Goal: Task Accomplishment & Management: Manage account settings

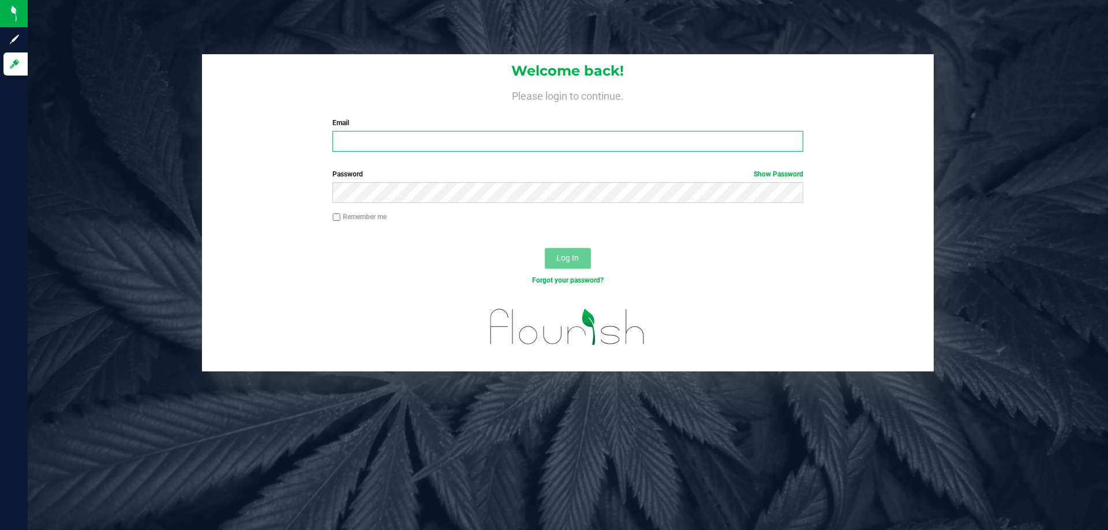
type input "[EMAIL_ADDRESS][DOMAIN_NAME]"
click at [576, 255] on span "Log In" at bounding box center [567, 257] width 23 height 9
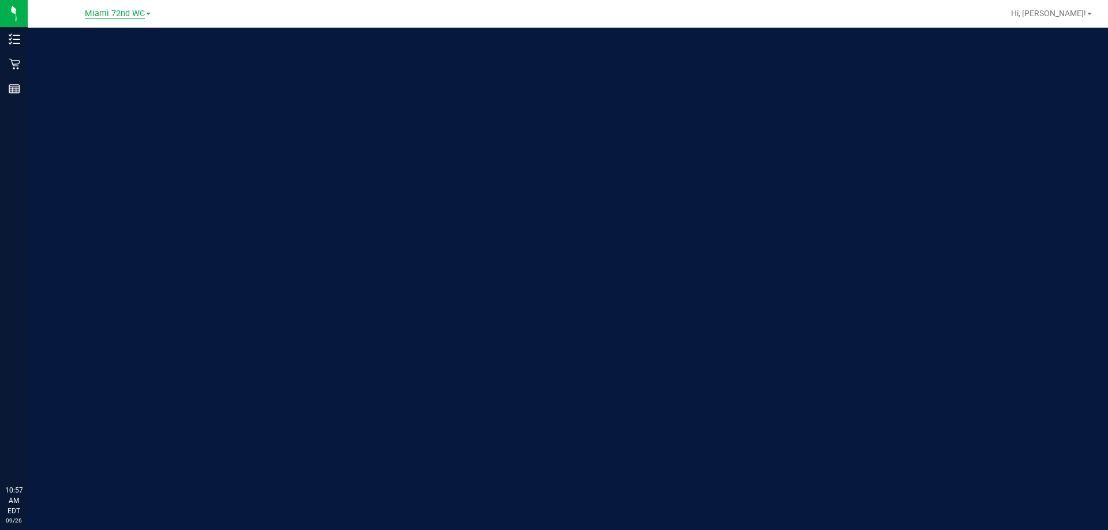
click at [124, 13] on span "Miami 72nd WC" at bounding box center [115, 14] width 60 height 10
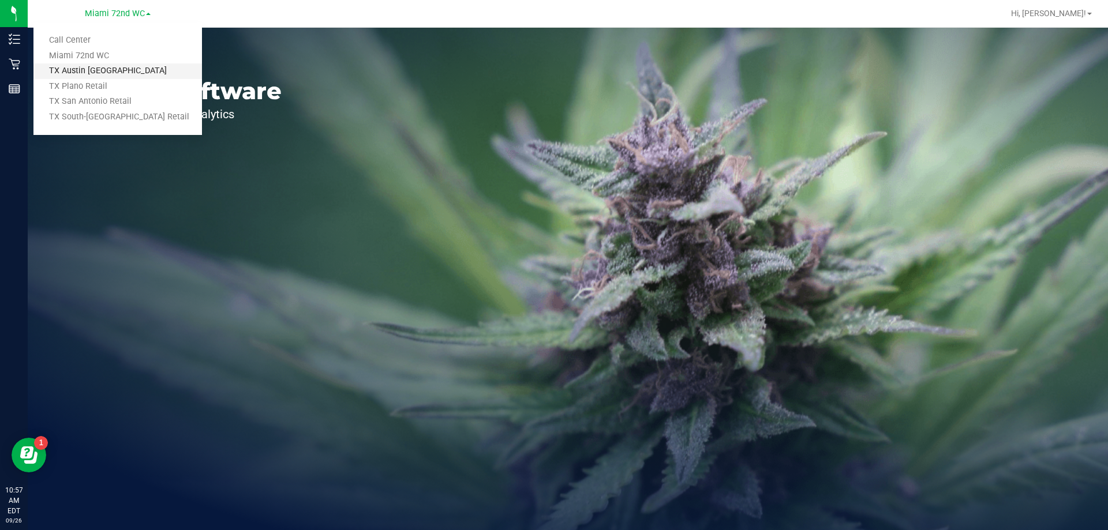
click at [126, 72] on link "TX Austin [GEOGRAPHIC_DATA]" at bounding box center [117, 71] width 169 height 16
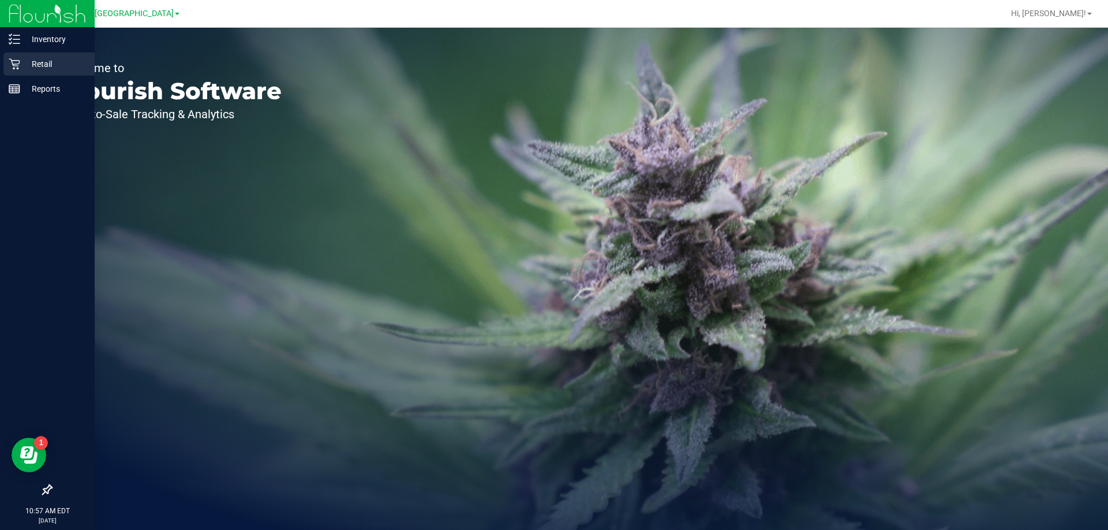
click at [27, 65] on p "Retail" at bounding box center [54, 64] width 69 height 14
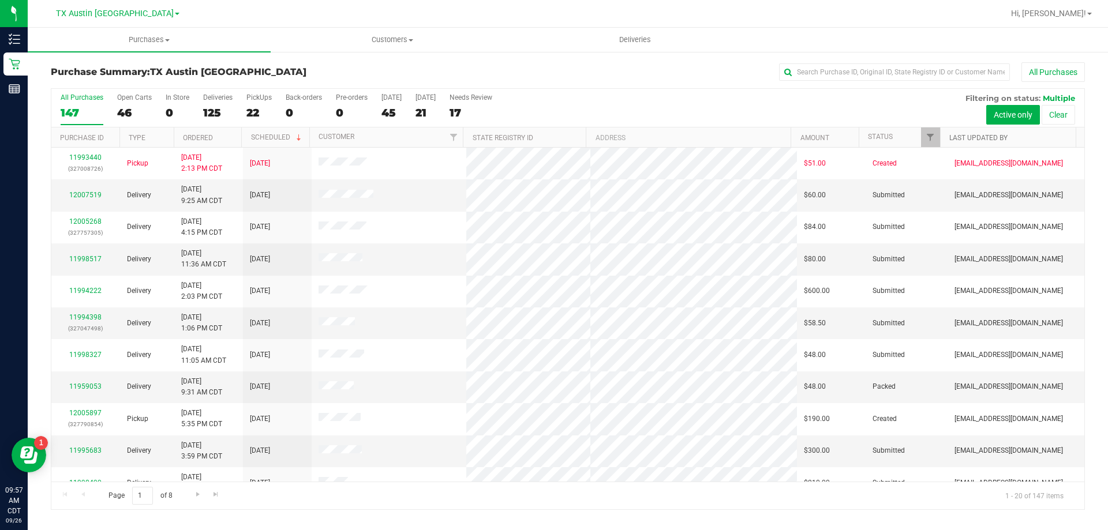
click at [976, 141] on link "Last Updated By" at bounding box center [979, 138] width 58 height 8
click at [931, 136] on span "Filter" at bounding box center [930, 137] width 9 height 9
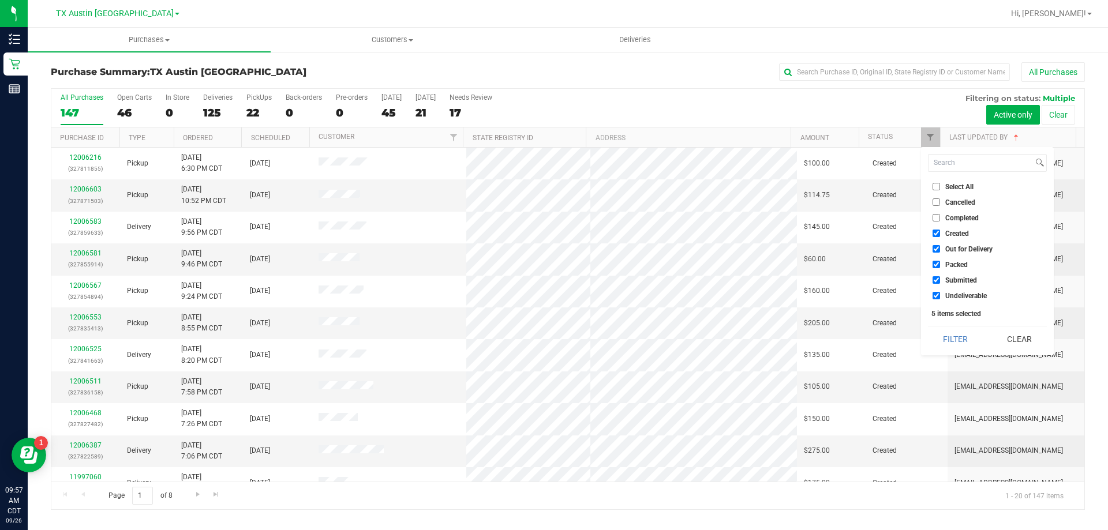
click at [935, 297] on input "Undeliverable" at bounding box center [937, 296] width 8 height 8
checkbox input "false"
click at [939, 276] on li "Submitted" at bounding box center [987, 280] width 119 height 12
click at [939, 262] on input "Packed" at bounding box center [937, 265] width 8 height 8
checkbox input "false"
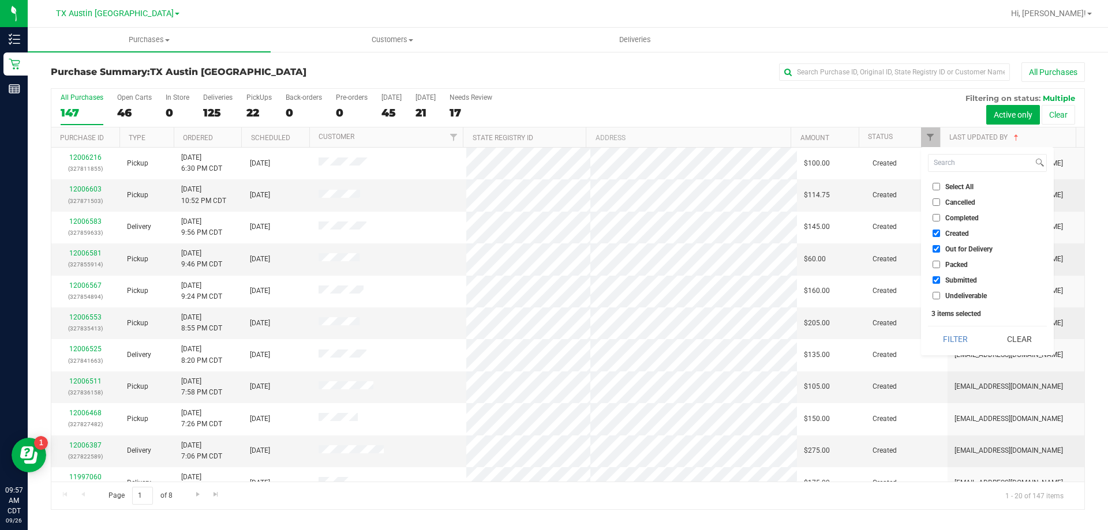
click at [934, 280] on input "Submitted" at bounding box center [937, 281] width 8 height 8
checkbox input "false"
click at [934, 248] on input "Out for Delivery" at bounding box center [937, 249] width 8 height 8
checkbox input "false"
click at [958, 345] on button "Filter" at bounding box center [955, 339] width 55 height 25
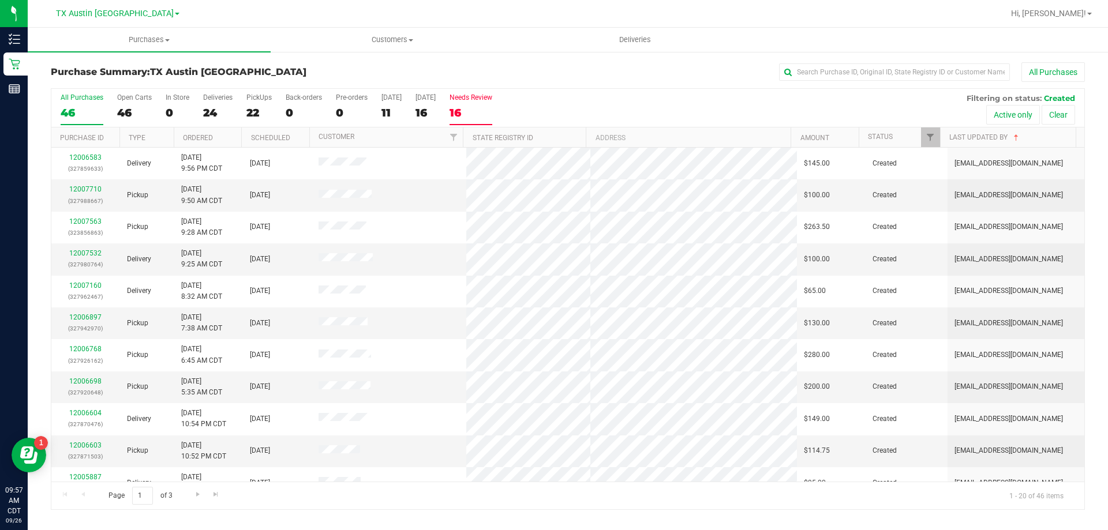
click at [472, 113] on div "16" at bounding box center [471, 112] width 43 height 13
click at [0, 0] on input "Needs Review 16" at bounding box center [0, 0] width 0 height 0
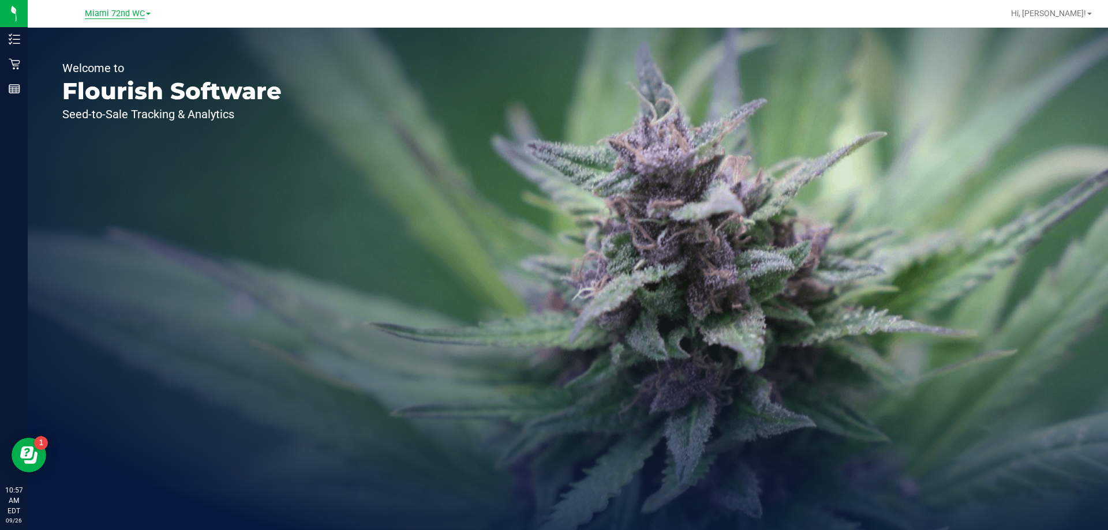
click at [112, 15] on span "Miami 72nd WC" at bounding box center [115, 14] width 60 height 10
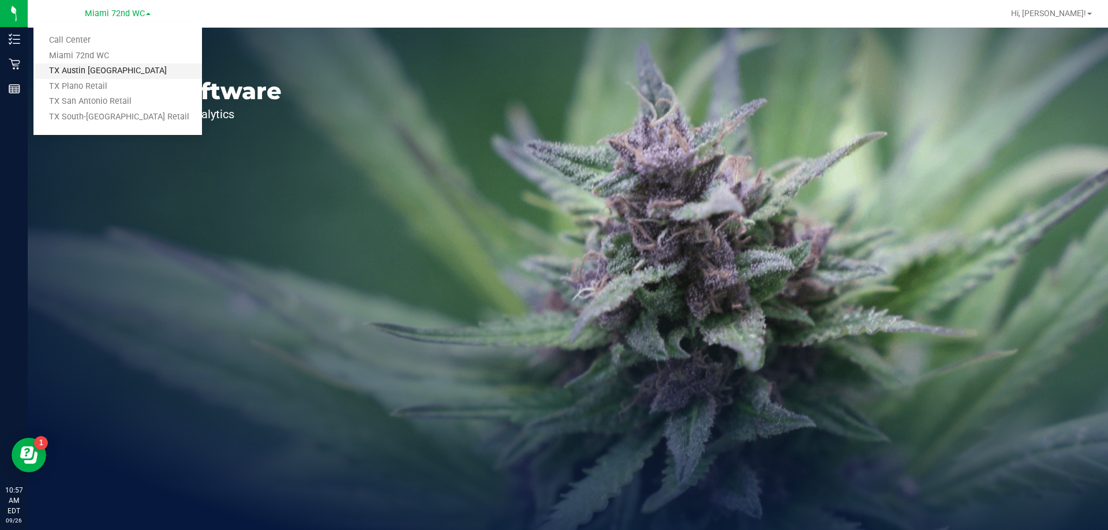
click at [106, 71] on link "TX Austin [GEOGRAPHIC_DATA]" at bounding box center [117, 71] width 169 height 16
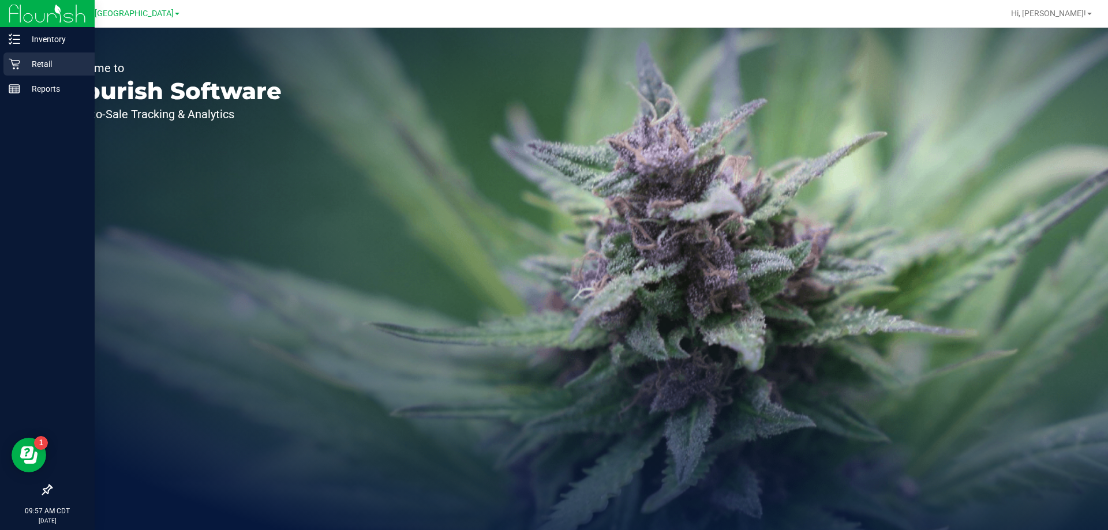
click at [18, 64] on icon at bounding box center [14, 64] width 11 height 11
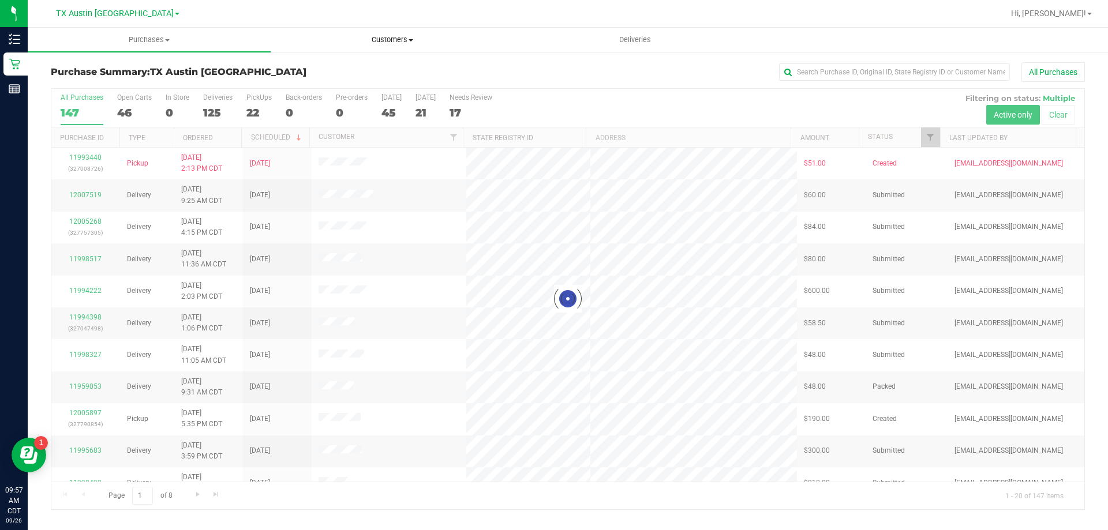
click at [396, 40] on span "Customers" at bounding box center [392, 40] width 242 height 10
click at [392, 66] on li "All customers" at bounding box center [392, 70] width 243 height 14
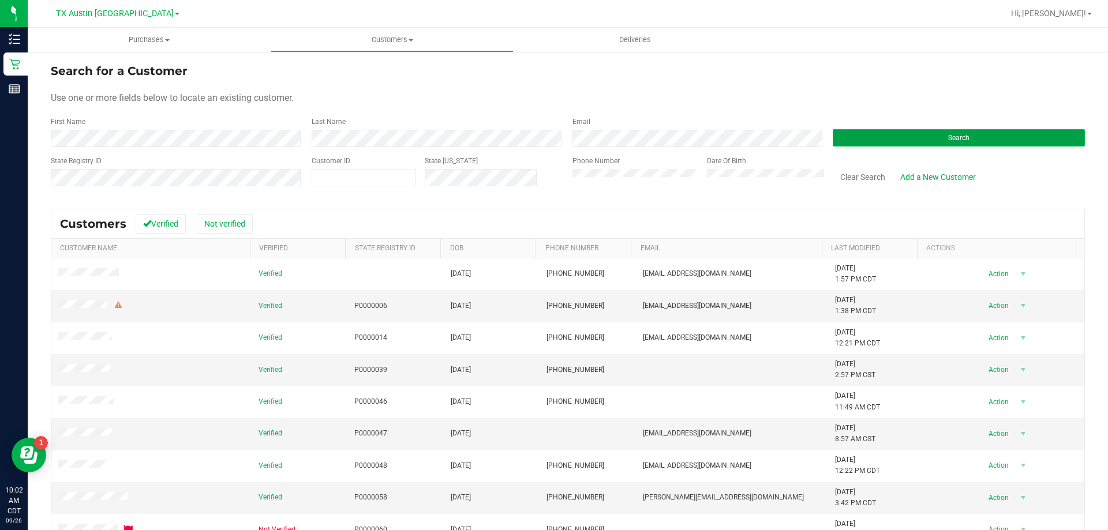
click at [961, 138] on span "Search" at bounding box center [958, 138] width 21 height 8
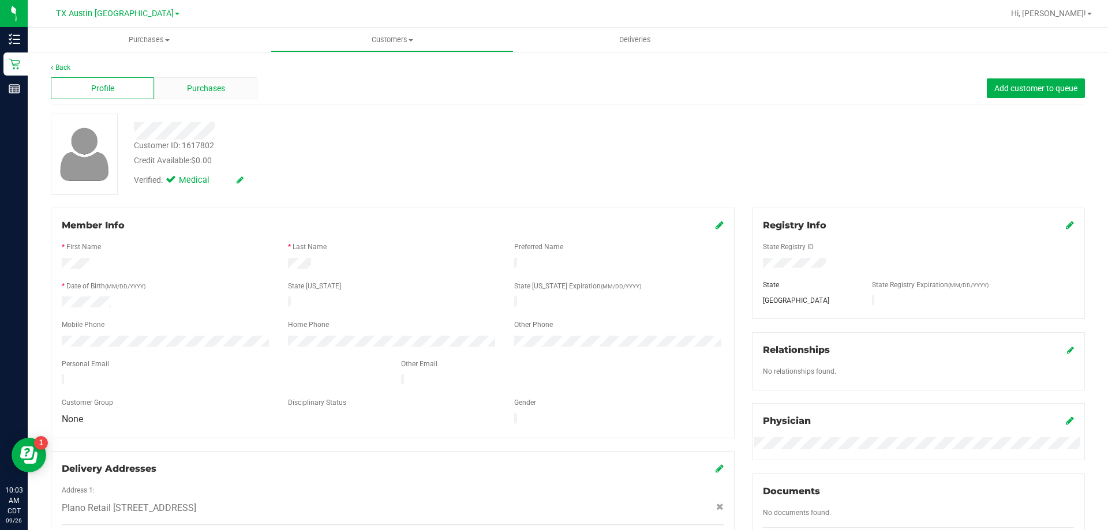
click at [238, 86] on div "Purchases" at bounding box center [205, 88] width 103 height 22
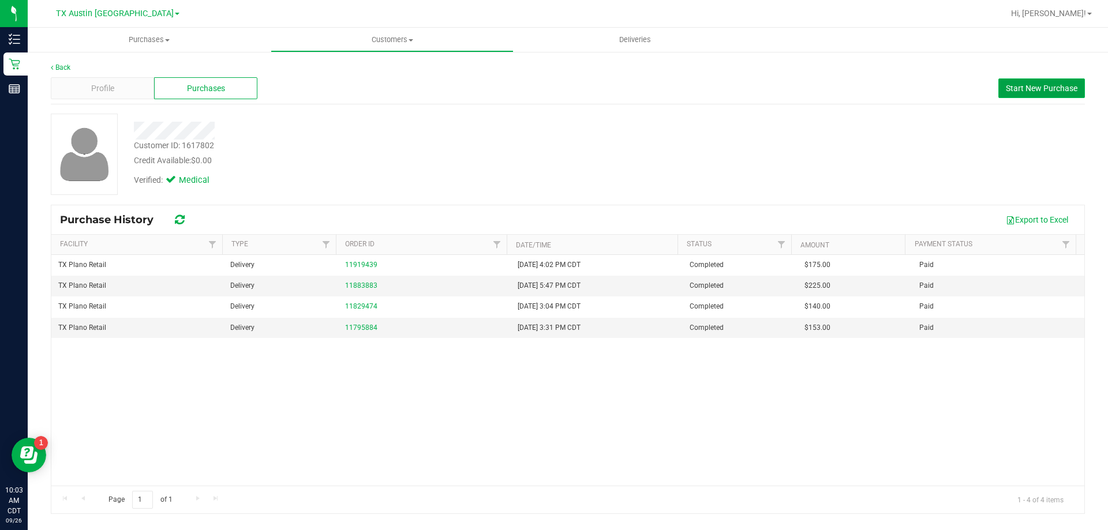
click at [1062, 81] on button "Start New Purchase" at bounding box center [1042, 89] width 87 height 20
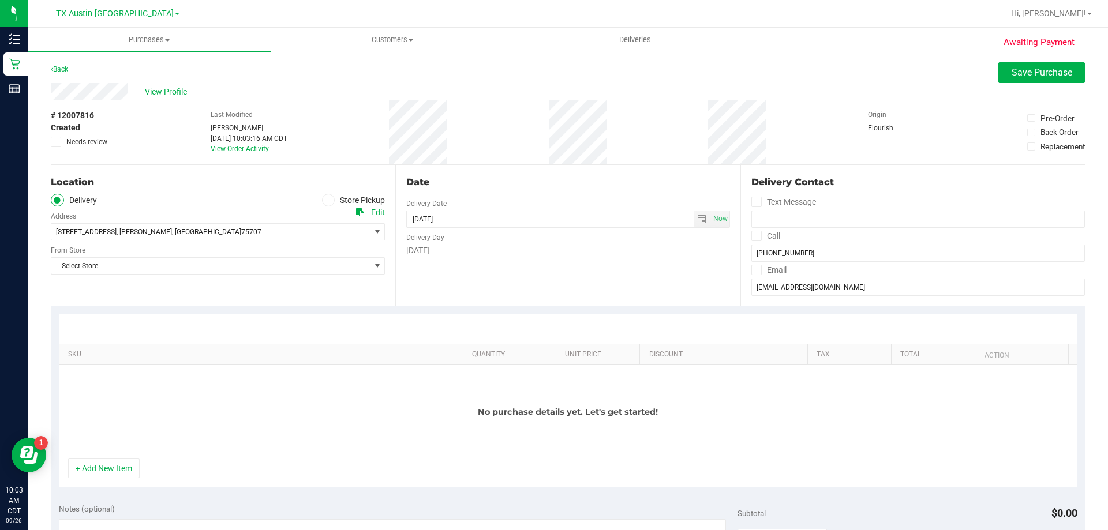
click at [753, 236] on icon at bounding box center [757, 236] width 8 height 0
click at [0, 0] on input "Call" at bounding box center [0, 0] width 0 height 0
click at [753, 270] on icon at bounding box center [757, 270] width 8 height 0
click at [0, 0] on input "Email" at bounding box center [0, 0] width 0 height 0
click at [173, 270] on span "Select Store" at bounding box center [210, 266] width 319 height 16
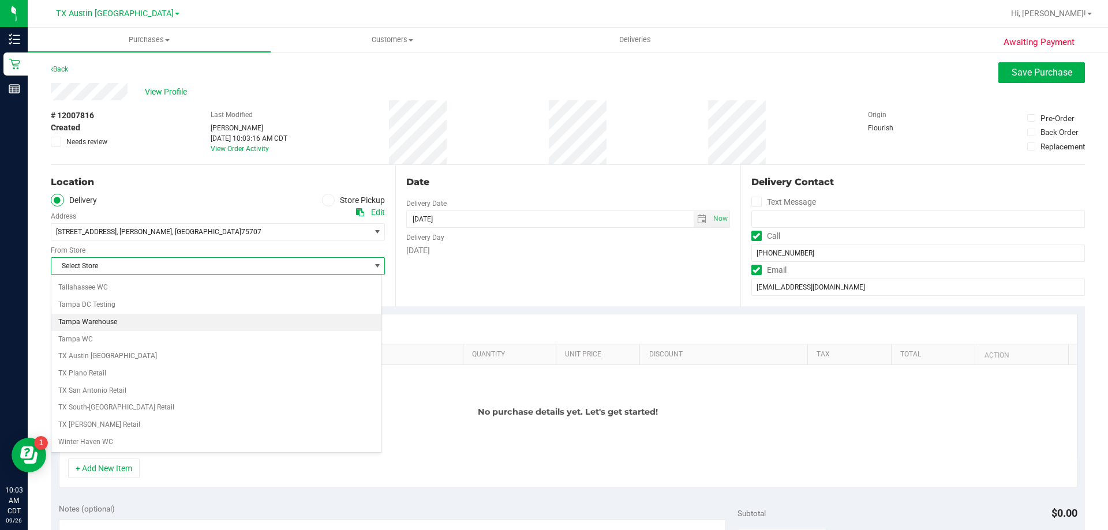
scroll to position [839, 0]
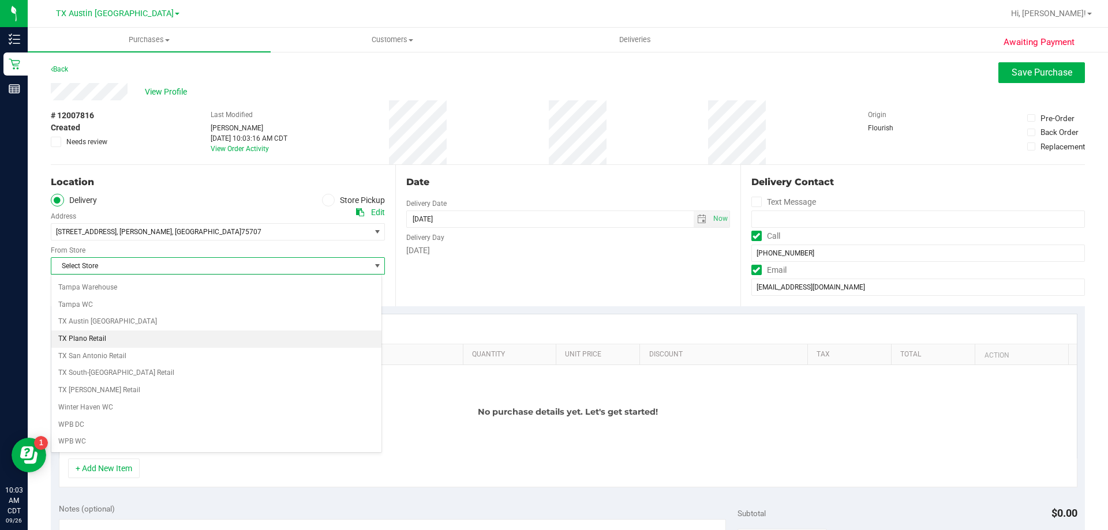
click at [106, 332] on li "TX Plano Retail" at bounding box center [216, 339] width 330 height 17
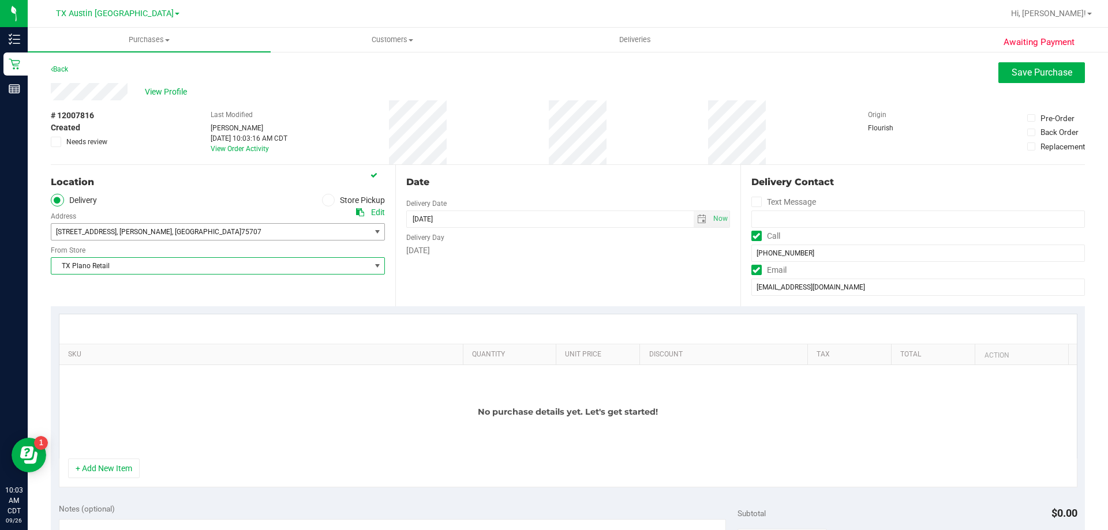
click at [205, 227] on span "16333 Live Oak St , Tyler , TX 75707" at bounding box center [202, 232] width 303 height 16
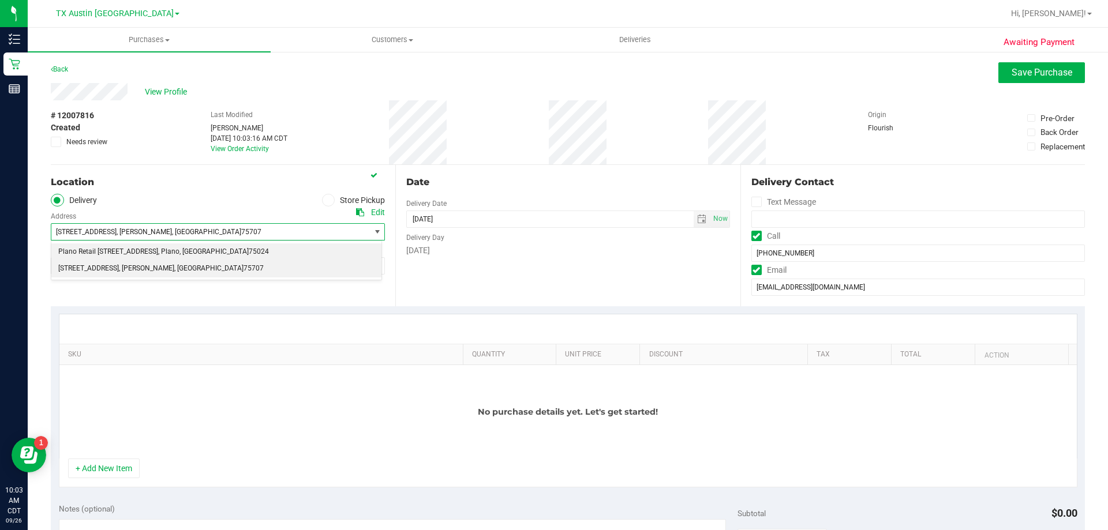
click at [180, 255] on span ", Plano" at bounding box center [168, 252] width 21 height 15
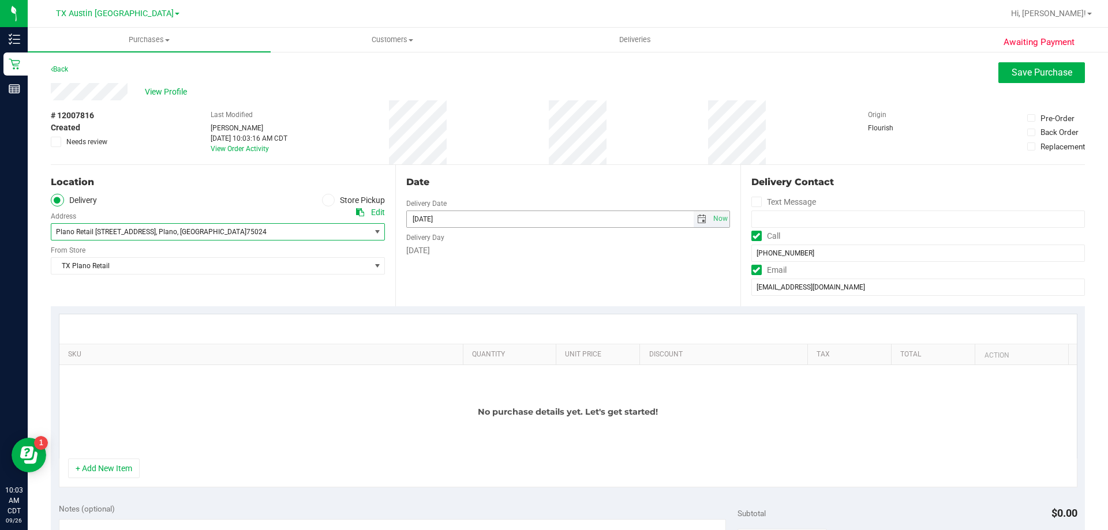
click at [697, 221] on span "select" at bounding box center [701, 219] width 9 height 9
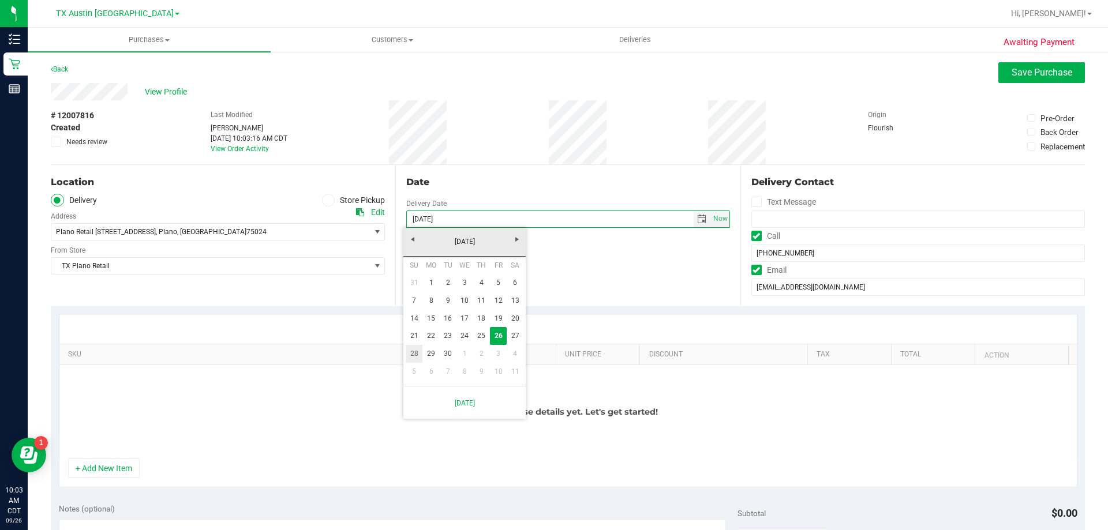
click at [415, 356] on link "28" at bounding box center [414, 354] width 17 height 18
type input "09/28/2025"
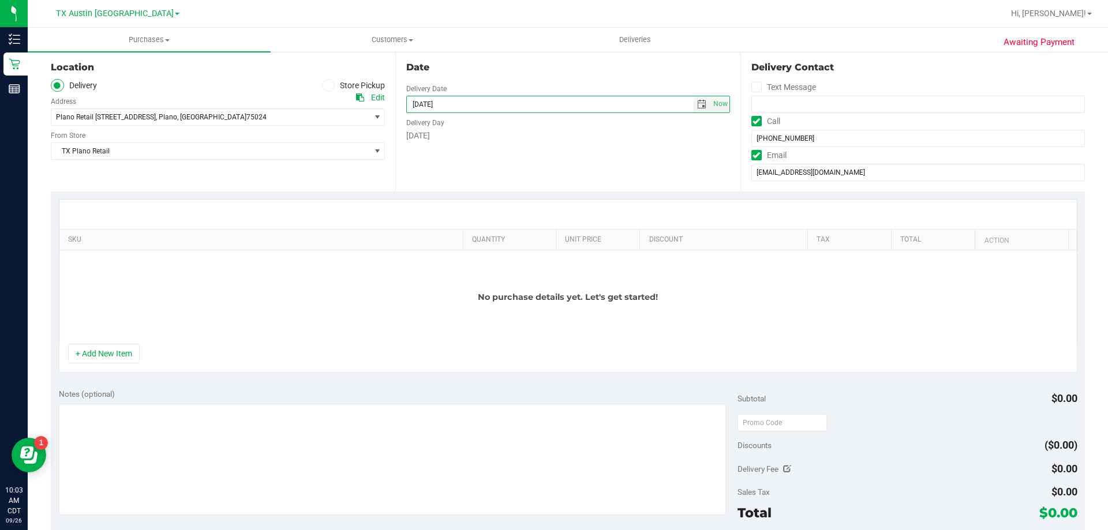
scroll to position [115, 0]
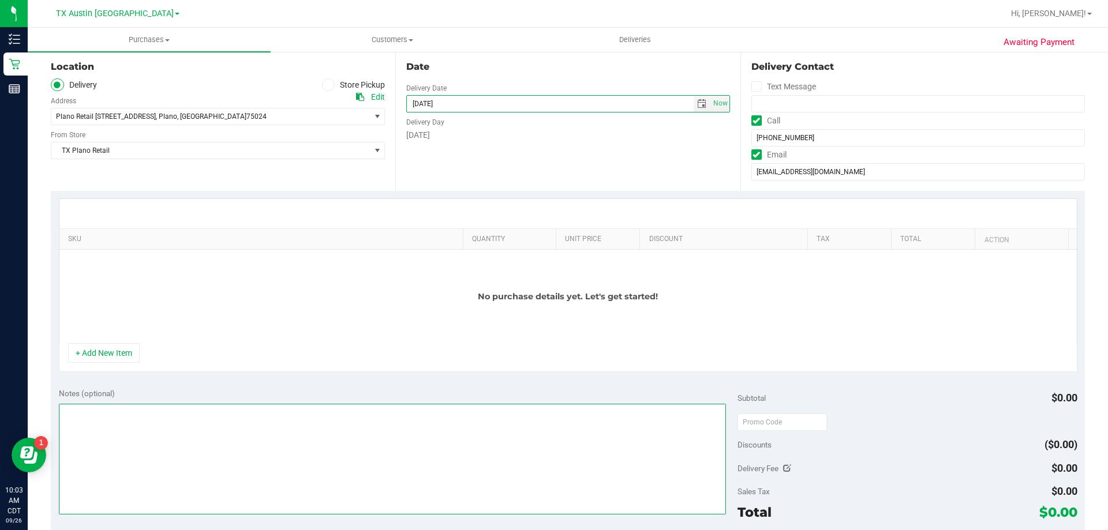
click at [362, 420] on textarea at bounding box center [393, 459] width 668 height 111
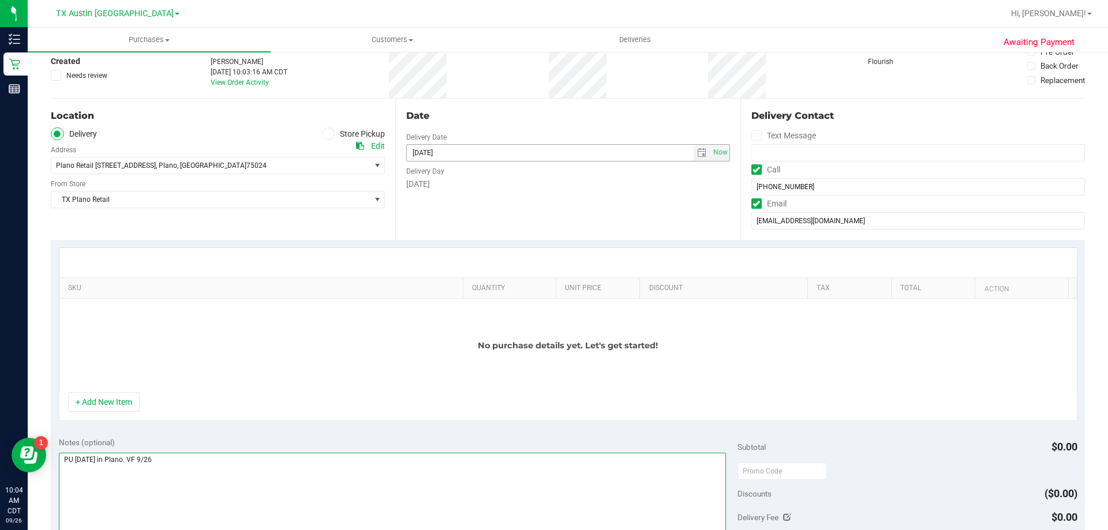
scroll to position [0, 0]
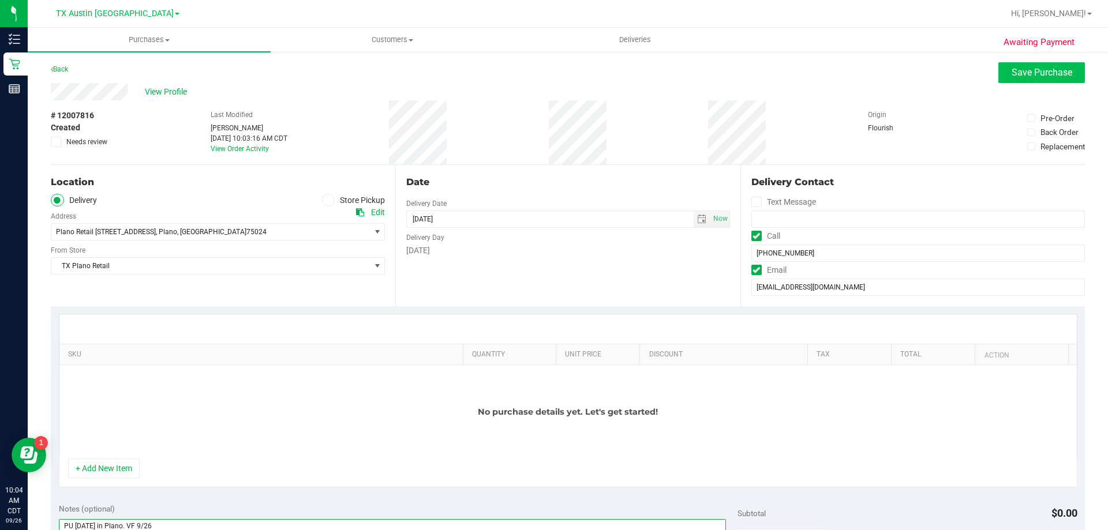
type textarea "PU Sun 9/28 in Plano. VF 9/26"
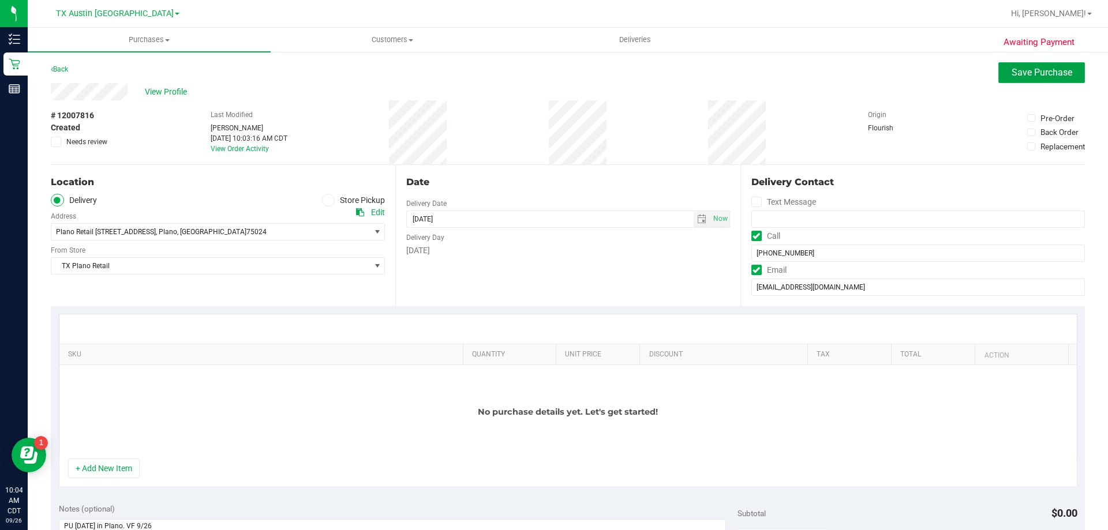
click at [1051, 69] on span "Save Purchase" at bounding box center [1042, 72] width 61 height 11
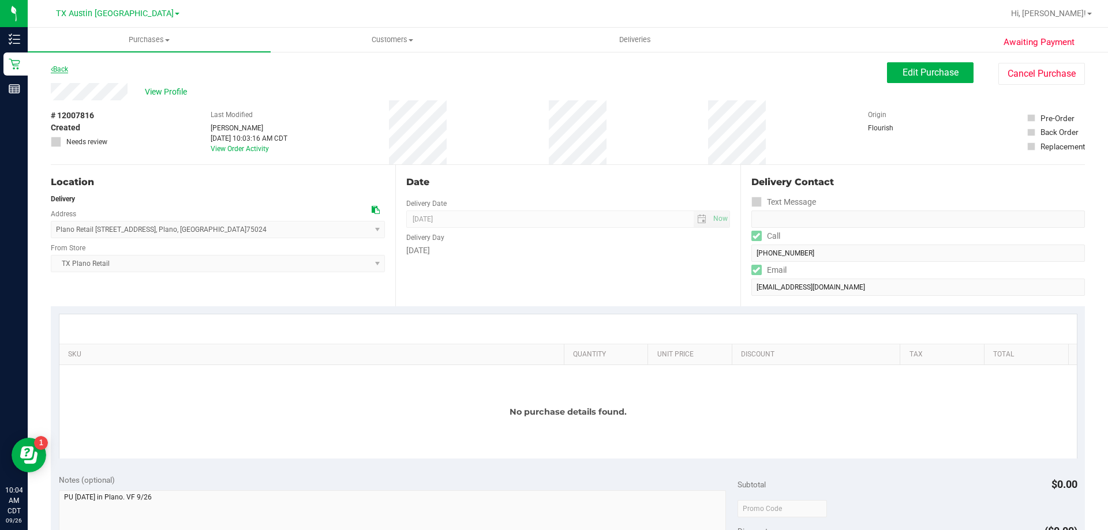
click at [64, 71] on link "Back" at bounding box center [59, 69] width 17 height 8
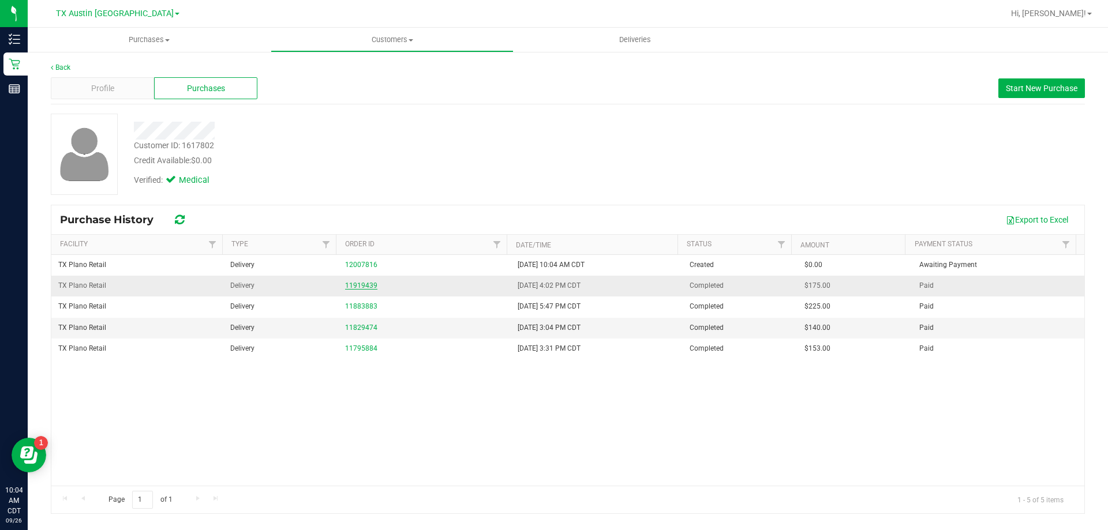
click at [363, 285] on link "11919439" at bounding box center [361, 286] width 32 height 8
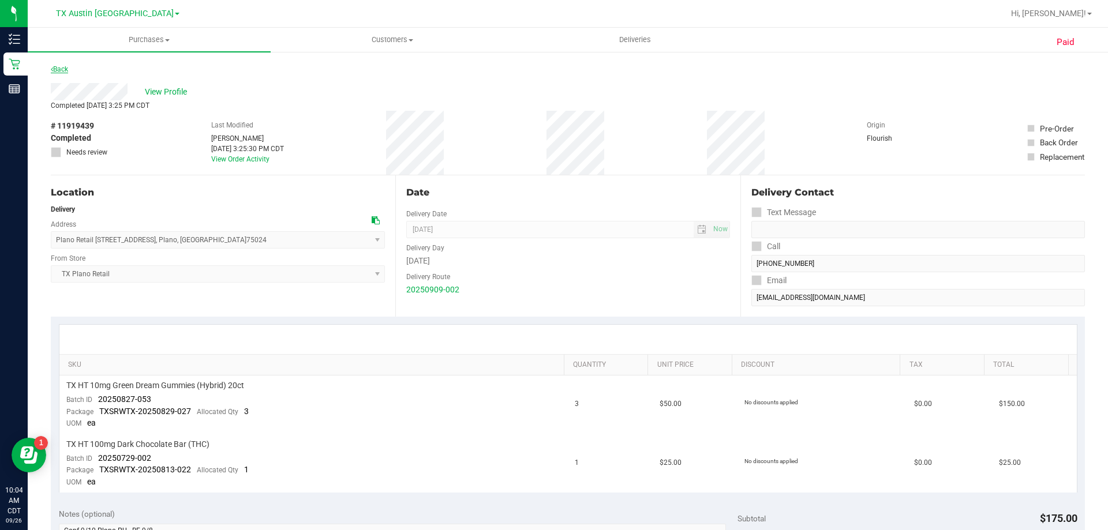
click at [61, 70] on link "Back" at bounding box center [59, 69] width 17 height 8
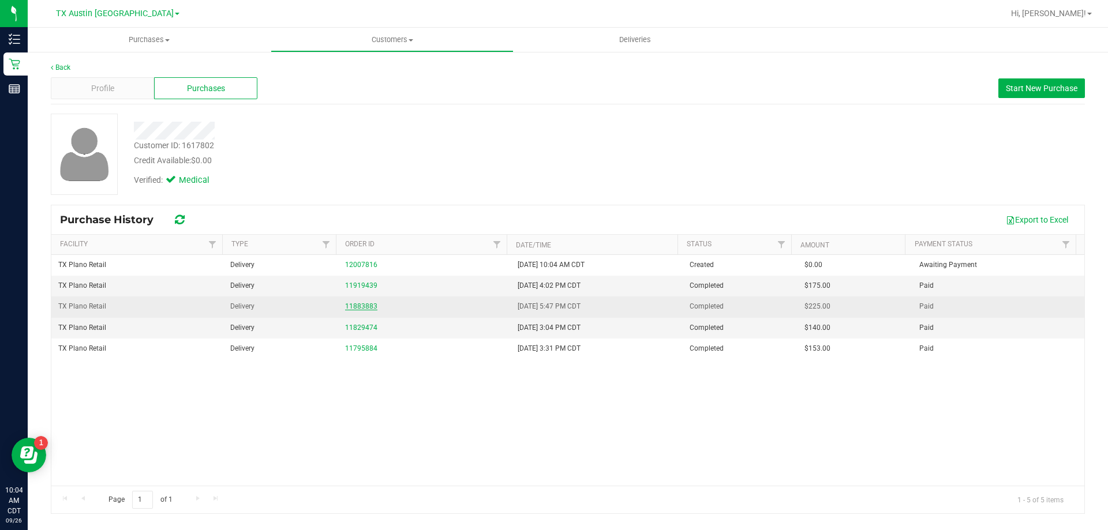
click at [371, 304] on link "11883883" at bounding box center [361, 306] width 32 height 8
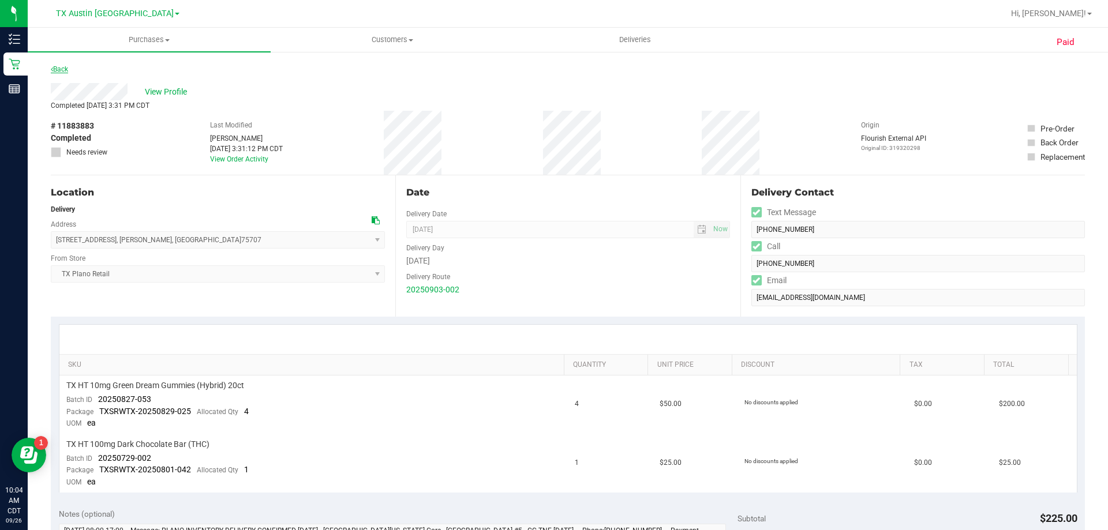
click at [54, 71] on link "Back" at bounding box center [59, 69] width 17 height 8
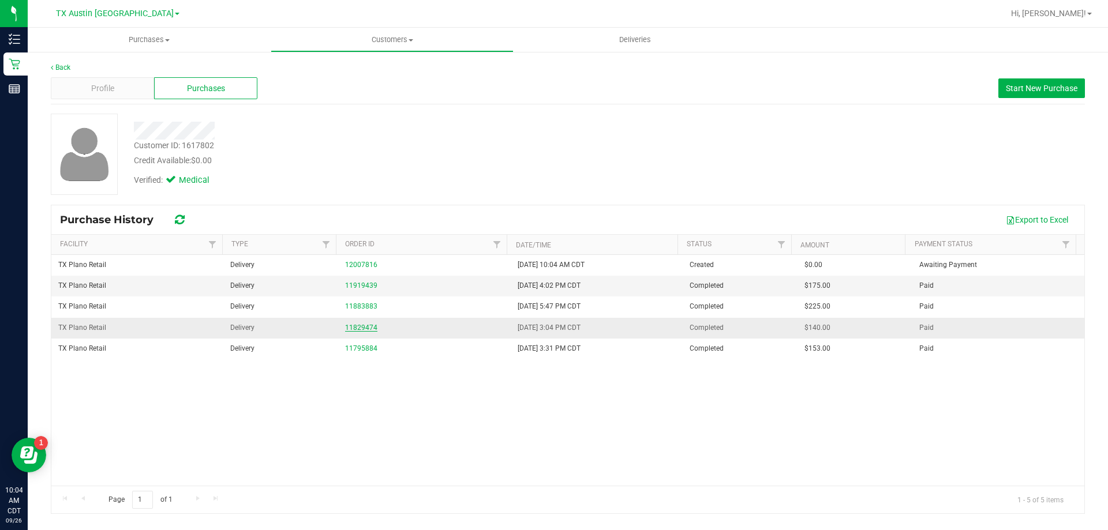
click at [362, 327] on link "11829474" at bounding box center [361, 328] width 32 height 8
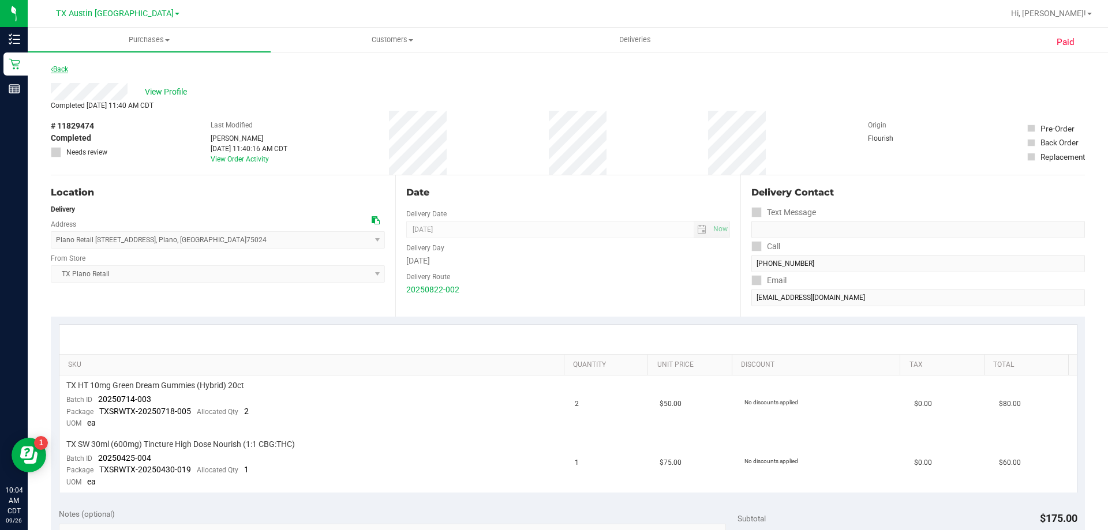
click at [65, 68] on link "Back" at bounding box center [59, 69] width 17 height 8
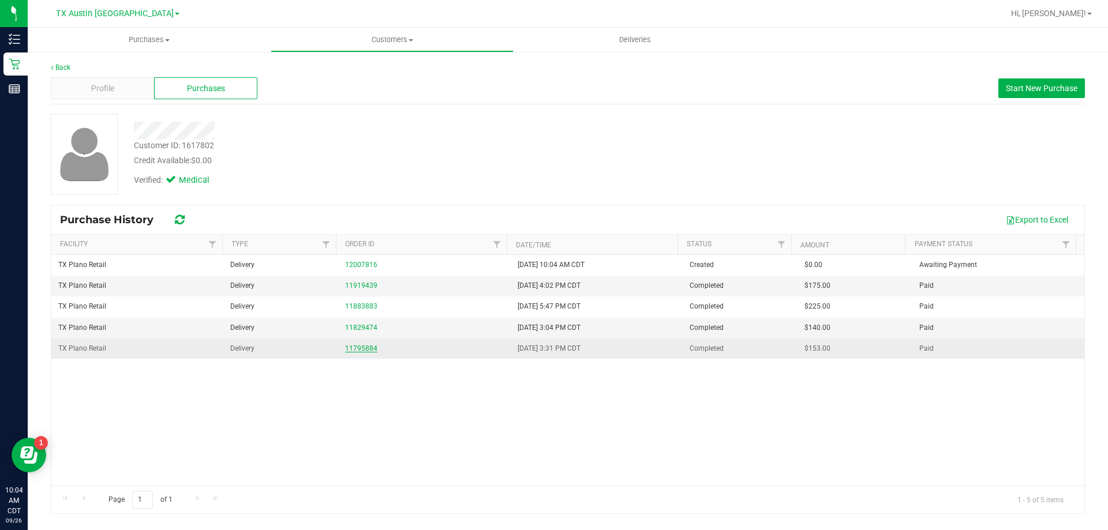
click at [363, 348] on link "11795884" at bounding box center [361, 349] width 32 height 8
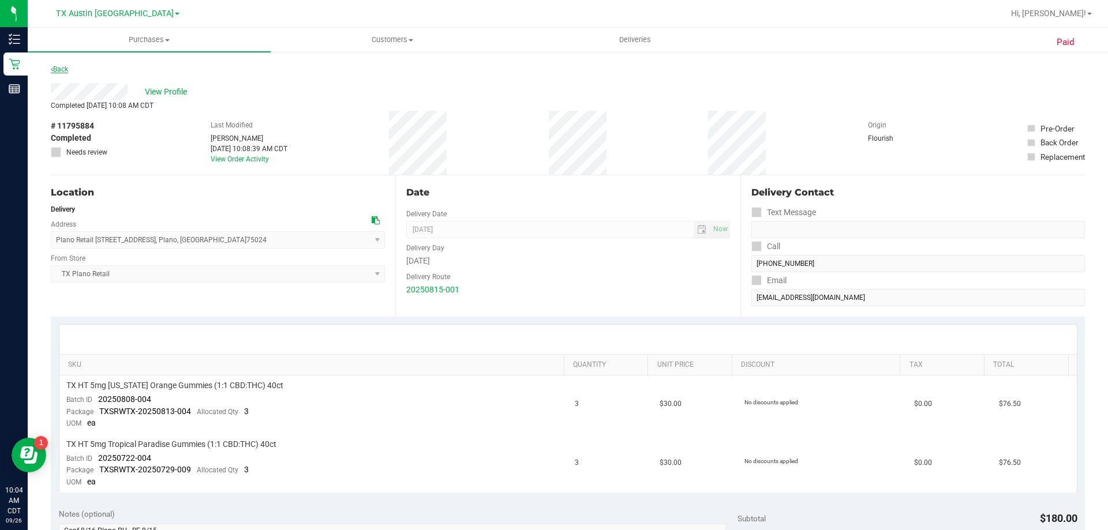
click at [66, 68] on link "Back" at bounding box center [59, 69] width 17 height 8
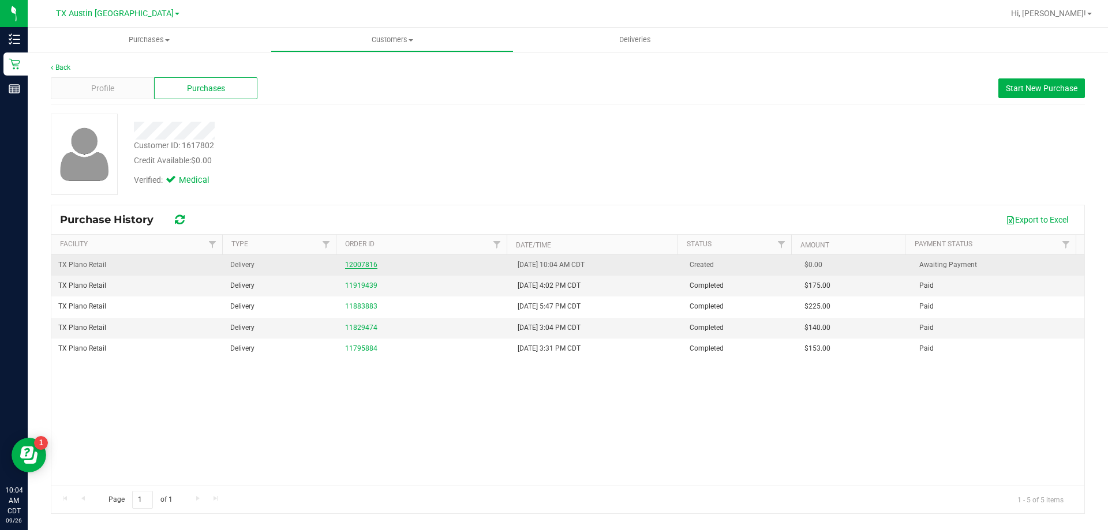
click at [353, 264] on link "12007816" at bounding box center [361, 265] width 32 height 8
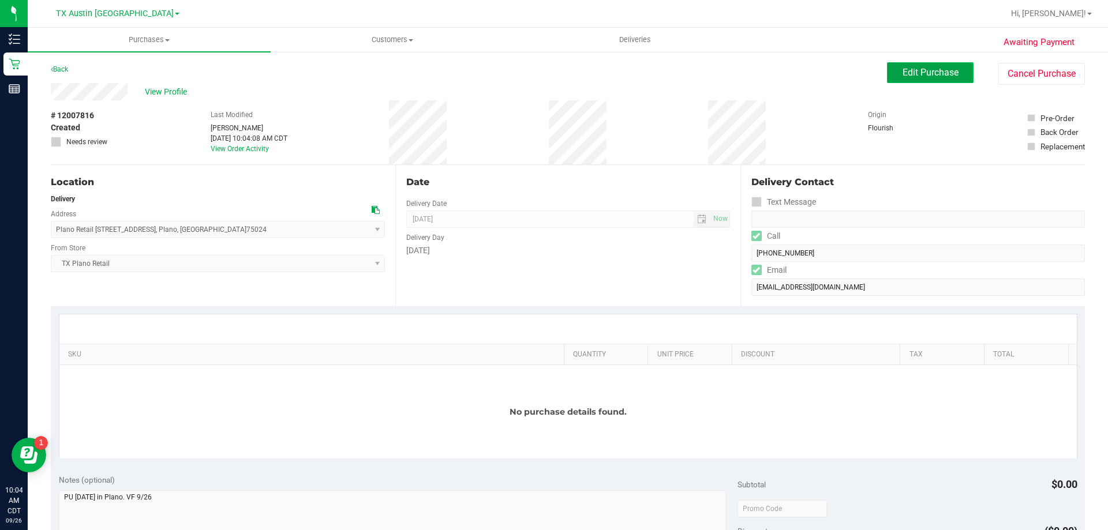
click at [909, 81] on button "Edit Purchase" at bounding box center [930, 72] width 87 height 21
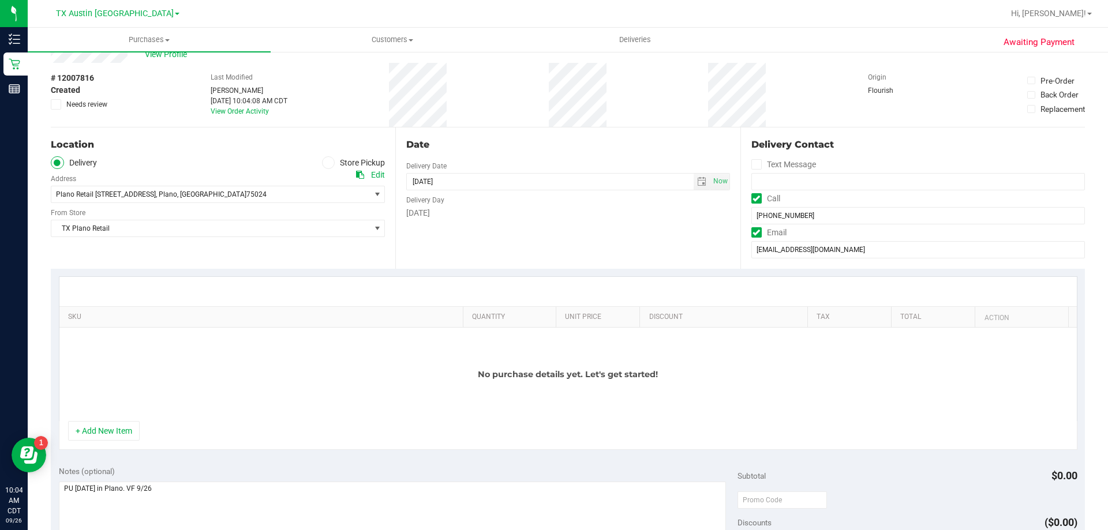
scroll to position [58, 0]
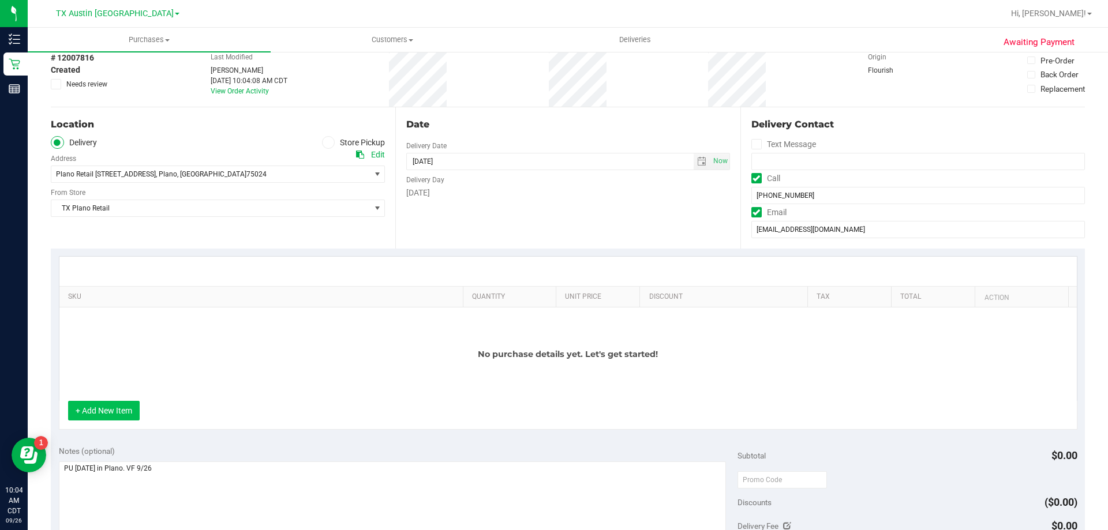
click at [107, 409] on button "+ Add New Item" at bounding box center [104, 411] width 72 height 20
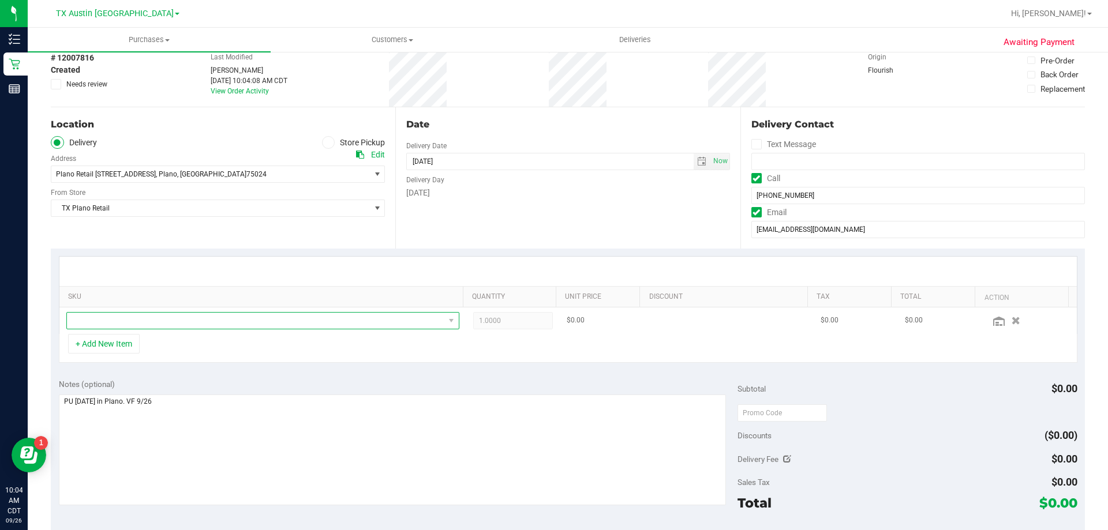
click at [167, 329] on span "NO DATA FOUND" at bounding box center [256, 321] width 378 height 16
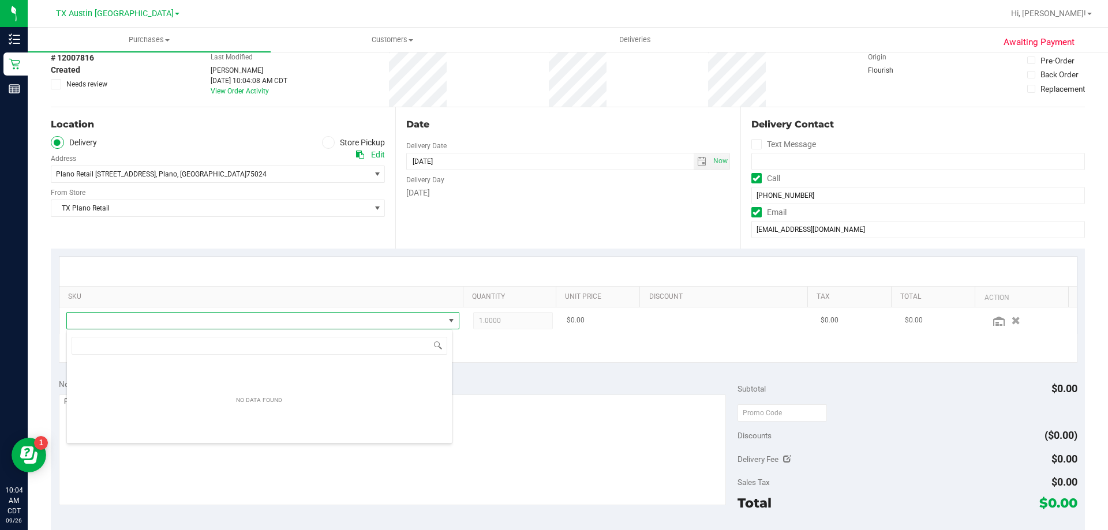
scroll to position [17, 383]
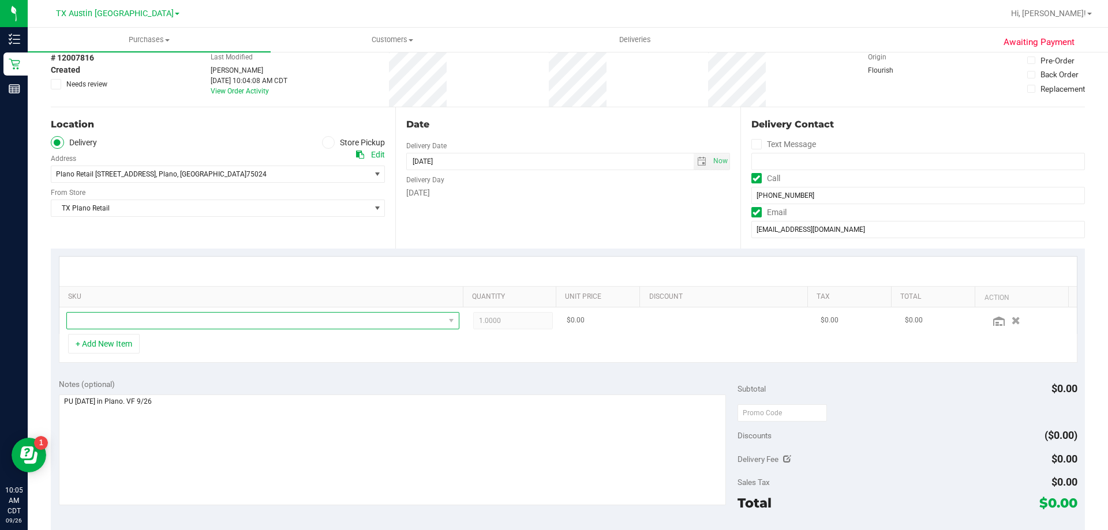
click at [296, 320] on span "NO DATA FOUND" at bounding box center [256, 321] width 378 height 16
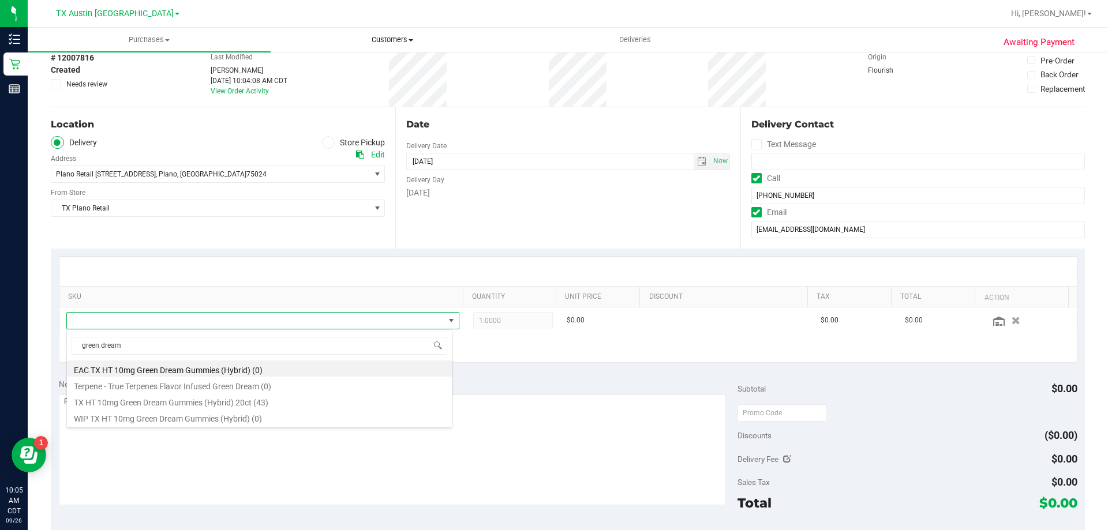
type input "green dream"
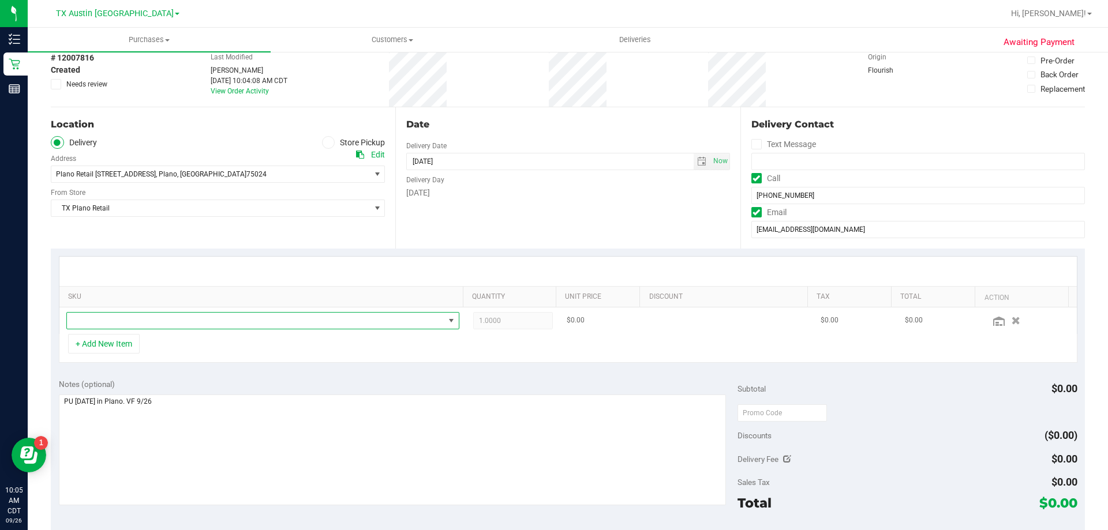
click at [332, 321] on span "NO DATA FOUND" at bounding box center [256, 321] width 378 height 16
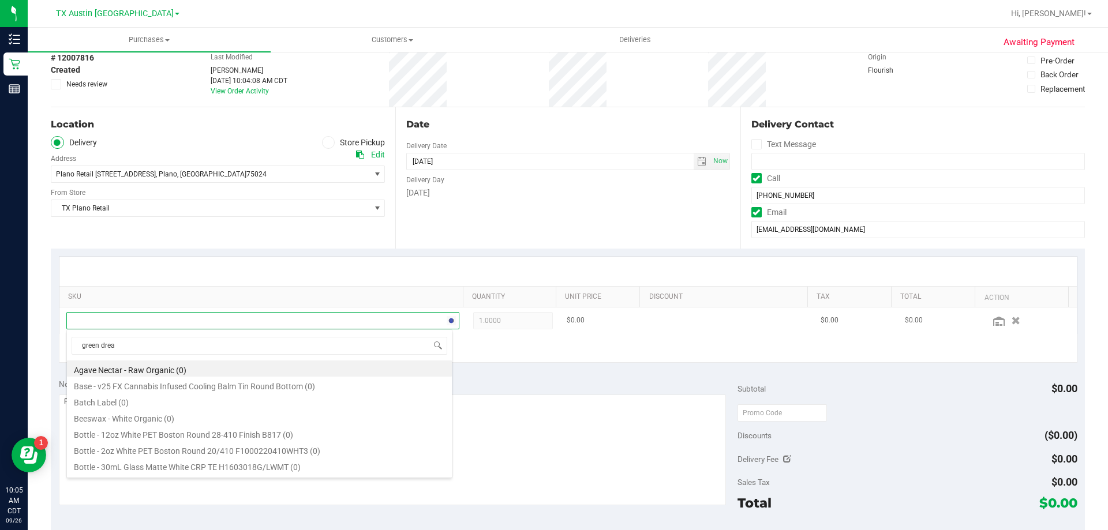
type input "green dream"
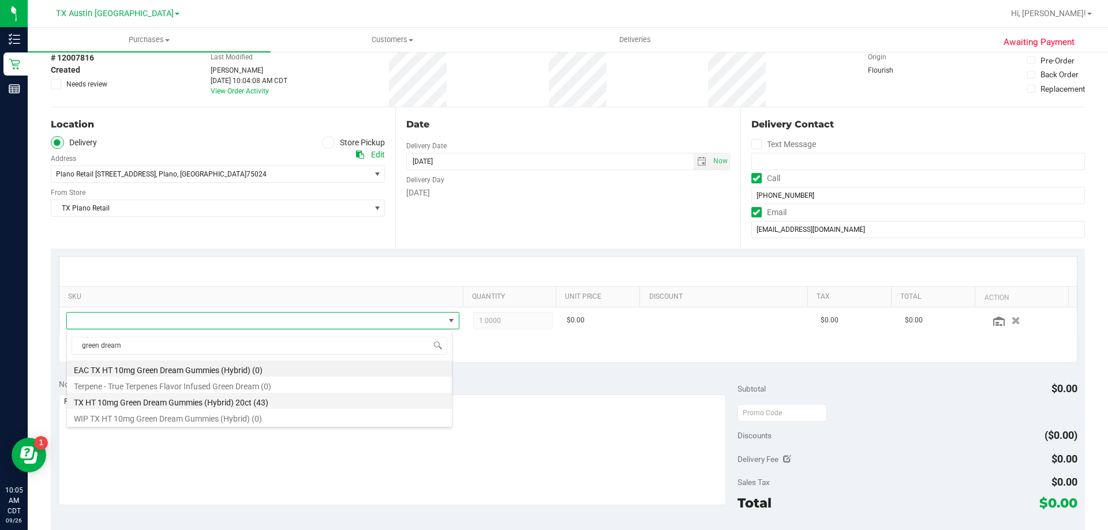
click at [267, 405] on li "TX HT 10mg Green Dream Gummies (Hybrid) 20ct (43)" at bounding box center [259, 401] width 385 height 16
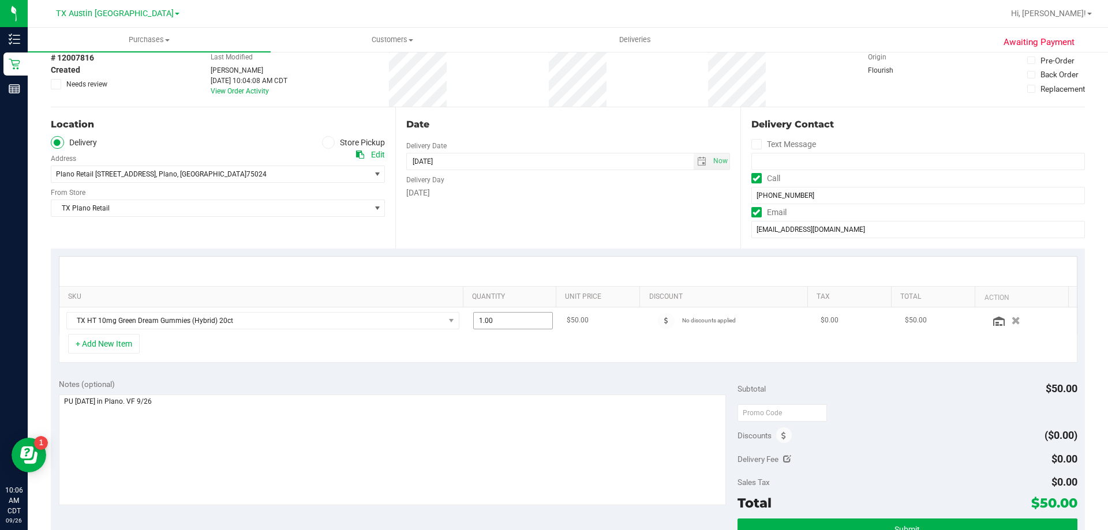
click at [500, 326] on span "1.00 1" at bounding box center [513, 320] width 80 height 17
type input "5"
type input "5.00"
click at [535, 203] on div "Date Delivery Date 09/28/2025 Now 09/28/2025 08:00 AM Now Delivery Day Sunday" at bounding box center [567, 177] width 345 height 141
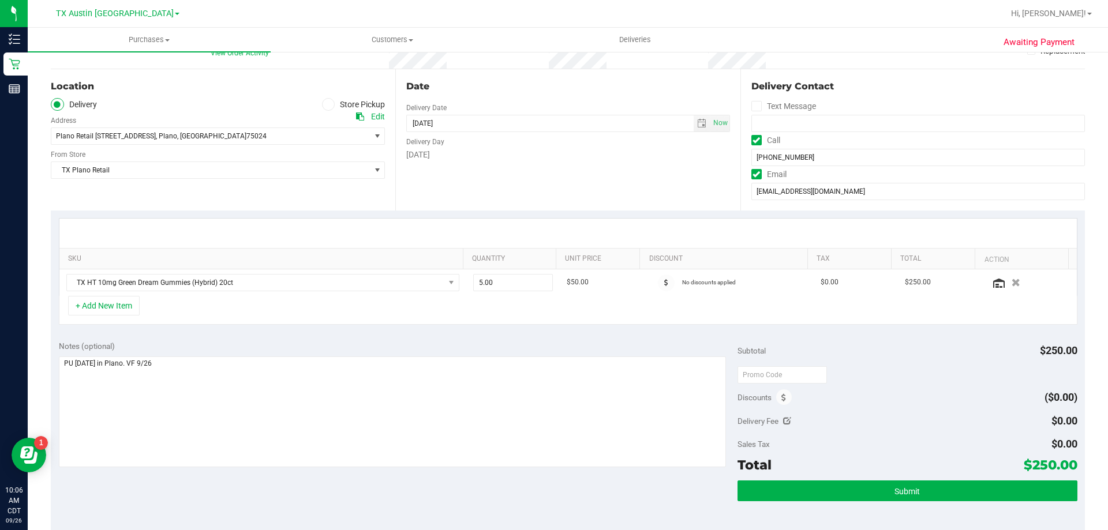
scroll to position [115, 0]
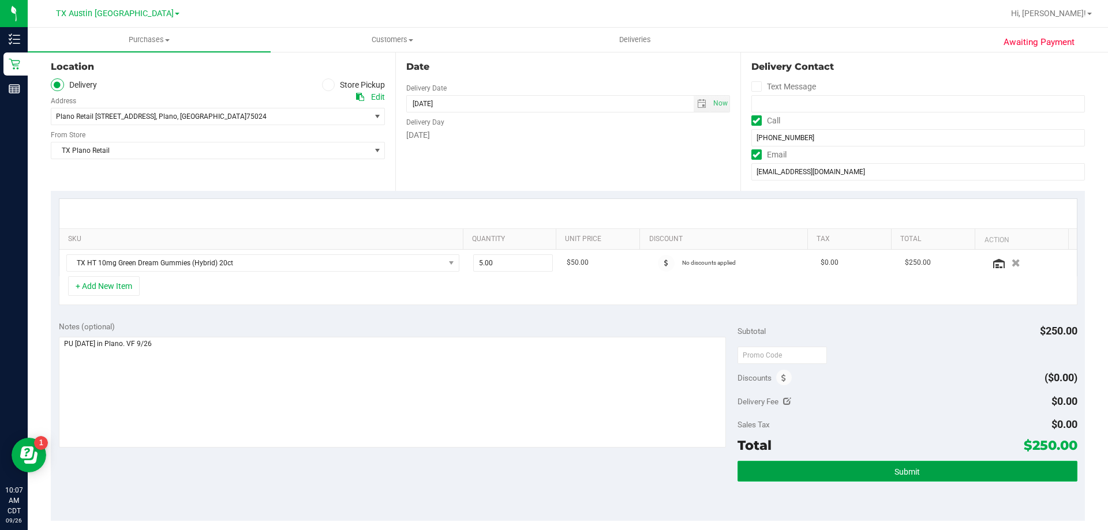
click at [849, 473] on button "Submit" at bounding box center [907, 471] width 339 height 21
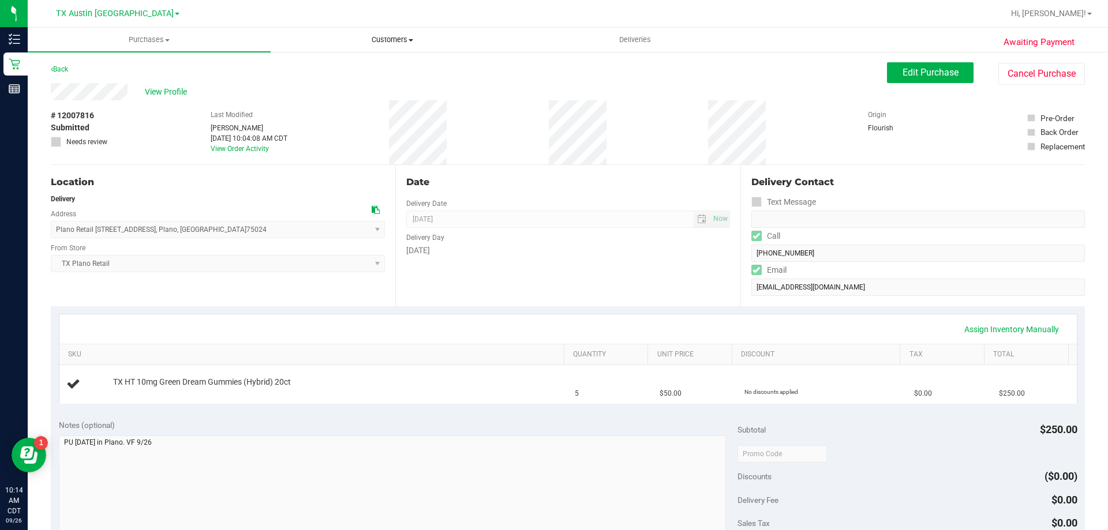
click at [398, 38] on span "Customers" at bounding box center [392, 40] width 242 height 10
click at [395, 68] on li "All customers" at bounding box center [392, 70] width 243 height 14
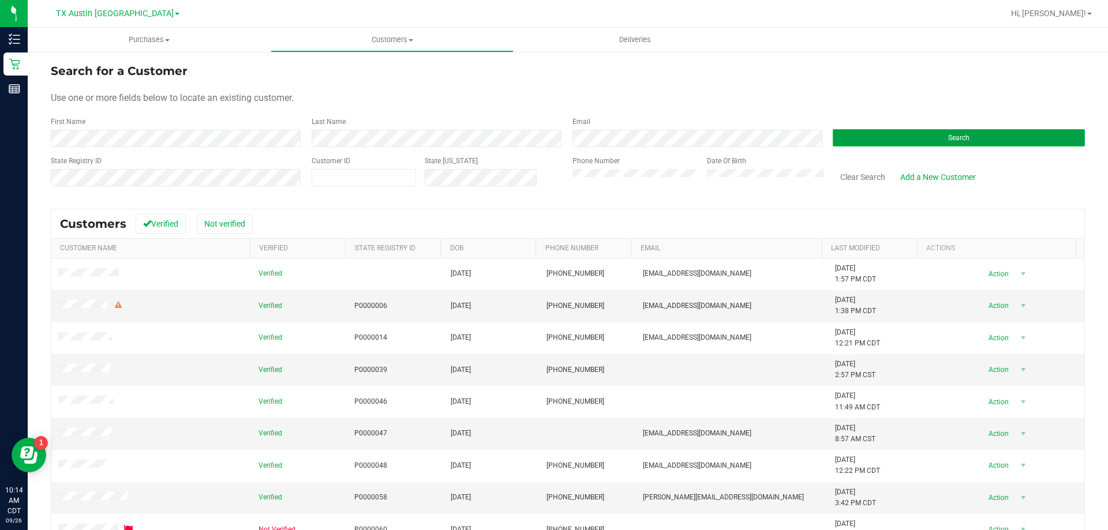
click at [920, 142] on button "Search" at bounding box center [959, 137] width 252 height 17
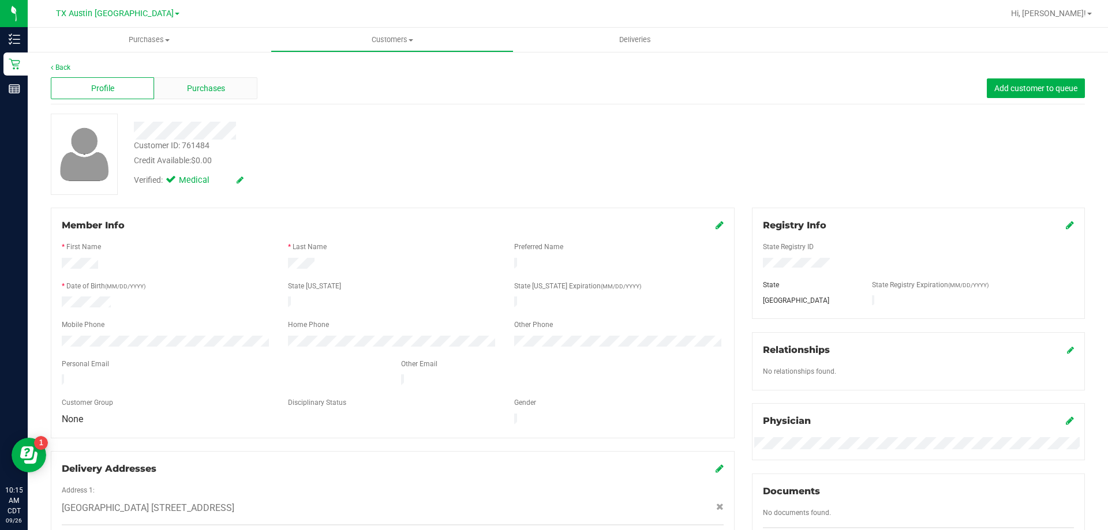
click at [233, 85] on div "Purchases" at bounding box center [205, 88] width 103 height 22
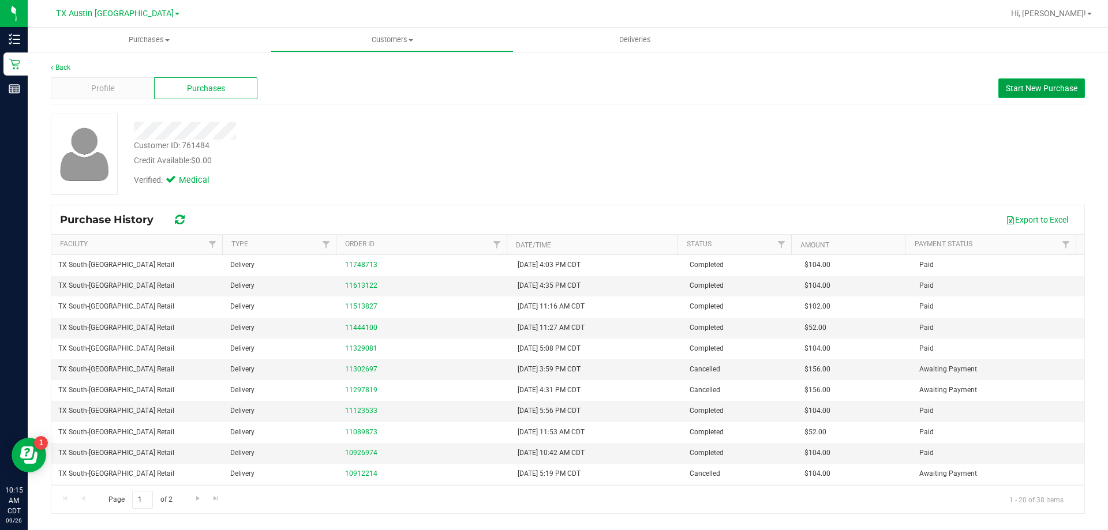
click at [1040, 87] on span "Start New Purchase" at bounding box center [1042, 88] width 72 height 9
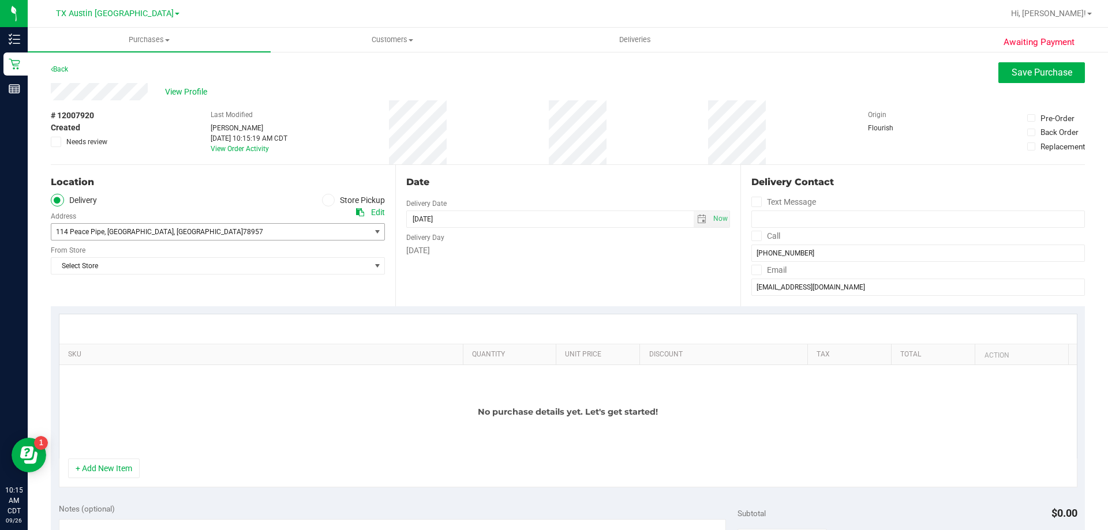
click at [330, 233] on span "114 Peace Pipe , Smithville , TX 78957" at bounding box center [202, 232] width 303 height 16
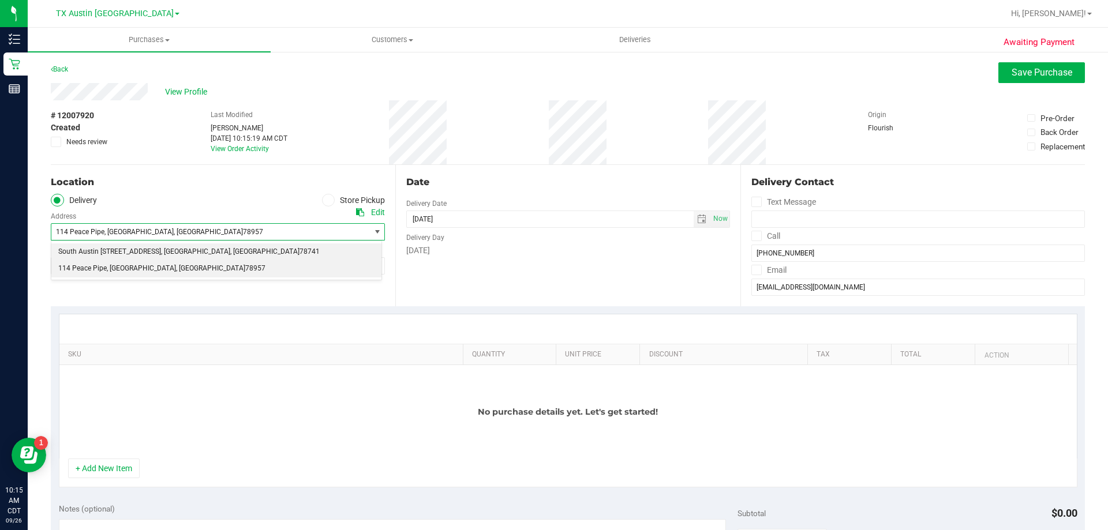
click at [282, 249] on li "South Austin 7105 E. Riverside Dr. , Austin , TX 78741" at bounding box center [216, 252] width 330 height 17
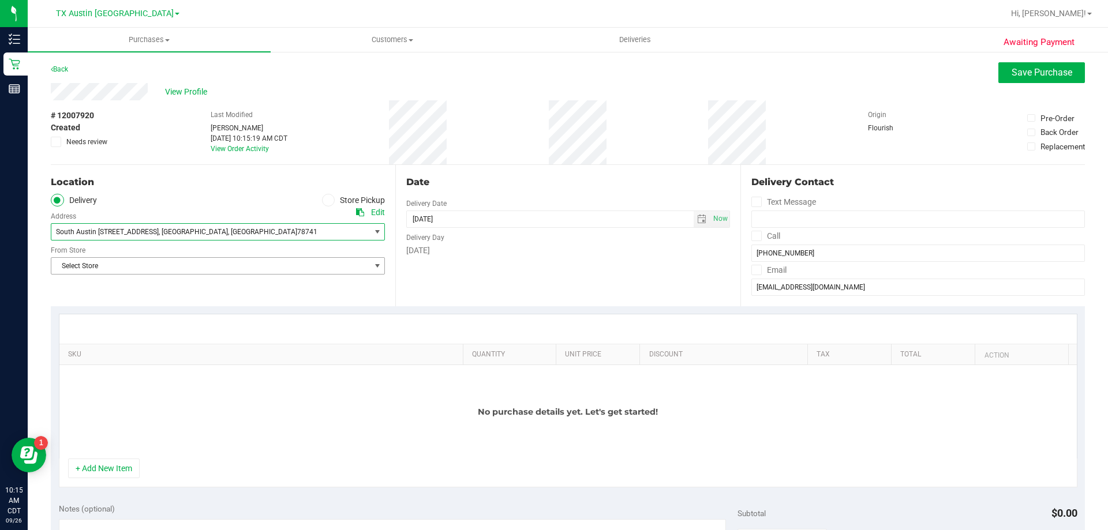
click at [285, 264] on span "Select Store" at bounding box center [210, 266] width 319 height 16
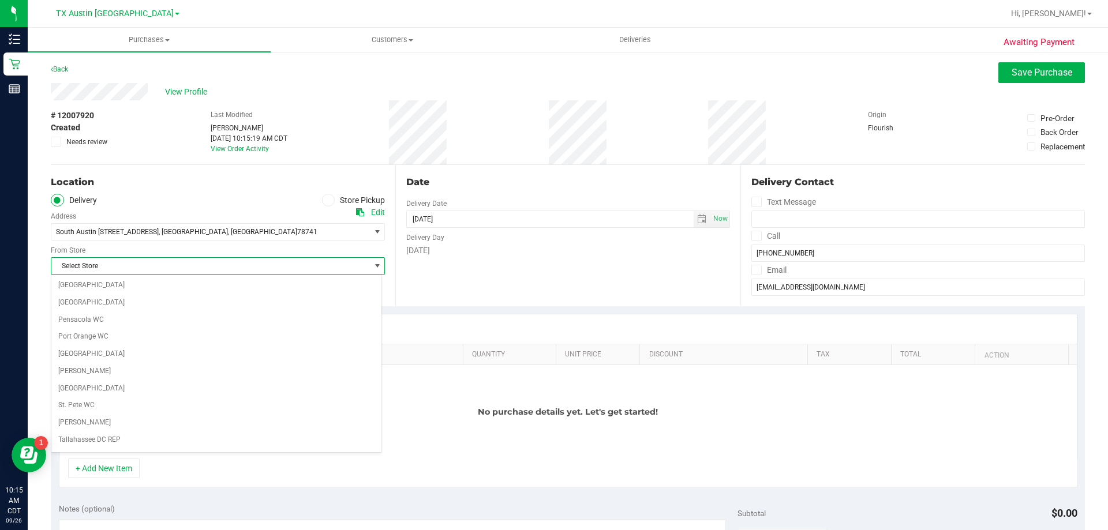
scroll to position [839, 0]
click at [95, 370] on li "TX South-[GEOGRAPHIC_DATA] Retail" at bounding box center [216, 373] width 330 height 17
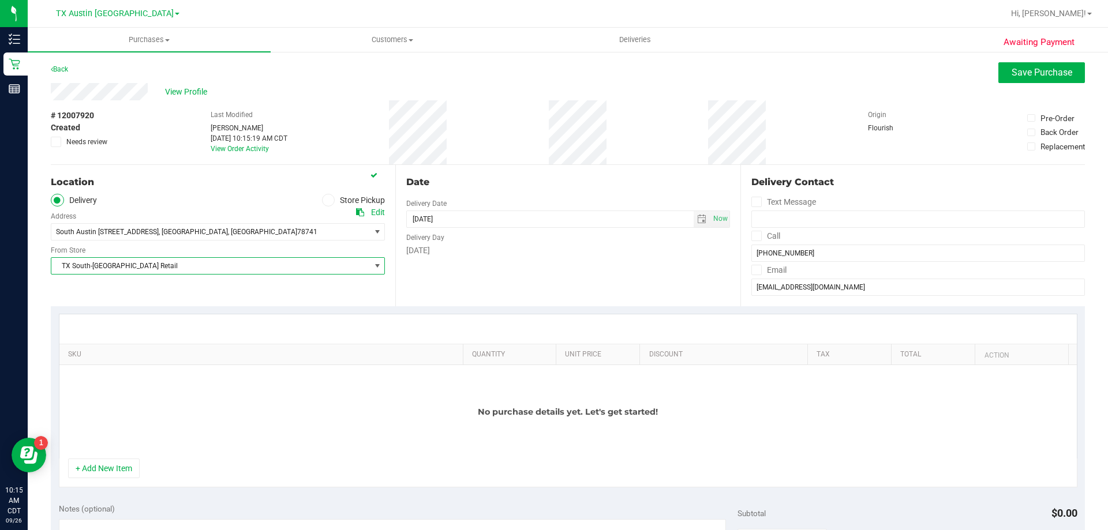
click at [753, 236] on icon at bounding box center [757, 236] width 8 height 0
click at [0, 0] on input "Call" at bounding box center [0, 0] width 0 height 0
click at [753, 270] on icon at bounding box center [757, 270] width 8 height 0
click at [0, 0] on input "Email" at bounding box center [0, 0] width 0 height 0
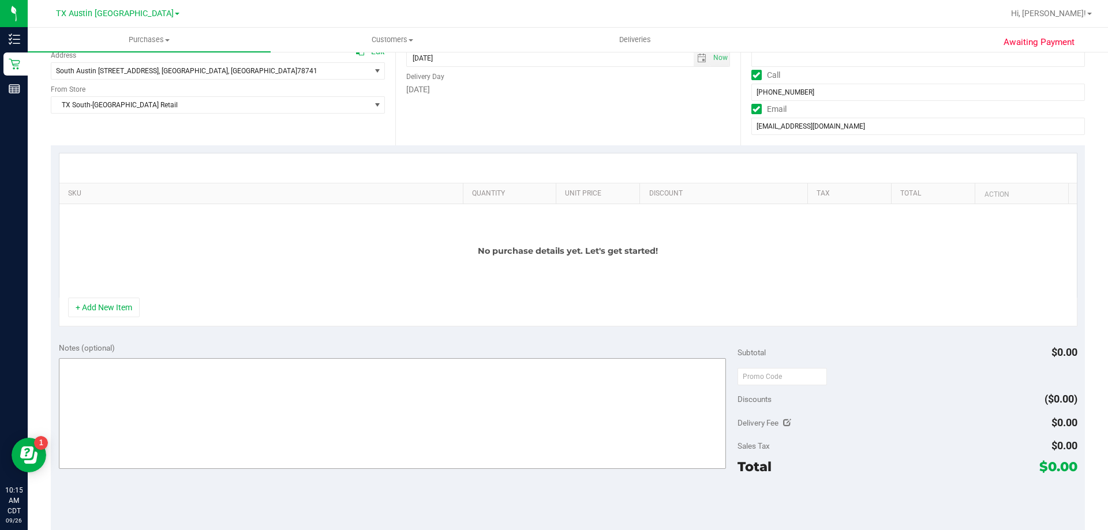
scroll to position [173, 0]
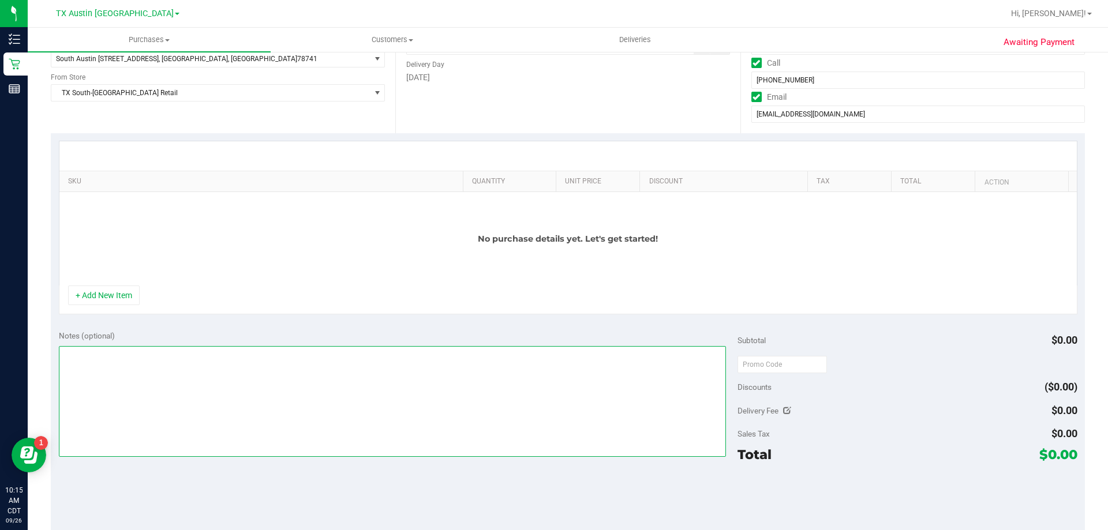
click at [339, 369] on textarea at bounding box center [393, 401] width 668 height 111
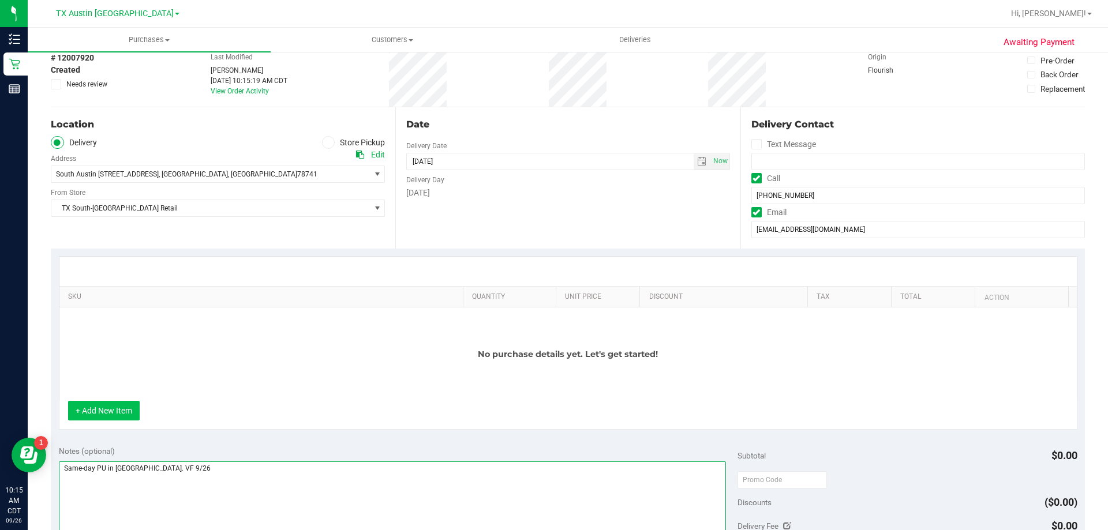
type textarea "Same-day PU in South Austin. VF 9/26"
click at [123, 419] on button "+ Add New Item" at bounding box center [104, 411] width 72 height 20
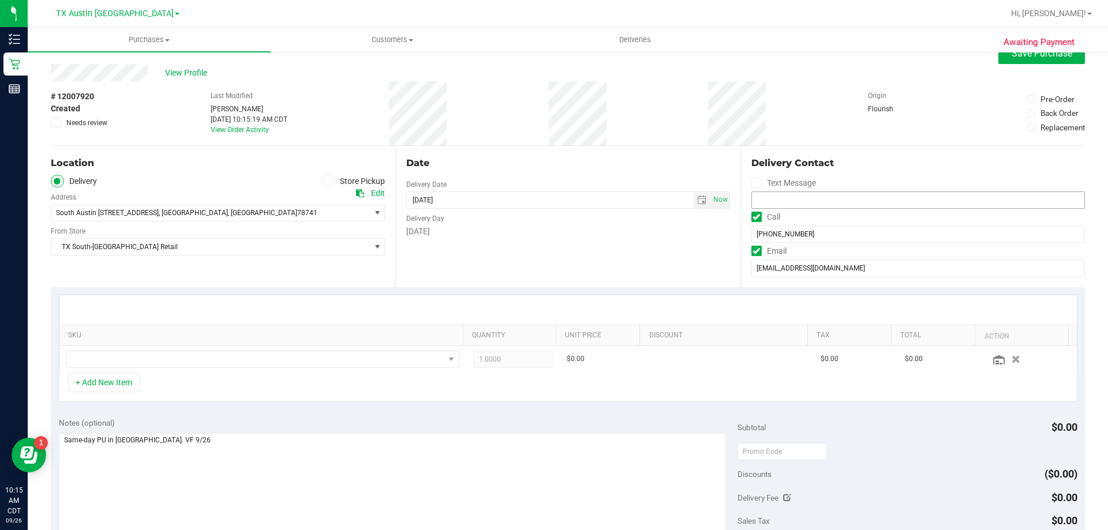
scroll to position [0, 0]
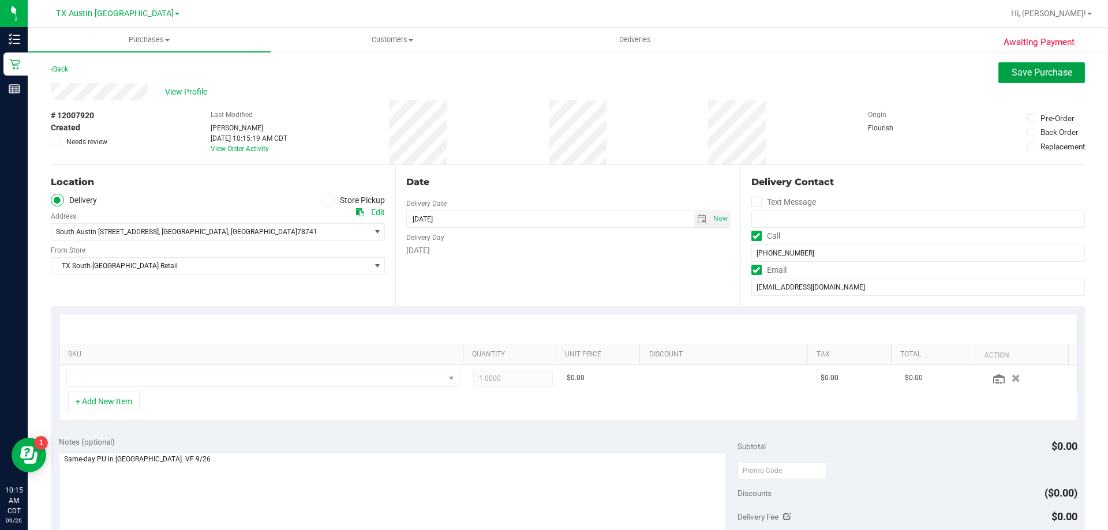
click at [1032, 68] on span "Save Purchase" at bounding box center [1042, 72] width 61 height 11
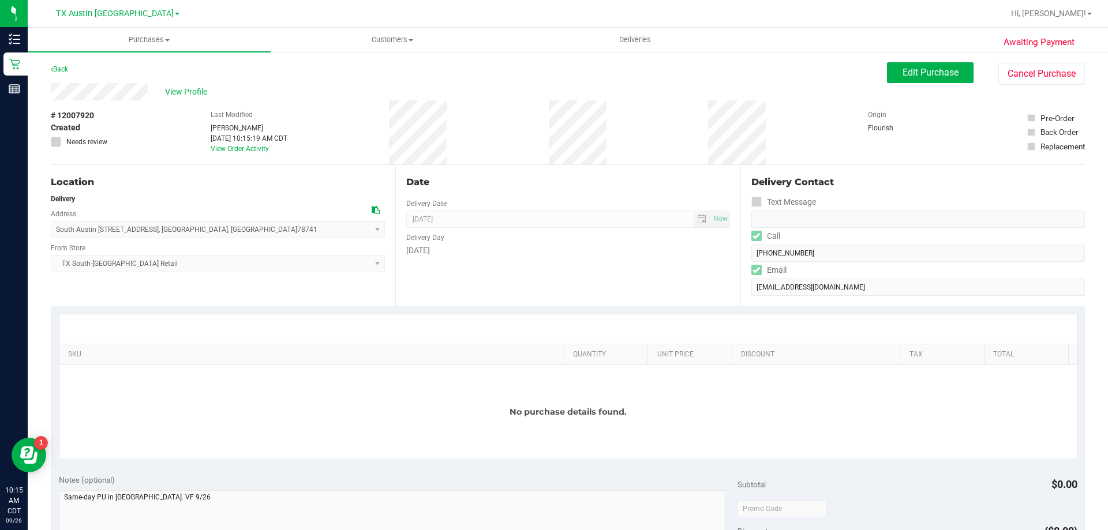
click at [61, 71] on link "Back" at bounding box center [59, 69] width 17 height 8
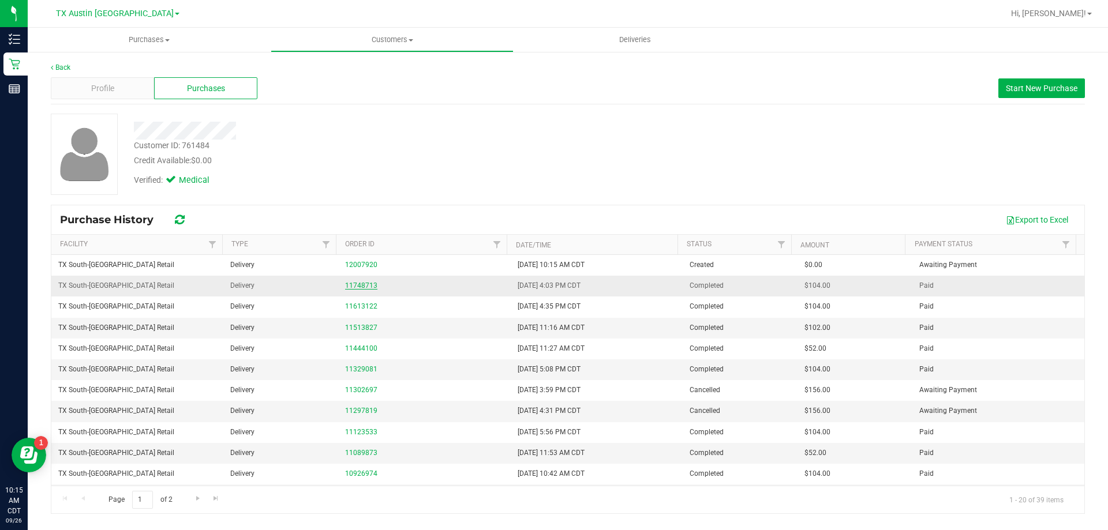
click at [366, 285] on link "11748713" at bounding box center [361, 286] width 32 height 8
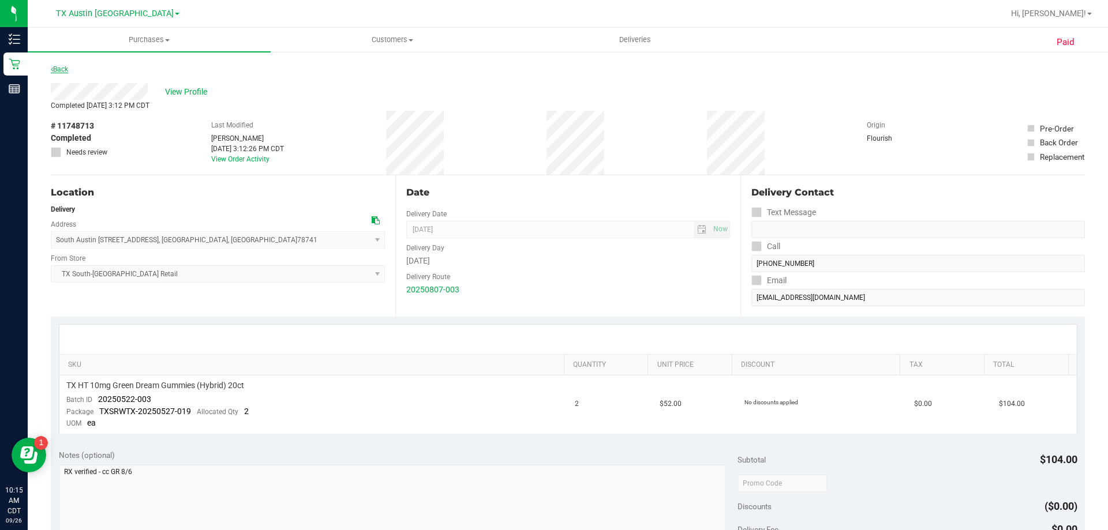
click at [63, 66] on link "Back" at bounding box center [59, 69] width 17 height 8
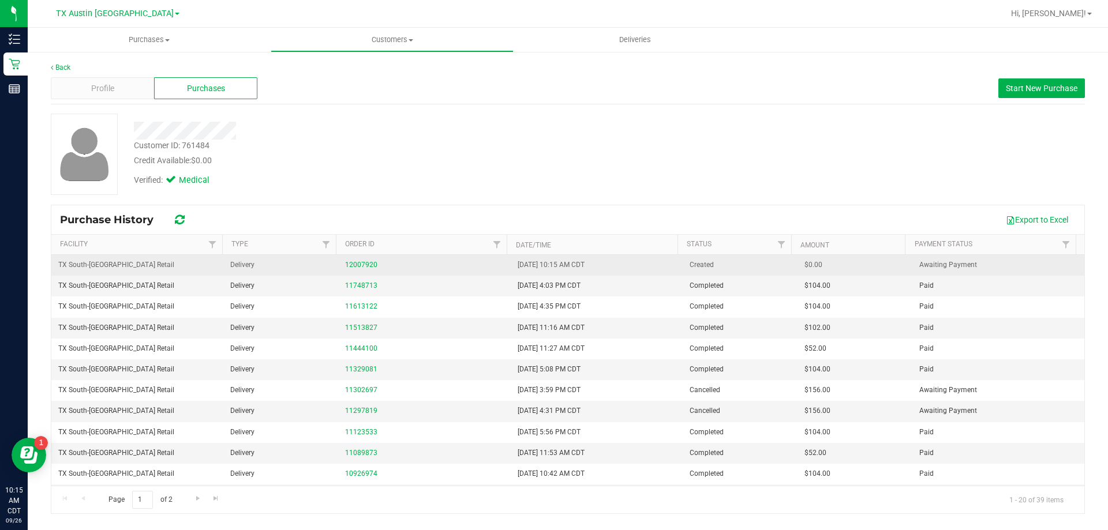
click at [359, 269] on div "12007920" at bounding box center [424, 265] width 158 height 11
click at [359, 266] on link "12007920" at bounding box center [361, 265] width 32 height 8
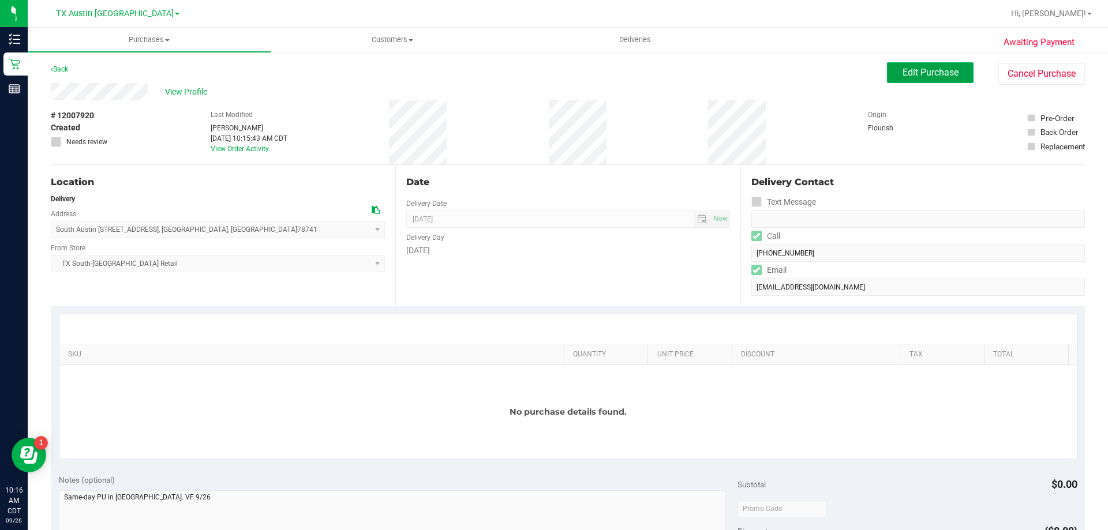
click at [928, 72] on span "Edit Purchase" at bounding box center [931, 72] width 56 height 11
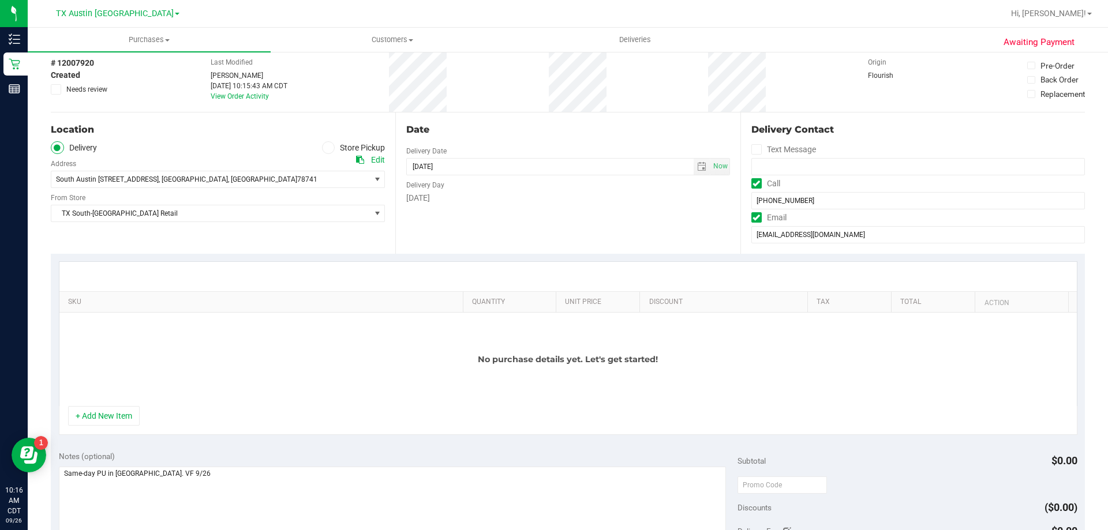
scroll to position [115, 0]
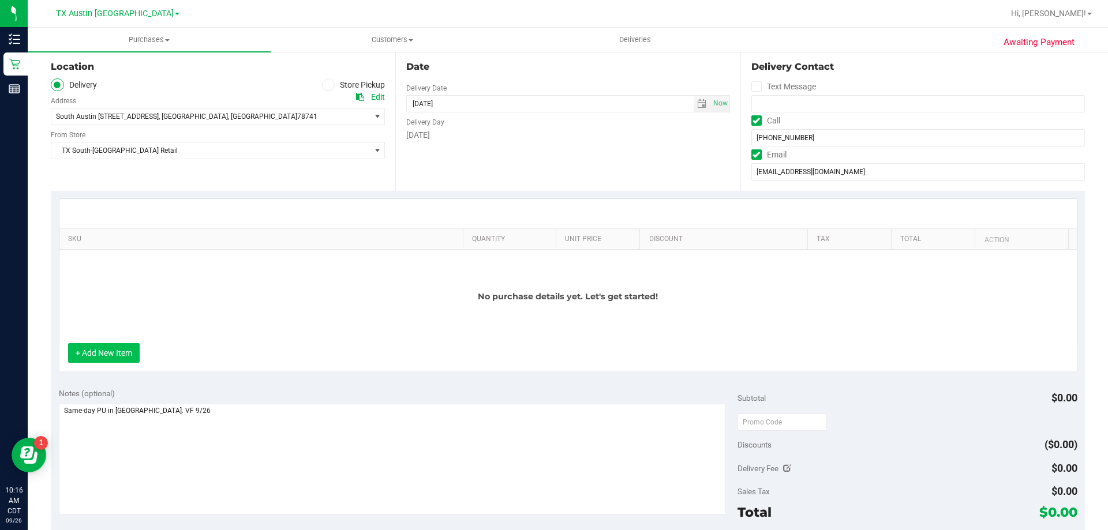
click at [124, 353] on button "+ Add New Item" at bounding box center [104, 353] width 72 height 20
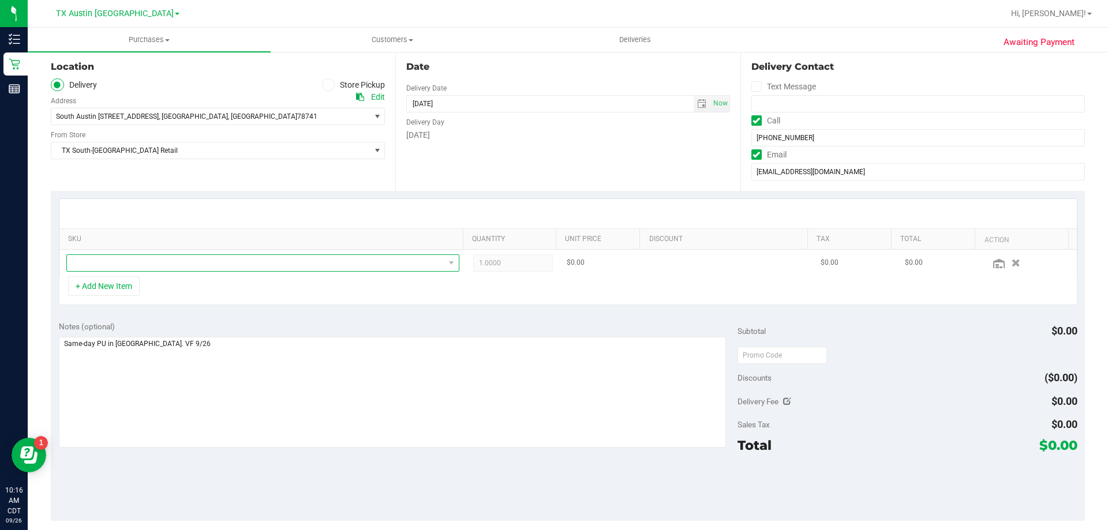
click at [154, 262] on span "NO DATA FOUND" at bounding box center [256, 263] width 378 height 16
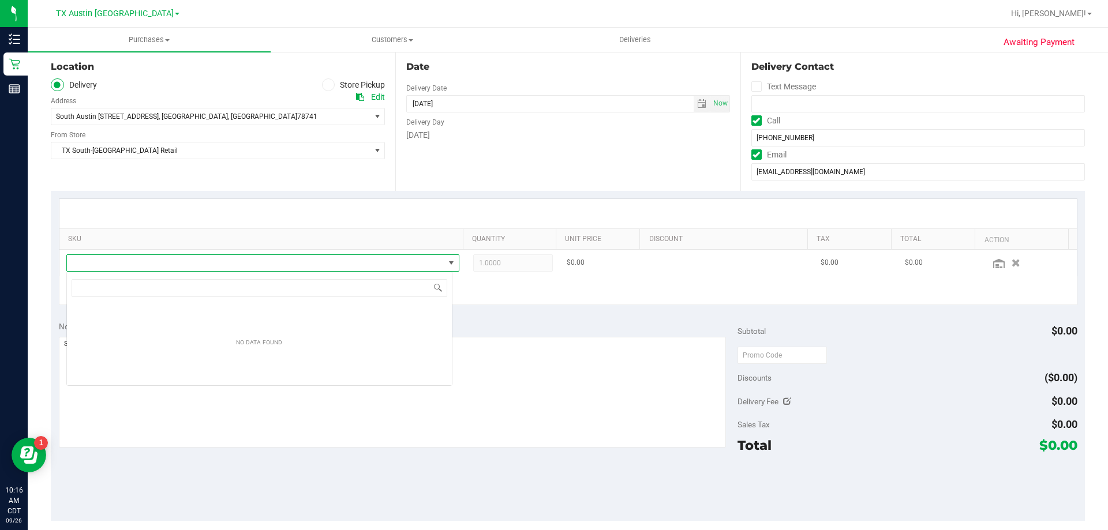
scroll to position [17, 386]
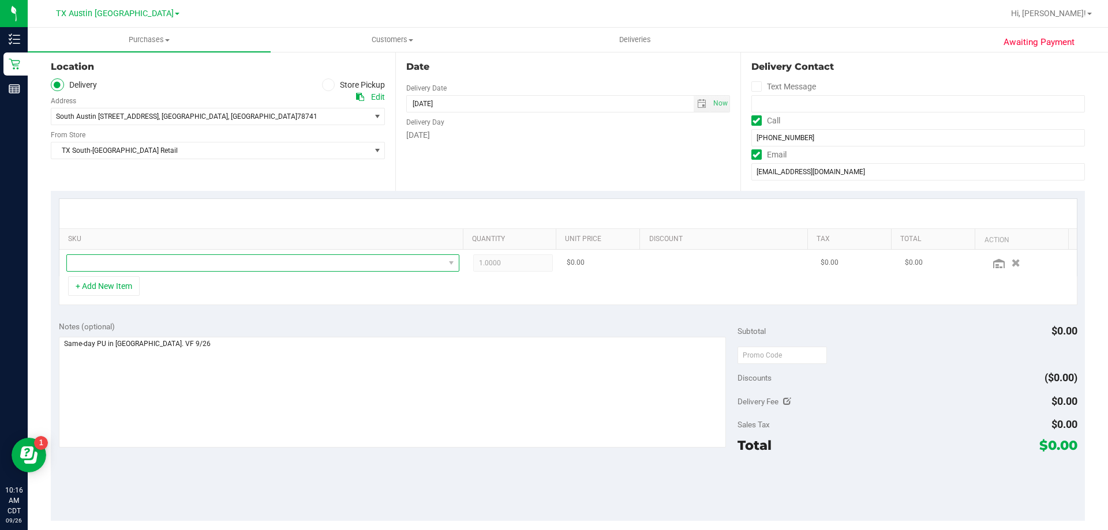
click at [181, 263] on span "NO DATA FOUND" at bounding box center [256, 263] width 378 height 16
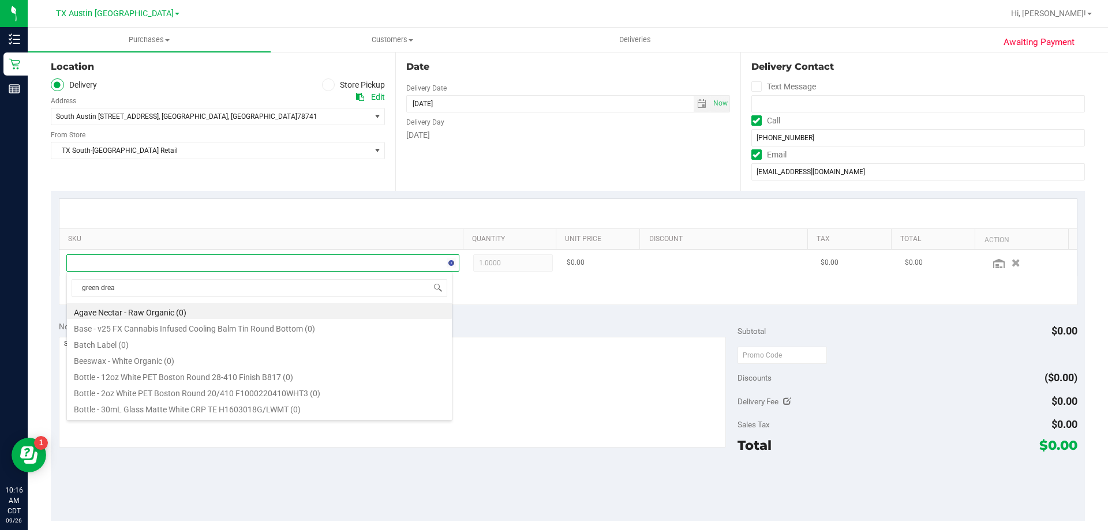
type input "green dream"
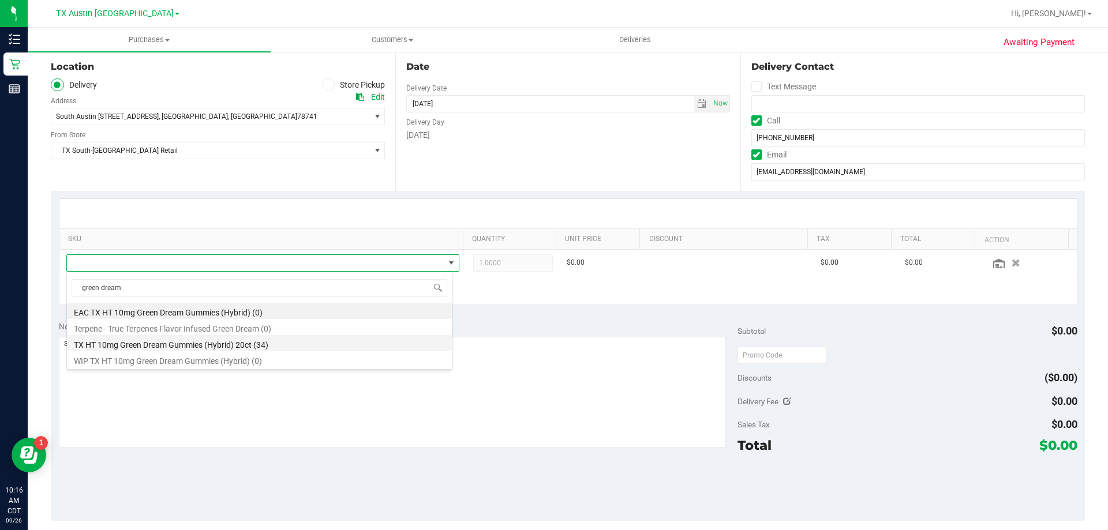
click at [164, 342] on li "TX HT 10mg Green Dream Gummies (Hybrid) 20ct (34)" at bounding box center [259, 343] width 385 height 16
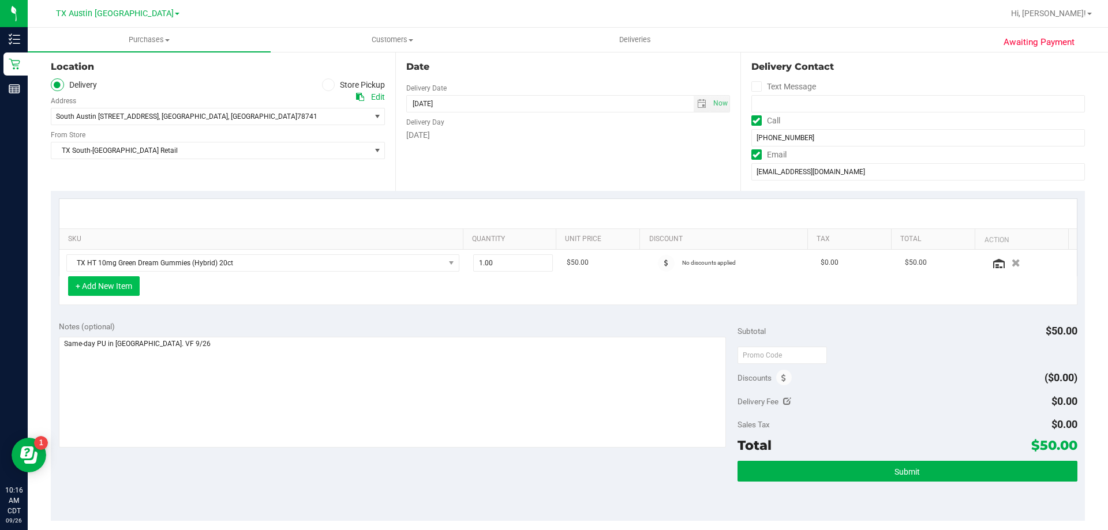
click at [122, 290] on button "+ Add New Item" at bounding box center [104, 287] width 72 height 20
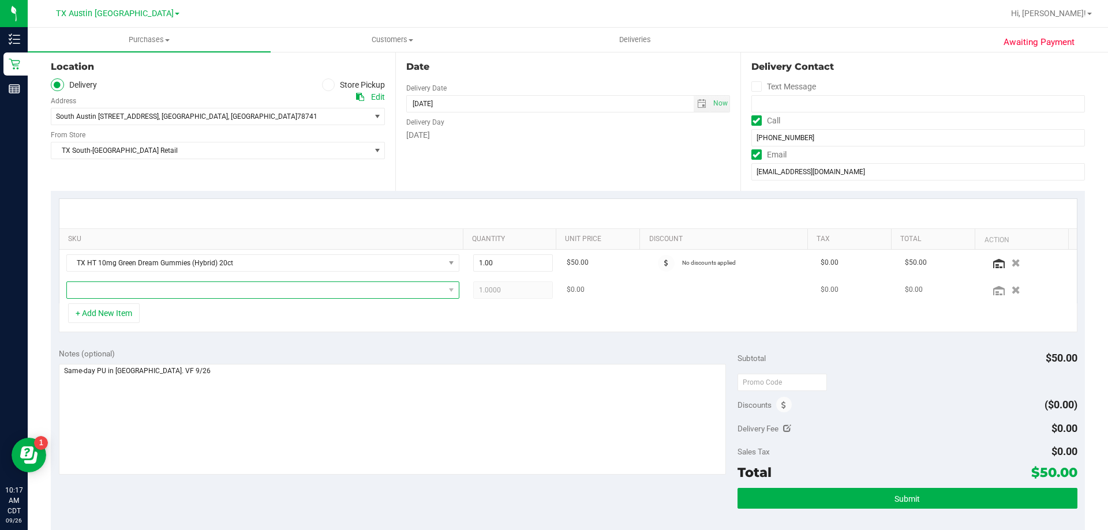
click at [282, 293] on span "NO DATA FOUND" at bounding box center [256, 290] width 378 height 16
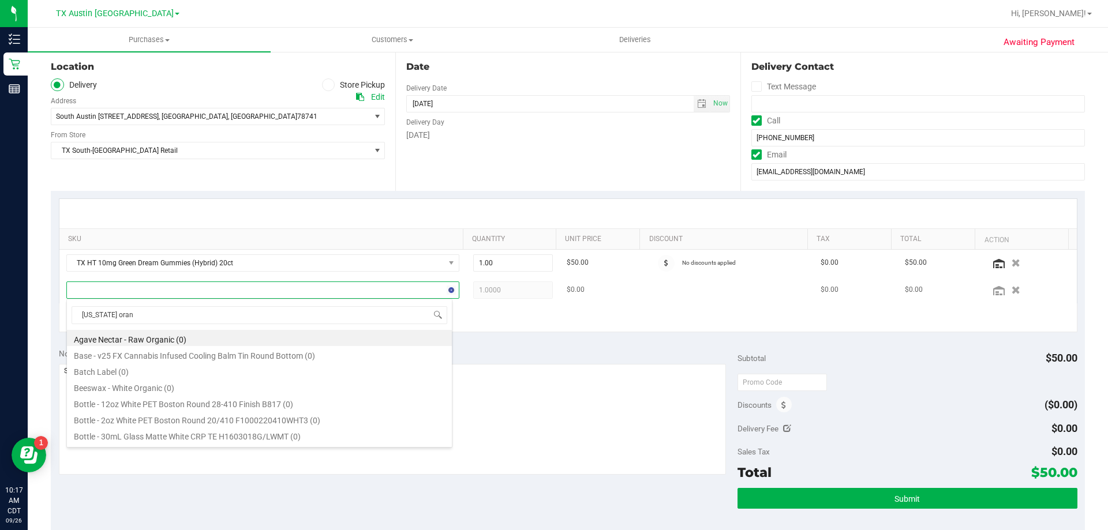
type input "texas orang"
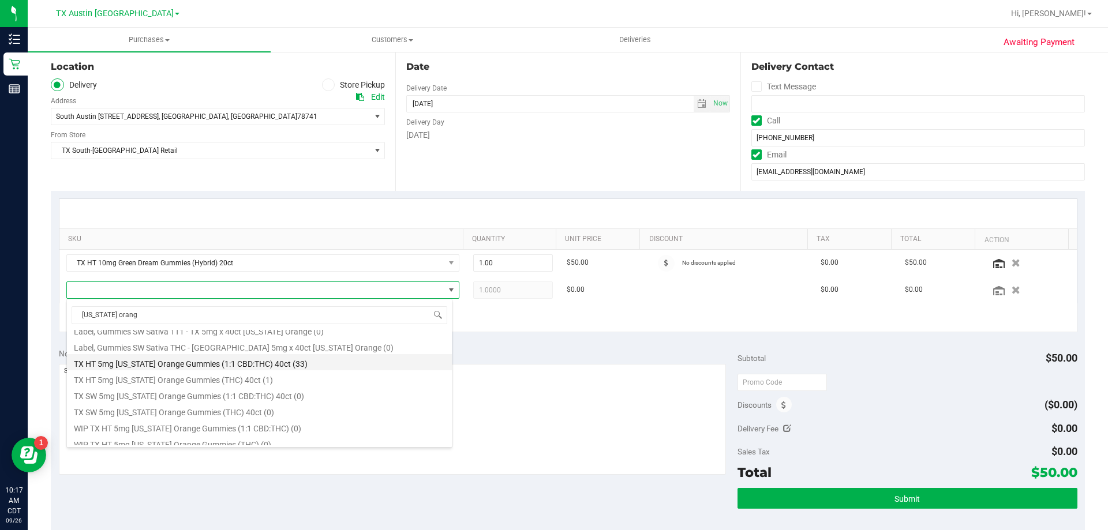
scroll to position [173, 0]
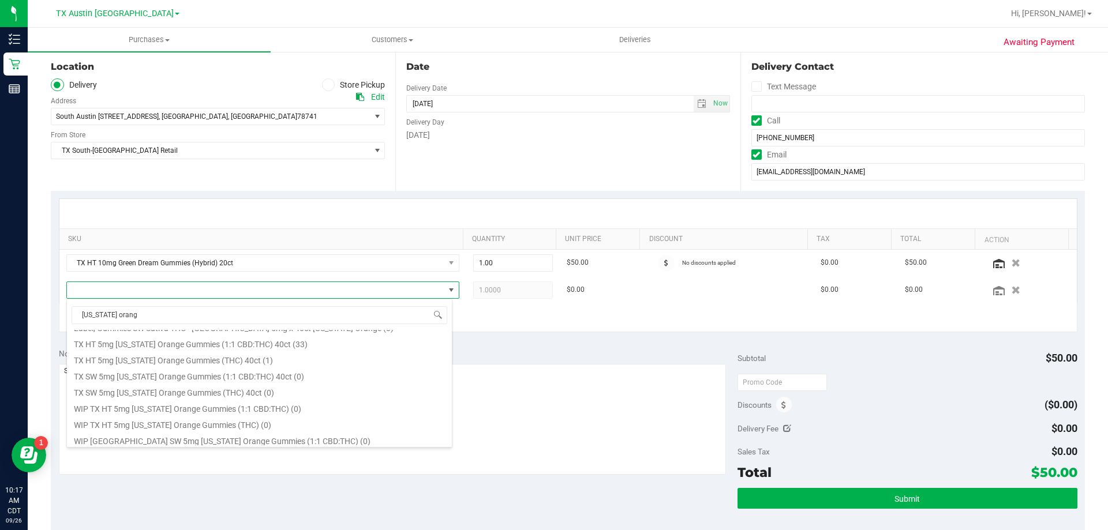
click at [542, 348] on div "Notes (optional)" at bounding box center [398, 354] width 679 height 12
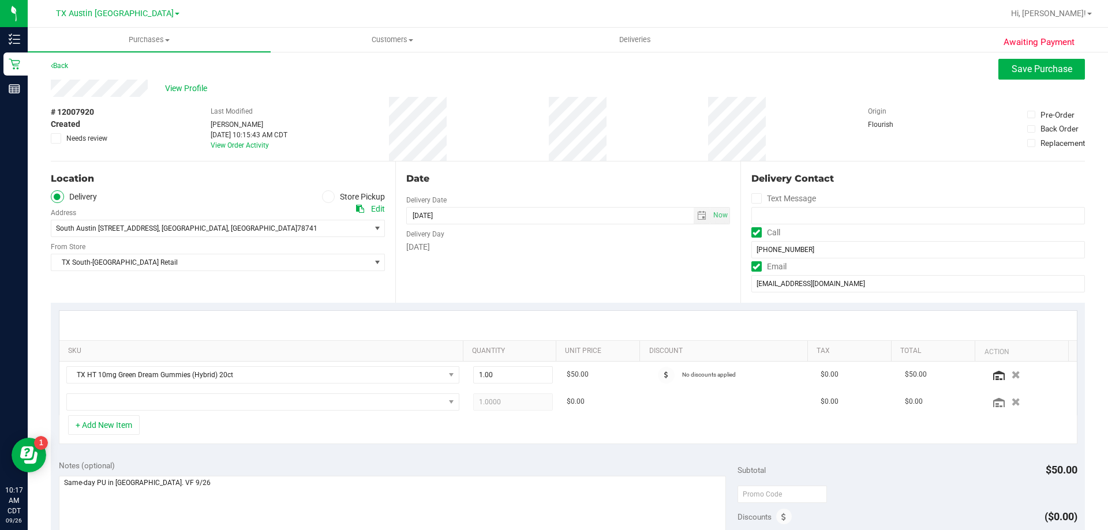
scroll to position [0, 0]
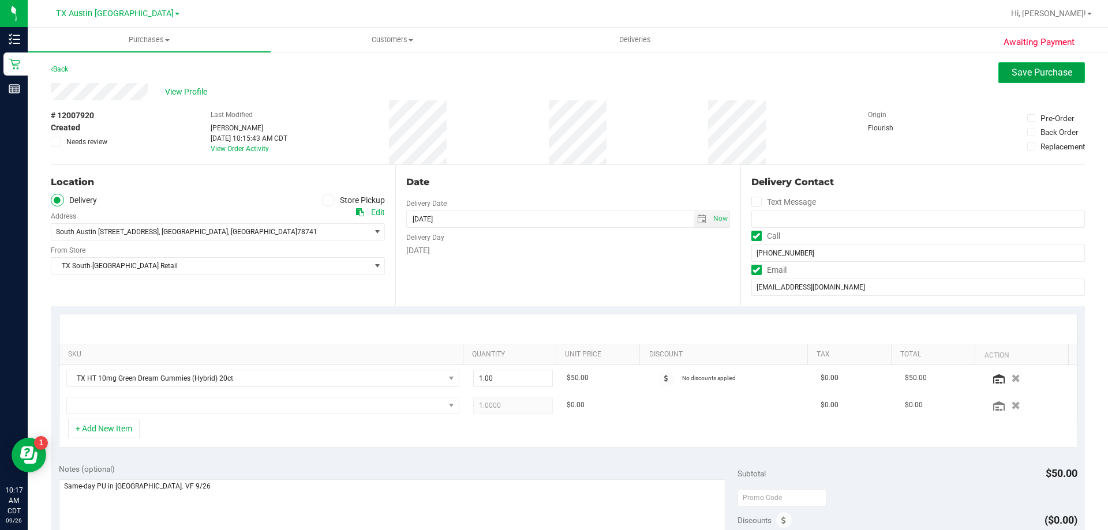
click at [1041, 67] on span "Save Purchase" at bounding box center [1042, 72] width 61 height 11
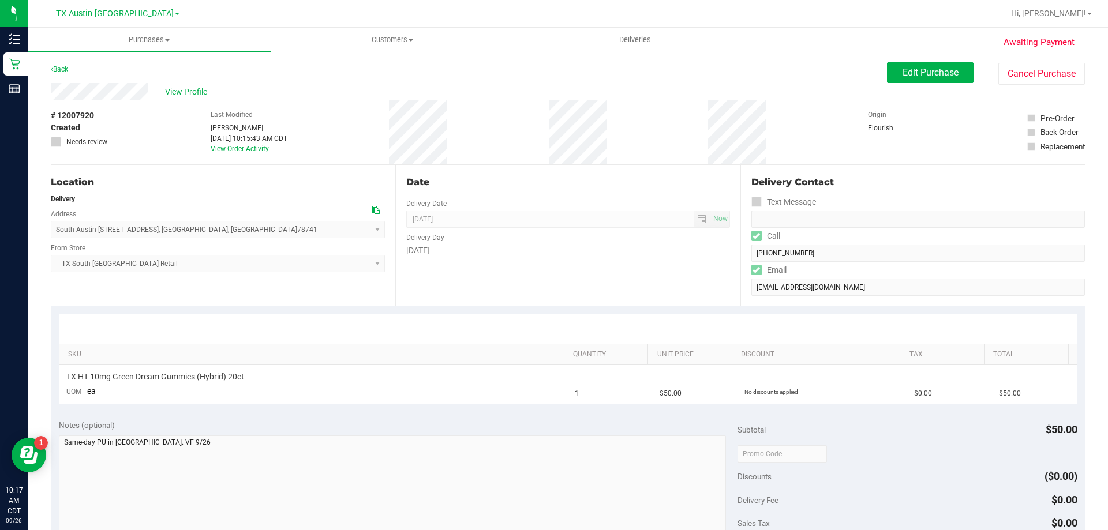
click at [186, 88] on span "View Profile" at bounding box center [188, 92] width 46 height 12
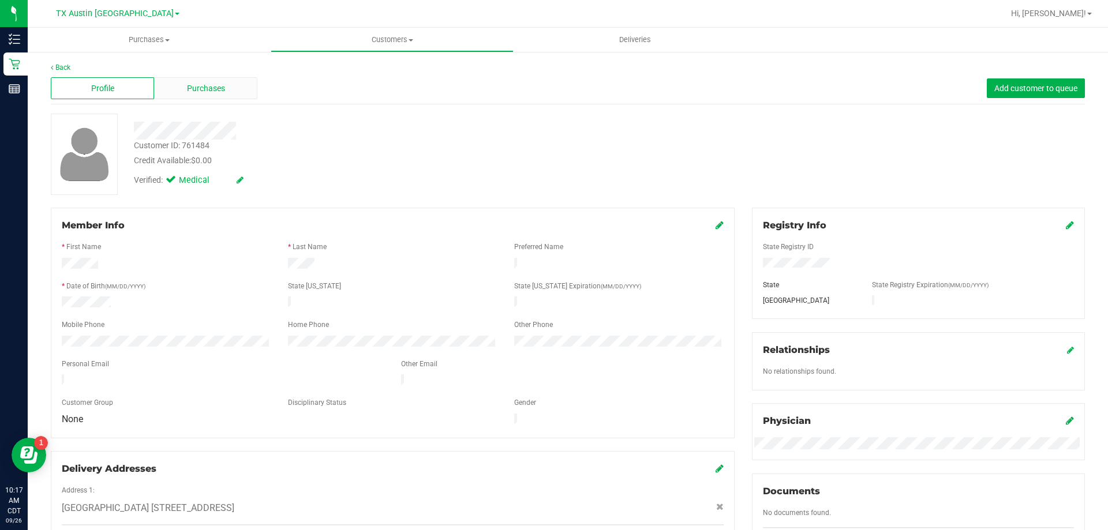
click at [225, 81] on div "Purchases" at bounding box center [205, 88] width 103 height 22
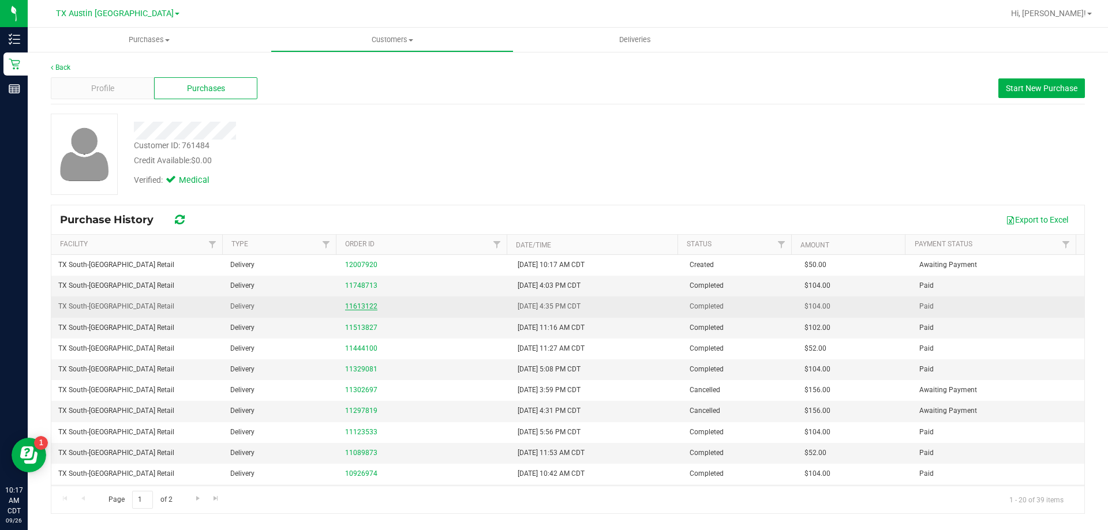
click at [363, 305] on link "11613122" at bounding box center [361, 306] width 32 height 8
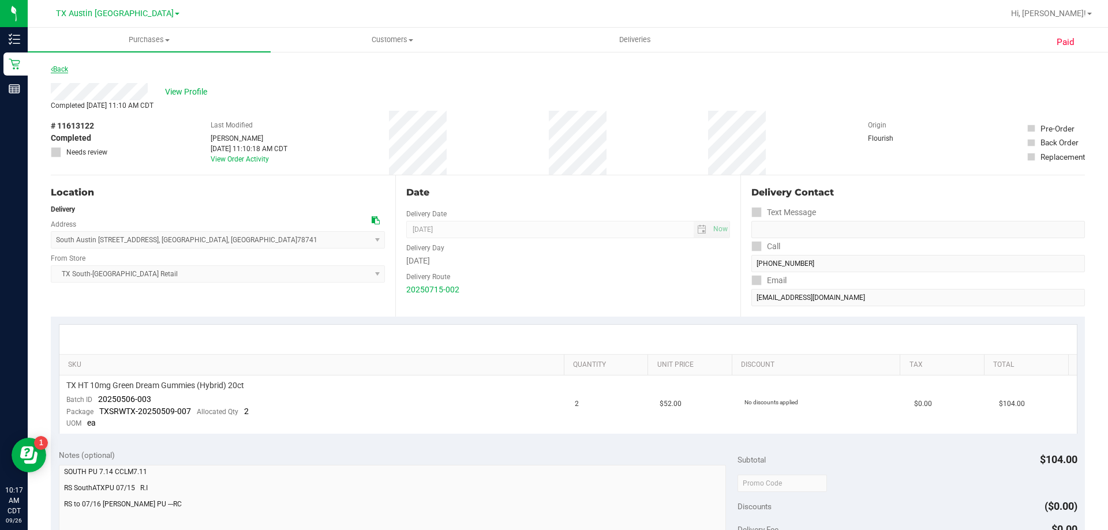
click at [58, 68] on link "Back" at bounding box center [59, 69] width 17 height 8
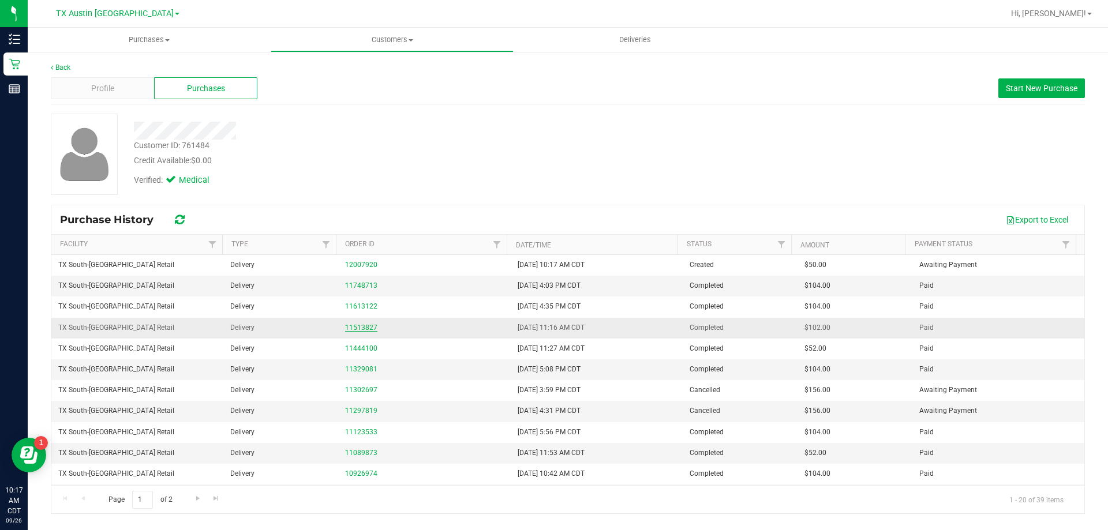
click at [360, 329] on link "11513827" at bounding box center [361, 328] width 32 height 8
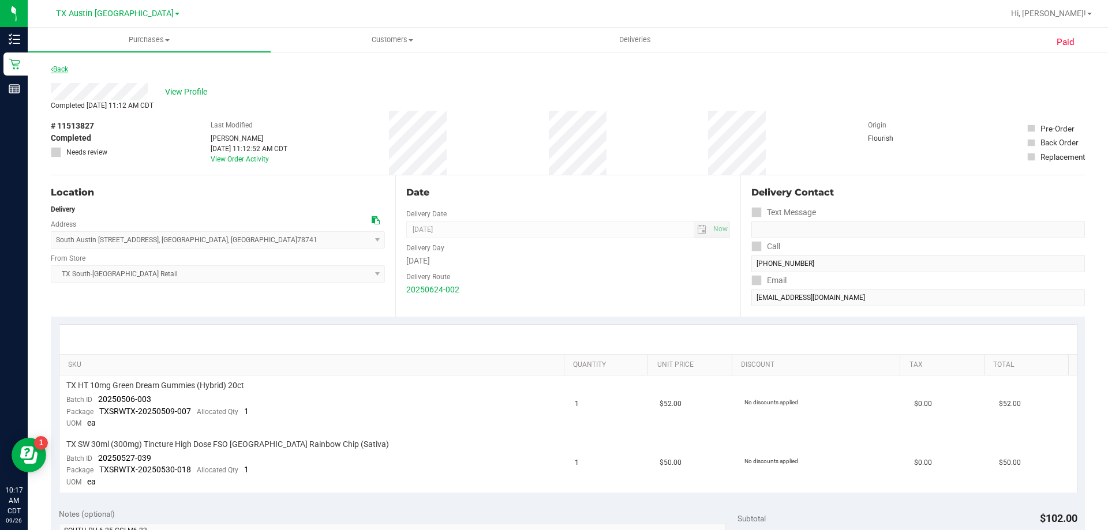
click at [54, 68] on link "Back" at bounding box center [59, 69] width 17 height 8
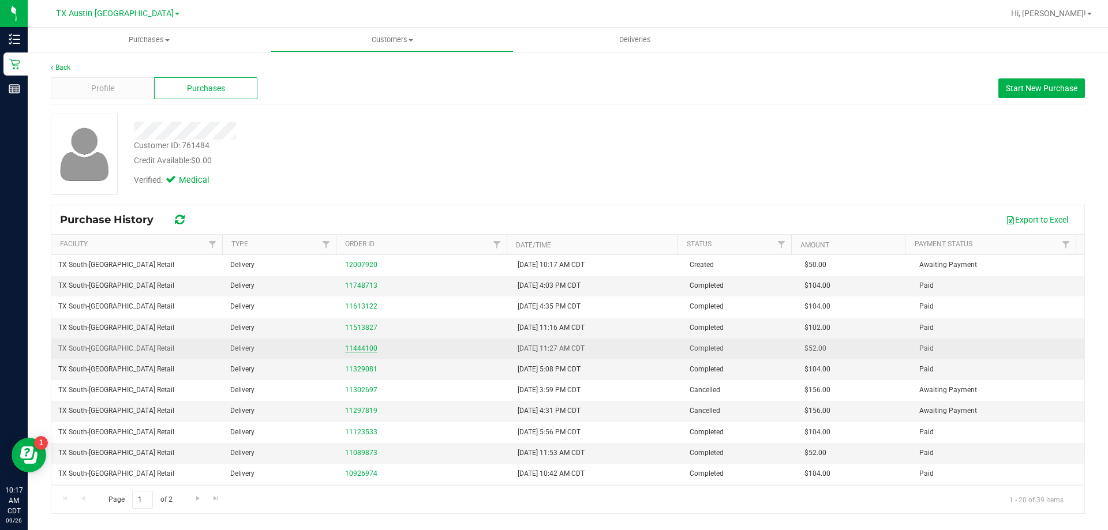
click at [371, 348] on link "11444100" at bounding box center [361, 349] width 32 height 8
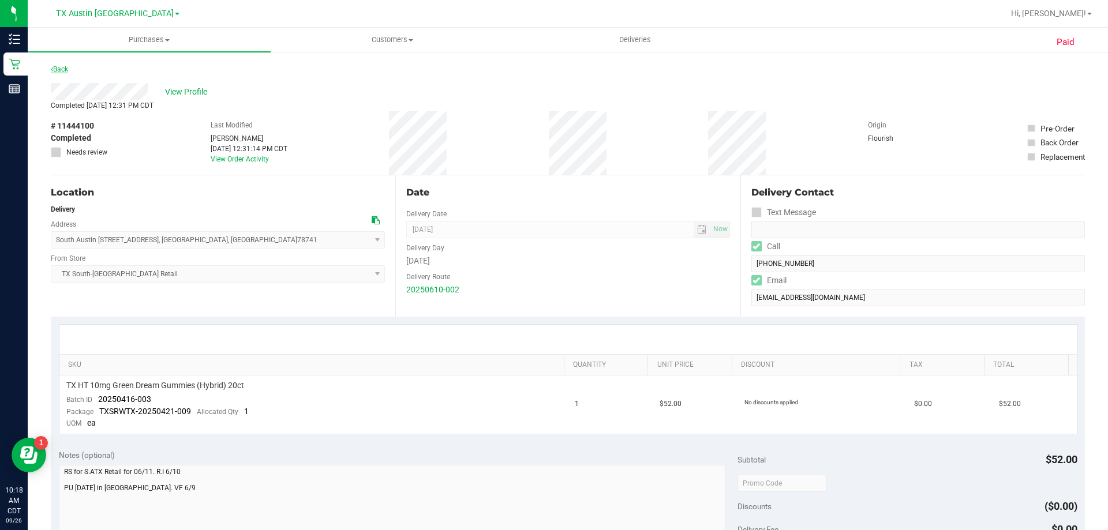
click at [62, 70] on link "Back" at bounding box center [59, 69] width 17 height 8
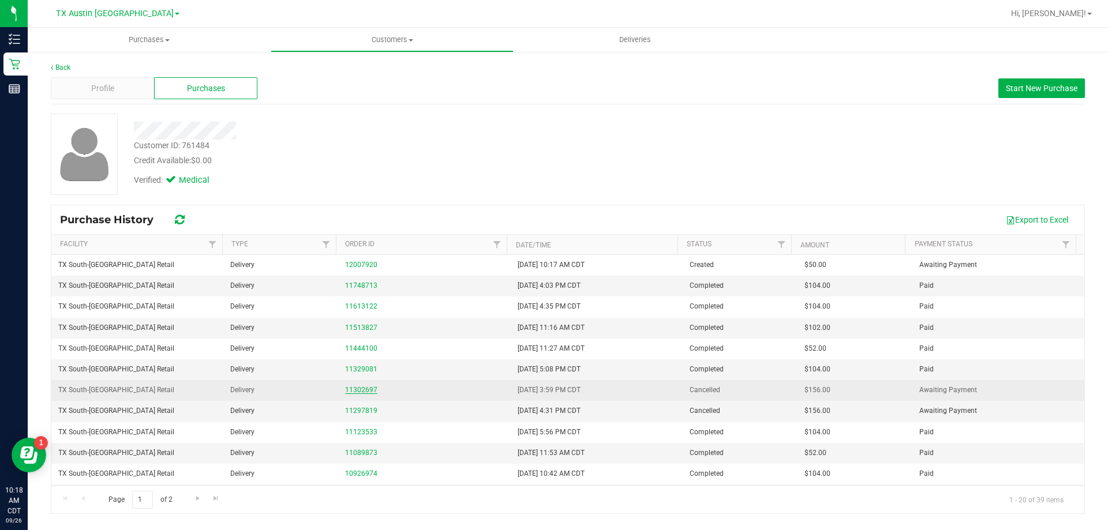
click at [358, 388] on link "11302697" at bounding box center [361, 390] width 32 height 8
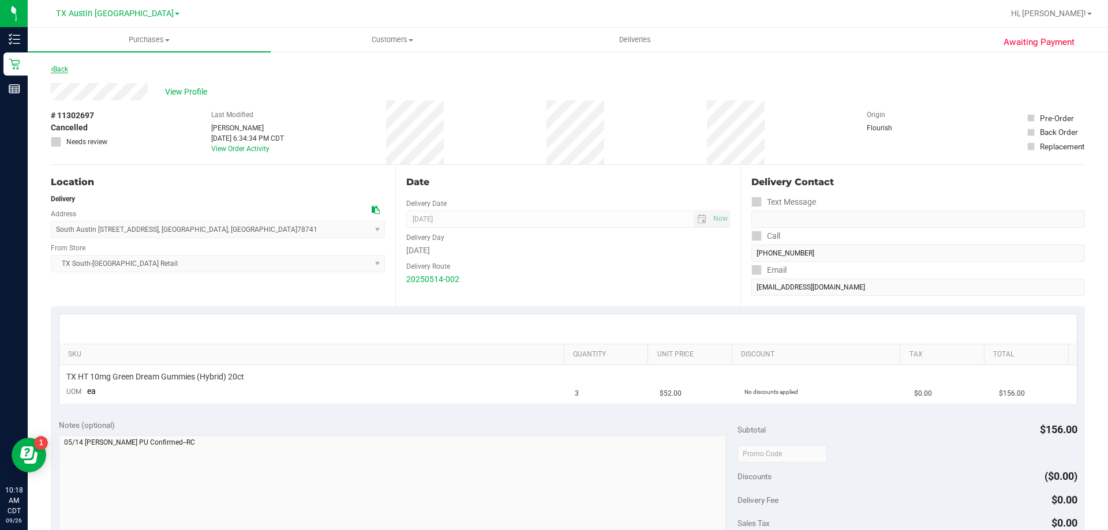
click at [58, 68] on link "Back" at bounding box center [59, 69] width 17 height 8
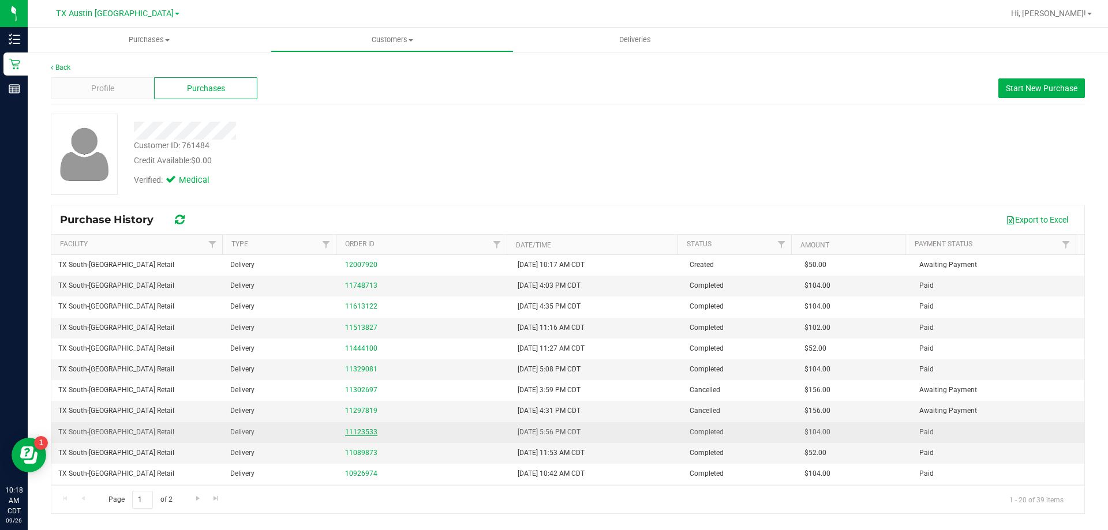
click at [351, 434] on link "11123533" at bounding box center [361, 432] width 32 height 8
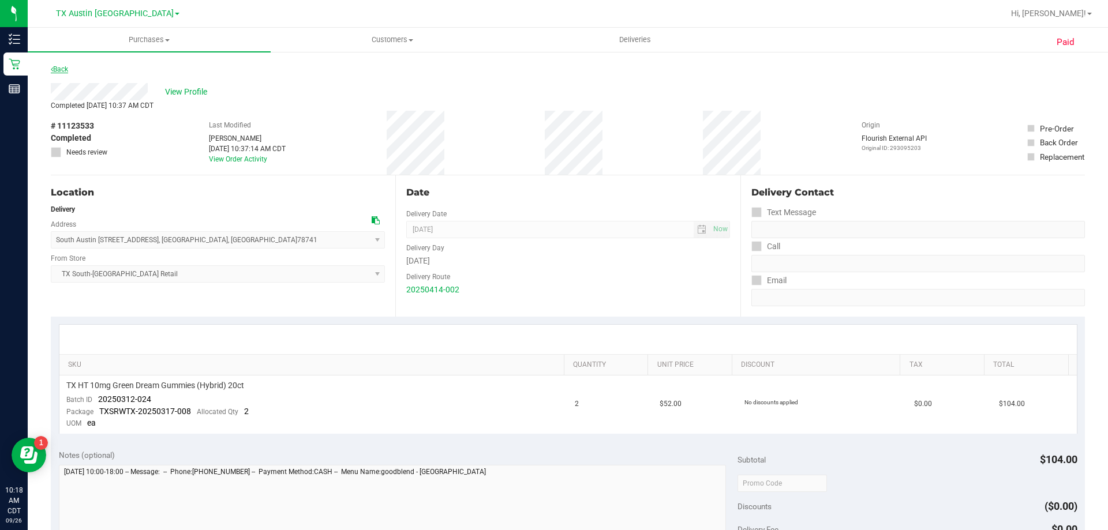
click at [64, 70] on link "Back" at bounding box center [59, 69] width 17 height 8
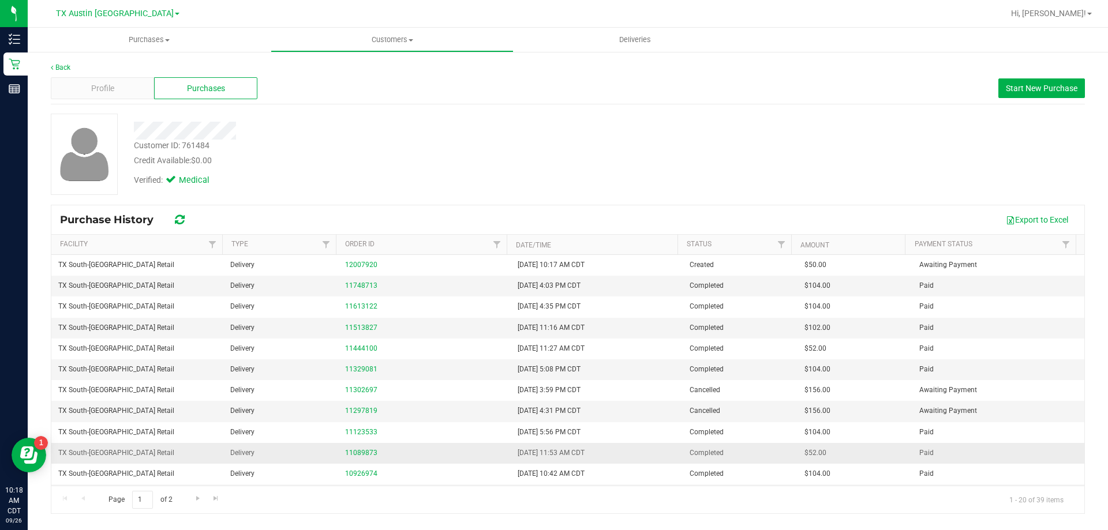
scroll to position [58, 0]
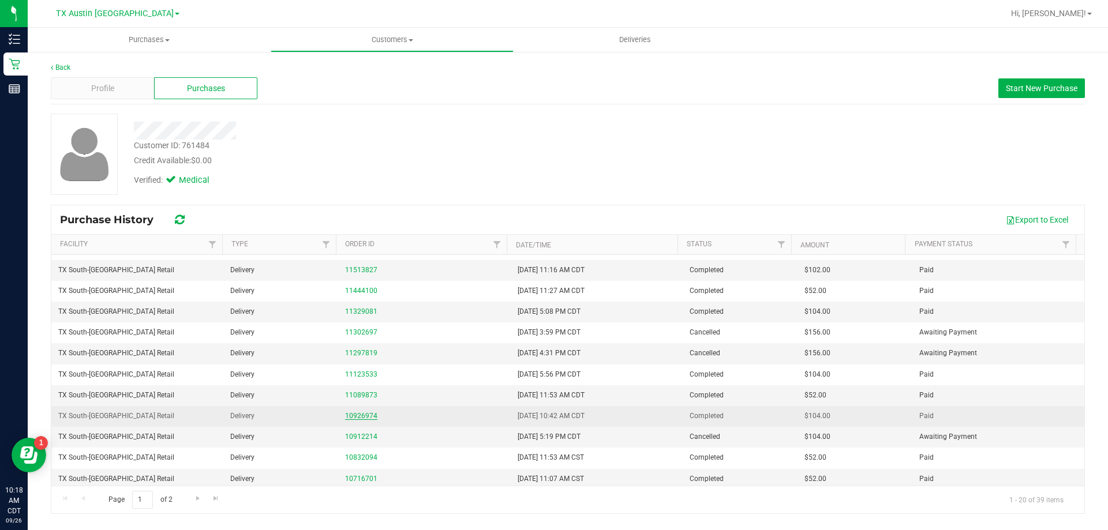
click at [362, 417] on link "10926974" at bounding box center [361, 416] width 32 height 8
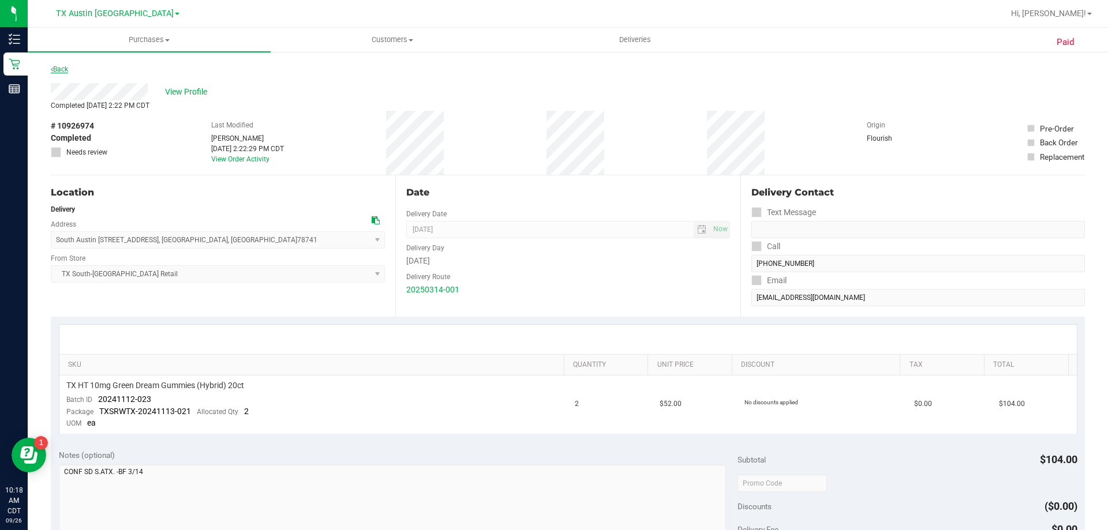
click at [64, 69] on link "Back" at bounding box center [59, 69] width 17 height 8
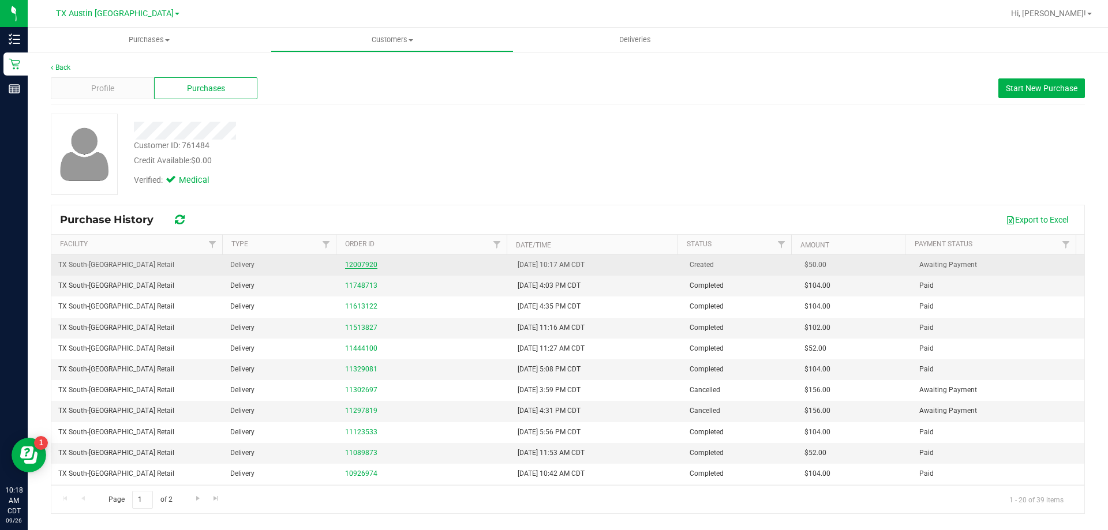
click at [363, 263] on link "12007920" at bounding box center [361, 265] width 32 height 8
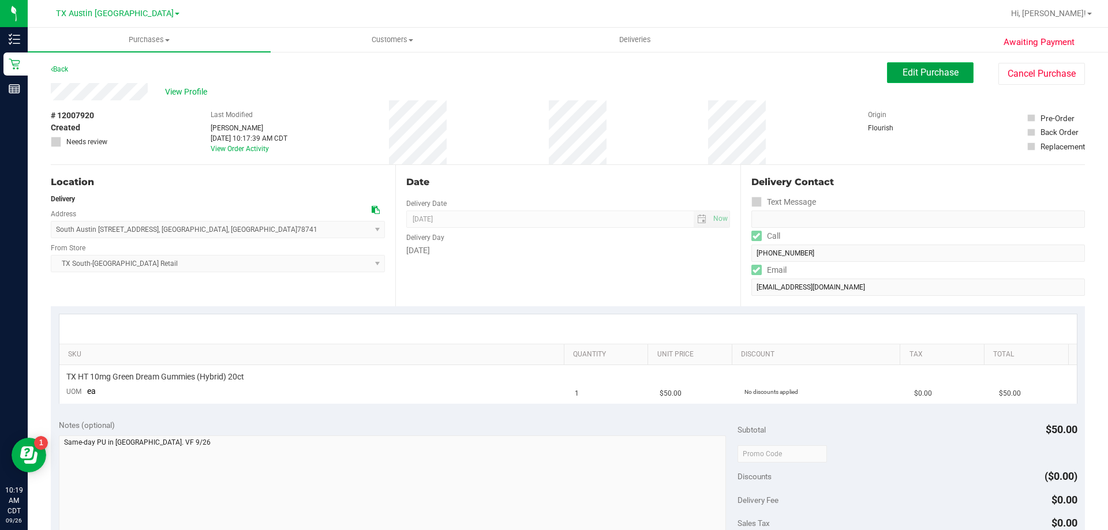
click at [944, 74] on span "Edit Purchase" at bounding box center [931, 72] width 56 height 11
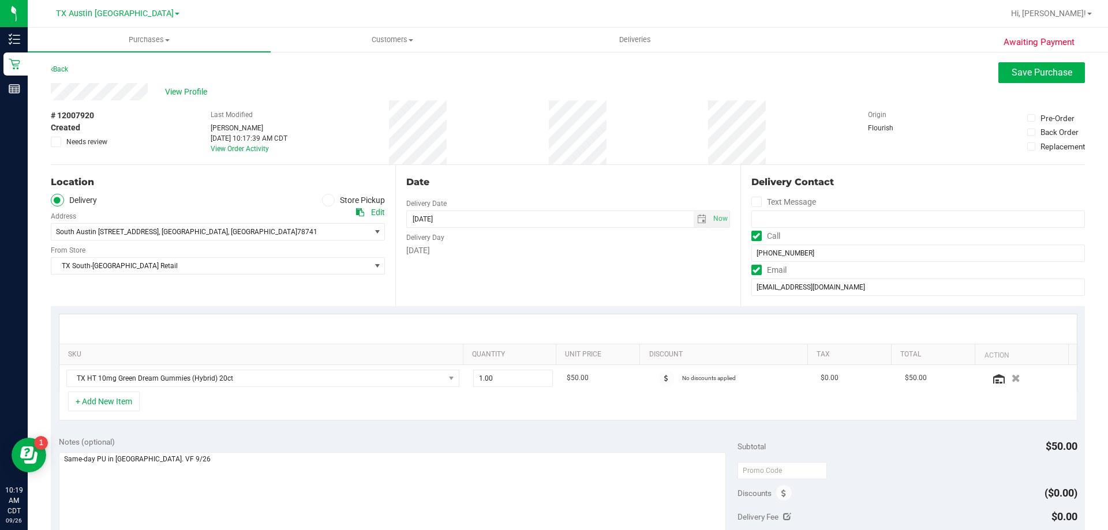
click at [57, 142] on icon at bounding box center [57, 142] width 8 height 0
click at [0, 0] on input "Needs review" at bounding box center [0, 0] width 0 height 0
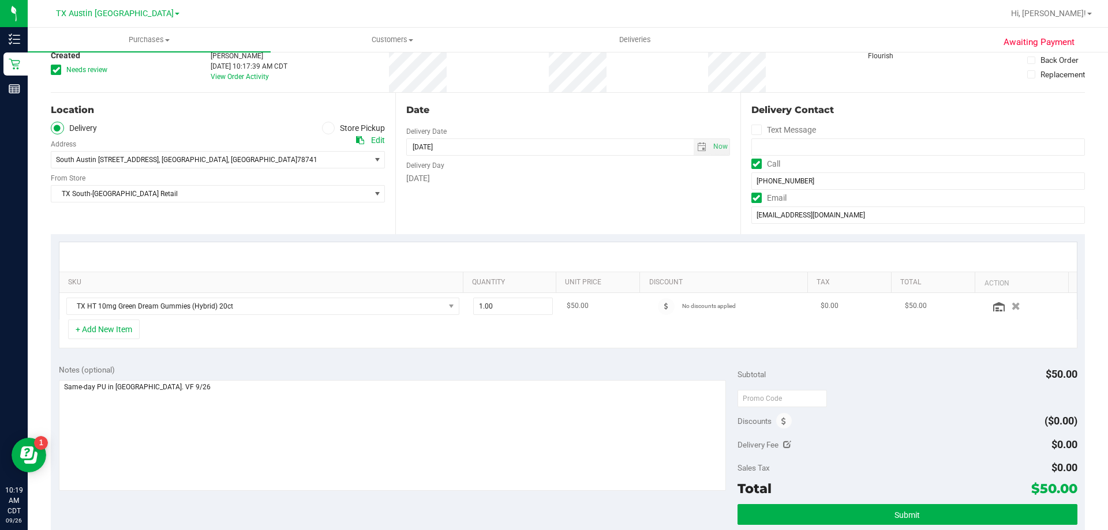
scroll to position [58, 0]
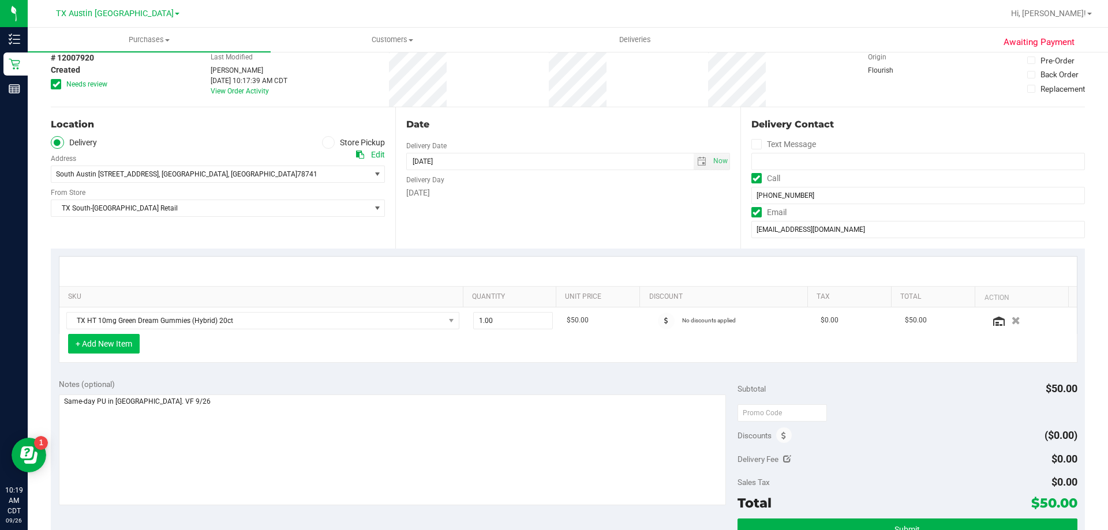
click at [122, 348] on button "+ Add New Item" at bounding box center [104, 344] width 72 height 20
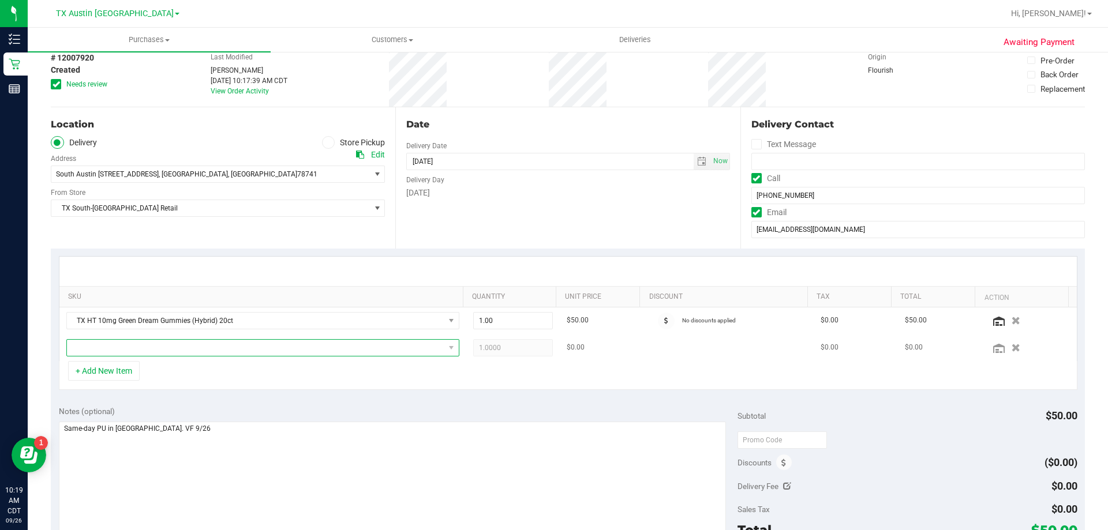
click at [156, 351] on span "NO DATA FOUND" at bounding box center [256, 348] width 378 height 16
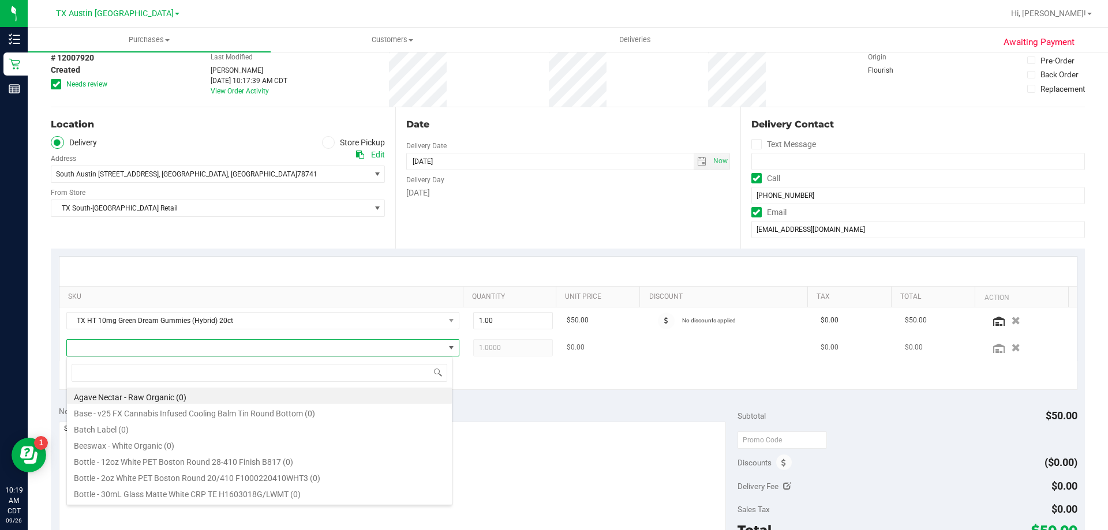
scroll to position [17, 383]
type input "texas orange"
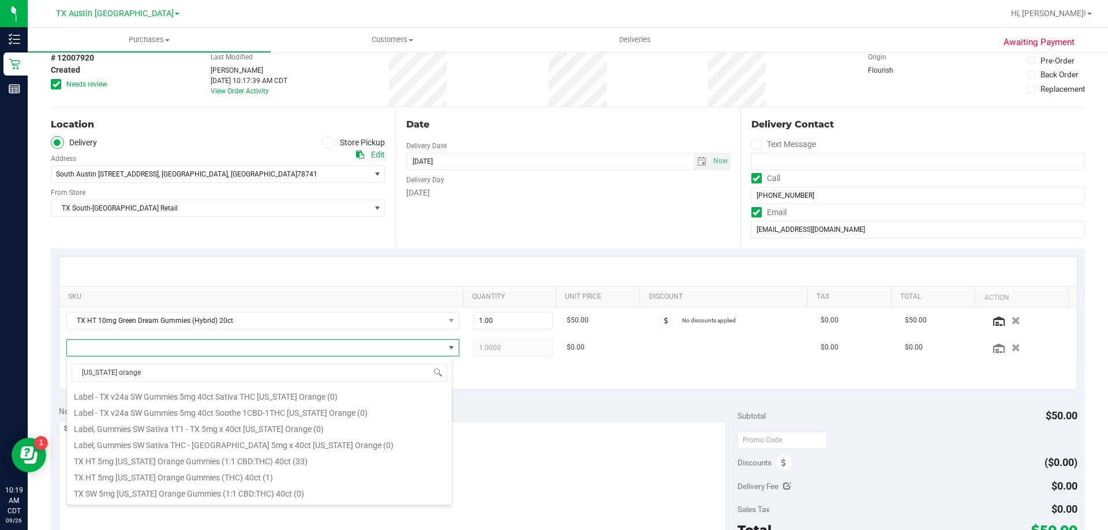
scroll to position [115, 0]
click at [169, 472] on li "TX HT 5mg Texas Orange Gummies (THC) 40ct (1)" at bounding box center [259, 474] width 385 height 16
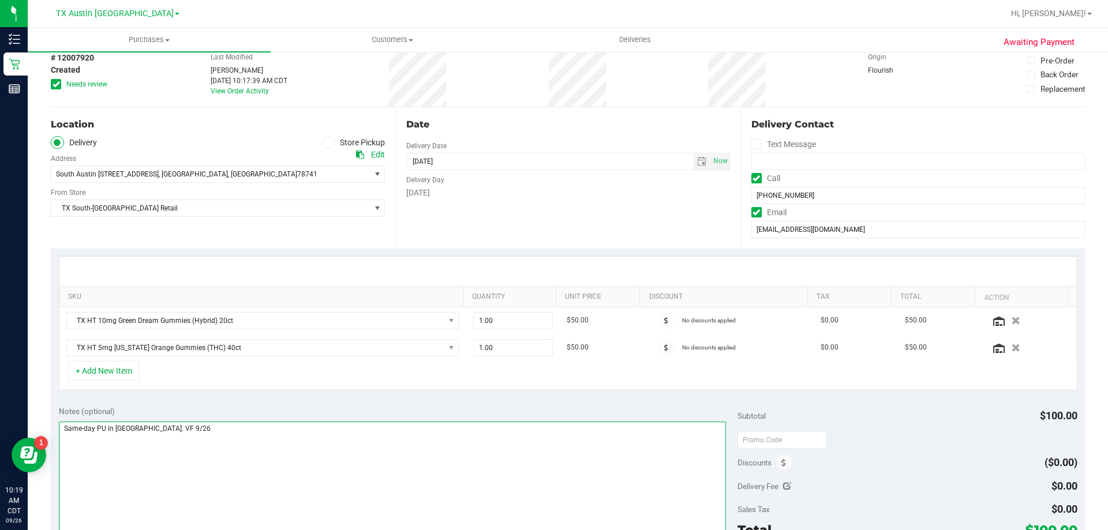
drag, startPoint x: 196, startPoint y: 431, endPoint x: 61, endPoint y: 429, distance: 134.5
click at [61, 429] on textarea at bounding box center [393, 477] width 668 height 111
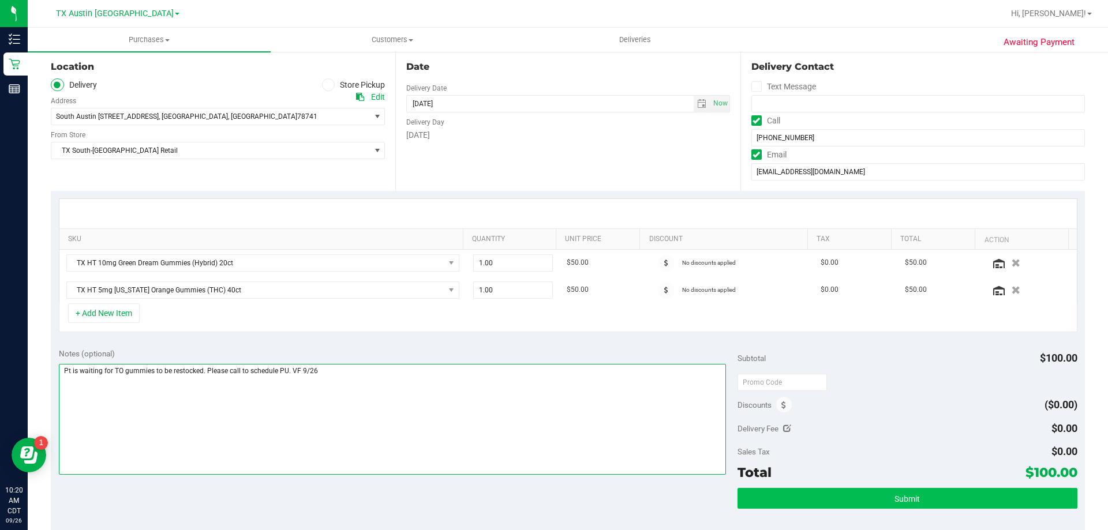
type textarea "Pt is waiting for TO gummies to be restocked. Please call to schedule PU. VF 9/…"
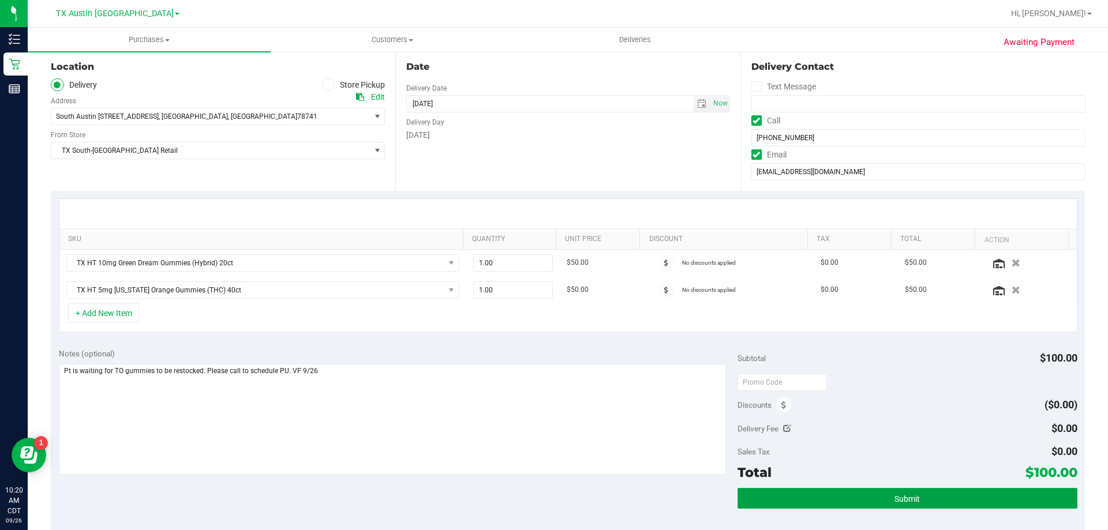
click at [841, 500] on button "Submit" at bounding box center [907, 498] width 339 height 21
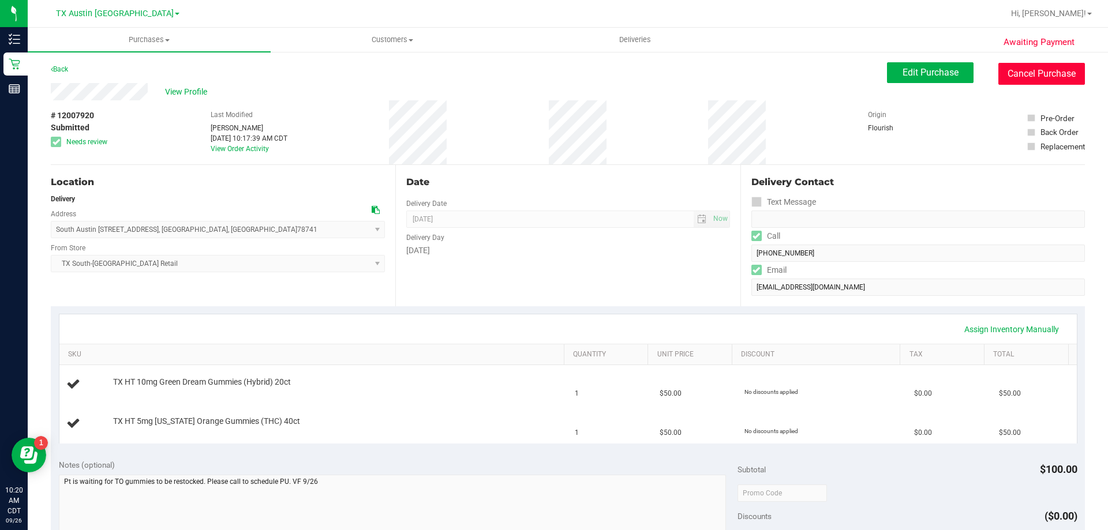
click at [1063, 72] on button "Cancel Purchase" at bounding box center [1042, 74] width 87 height 22
click at [922, 73] on span "Edit Purchase" at bounding box center [931, 72] width 56 height 11
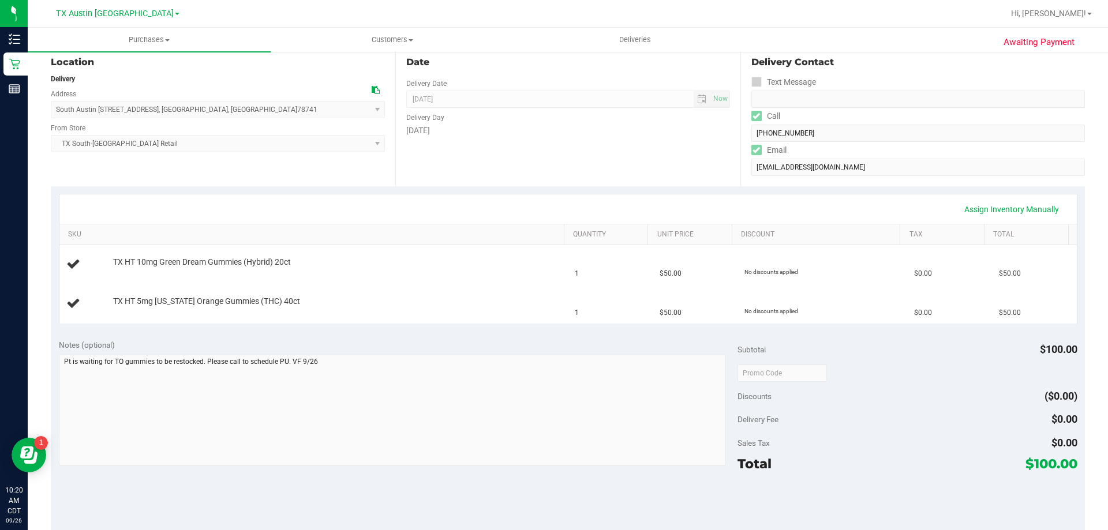
scroll to position [231, 0]
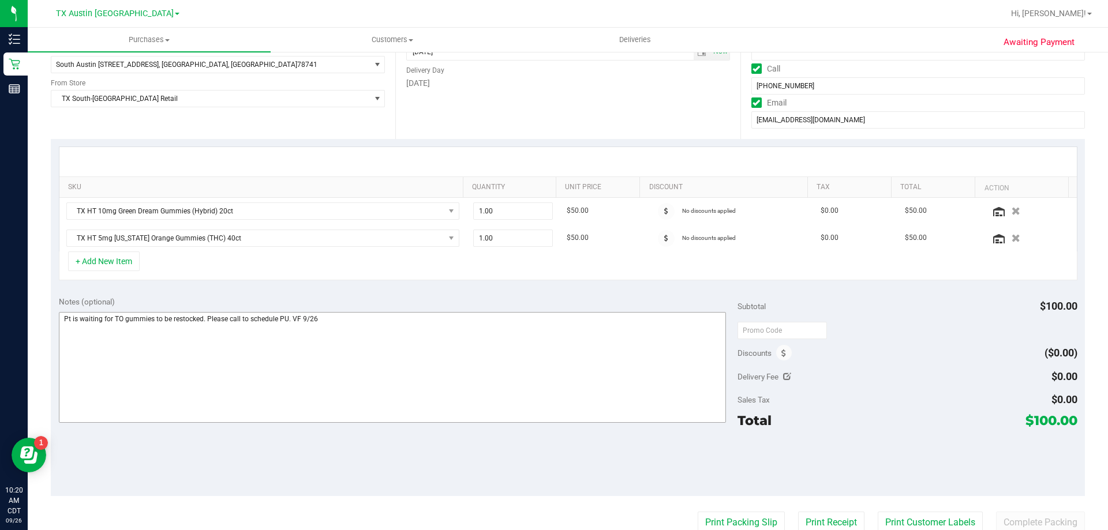
scroll to position [173, 0]
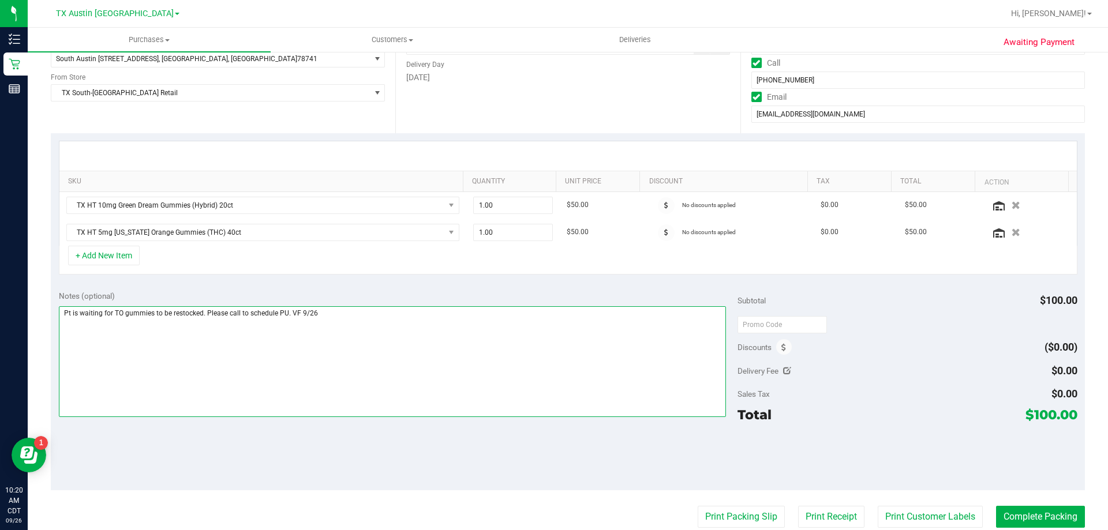
click at [335, 309] on textarea at bounding box center [393, 362] width 668 height 111
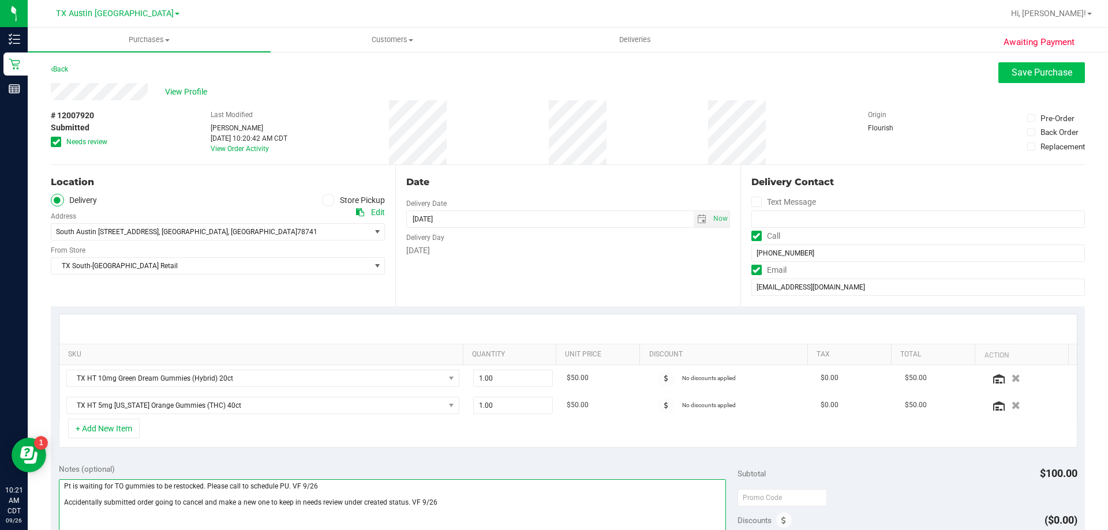
type textarea "Pt is waiting for TO gummies to be restocked. Please call to schedule PU. VF 9/…"
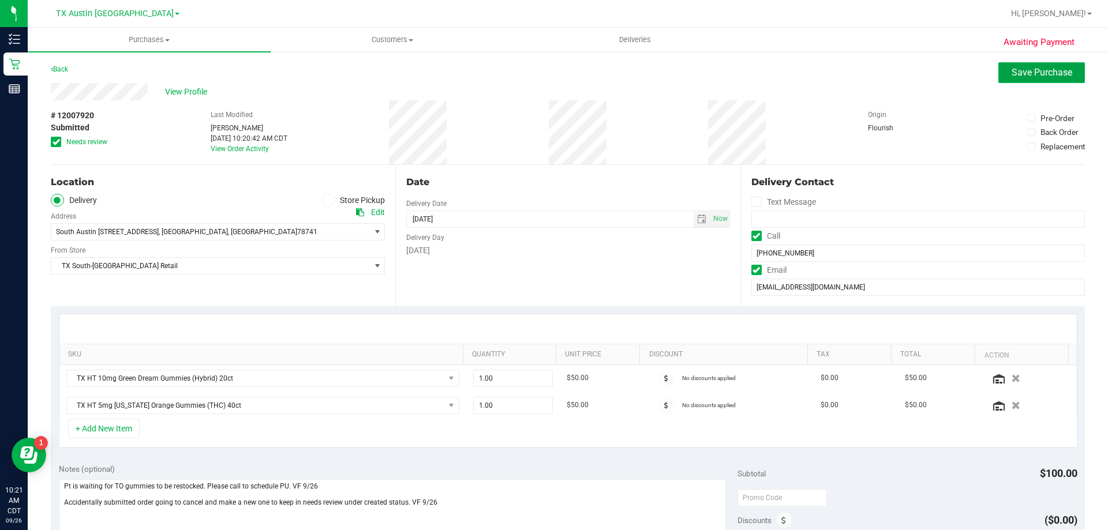
click at [1012, 74] on span "Save Purchase" at bounding box center [1042, 72] width 61 height 11
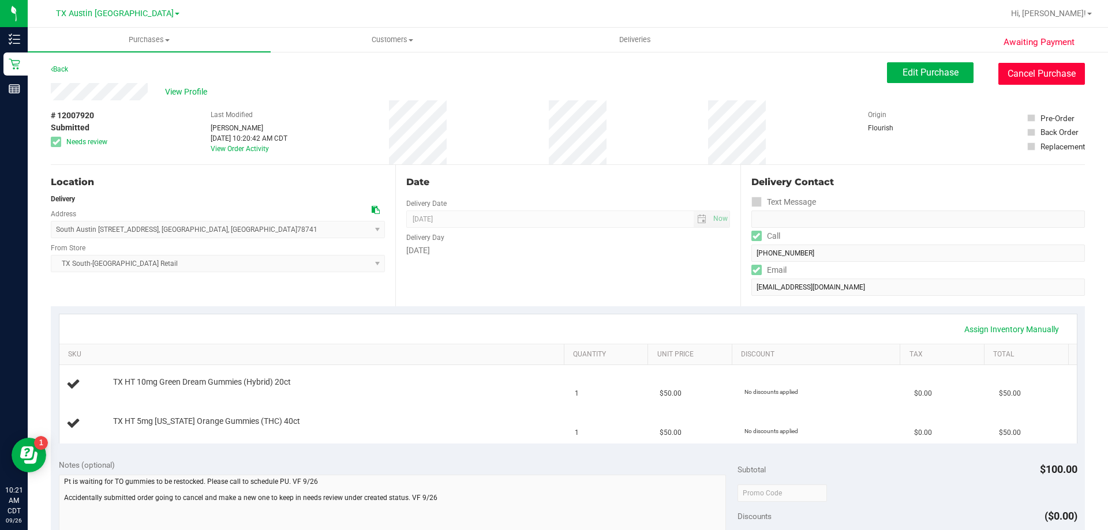
click at [1016, 73] on button "Cancel Purchase" at bounding box center [1042, 74] width 87 height 22
click at [65, 70] on link "Back" at bounding box center [59, 69] width 17 height 8
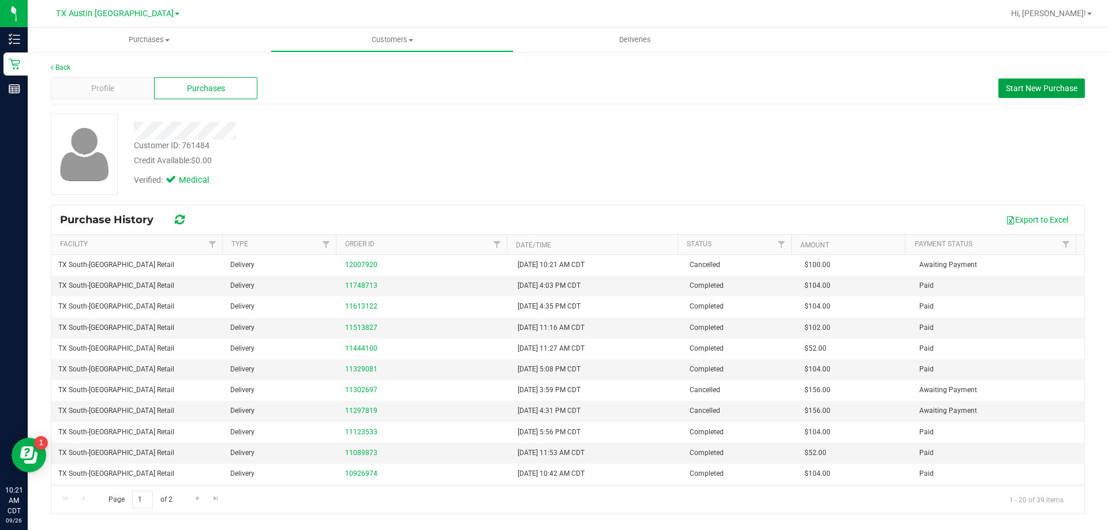
click at [1020, 89] on span "Start New Purchase" at bounding box center [1042, 88] width 72 height 9
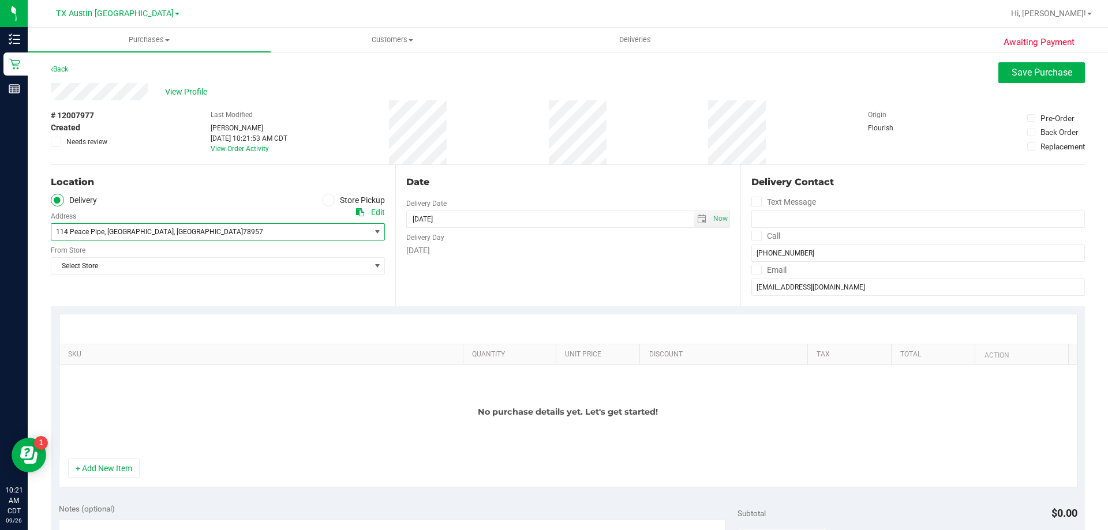
click at [199, 231] on span "114 Peace Pipe , Smithville , TX 78957" at bounding box center [202, 232] width 303 height 16
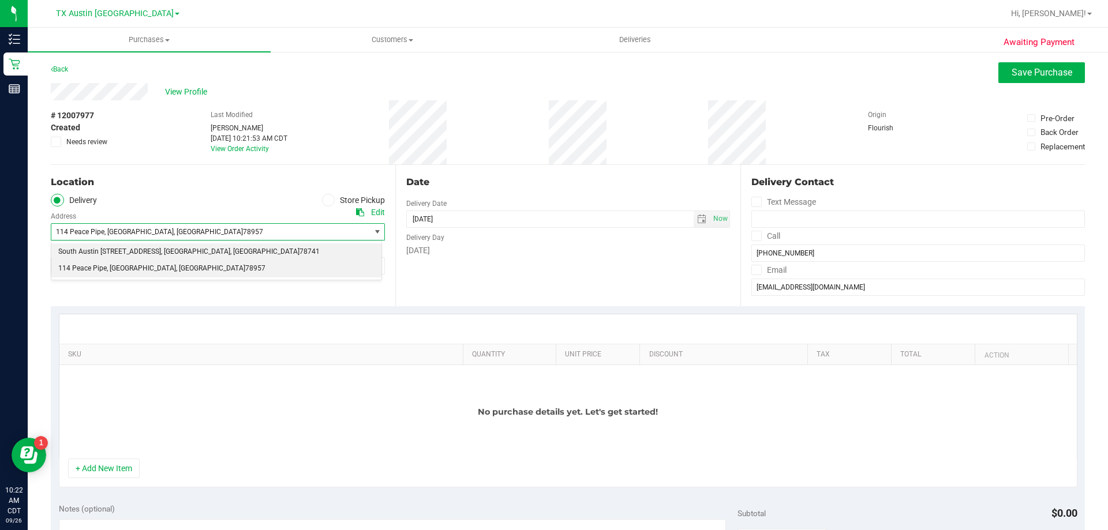
click at [230, 249] on span ", [GEOGRAPHIC_DATA]" at bounding box center [264, 252] width 69 height 15
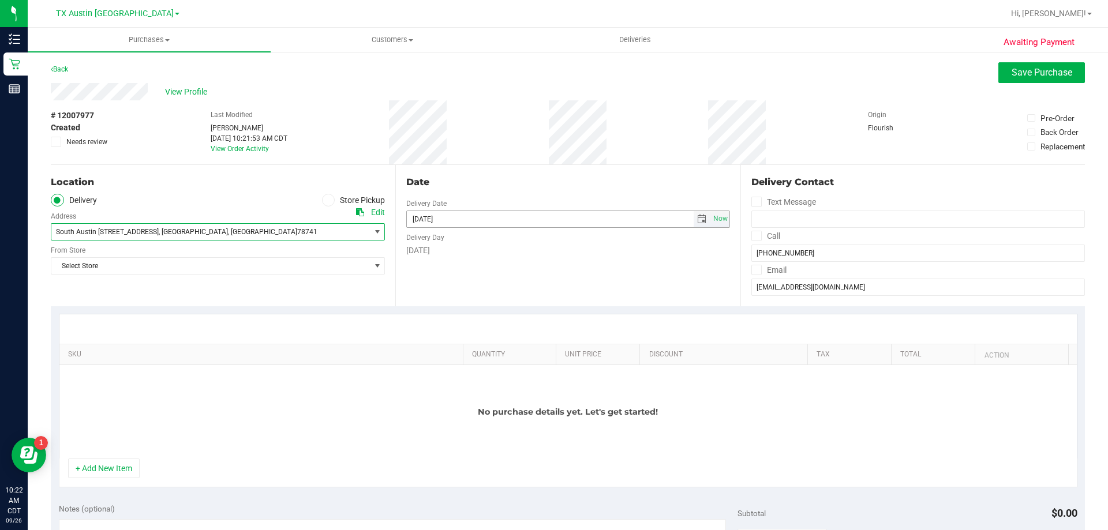
click at [697, 219] on span "select" at bounding box center [701, 219] width 9 height 9
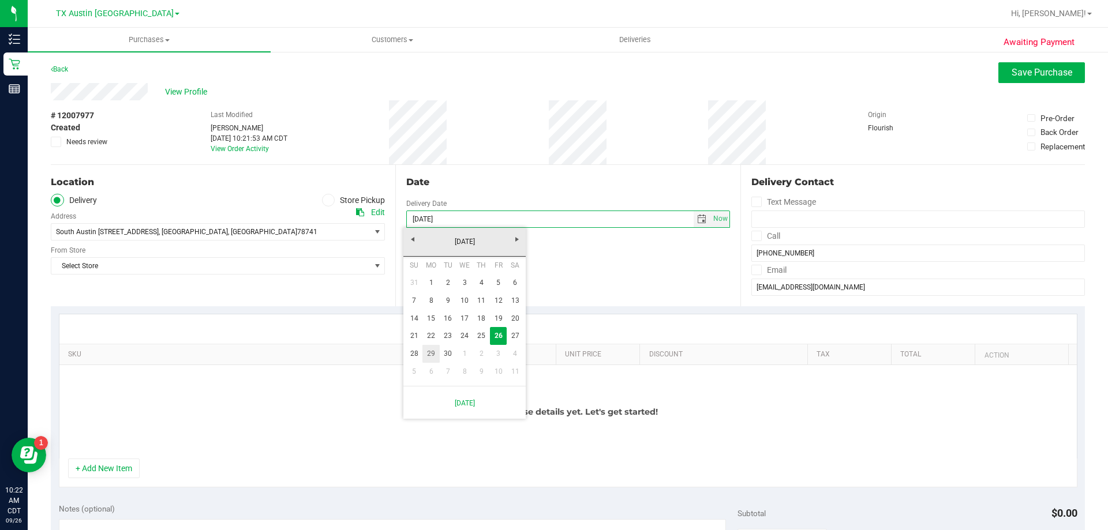
click at [438, 356] on link "29" at bounding box center [431, 354] width 17 height 18
type input "[DATE]"
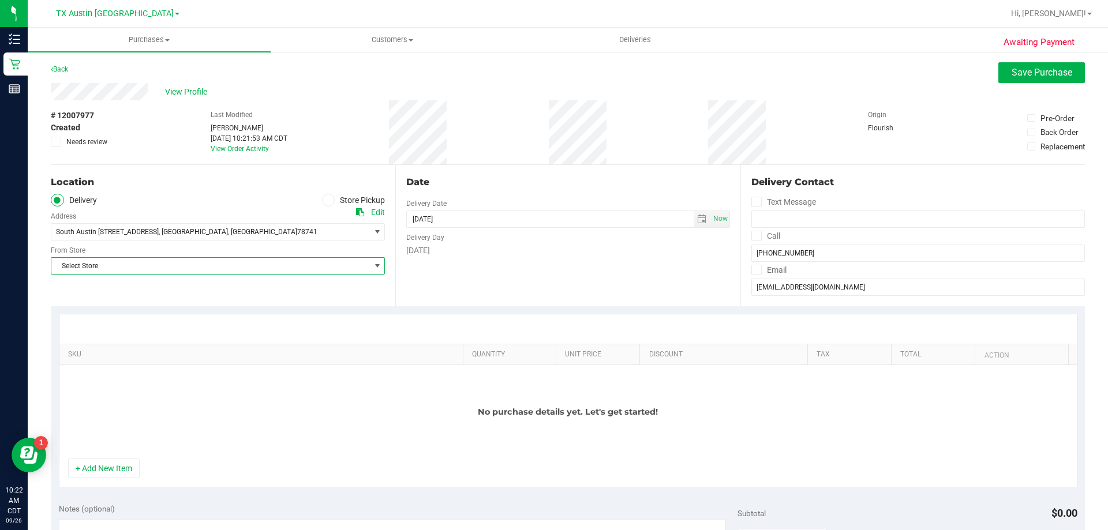
click at [165, 268] on span "Select Store" at bounding box center [210, 266] width 319 height 16
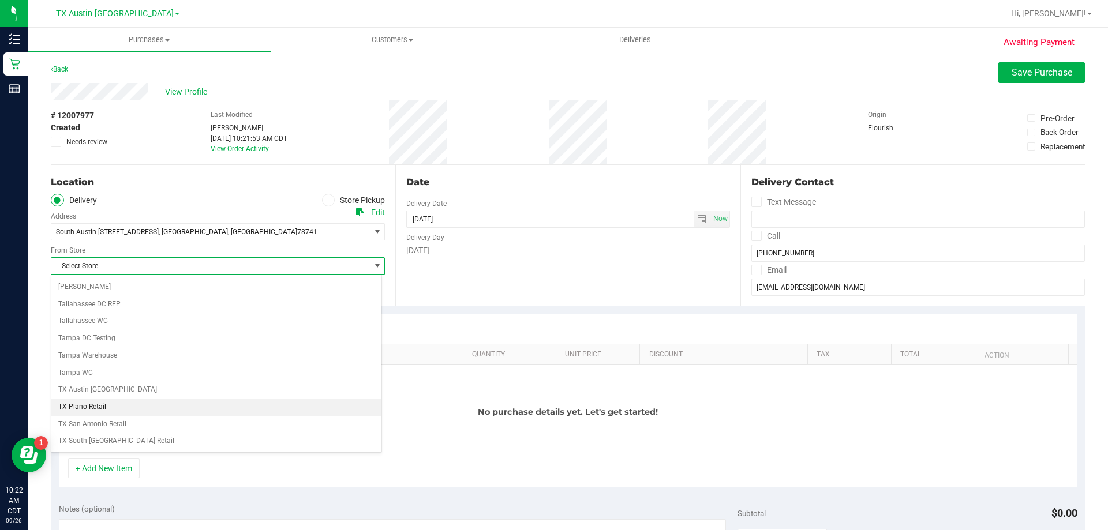
scroll to position [839, 0]
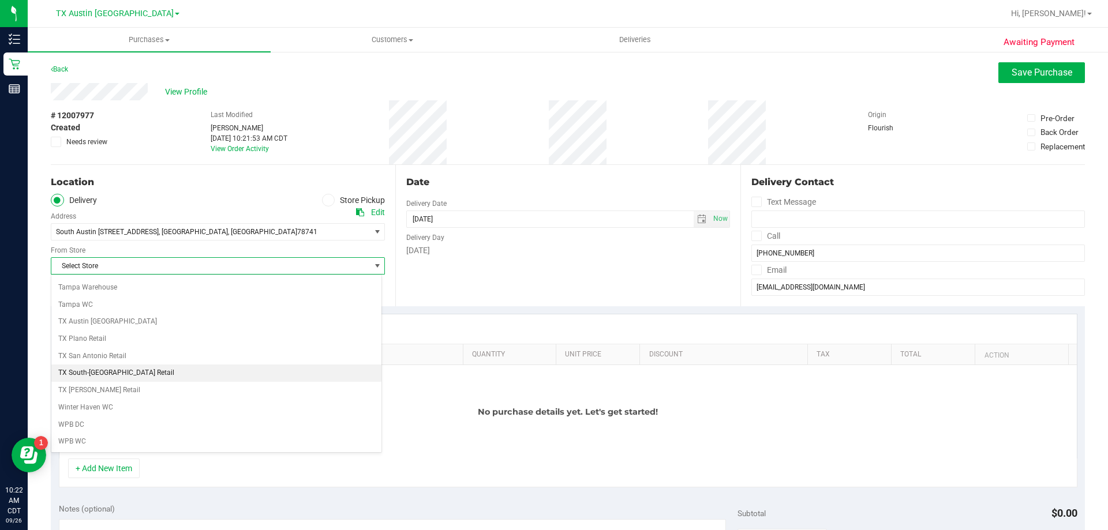
click at [120, 372] on li "TX South-[GEOGRAPHIC_DATA] Retail" at bounding box center [216, 373] width 330 height 17
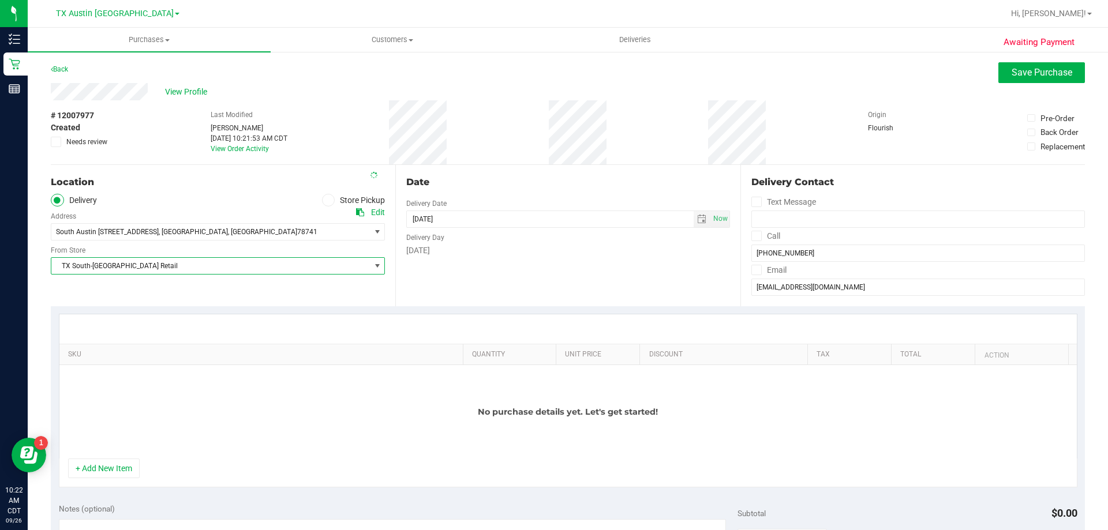
scroll to position [173, 0]
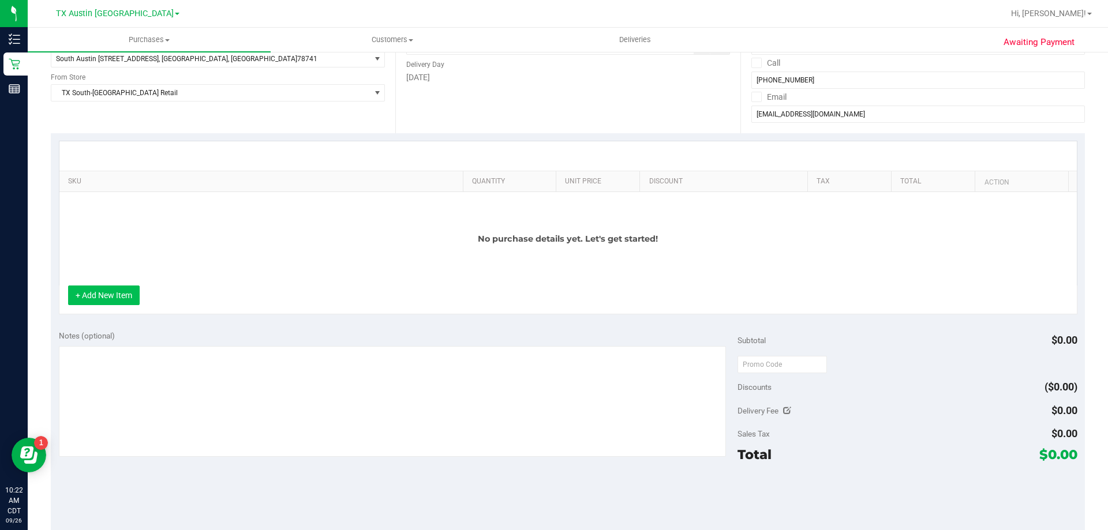
click at [112, 289] on button "+ Add New Item" at bounding box center [104, 296] width 72 height 20
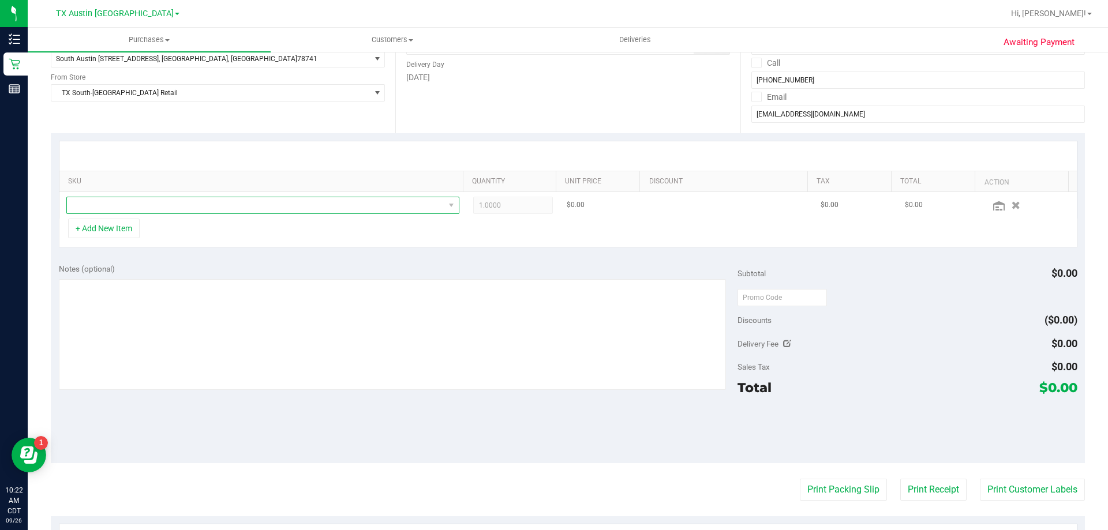
click at [194, 197] on span "NO DATA FOUND" at bounding box center [262, 205] width 393 height 17
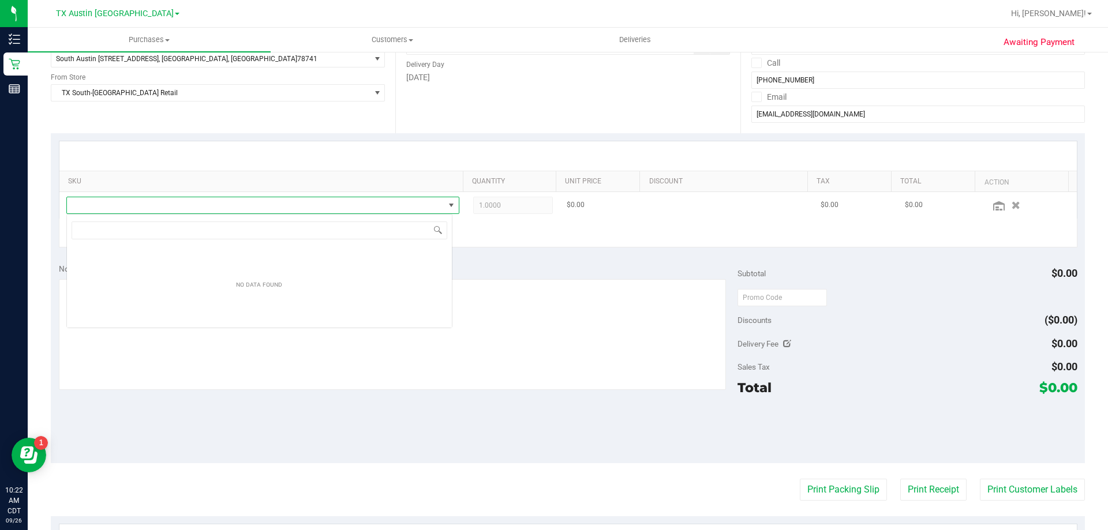
scroll to position [17, 386]
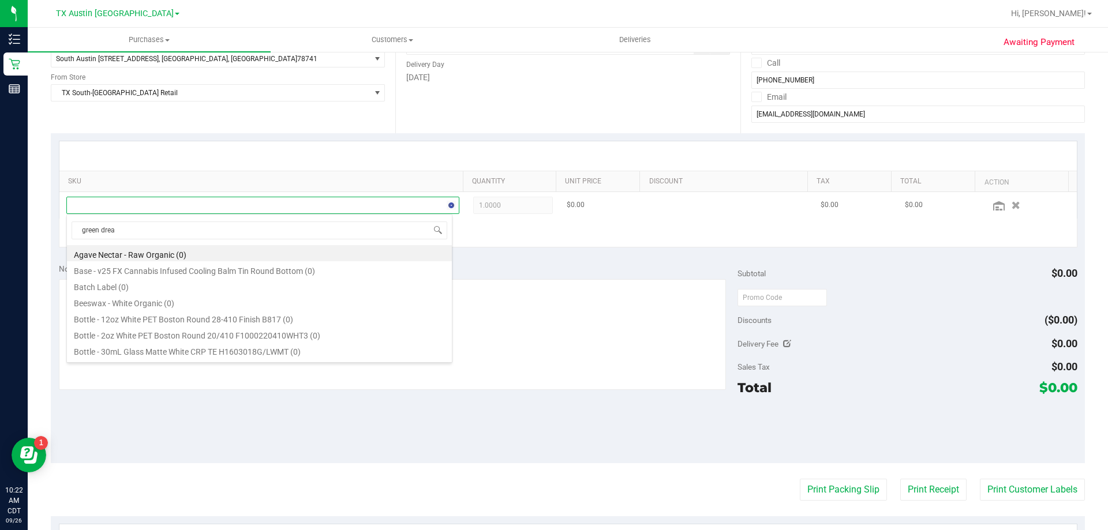
type input "green dream"
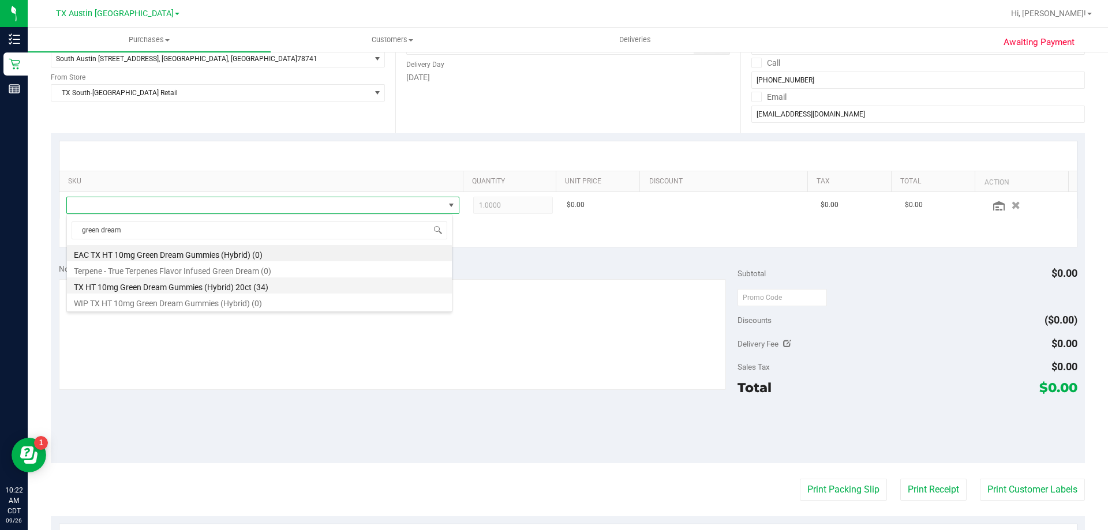
click at [182, 285] on li "TX HT 10mg Green Dream Gummies (Hybrid) 20ct (34)" at bounding box center [259, 286] width 385 height 16
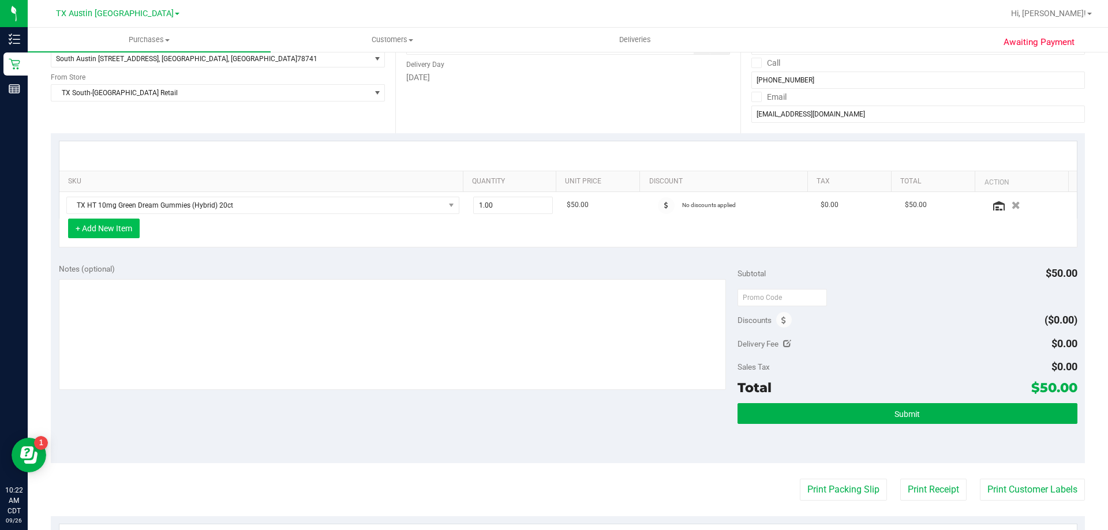
click at [92, 227] on button "+ Add New Item" at bounding box center [104, 229] width 72 height 20
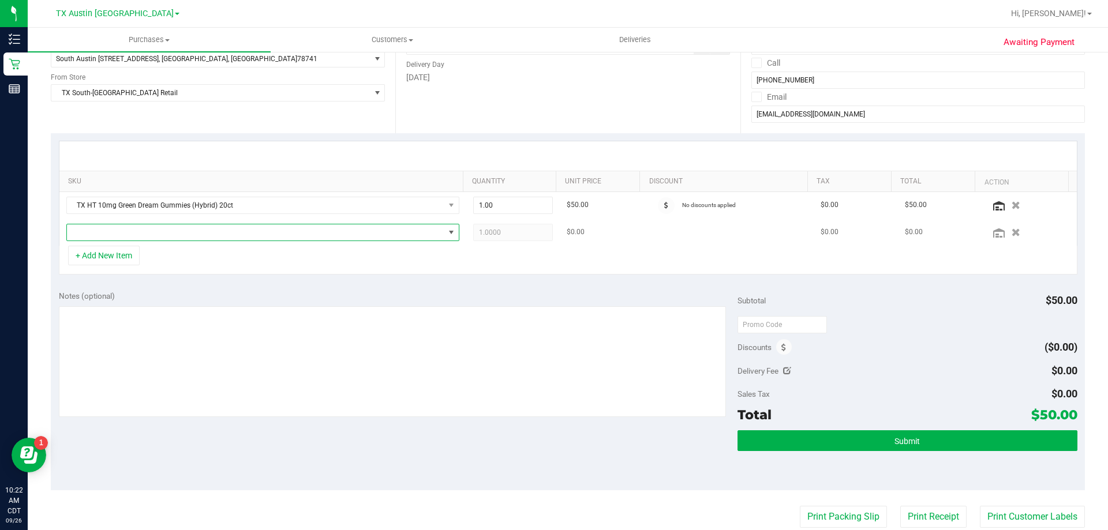
click at [111, 235] on span "NO DATA FOUND" at bounding box center [256, 233] width 378 height 16
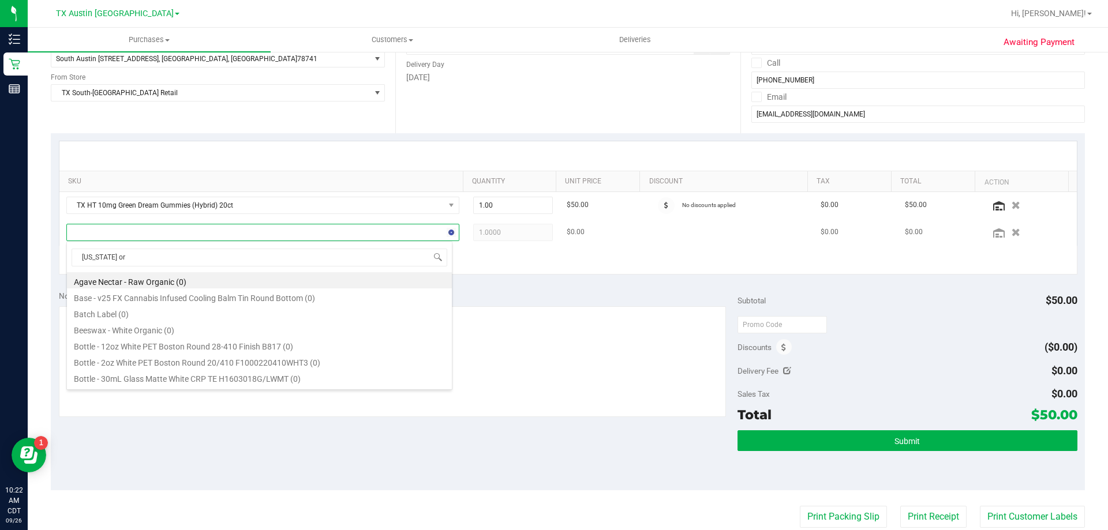
type input "texas ora"
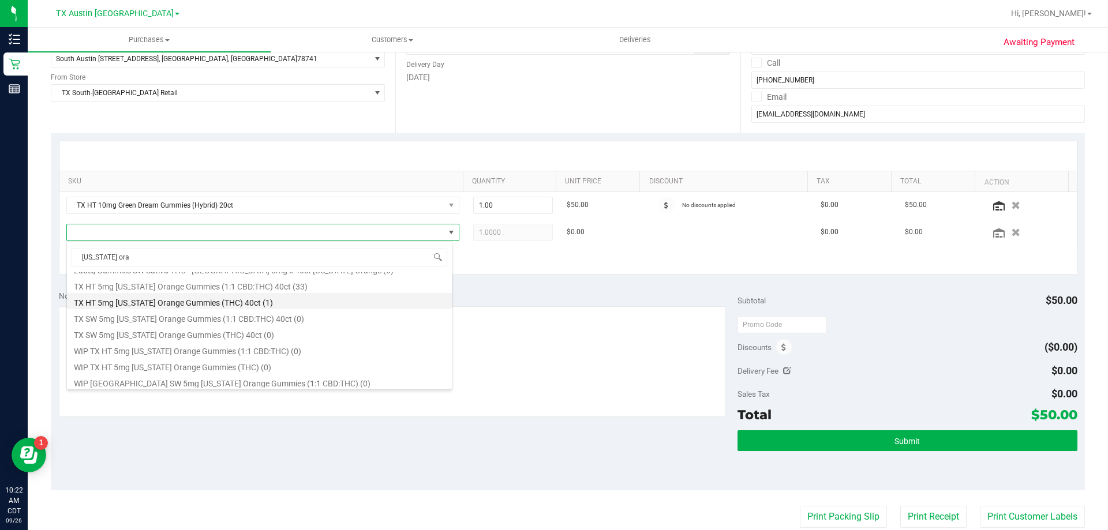
click at [142, 308] on li "TX HT 5mg Texas Orange Gummies (THC) 40ct (1)" at bounding box center [259, 301] width 385 height 16
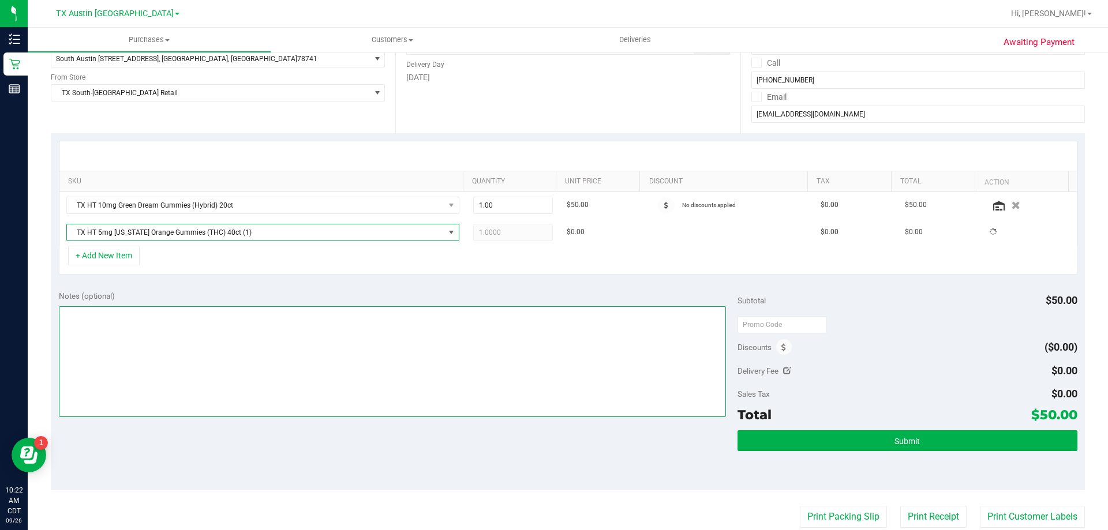
click at [114, 313] on textarea at bounding box center [393, 362] width 668 height 111
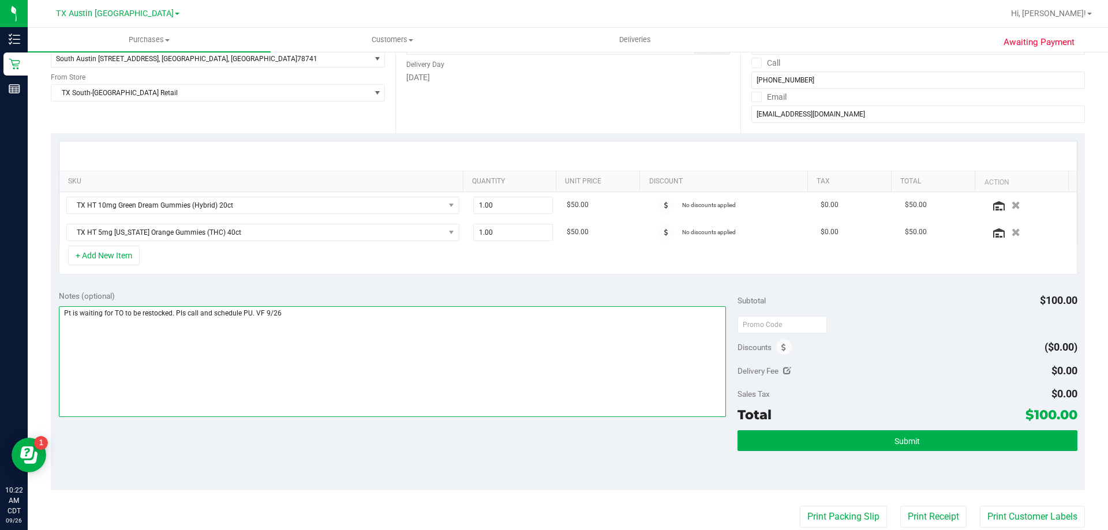
click at [233, 315] on textarea at bounding box center [393, 362] width 668 height 111
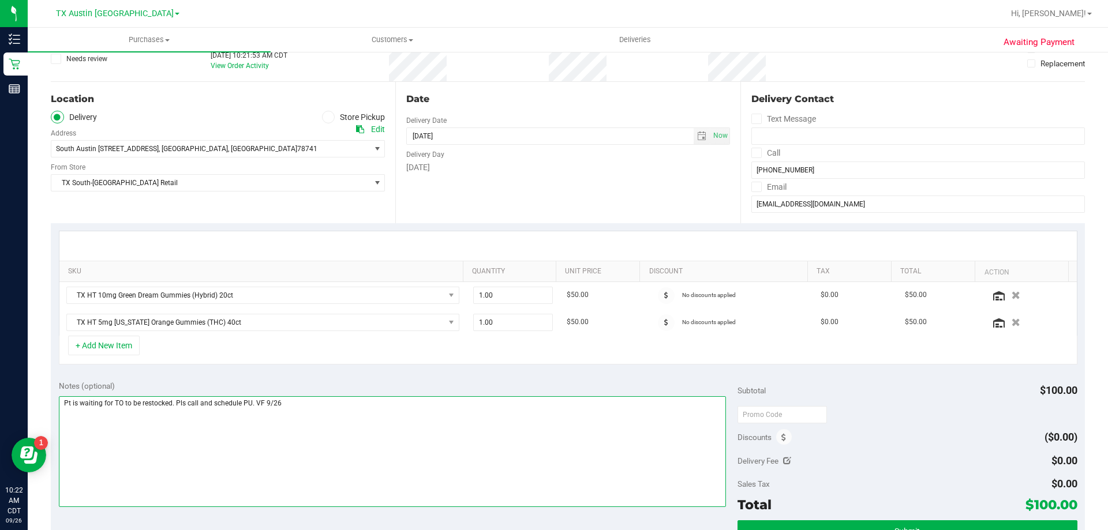
scroll to position [0, 0]
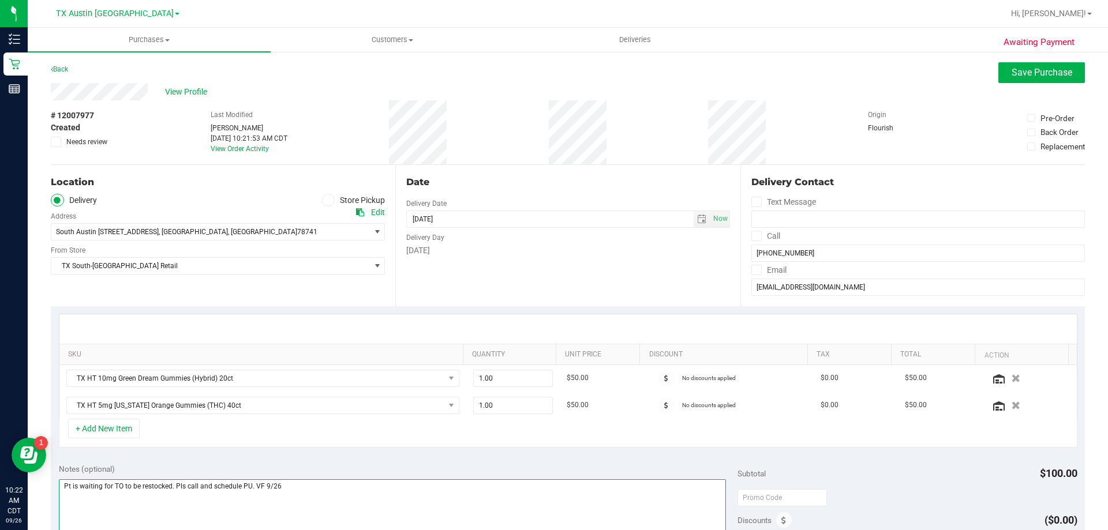
type textarea "Pt is waiting for TO to be restocked. Pls call and schedule PU. VF 9/26"
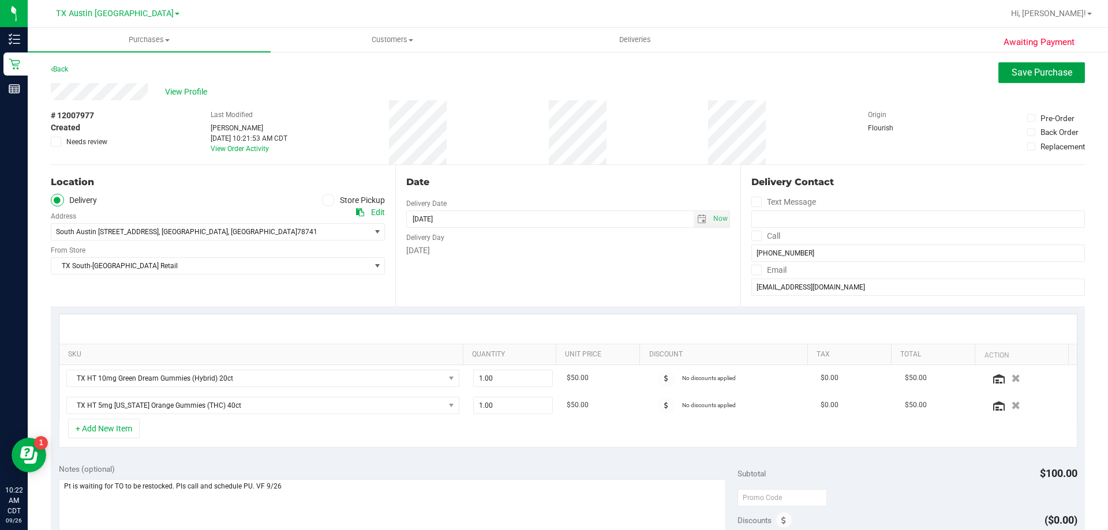
click at [1031, 81] on button "Save Purchase" at bounding box center [1042, 72] width 87 height 21
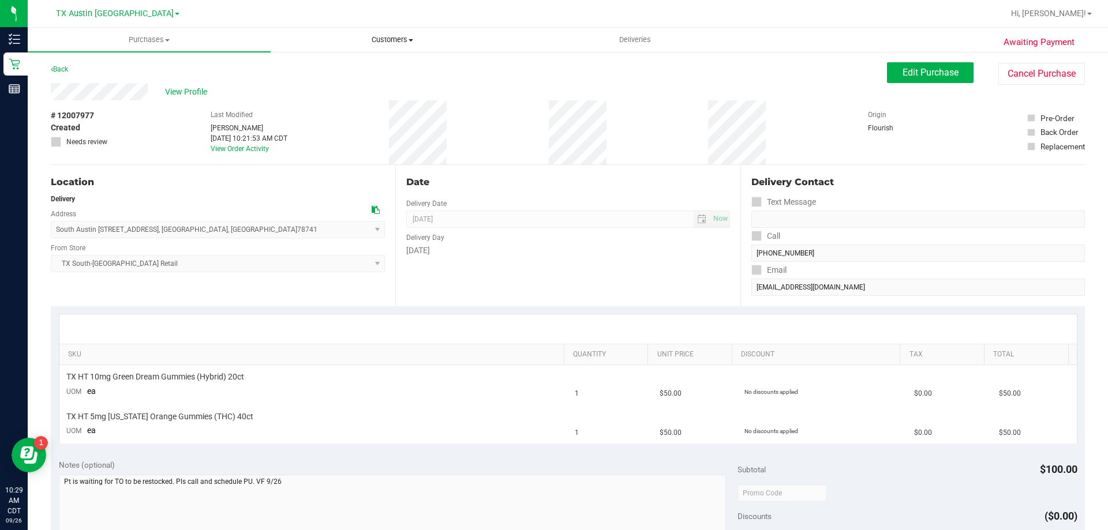
click at [401, 39] on span "Customers" at bounding box center [392, 40] width 242 height 10
click at [402, 69] on li "All customers" at bounding box center [392, 70] width 243 height 14
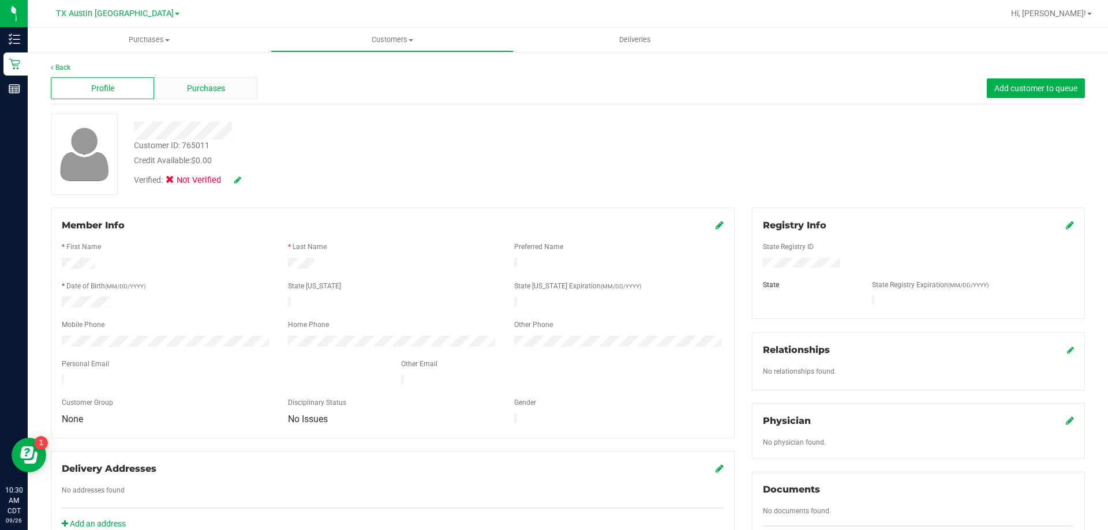
click at [231, 86] on div "Purchases" at bounding box center [205, 88] width 103 height 22
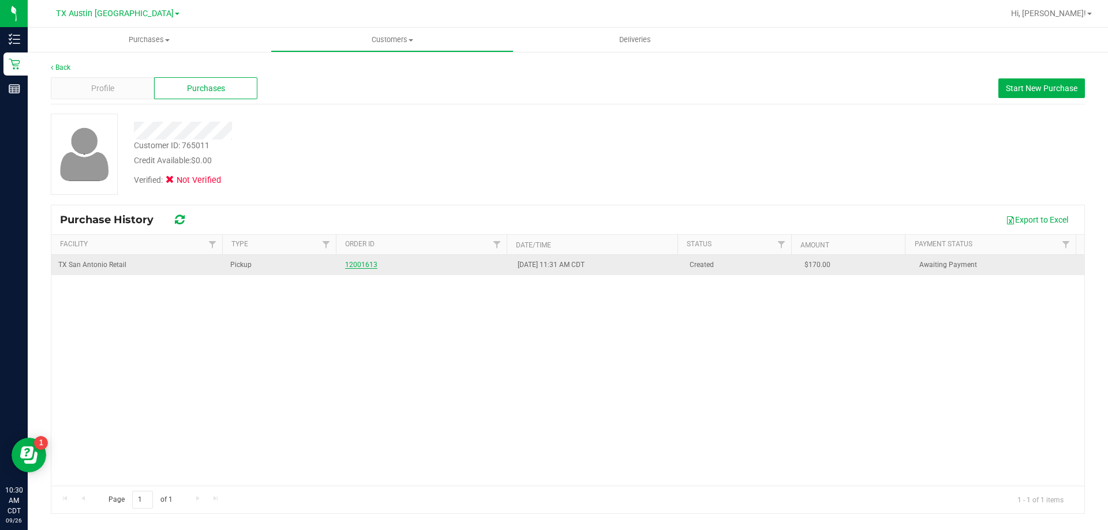
click at [353, 264] on link "12001613" at bounding box center [361, 265] width 32 height 8
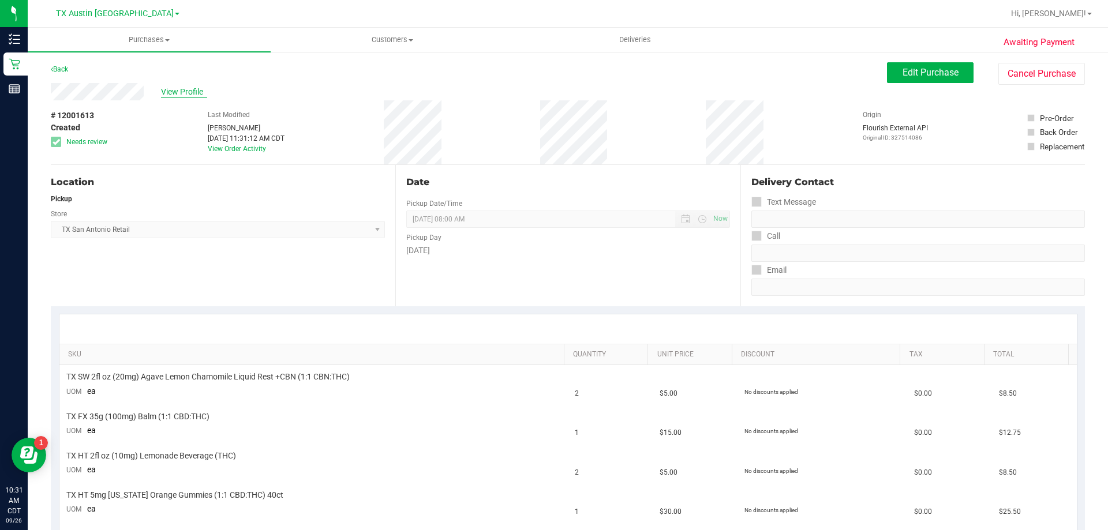
click at [174, 91] on span "View Profile" at bounding box center [184, 92] width 46 height 12
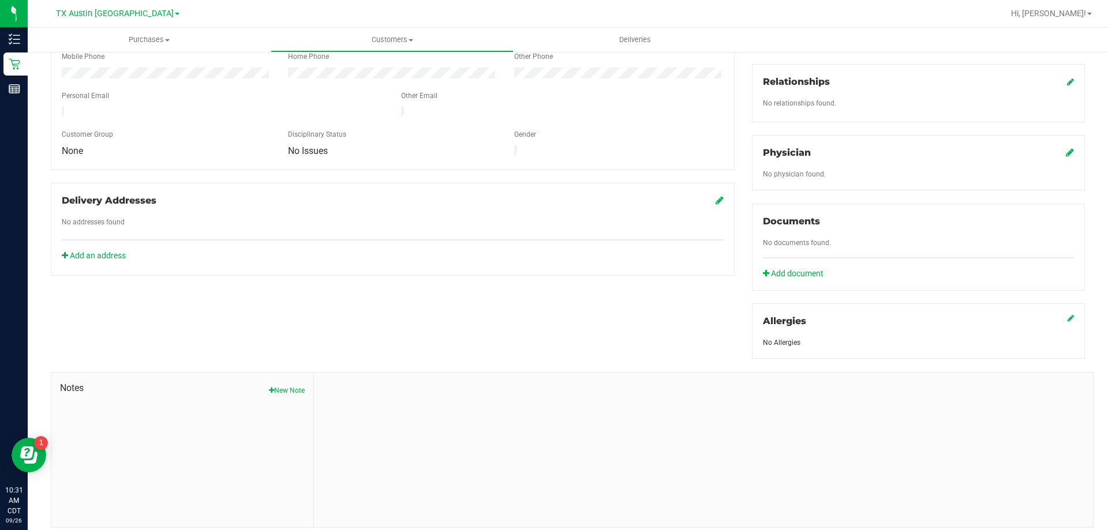
scroll to position [302, 0]
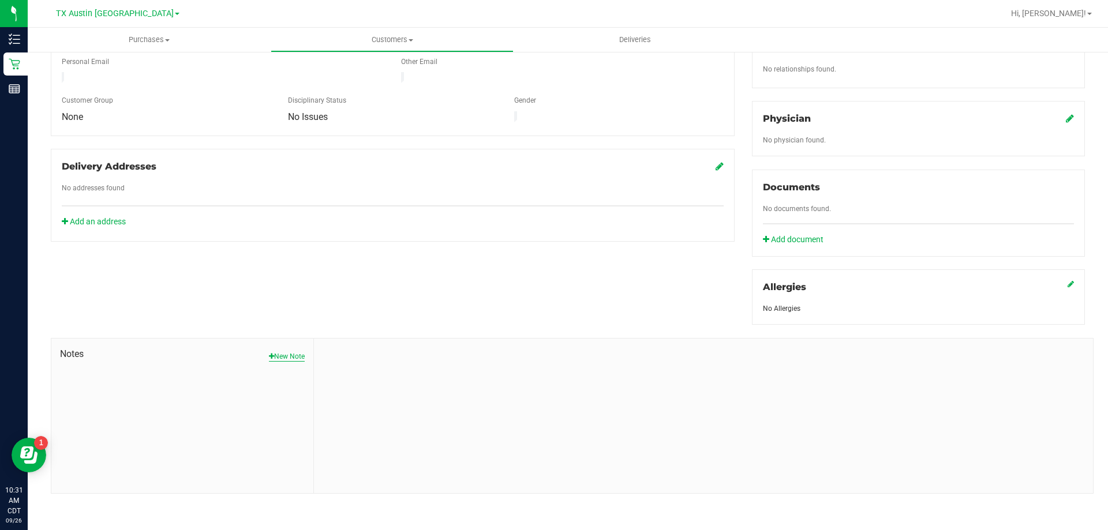
click at [285, 358] on button "New Note" at bounding box center [287, 357] width 36 height 10
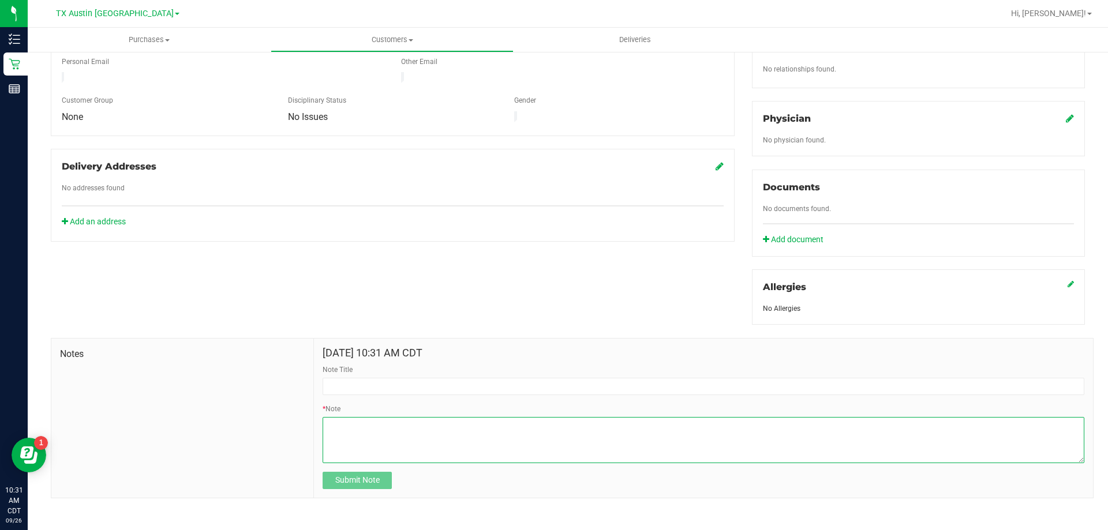
click at [341, 431] on textarea "* Note" at bounding box center [704, 440] width 762 height 46
paste textarea "Patient Name: Jennifer Garcia Address: 6003 royal cir San antonio, TX, 78239 Ph…"
type textarea "Patient Name: Jennifer Garcia Address: 6003 royal cir San antonio, TX, 78239 Ph…"
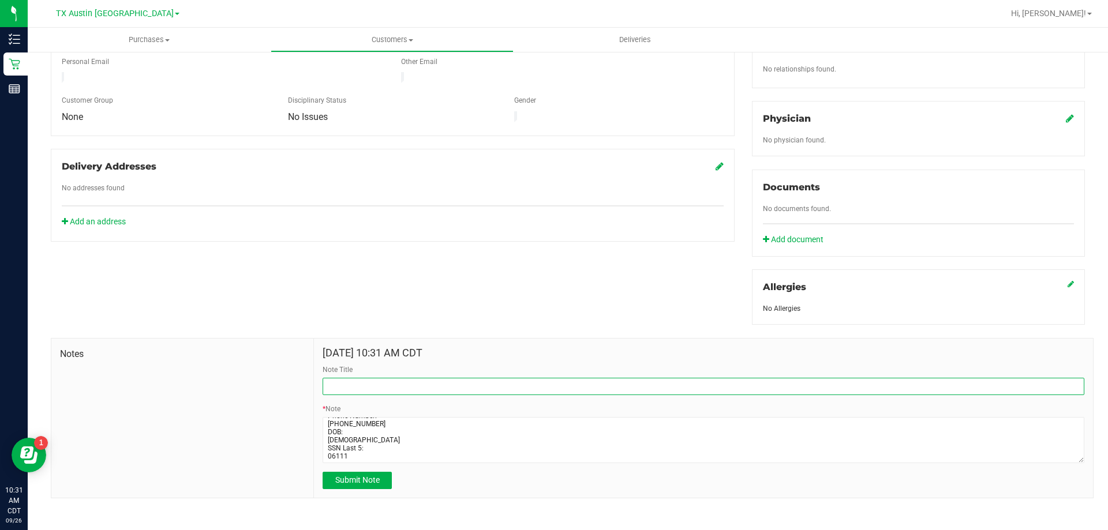
click at [358, 386] on input "Note Title" at bounding box center [704, 386] width 762 height 17
type input "[PERSON_NAME]"
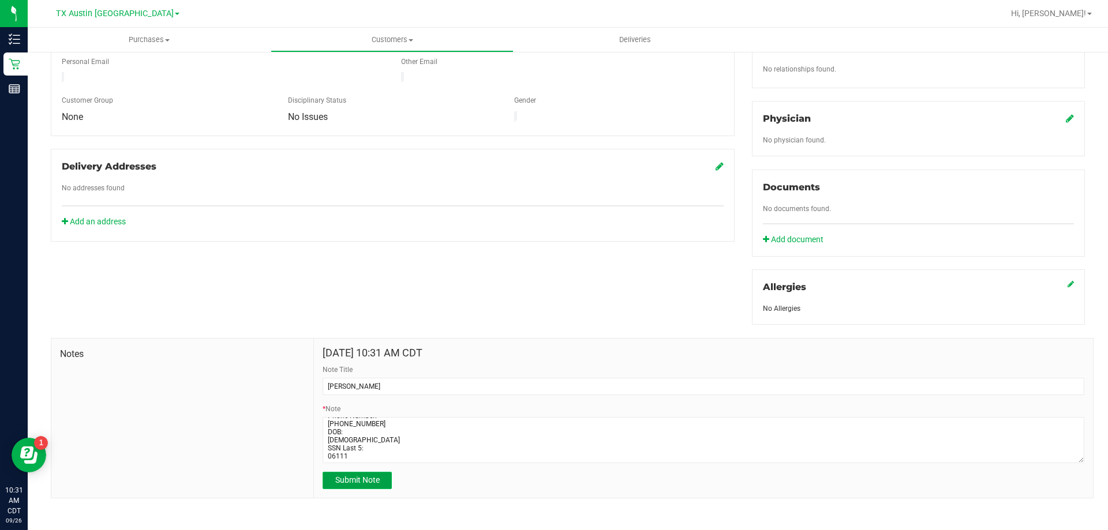
click at [357, 484] on span "Submit Note" at bounding box center [357, 480] width 44 height 9
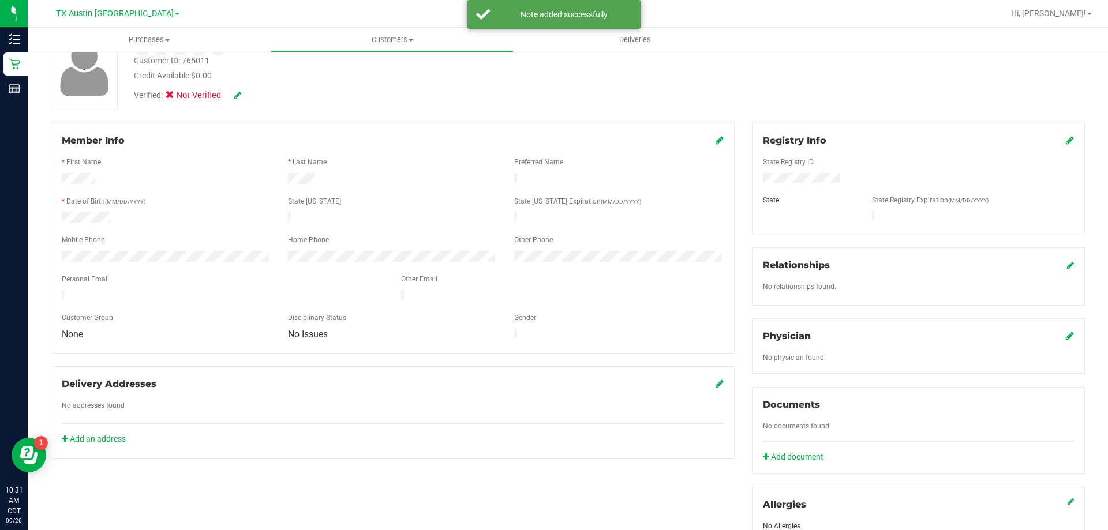
scroll to position [72, 0]
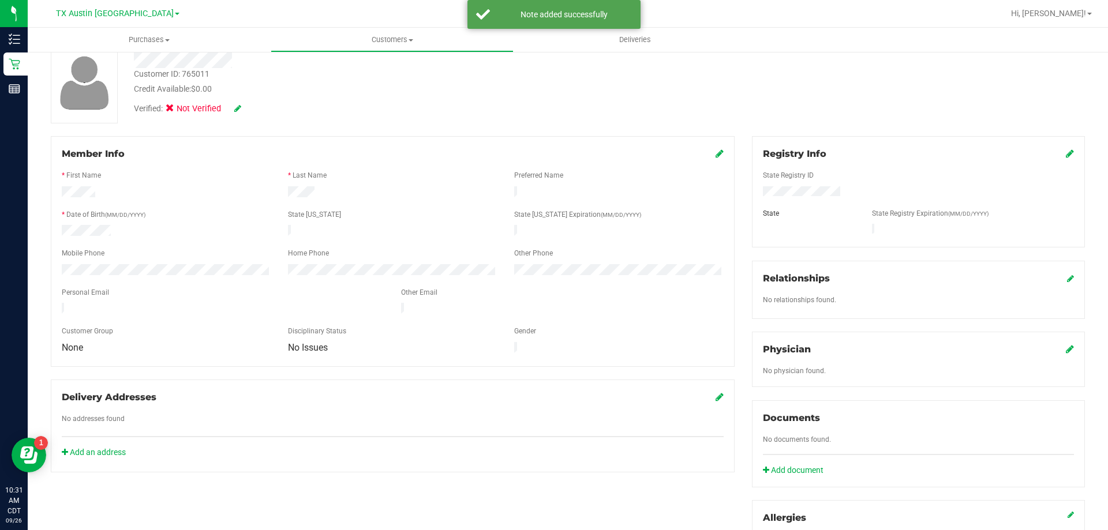
click at [1066, 350] on icon at bounding box center [1070, 349] width 8 height 9
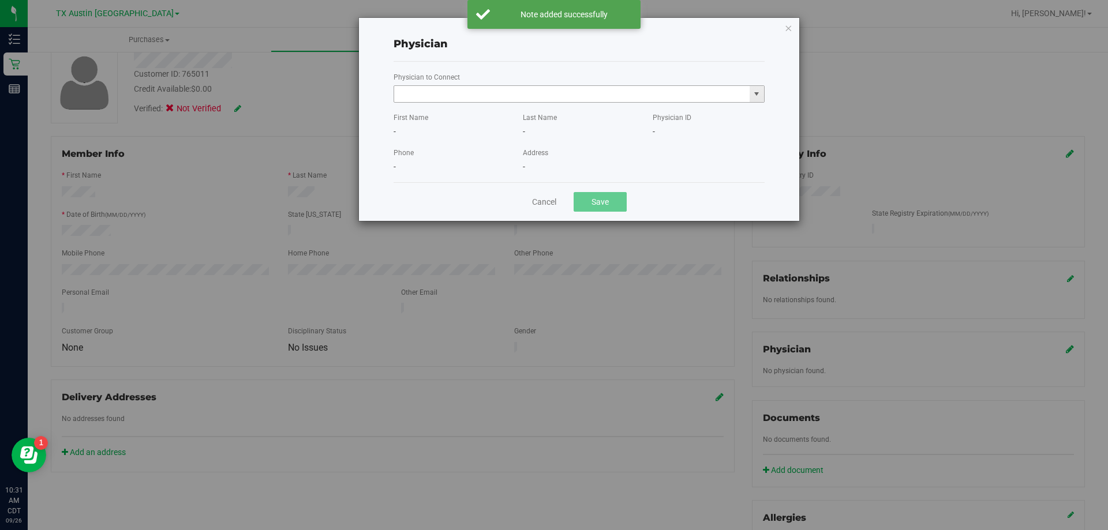
click at [417, 89] on input "text" at bounding box center [572, 94] width 356 height 16
click at [432, 115] on li "PHILLIP ULYANOVSKIY" at bounding box center [579, 113] width 370 height 17
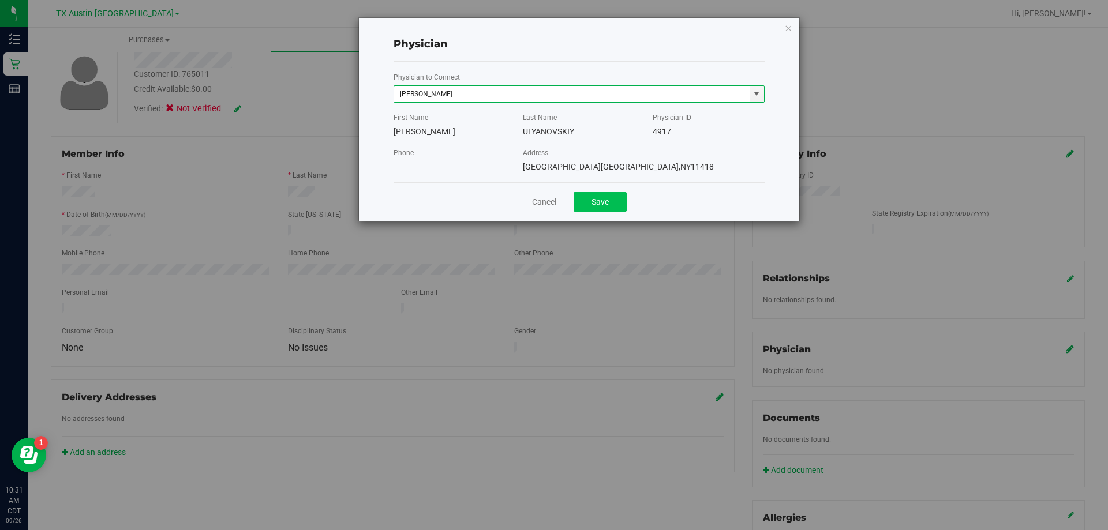
type input "PHILLIP ULYANOVSKIY"
click at [621, 198] on button "Save" at bounding box center [600, 202] width 53 height 20
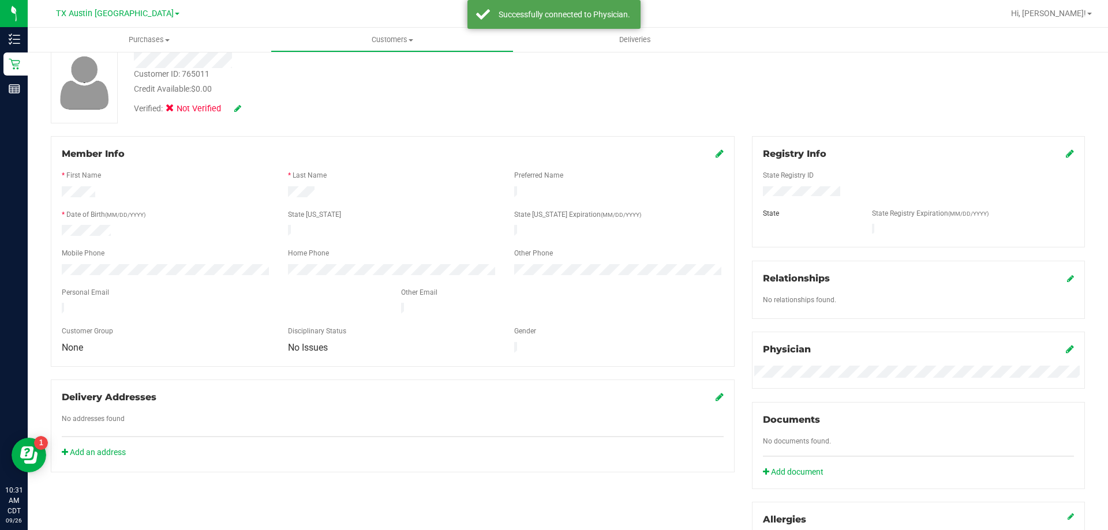
click at [1066, 153] on icon at bounding box center [1070, 153] width 8 height 9
click at [597, 195] on div "Member Info * First Name * Last Name Preferred Name * Date of Birth (MM/DD/YYYY…" at bounding box center [568, 444] width 1052 height 616
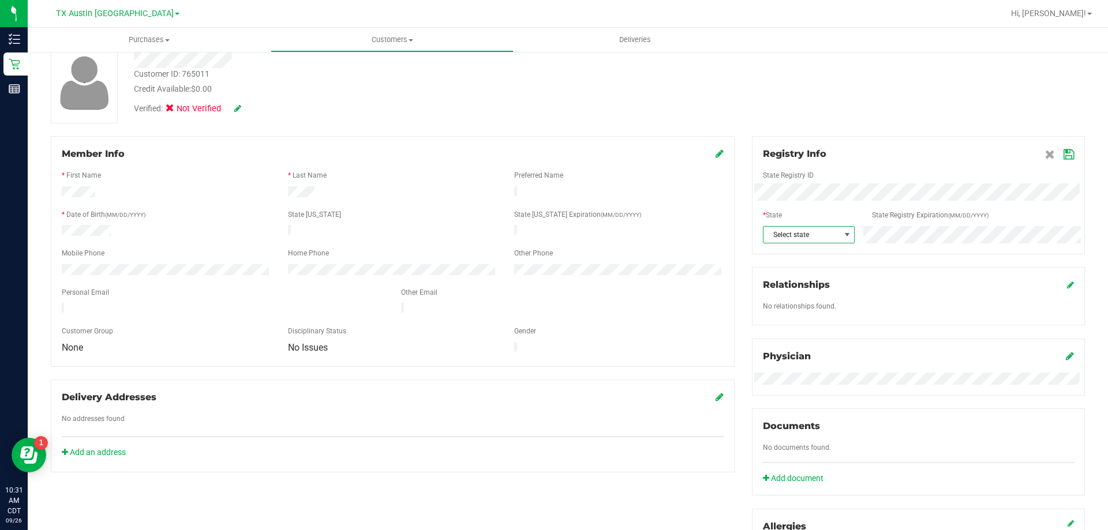
click at [814, 231] on span "Select state" at bounding box center [802, 235] width 77 height 16
click at [786, 304] on li "[GEOGRAPHIC_DATA]" at bounding box center [803, 311] width 90 height 20
click at [1064, 154] on icon at bounding box center [1069, 154] width 10 height 9
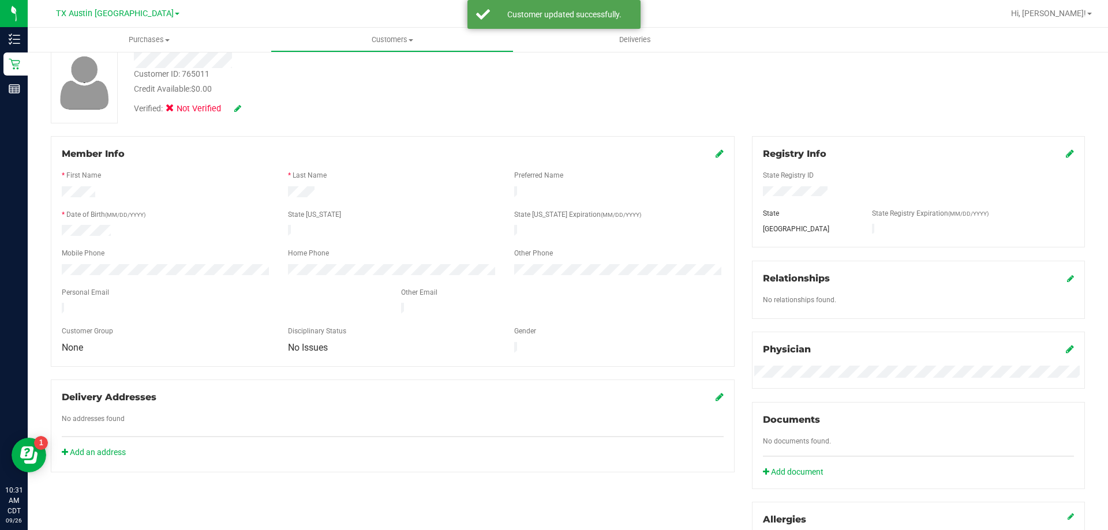
click at [237, 104] on icon at bounding box center [237, 108] width 7 height 8
click at [171, 110] on icon at bounding box center [174, 110] width 8 height 0
click at [0, 0] on input "Medical" at bounding box center [0, 0] width 0 height 0
click at [255, 109] on icon at bounding box center [253, 109] width 9 height 8
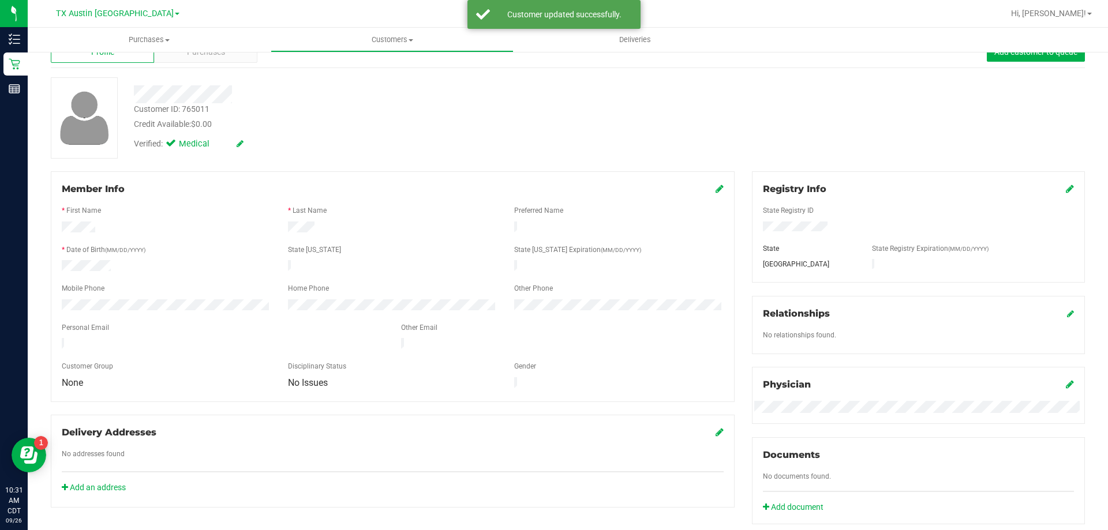
scroll to position [0, 0]
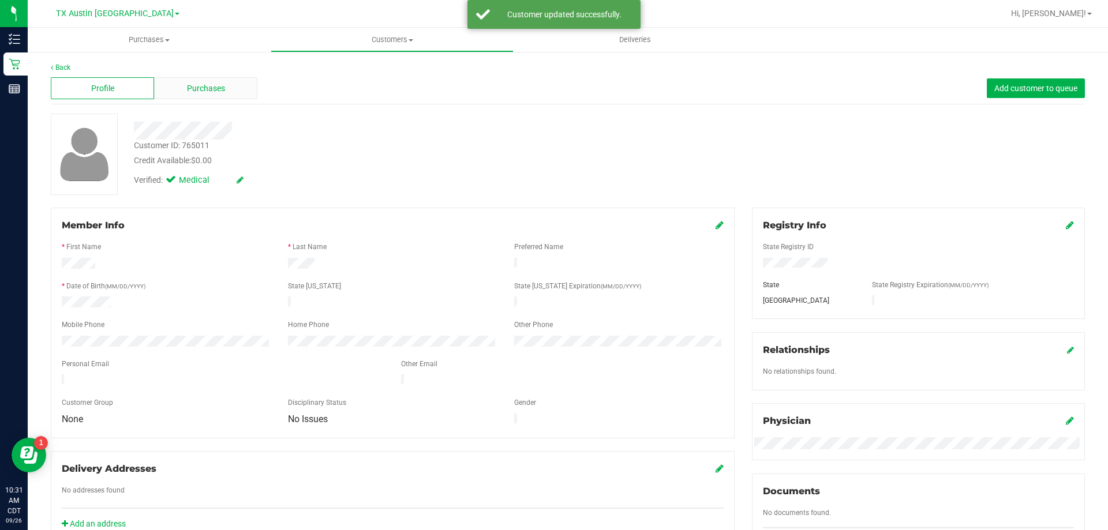
click at [216, 95] on div "Purchases" at bounding box center [205, 88] width 103 height 22
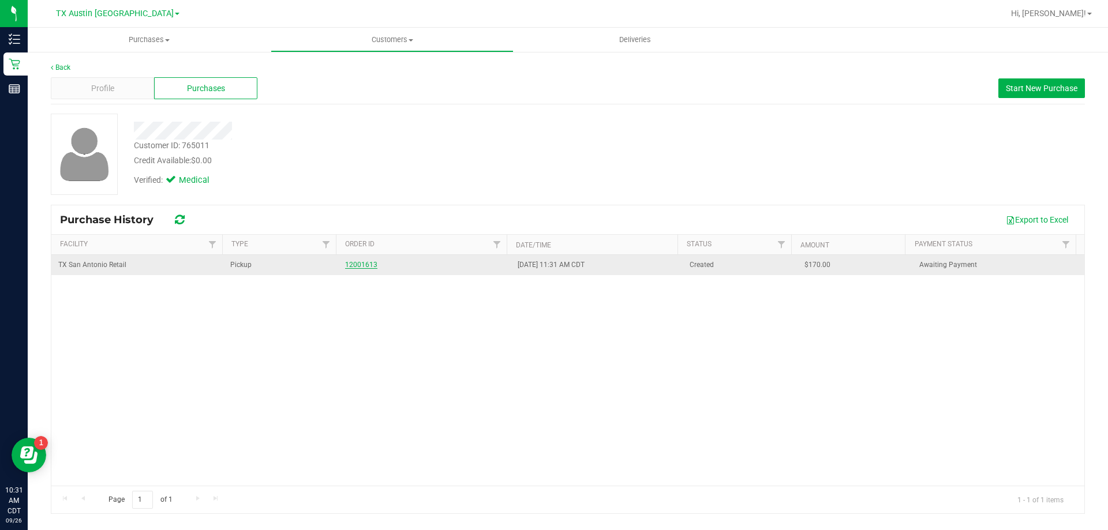
click at [354, 267] on link "12001613" at bounding box center [361, 265] width 32 height 8
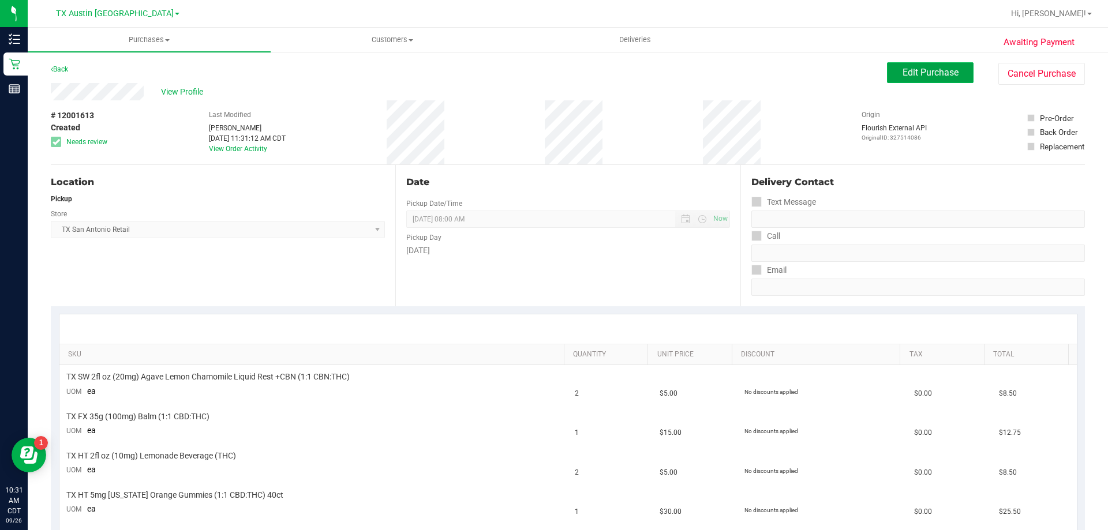
click at [956, 80] on button "Edit Purchase" at bounding box center [930, 72] width 87 height 21
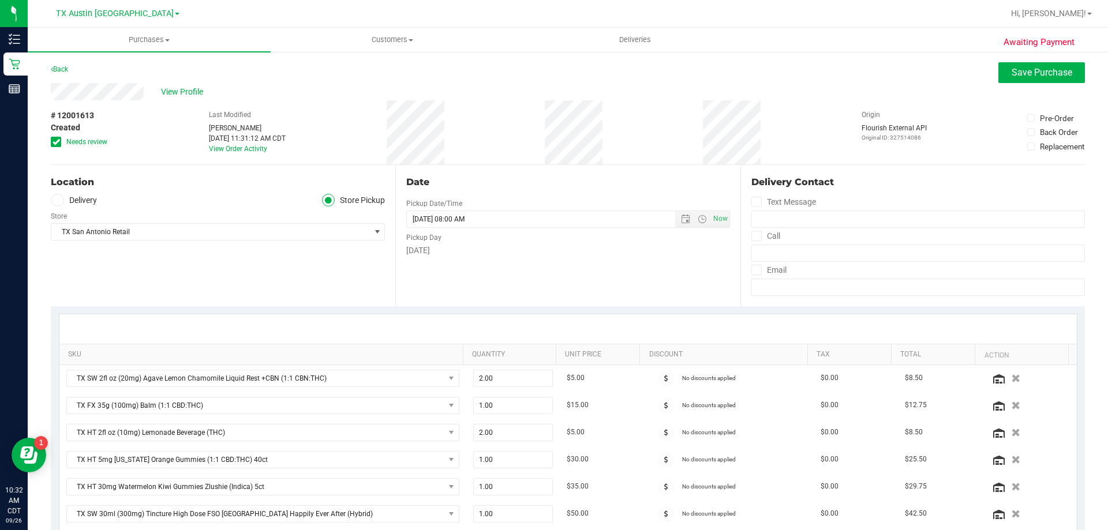
click at [58, 142] on icon at bounding box center [57, 142] width 8 height 0
click at [0, 0] on input "Needs review" at bounding box center [0, 0] width 0 height 0
click at [58, 200] on icon at bounding box center [57, 200] width 7 height 0
click at [0, 0] on input "Delivery" at bounding box center [0, 0] width 0 height 0
click at [378, 214] on div "Edit" at bounding box center [378, 213] width 14 height 12
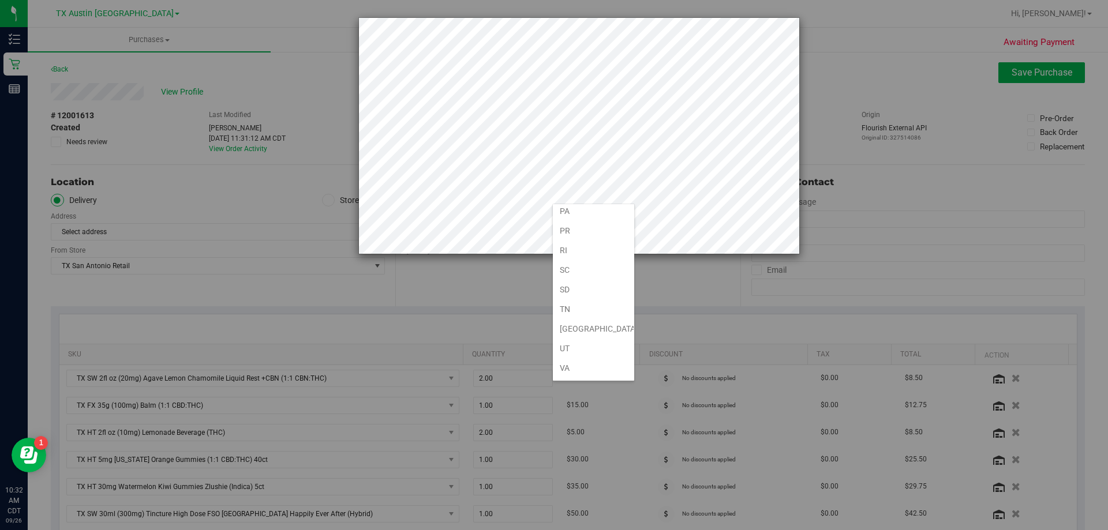
scroll to position [847, 0]
click at [586, 228] on li "[GEOGRAPHIC_DATA]" at bounding box center [593, 232] width 81 height 20
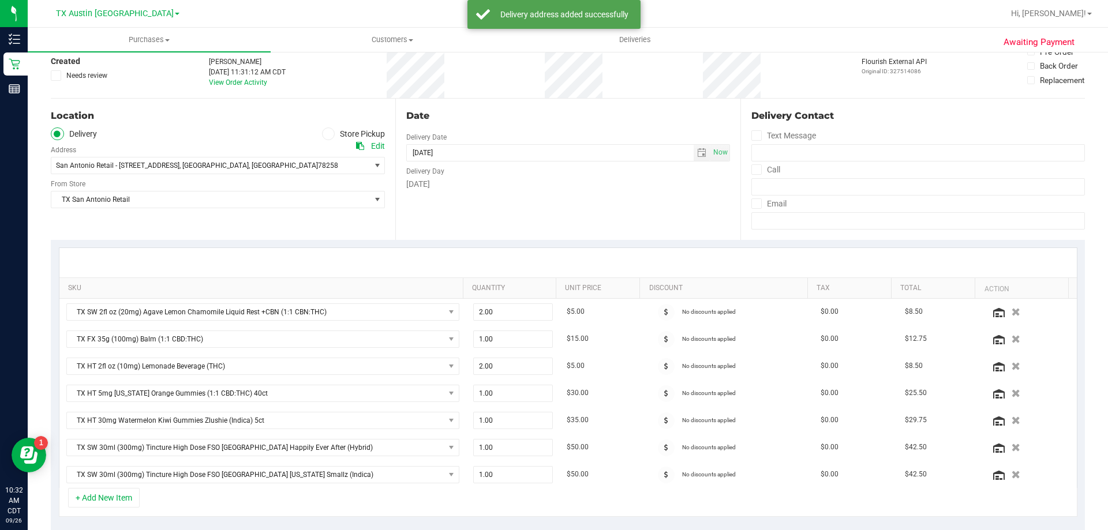
scroll to position [0, 0]
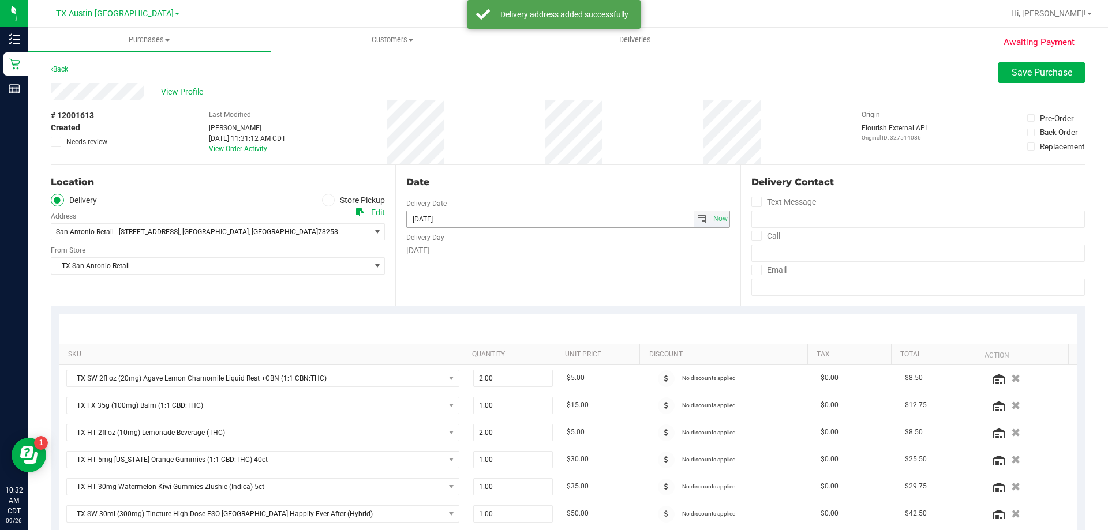
click at [696, 214] on span "select" at bounding box center [702, 219] width 17 height 16
click at [514, 341] on link "27" at bounding box center [515, 336] width 17 height 18
type input "09/27/2025"
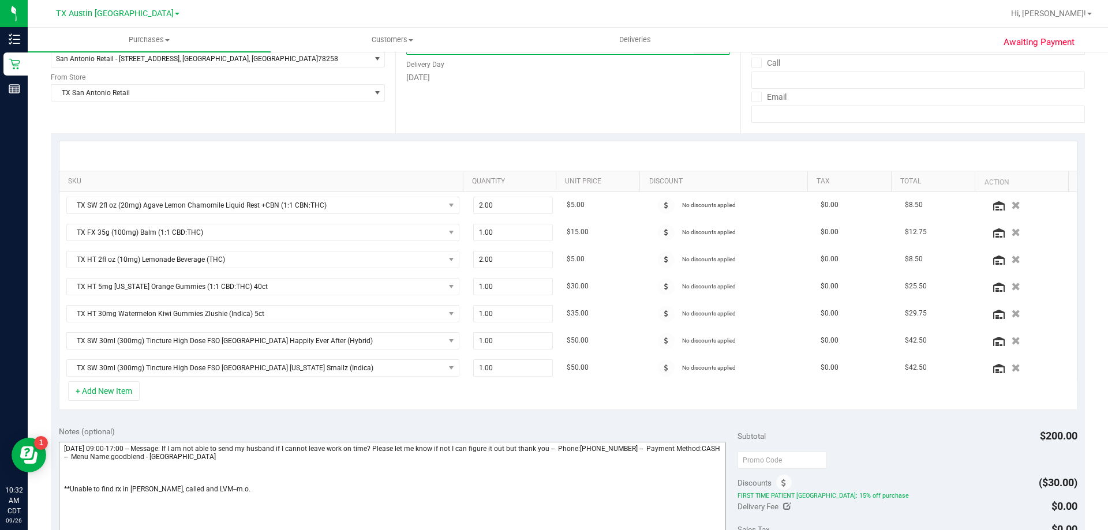
scroll to position [231, 0]
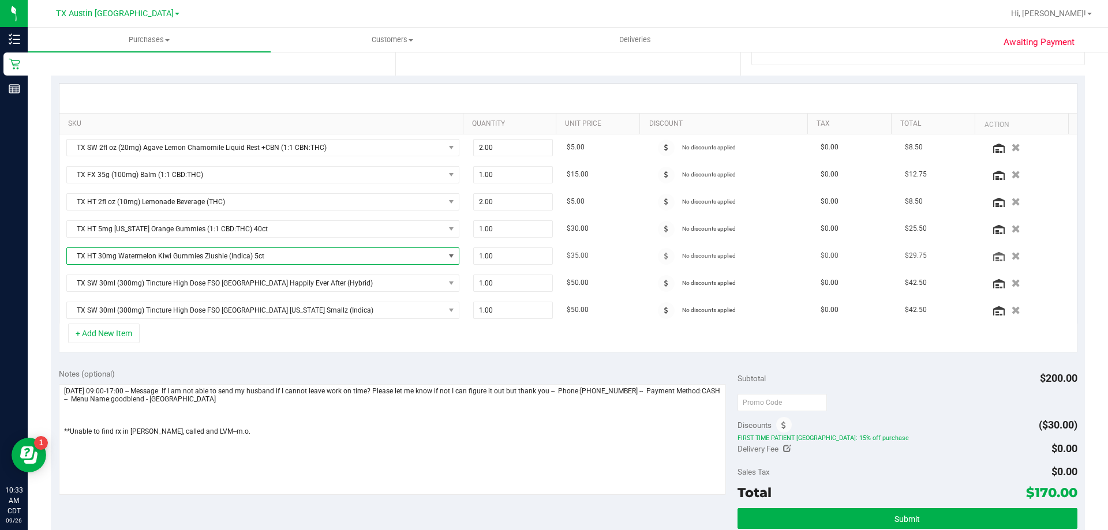
click at [259, 249] on span "TX HT 30mg Watermelon Kiwi Gummies Zlushie (Indica) 5ct" at bounding box center [256, 256] width 378 height 16
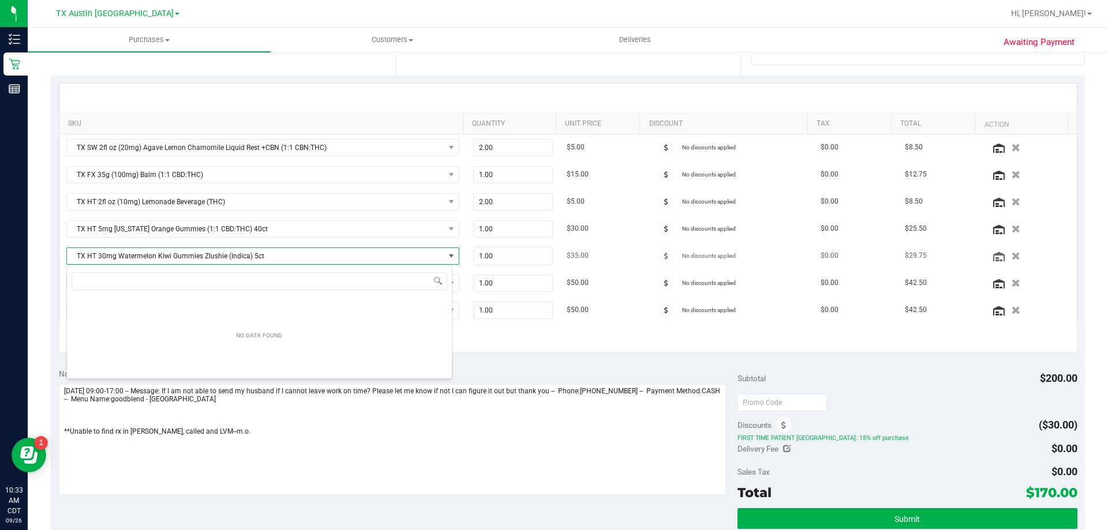
scroll to position [17, 386]
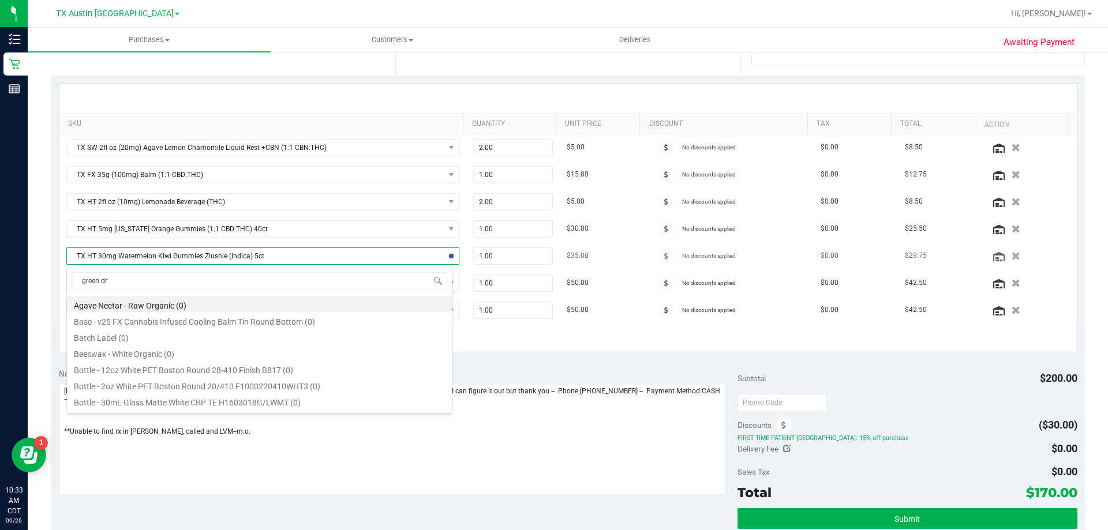
type input "green dre"
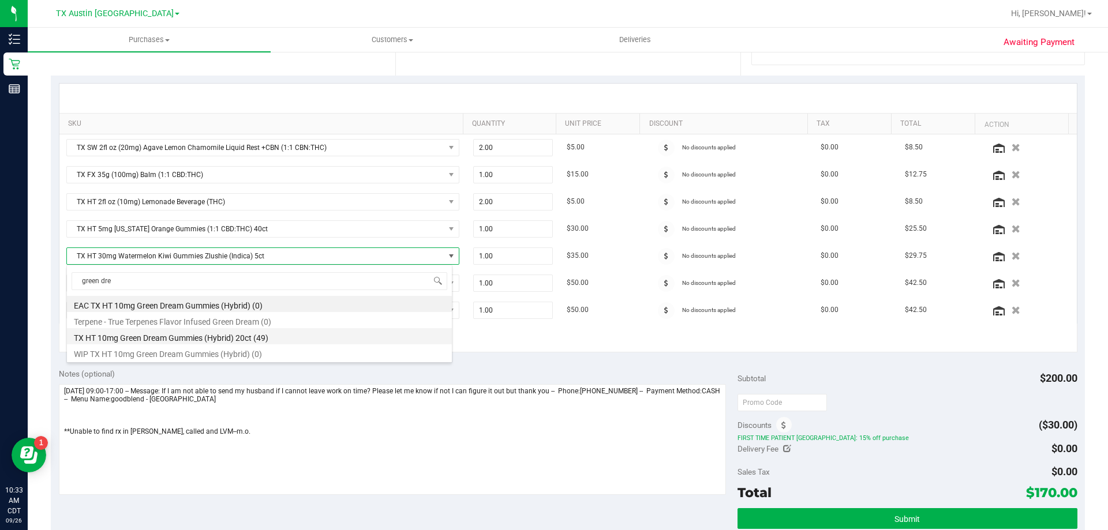
click at [192, 338] on li "TX HT 10mg Green Dream Gummies (Hybrid) 20ct (49)" at bounding box center [259, 336] width 385 height 16
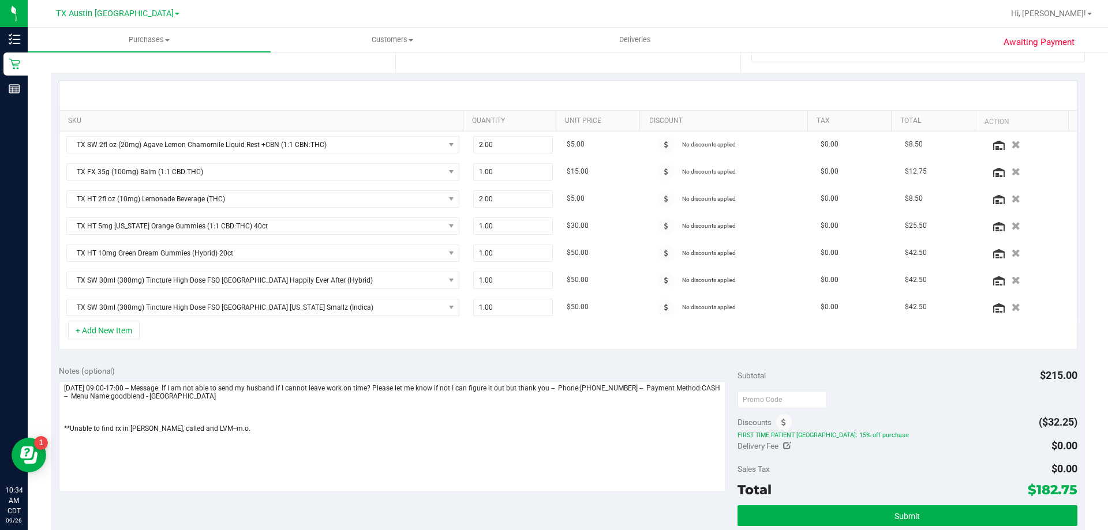
scroll to position [289, 0]
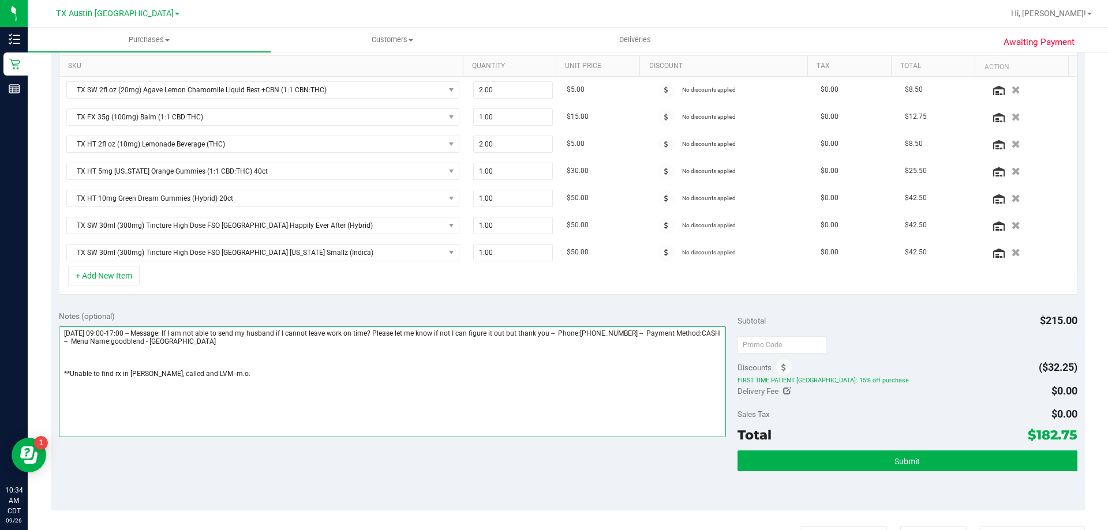
click at [63, 372] on textarea at bounding box center [393, 382] width 668 height 111
drag, startPoint x: 1022, startPoint y: 435, endPoint x: 1066, endPoint y: 438, distance: 44.5
click at [1066, 438] on span "$182.75" at bounding box center [1053, 435] width 50 height 16
click at [962, 379] on span "FIRST TIME PATIENT [GEOGRAPHIC_DATA]: 15% off purchase" at bounding box center [907, 380] width 339 height 8
click at [81, 381] on textarea at bounding box center [393, 382] width 668 height 111
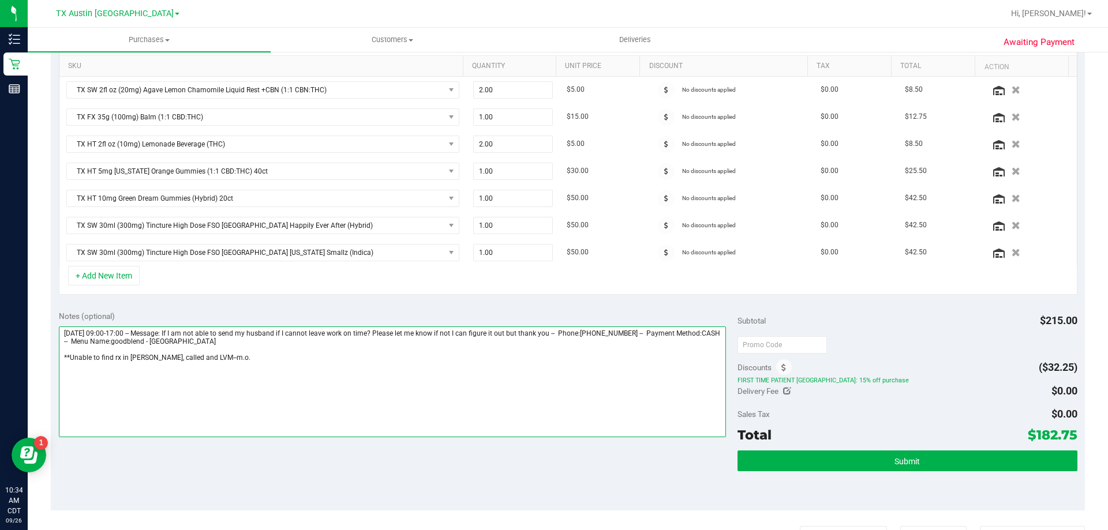
click at [229, 361] on textarea at bounding box center [393, 382] width 668 height 111
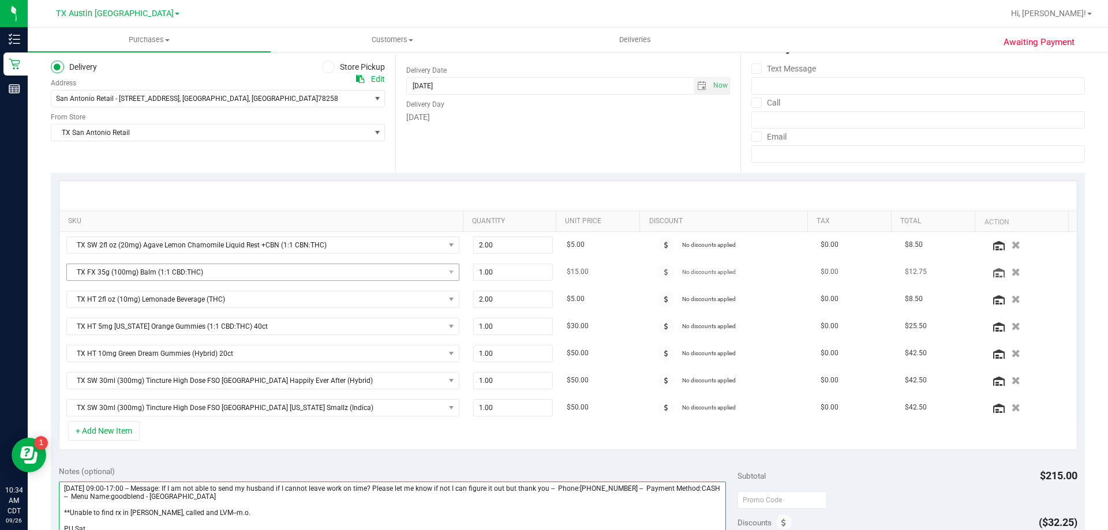
scroll to position [231, 0]
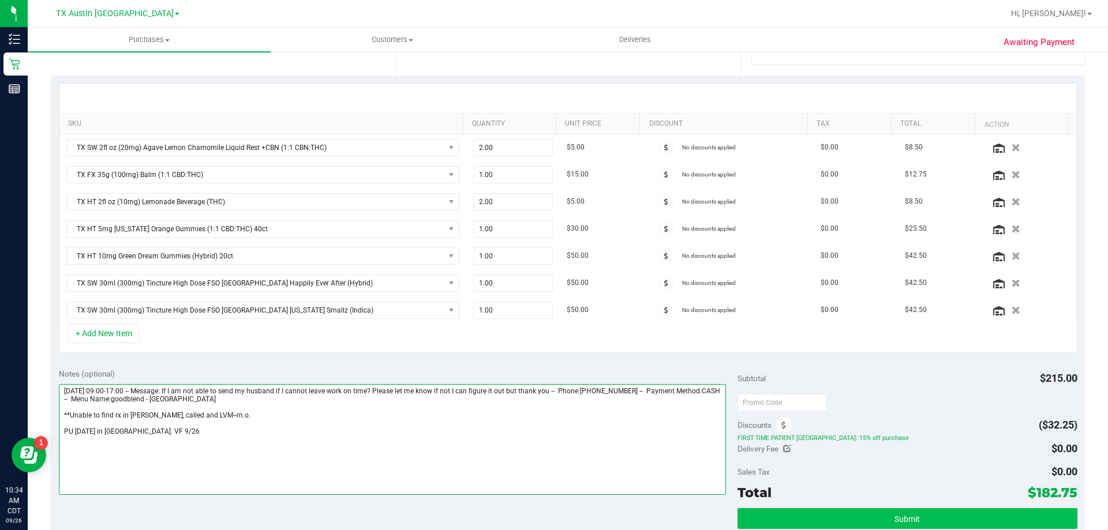
type textarea "Friday 09/26/2025 09:00-17:00 -- Message: If I am not able to send my husband i…"
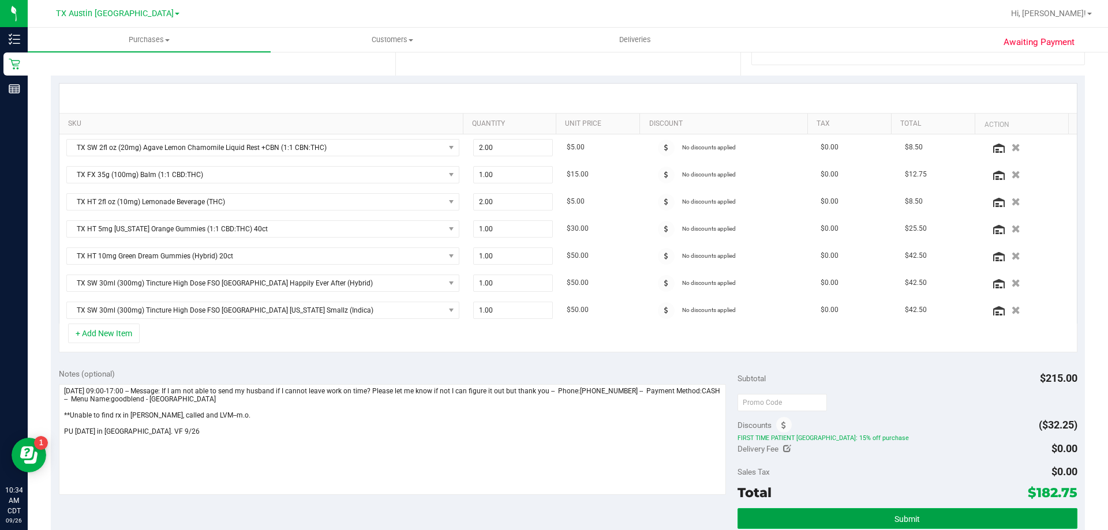
click at [932, 515] on button "Submit" at bounding box center [907, 519] width 339 height 21
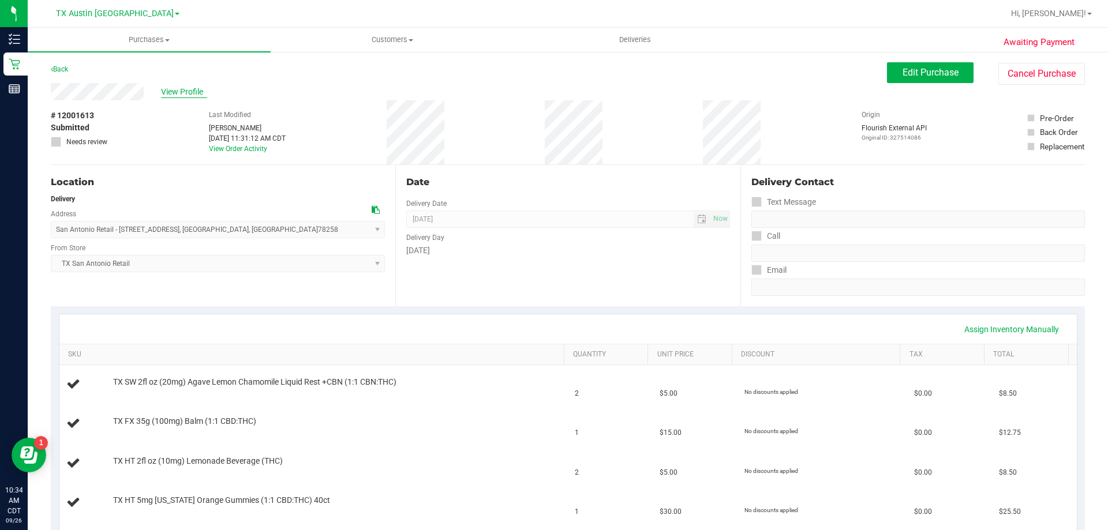
click at [190, 89] on span "View Profile" at bounding box center [184, 92] width 46 height 12
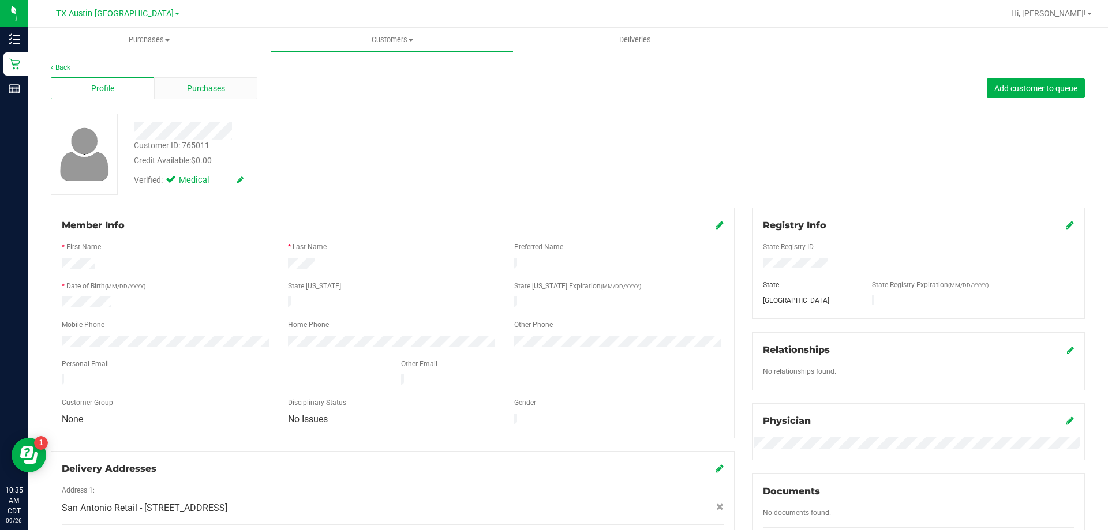
click at [235, 84] on div "Purchases" at bounding box center [205, 88] width 103 height 22
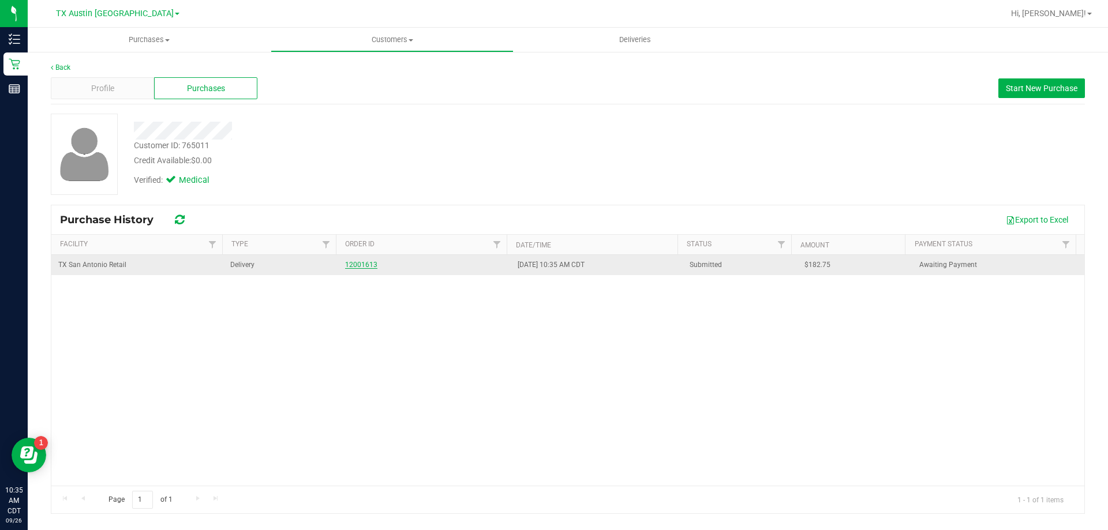
click at [360, 264] on link "12001613" at bounding box center [361, 265] width 32 height 8
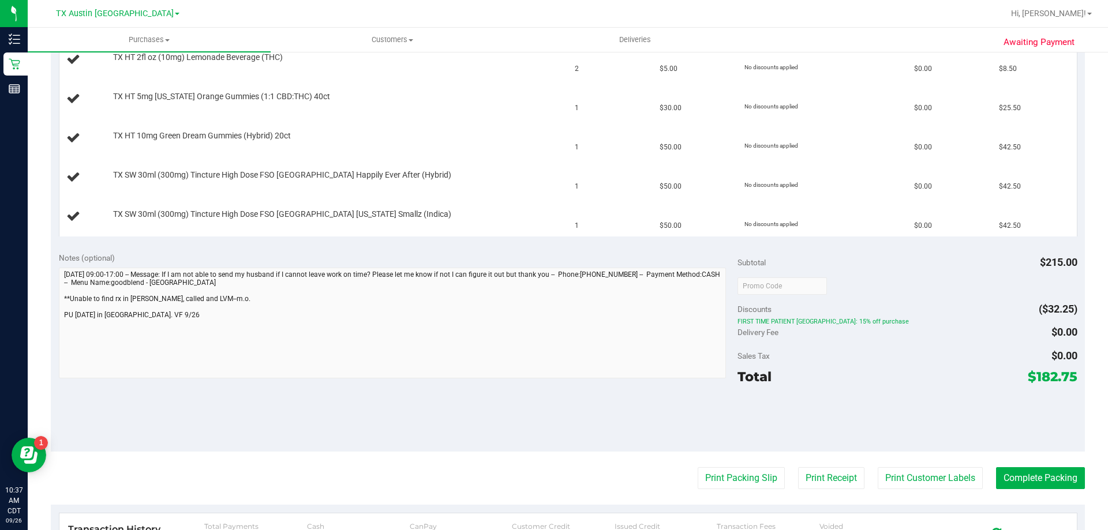
scroll to position [346, 0]
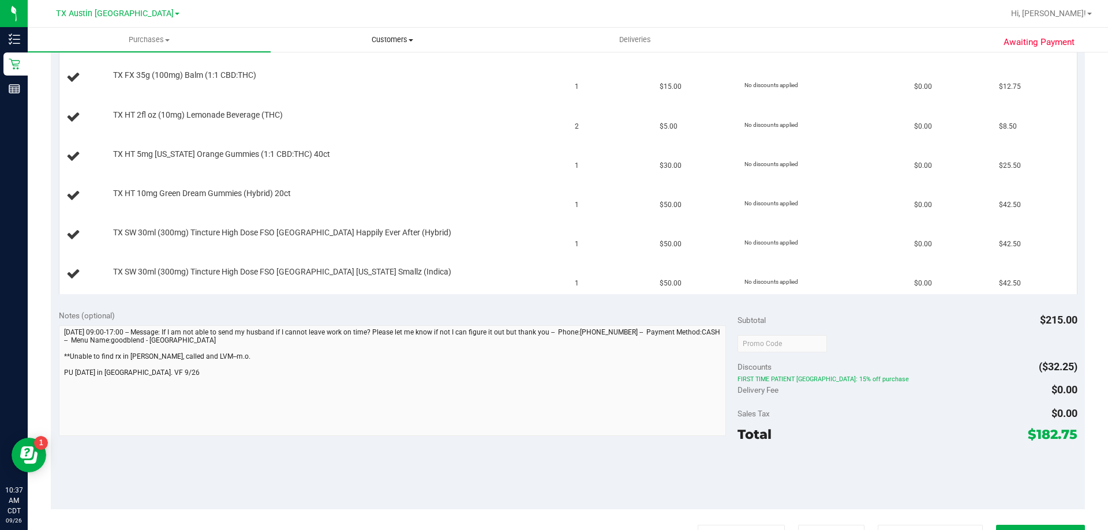
click at [408, 36] on span "Customers" at bounding box center [392, 40] width 242 height 10
click at [393, 69] on li "All customers" at bounding box center [392, 70] width 243 height 14
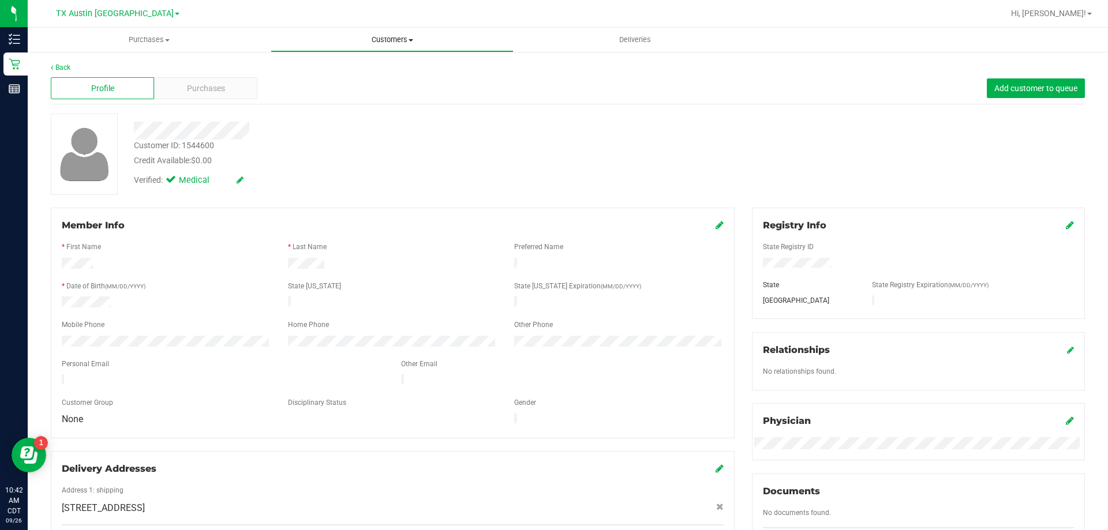
click at [409, 35] on span "Customers" at bounding box center [392, 40] width 242 height 10
click at [402, 63] on li "All customers" at bounding box center [392, 70] width 243 height 14
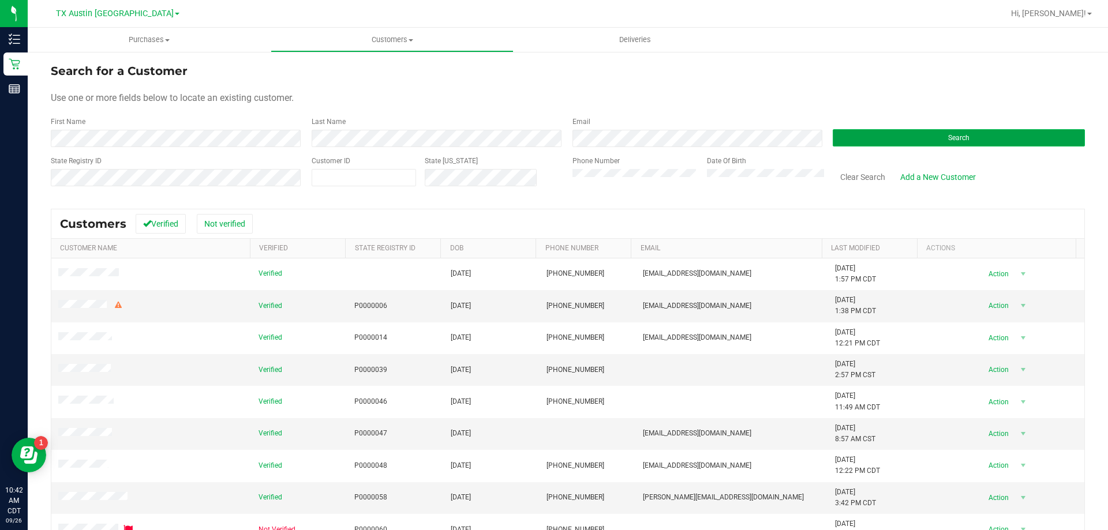
click at [880, 144] on button "Search" at bounding box center [959, 137] width 252 height 17
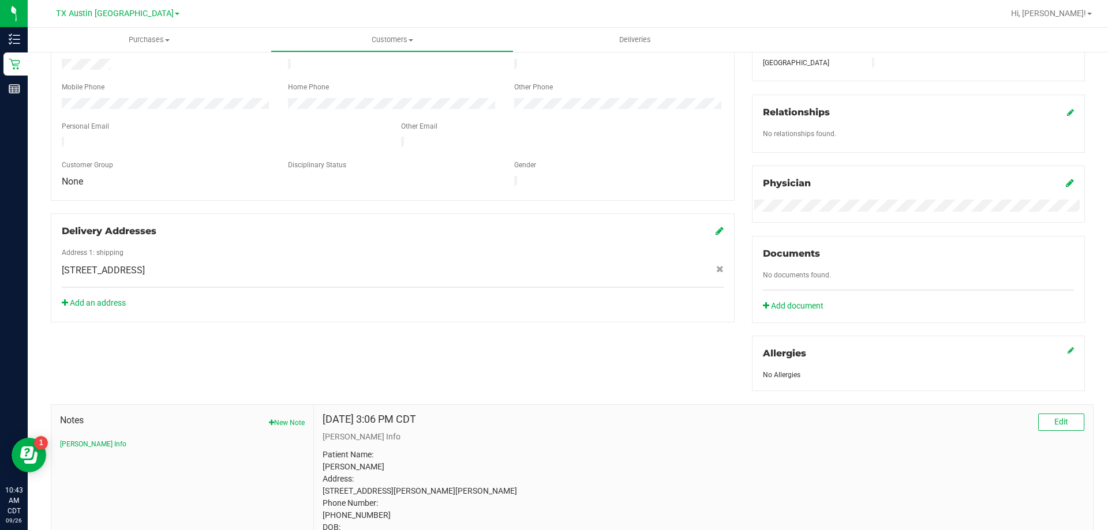
scroll to position [335, 0]
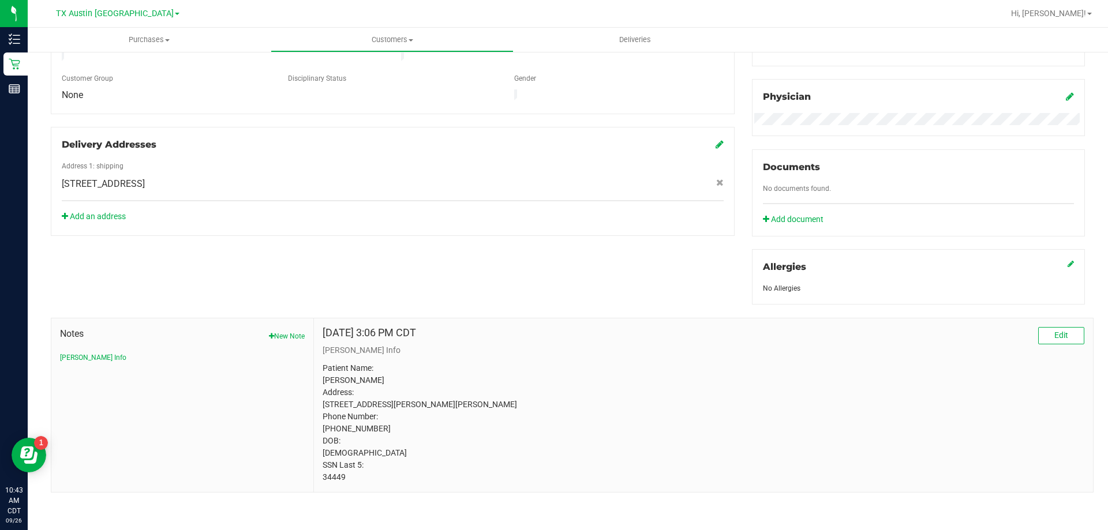
click at [327, 475] on p "Patient Name: DOUGLAS NATHAN HAEUSSLER Address: 1010 CLOVE GLEN CT LUCAS, TX, 7…" at bounding box center [704, 423] width 762 height 121
copy p "34449"
click at [332, 476] on p "Patient Name: DOUGLAS NATHAN HAEUSSLER Address: 1010 CLOVE GLEN CT LUCAS, TX, 7…" at bounding box center [704, 423] width 762 height 121
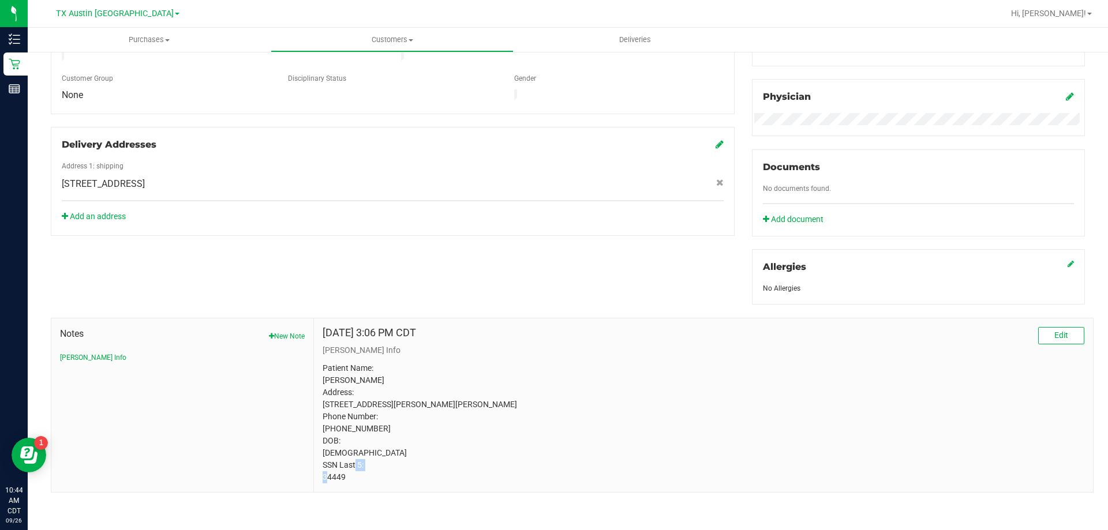
copy p "34449"
click at [373, 403] on p "Patient Name: DOUGLAS NATHAN HAEUSSLER Address: 1010 CLOVE GLEN CT LUCAS, TX, 7…" at bounding box center [704, 423] width 762 height 121
copy p "75002"
drag, startPoint x: 320, startPoint y: 465, endPoint x: 390, endPoint y: 466, distance: 69.9
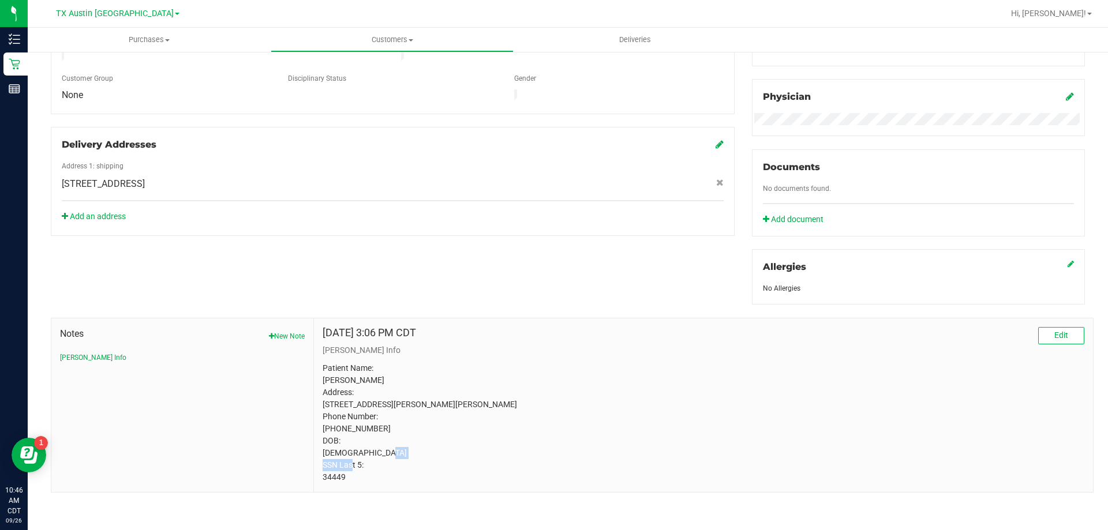
click at [390, 466] on div "Jun 13, 2025 3:06 PM CDT Edit CURT Info Patient Name: DOUGLAS NATHAN HAEUSSLER …" at bounding box center [703, 406] width 779 height 174
click at [365, 482] on p "Patient Name: DOUGLAS NATHAN HAEUSSLER Address: 1010 CLOVE GLEN CT LUCAS, TX, 7…" at bounding box center [704, 423] width 762 height 121
drag, startPoint x: 320, startPoint y: 462, endPoint x: 373, endPoint y: 468, distance: 53.4
click at [373, 468] on p "Patient Name: DOUGLAS NATHAN HAEUSSLER Address: 1010 CLOVE GLEN CT LUCAS, TX, 7…" at bounding box center [704, 423] width 762 height 121
click at [599, 363] on p "Patient Name: DOUGLAS NATHAN HAEUSSLER Address: 1010 CLOVE GLEN CT LUCAS, TX, 7…" at bounding box center [704, 423] width 762 height 121
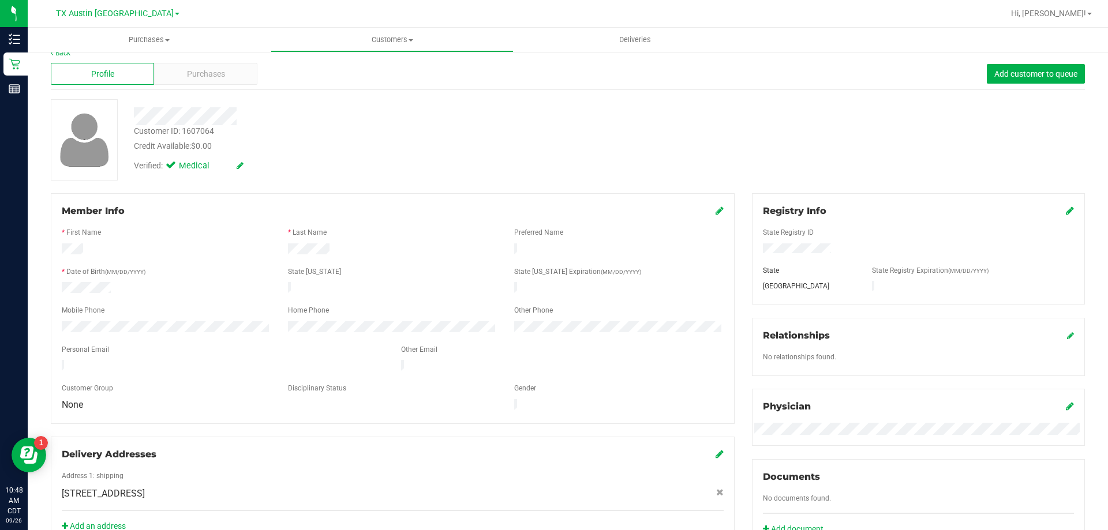
scroll to position [0, 0]
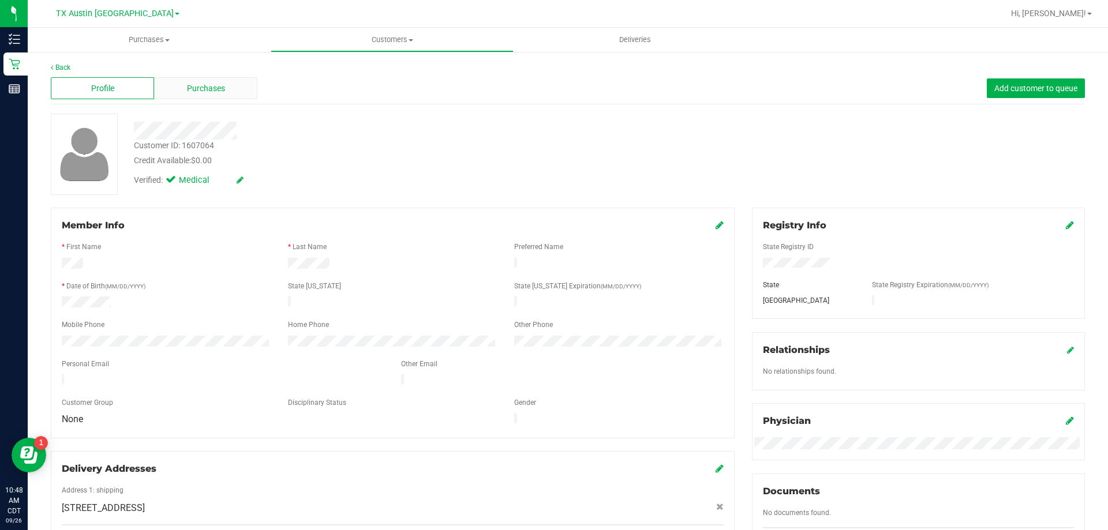
click at [218, 89] on span "Purchases" at bounding box center [206, 89] width 38 height 12
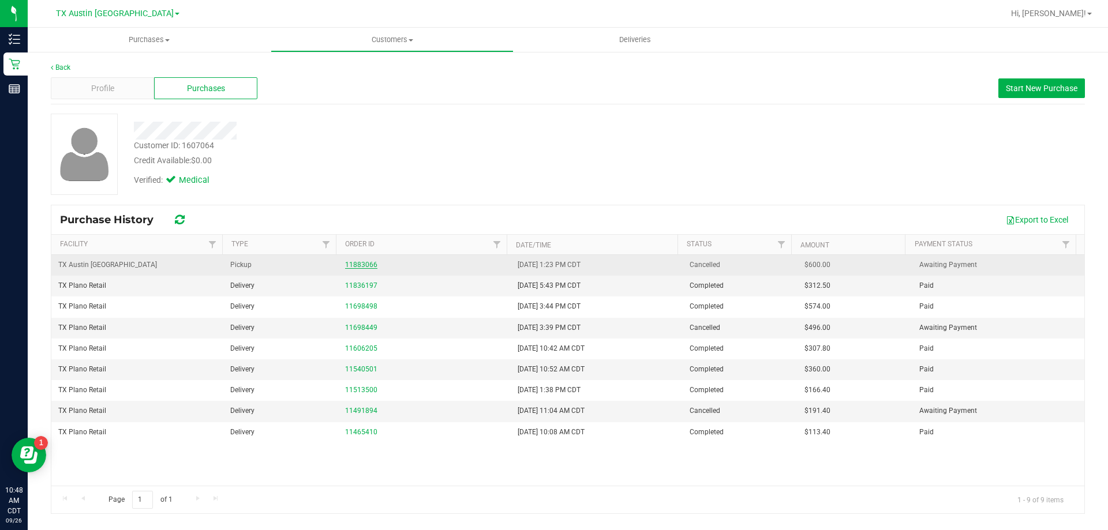
click at [366, 265] on link "11883066" at bounding box center [361, 265] width 32 height 8
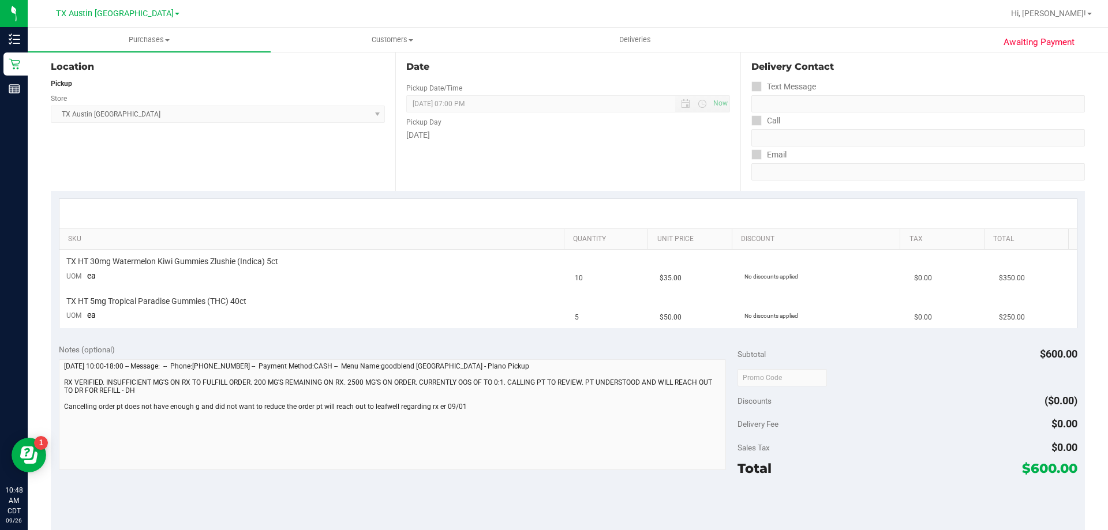
scroll to position [173, 0]
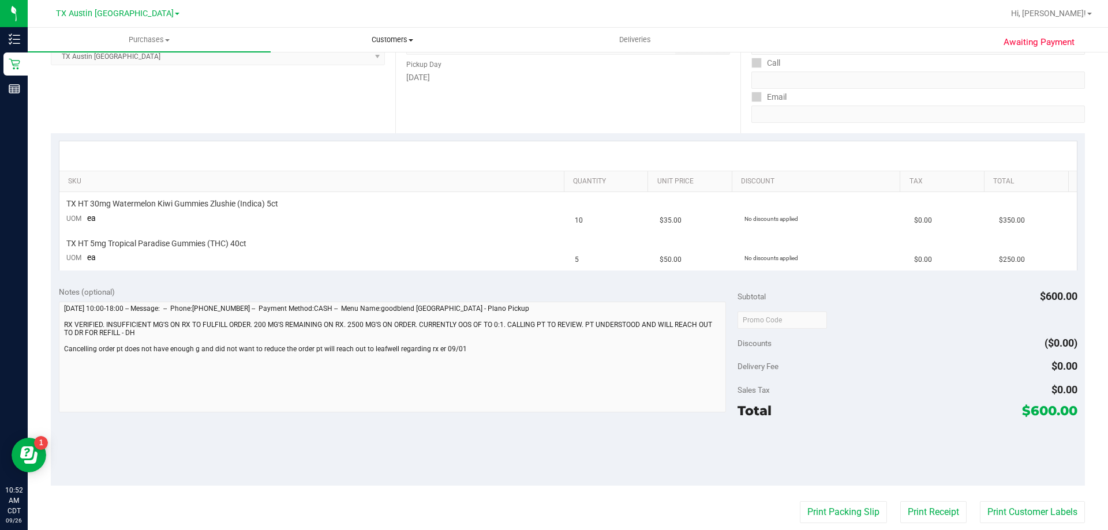
click at [391, 39] on span "Customers" at bounding box center [392, 40] width 242 height 10
click at [388, 70] on li "All customers" at bounding box center [392, 70] width 243 height 14
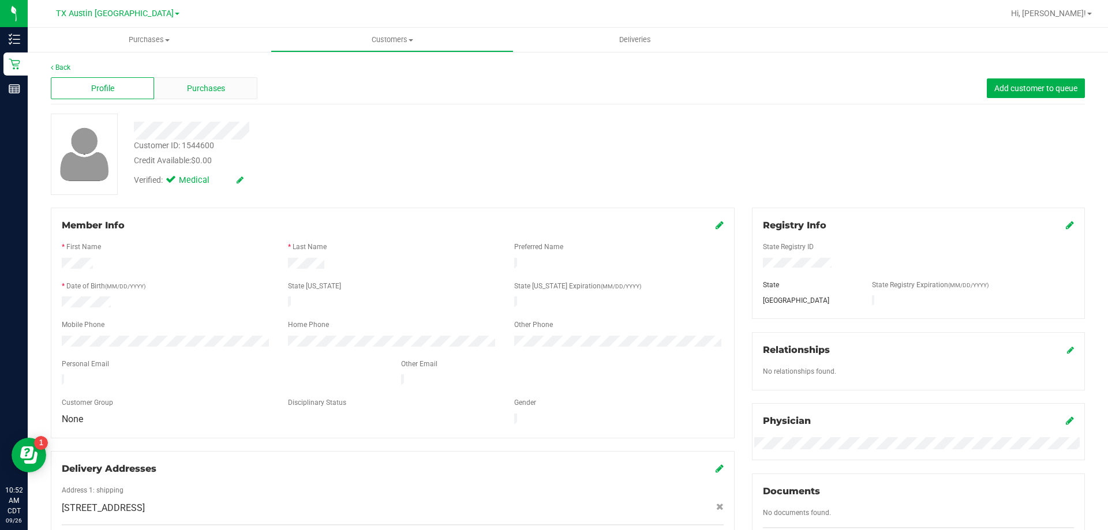
click at [196, 79] on div "Purchases" at bounding box center [205, 88] width 103 height 22
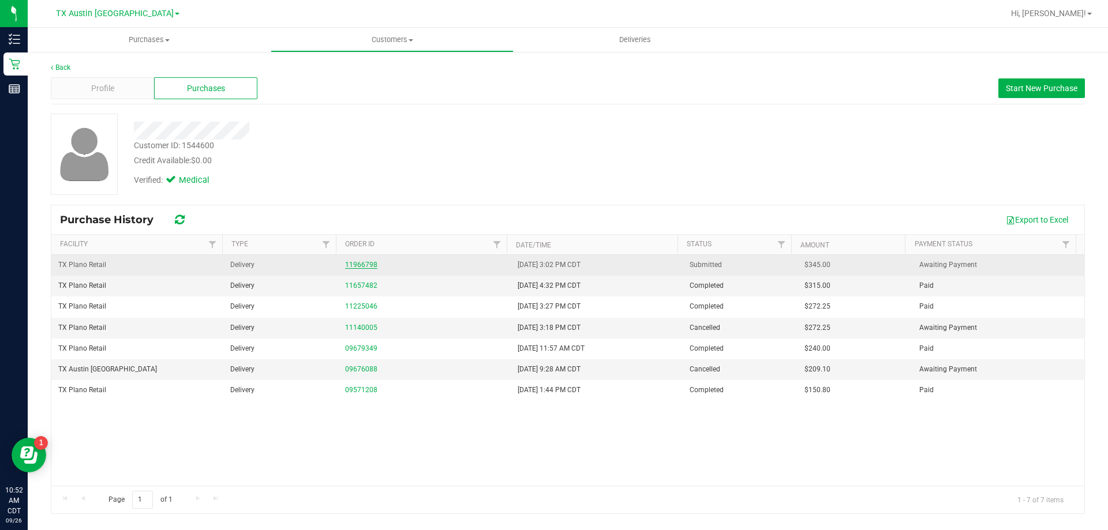
click at [355, 263] on link "11966798" at bounding box center [361, 265] width 32 height 8
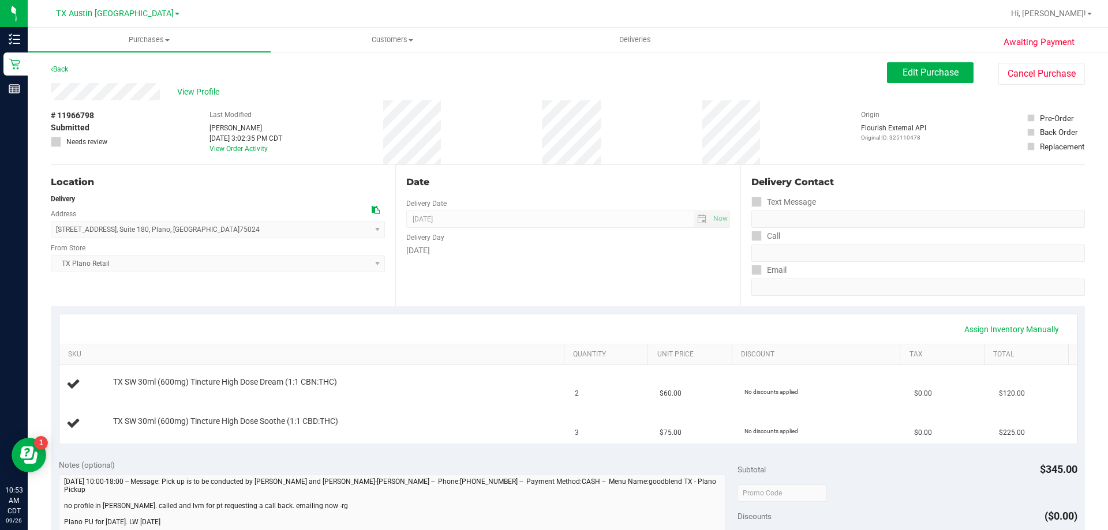
click at [200, 79] on div "Back Edit Purchase Cancel Purchase" at bounding box center [568, 72] width 1034 height 21
click at [197, 91] on span "View Profile" at bounding box center [200, 92] width 46 height 12
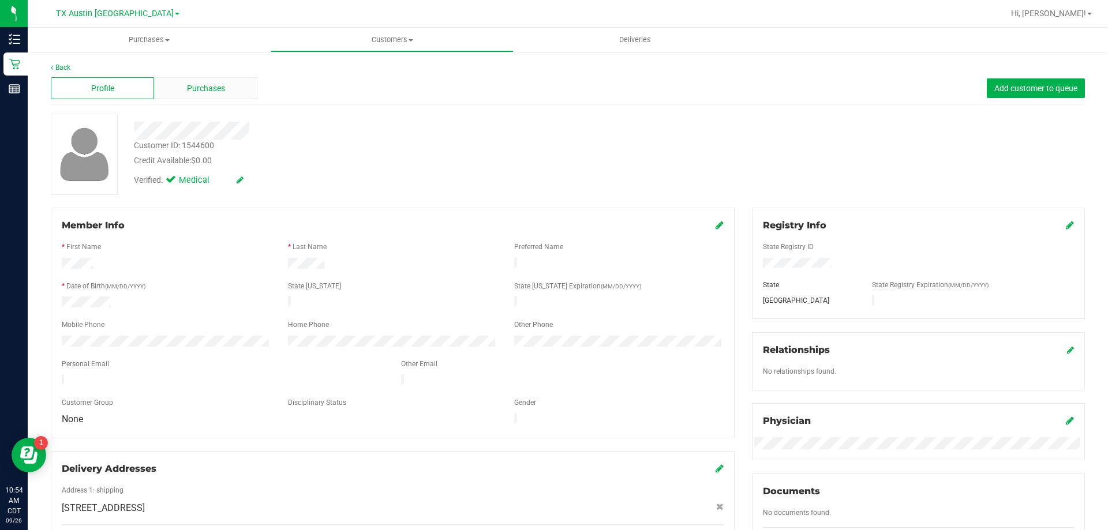
click at [205, 94] on span "Purchases" at bounding box center [206, 89] width 38 height 12
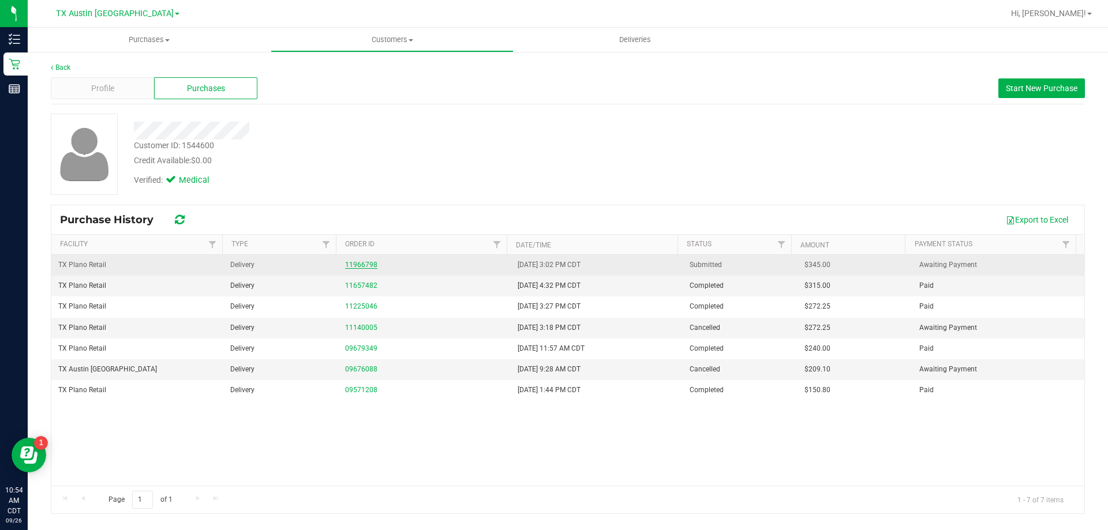
click at [359, 267] on link "11966798" at bounding box center [361, 265] width 32 height 8
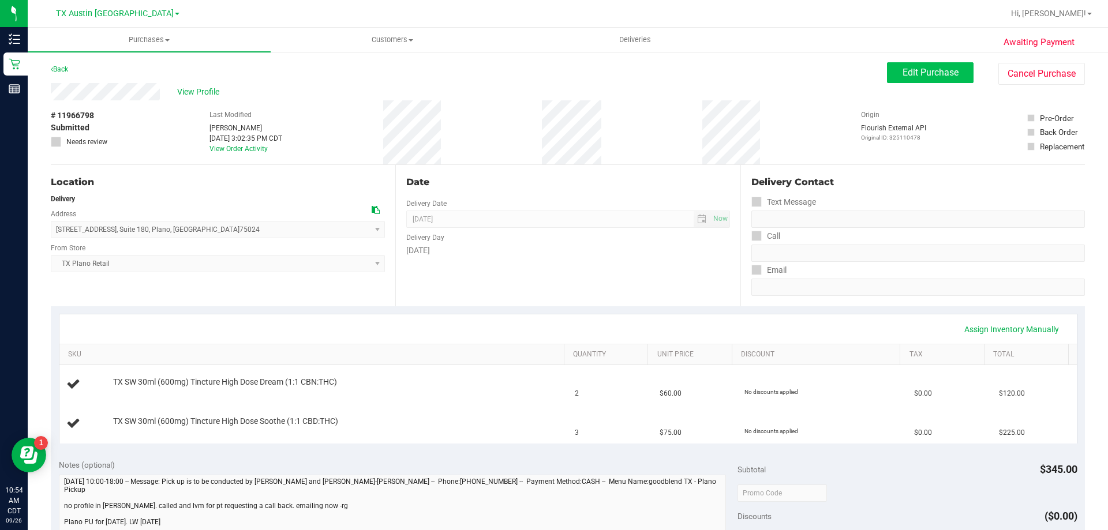
drag, startPoint x: 926, startPoint y: 61, endPoint x: 923, endPoint y: 69, distance: 8.6
click at [926, 61] on div "Awaiting Payment Back Edit Purchase Cancel Purchase View Profile # 11966798 Sub…" at bounding box center [568, 490] width 1081 height 878
click at [922, 69] on span "Edit Purchase" at bounding box center [931, 72] width 56 height 11
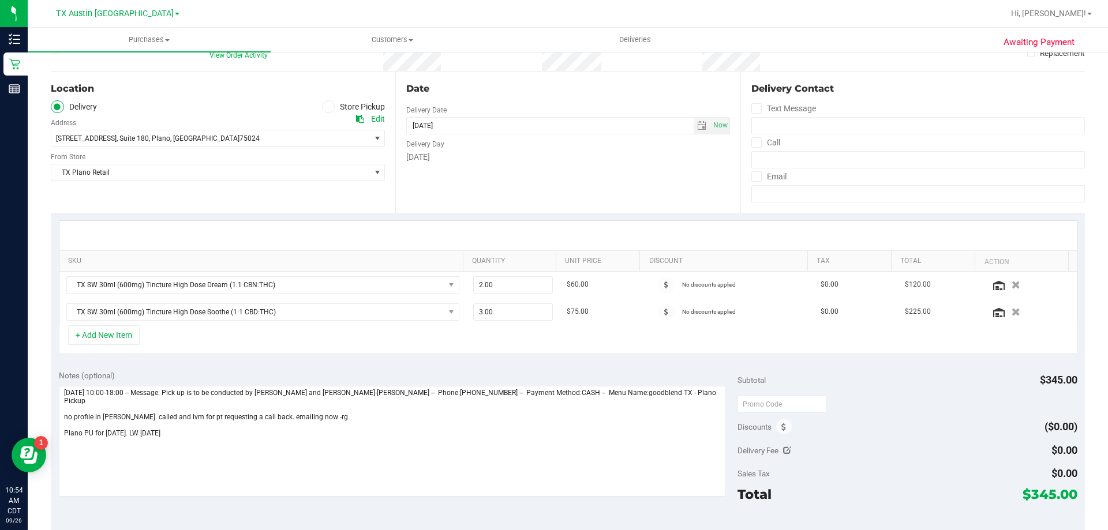
scroll to position [115, 0]
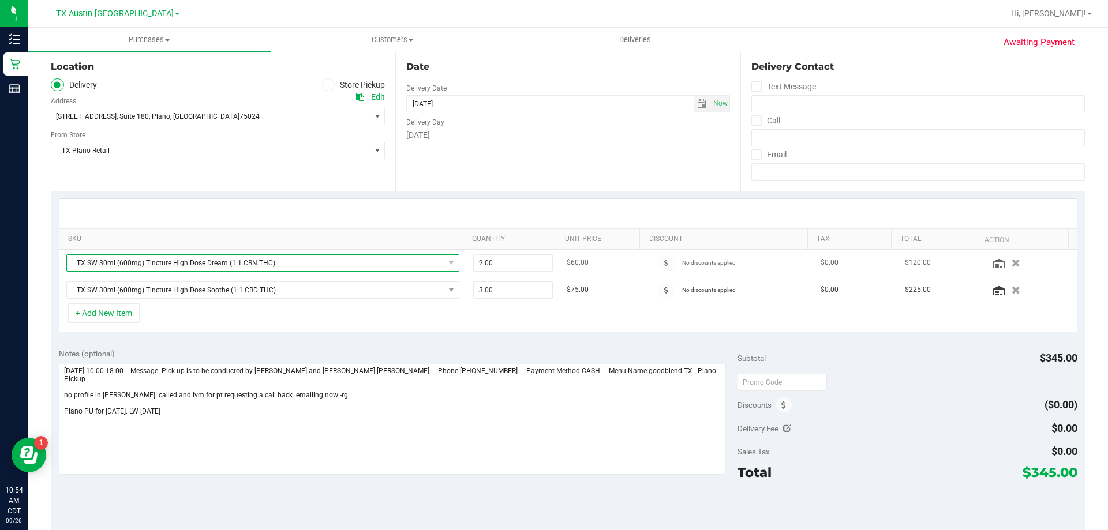
click at [354, 261] on span "TX SW 30ml (600mg) Tincture High Dose Dream (1:1 CBN:THC)" at bounding box center [256, 263] width 378 height 16
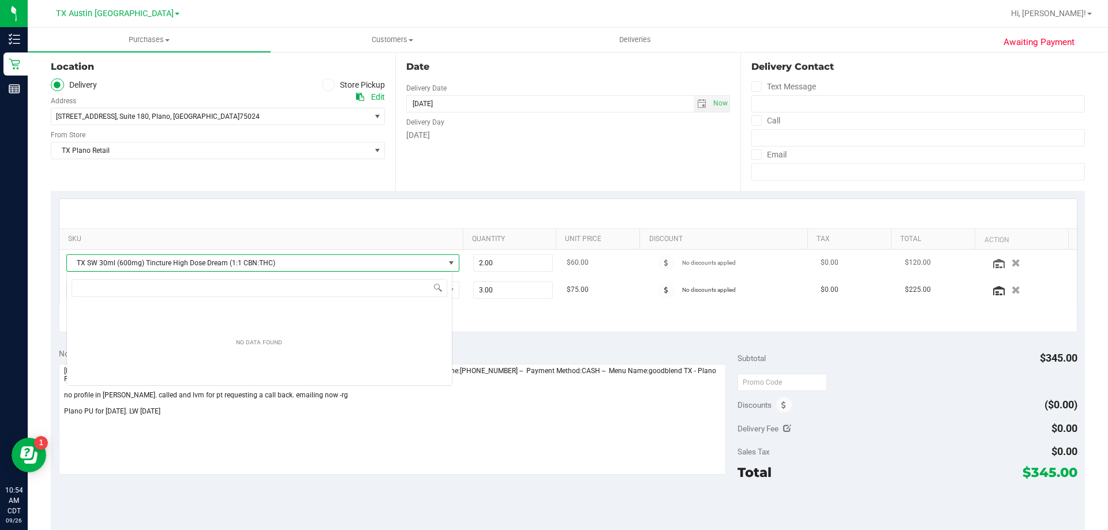
scroll to position [17, 386]
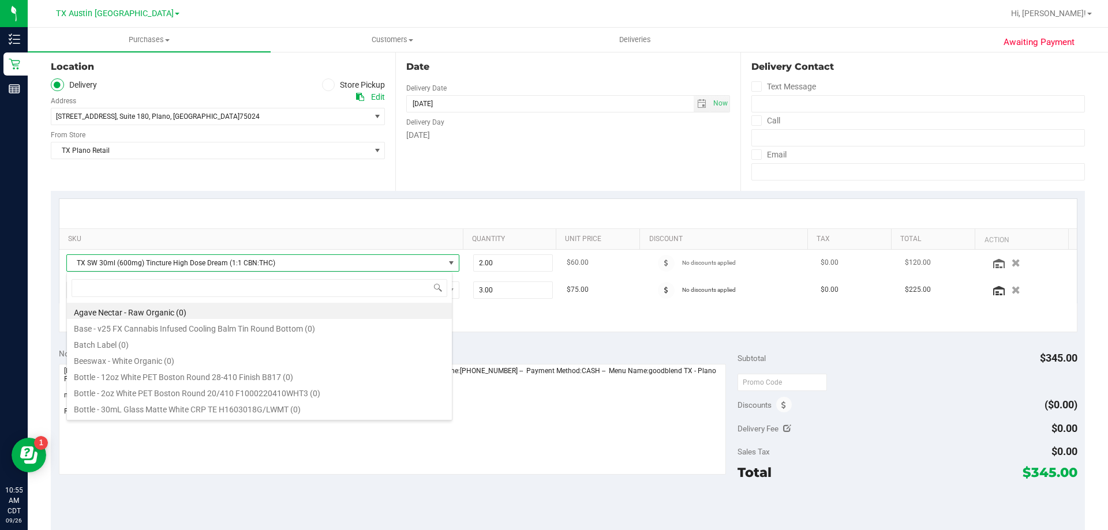
type input "d"
type input "orange dream"
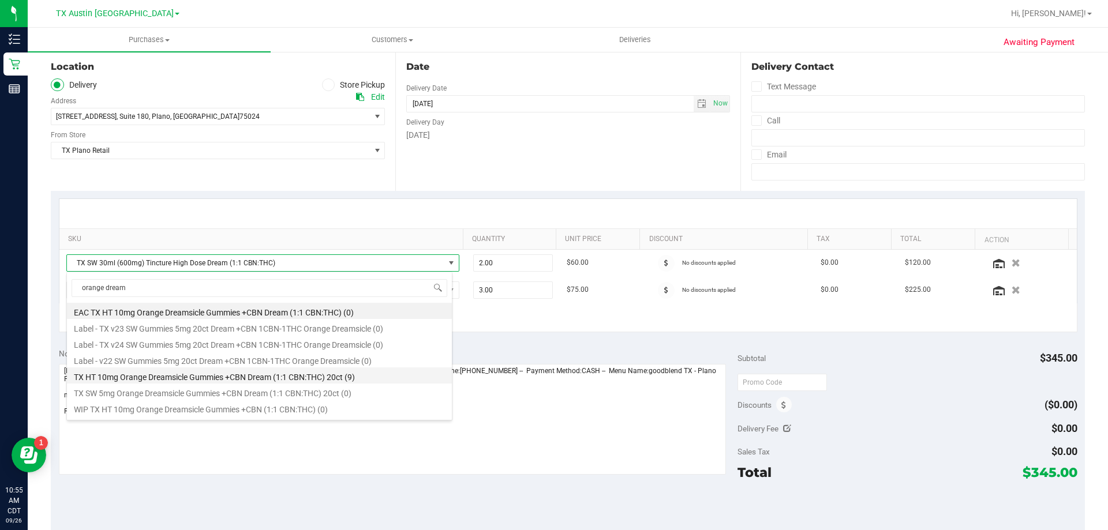
click at [223, 375] on li "TX HT 10mg Orange Dreamsicle Gummies +CBN Dream (1:1 CBN:THC) 20ct (9)" at bounding box center [259, 376] width 385 height 16
type input "1.00"
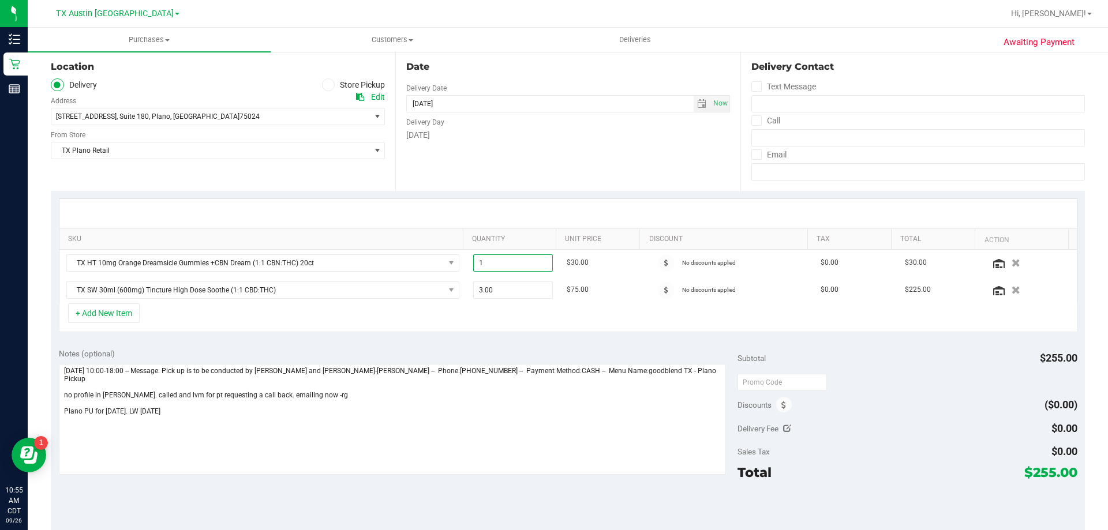
click at [500, 266] on span "1.00 1" at bounding box center [513, 263] width 80 height 17
type input "2"
type input "2.00"
click at [544, 204] on div at bounding box center [568, 213] width 1018 height 29
drag, startPoint x: 1024, startPoint y: 470, endPoint x: 1053, endPoint y: 470, distance: 28.9
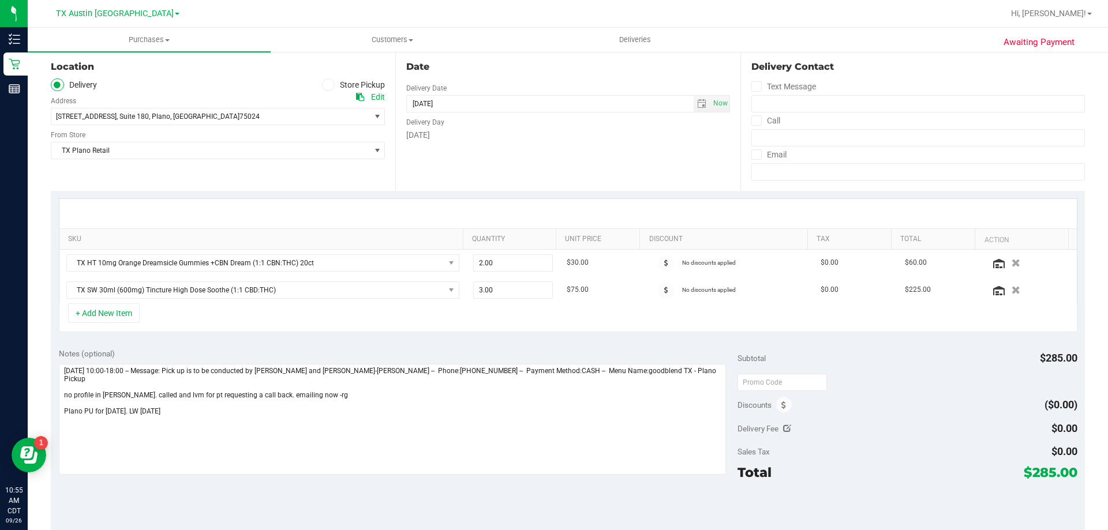
click at [1053, 470] on span "$285.00" at bounding box center [1051, 473] width 54 height 16
click at [984, 433] on div "Delivery Fee $0.00" at bounding box center [907, 429] width 339 height 21
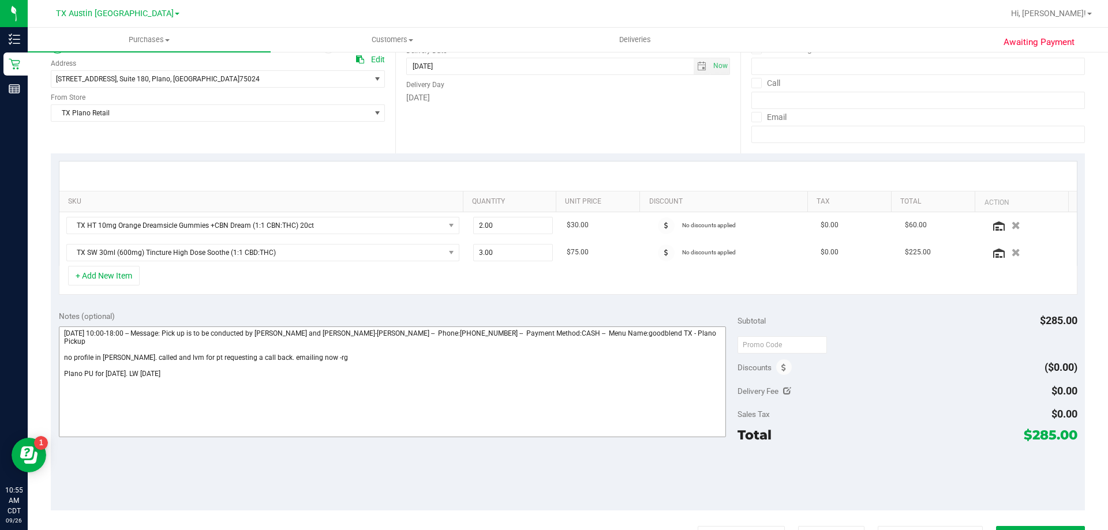
scroll to position [173, 0]
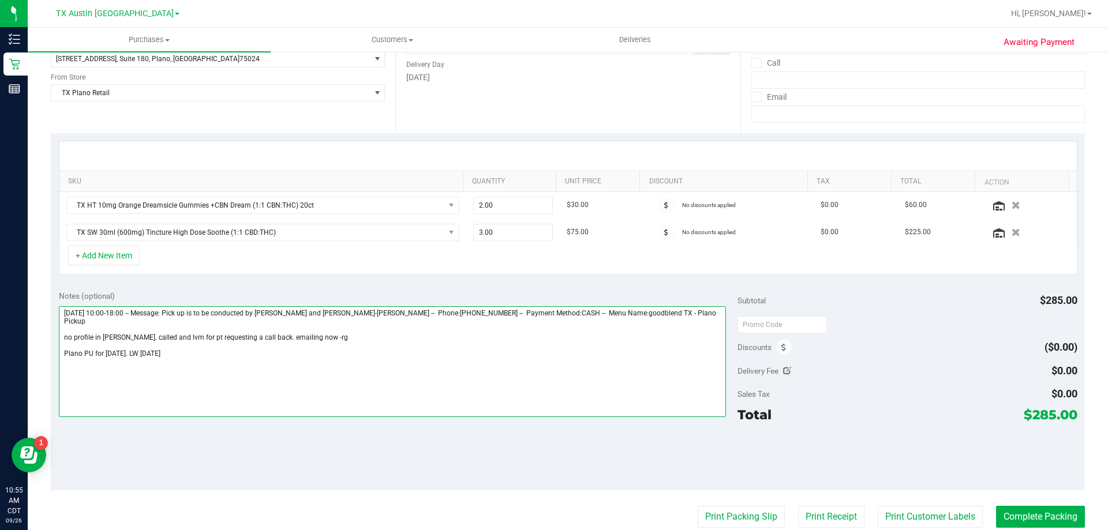
click at [226, 357] on textarea at bounding box center [393, 362] width 668 height 111
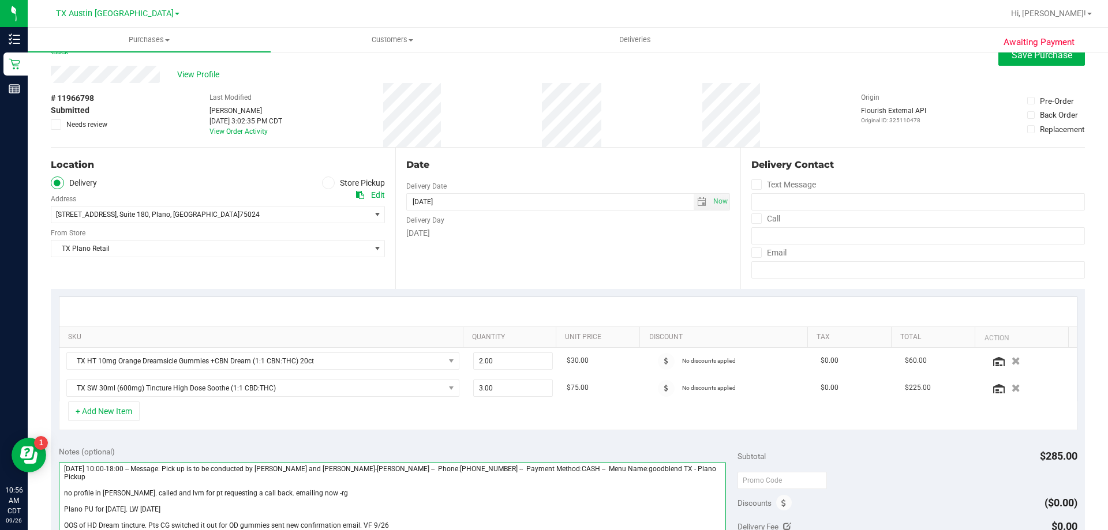
scroll to position [0, 0]
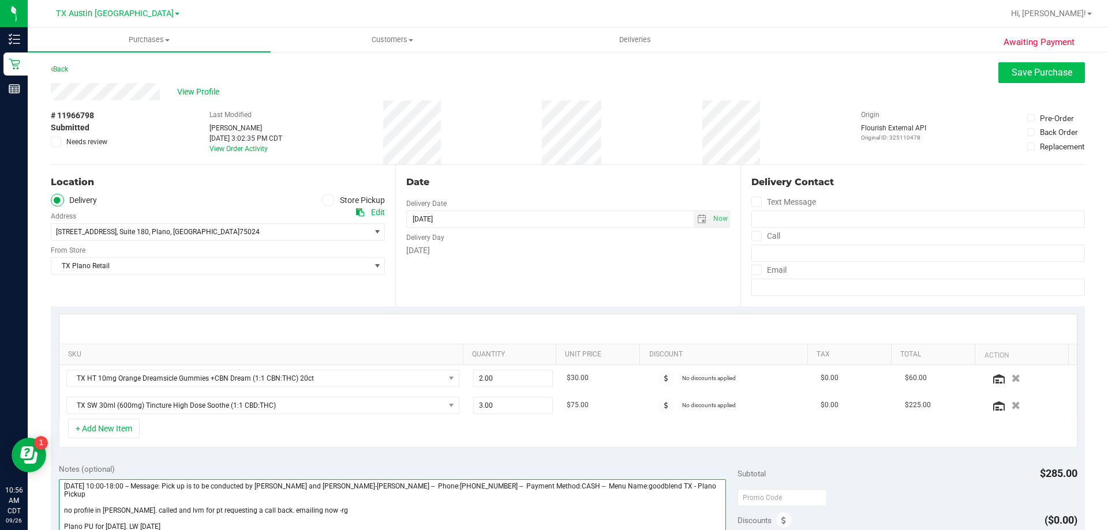
type textarea "Saturday 09/20/2025 10:00-18:00 -- Message: Pick up is to be conducted by Shane…"
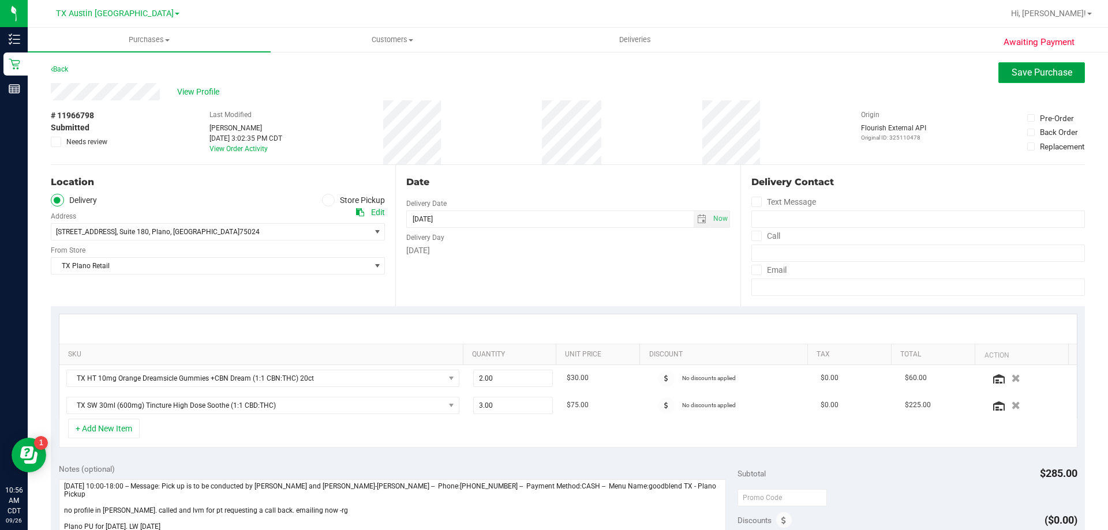
click at [1019, 74] on span "Save Purchase" at bounding box center [1042, 72] width 61 height 11
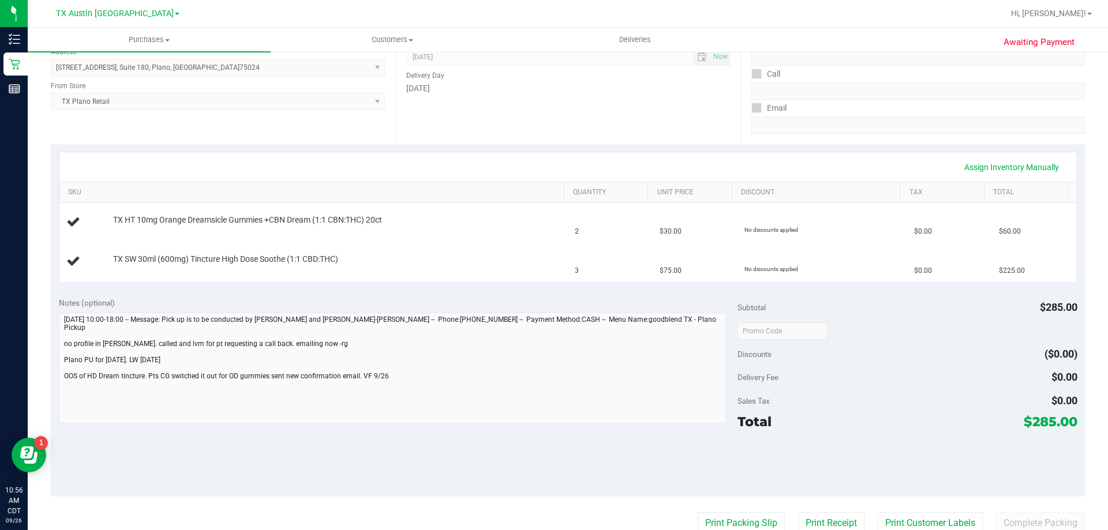
scroll to position [289, 0]
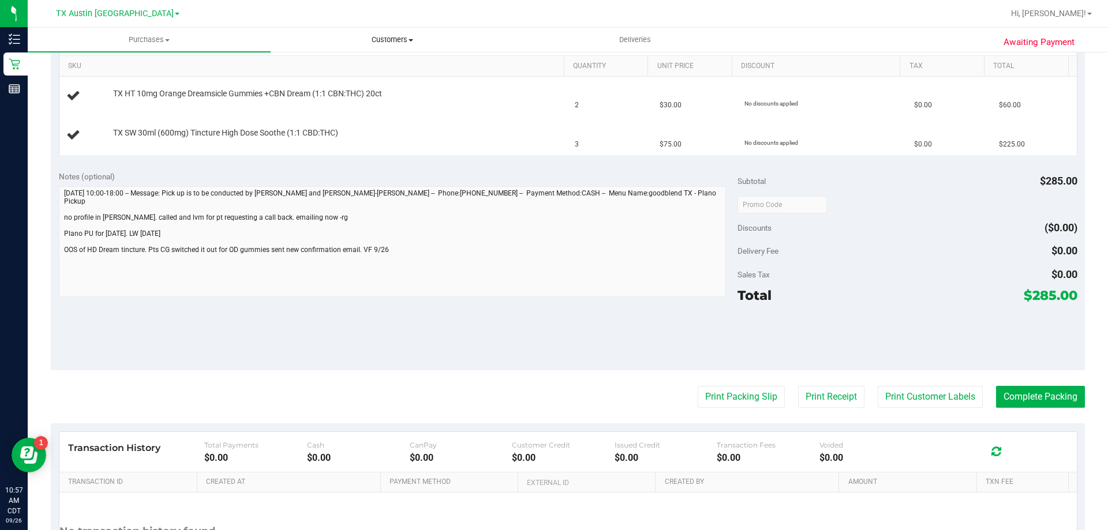
click at [390, 40] on span "Customers" at bounding box center [392, 40] width 242 height 10
click at [387, 65] on li "All customers" at bounding box center [392, 70] width 243 height 14
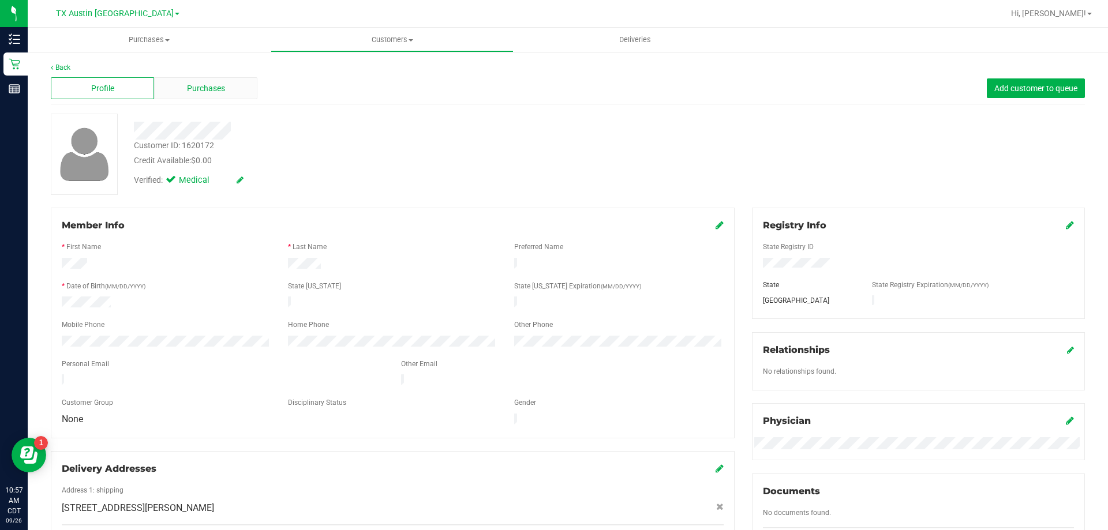
click at [225, 87] on div "Purchases" at bounding box center [205, 88] width 103 height 22
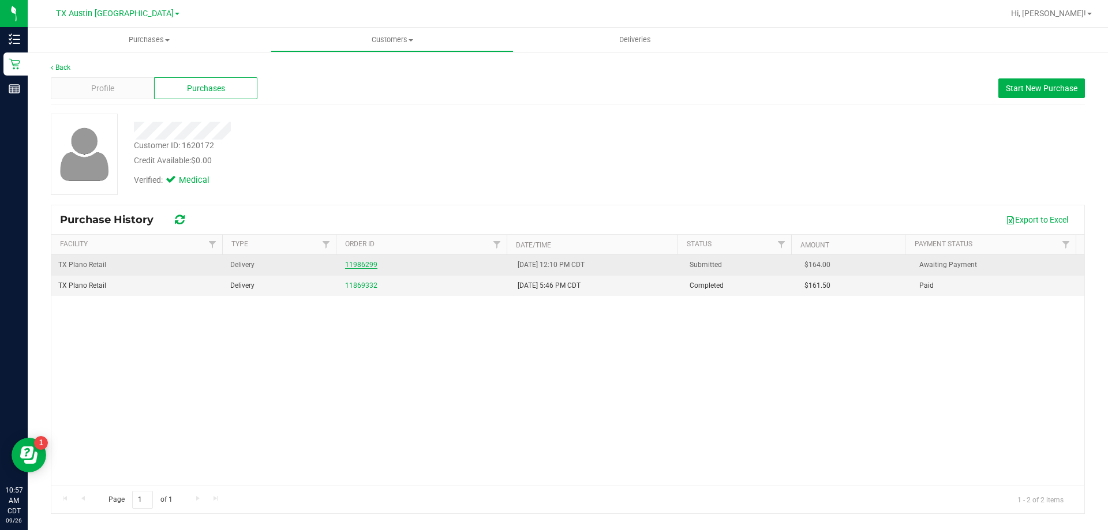
click at [362, 264] on link "11986299" at bounding box center [361, 265] width 32 height 8
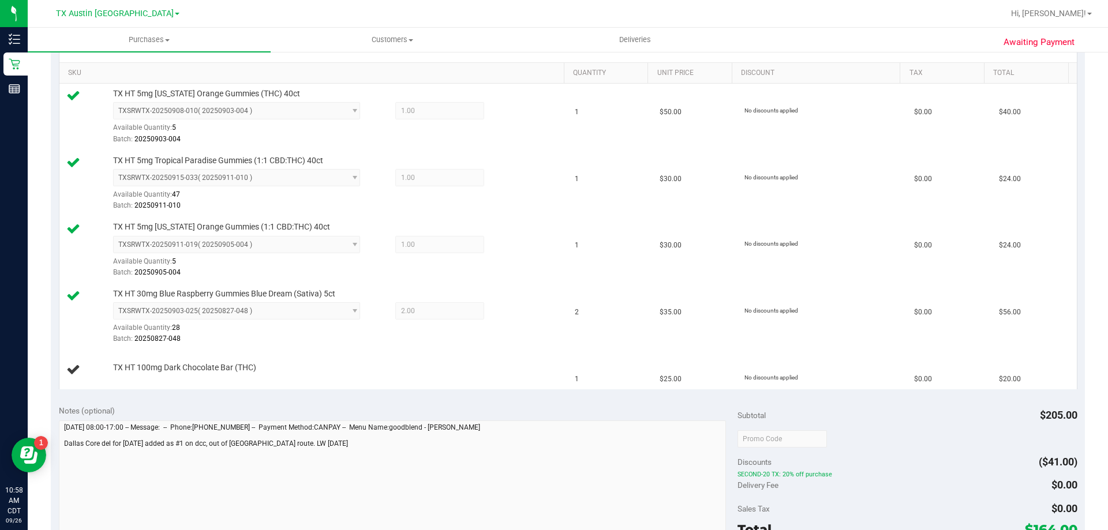
scroll to position [289, 0]
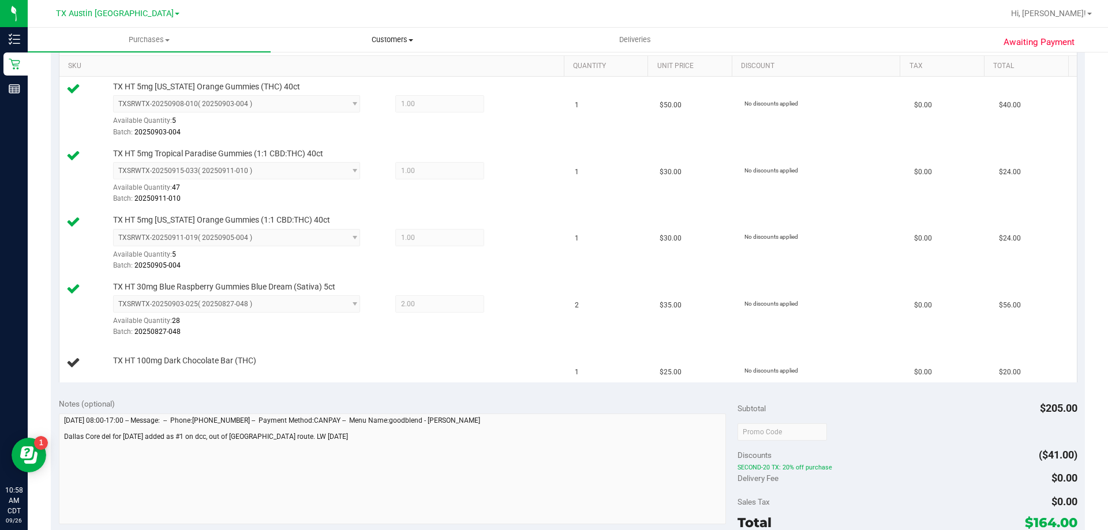
click at [390, 38] on span "Customers" at bounding box center [392, 40] width 242 height 10
click at [905, 432] on div at bounding box center [907, 431] width 339 height 21
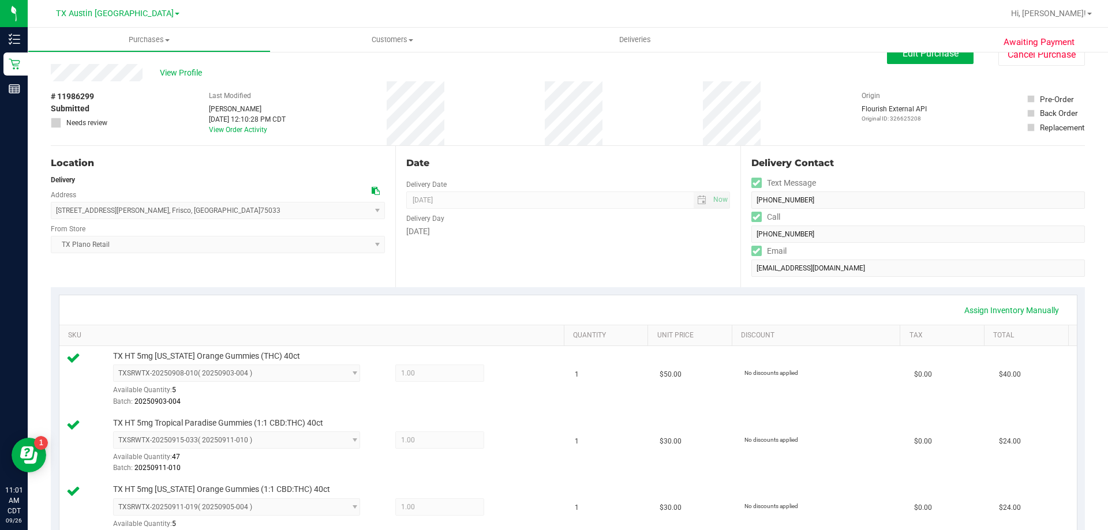
scroll to position [0, 0]
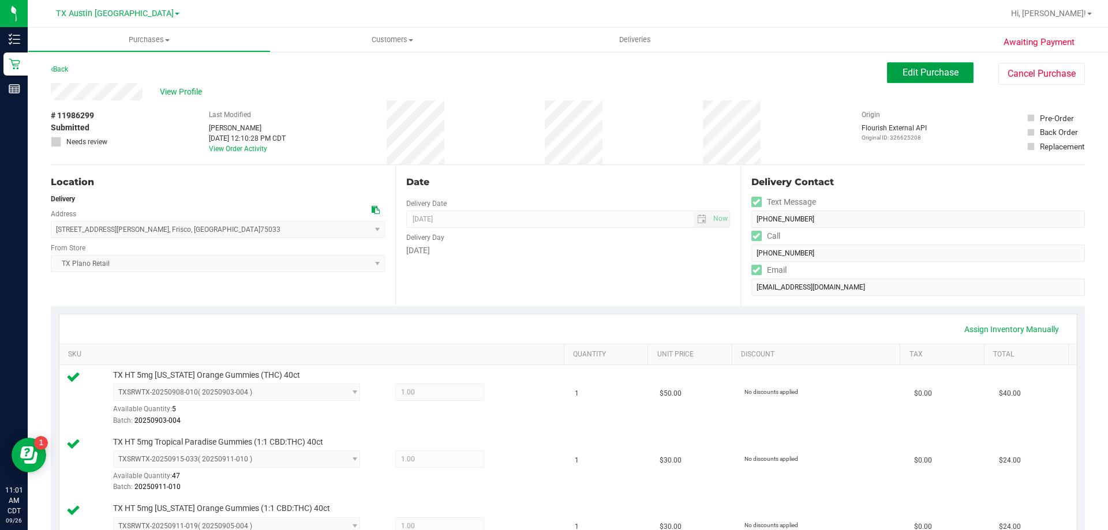
click at [920, 67] on span "Edit Purchase" at bounding box center [931, 72] width 56 height 11
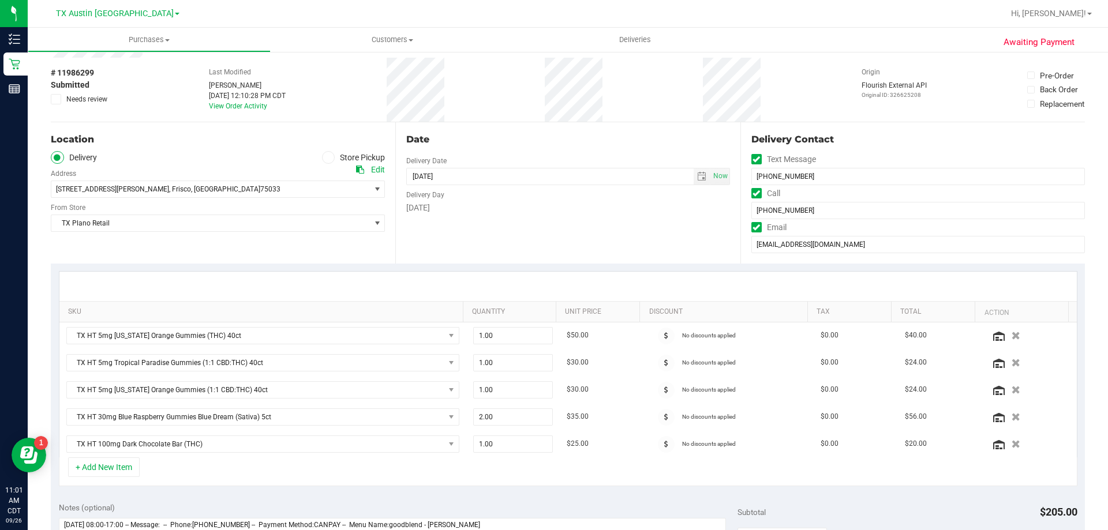
scroll to position [346, 0]
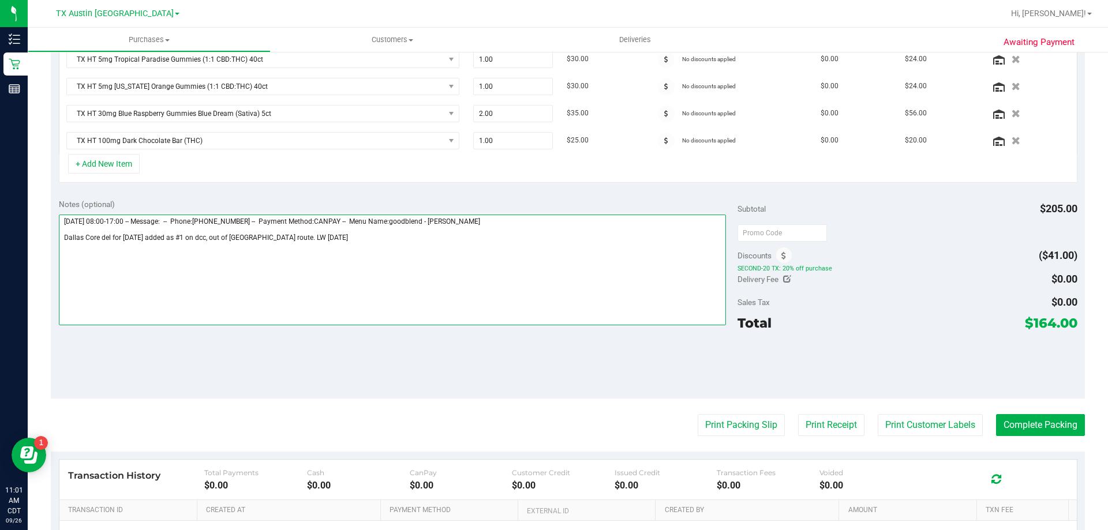
click at [379, 251] on textarea at bounding box center [393, 270] width 668 height 111
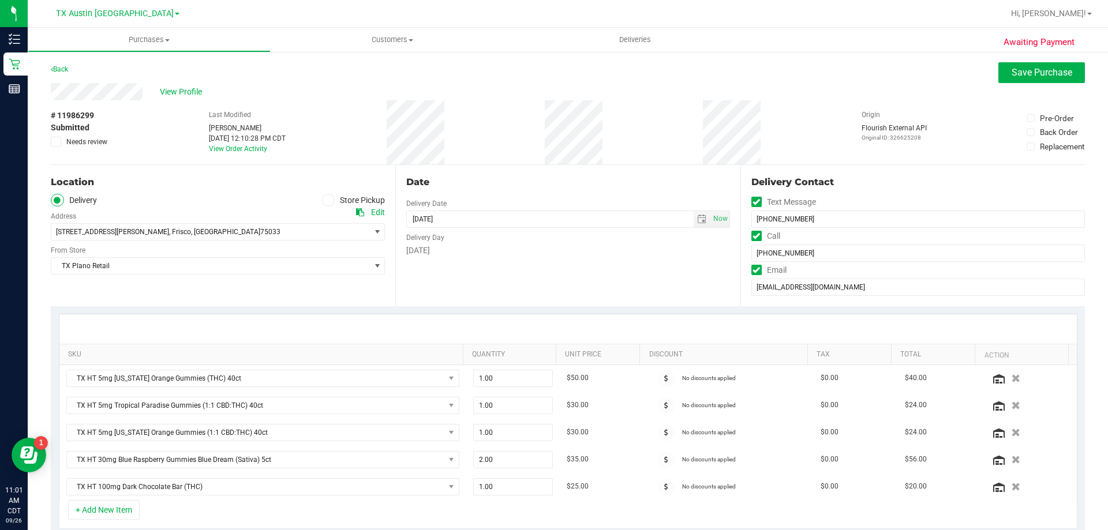
scroll to position [58, 0]
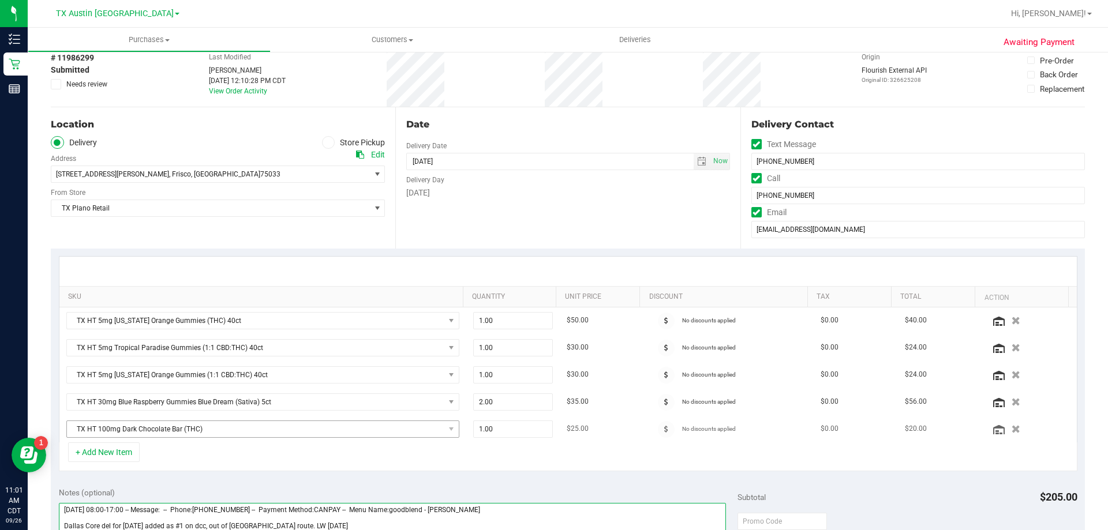
type textarea "Tuesday 09/23/2025 08:00-17:00 -- Message: -- Phone:2134222848 -- Payment Metho…"
click at [195, 432] on span "TX HT 100mg Dark Chocolate Bar (THC)" at bounding box center [256, 429] width 378 height 16
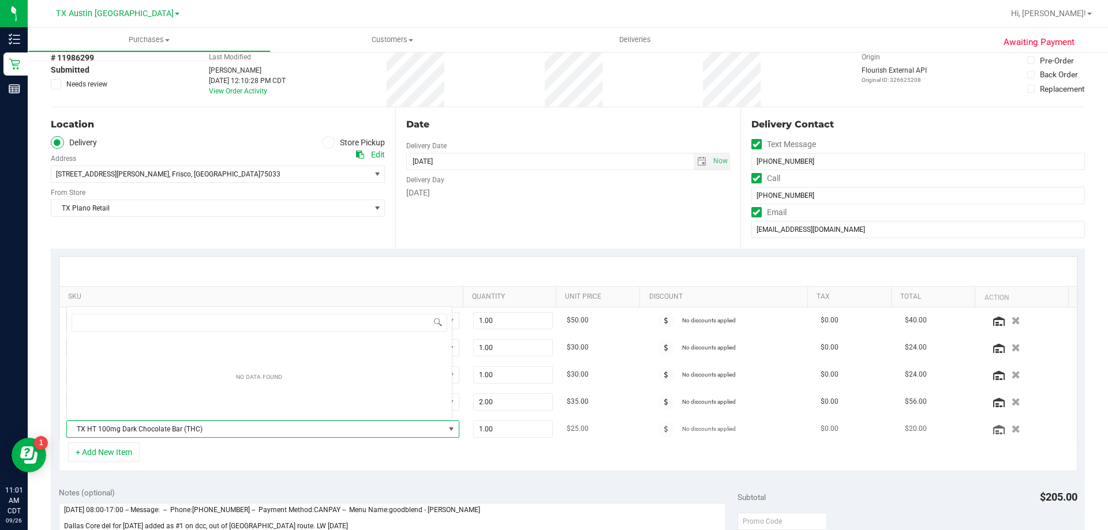
scroll to position [17, 383]
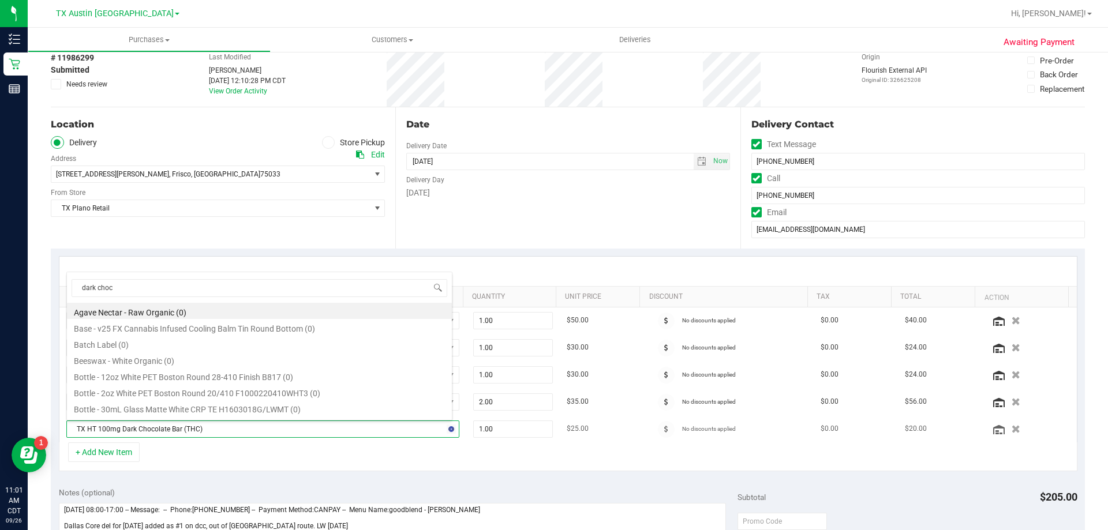
type input "dark choco"
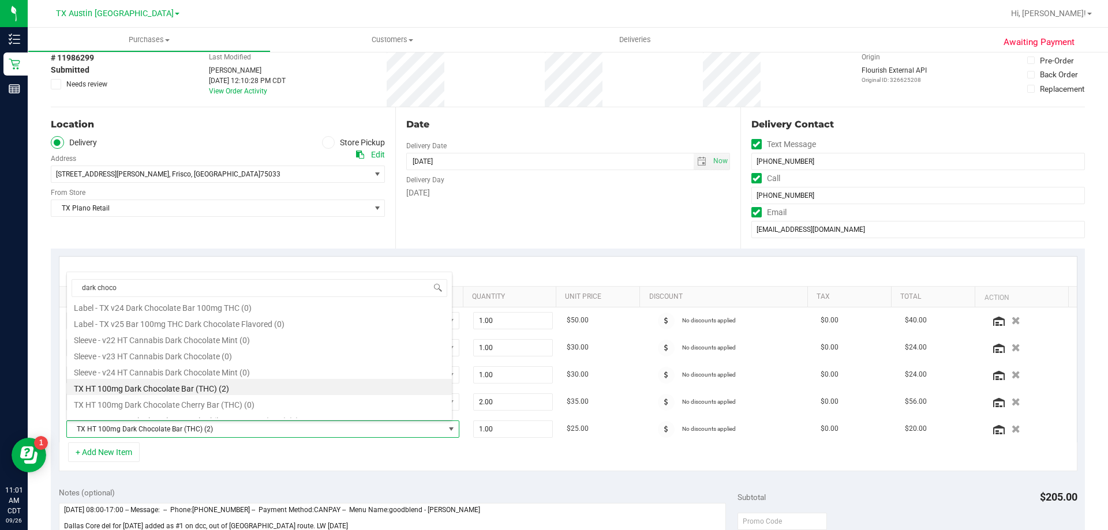
scroll to position [169, 0]
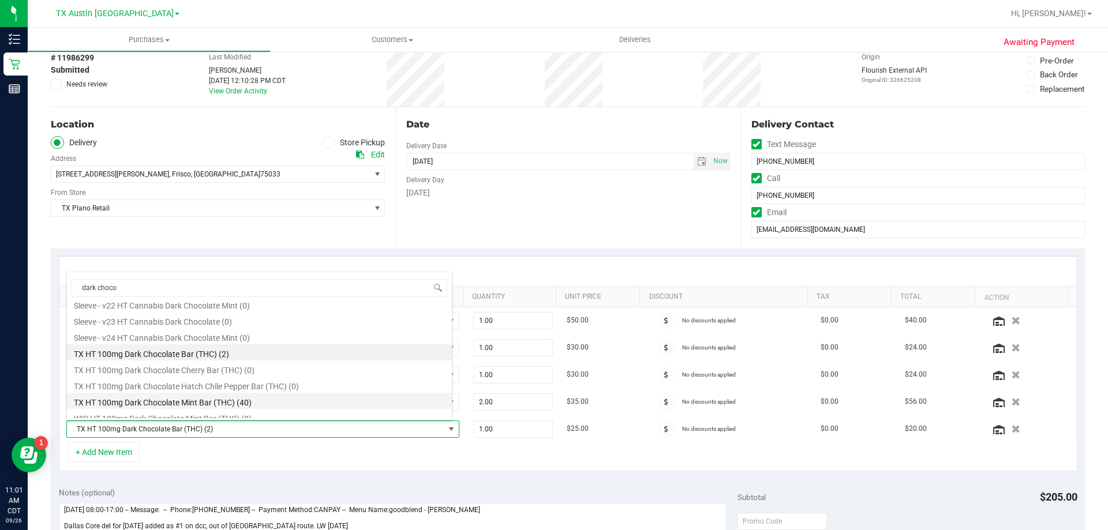
click at [269, 403] on li "TX HT 100mg Dark Chocolate Mint Bar (THC) (40)" at bounding box center [259, 401] width 385 height 16
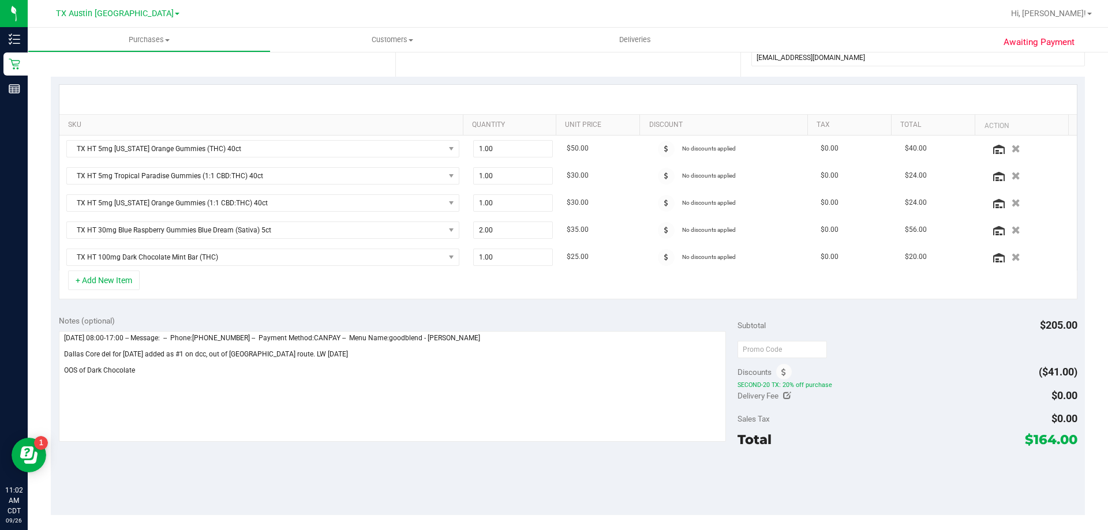
scroll to position [231, 0]
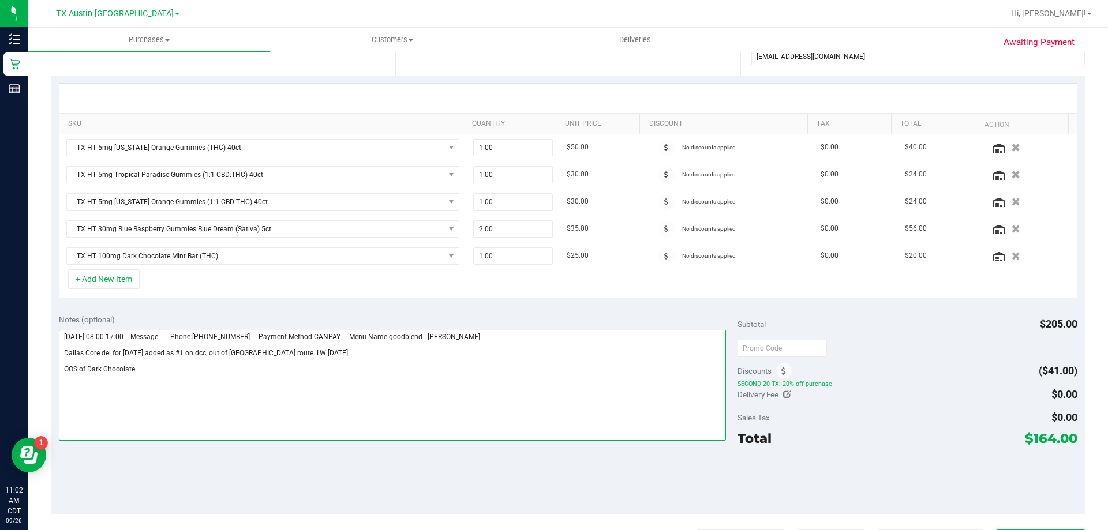
click at [155, 367] on textarea at bounding box center [393, 385] width 668 height 111
click at [386, 372] on textarea at bounding box center [393, 385] width 668 height 111
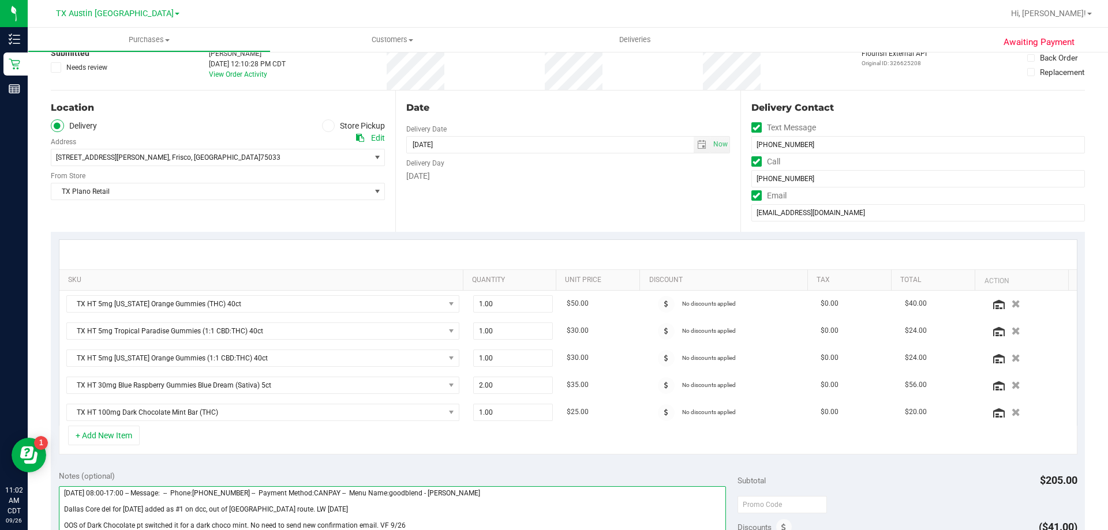
scroll to position [0, 0]
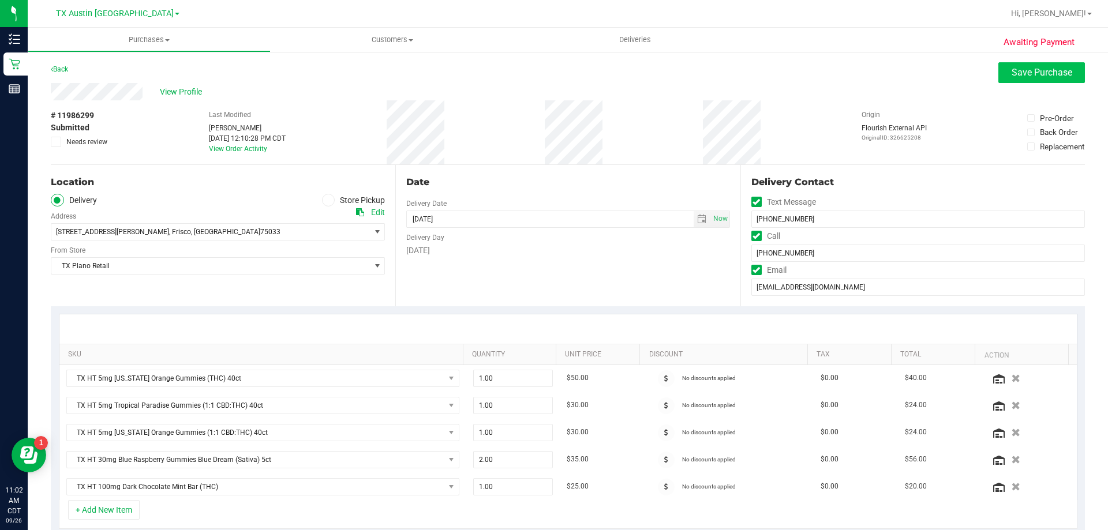
type textarea "[DATE] 08:00-17:00 -- Message: -- Phone:[PHONE_NUMBER] -- Payment Method:CANPAY…"
click at [1044, 79] on button "Save Purchase" at bounding box center [1042, 72] width 87 height 21
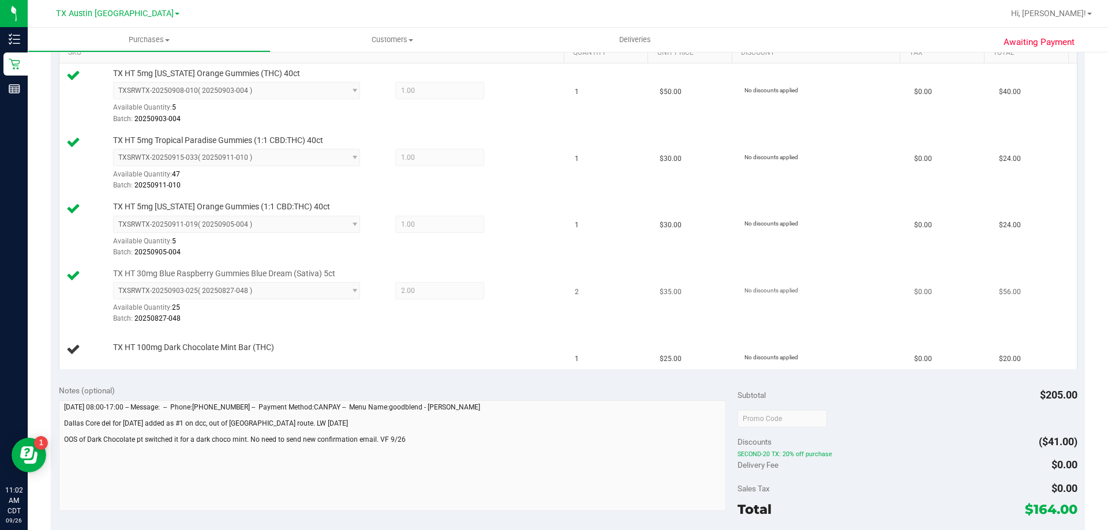
scroll to position [404, 0]
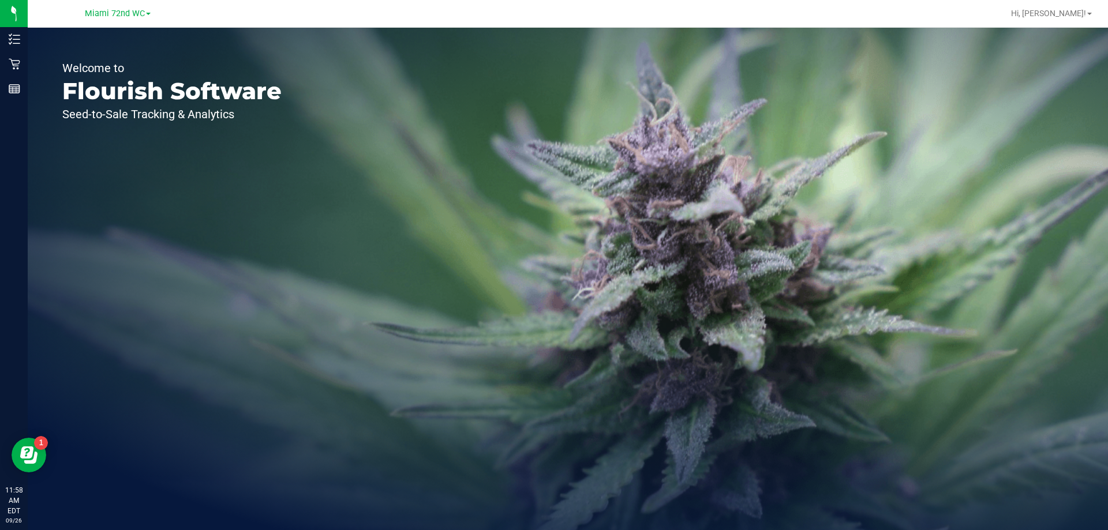
click at [115, 20] on div "Miami 72nd WC" at bounding box center [118, 13] width 66 height 14
click at [118, 13] on span "Miami 72nd WC" at bounding box center [115, 14] width 60 height 10
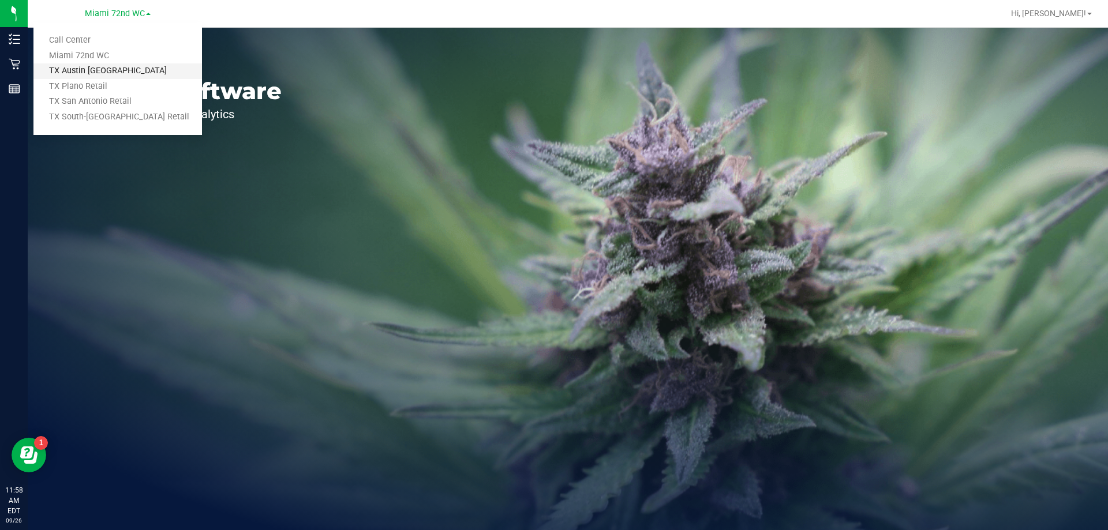
click at [110, 67] on link "TX Austin [GEOGRAPHIC_DATA]" at bounding box center [117, 71] width 169 height 16
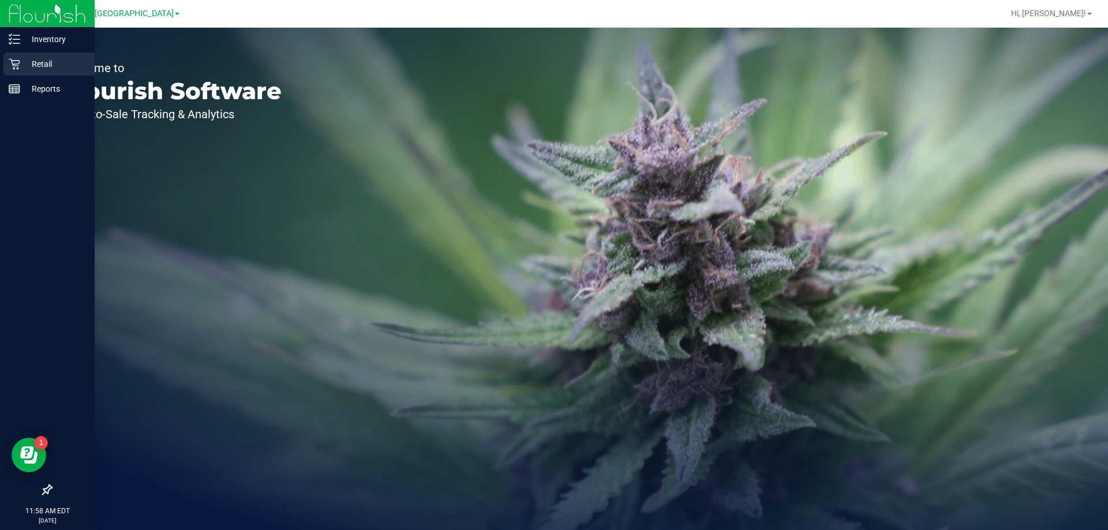
click at [20, 64] on icon at bounding box center [15, 64] width 12 height 12
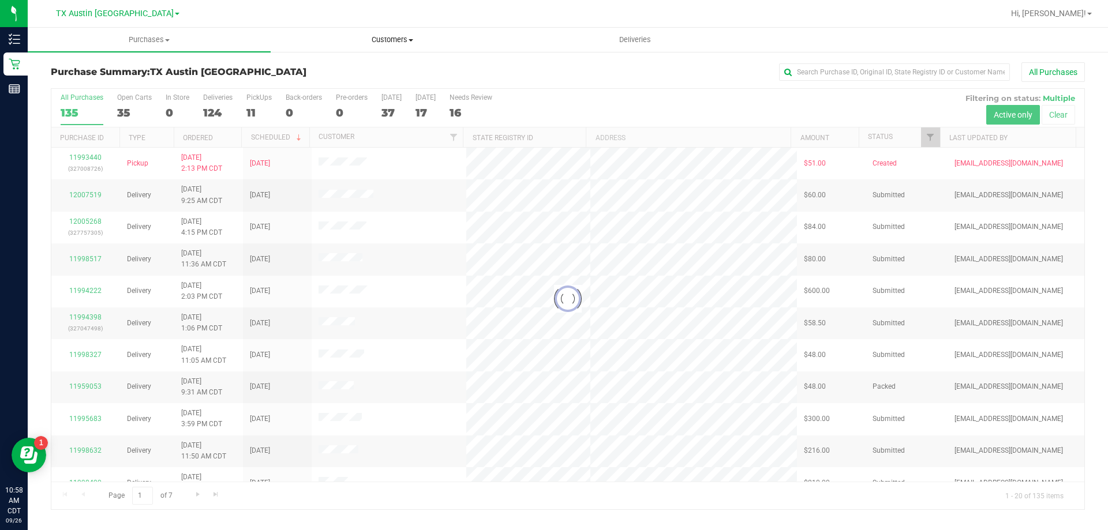
click at [387, 38] on span "Customers" at bounding box center [392, 40] width 242 height 10
click at [386, 67] on li "All customers" at bounding box center [392, 70] width 243 height 14
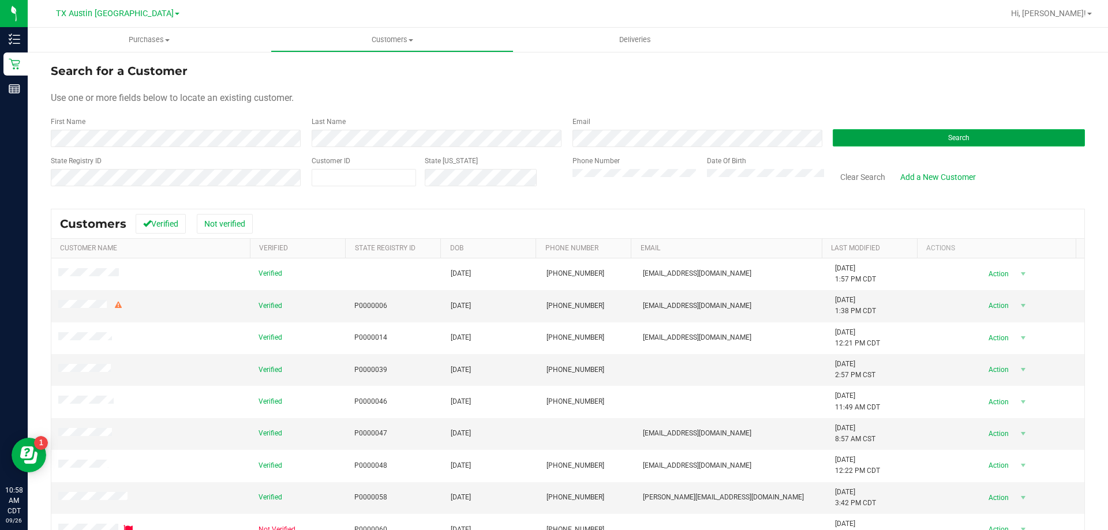
click at [877, 131] on button "Search" at bounding box center [959, 137] width 252 height 17
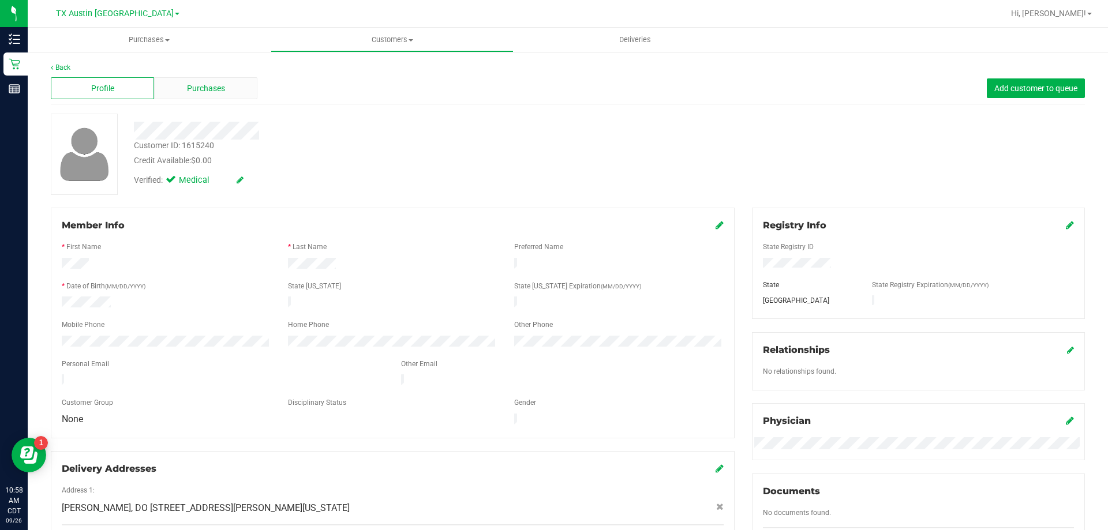
click at [189, 97] on div "Purchases" at bounding box center [205, 88] width 103 height 22
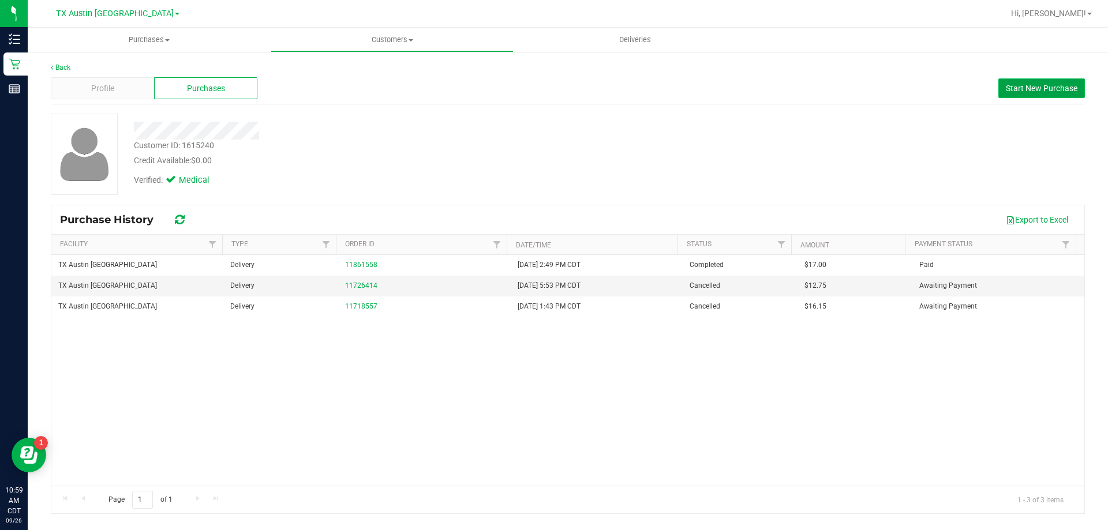
click at [1063, 88] on span "Start New Purchase" at bounding box center [1042, 88] width 72 height 9
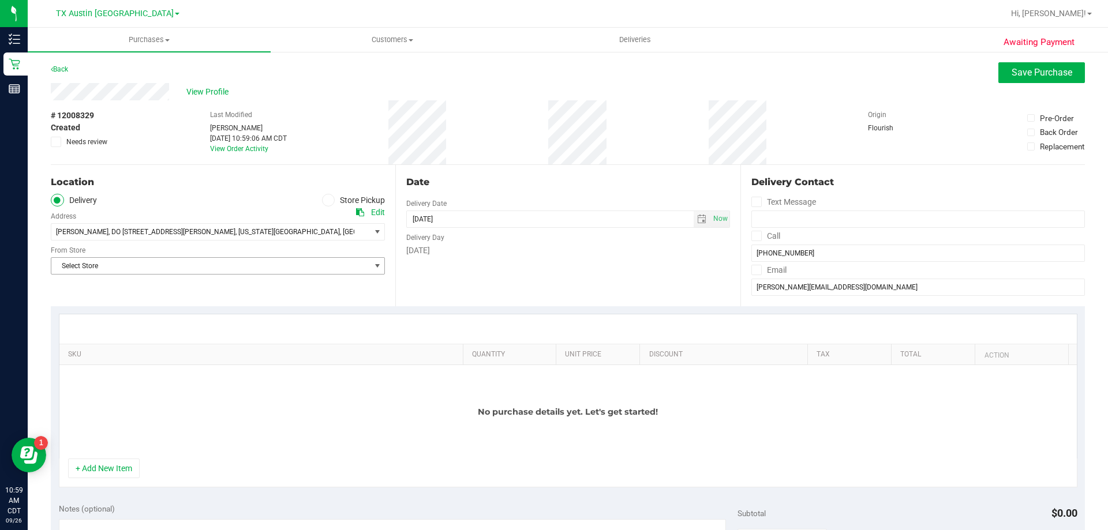
click at [221, 263] on span "Select Store" at bounding box center [210, 266] width 319 height 16
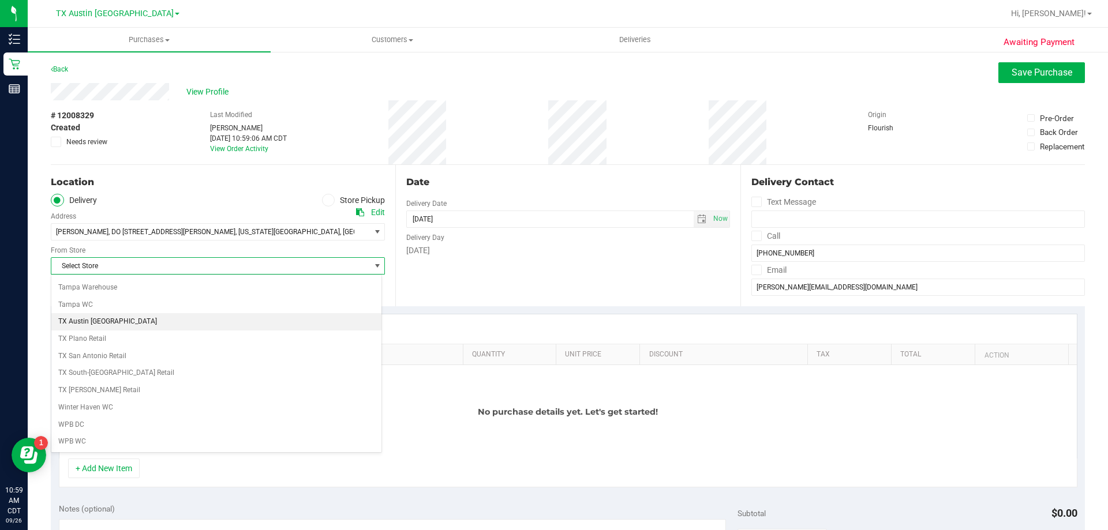
click at [102, 326] on li "TX Austin [GEOGRAPHIC_DATA]" at bounding box center [216, 321] width 330 height 17
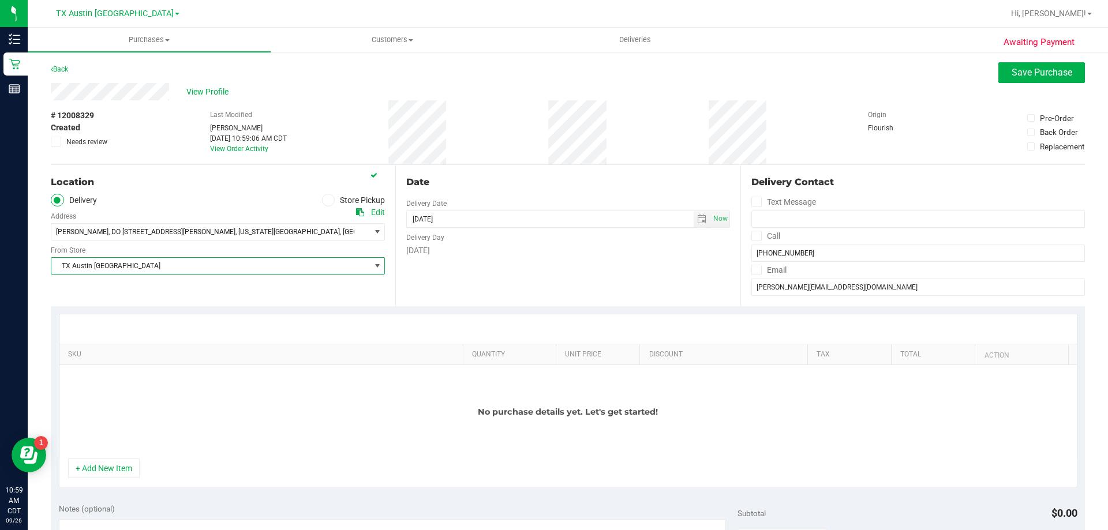
click at [753, 236] on icon at bounding box center [757, 236] width 8 height 0
click at [0, 0] on input "Call" at bounding box center [0, 0] width 0 height 0
click at [752, 278] on label "Email" at bounding box center [769, 270] width 35 height 17
click at [0, 0] on input "Email" at bounding box center [0, 0] width 0 height 0
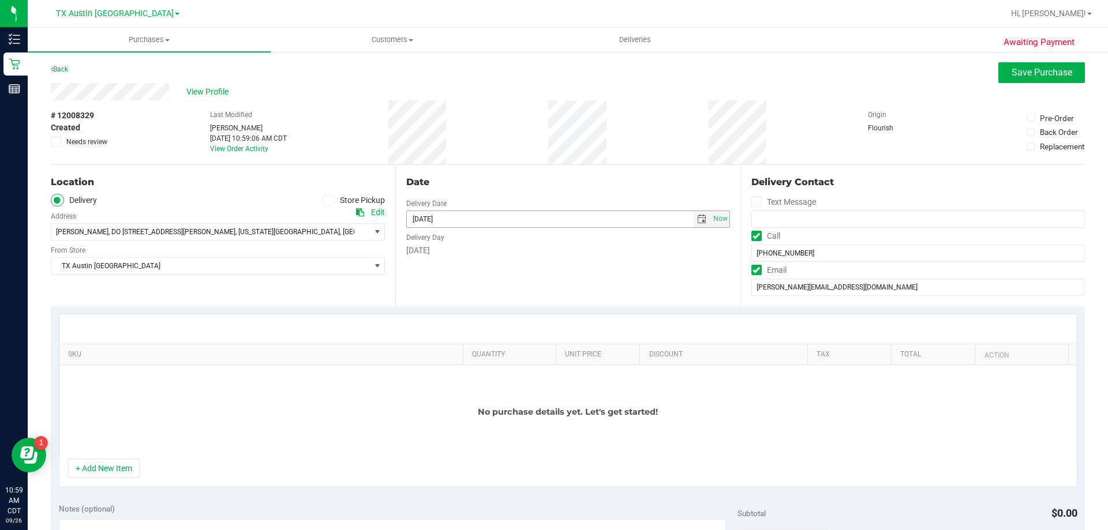
click at [697, 215] on span "select" at bounding box center [701, 219] width 9 height 9
click at [514, 339] on link "27" at bounding box center [515, 336] width 17 height 18
type input "09/27/2025"
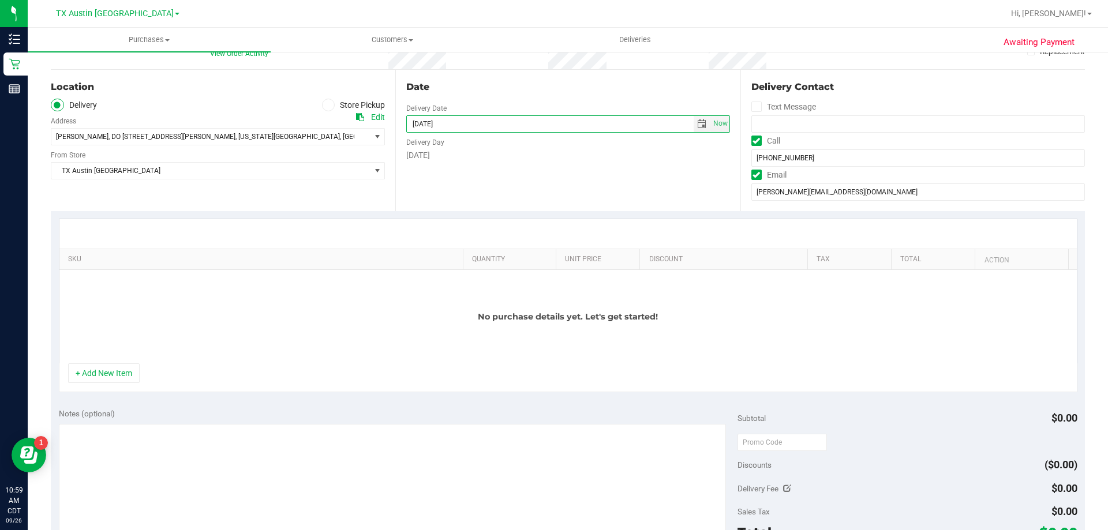
scroll to position [115, 0]
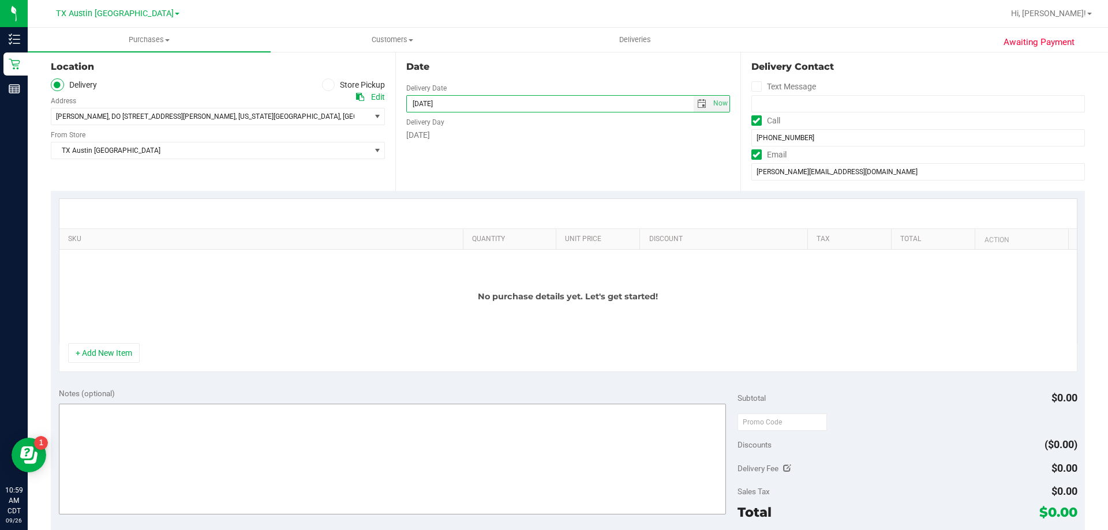
click at [91, 358] on button "+ Add New Item" at bounding box center [104, 353] width 72 height 20
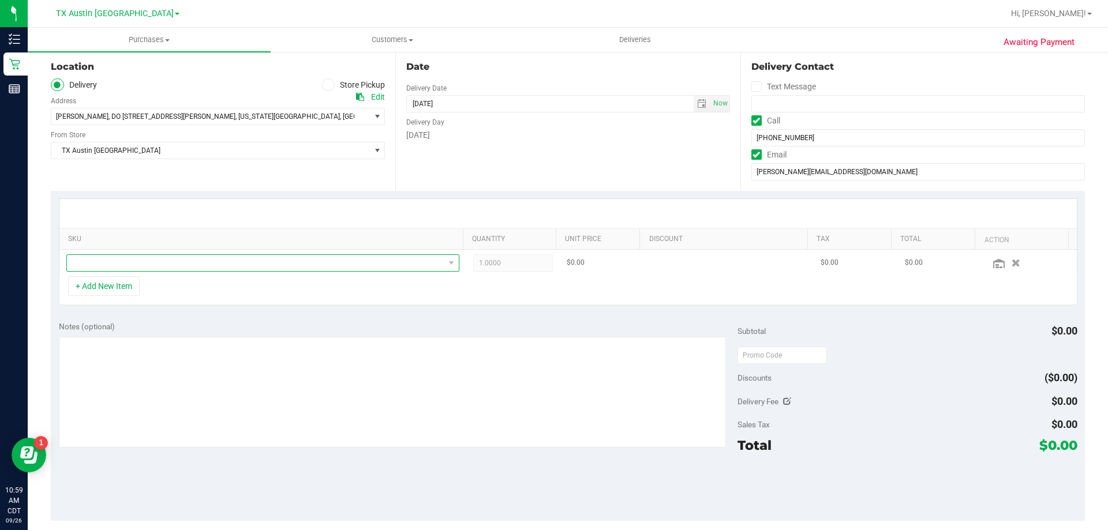
click at [216, 267] on span "NO DATA FOUND" at bounding box center [256, 263] width 378 height 16
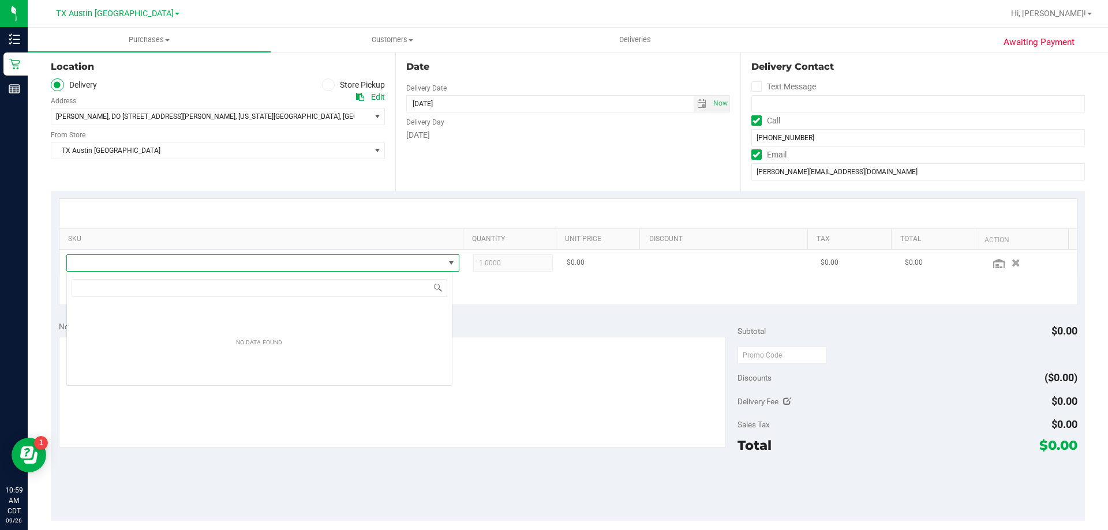
scroll to position [17, 386]
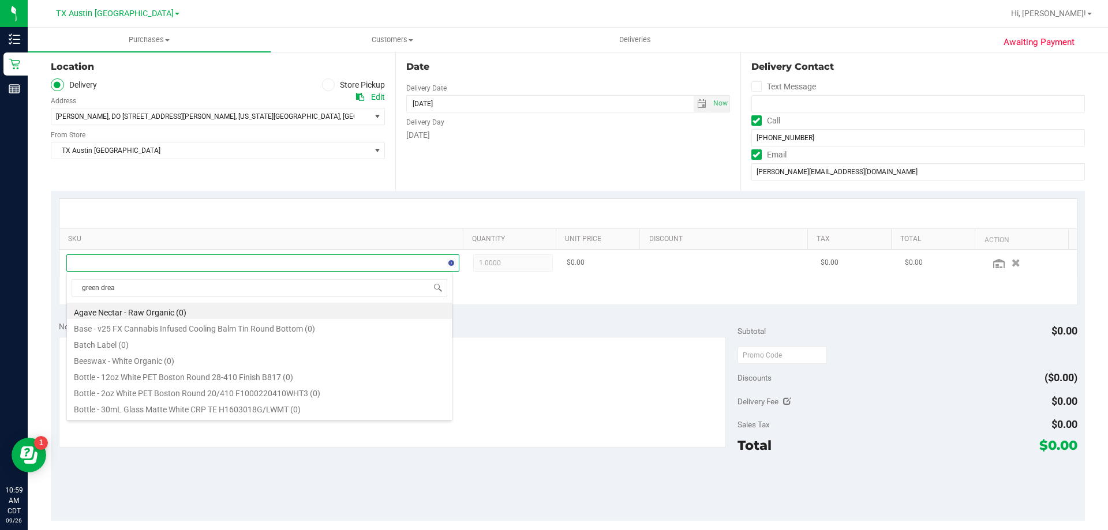
type input "green dream"
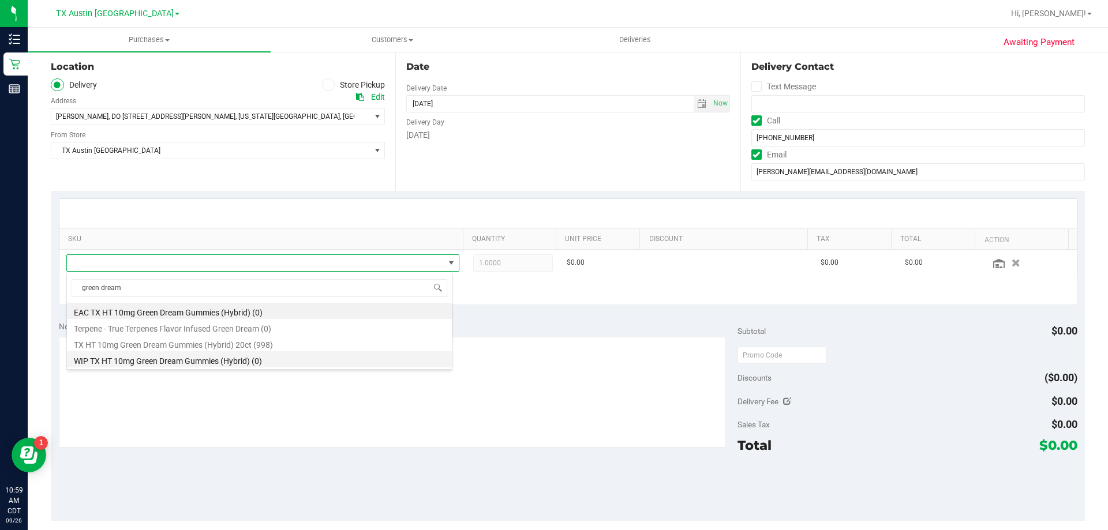
click at [184, 352] on li "WIP TX HT 10mg Green Dream Gummies (Hybrid) (0)" at bounding box center [259, 360] width 385 height 16
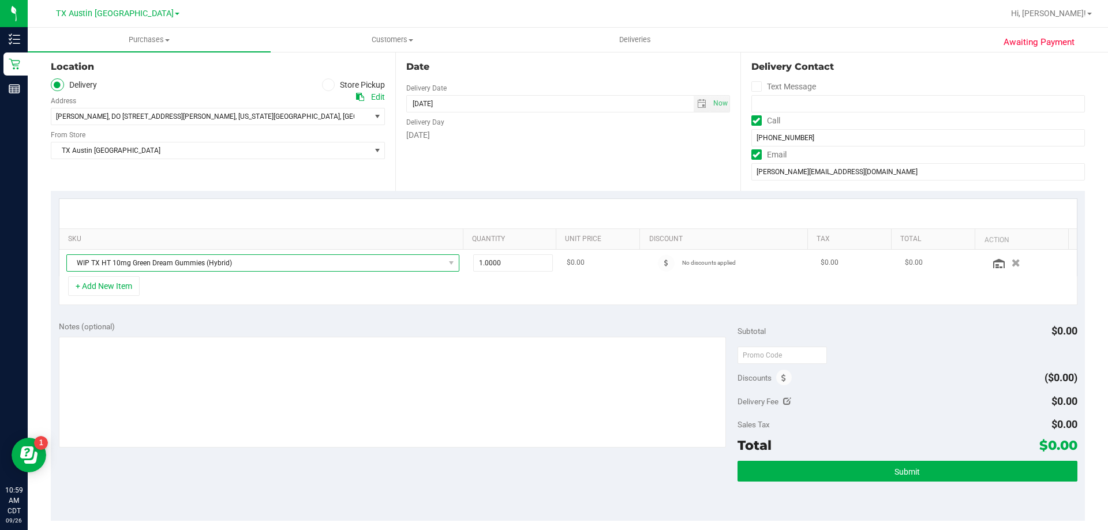
click at [277, 263] on span "WIP TX HT 10mg Green Dream Gummies (Hybrid)" at bounding box center [256, 263] width 378 height 16
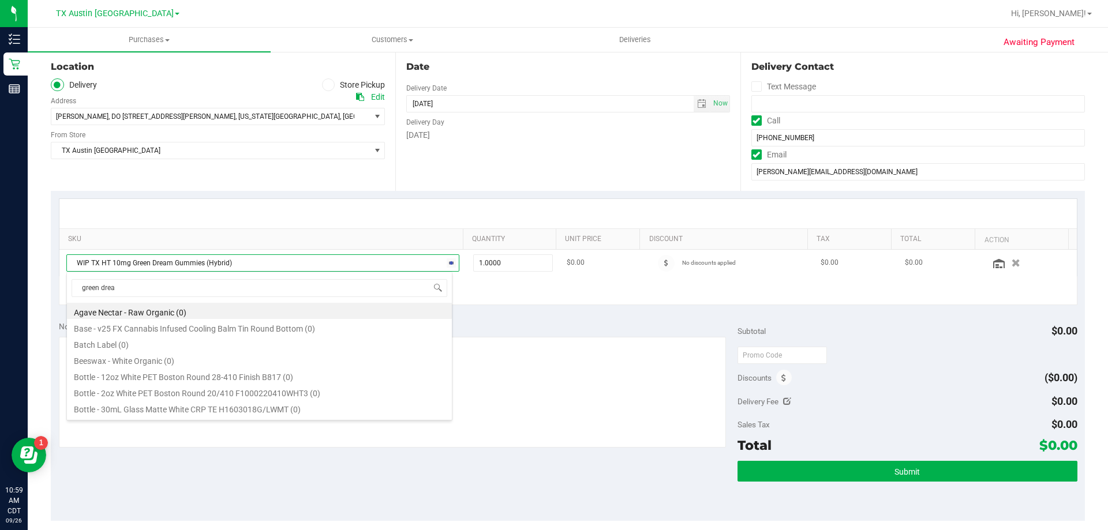
type input "green dream"
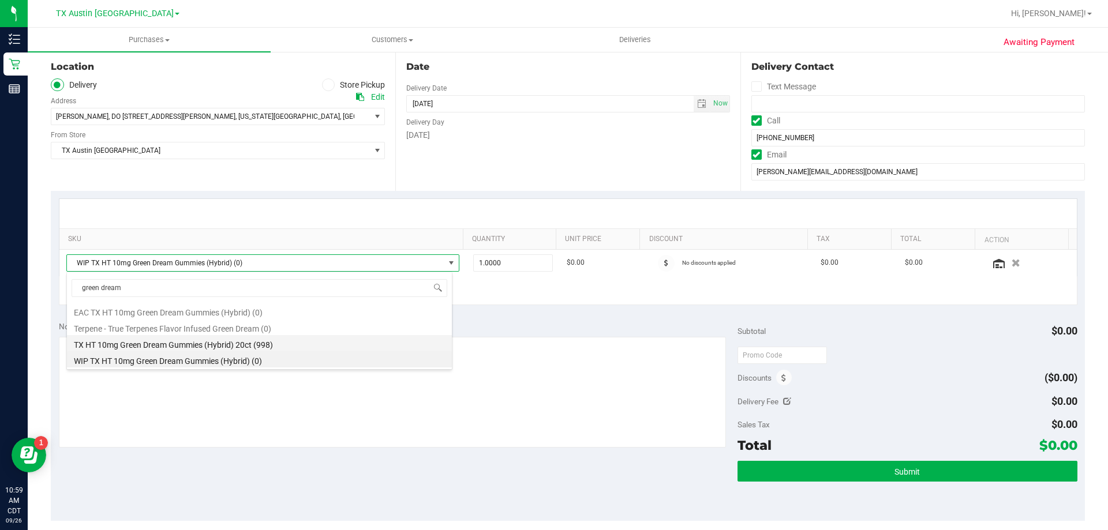
click at [234, 345] on li "TX HT 10mg Green Dream Gummies (Hybrid) 20ct (998)" at bounding box center [259, 343] width 385 height 16
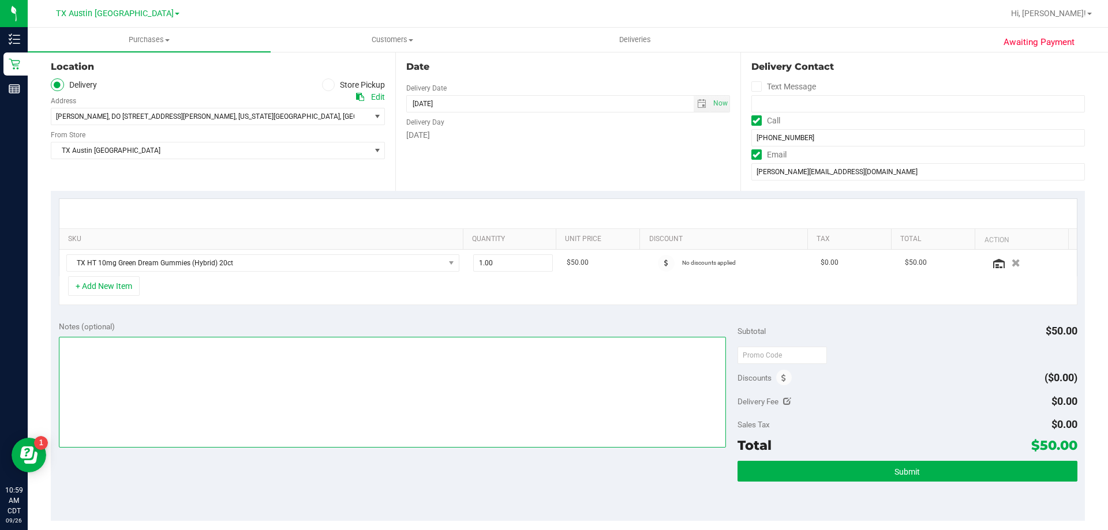
click at [320, 357] on textarea at bounding box center [393, 392] width 668 height 111
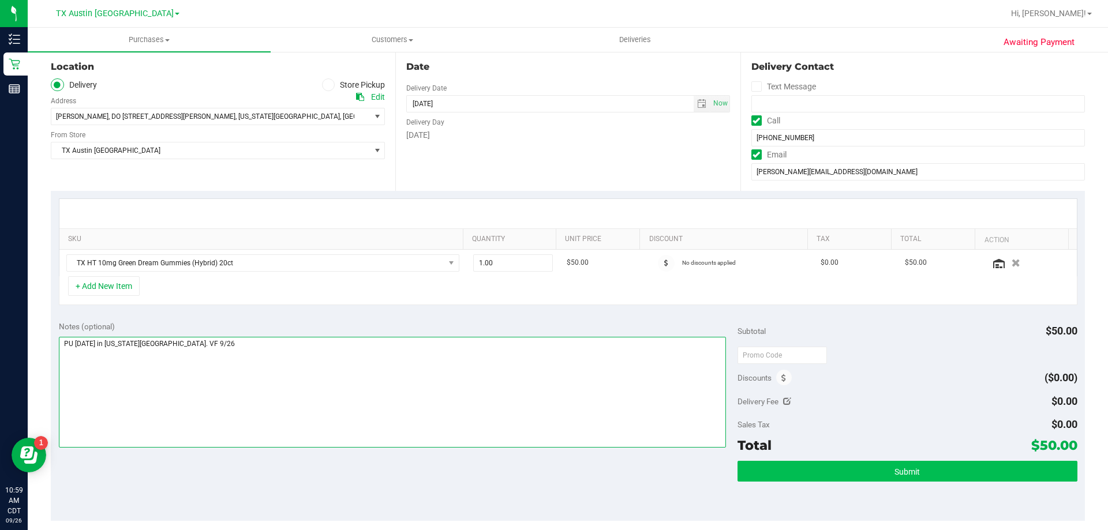
type textarea "PU Sat 9/27 in Missouri City. VF 9/26"
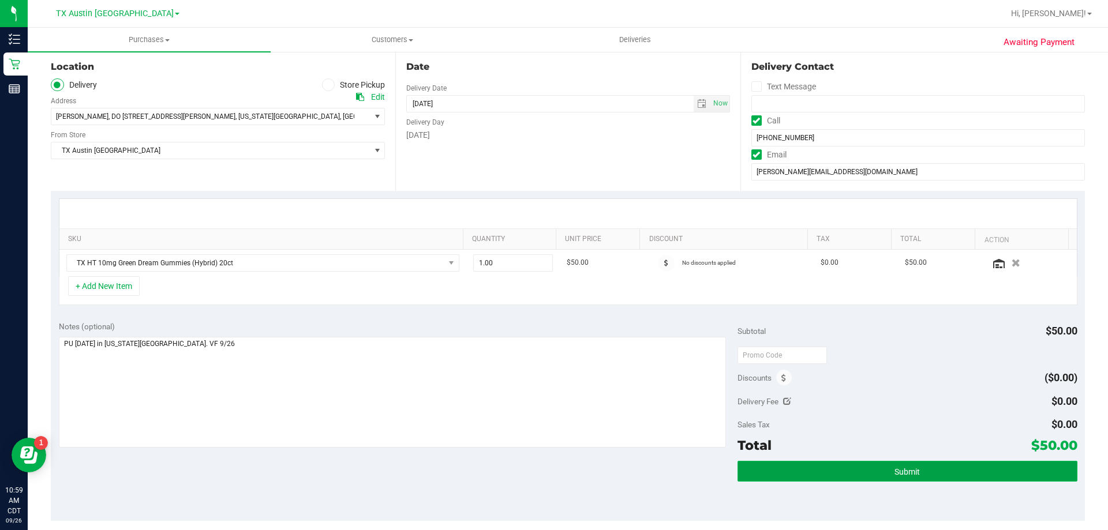
click at [871, 474] on button "Submit" at bounding box center [907, 471] width 339 height 21
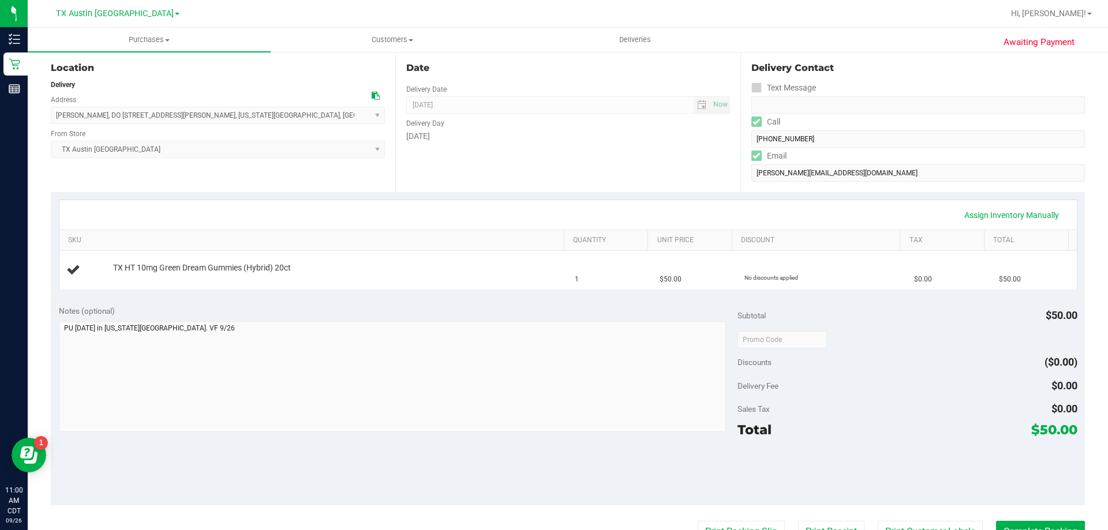
scroll to position [115, 0]
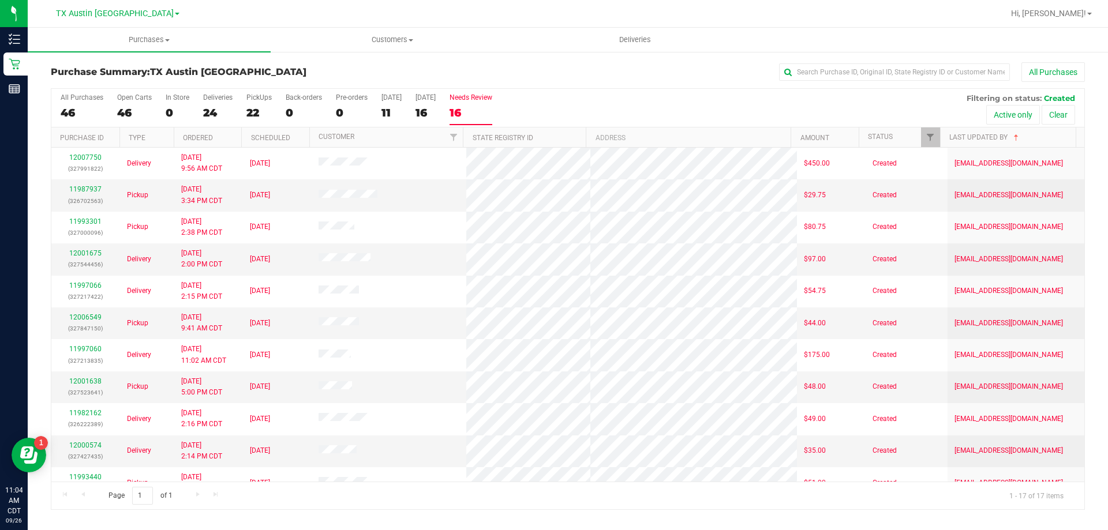
click at [468, 110] on div "16" at bounding box center [471, 112] width 43 height 13
click at [0, 0] on input "Needs Review 16" at bounding box center [0, 0] width 0 height 0
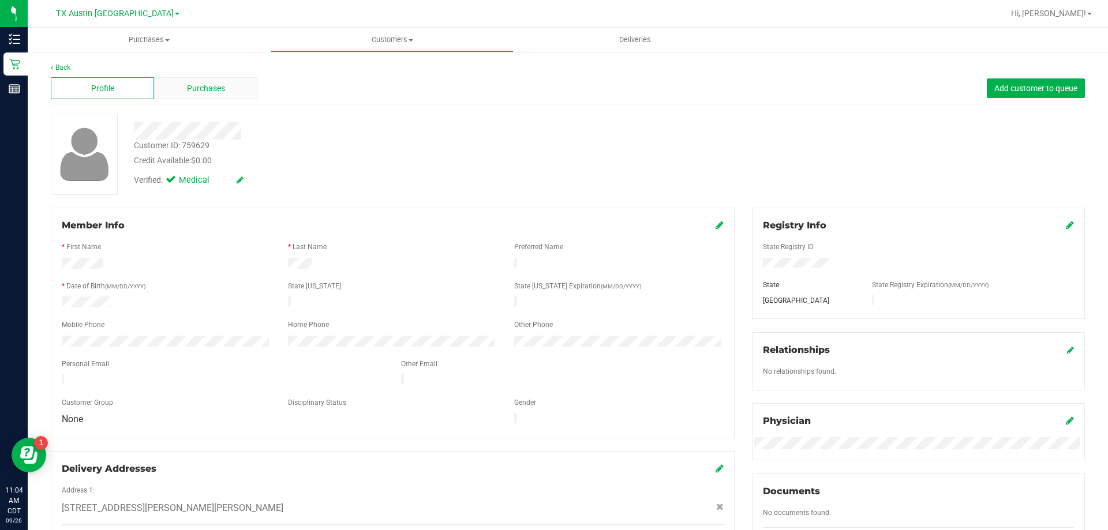
click at [227, 89] on div "Purchases" at bounding box center [205, 88] width 103 height 22
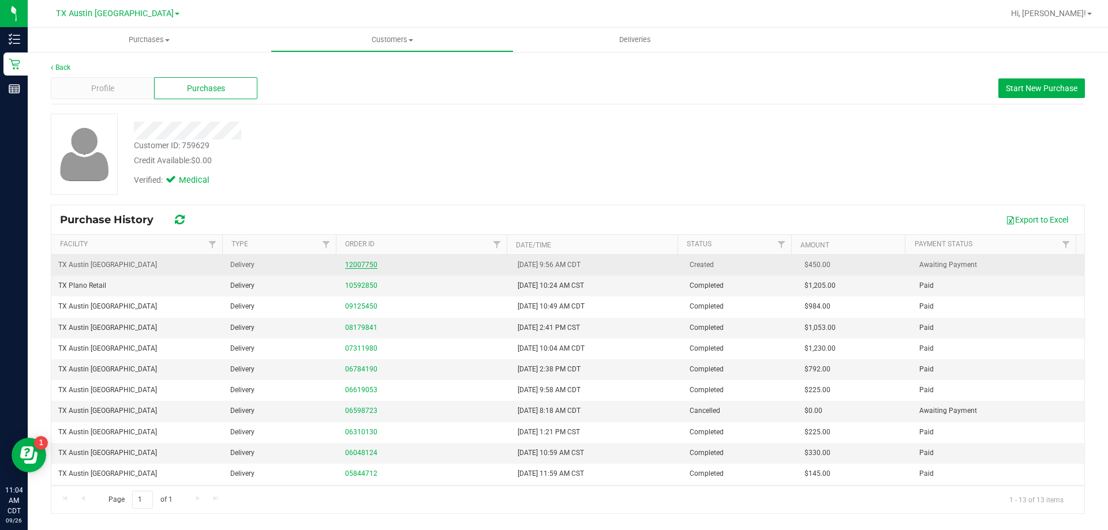
click at [357, 264] on link "12007750" at bounding box center [361, 265] width 32 height 8
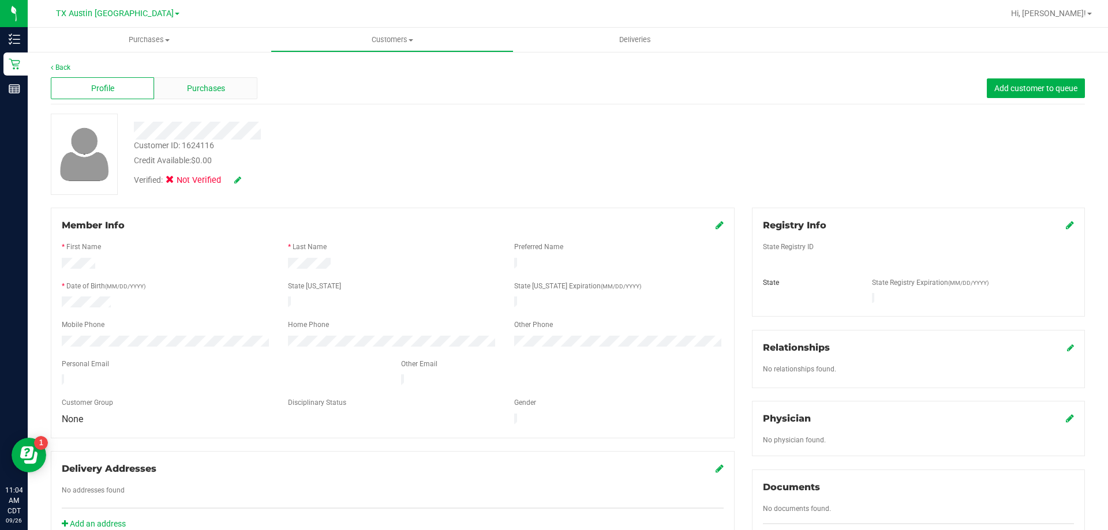
click at [203, 83] on span "Purchases" at bounding box center [206, 89] width 38 height 12
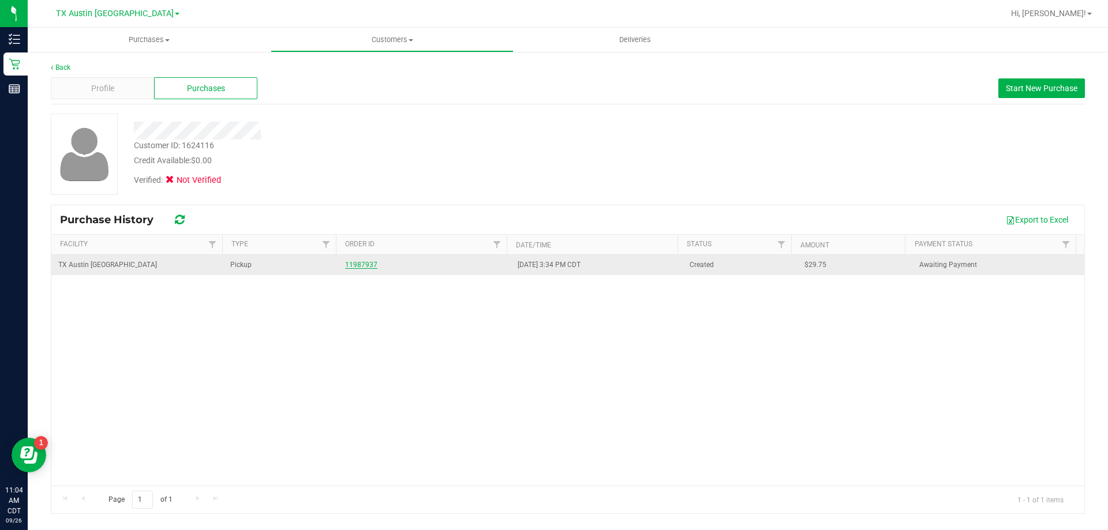
click at [359, 265] on link "11987937" at bounding box center [361, 265] width 32 height 8
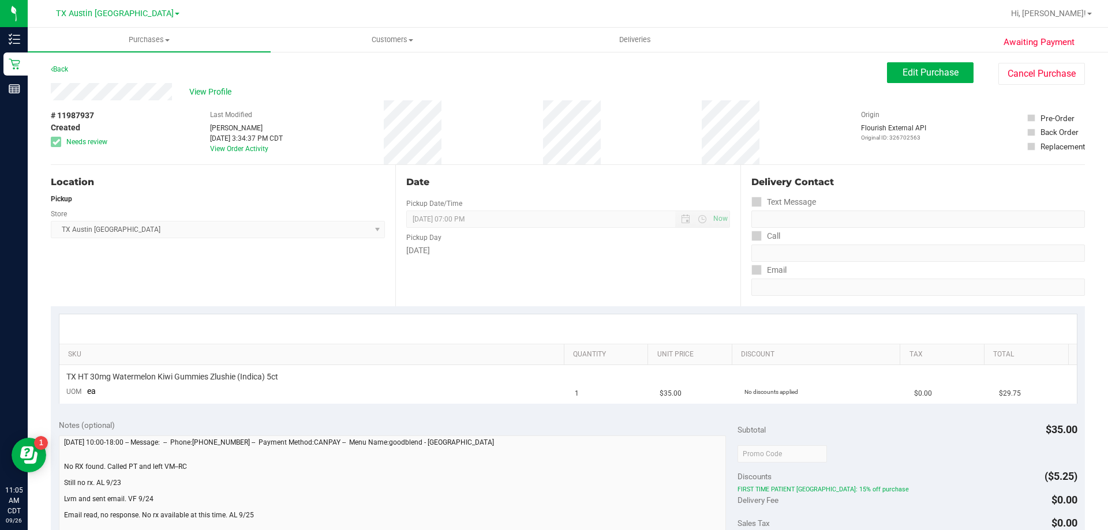
click at [331, 100] on div "# 11987937 Created Needs review Last Modified [PERSON_NAME] [DATE] 3:34:37 PM C…" at bounding box center [568, 132] width 1034 height 64
click at [221, 92] on span "View Profile" at bounding box center [212, 92] width 46 height 12
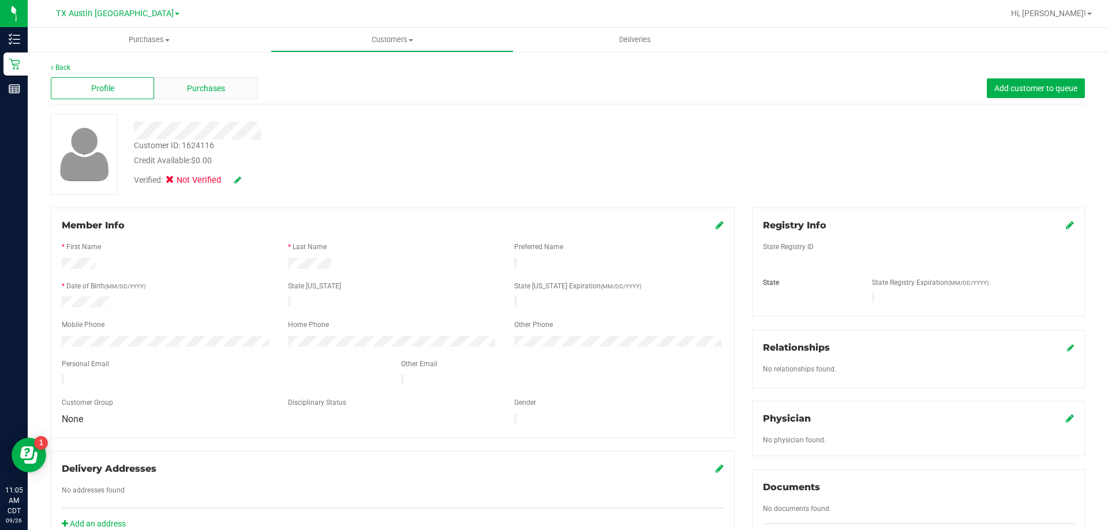
click at [195, 86] on span "Purchases" at bounding box center [206, 89] width 38 height 12
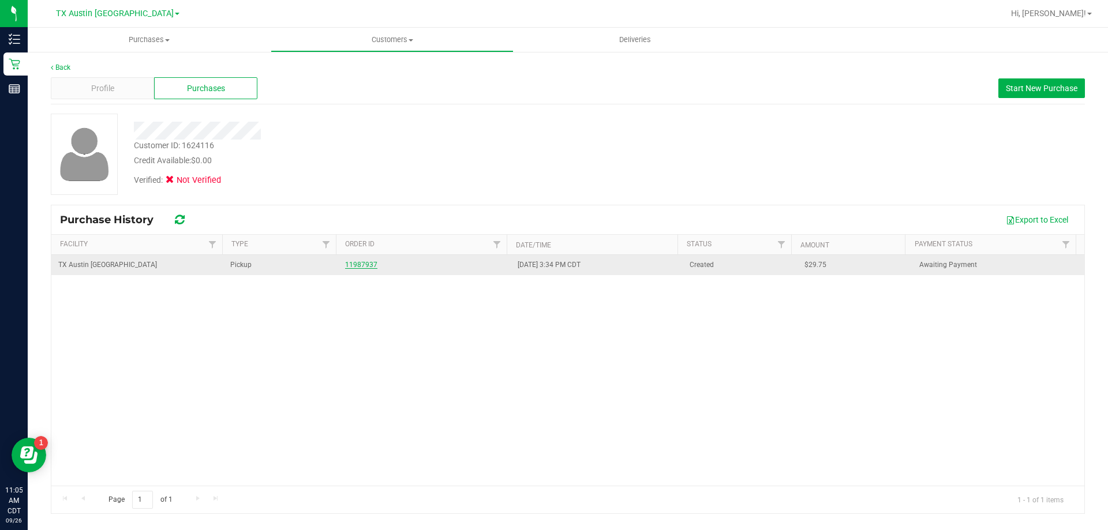
click at [345, 261] on link "11987937" at bounding box center [361, 265] width 32 height 8
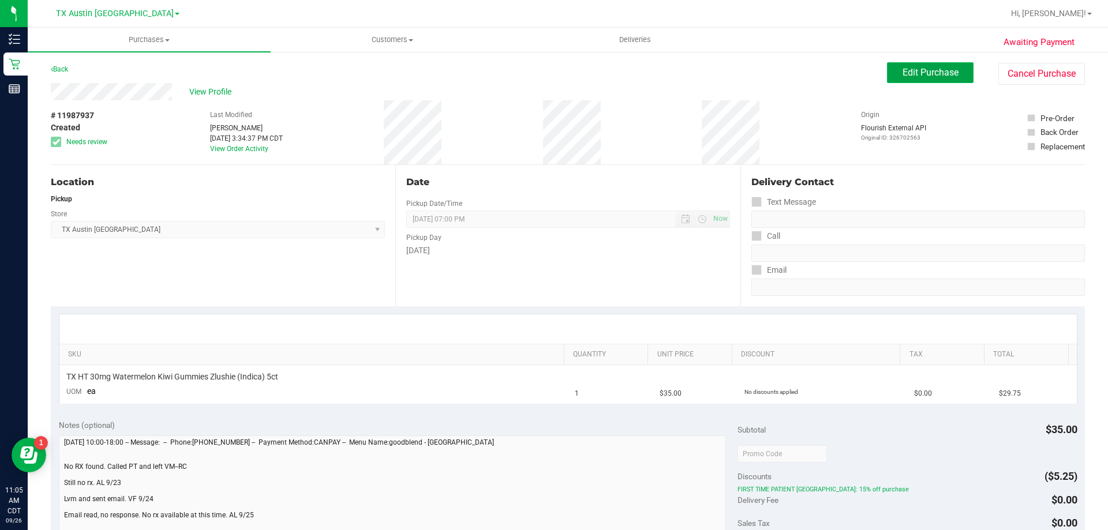
click at [903, 70] on span "Edit Purchase" at bounding box center [931, 72] width 56 height 11
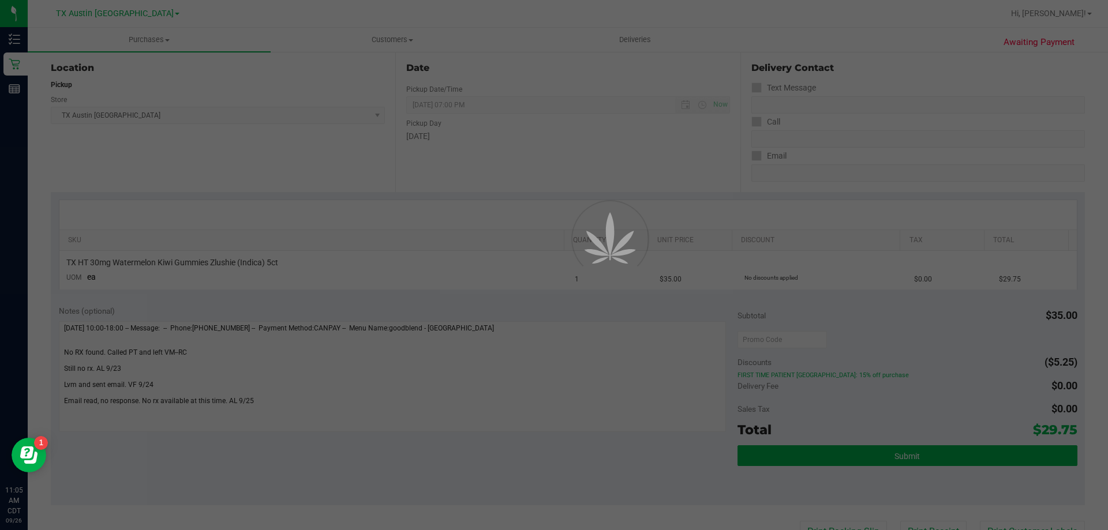
scroll to position [115, 0]
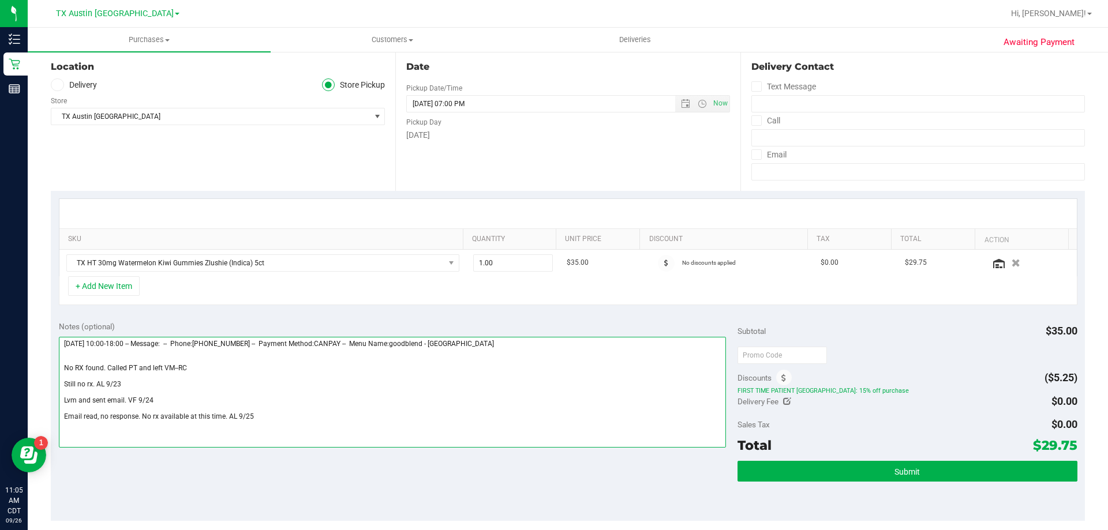
click at [63, 357] on textarea at bounding box center [393, 392] width 668 height 111
click at [282, 405] on textarea at bounding box center [393, 392] width 668 height 111
click at [116, 425] on textarea at bounding box center [393, 392] width 668 height 111
drag, startPoint x: 270, startPoint y: 424, endPoint x: 53, endPoint y: 423, distance: 217.1
click at [53, 423] on div "Notes (optional) Subtotal $35.00 Discounts ($5.25) FIRST TIME PATIENT TX: 15% o…" at bounding box center [568, 417] width 1034 height 208
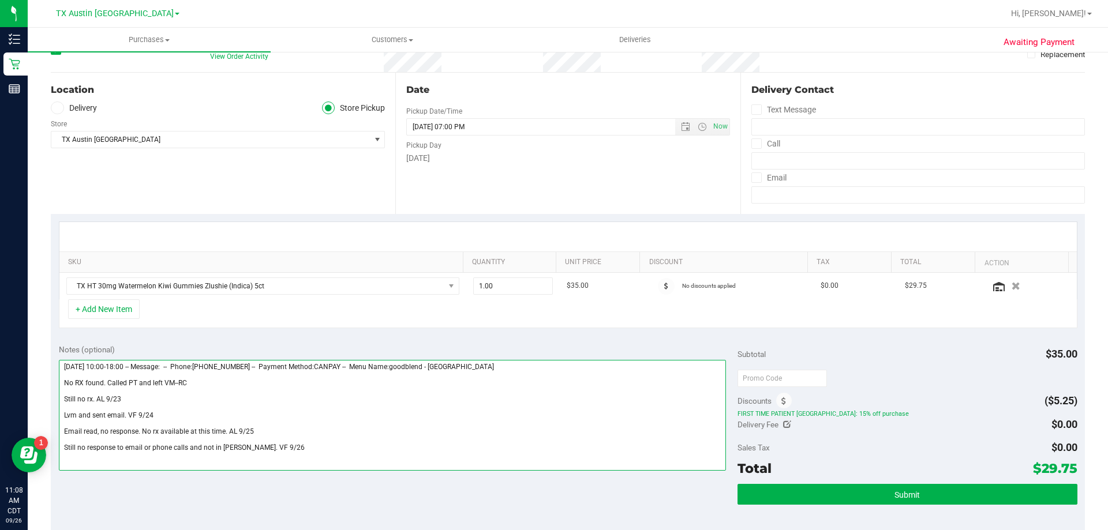
scroll to position [115, 0]
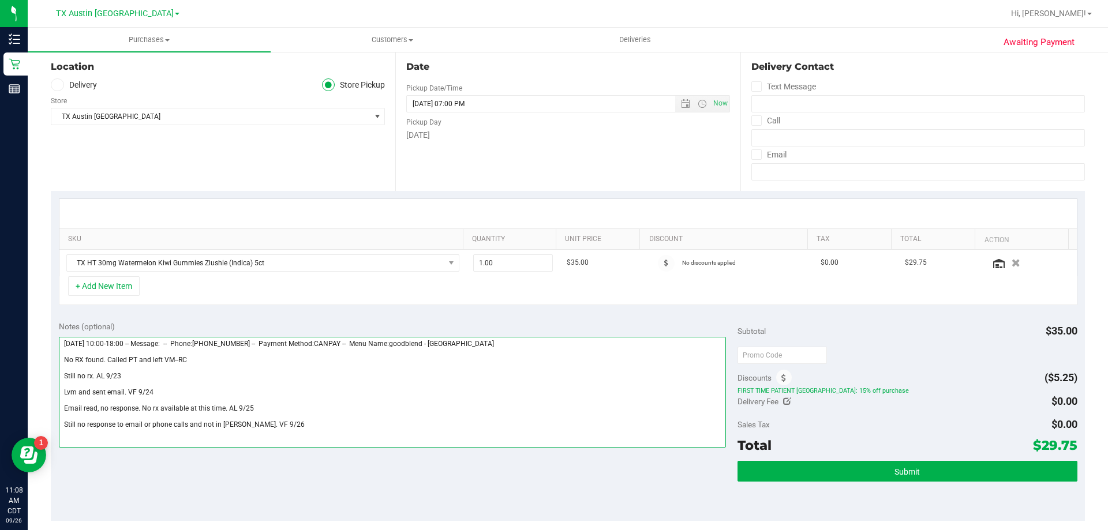
paste textarea "Unable to lvm bc pt ended call. Sending another email bc pt is still not in CUR…"
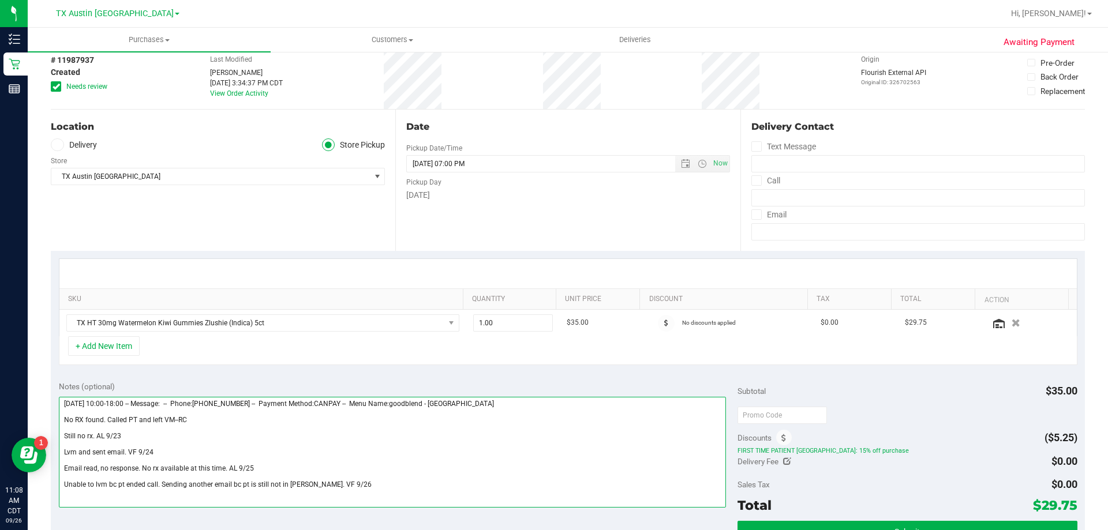
scroll to position [0, 0]
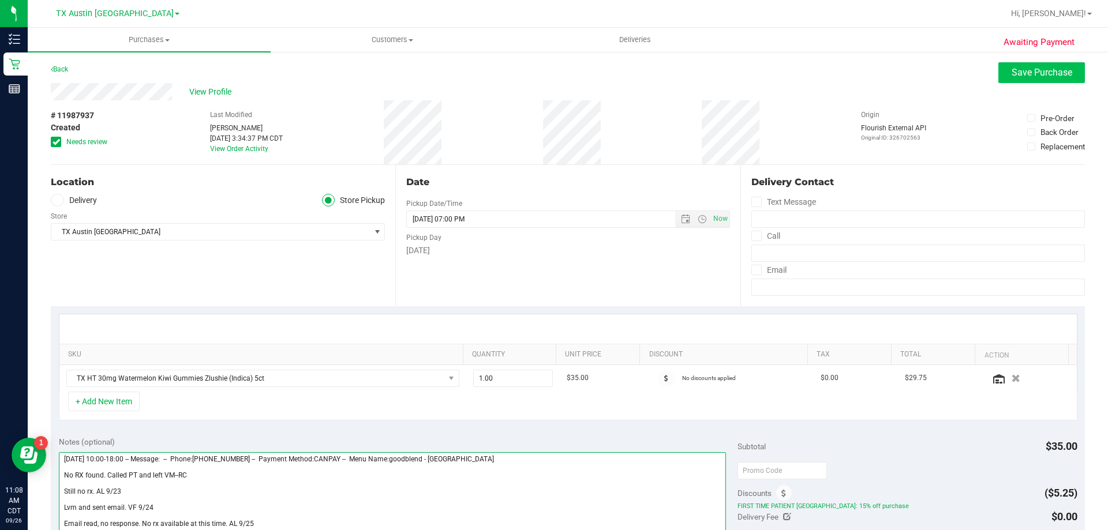
type textarea "Monday 09/22/2025 10:00-18:00 -- Message: -- Phone:8308320271 -- Payment Method…"
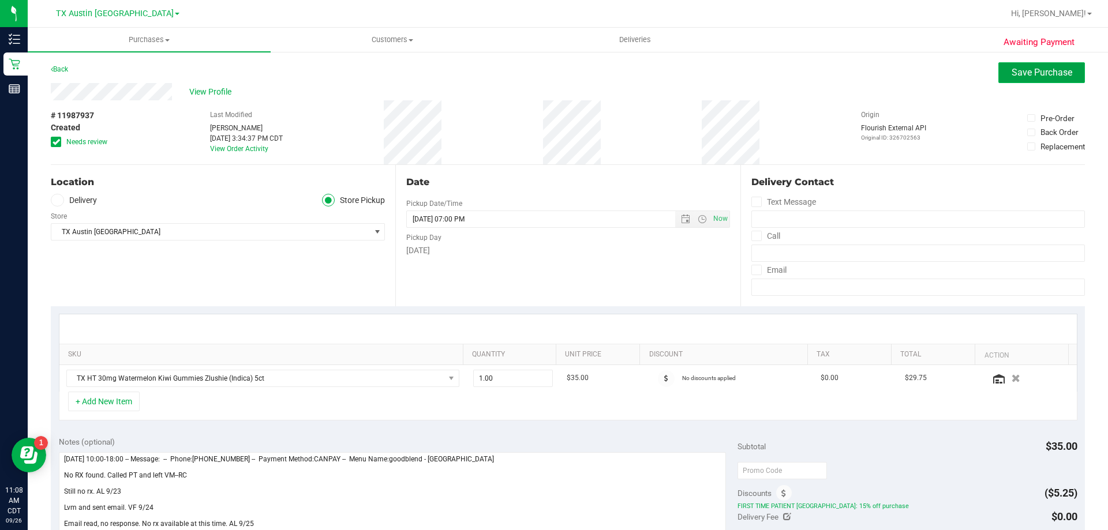
click at [1034, 63] on button "Save Purchase" at bounding box center [1042, 72] width 87 height 21
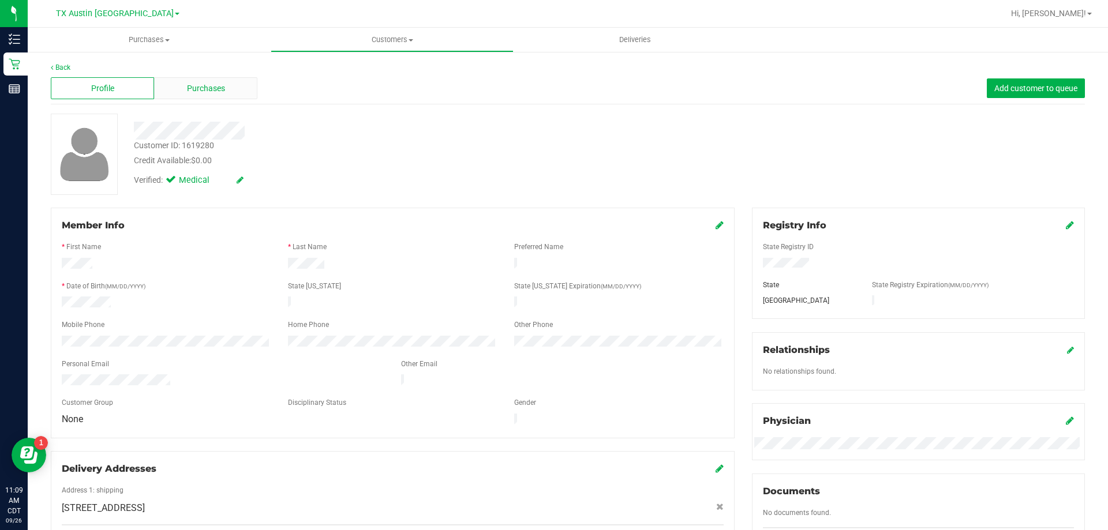
click at [200, 90] on span "Purchases" at bounding box center [206, 89] width 38 height 12
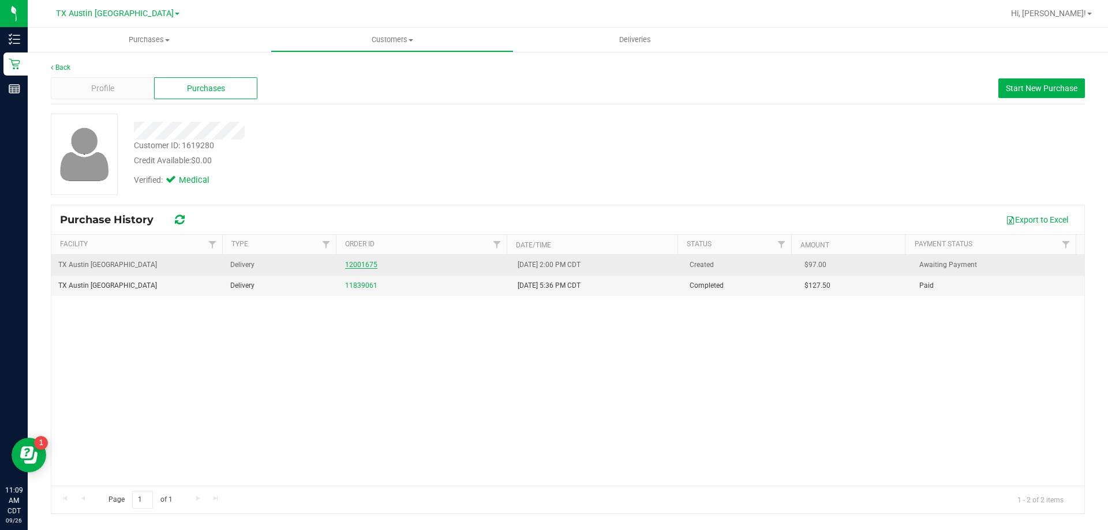
click at [357, 261] on link "12001675" at bounding box center [361, 265] width 32 height 8
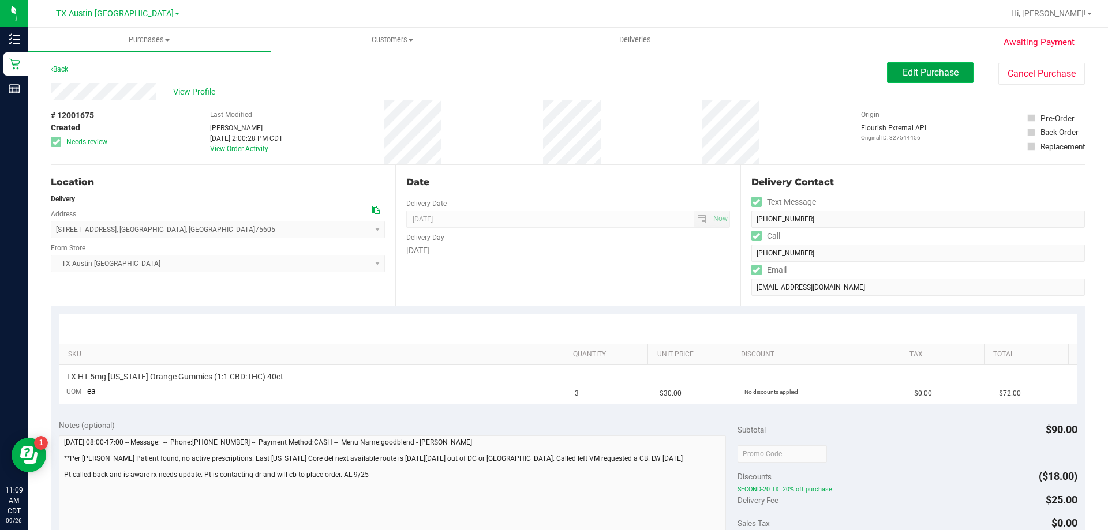
click at [909, 67] on span "Edit Purchase" at bounding box center [931, 72] width 56 height 11
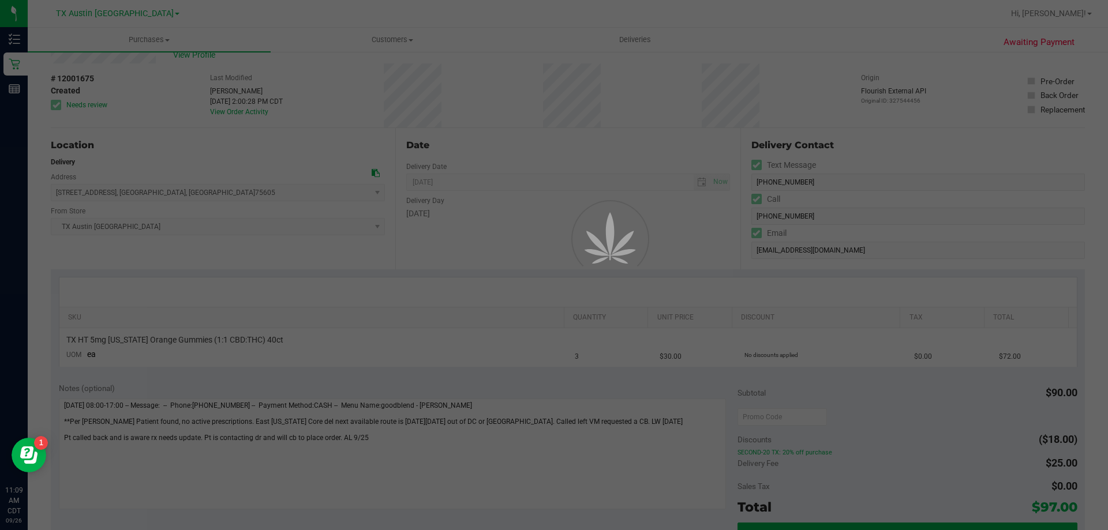
scroll to position [58, 0]
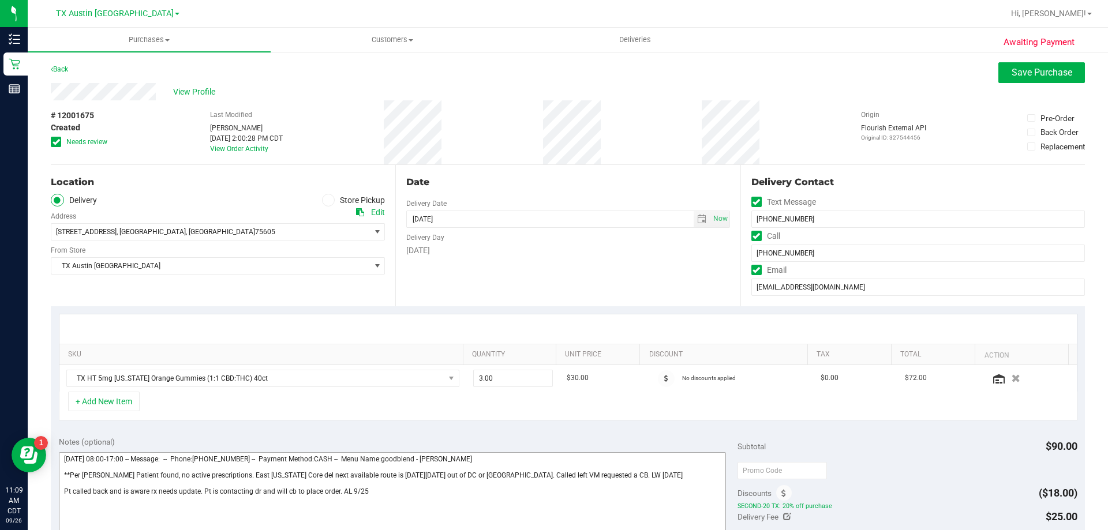
scroll to position [58, 0]
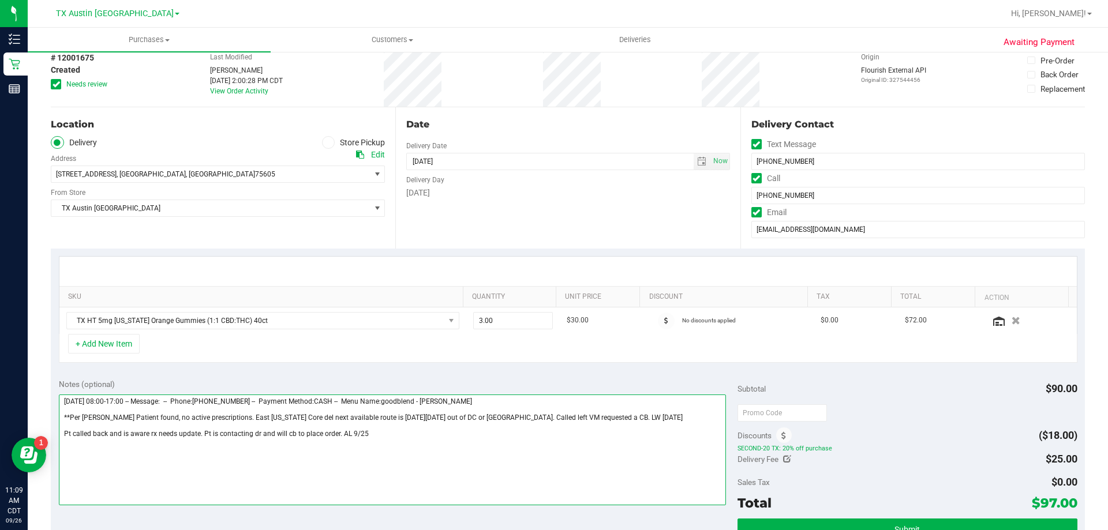
click at [371, 440] on textarea at bounding box center [393, 450] width 668 height 111
click at [172, 451] on textarea at bounding box center [393, 450] width 668 height 111
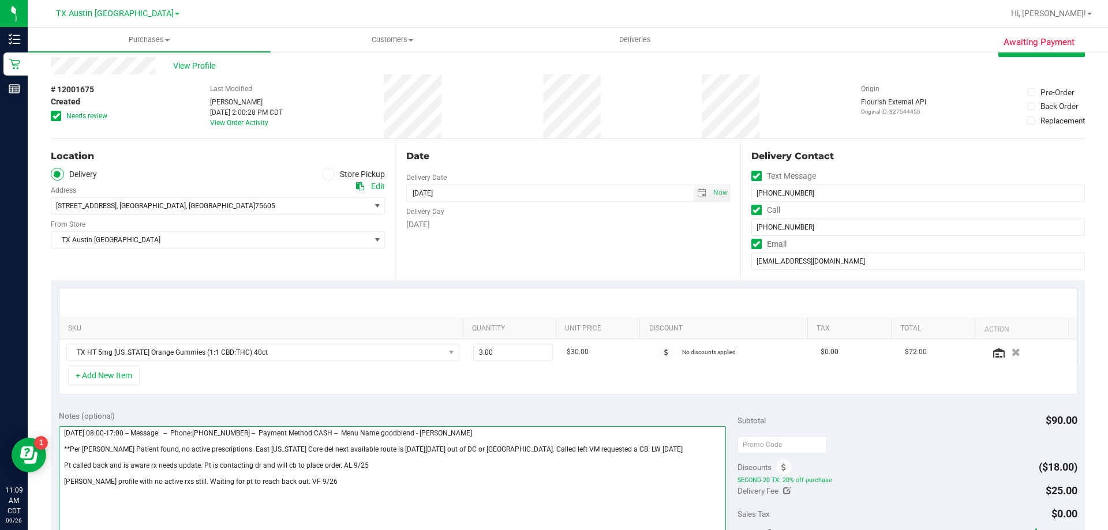
scroll to position [0, 0]
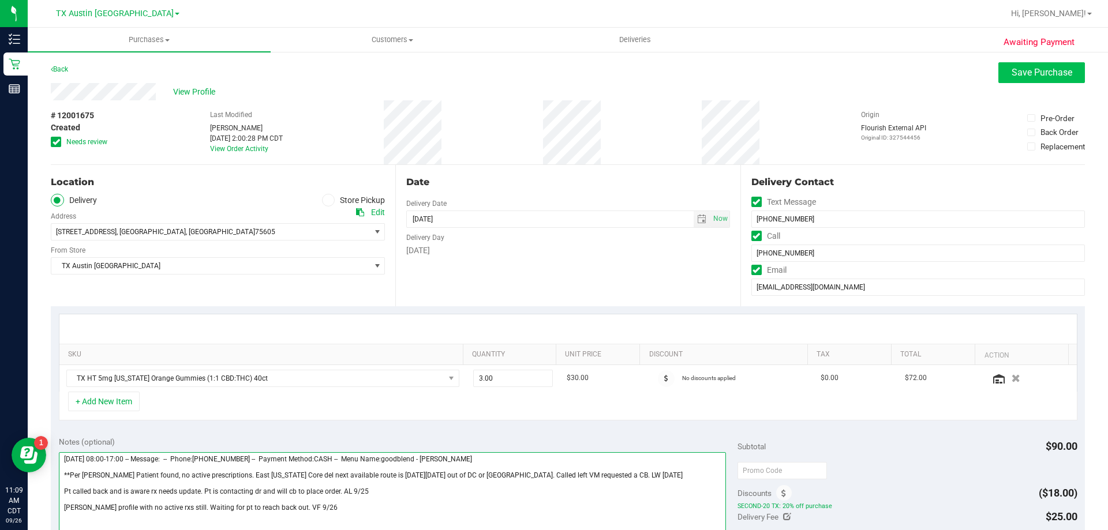
type textarea "Friday 09/26/2025 08:00-17:00 -- Message: -- Phone:9034071743 -- Payment Method…"
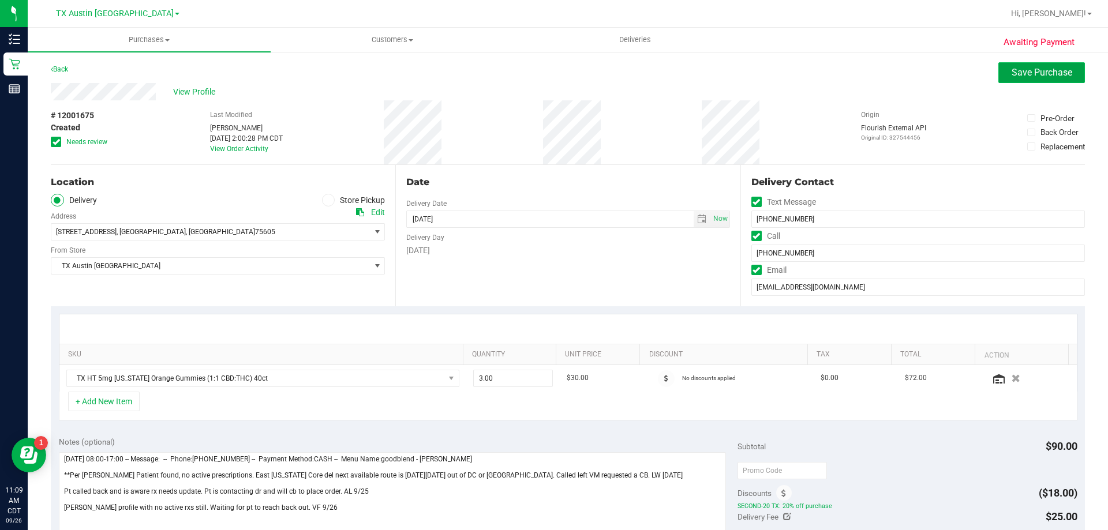
click at [1023, 73] on span "Save Purchase" at bounding box center [1042, 72] width 61 height 11
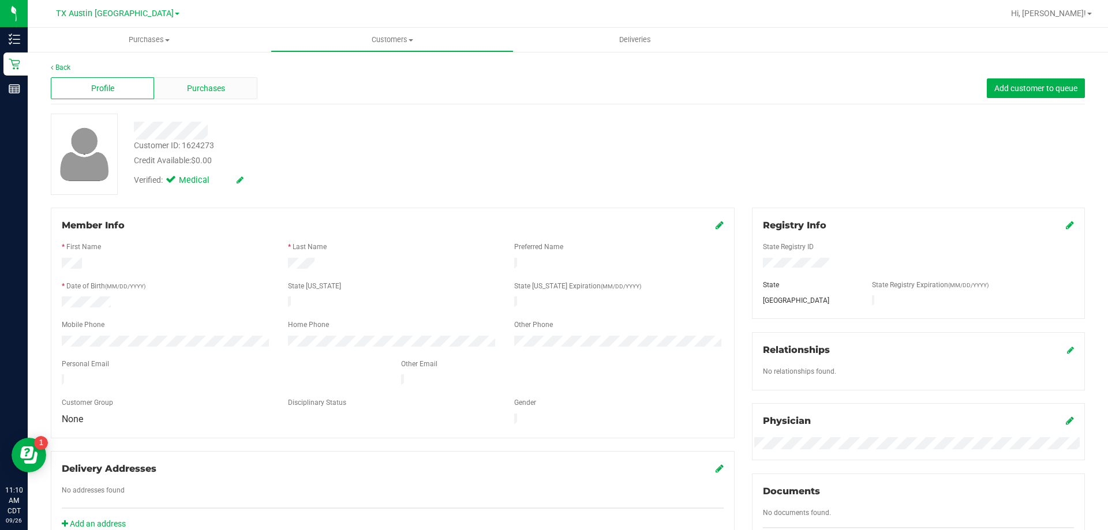
click at [223, 97] on div "Purchases" at bounding box center [205, 88] width 103 height 22
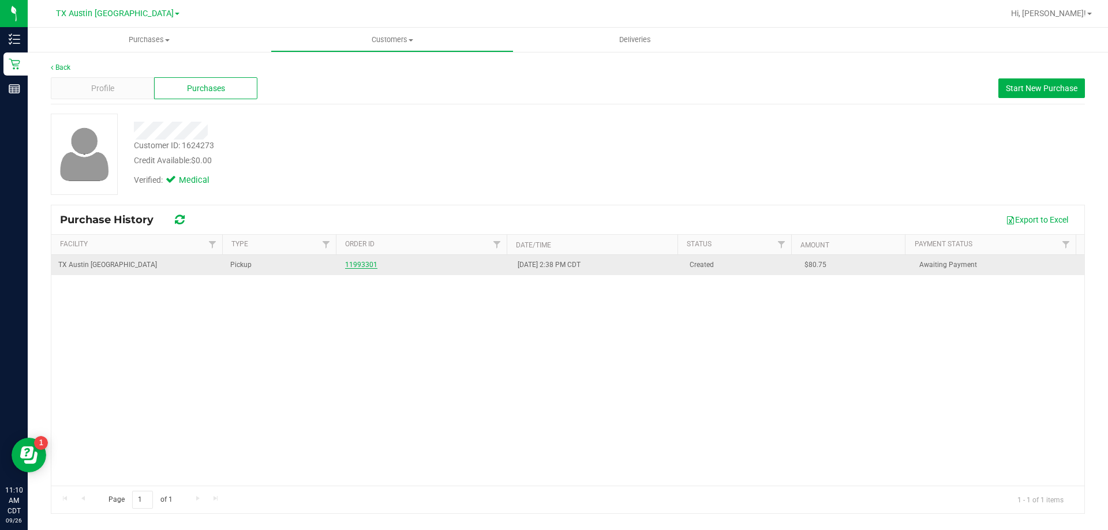
click at [357, 264] on link "11993301" at bounding box center [361, 265] width 32 height 8
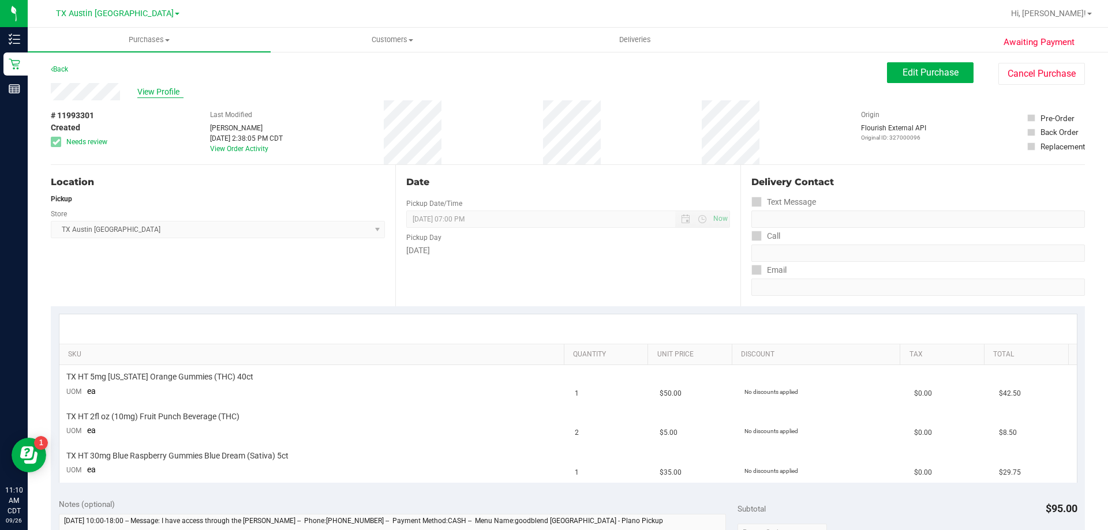
click at [164, 86] on span "View Profile" at bounding box center [160, 92] width 46 height 12
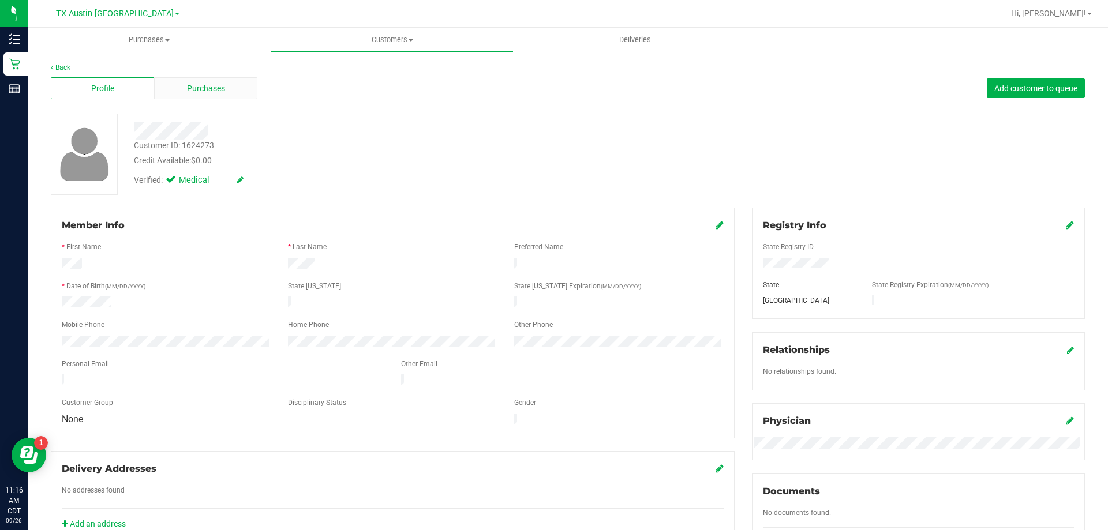
click at [211, 91] on span "Purchases" at bounding box center [206, 89] width 38 height 12
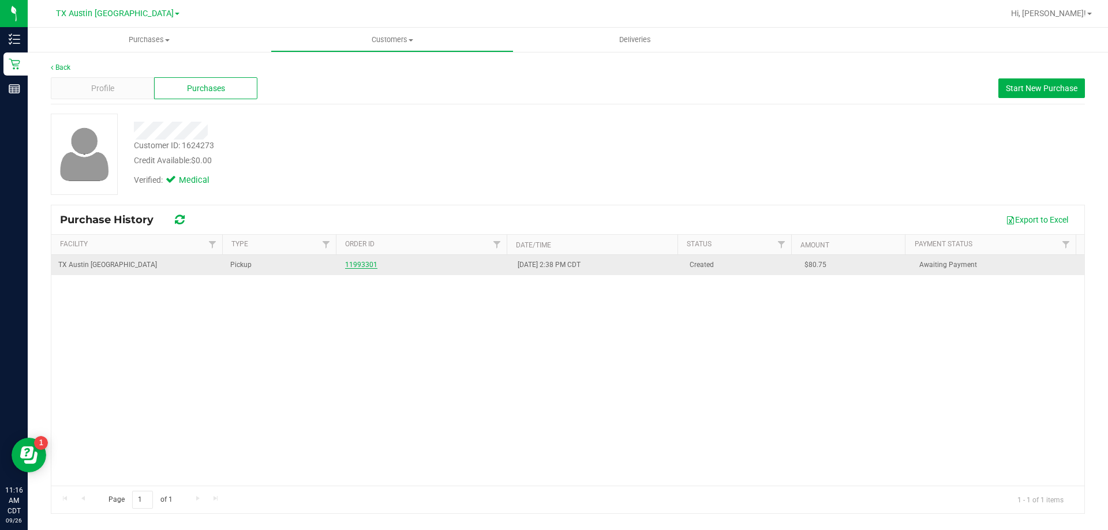
click at [348, 261] on link "11993301" at bounding box center [361, 265] width 32 height 8
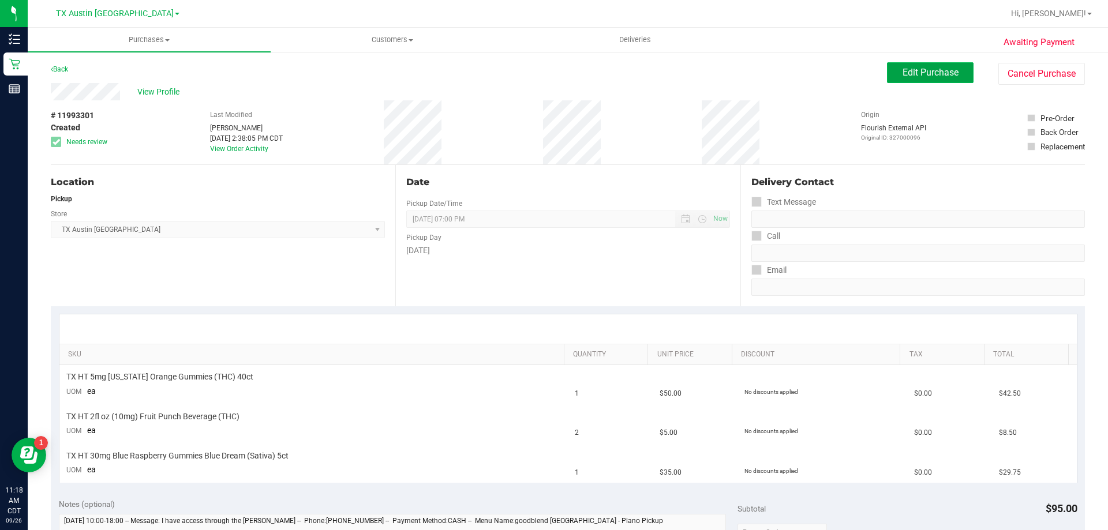
click at [917, 74] on span "Edit Purchase" at bounding box center [931, 72] width 56 height 11
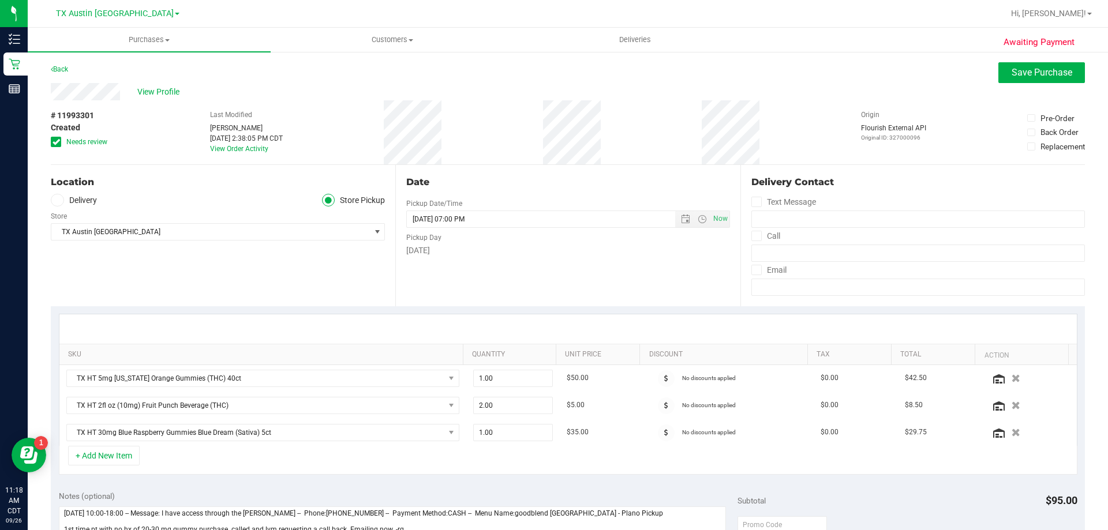
scroll to position [231, 0]
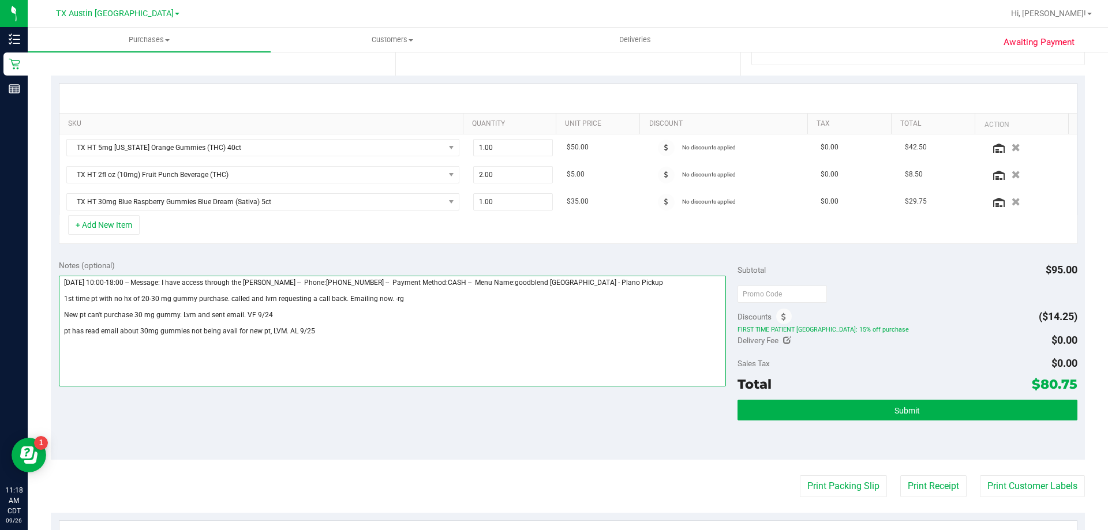
click at [324, 334] on textarea at bounding box center [393, 331] width 668 height 111
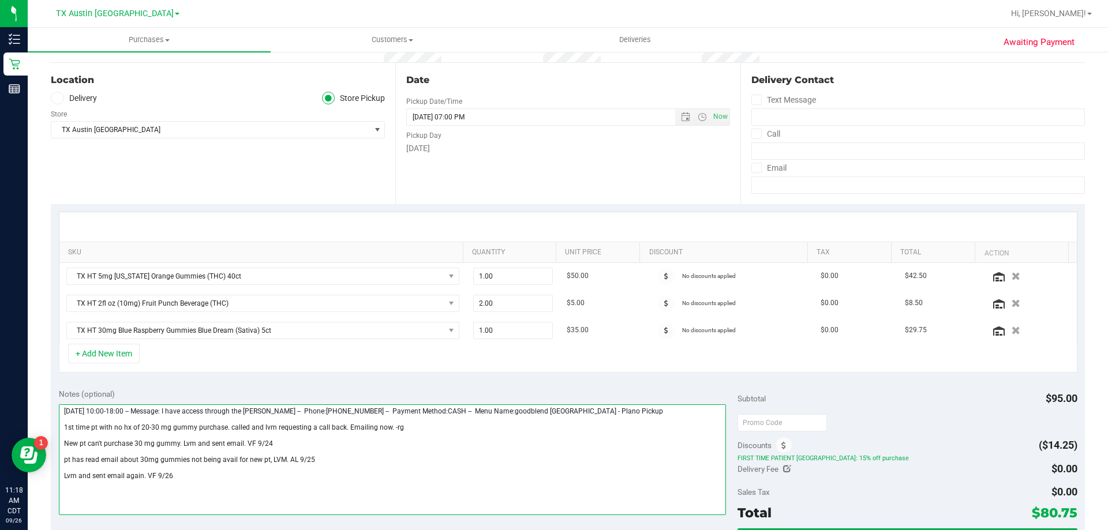
scroll to position [0, 0]
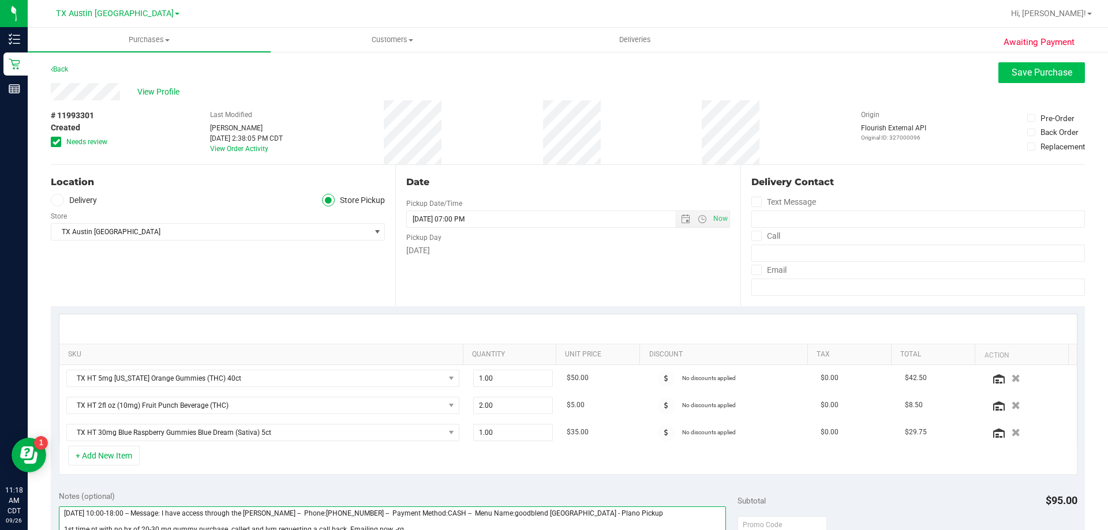
type textarea "Wednesday 09/24/2025 10:00-18:00 -- Message: I have access through the CURT -- …"
click at [1051, 78] on button "Save Purchase" at bounding box center [1042, 72] width 87 height 21
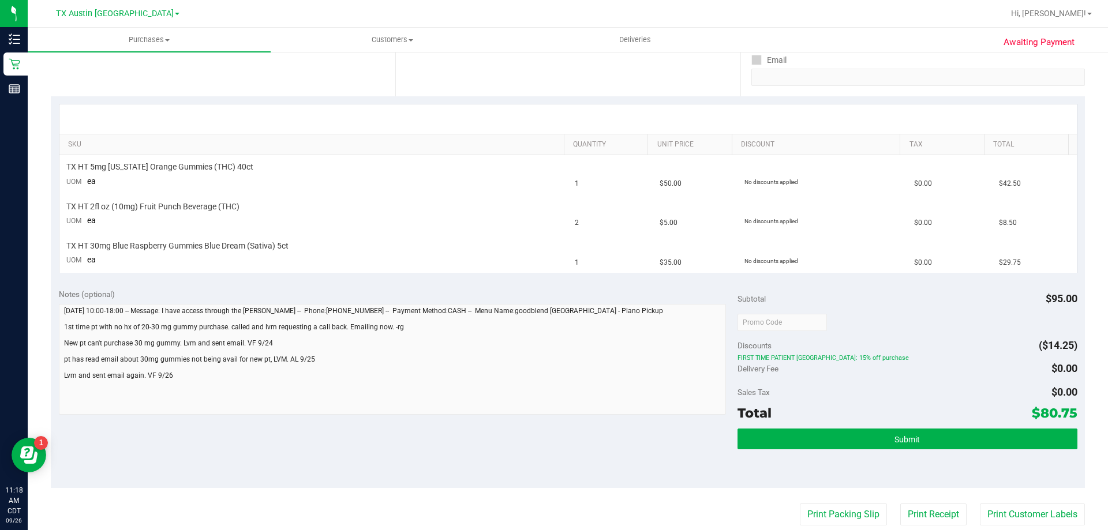
scroll to position [231, 0]
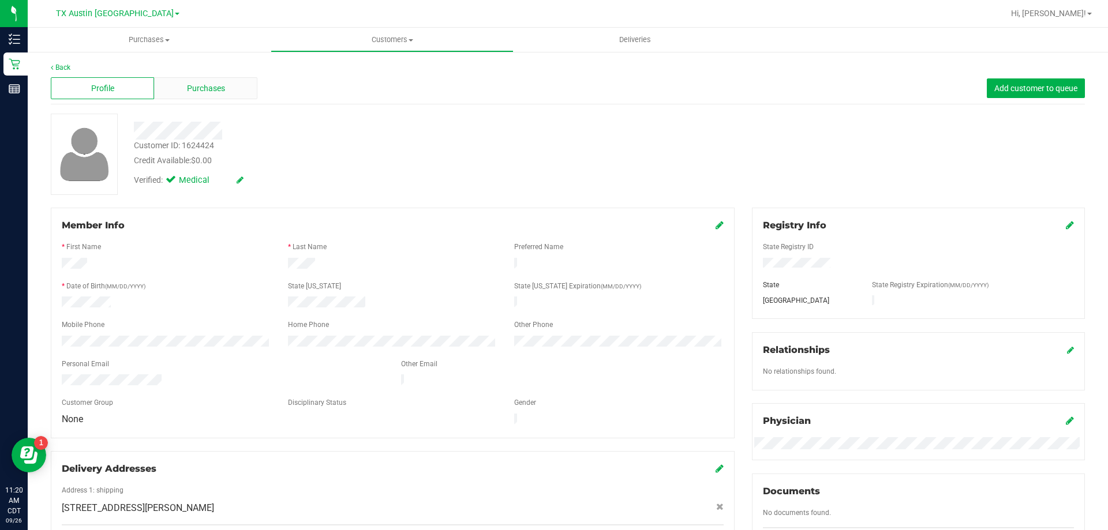
click at [193, 88] on span "Purchases" at bounding box center [206, 89] width 38 height 12
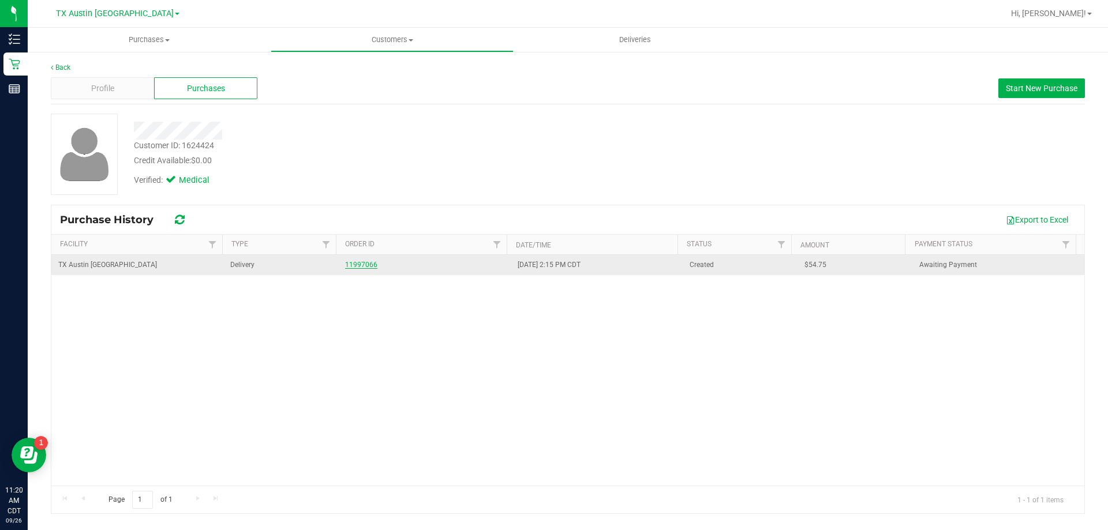
click at [360, 263] on link "11997066" at bounding box center [361, 265] width 32 height 8
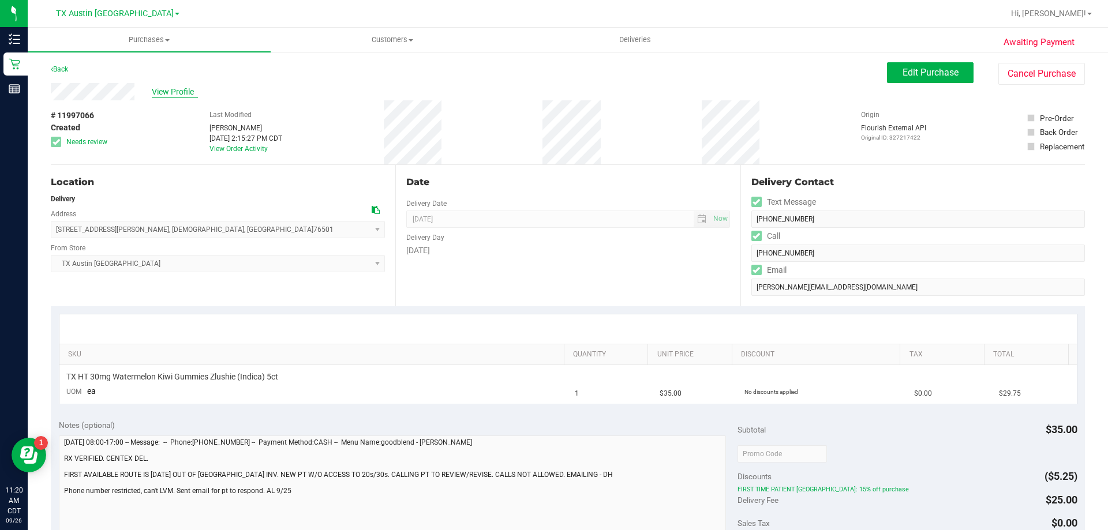
click at [175, 88] on span "View Profile" at bounding box center [175, 92] width 46 height 12
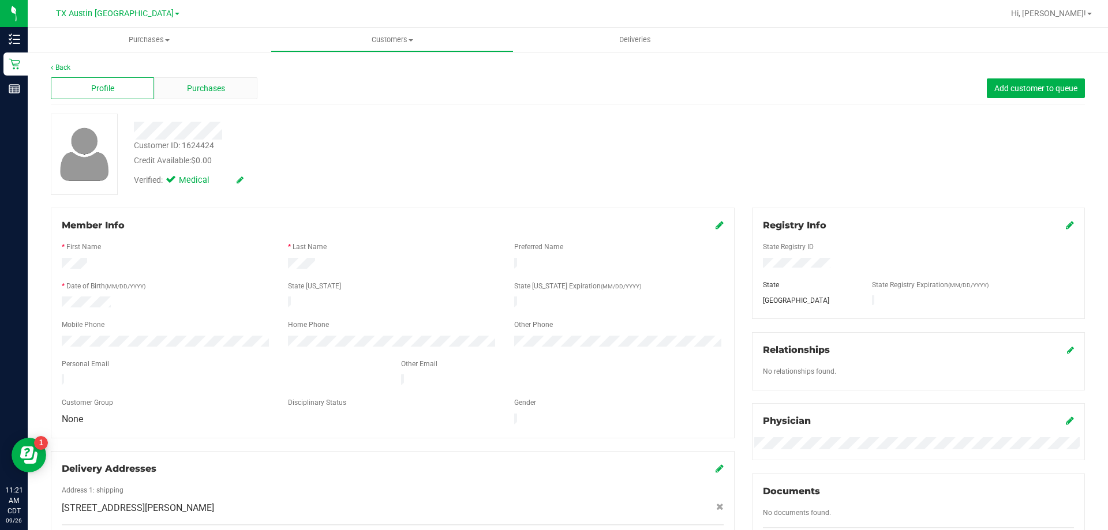
click at [214, 91] on span "Purchases" at bounding box center [206, 89] width 38 height 12
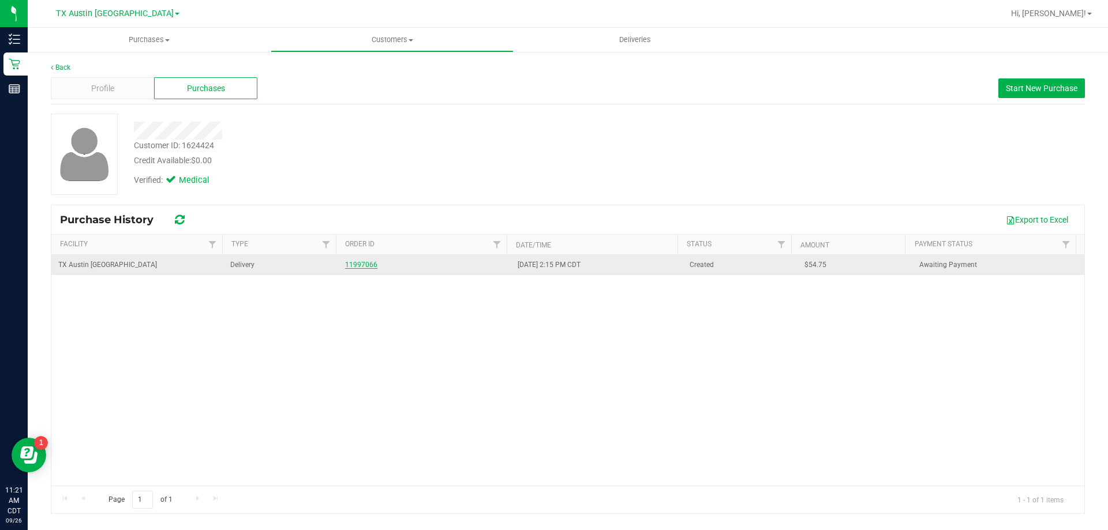
click at [367, 263] on link "11997066" at bounding box center [361, 265] width 32 height 8
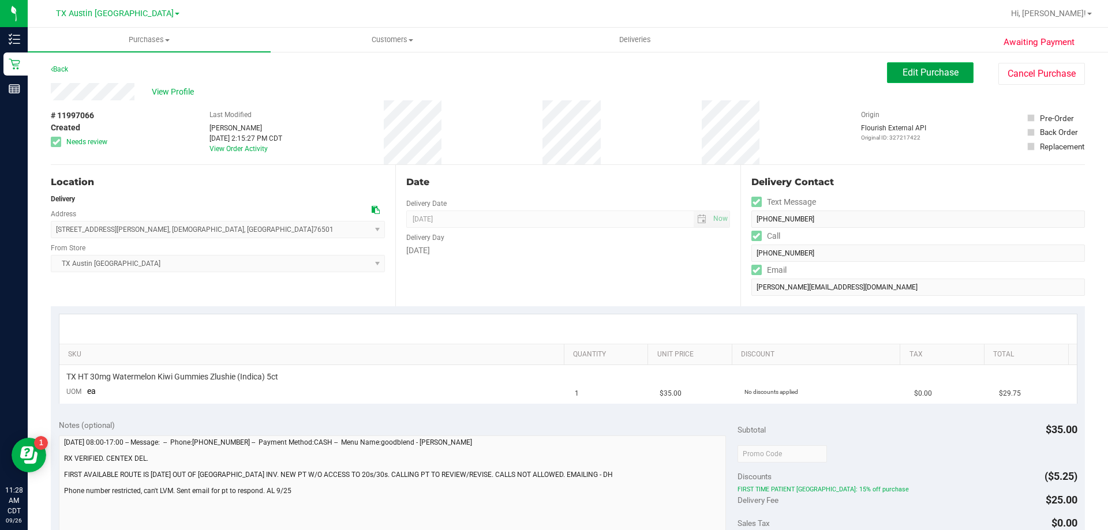
click at [910, 69] on span "Edit Purchase" at bounding box center [931, 72] width 56 height 11
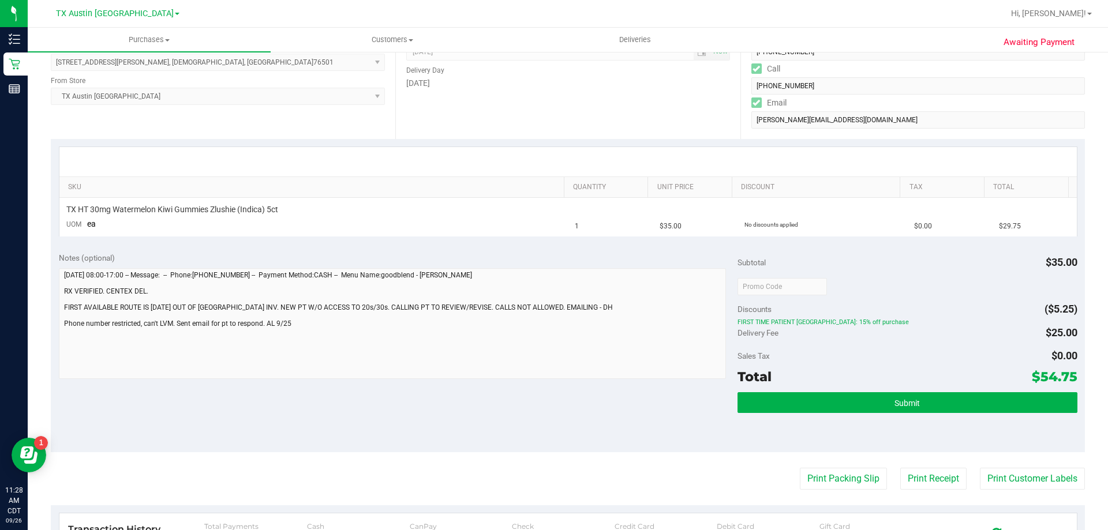
scroll to position [173, 0]
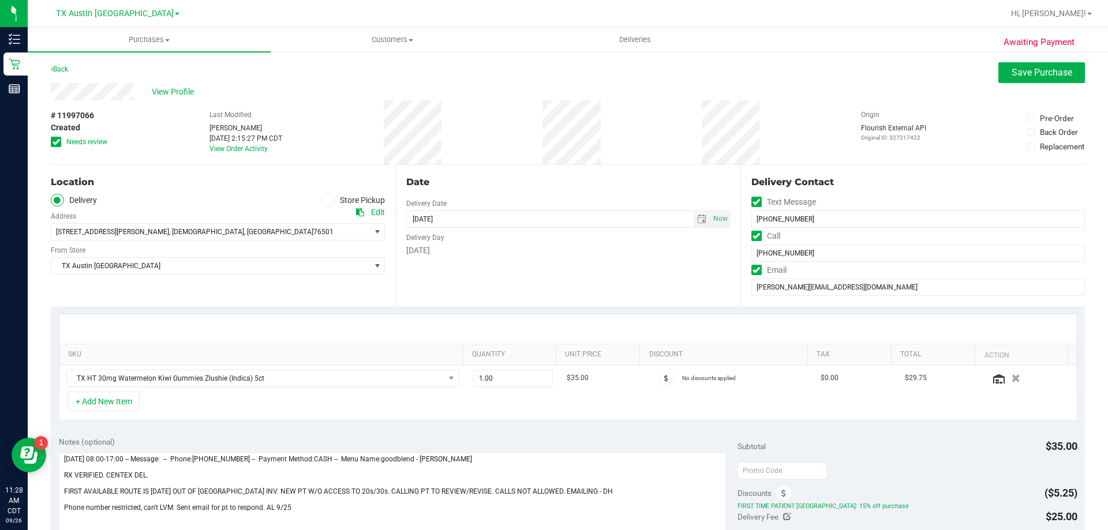
scroll to position [58, 0]
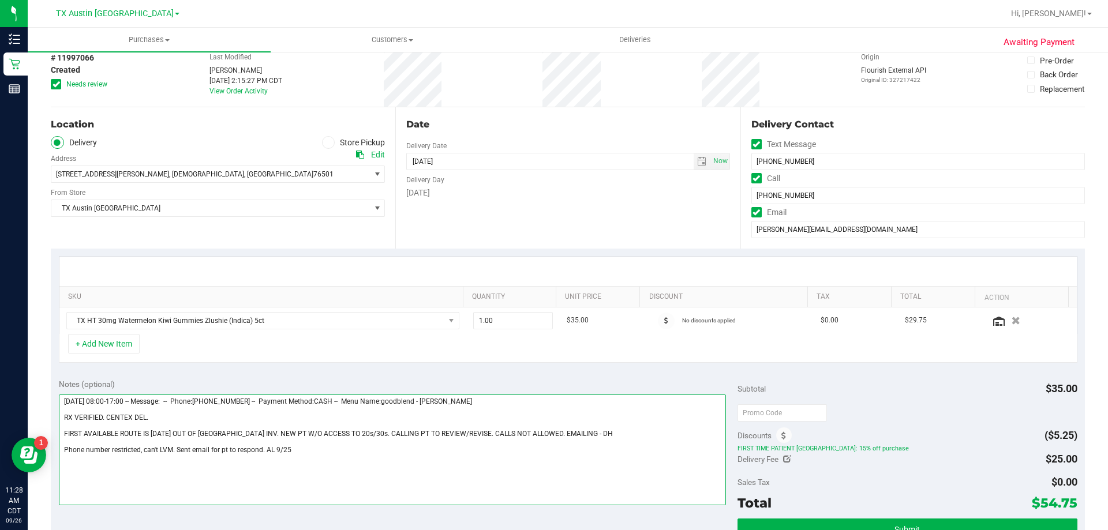
click at [294, 453] on textarea at bounding box center [393, 450] width 668 height 111
paste textarea "New pt can't get 30 mg gummy. Couldn't leave a vm bc call doesn't go thru. Sent…"
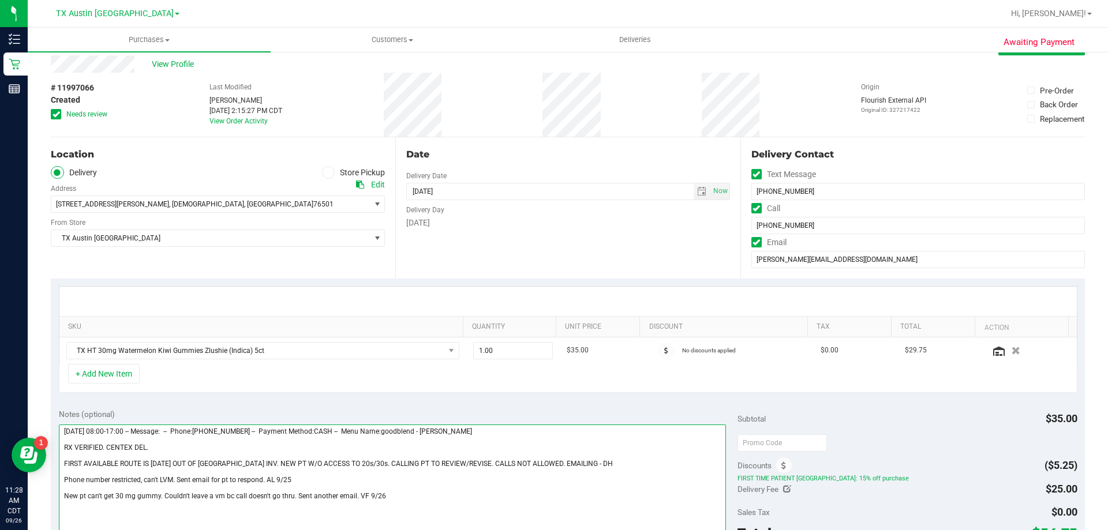
scroll to position [0, 0]
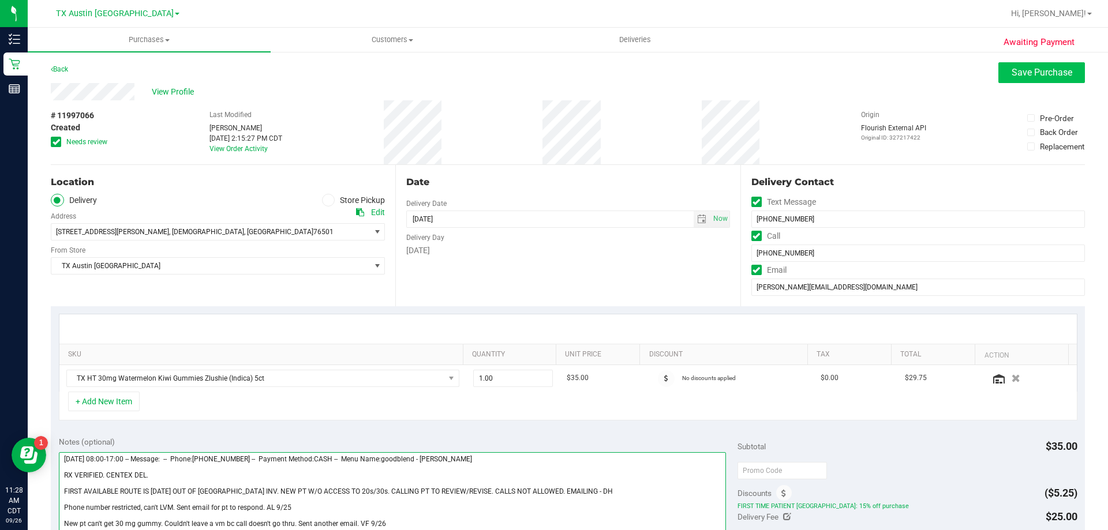
type textarea "Thursday 09/25/2025 08:00-17:00 -- Message: -- Phone:2546544449 -- Payment Meth…"
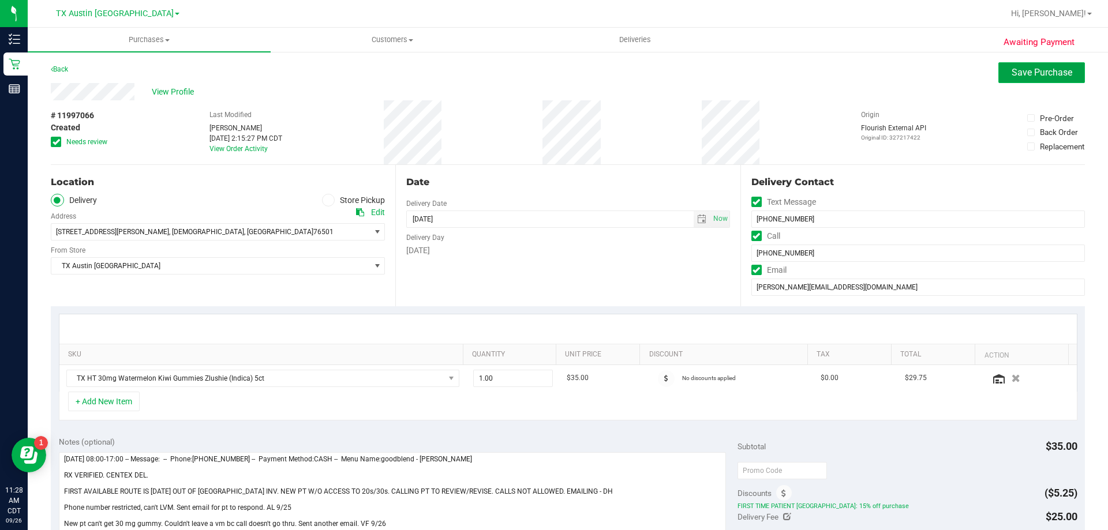
click at [1033, 65] on button "Save Purchase" at bounding box center [1042, 72] width 87 height 21
click at [697, 221] on span "select" at bounding box center [701, 219] width 9 height 9
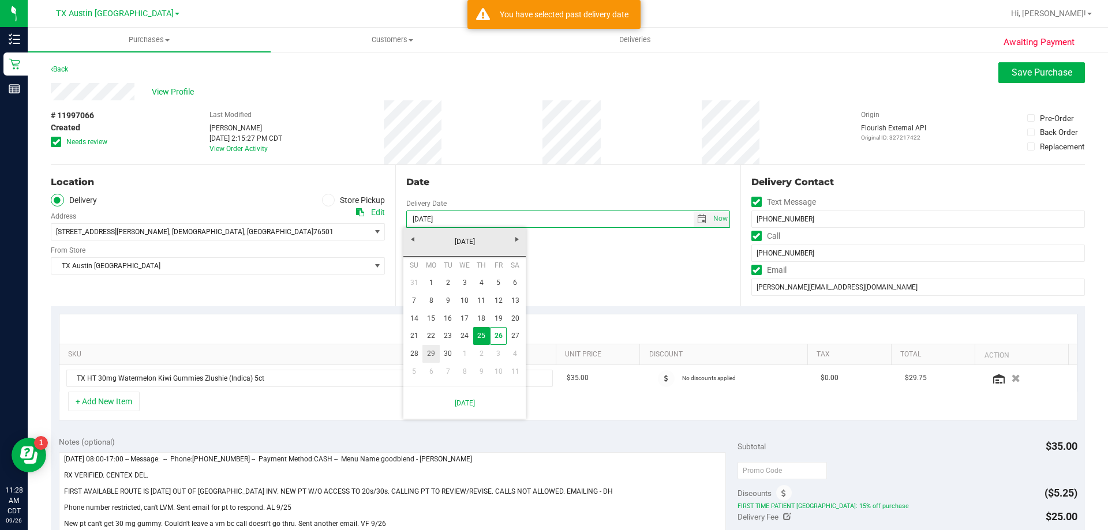
click at [427, 353] on link "29" at bounding box center [431, 354] width 17 height 18
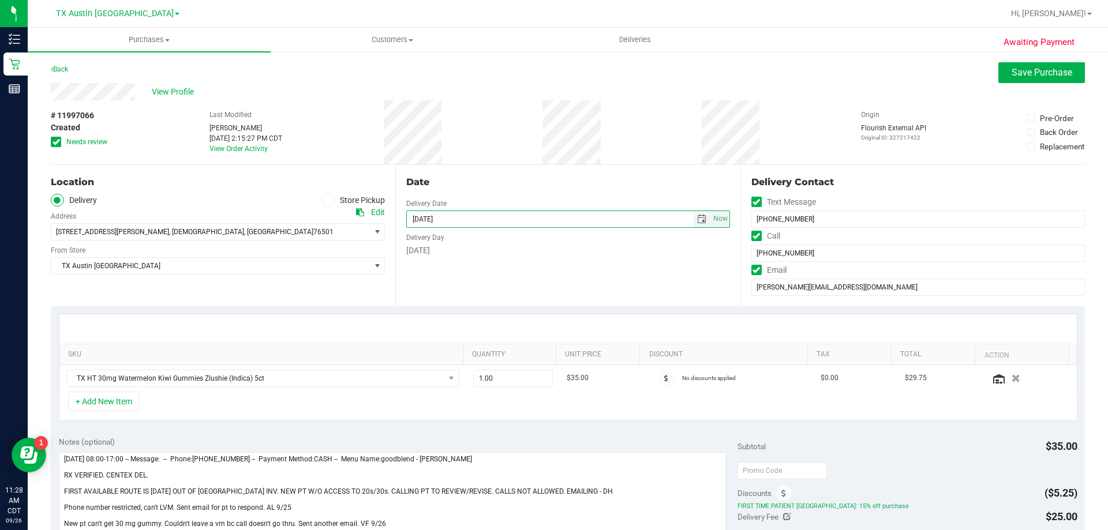
click at [701, 218] on span "select" at bounding box center [702, 219] width 17 height 16
click at [461, 350] on link "1" at bounding box center [465, 354] width 17 height 18
type input "10/01/2025"
click at [1052, 79] on button "Save Purchase" at bounding box center [1042, 72] width 87 height 21
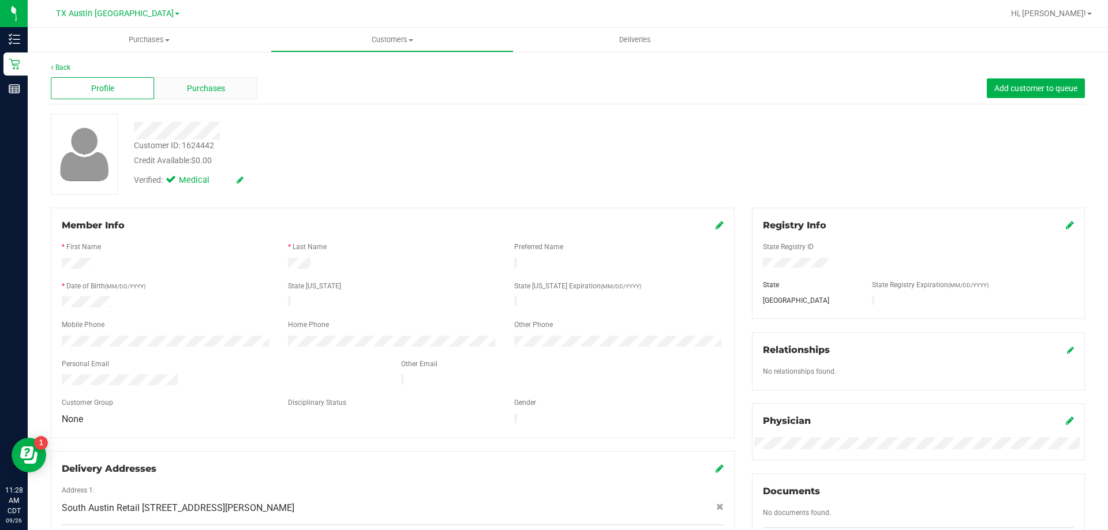
click at [221, 89] on span "Purchases" at bounding box center [206, 89] width 38 height 12
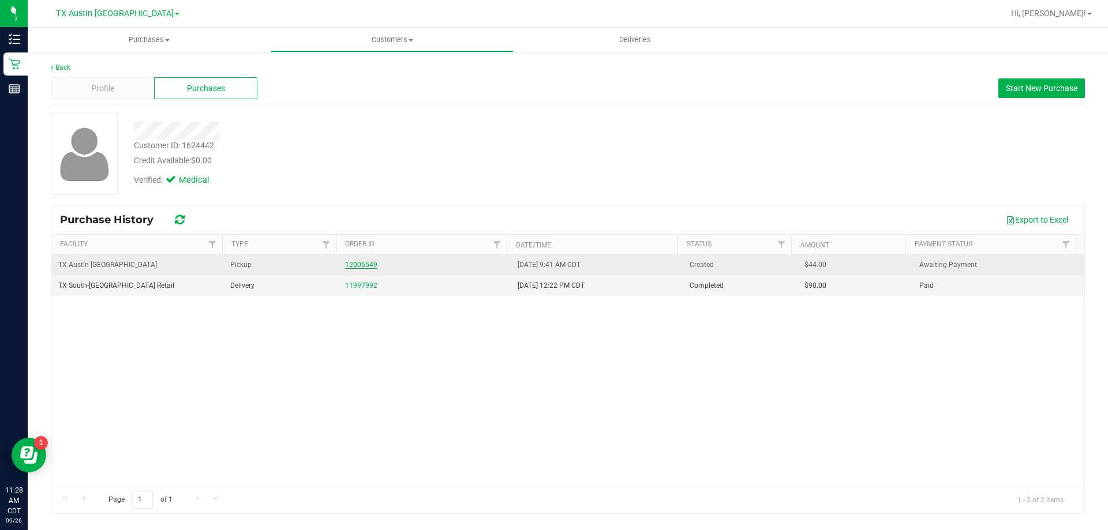
click at [356, 262] on link "12006549" at bounding box center [361, 265] width 32 height 8
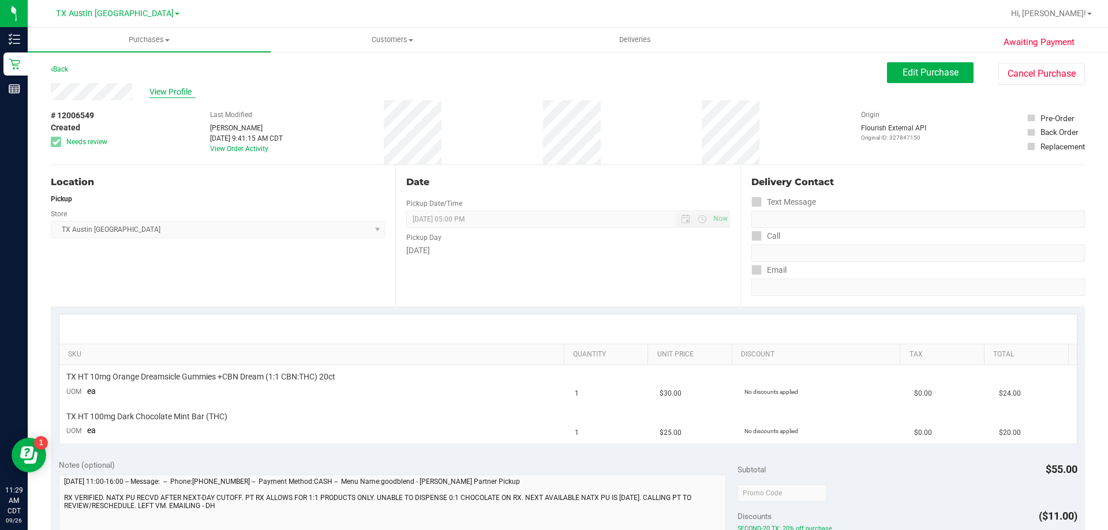
click at [171, 87] on span "View Profile" at bounding box center [173, 92] width 46 height 12
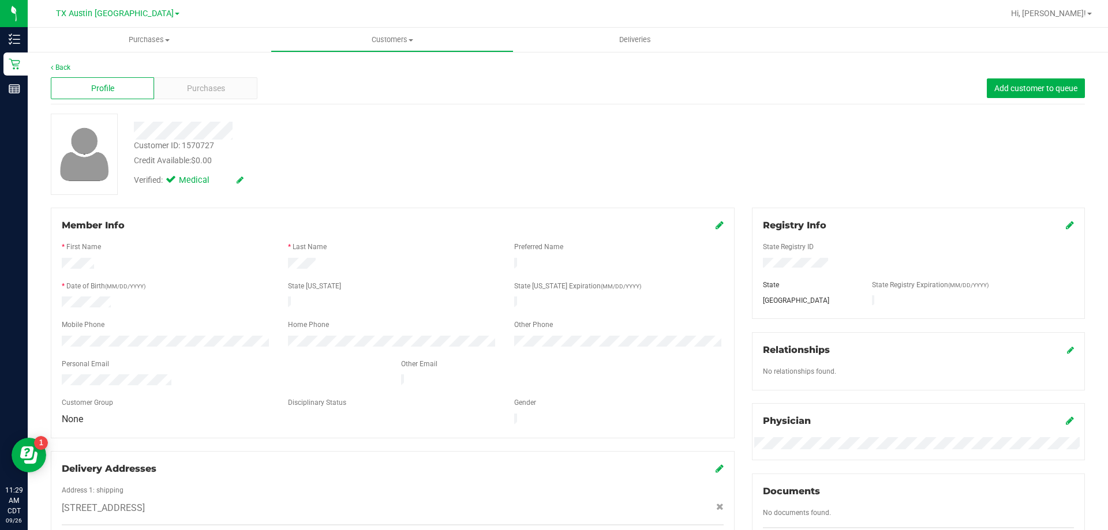
click at [203, 77] on div "Profile Purchases Add customer to queue" at bounding box center [568, 89] width 1034 height 32
click at [201, 92] on span "Purchases" at bounding box center [206, 89] width 38 height 12
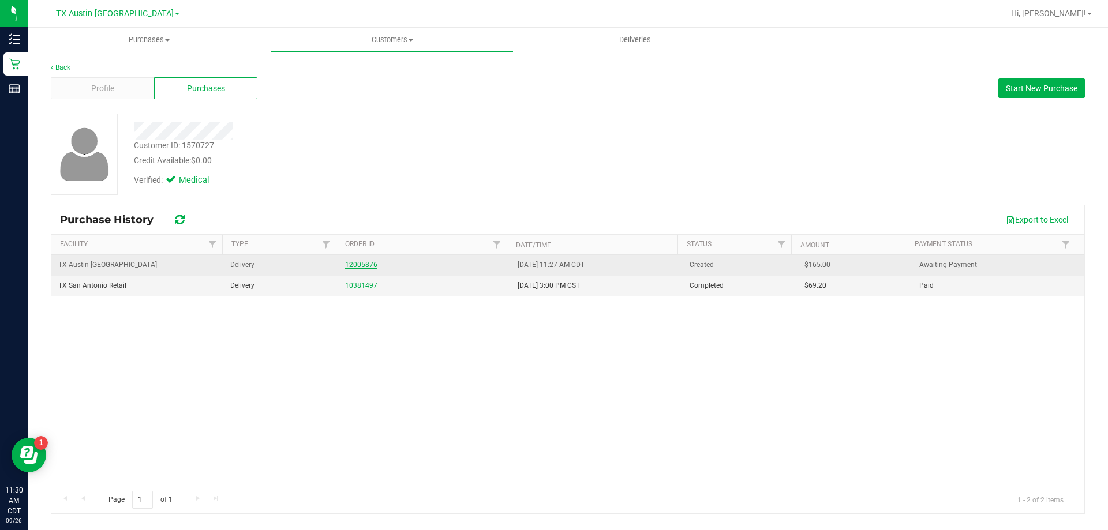
click at [353, 266] on link "12005876" at bounding box center [361, 265] width 32 height 8
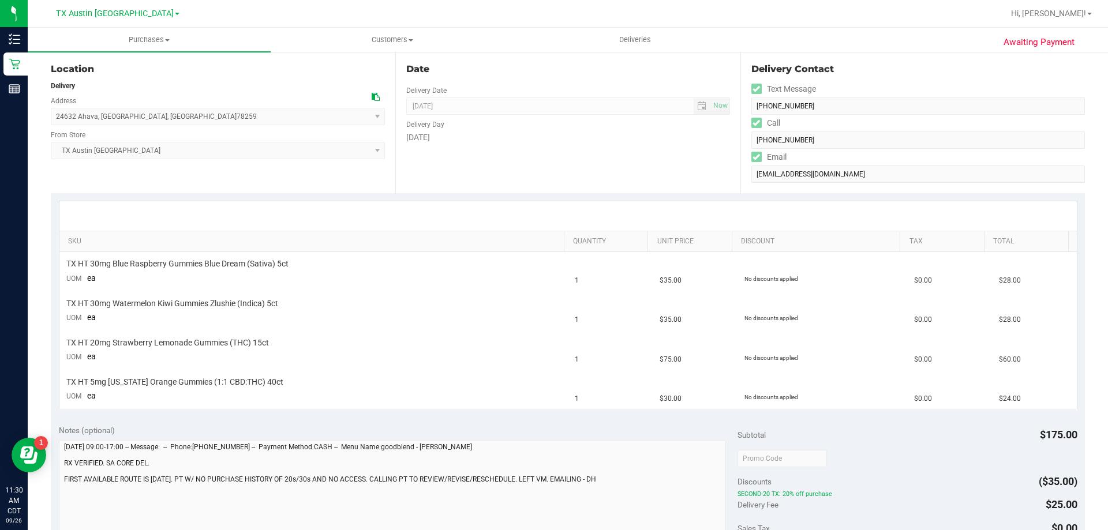
scroll to position [289, 0]
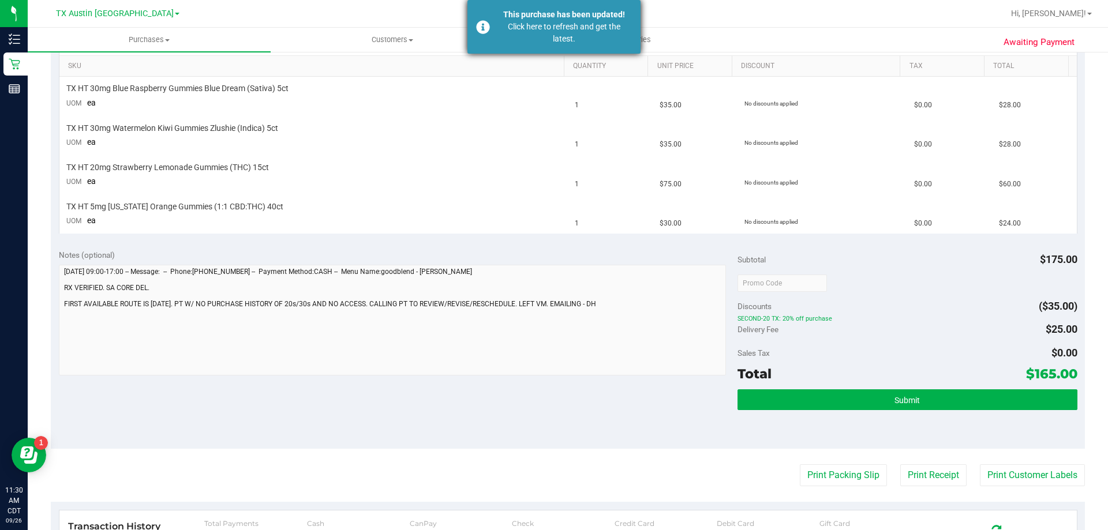
click at [527, 20] on div "This purchase has been updated!" at bounding box center [564, 15] width 136 height 12
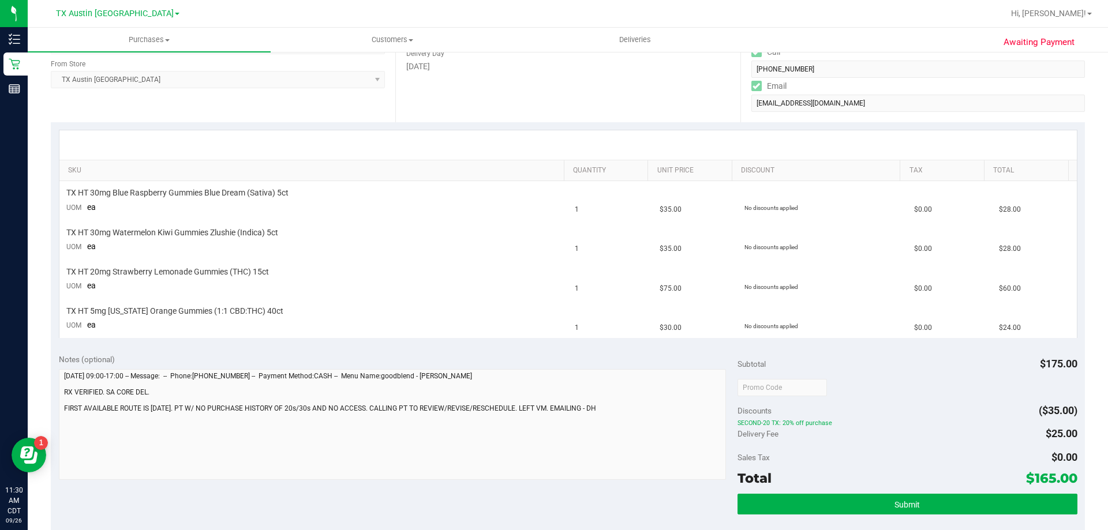
scroll to position [0, 0]
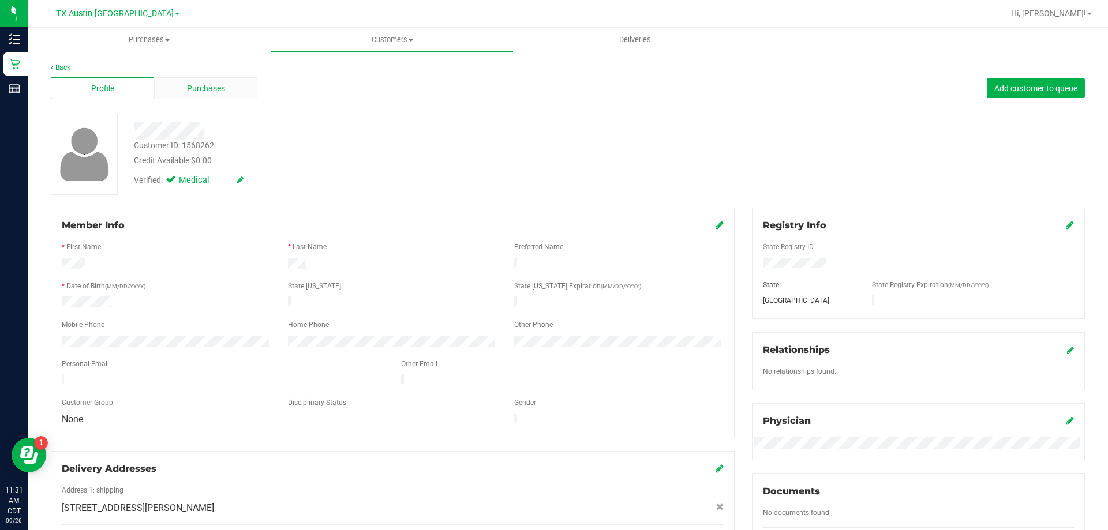
click at [224, 87] on div "Purchases" at bounding box center [205, 88] width 103 height 22
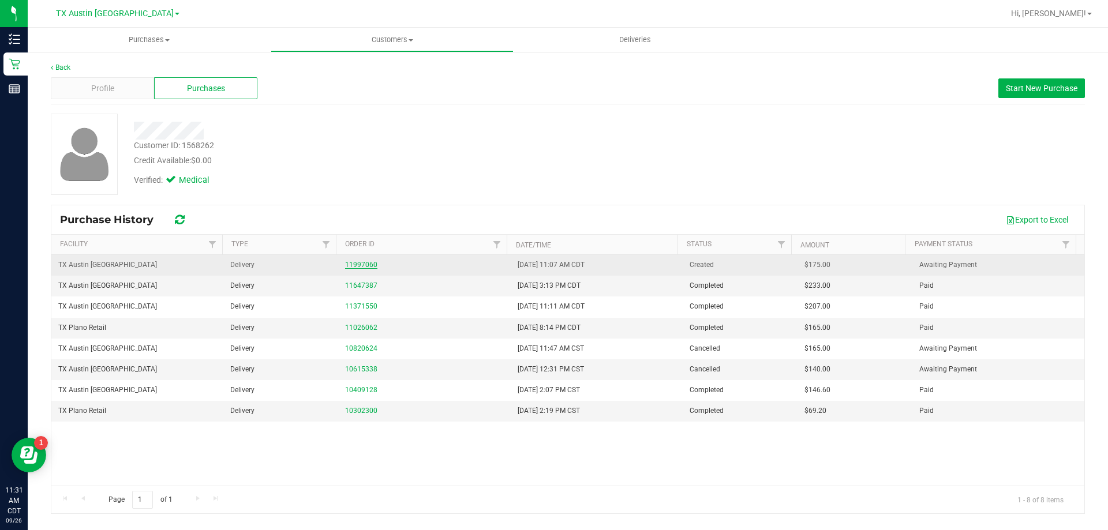
click at [365, 264] on link "11997060" at bounding box center [361, 265] width 32 height 8
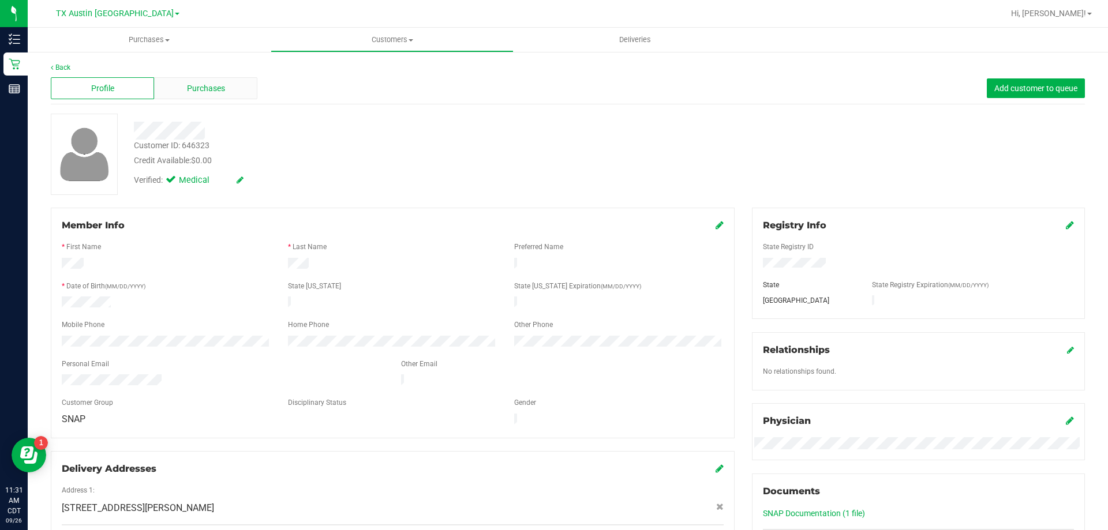
click at [213, 95] on div "Purchases" at bounding box center [205, 88] width 103 height 22
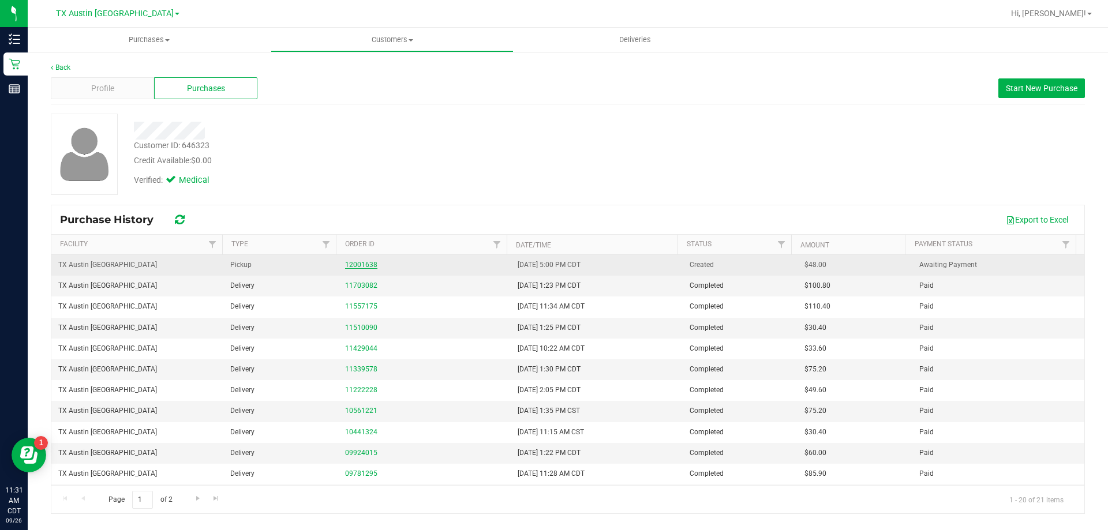
click at [367, 266] on link "12001638" at bounding box center [361, 265] width 32 height 8
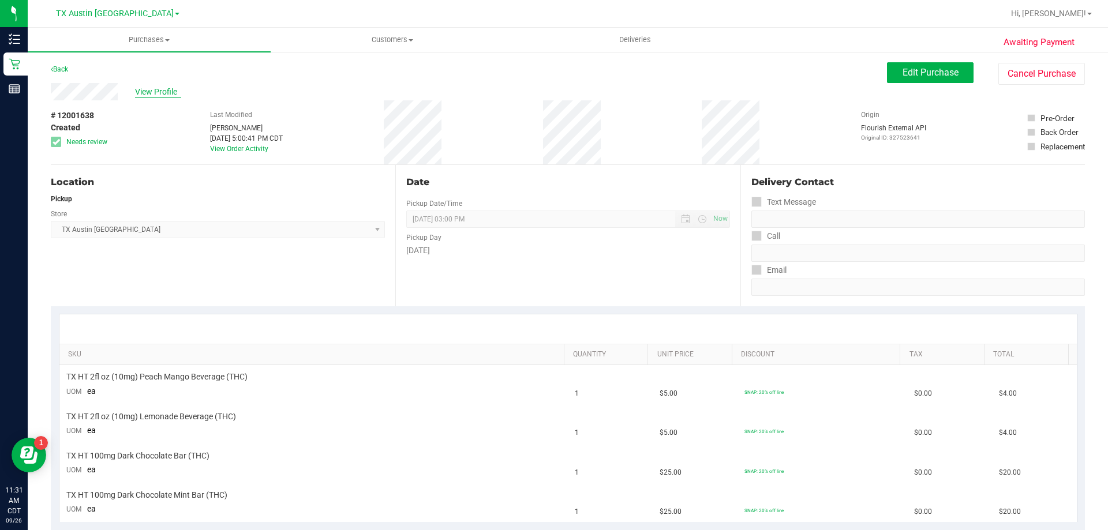
click at [150, 88] on span "View Profile" at bounding box center [158, 92] width 46 height 12
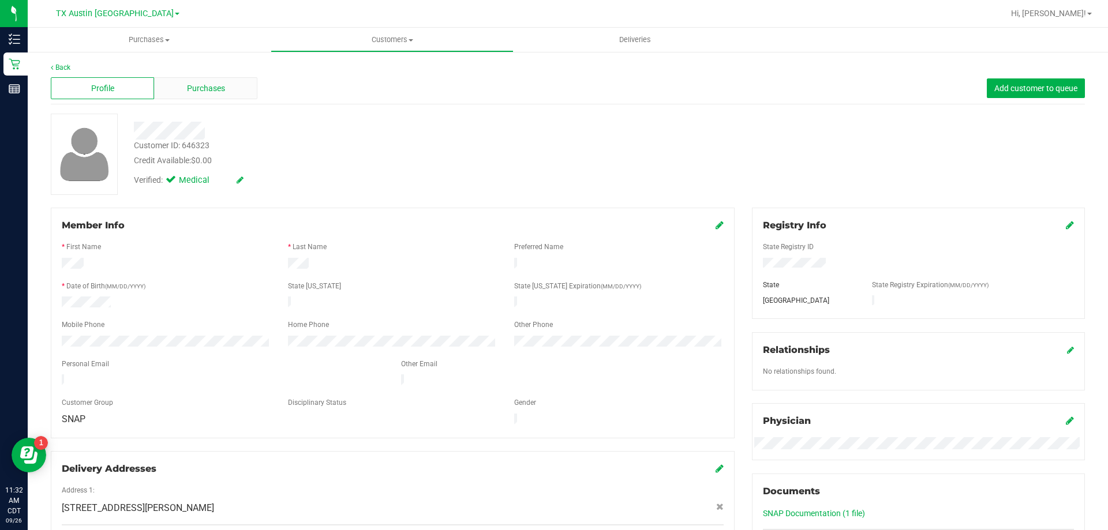
click at [190, 91] on span "Purchases" at bounding box center [206, 89] width 38 height 12
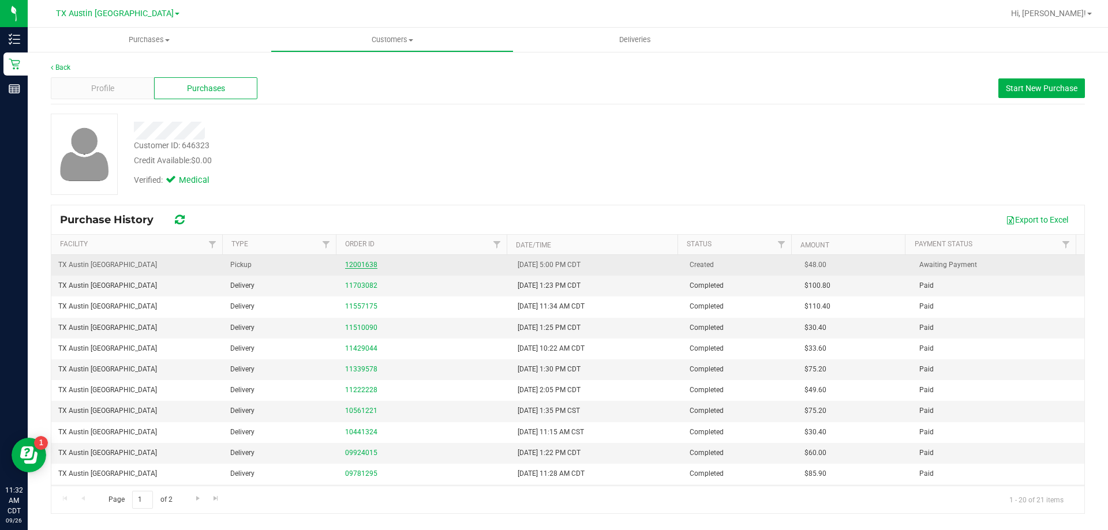
click at [367, 265] on link "12001638" at bounding box center [361, 265] width 32 height 8
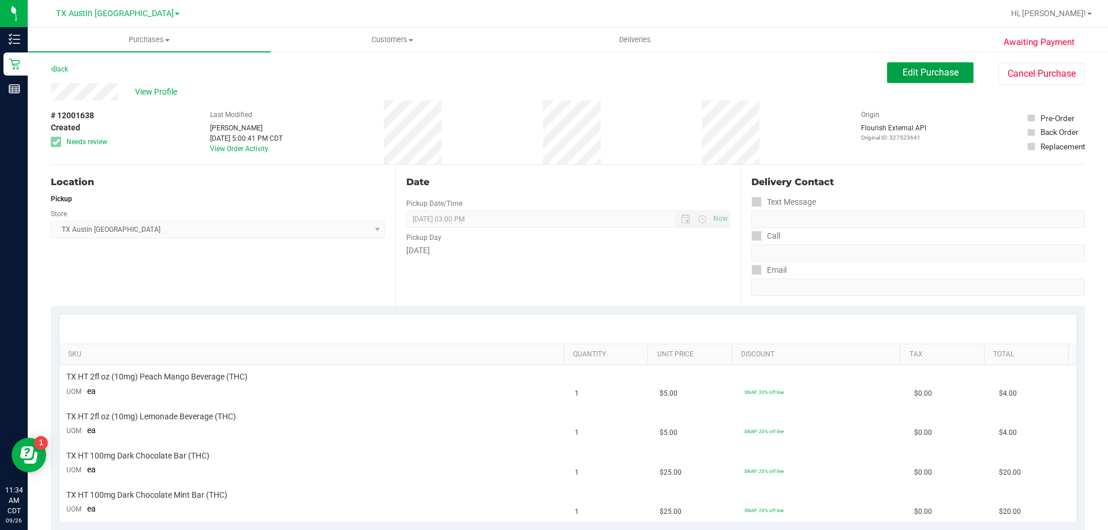
click at [925, 68] on span "Edit Purchase" at bounding box center [931, 72] width 56 height 11
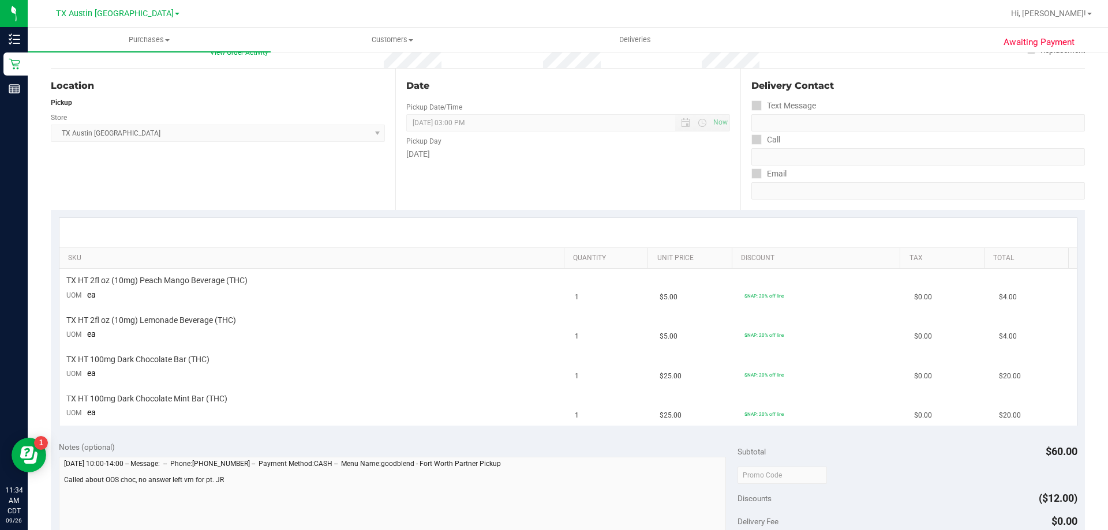
scroll to position [173, 0]
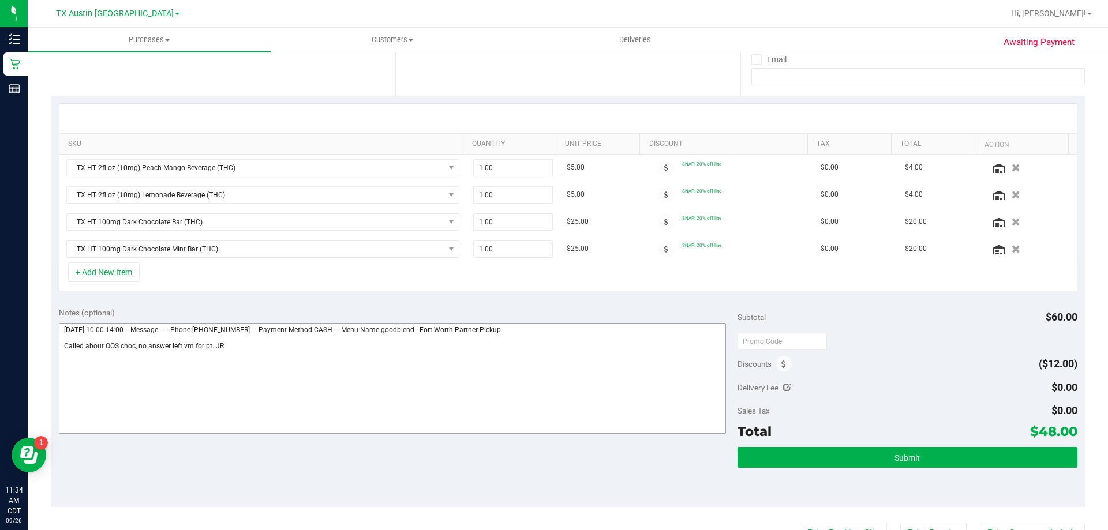
scroll to position [231, 0]
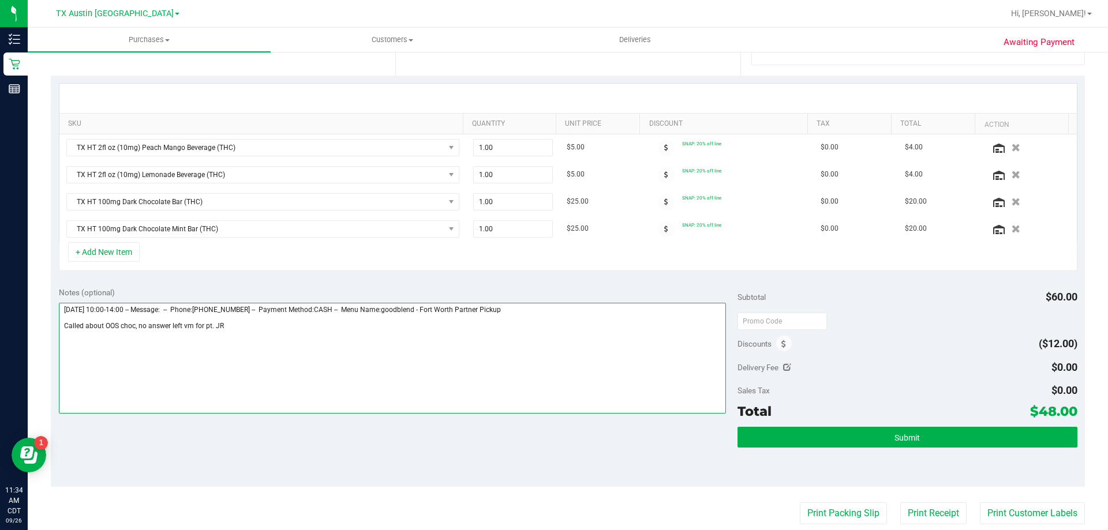
click at [242, 324] on textarea at bounding box center [393, 358] width 668 height 111
paste textarea "OOS of Dark Choco. Lvm and sent email. VF 9/26"
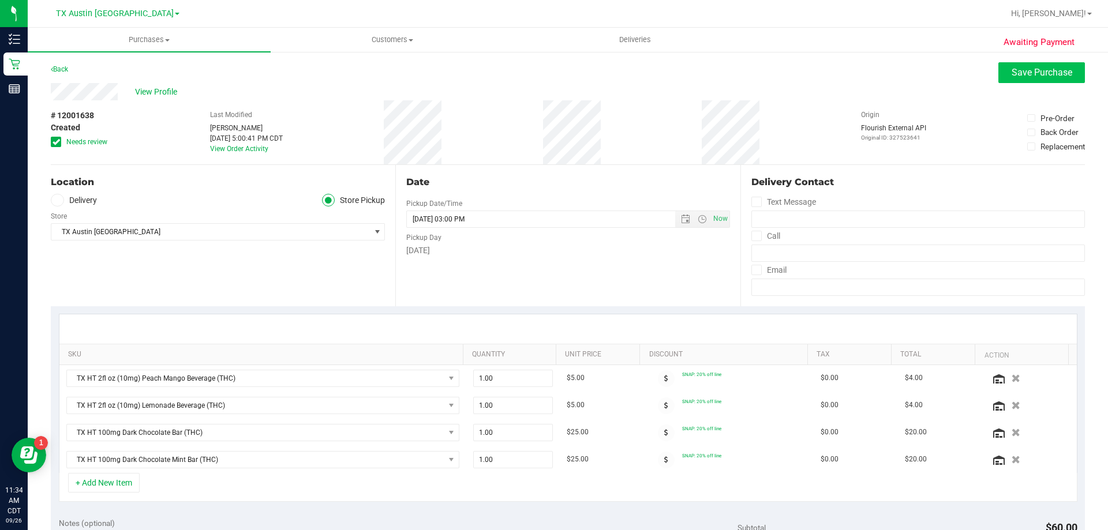
type textarea "[DATE] 10:00-14:00 -- Message: -- Phone:[PHONE_NUMBER] -- Payment Method:CASH -…"
click at [1022, 66] on button "Save Purchase" at bounding box center [1042, 72] width 87 height 21
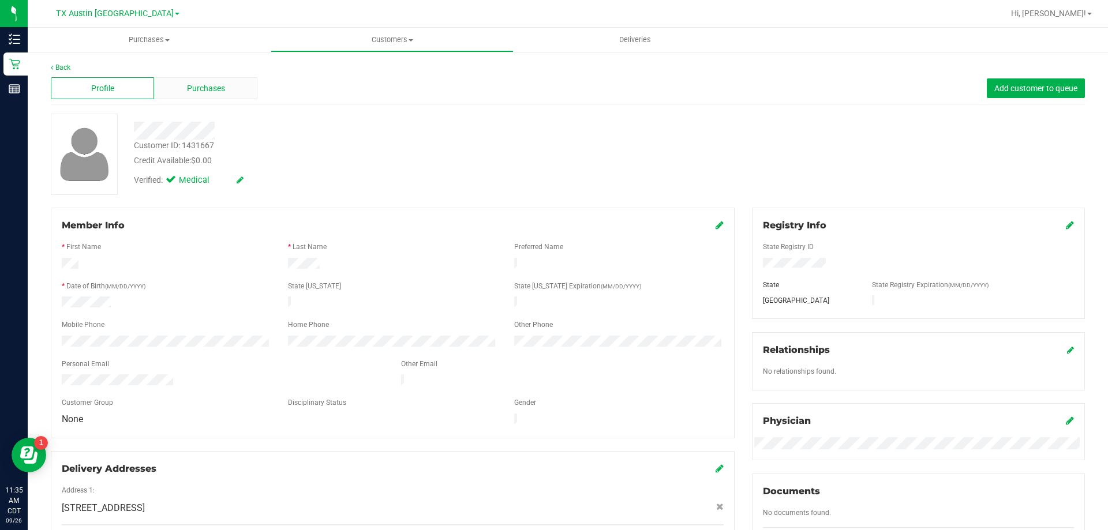
click at [229, 84] on div "Purchases" at bounding box center [205, 88] width 103 height 22
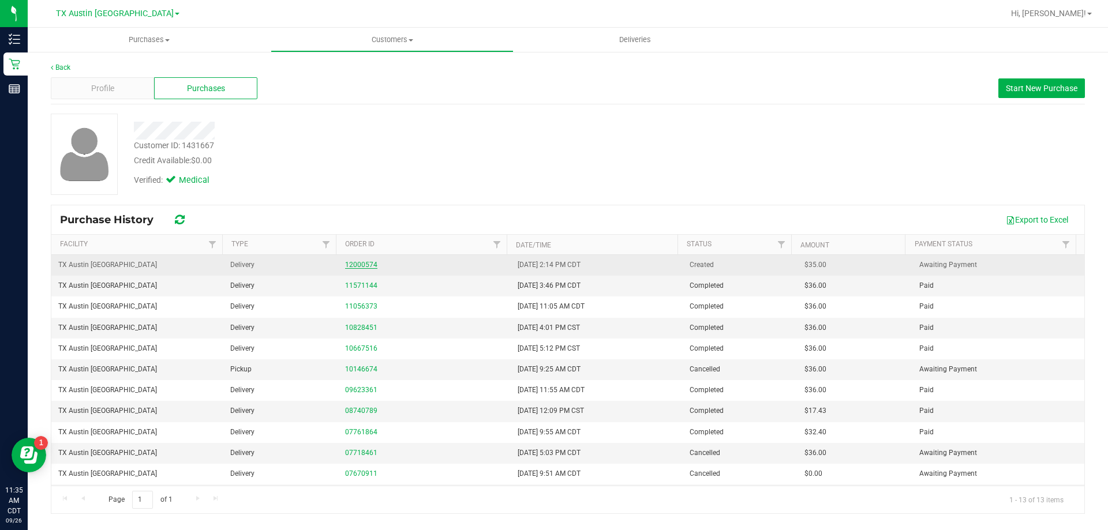
click at [356, 261] on link "12000574" at bounding box center [361, 265] width 32 height 8
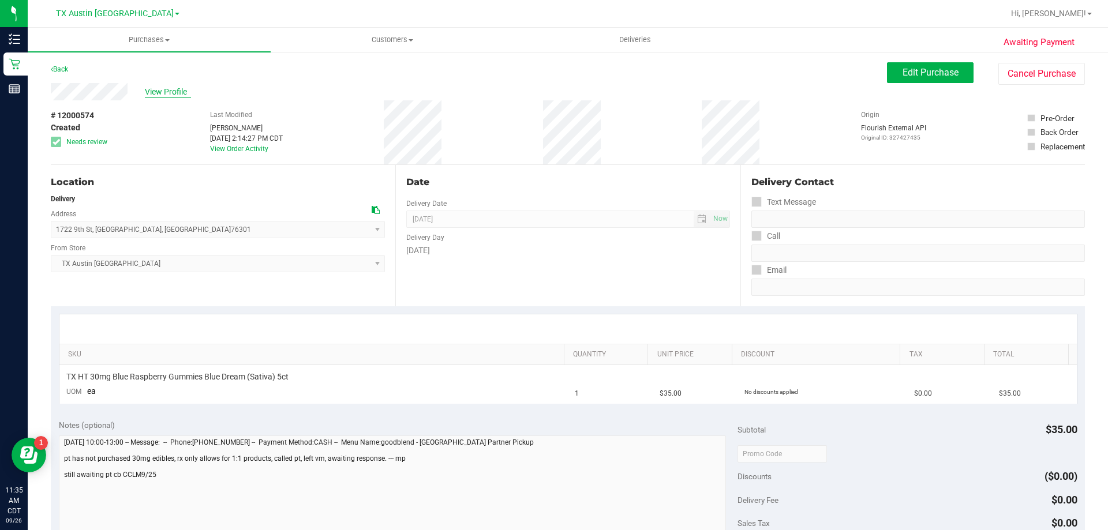
click at [177, 88] on span "View Profile" at bounding box center [168, 92] width 46 height 12
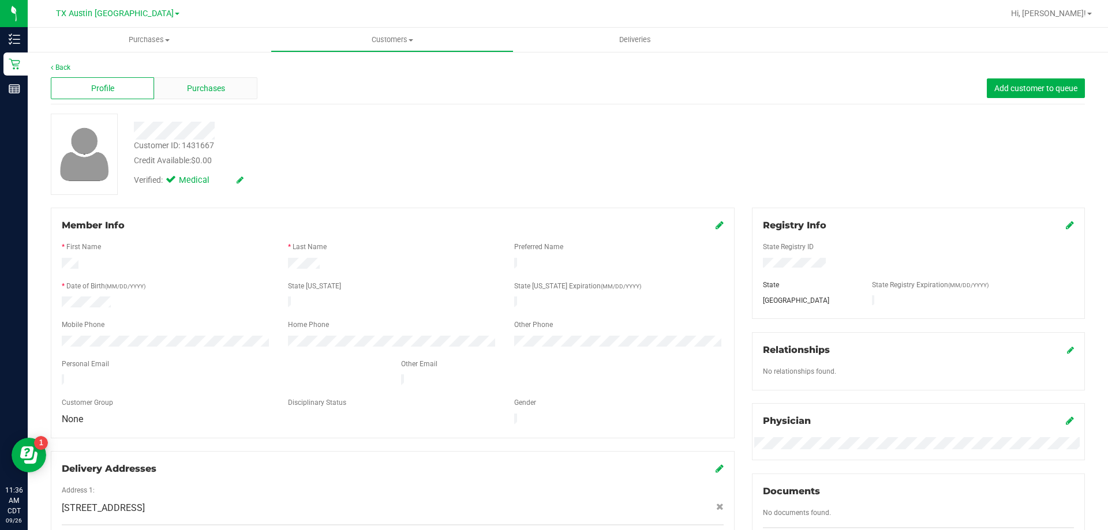
click at [207, 88] on span "Purchases" at bounding box center [206, 89] width 38 height 12
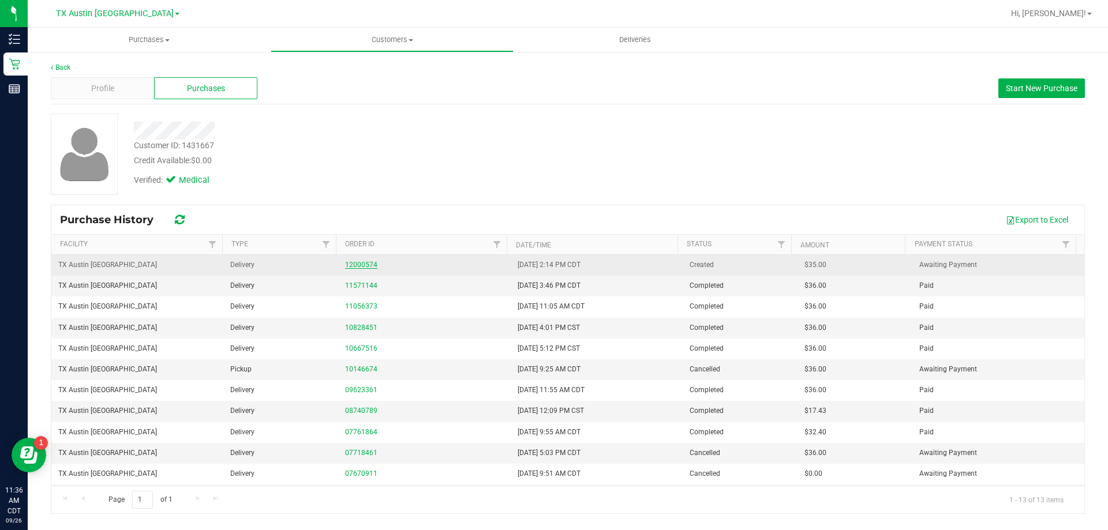
click at [365, 264] on link "12000574" at bounding box center [361, 265] width 32 height 8
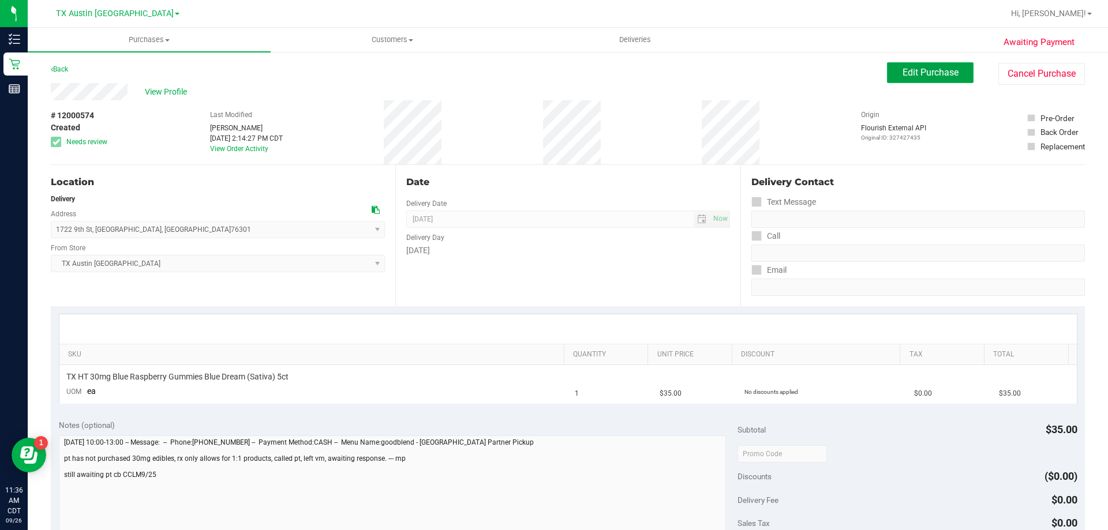
click at [920, 74] on span "Edit Purchase" at bounding box center [931, 72] width 56 height 11
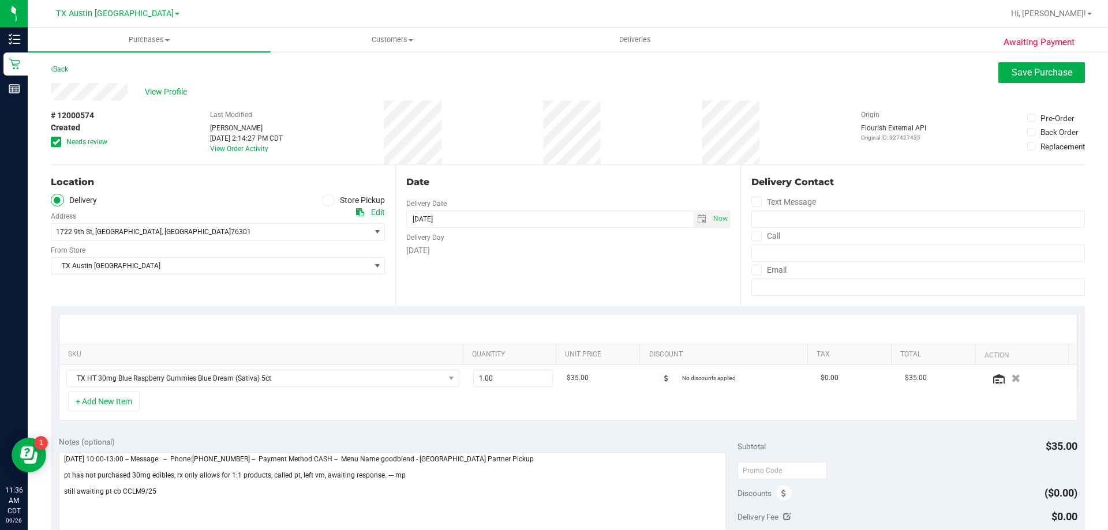
scroll to position [58, 0]
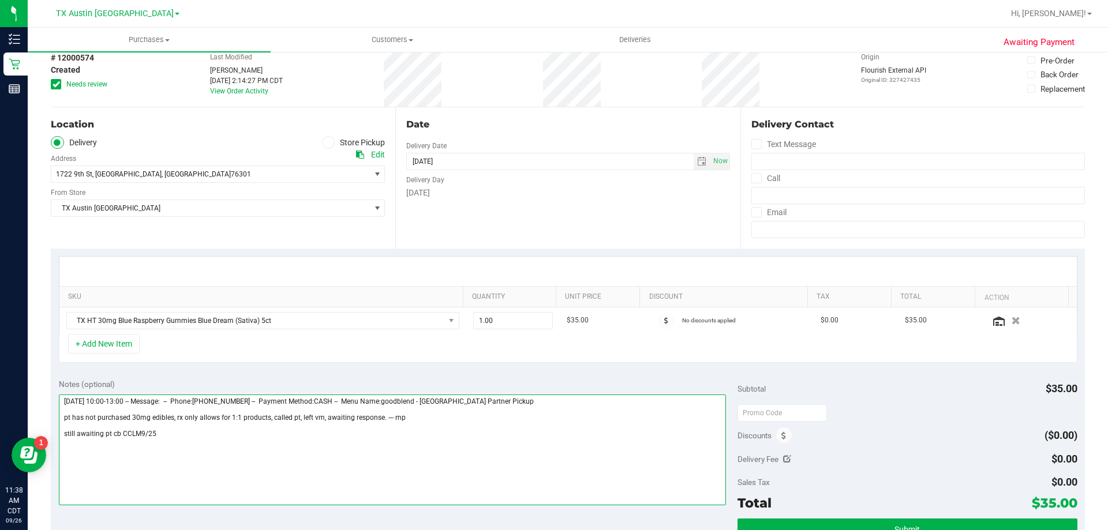
click at [157, 433] on textarea at bounding box center [393, 450] width 668 height 111
paste textarea "Pt can't get 30mg gummy and WF PU is 10/8. Lvm and sent email. VF 9/26"
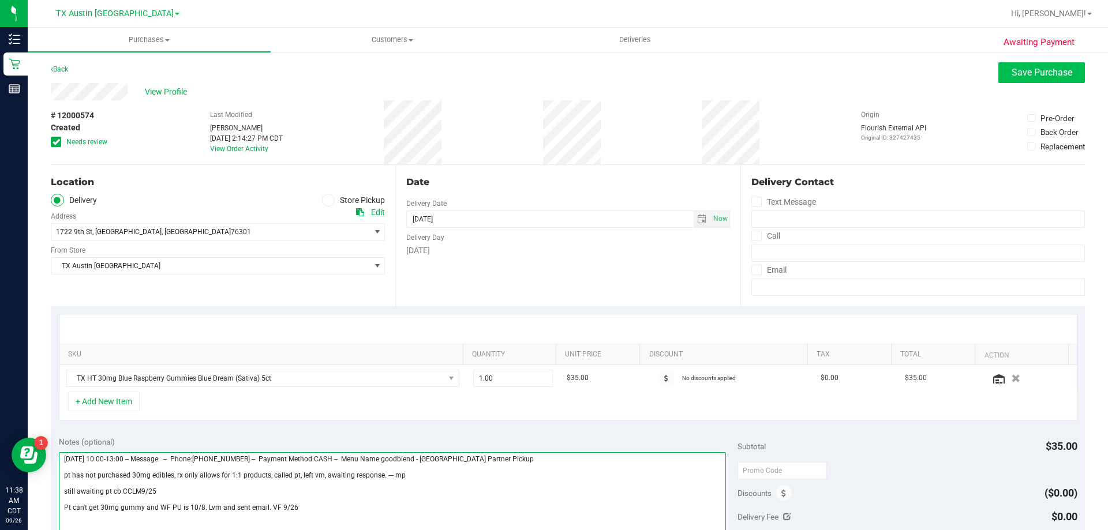
type textarea "[DATE] 10:00-13:00 -- Message: -- Phone:[PHONE_NUMBER] -- Payment Method:CASH -…"
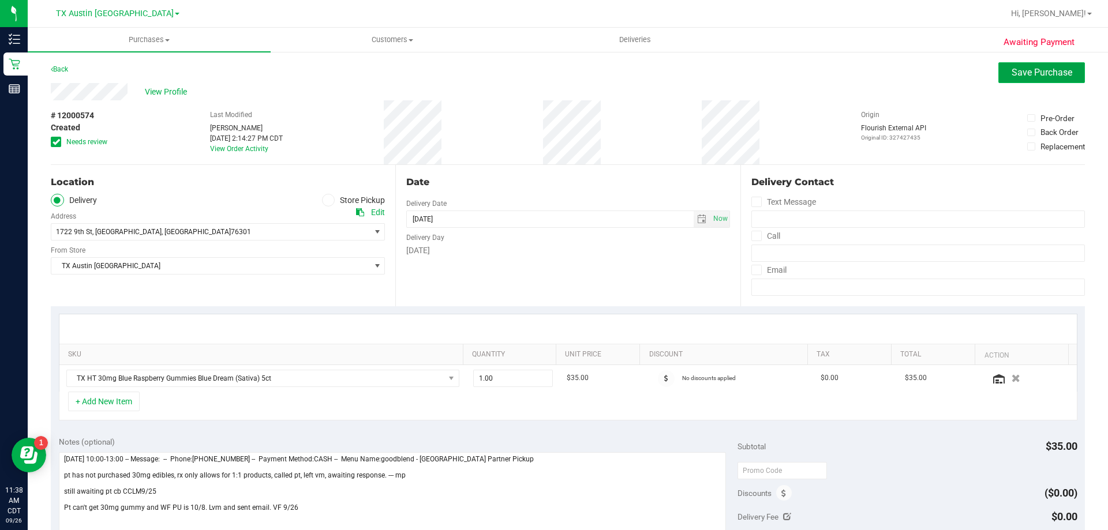
click at [1037, 78] on button "Save Purchase" at bounding box center [1042, 72] width 87 height 21
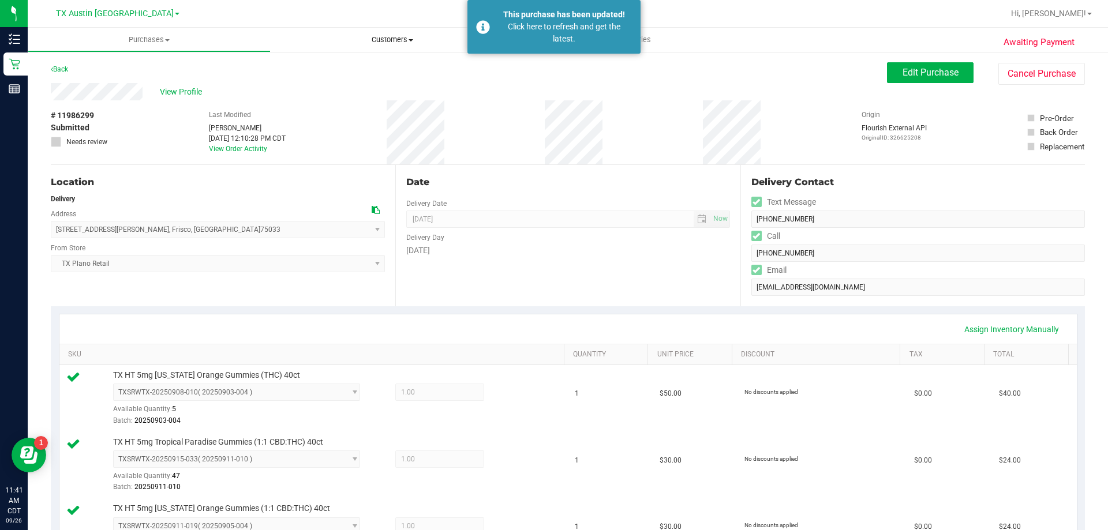
scroll to position [404, 0]
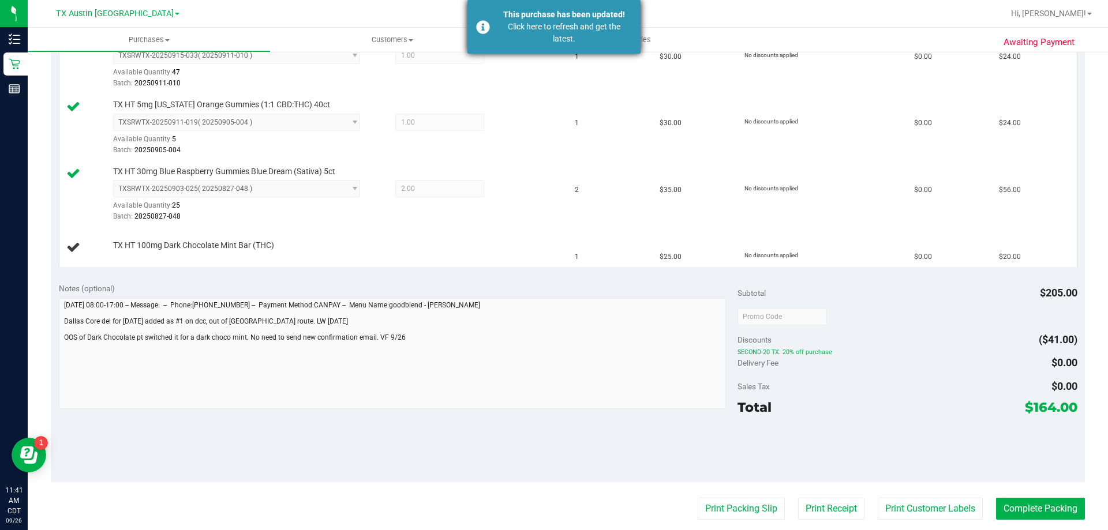
click at [514, 27] on div "Click here to refresh and get the latest." at bounding box center [564, 33] width 136 height 24
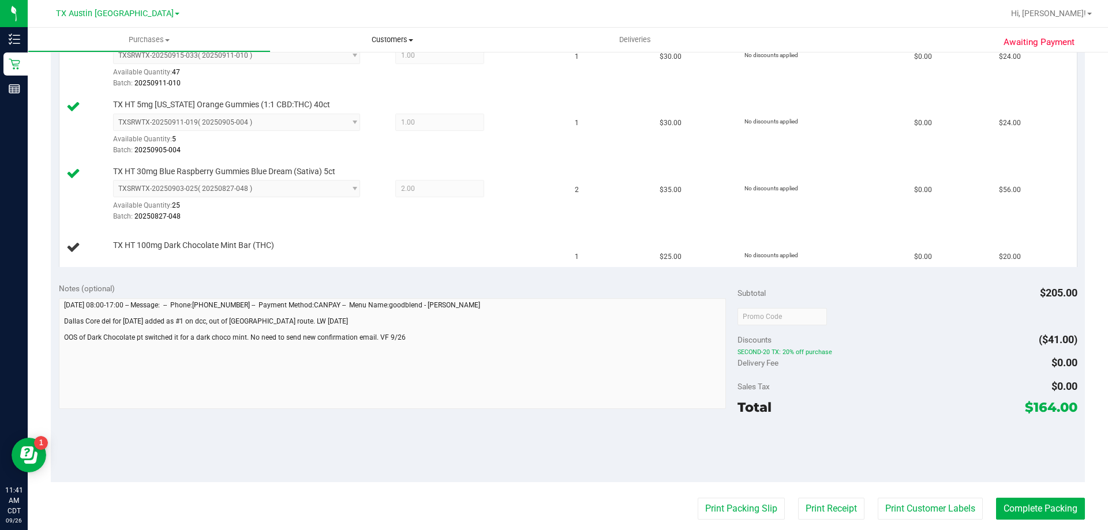
scroll to position [386, 0]
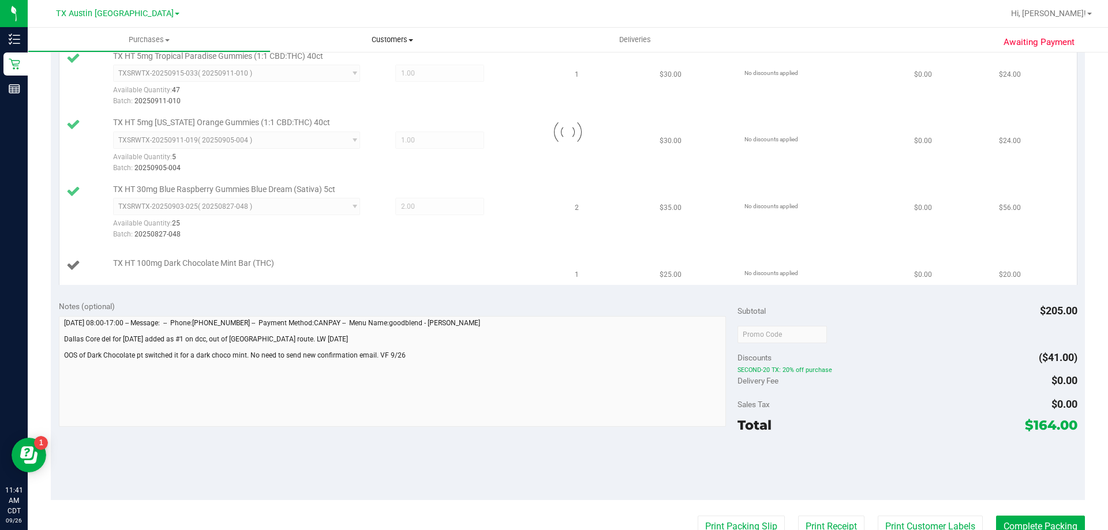
click at [384, 38] on span "Customers" at bounding box center [392, 40] width 243 height 10
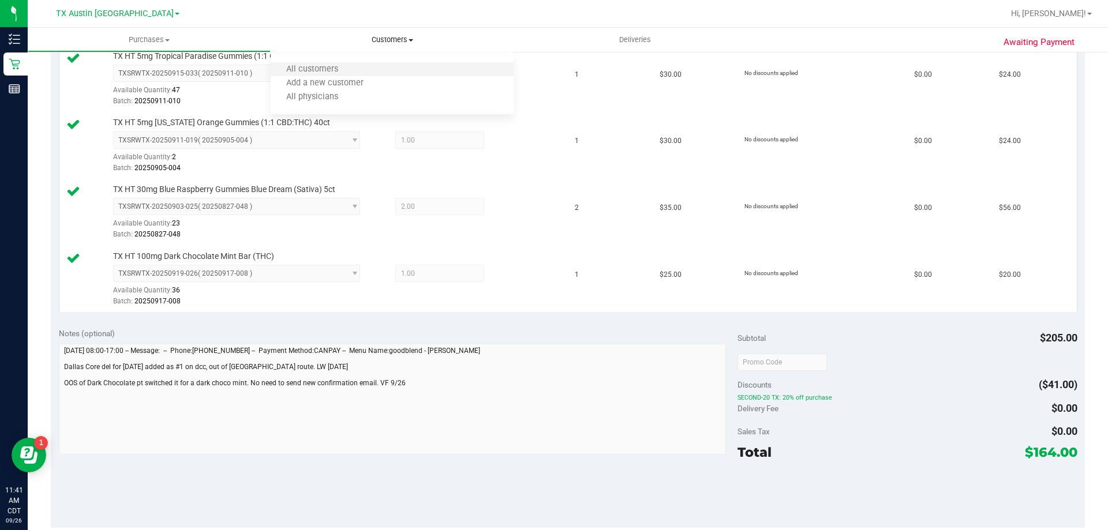
click at [383, 71] on li "All customers" at bounding box center [392, 70] width 243 height 14
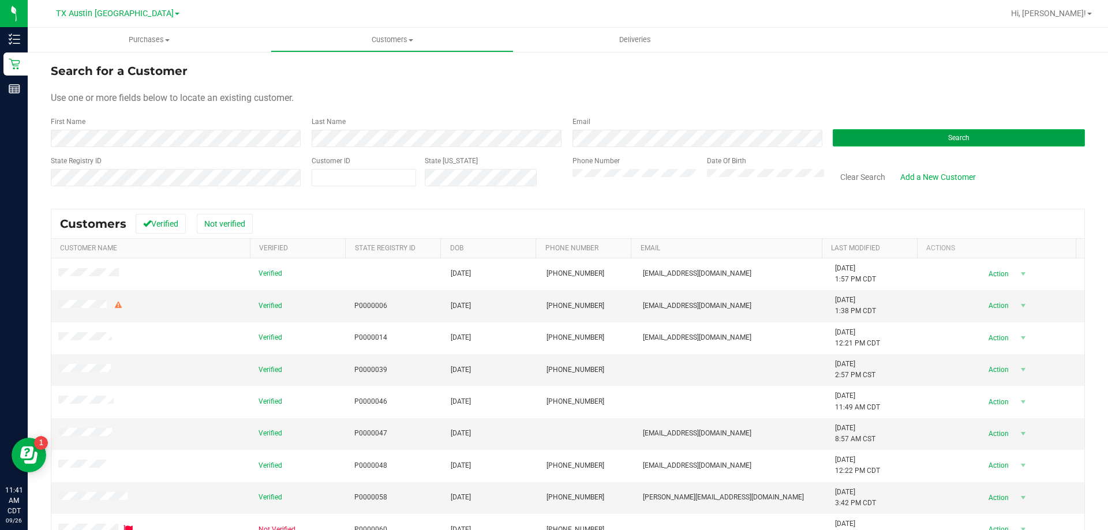
click at [853, 138] on button "Search" at bounding box center [959, 137] width 252 height 17
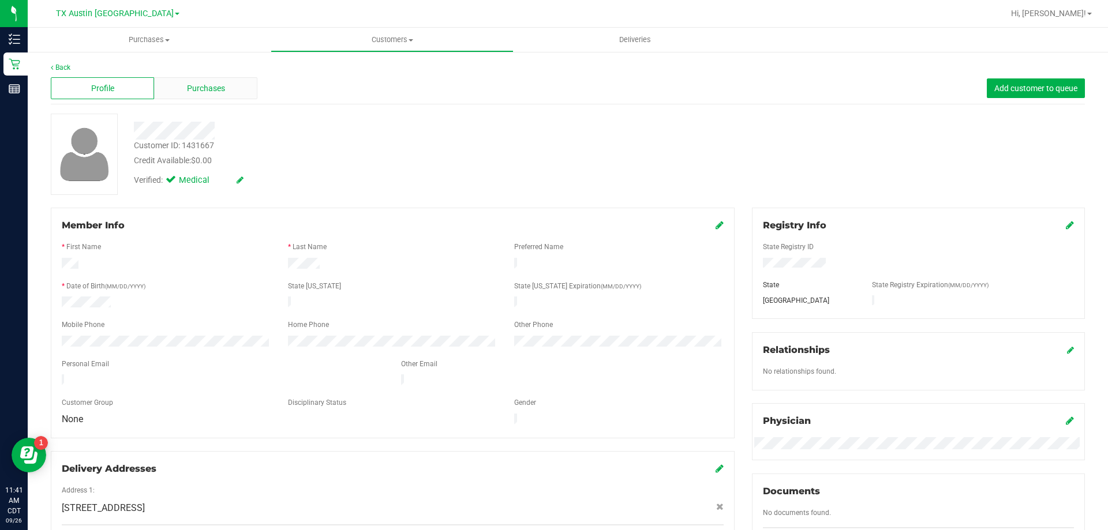
click at [229, 91] on div "Purchases" at bounding box center [205, 88] width 103 height 22
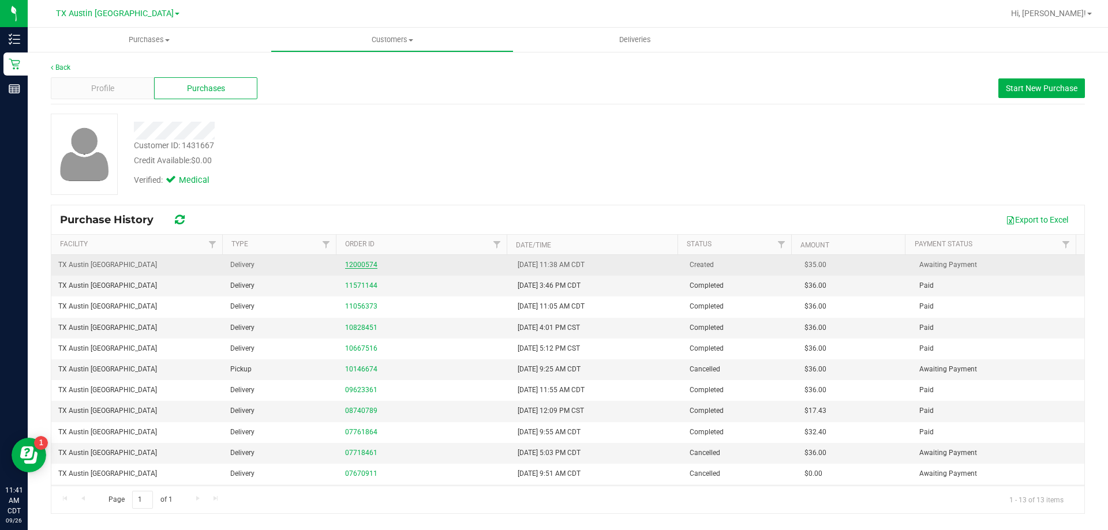
click at [359, 267] on link "12000574" at bounding box center [361, 265] width 32 height 8
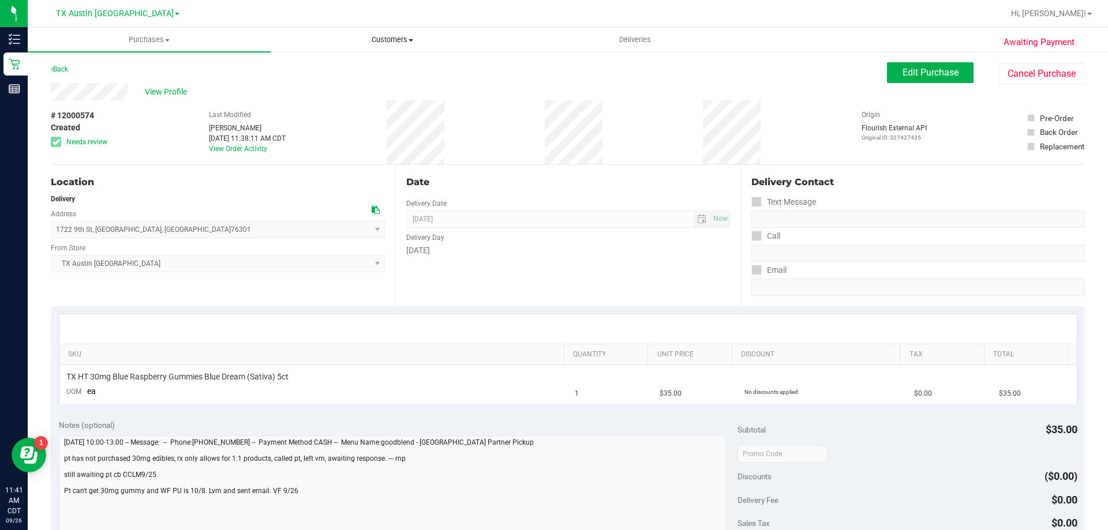
click at [401, 40] on span "Customers" at bounding box center [392, 40] width 242 height 10
click at [400, 73] on li "All customers" at bounding box center [392, 70] width 243 height 14
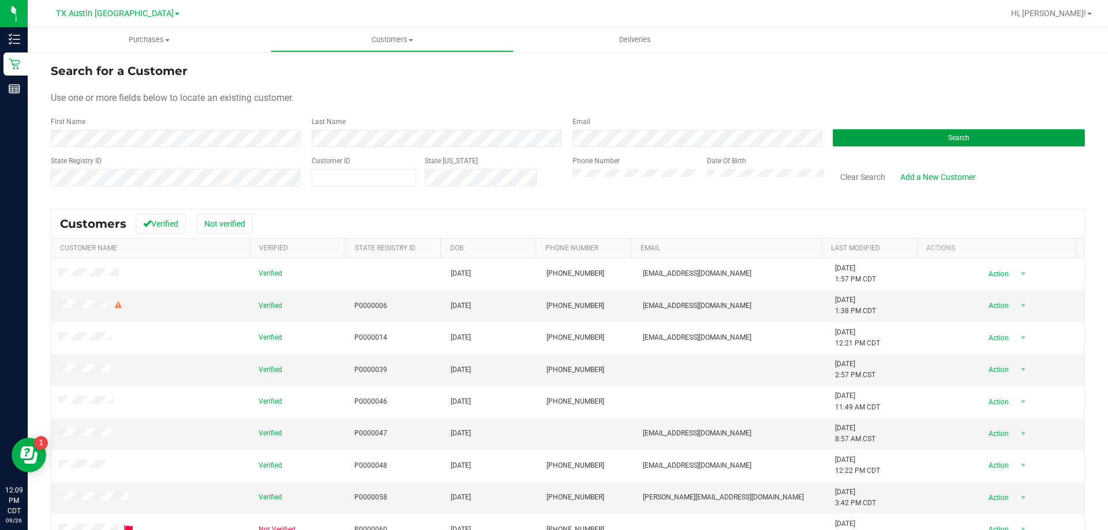
click at [939, 137] on button "Search" at bounding box center [959, 137] width 252 height 17
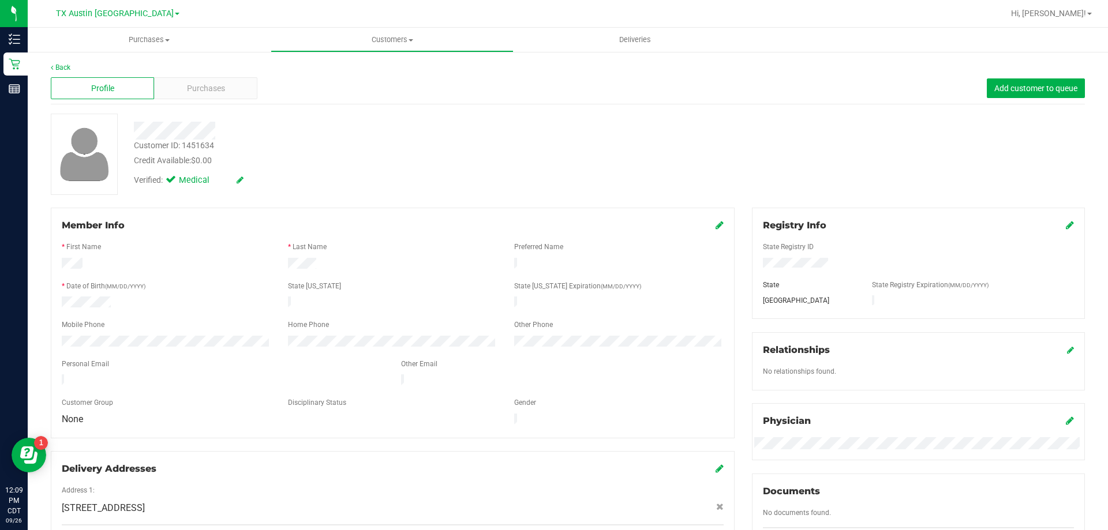
click at [208, 63] on div "Back" at bounding box center [568, 67] width 1034 height 10
click at [208, 94] on span "Purchases" at bounding box center [206, 89] width 38 height 12
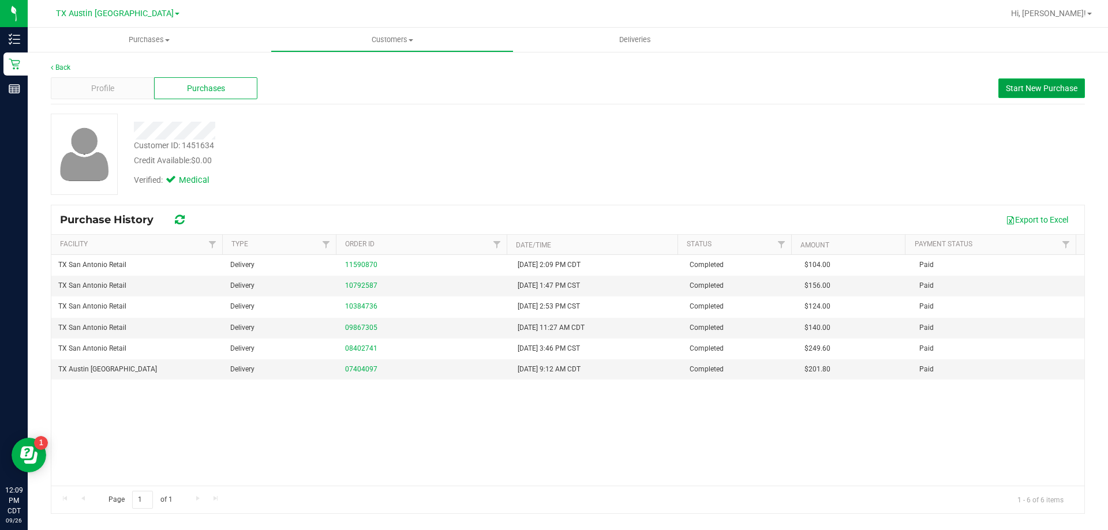
click at [1032, 91] on span "Start New Purchase" at bounding box center [1042, 88] width 72 height 9
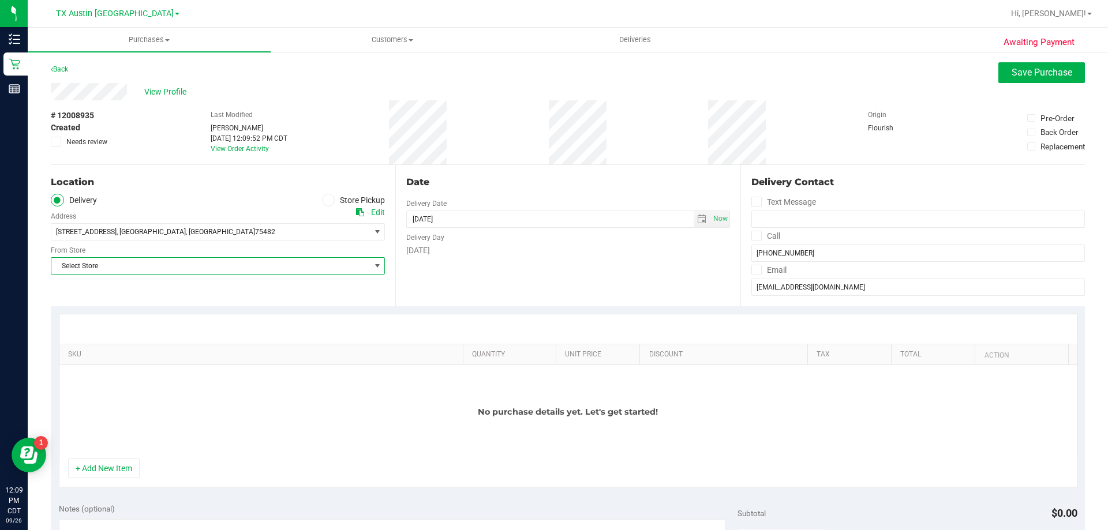
click at [197, 266] on span "Select Store" at bounding box center [210, 266] width 319 height 16
click at [159, 358] on li "TX San Antonio Retail" at bounding box center [216, 356] width 330 height 17
click at [753, 236] on icon at bounding box center [757, 236] width 8 height 0
click at [0, 0] on input "Call" at bounding box center [0, 0] width 0 height 0
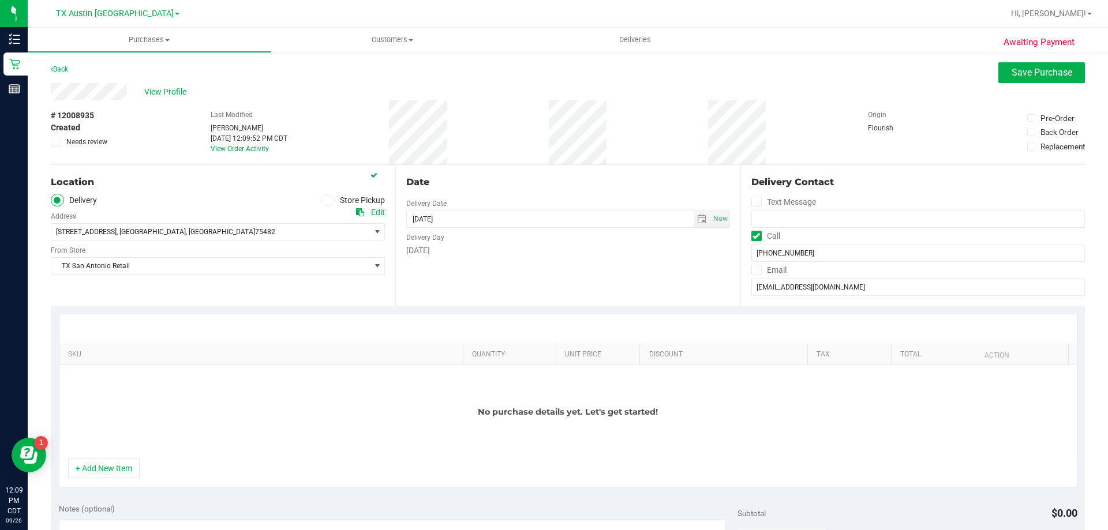
click at [753, 270] on icon at bounding box center [757, 270] width 8 height 0
click at [0, 0] on input "Email" at bounding box center [0, 0] width 0 height 0
click at [697, 220] on span "select" at bounding box center [701, 219] width 9 height 9
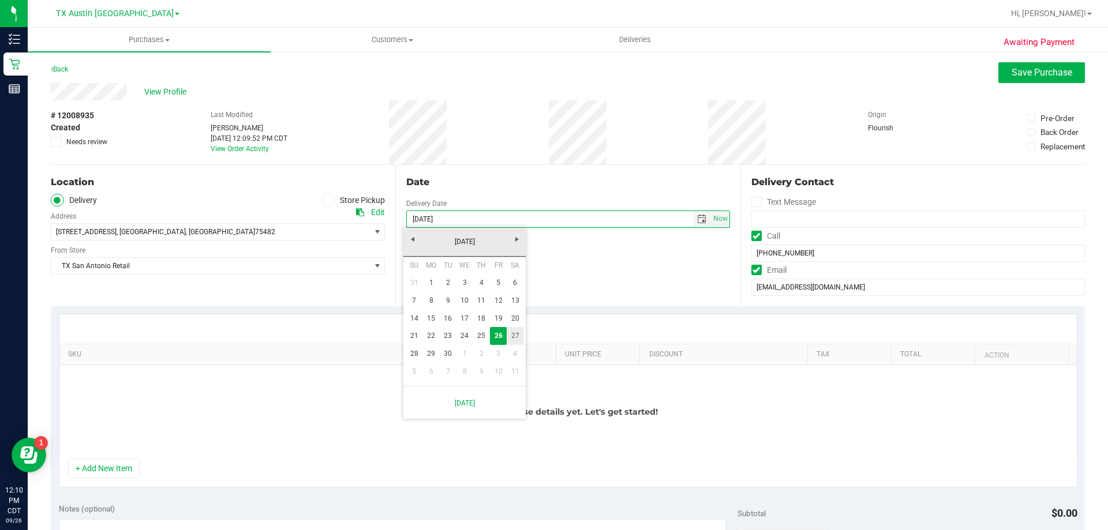
click at [517, 336] on link "27" at bounding box center [515, 336] width 17 height 18
type input "09/27/2025"
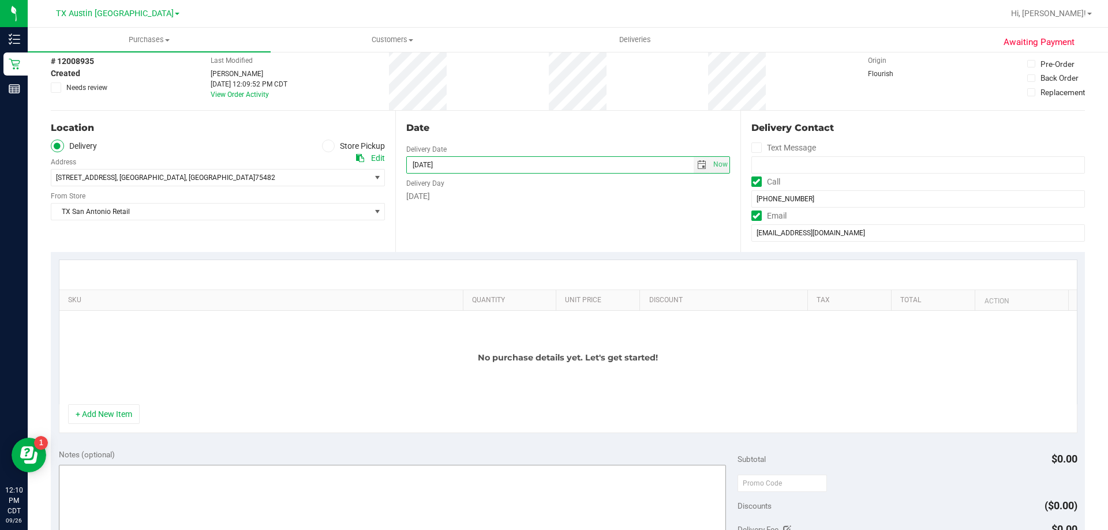
scroll to position [115, 0]
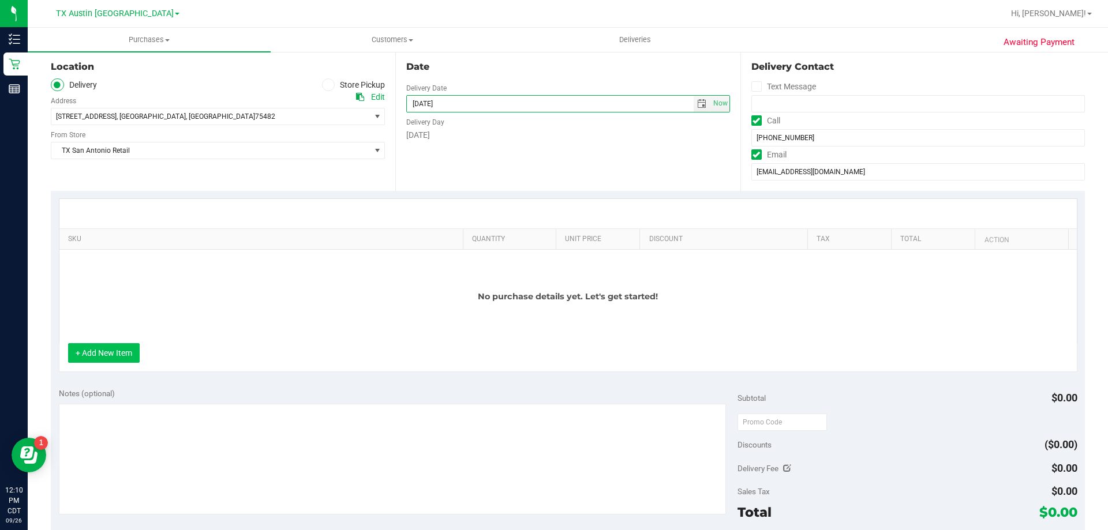
click at [96, 353] on button "+ Add New Item" at bounding box center [104, 353] width 72 height 20
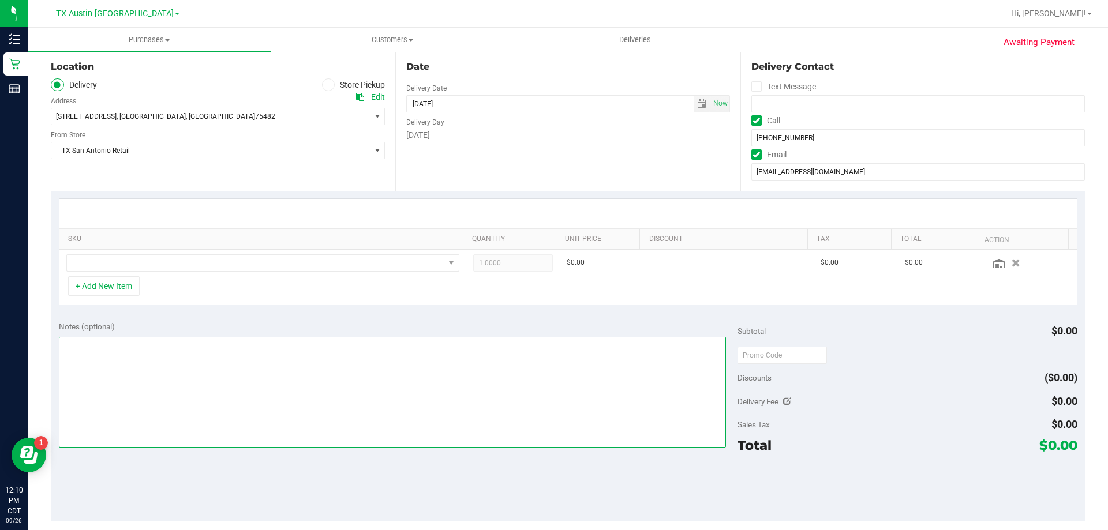
click at [99, 353] on textarea at bounding box center [393, 392] width 668 height 111
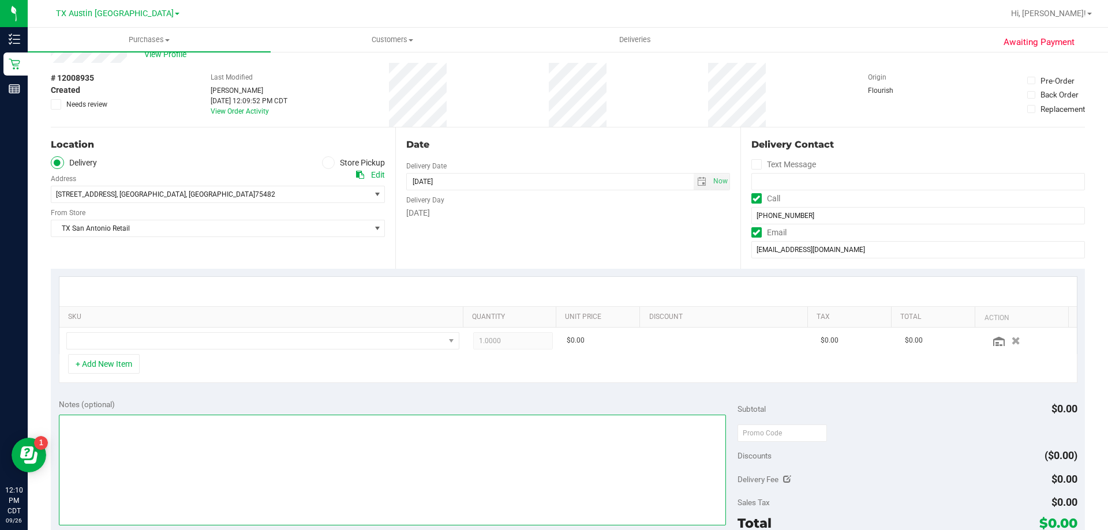
scroll to position [0, 0]
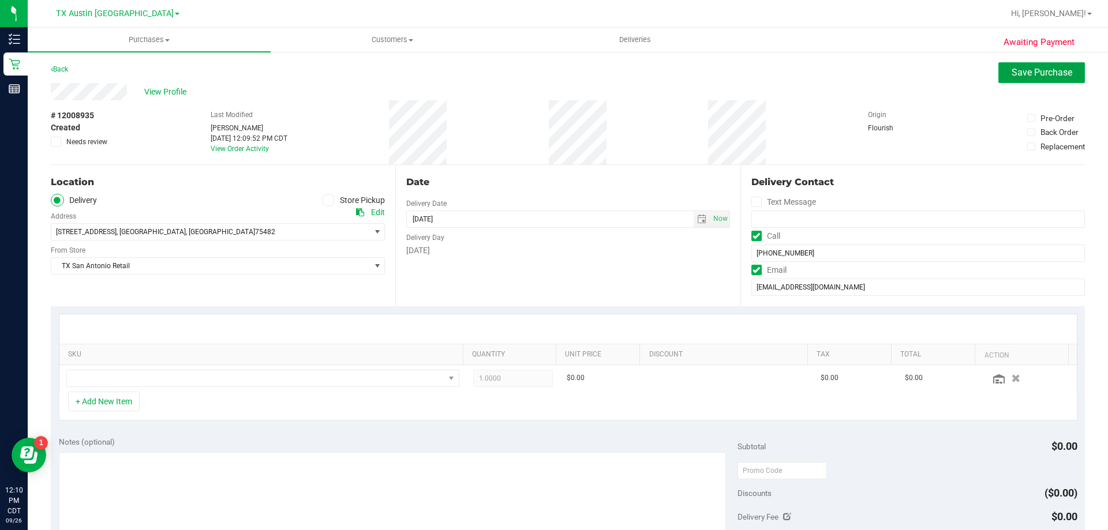
drag, startPoint x: 1033, startPoint y: 74, endPoint x: 1008, endPoint y: 88, distance: 28.9
click at [1033, 74] on span "Save Purchase" at bounding box center [1042, 72] width 61 height 11
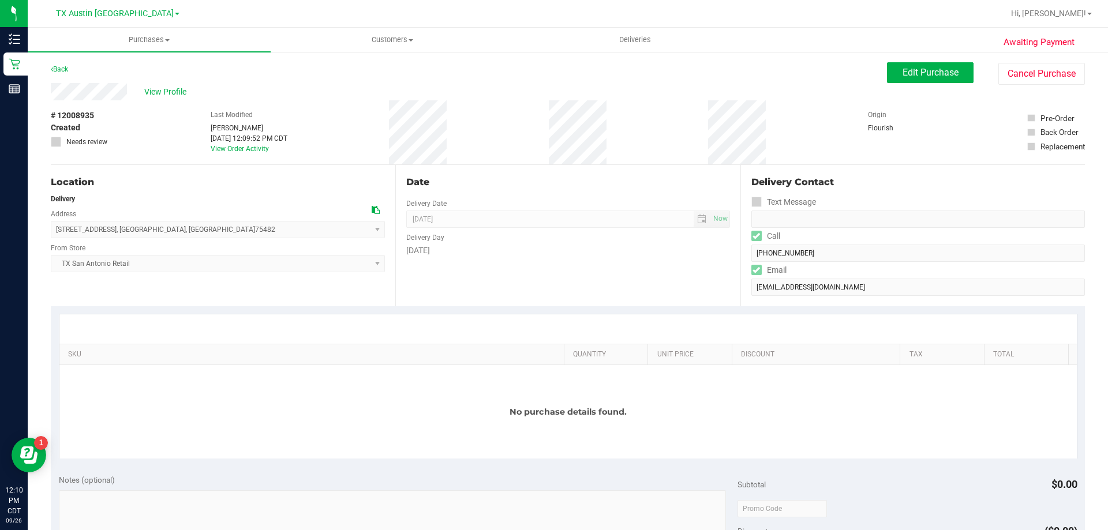
click at [60, 70] on link "Back" at bounding box center [59, 69] width 17 height 8
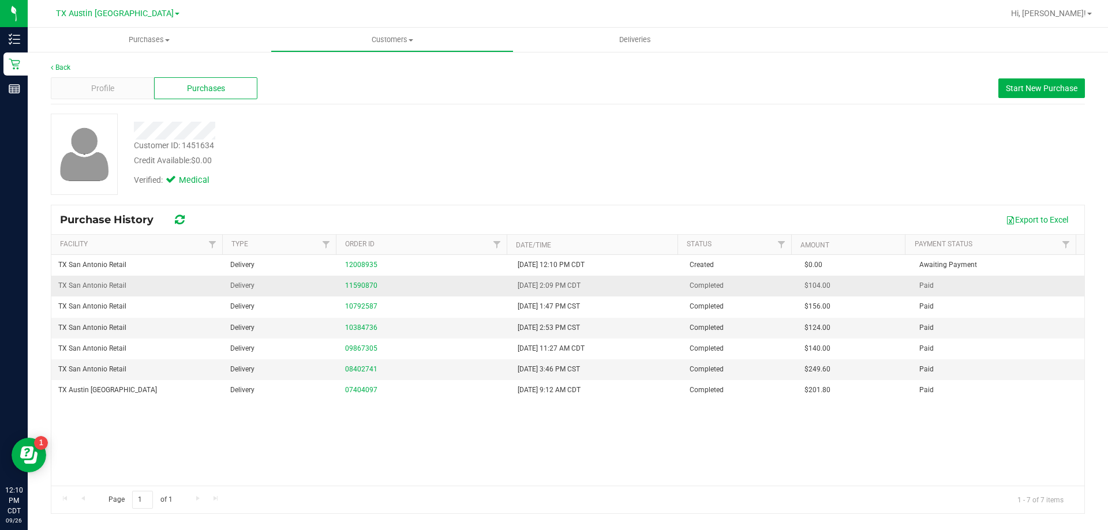
click at [361, 279] on td "11590870" at bounding box center [424, 286] width 172 height 21
click at [361, 283] on link "11590870" at bounding box center [361, 286] width 32 height 8
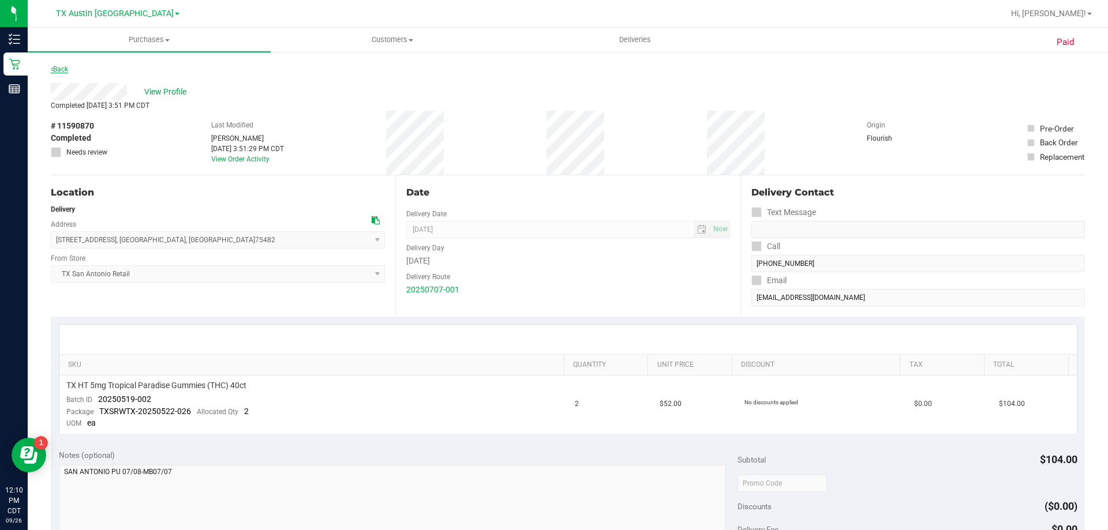
click at [61, 68] on link "Back" at bounding box center [59, 69] width 17 height 8
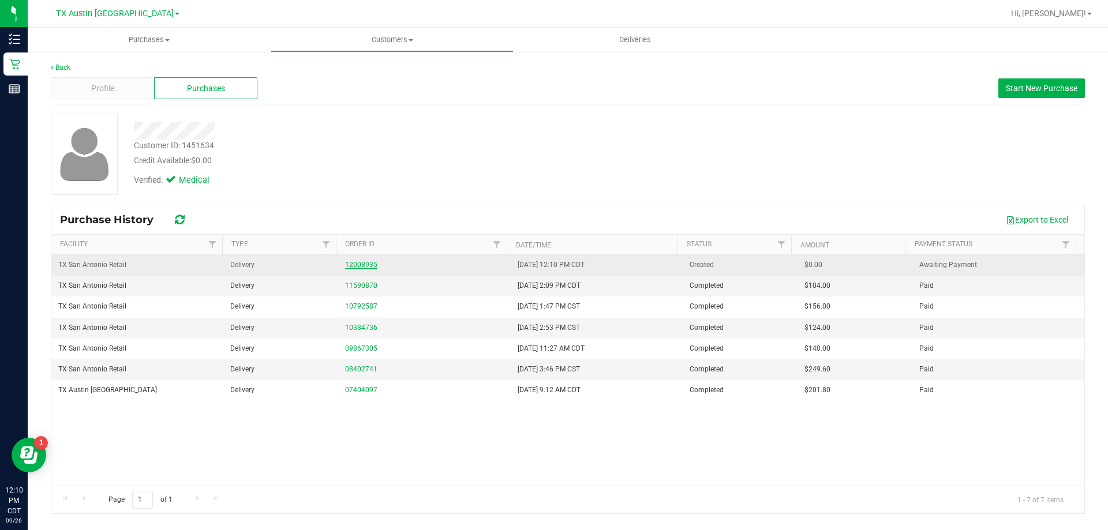
click at [372, 266] on link "12008935" at bounding box center [361, 265] width 32 height 8
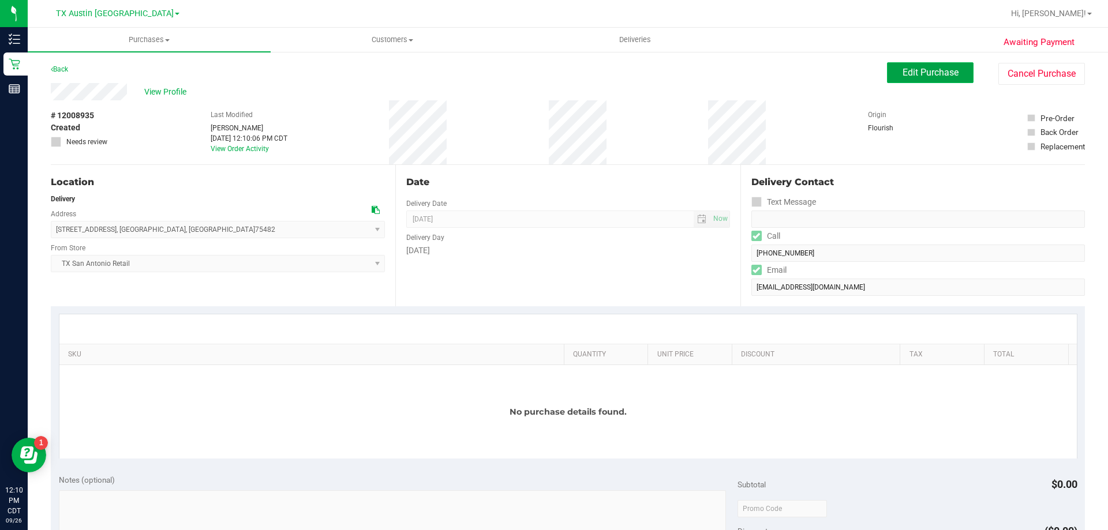
click at [903, 71] on span "Edit Purchase" at bounding box center [931, 72] width 56 height 11
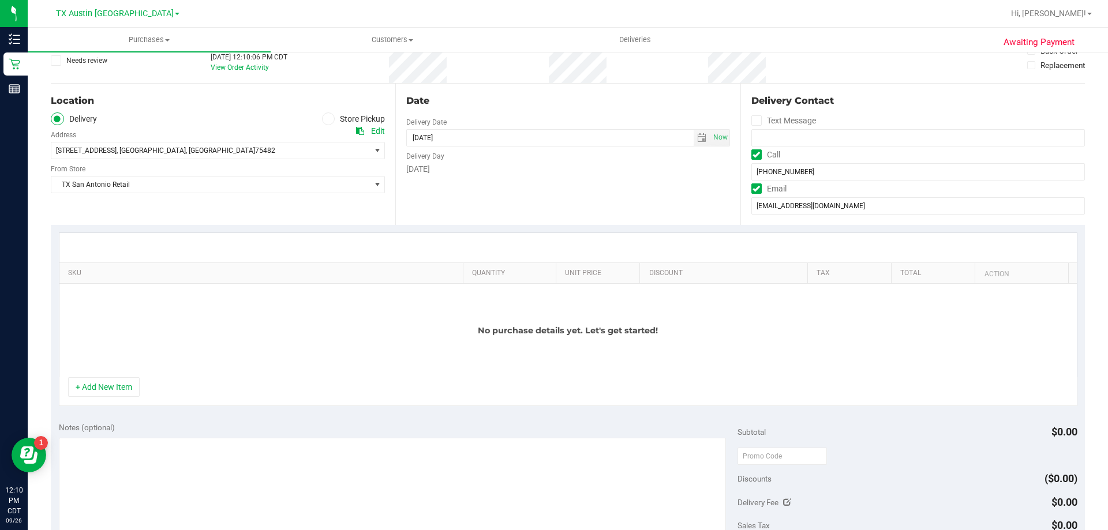
scroll to position [115, 0]
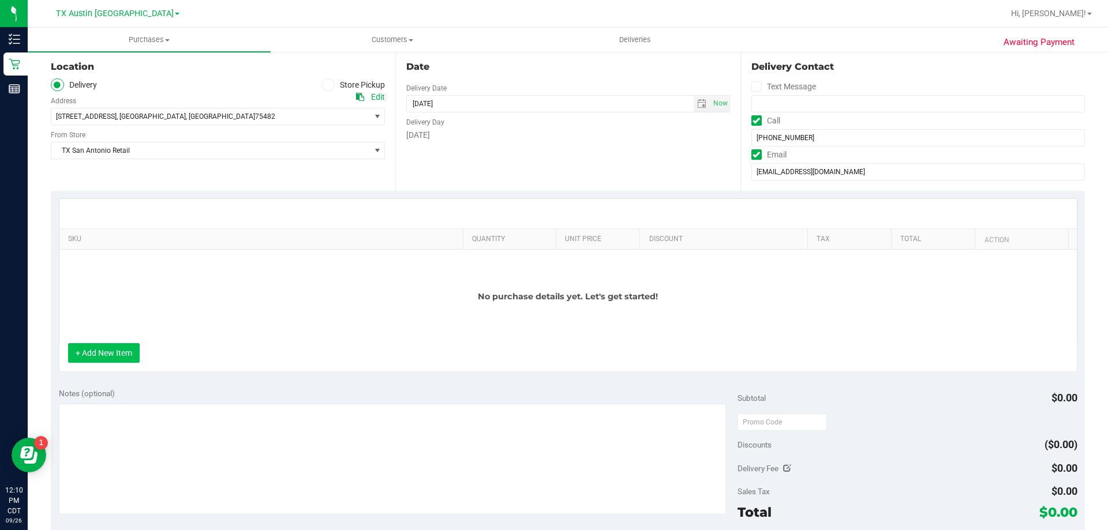
click at [114, 358] on button "+ Add New Item" at bounding box center [104, 353] width 72 height 20
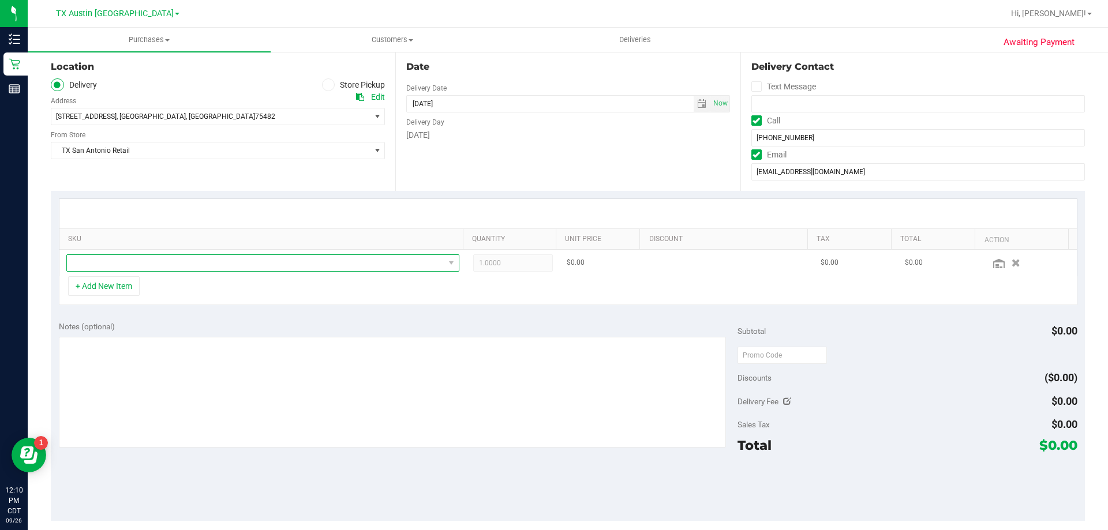
click at [195, 264] on span "NO DATA FOUND" at bounding box center [256, 263] width 378 height 16
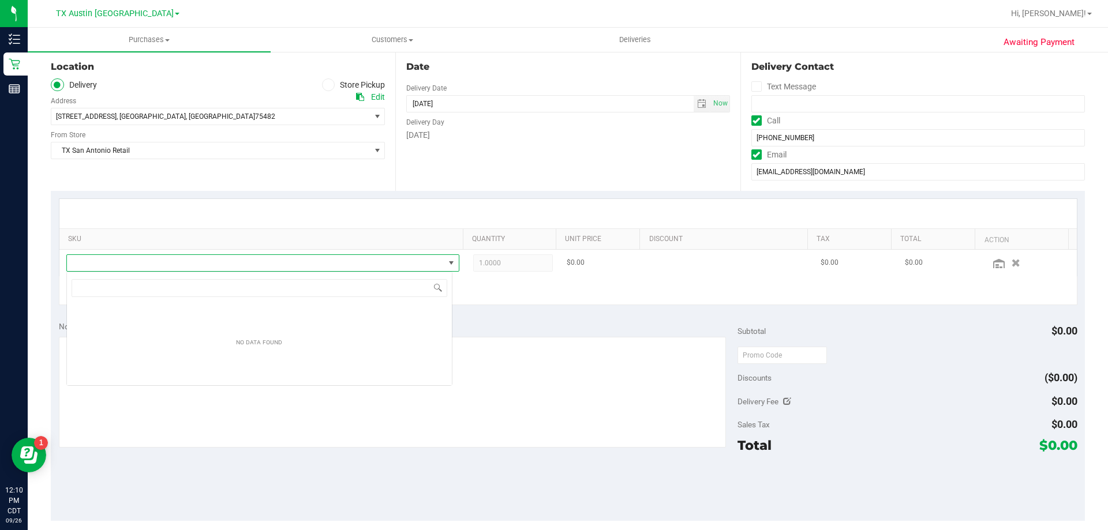
scroll to position [17, 386]
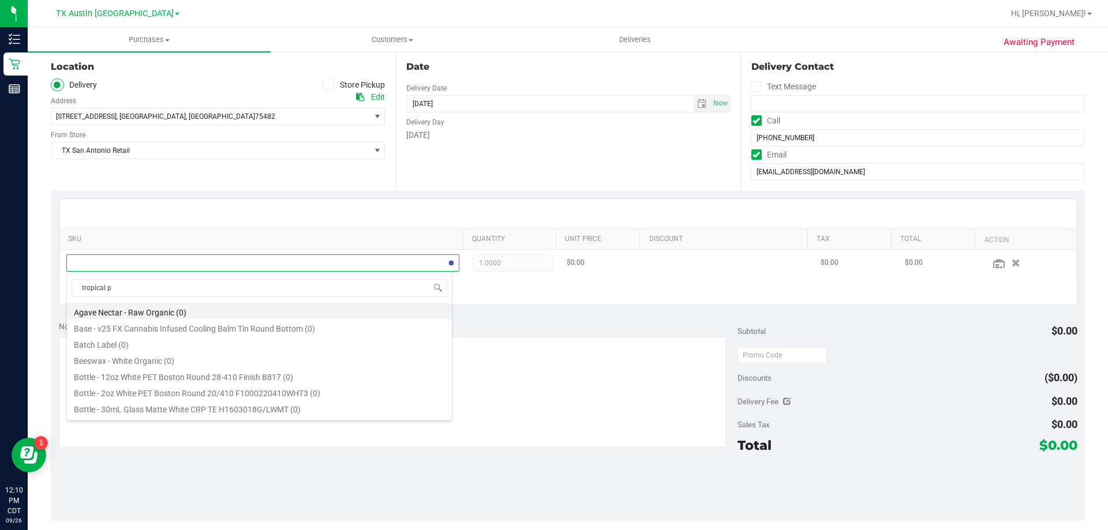
type input "tropical pa"
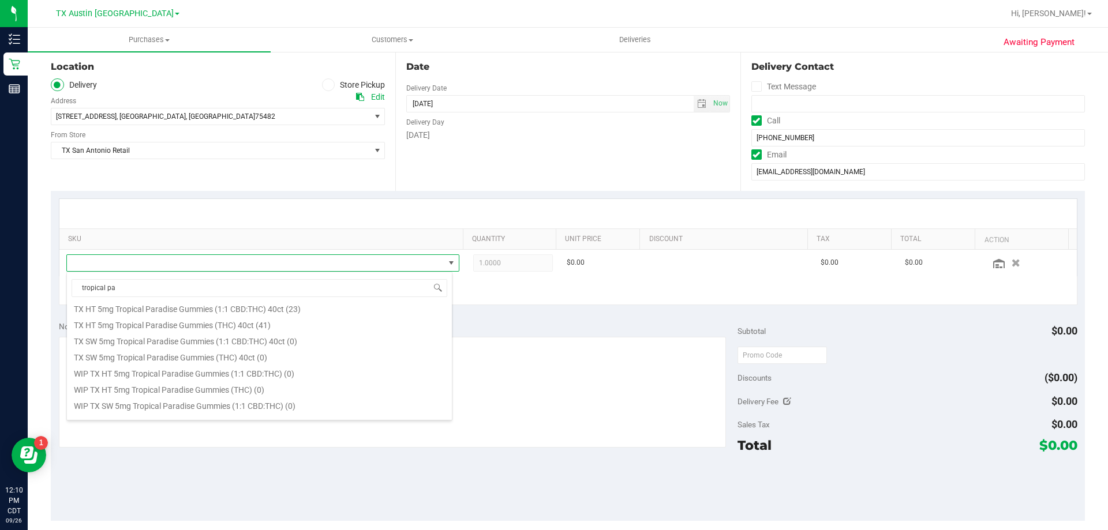
scroll to position [208, 0]
click at [180, 309] on li "TX HT 5mg Tropical Paradise Gummies (THC) 40ct (41)" at bounding box center [259, 313] width 385 height 16
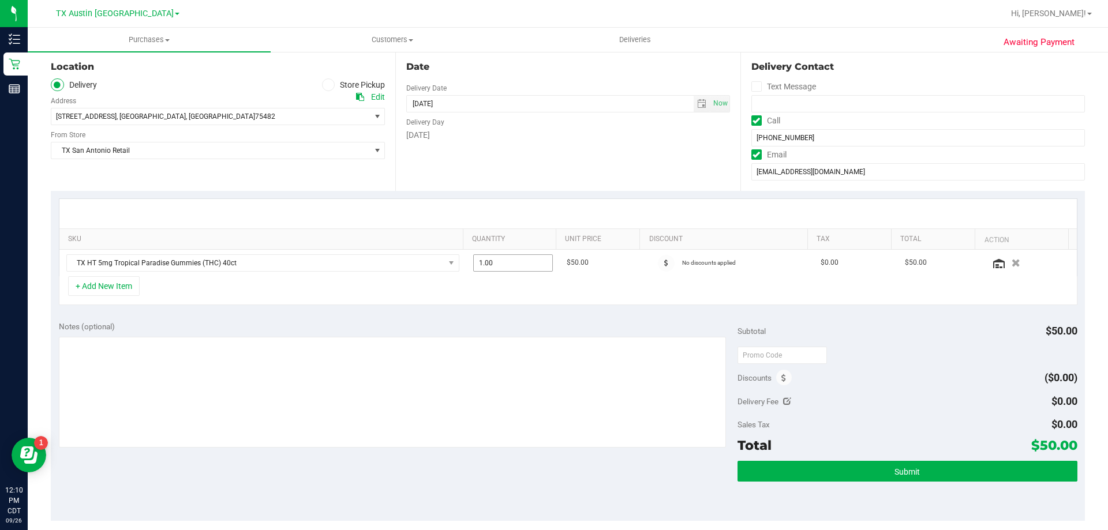
click at [507, 265] on span "1.00 1" at bounding box center [513, 263] width 80 height 17
type input "2"
type input "2.00"
click at [511, 195] on div "SKU Quantity Unit Price Discount Tax Total Action TX HT 5mg Tropical Paradise G…" at bounding box center [568, 252] width 1034 height 122
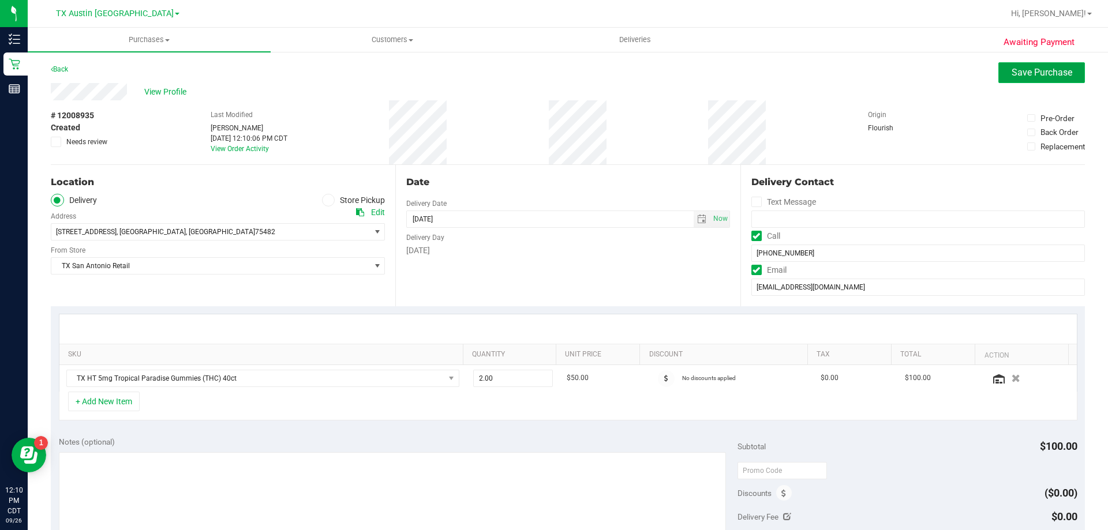
click at [1022, 70] on span "Save Purchase" at bounding box center [1042, 72] width 61 height 11
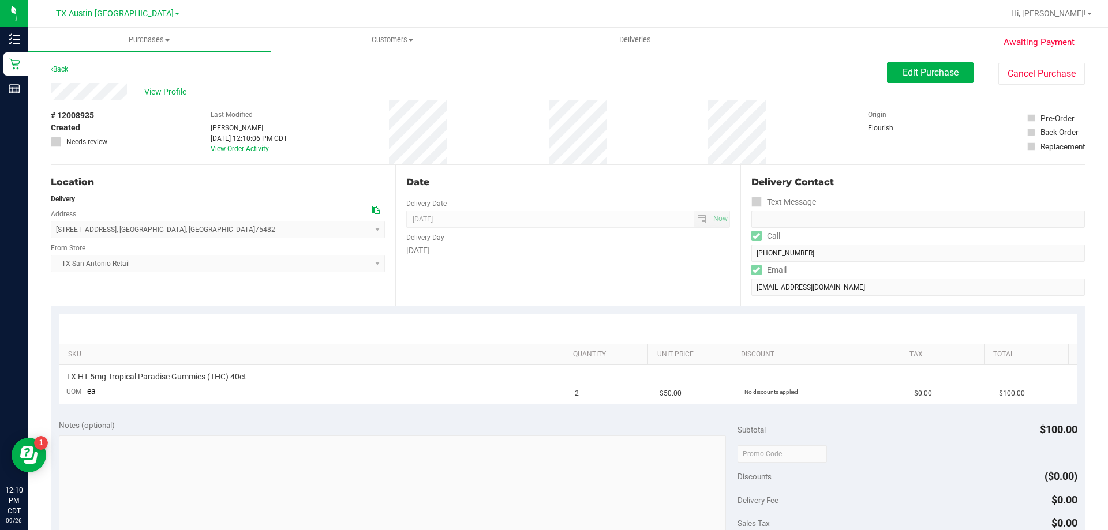
click at [62, 62] on div "Awaiting Payment Back Edit Purchase Cancel Purchase View Profile # 12008935 Cre…" at bounding box center [568, 470] width 1081 height 839
click at [61, 64] on div "Back" at bounding box center [59, 69] width 17 height 14
click at [61, 69] on link "Back" at bounding box center [59, 69] width 17 height 8
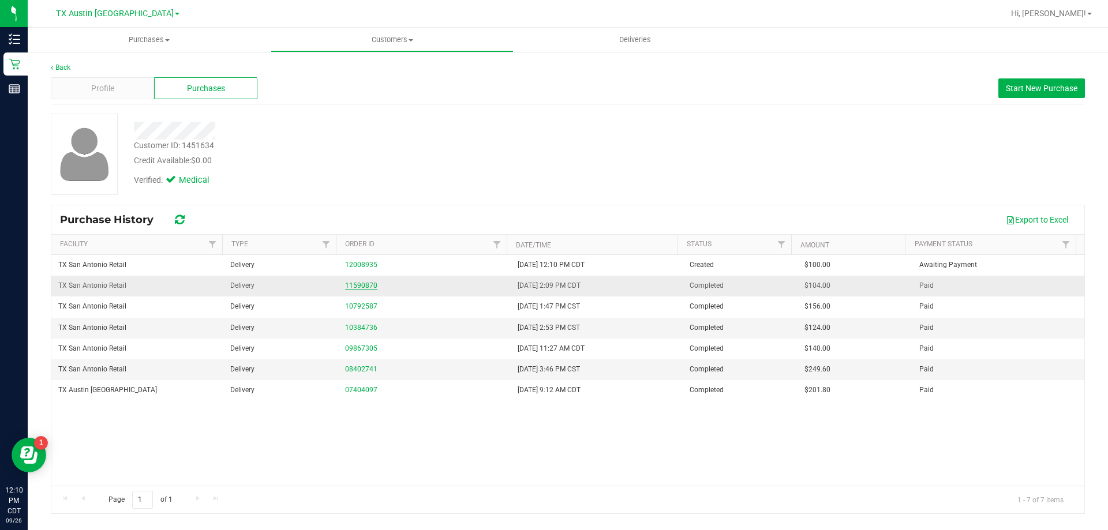
click at [358, 287] on link "11590870" at bounding box center [361, 286] width 32 height 8
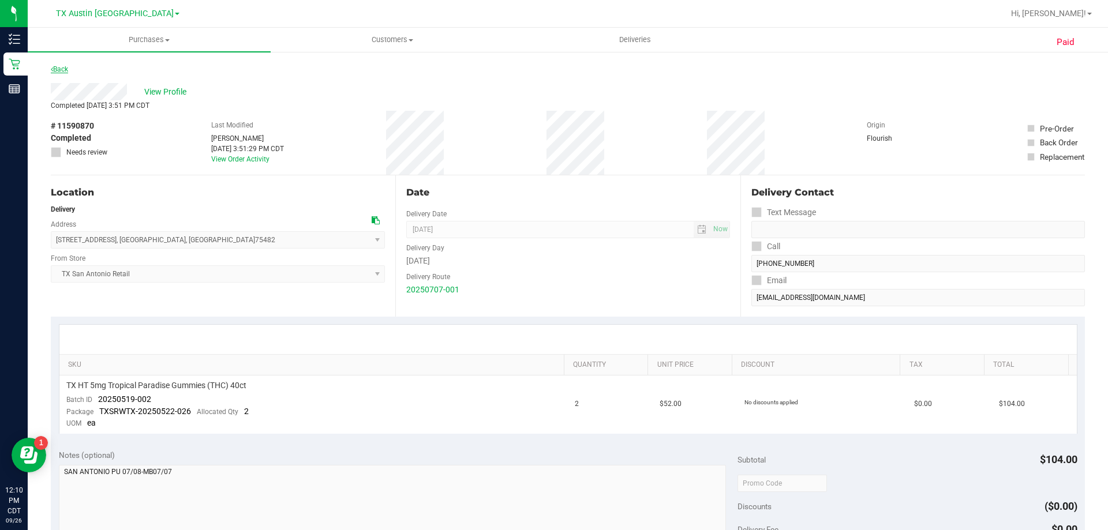
click at [59, 66] on link "Back" at bounding box center [59, 69] width 17 height 8
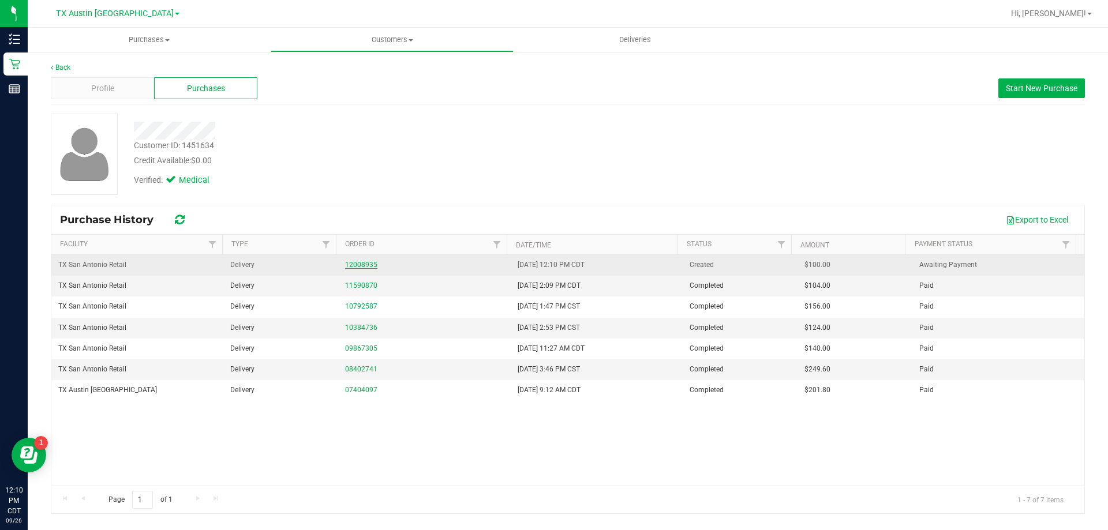
click at [365, 264] on link "12008935" at bounding box center [361, 265] width 32 height 8
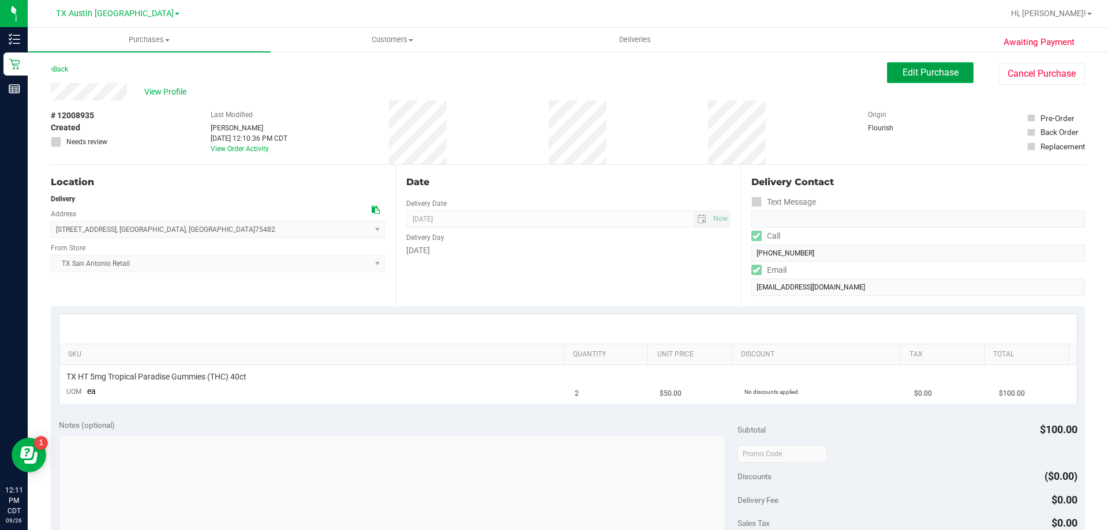
click at [917, 77] on span "Edit Purchase" at bounding box center [931, 72] width 56 height 11
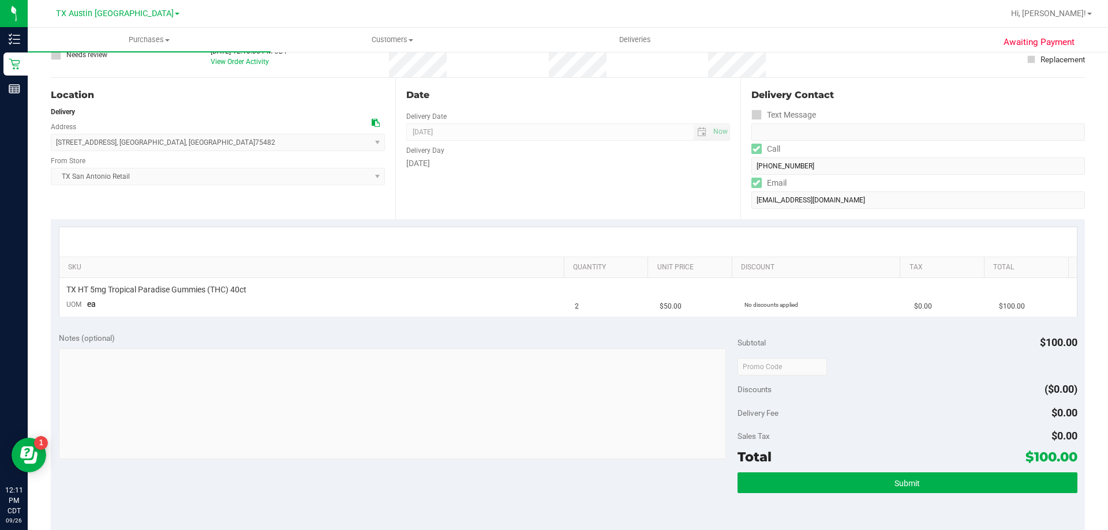
scroll to position [231, 0]
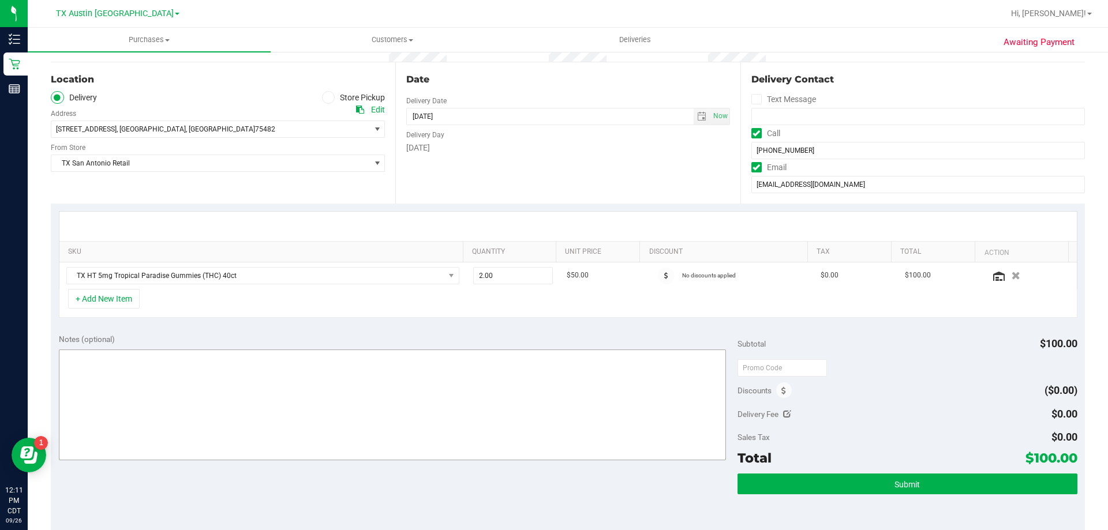
scroll to position [115, 0]
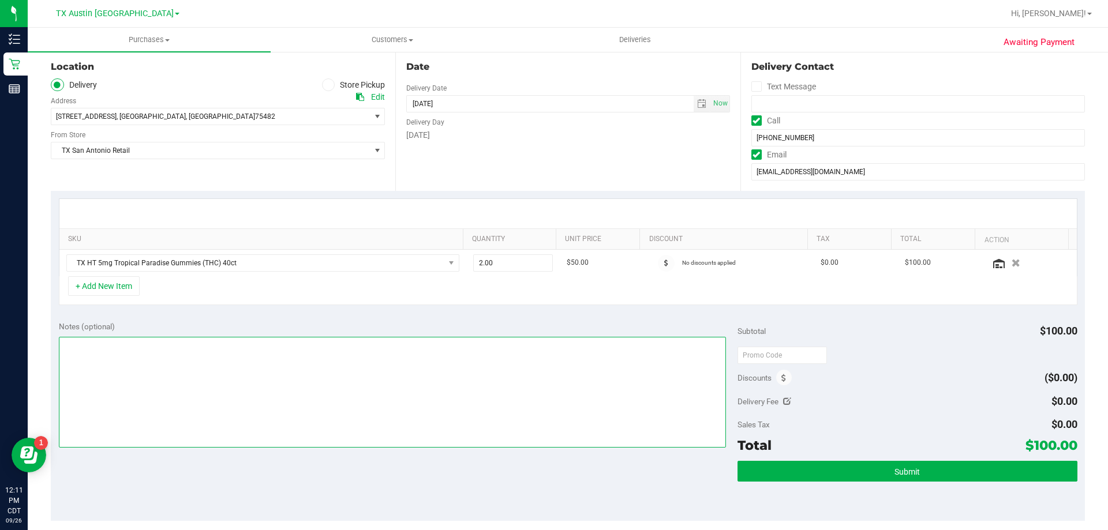
click at [330, 344] on textarea at bounding box center [393, 392] width 668 height 111
click at [491, 349] on textarea at bounding box center [393, 392] width 668 height 111
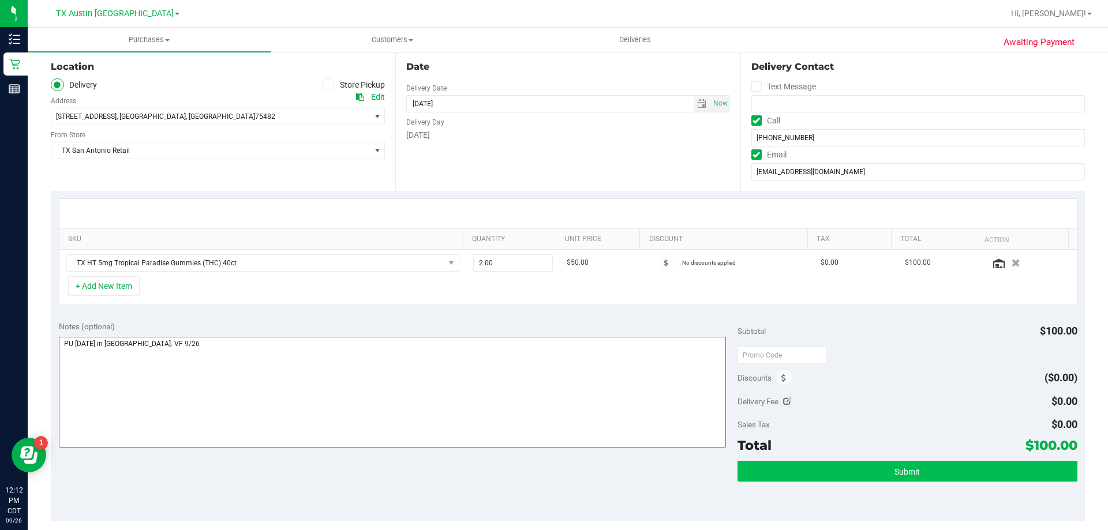
type textarea "PU Sat 9/27 in San Antonio. VF 9/26"
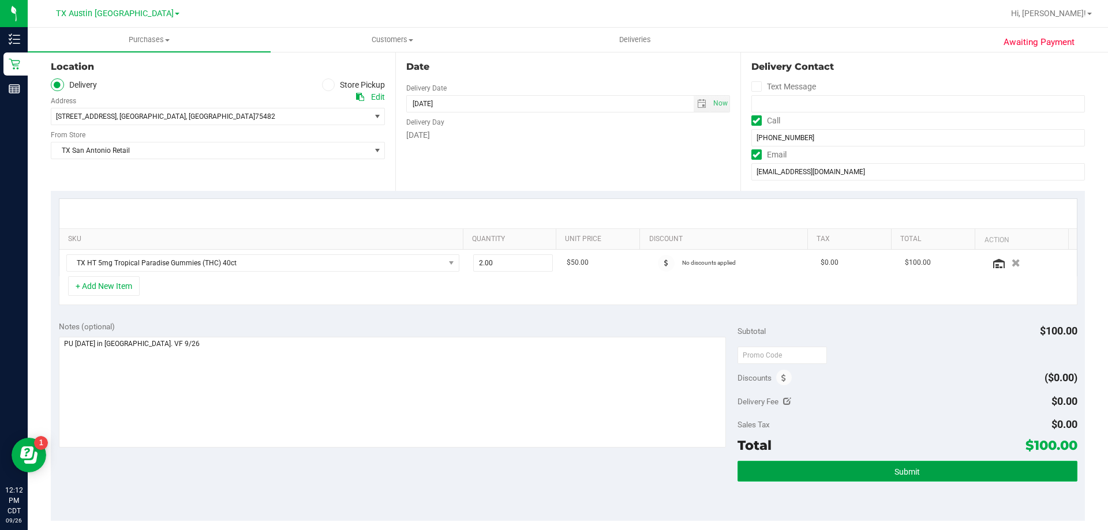
click at [906, 476] on span "Submit" at bounding box center [907, 472] width 25 height 9
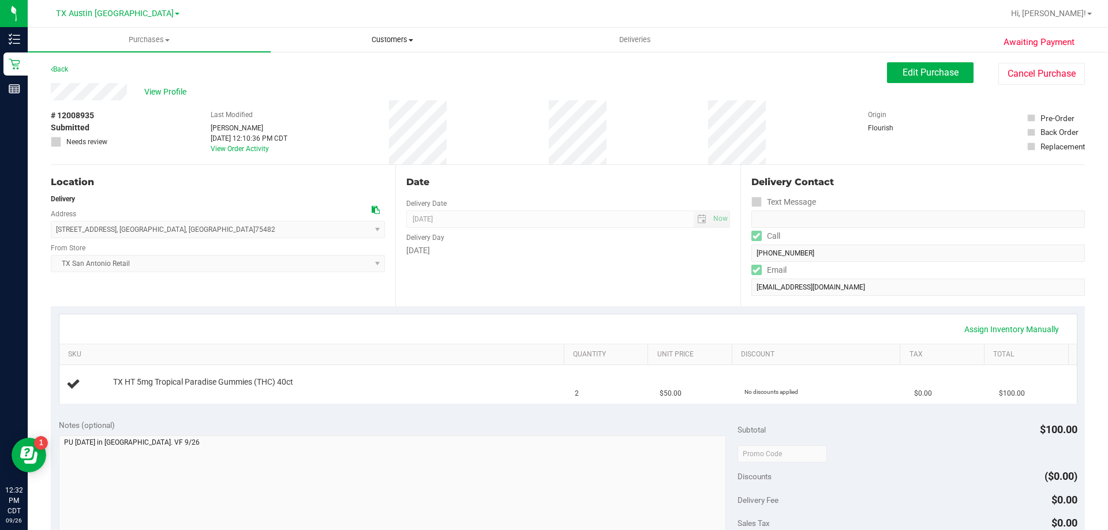
click at [403, 39] on span "Customers" at bounding box center [392, 40] width 242 height 10
click at [397, 72] on li "All customers" at bounding box center [392, 70] width 243 height 14
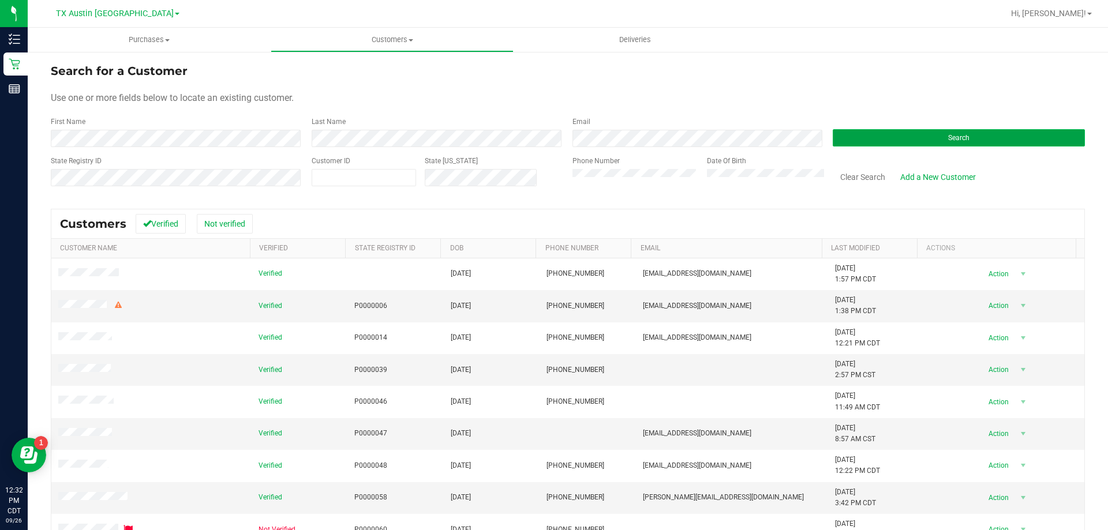
click at [865, 132] on button "Search" at bounding box center [959, 137] width 252 height 17
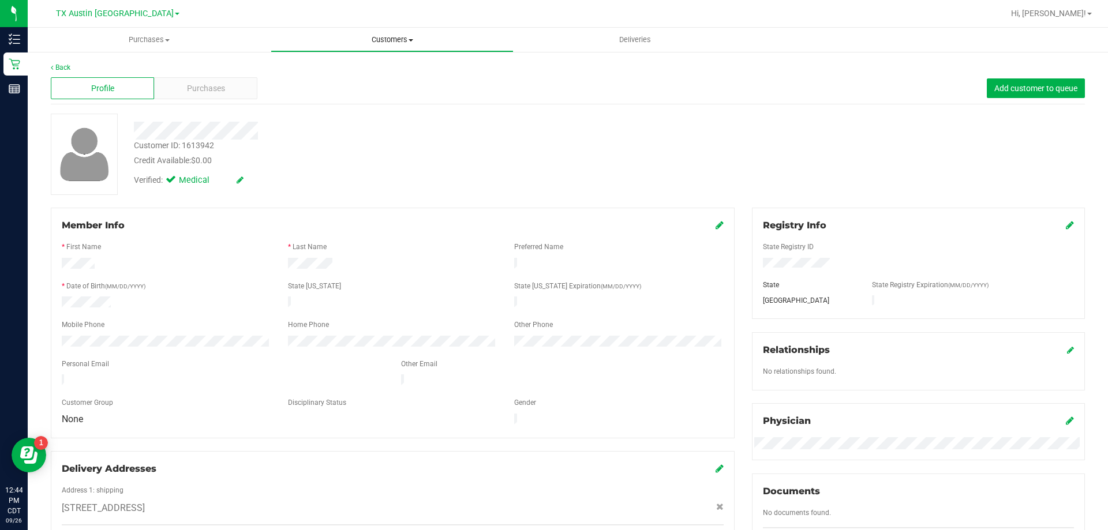
click at [397, 34] on uib-tab-heading "Customers All customers Add a new customer All physicians" at bounding box center [392, 39] width 242 height 23
click at [406, 65] on li "All customers" at bounding box center [392, 70] width 243 height 14
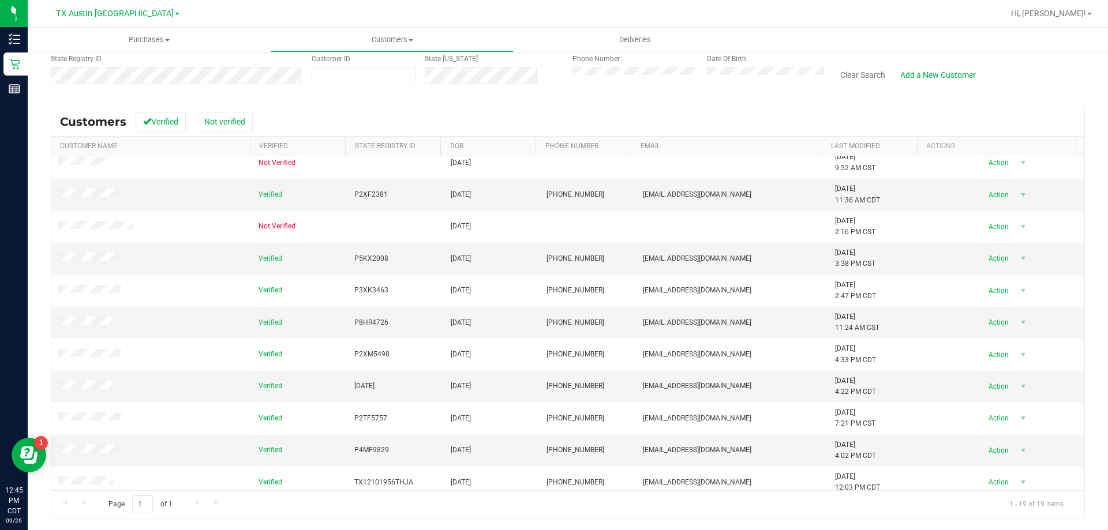
scroll to position [272, 0]
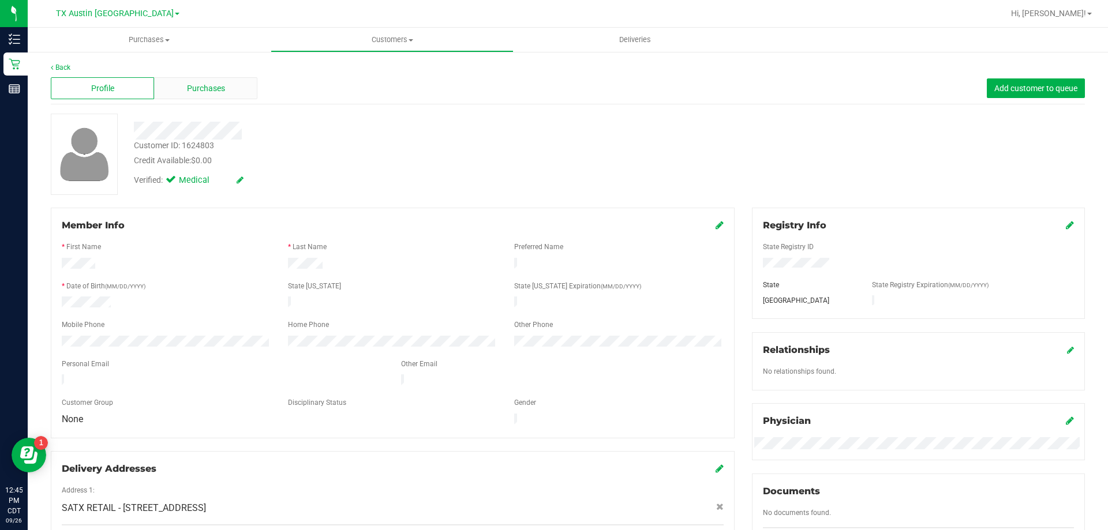
click at [231, 87] on div "Purchases" at bounding box center [205, 88] width 103 height 22
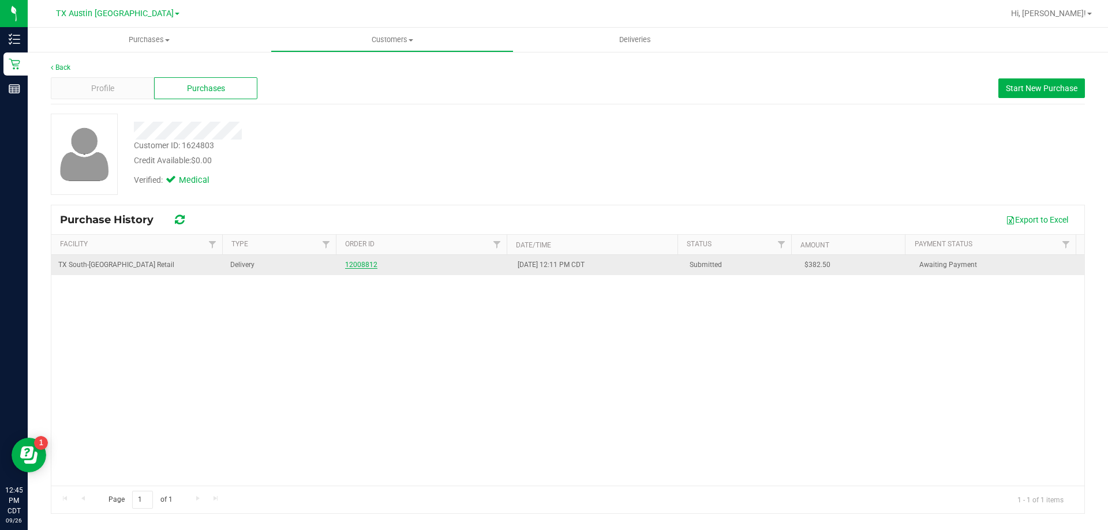
click at [373, 262] on link "12008812" at bounding box center [361, 265] width 32 height 8
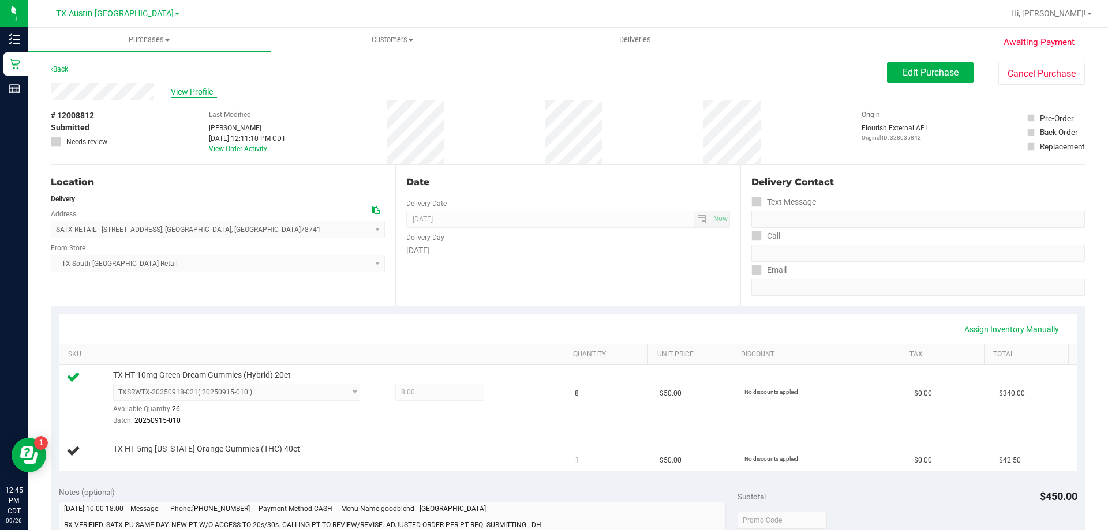
click at [193, 90] on span "View Profile" at bounding box center [194, 92] width 46 height 12
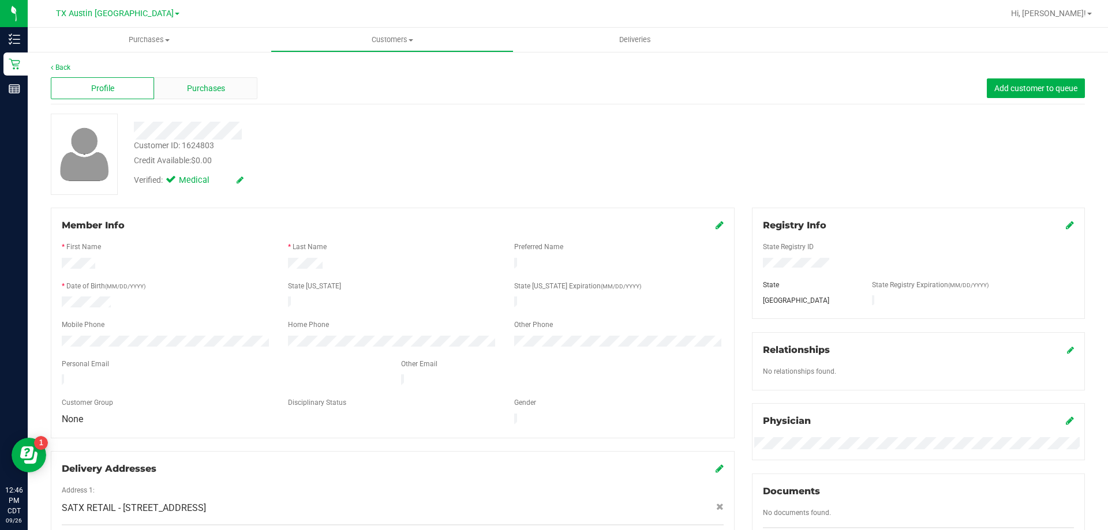
click at [211, 83] on span "Purchases" at bounding box center [206, 89] width 38 height 12
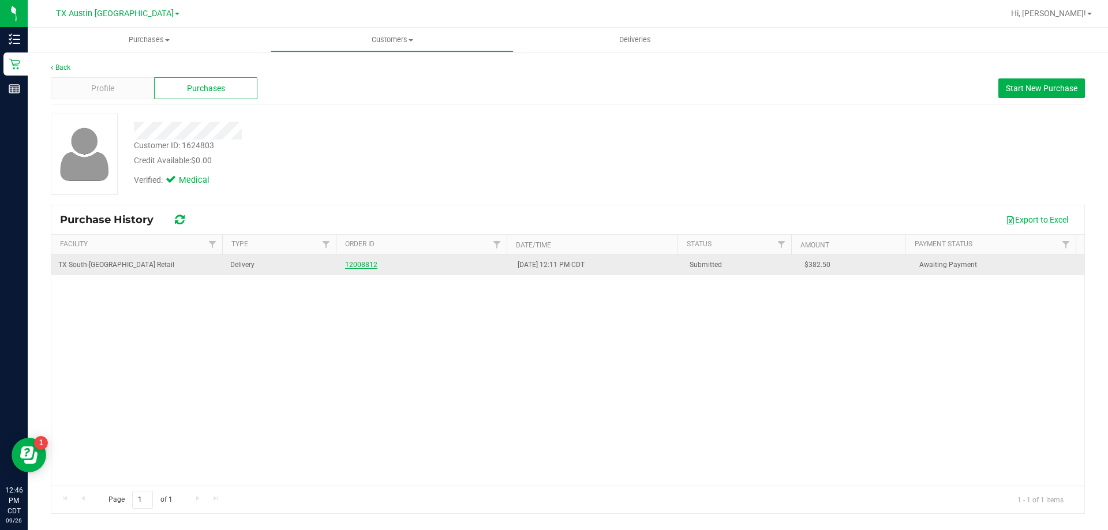
click at [367, 265] on link "12008812" at bounding box center [361, 265] width 32 height 8
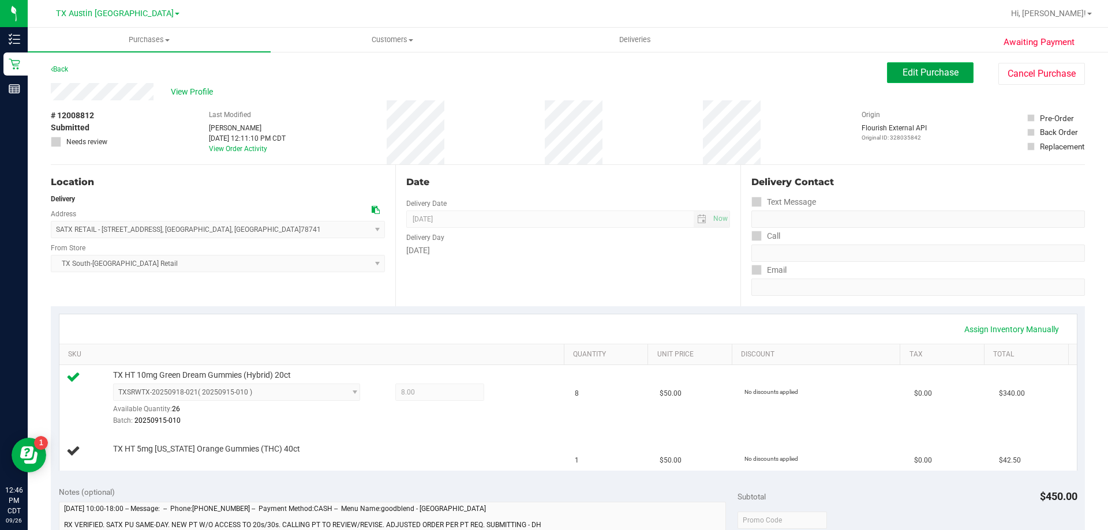
click at [916, 75] on span "Edit Purchase" at bounding box center [931, 72] width 56 height 11
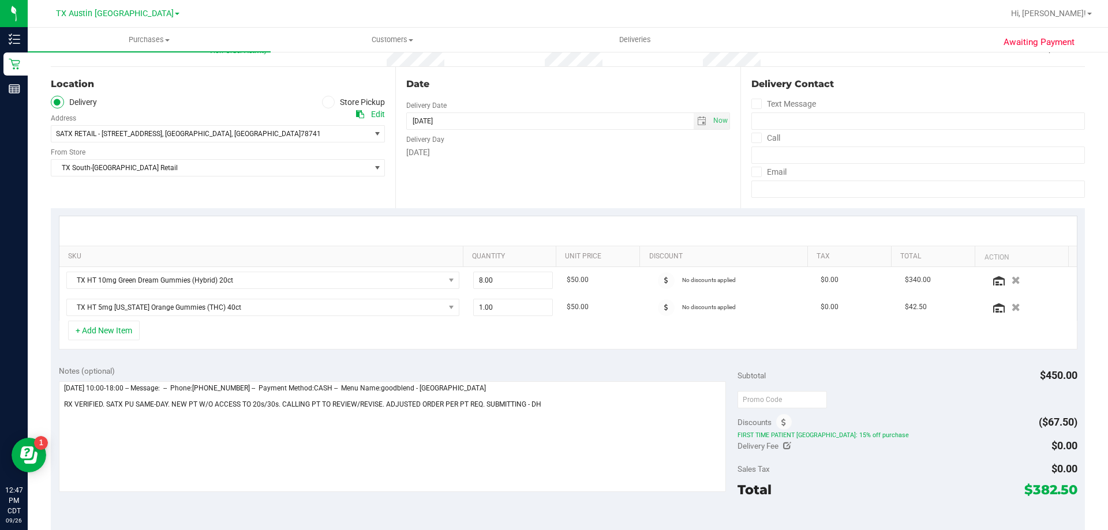
scroll to position [115, 0]
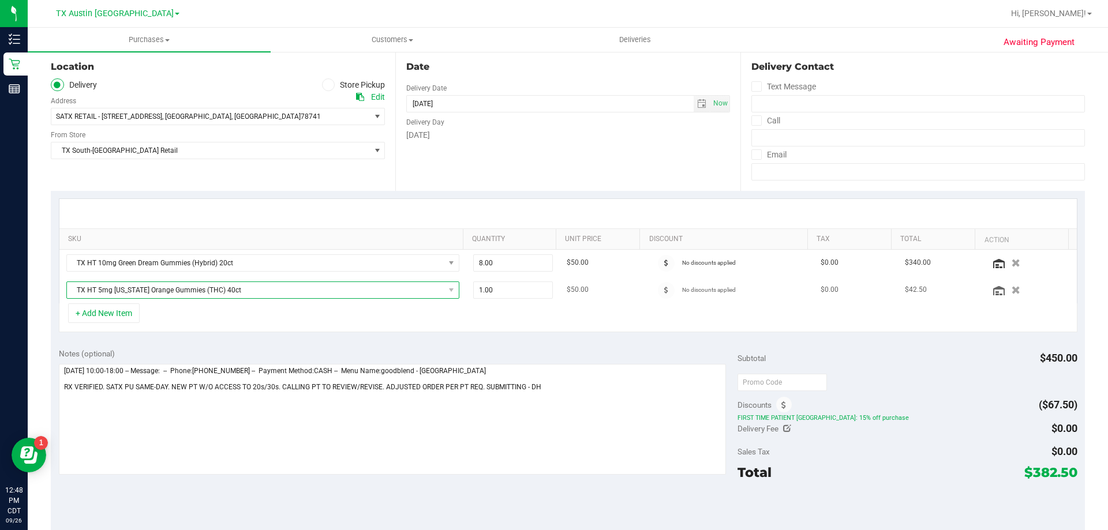
click at [263, 293] on span "TX HT 5mg [US_STATE] Orange Gummies (THC) 40ct" at bounding box center [256, 290] width 378 height 16
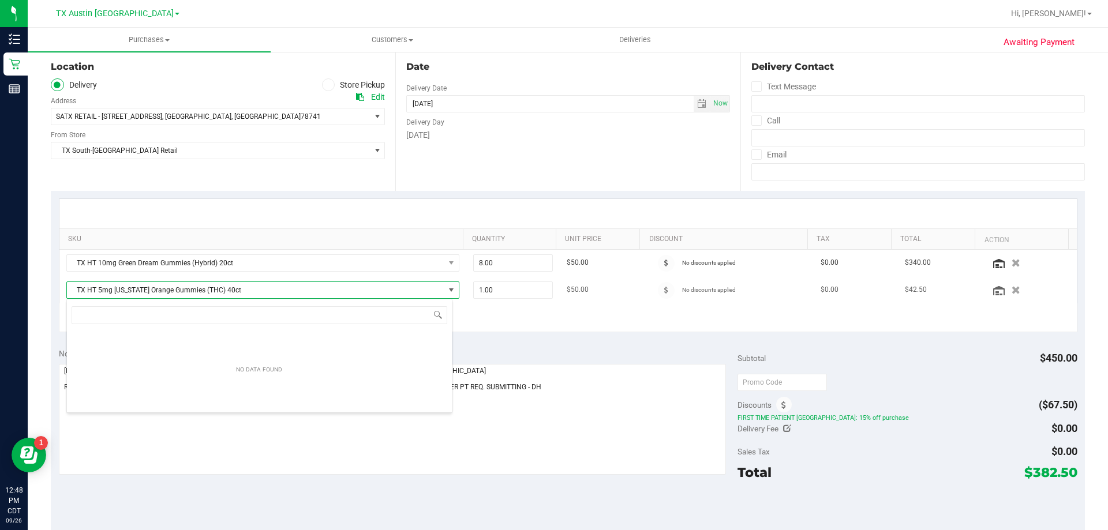
scroll to position [17, 386]
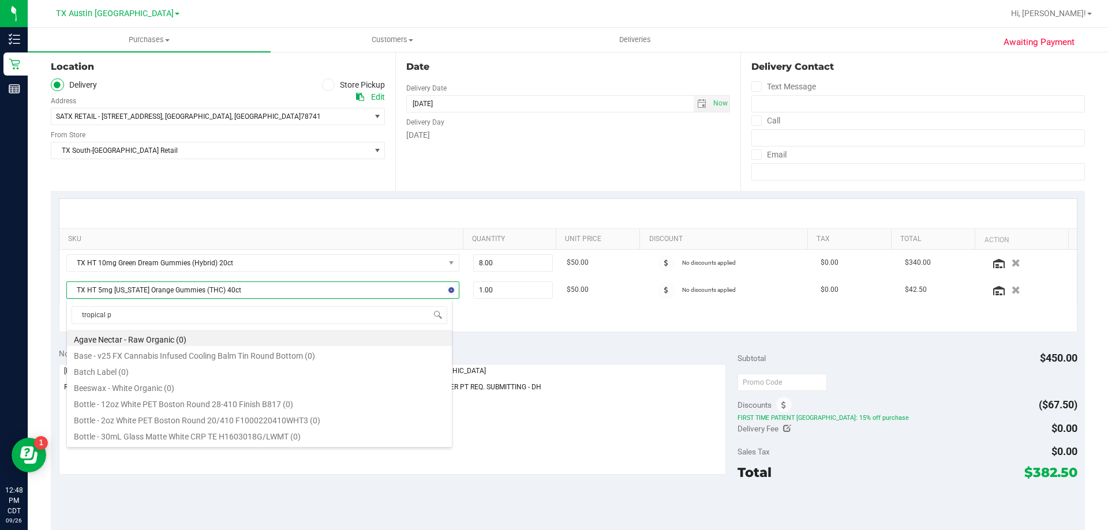
type input "tropical pa"
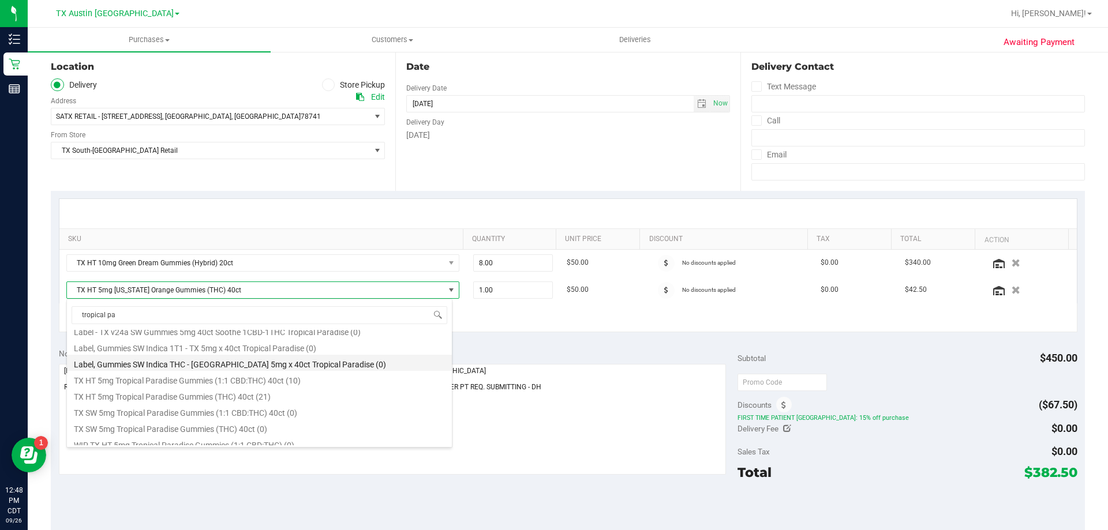
scroll to position [173, 0]
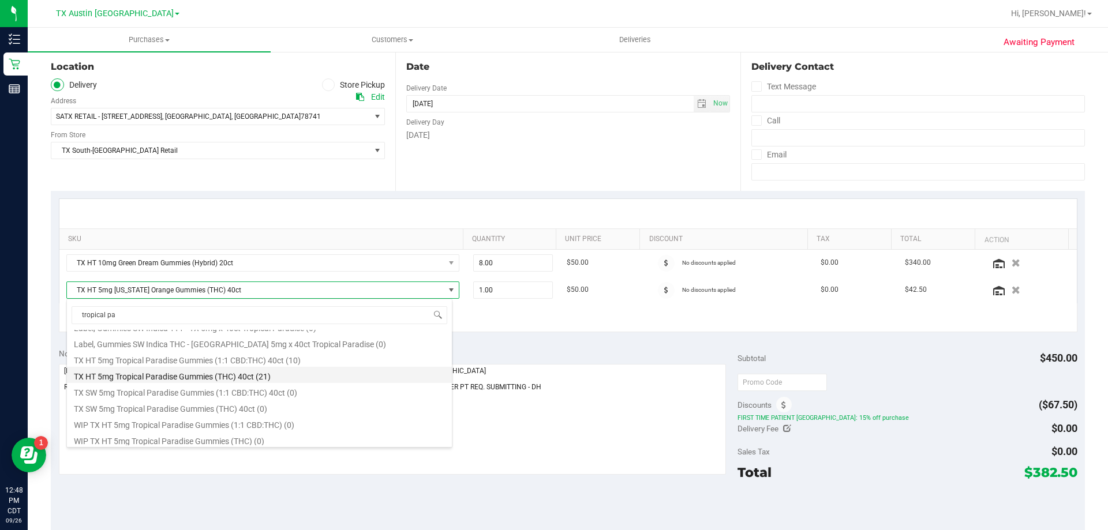
click at [170, 375] on li "TX HT 5mg Tropical Paradise Gummies (THC) 40ct (21)" at bounding box center [259, 375] width 385 height 16
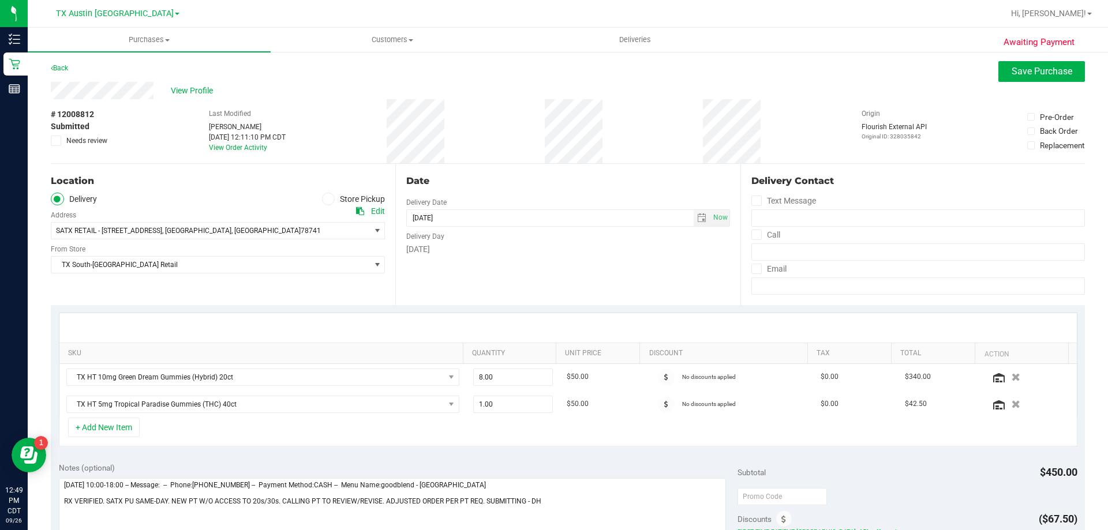
scroll to position [0, 0]
click at [1014, 76] on span "Save Purchase" at bounding box center [1042, 72] width 61 height 11
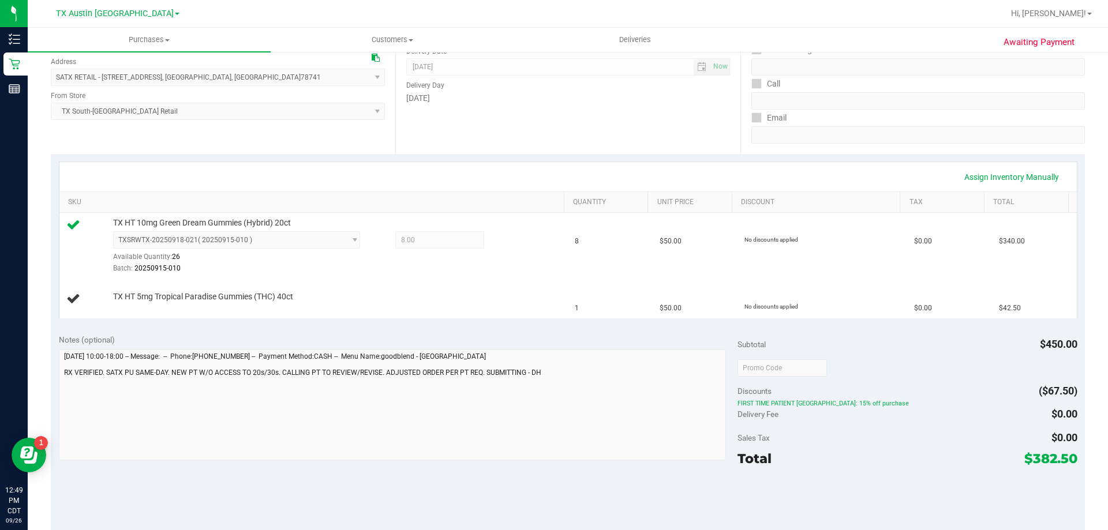
scroll to position [173, 0]
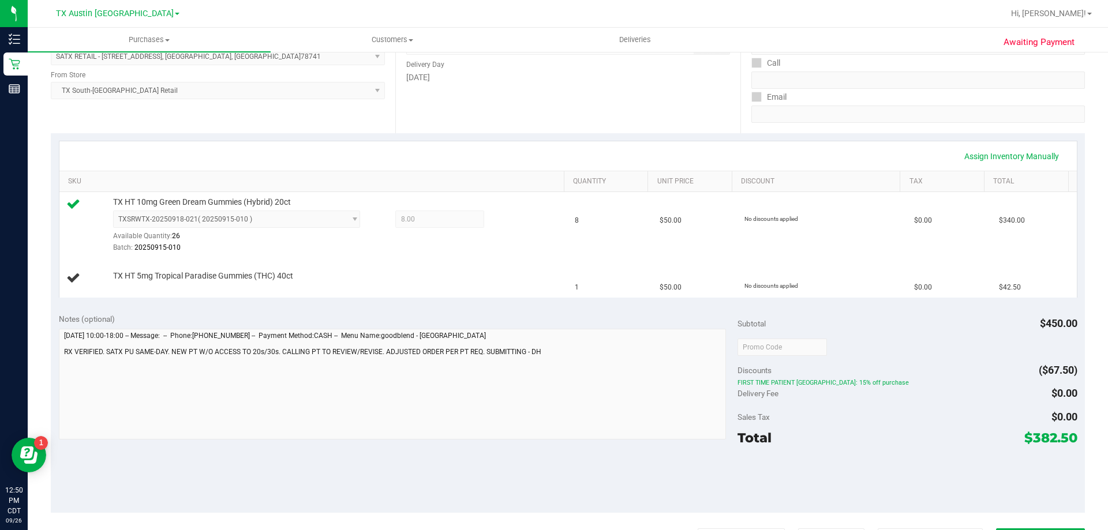
drag, startPoint x: 1023, startPoint y: 441, endPoint x: 1068, endPoint y: 440, distance: 44.5
click at [1068, 440] on span "$382.50" at bounding box center [1051, 438] width 53 height 16
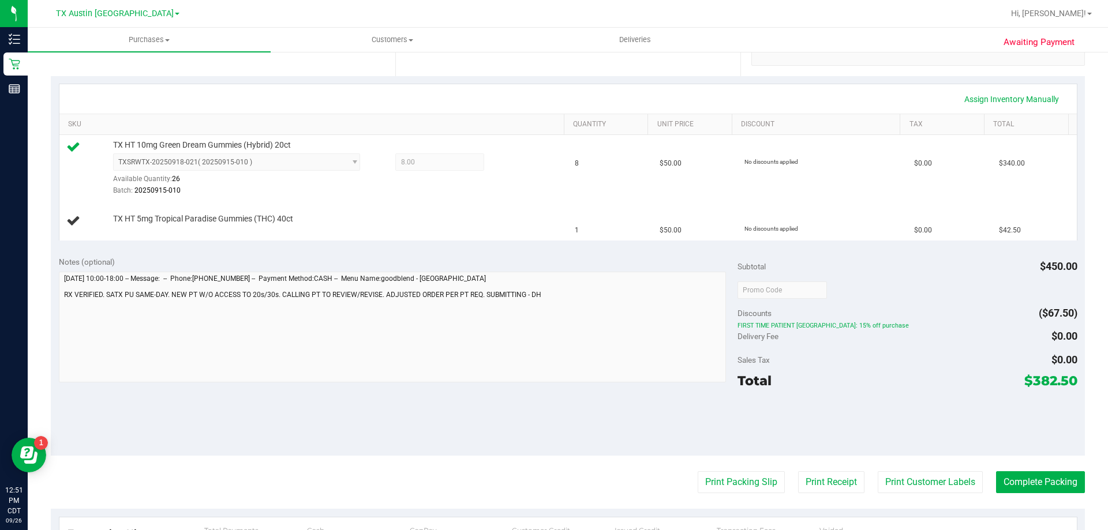
scroll to position [231, 0]
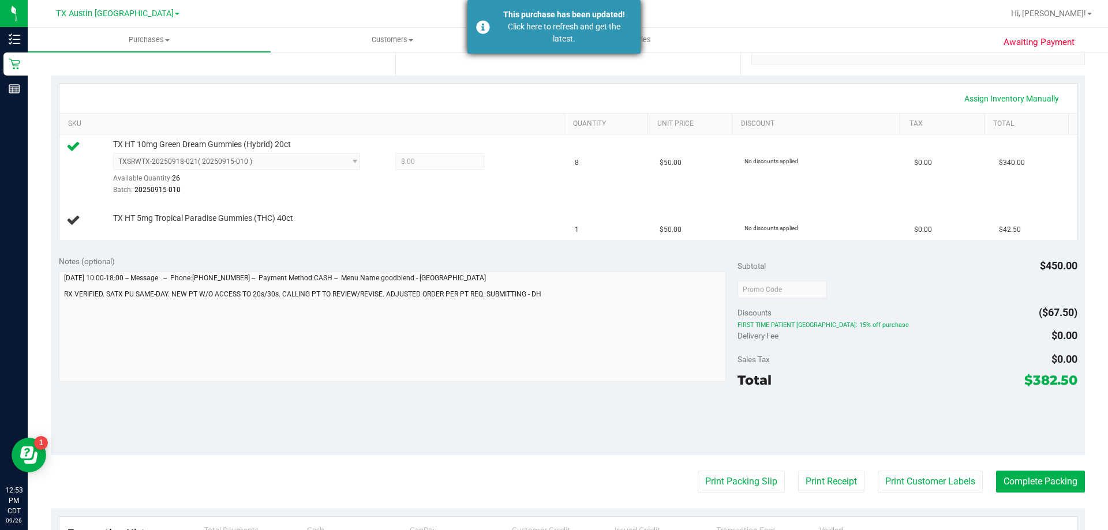
click at [503, 32] on div "Click here to refresh and get the latest." at bounding box center [564, 33] width 136 height 24
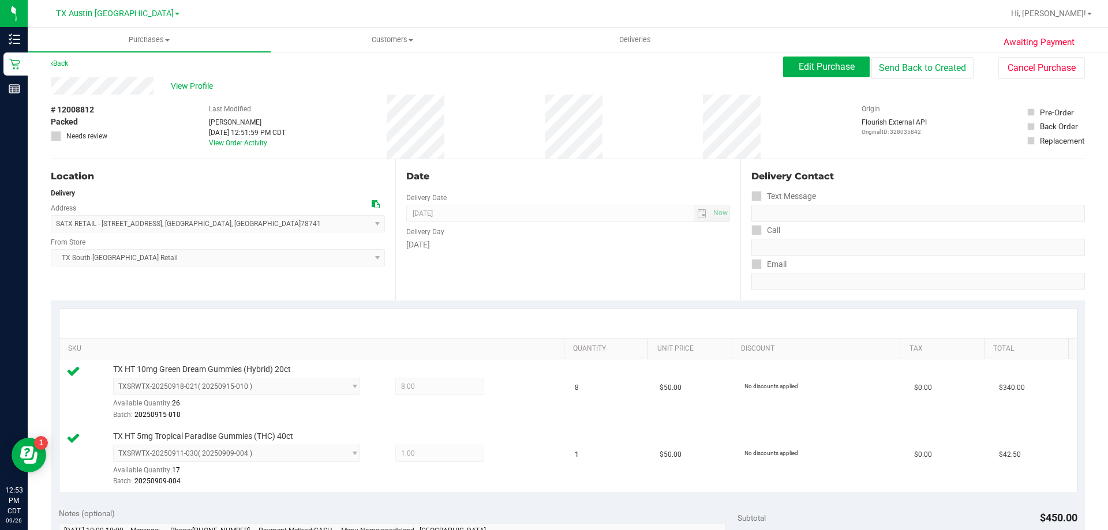
scroll to position [0, 0]
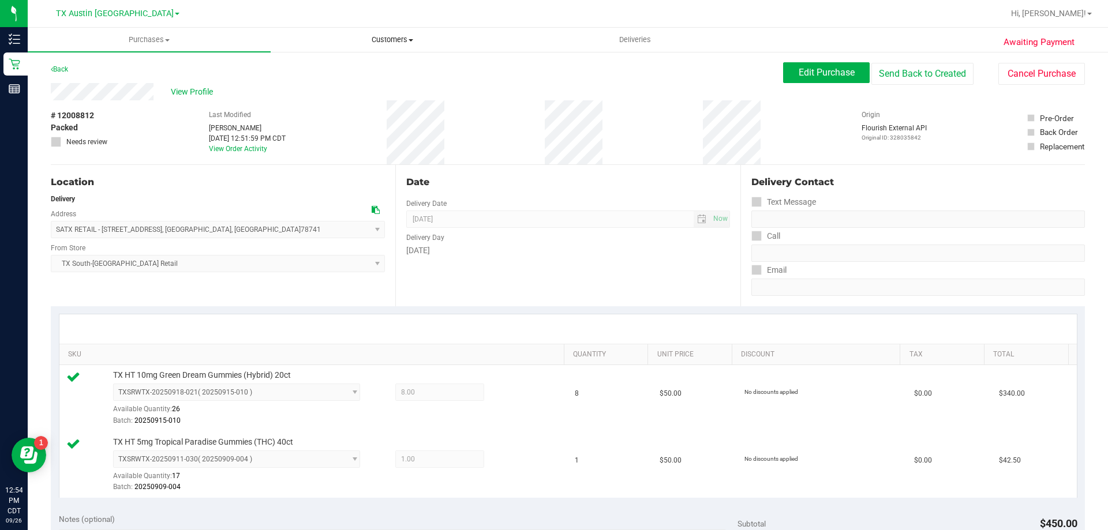
click at [390, 40] on span "Customers" at bounding box center [392, 40] width 242 height 10
click at [384, 65] on li "All customers" at bounding box center [392, 70] width 243 height 14
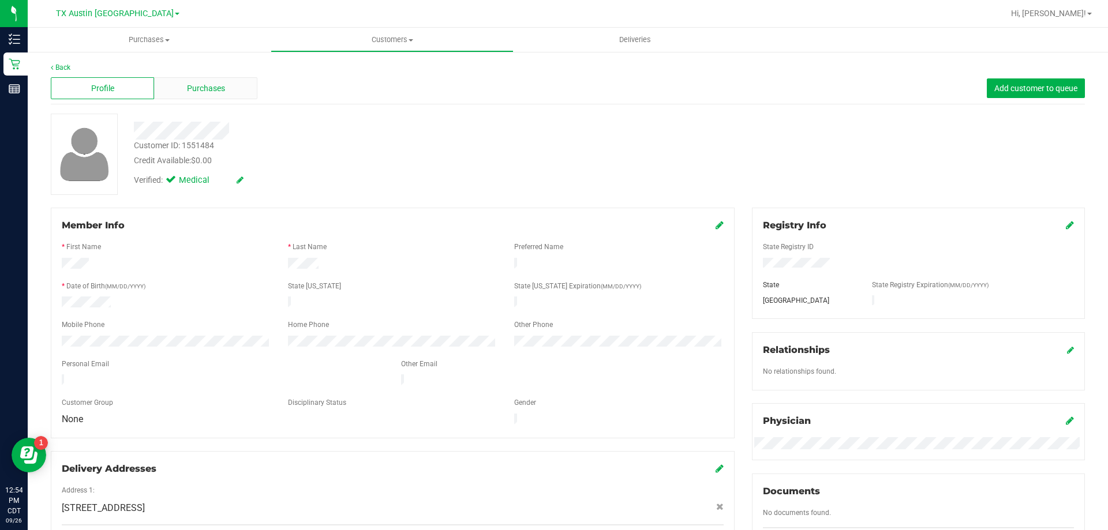
click at [213, 93] on span "Purchases" at bounding box center [206, 89] width 38 height 12
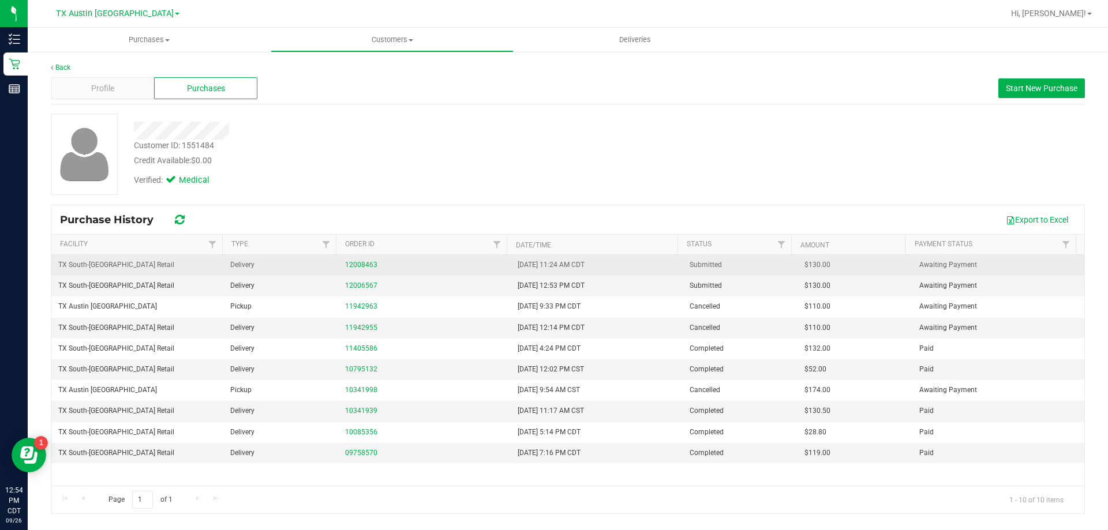
click at [352, 260] on div "12008463" at bounding box center [424, 265] width 158 height 11
click at [355, 266] on link "12008463" at bounding box center [361, 265] width 32 height 8
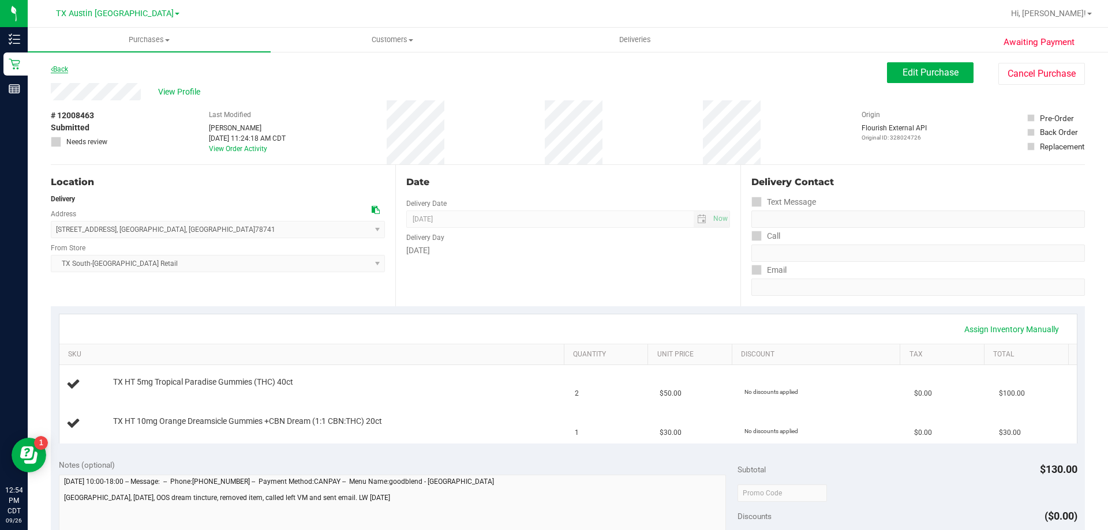
click at [63, 67] on link "Back" at bounding box center [59, 69] width 17 height 8
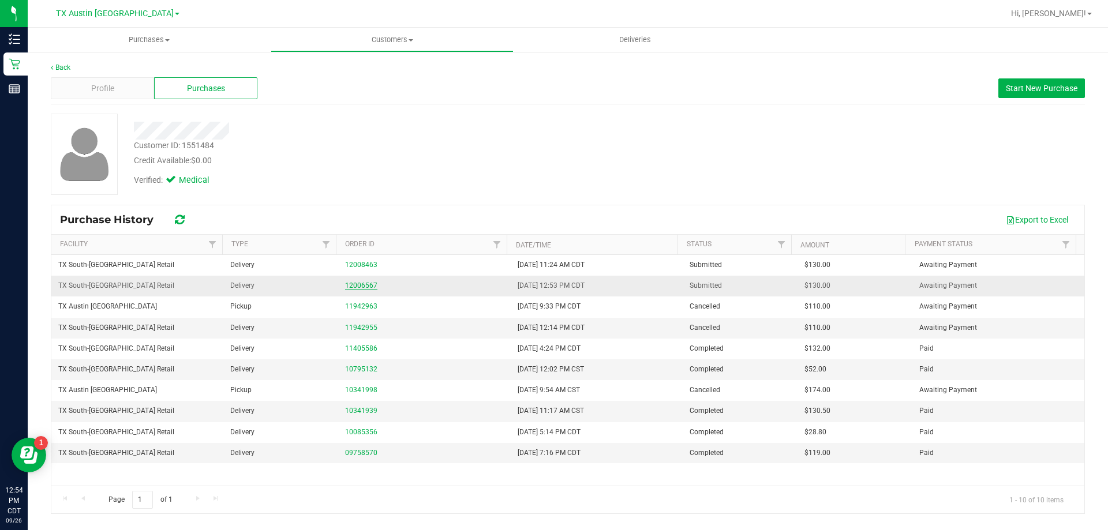
click at [367, 285] on link "12006567" at bounding box center [361, 286] width 32 height 8
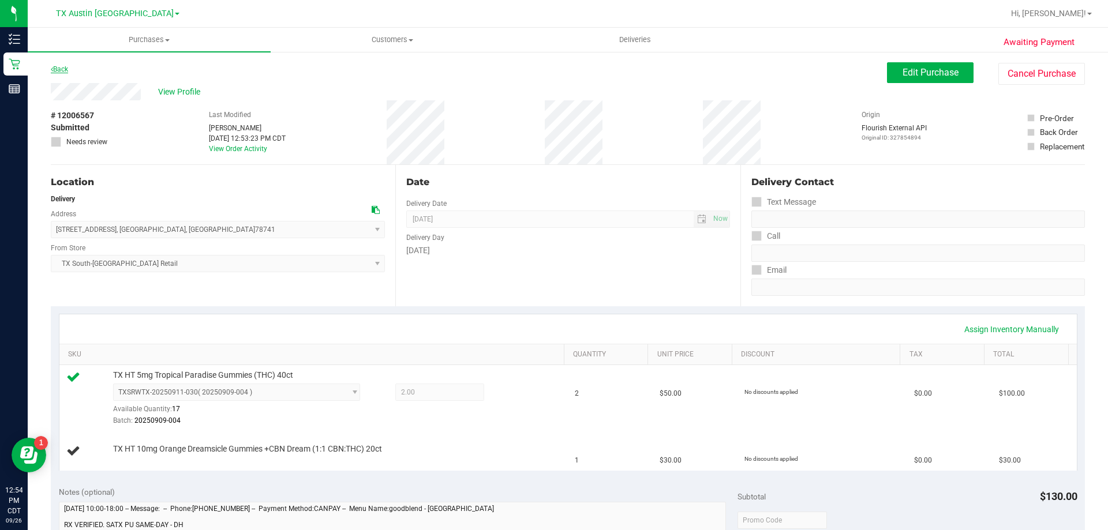
click at [62, 66] on link "Back" at bounding box center [59, 69] width 17 height 8
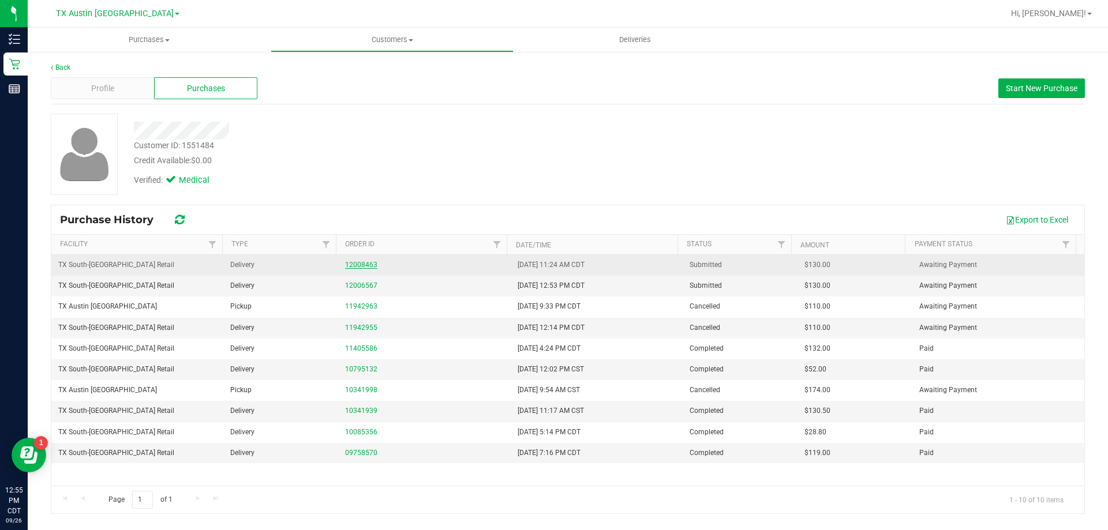
click at [355, 264] on link "12008463" at bounding box center [361, 265] width 32 height 8
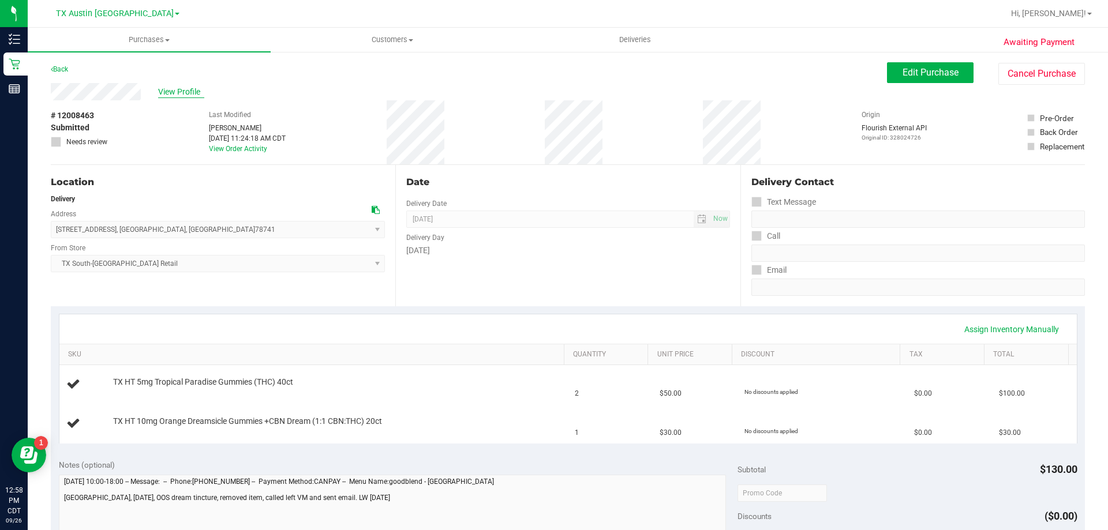
click at [166, 92] on span "View Profile" at bounding box center [181, 92] width 46 height 12
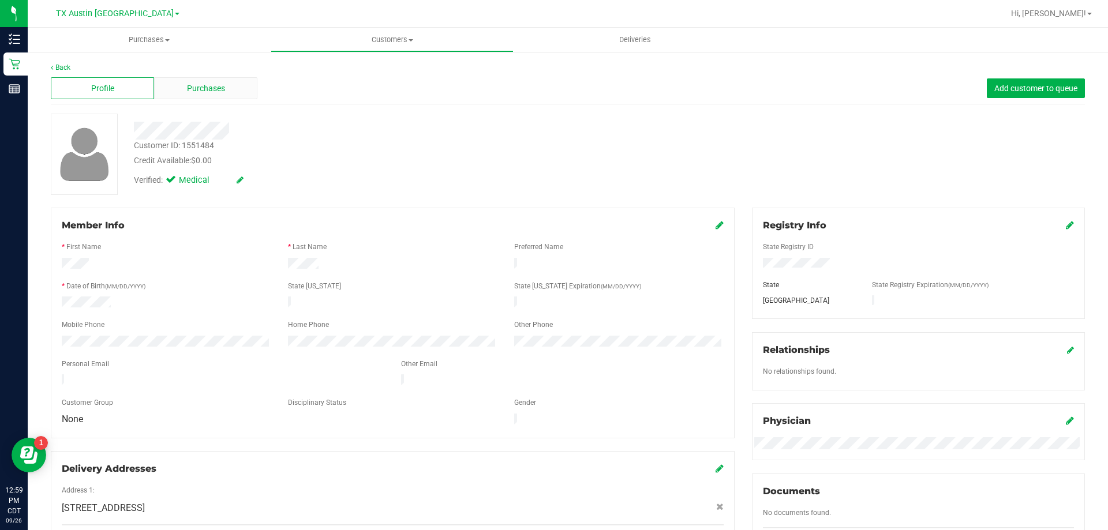
click at [185, 92] on div "Purchases" at bounding box center [205, 88] width 103 height 22
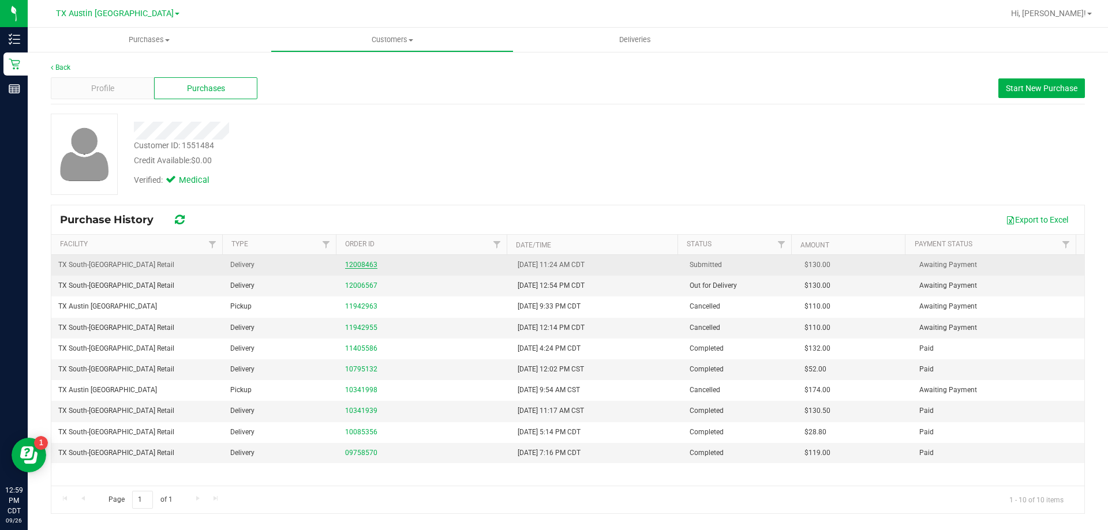
click at [359, 263] on link "12008463" at bounding box center [361, 265] width 32 height 8
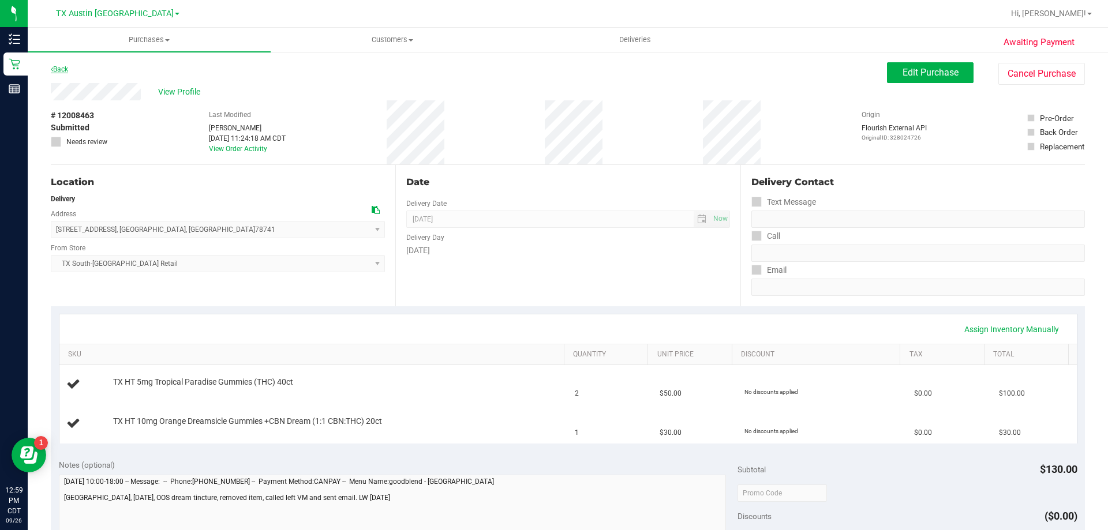
click at [57, 70] on link "Back" at bounding box center [59, 69] width 17 height 8
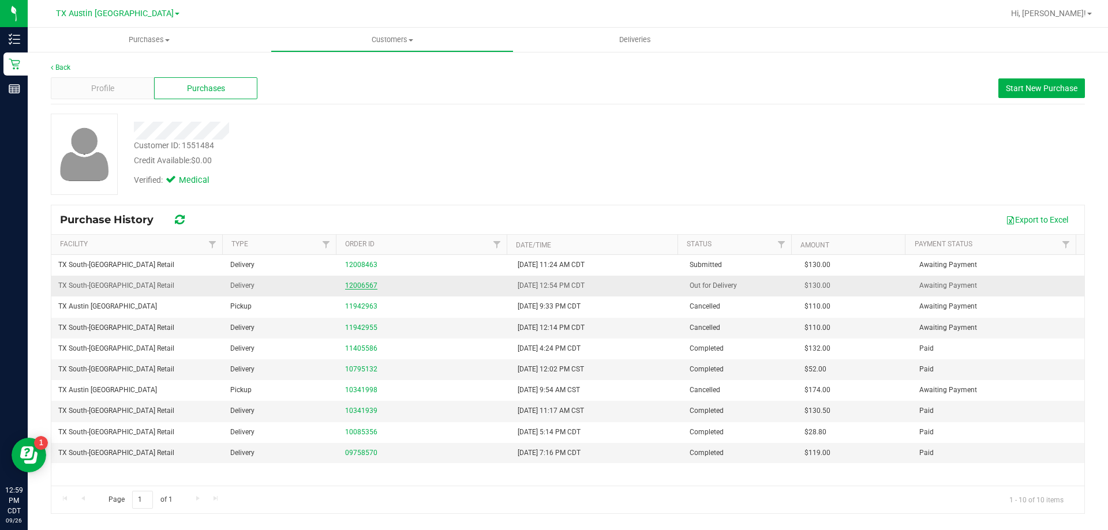
click at [371, 285] on link "12006567" at bounding box center [361, 286] width 32 height 8
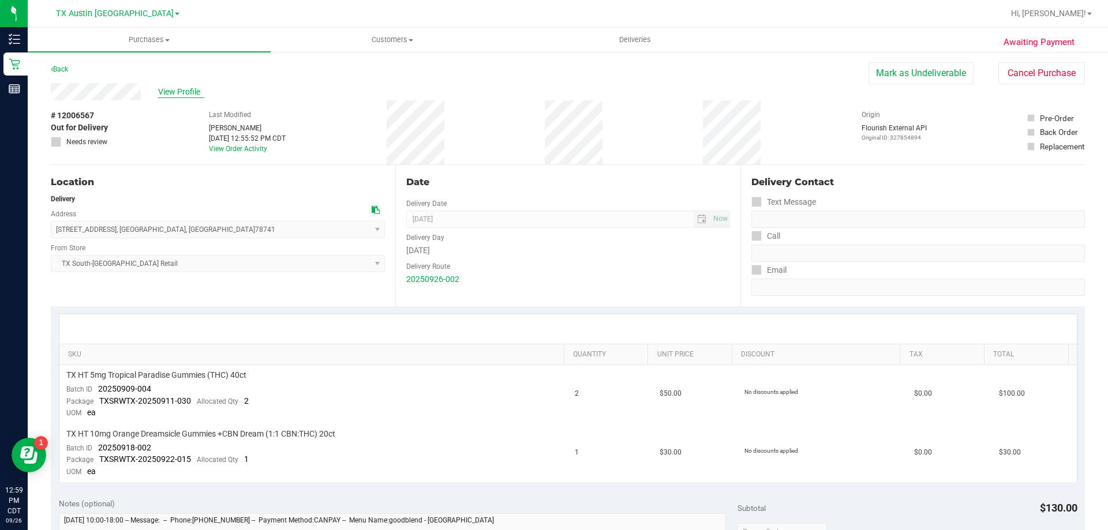
click at [179, 94] on span "View Profile" at bounding box center [181, 92] width 46 height 12
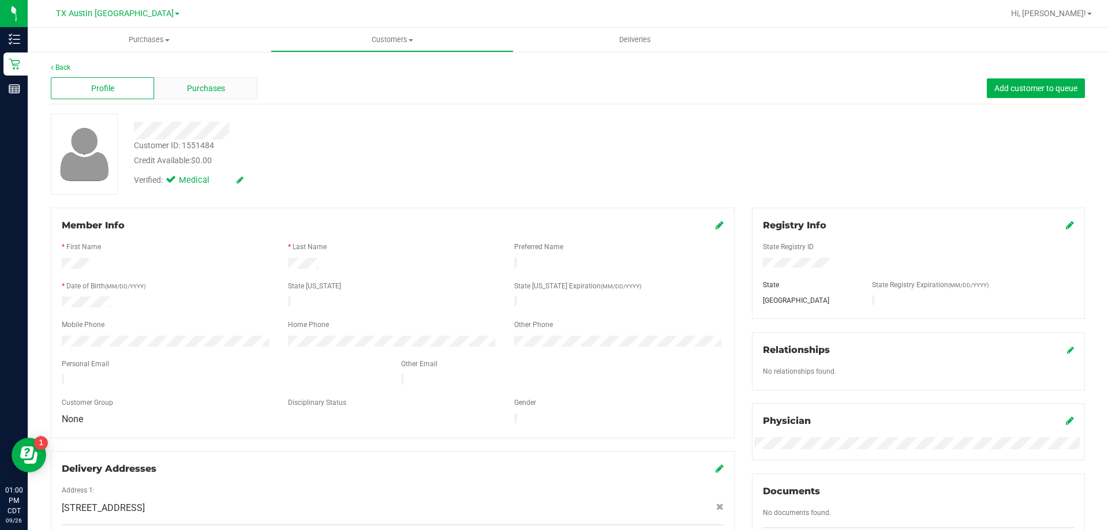
click at [175, 94] on div "Purchases" at bounding box center [205, 88] width 103 height 22
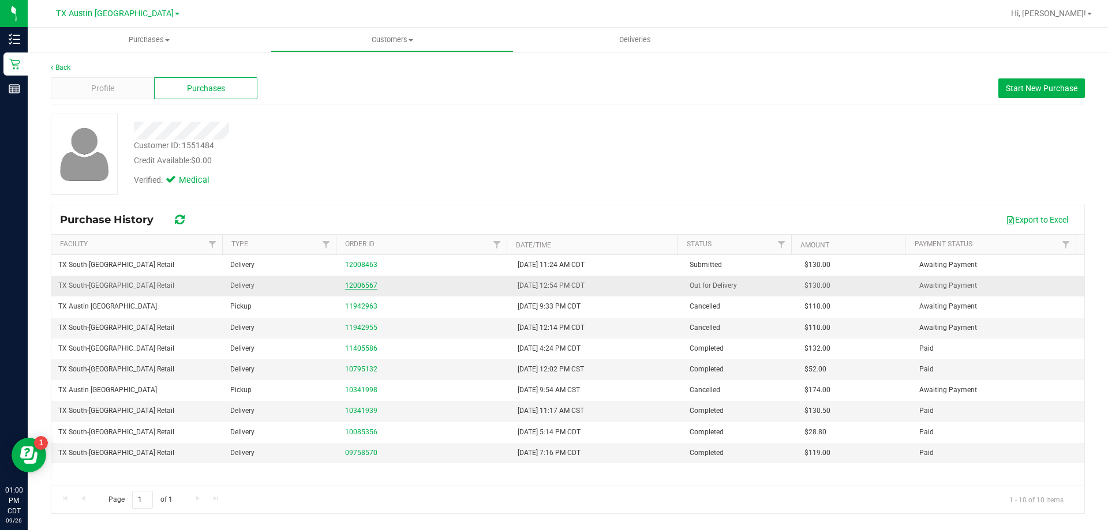
click at [358, 285] on link "12006567" at bounding box center [361, 286] width 32 height 8
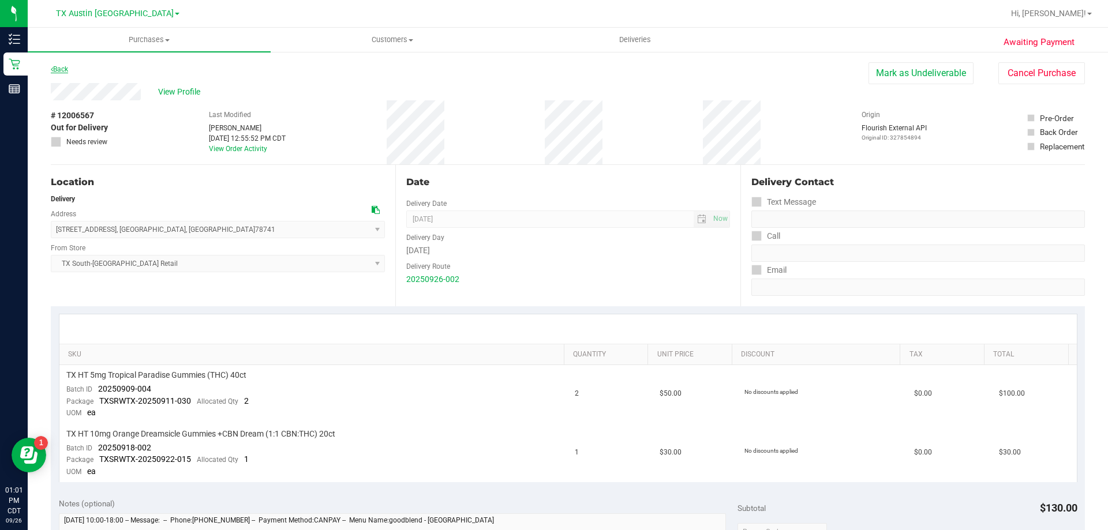
click at [61, 69] on link "Back" at bounding box center [59, 69] width 17 height 8
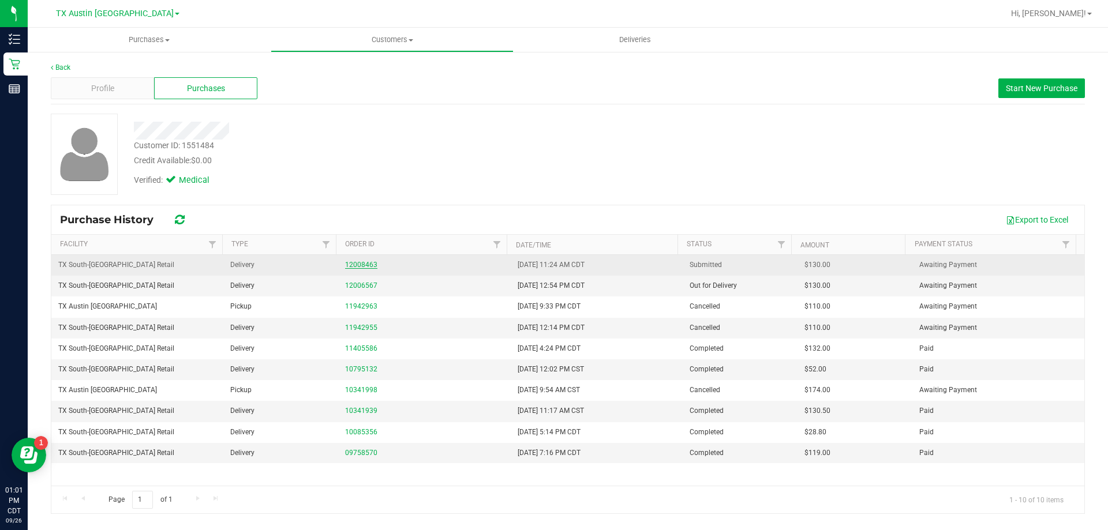
click at [364, 264] on link "12008463" at bounding box center [361, 265] width 32 height 8
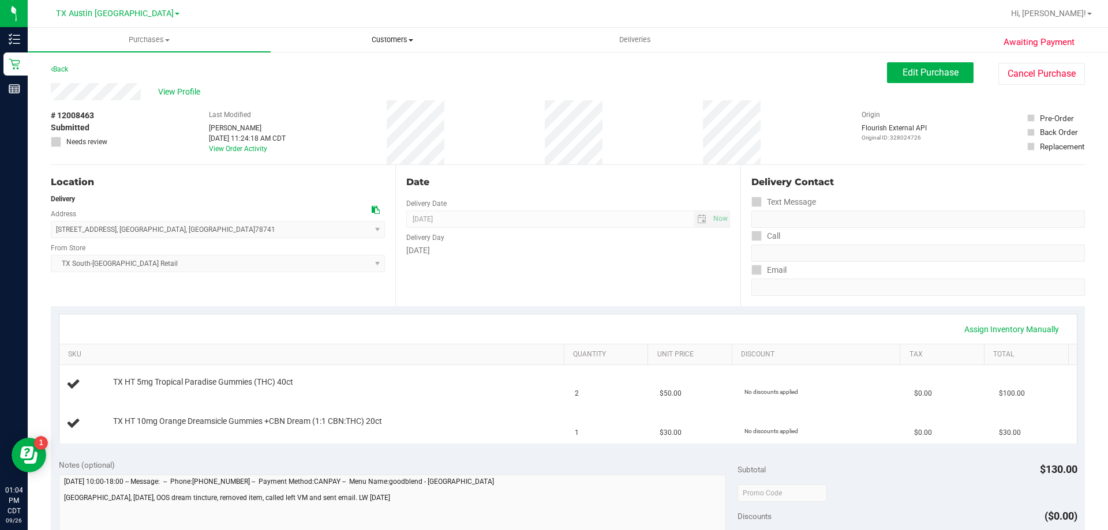
click at [383, 40] on span "Customers" at bounding box center [392, 40] width 242 height 10
click at [383, 65] on li "All customers" at bounding box center [392, 70] width 243 height 14
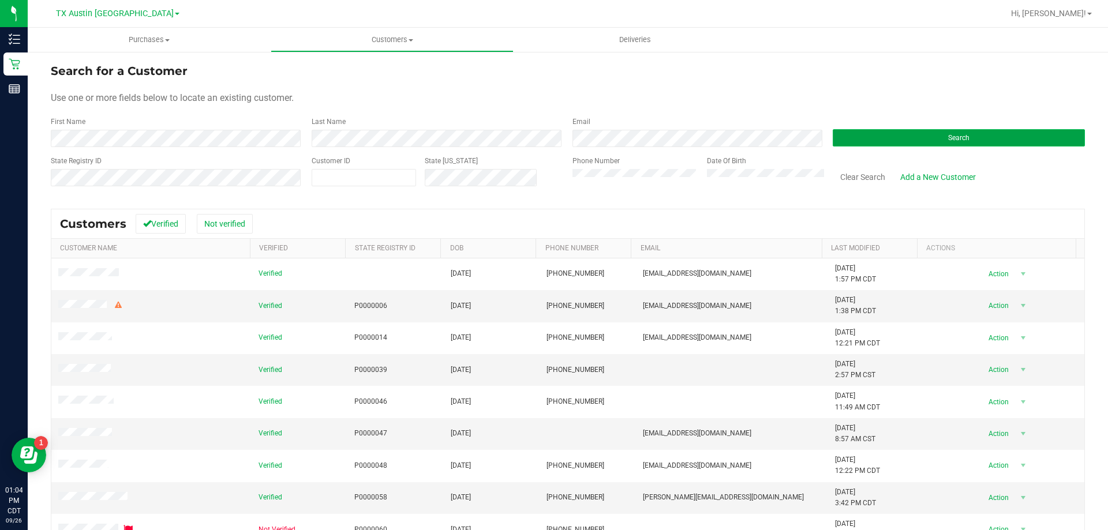
click at [937, 142] on button "Search" at bounding box center [959, 137] width 252 height 17
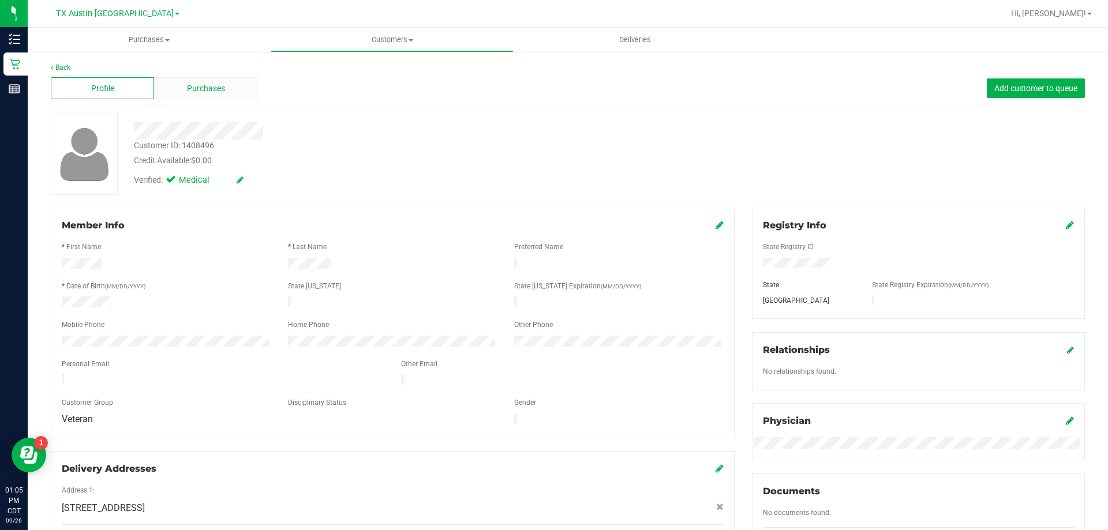
click at [197, 92] on span "Purchases" at bounding box center [206, 89] width 38 height 12
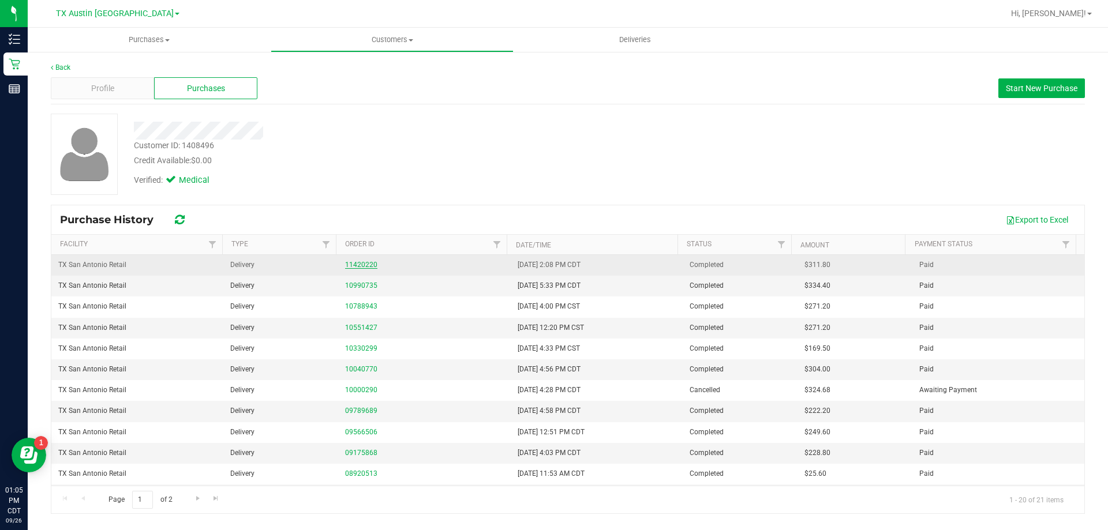
click at [359, 263] on link "11420220" at bounding box center [361, 265] width 32 height 8
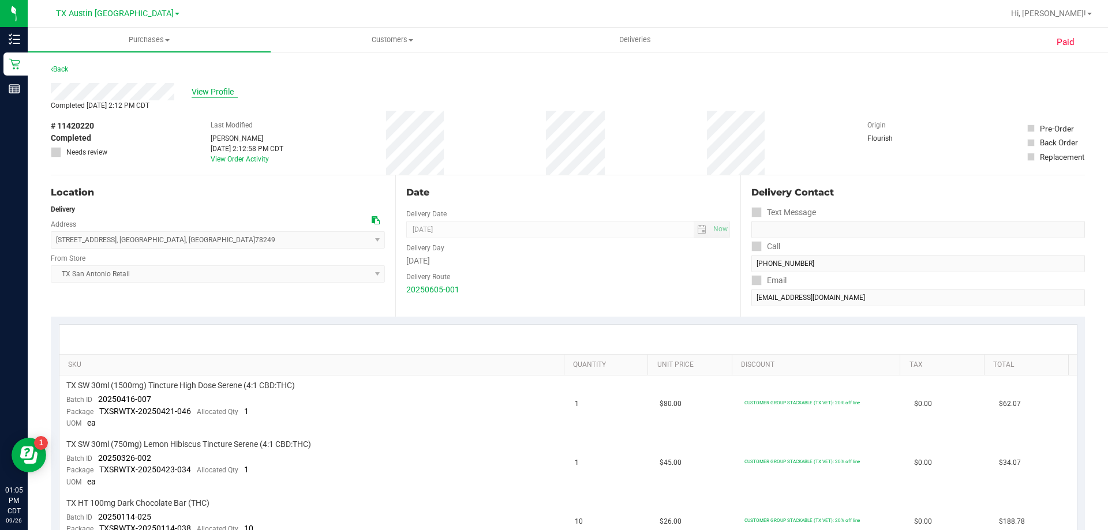
click at [221, 95] on span "View Profile" at bounding box center [215, 92] width 46 height 12
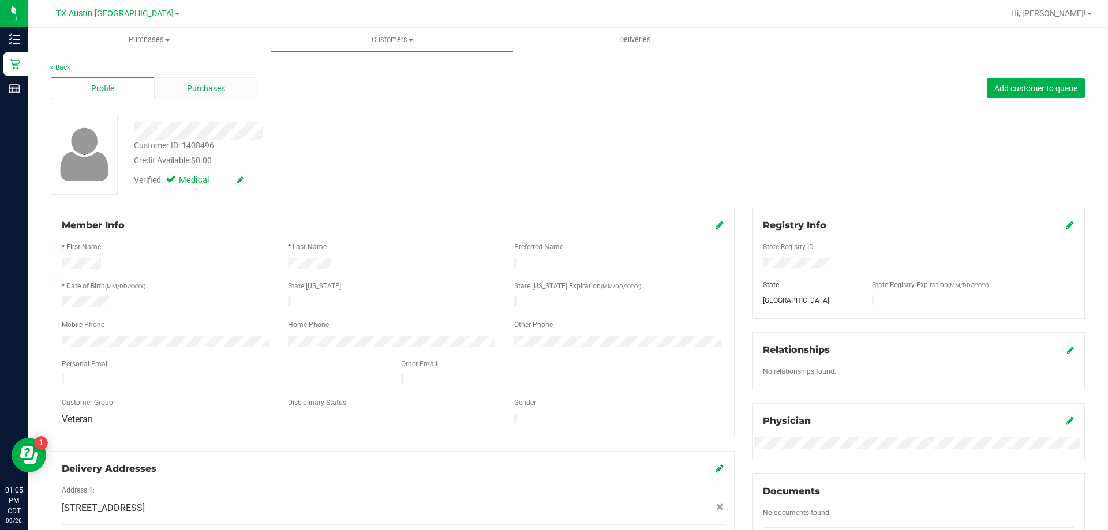
click at [220, 91] on span "Purchases" at bounding box center [206, 89] width 38 height 12
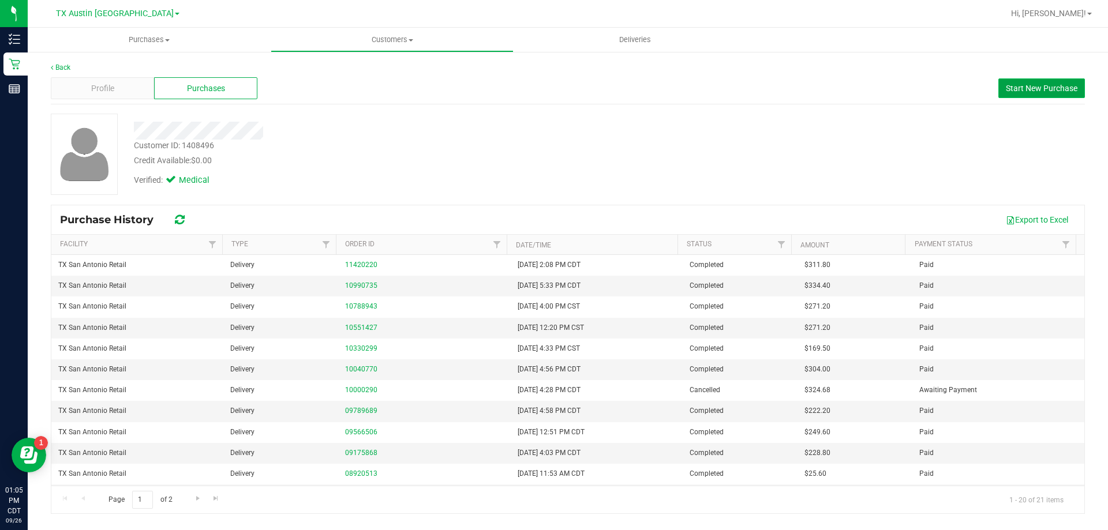
click at [1036, 92] on span "Start New Purchase" at bounding box center [1042, 88] width 72 height 9
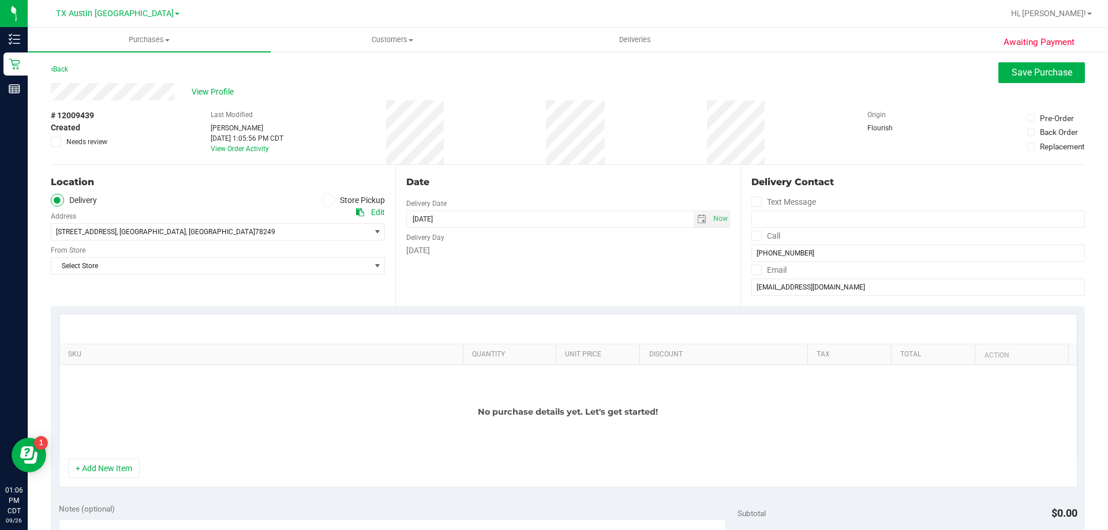
click at [753, 236] on icon at bounding box center [757, 236] width 8 height 0
click at [0, 0] on input "Call" at bounding box center [0, 0] width 0 height 0
click at [752, 274] on span at bounding box center [757, 270] width 10 height 10
click at [0, 0] on input "Email" at bounding box center [0, 0] width 0 height 0
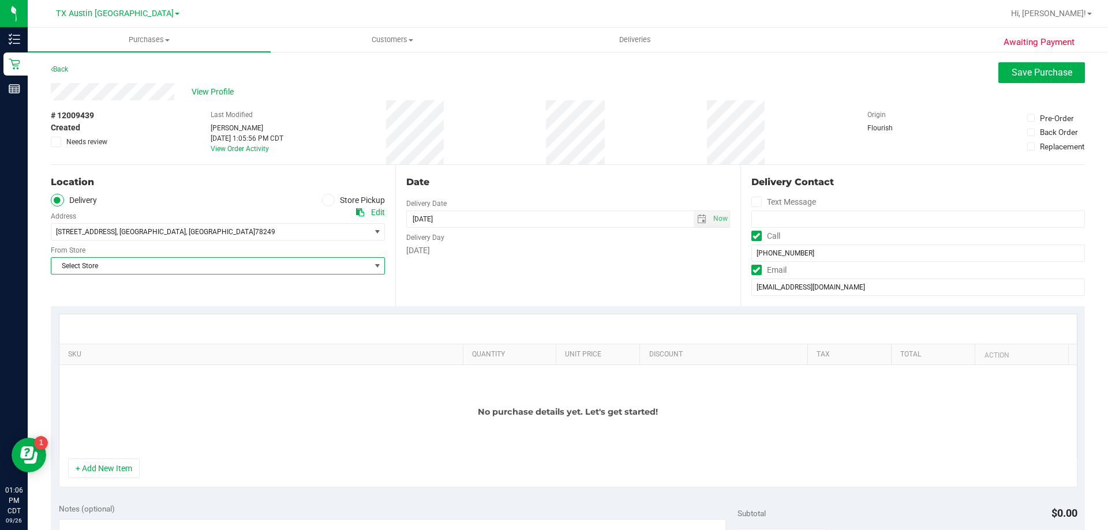
click at [212, 270] on span "Select Store" at bounding box center [210, 266] width 319 height 16
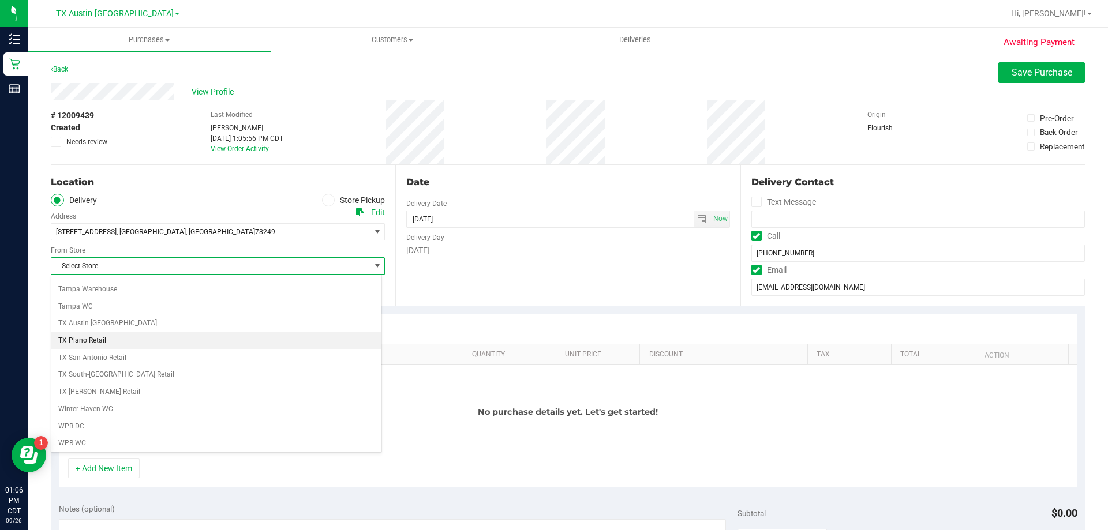
scroll to position [839, 0]
click at [165, 359] on li "TX San Antonio Retail" at bounding box center [216, 356] width 330 height 17
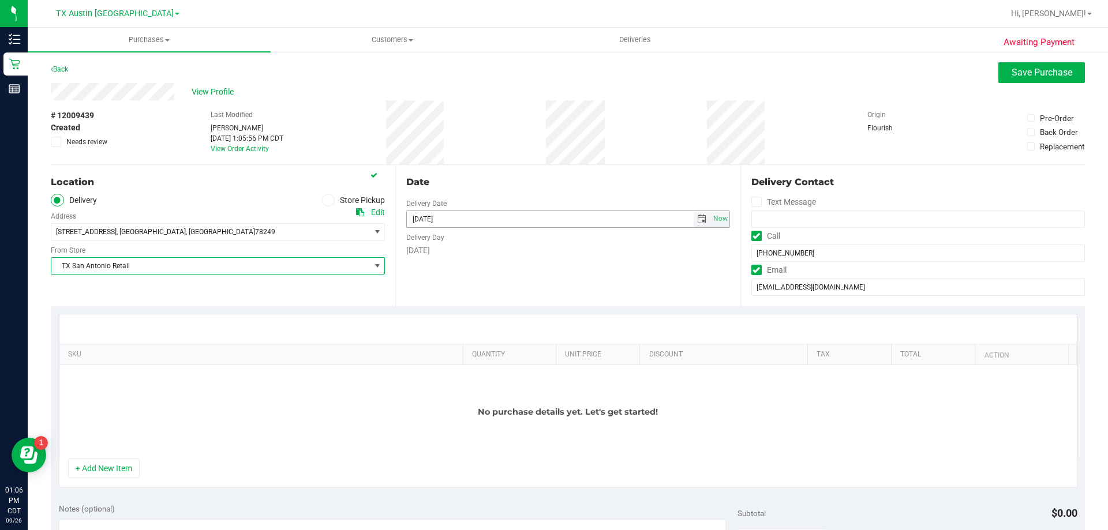
click at [694, 222] on span "select" at bounding box center [702, 219] width 17 height 16
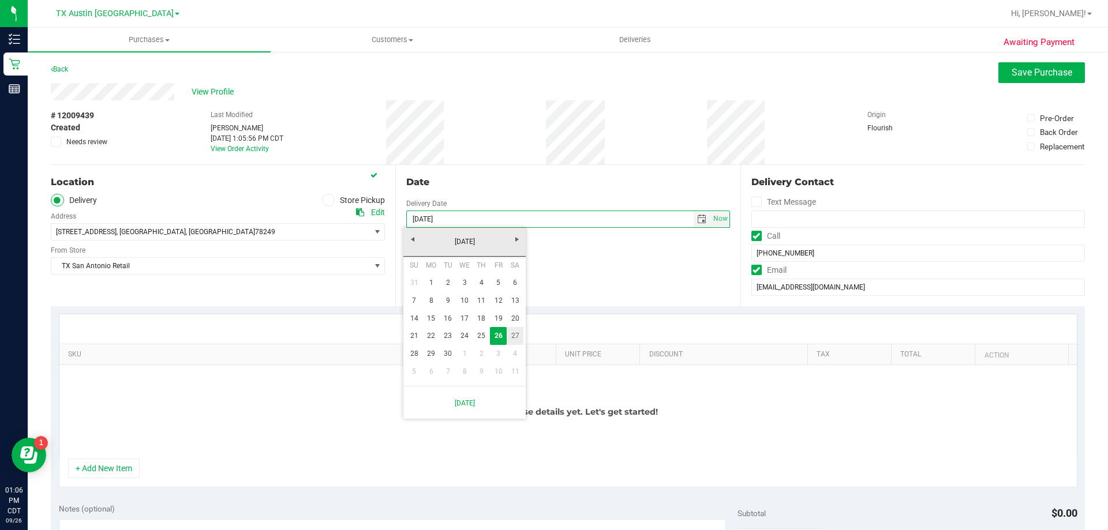
click at [519, 340] on link "27" at bounding box center [515, 336] width 17 height 18
type input "[DATE]"
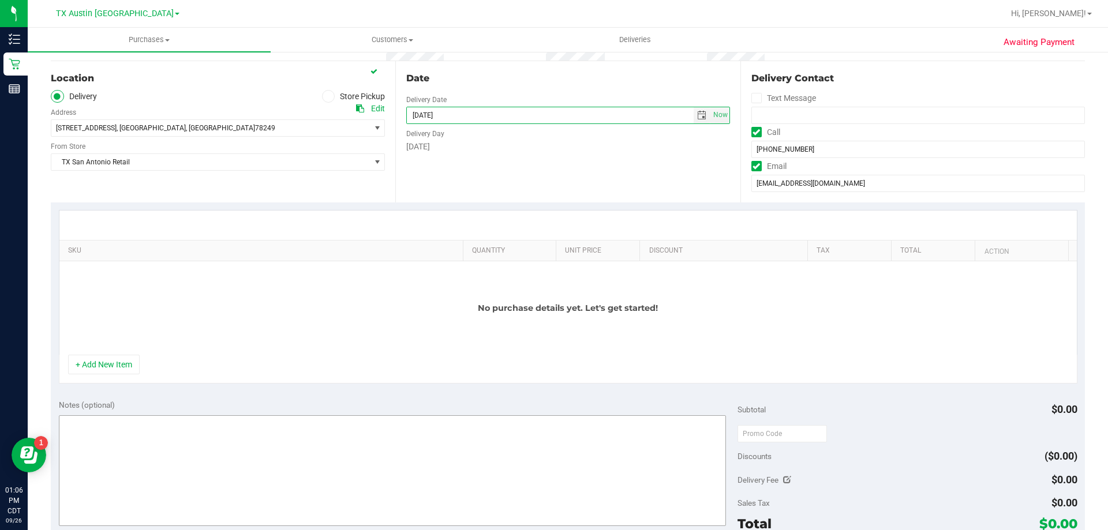
scroll to position [115, 0]
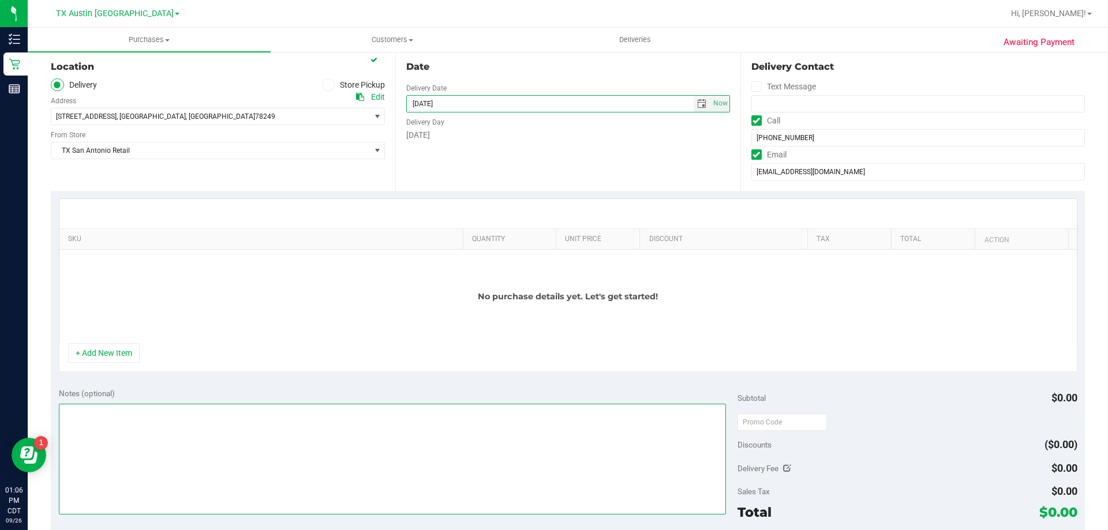
click at [315, 450] on textarea at bounding box center [393, 459] width 668 height 111
type textarea "PU"
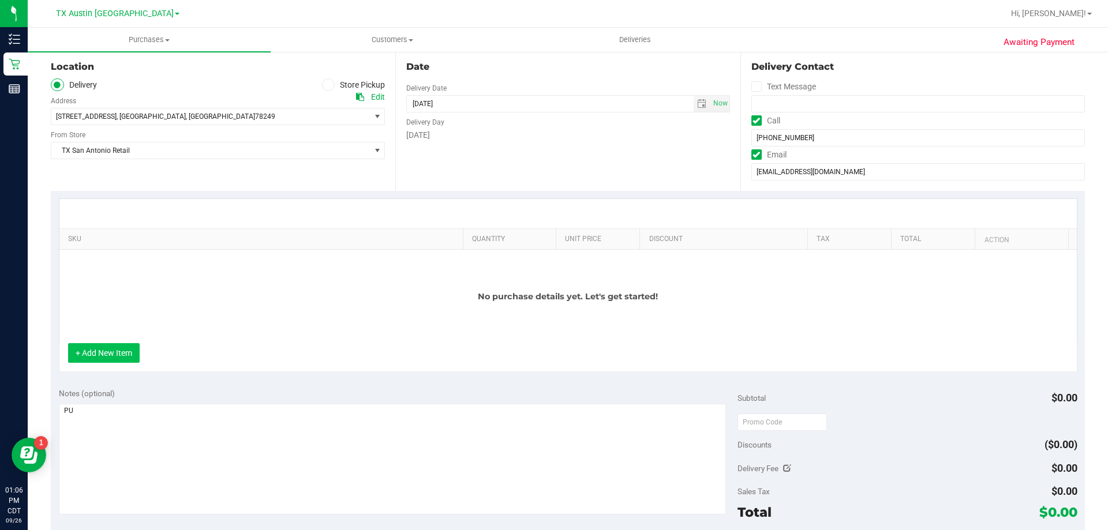
click at [125, 354] on button "+ Add New Item" at bounding box center [104, 353] width 72 height 20
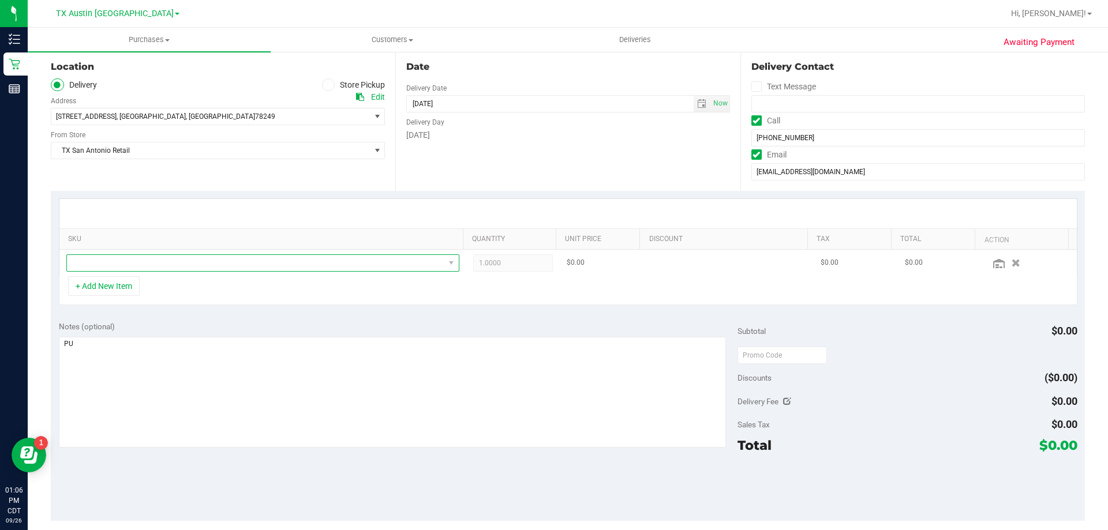
click at [195, 259] on span "NO DATA FOUND" at bounding box center [256, 263] width 378 height 16
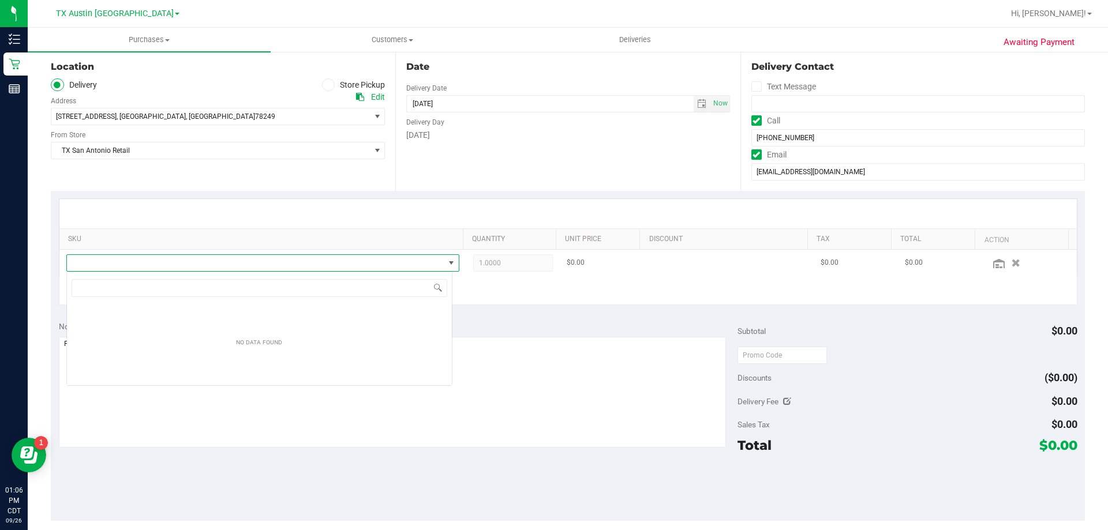
scroll to position [17, 386]
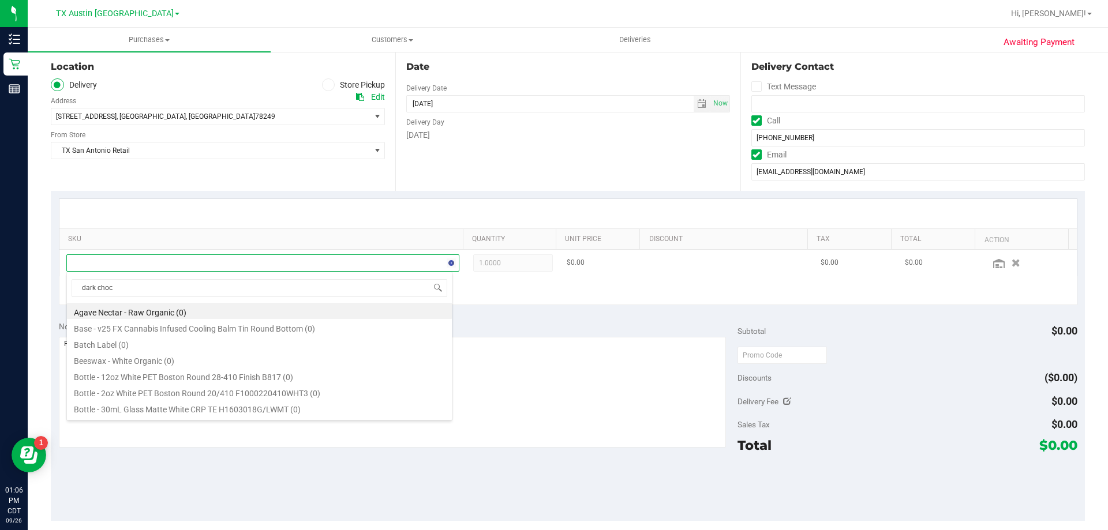
type input "dark choco"
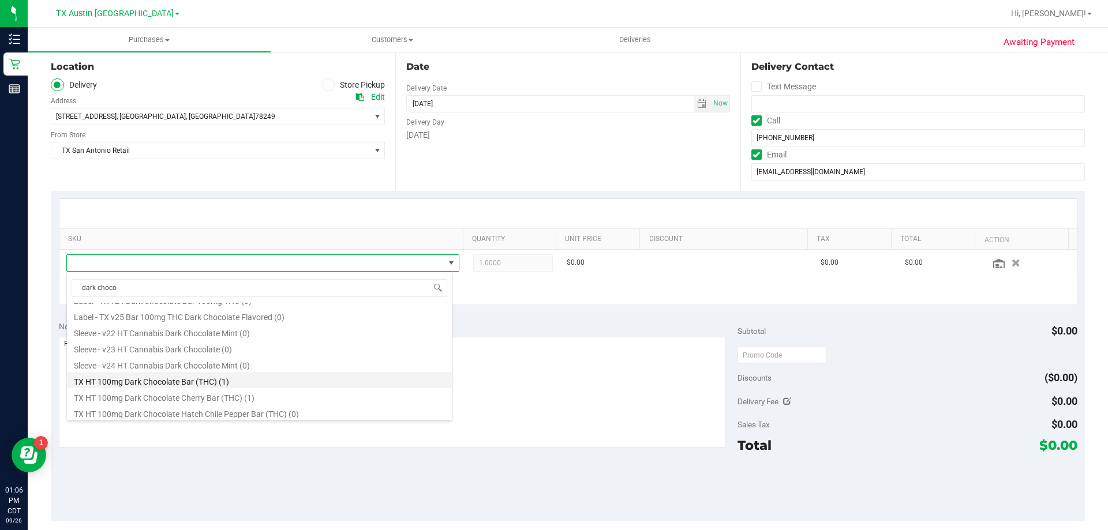
scroll to position [256, 0]
click at [201, 314] on li "TX HT 100mg Dark Chocolate Mint Bar (THC) (46)" at bounding box center [259, 313] width 385 height 16
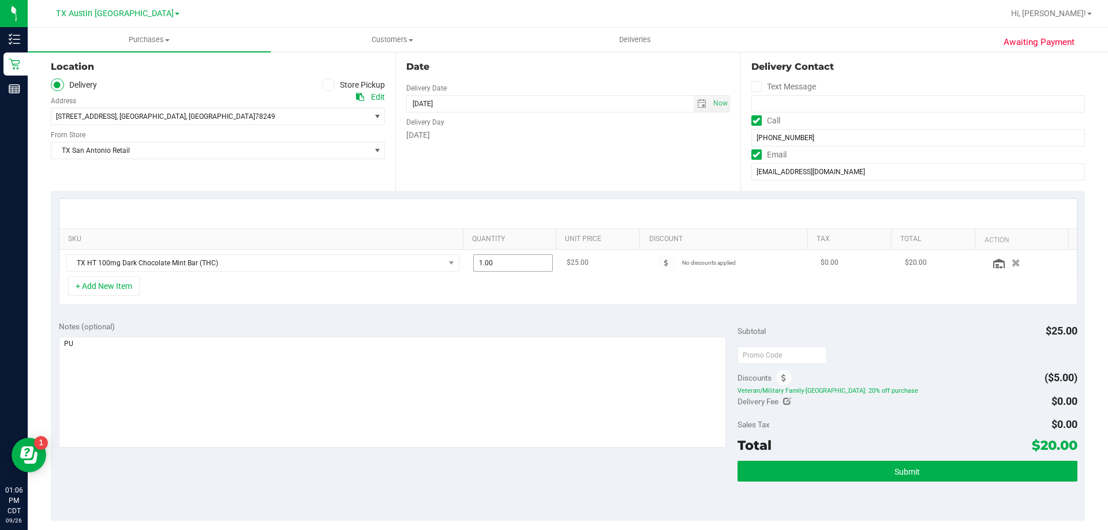
click at [506, 264] on span "1.00 1" at bounding box center [513, 263] width 80 height 17
type input "12"
type input "12.00"
click at [544, 167] on div "Date Delivery Date 09/27/2025 Now 09/27/2025 08:00 AM Now Delivery Day Saturday" at bounding box center [567, 120] width 345 height 141
click at [782, 379] on icon at bounding box center [784, 379] width 5 height 8
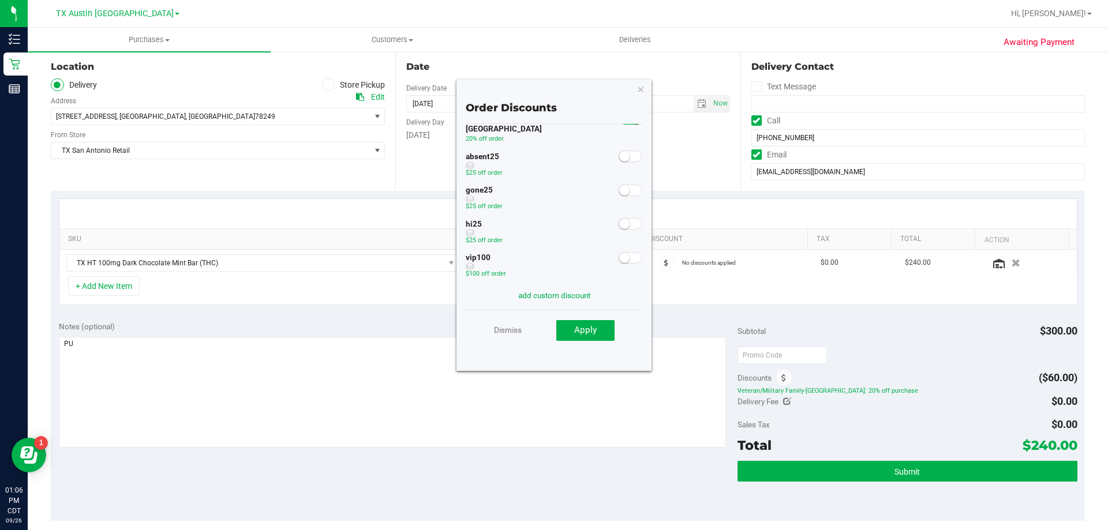
scroll to position [159, 0]
click at [619, 150] on small at bounding box center [624, 155] width 10 height 10
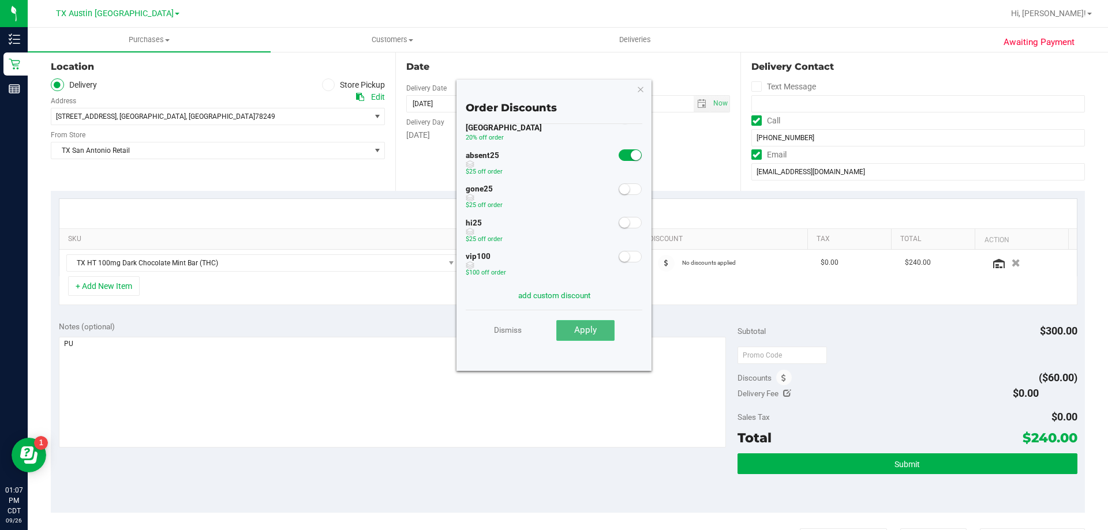
click at [581, 330] on span "Apply" at bounding box center [585, 330] width 23 height 10
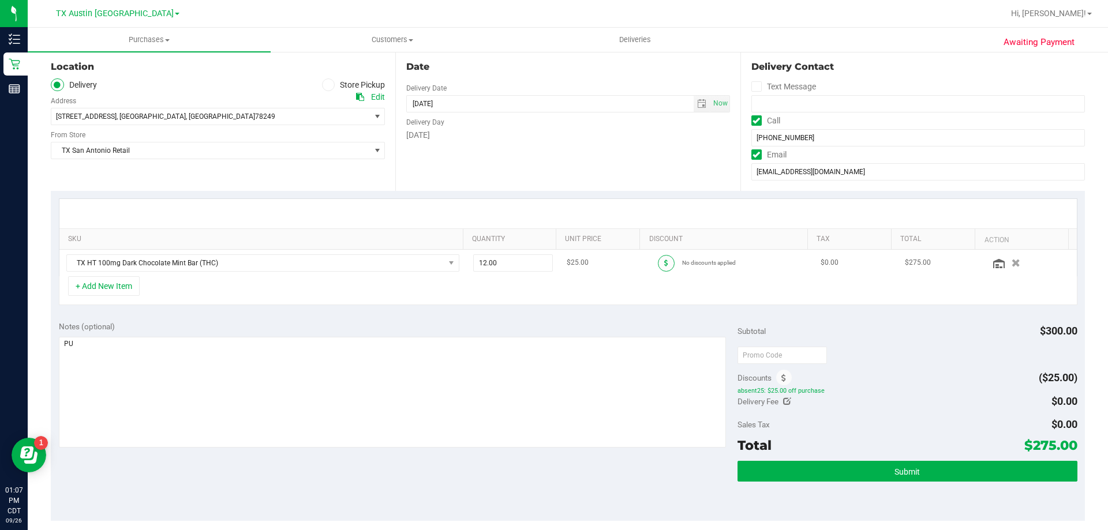
click at [658, 268] on span at bounding box center [666, 263] width 17 height 17
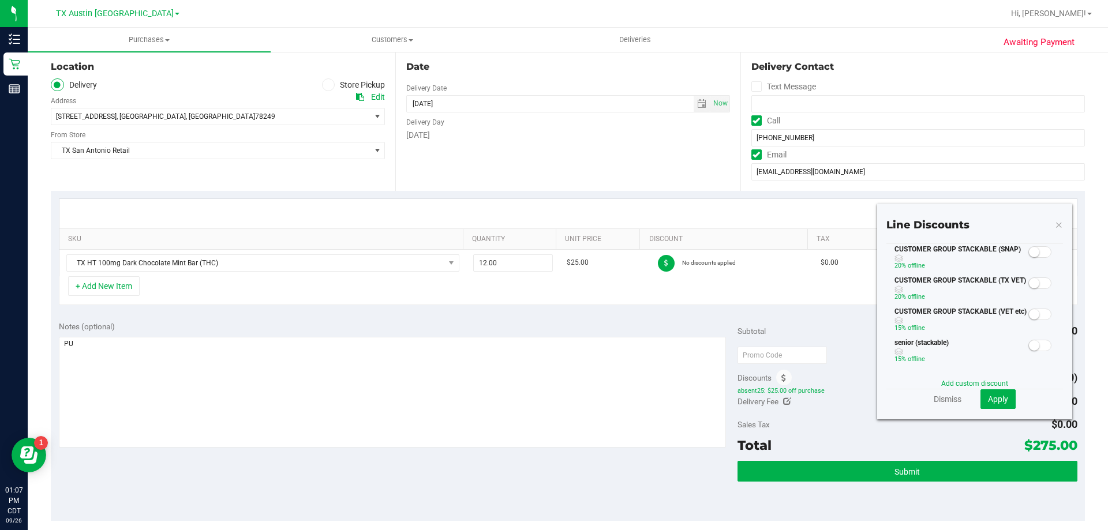
click at [1029, 282] on small at bounding box center [1034, 283] width 10 height 10
click at [1003, 395] on button "Apply" at bounding box center [998, 400] width 35 height 20
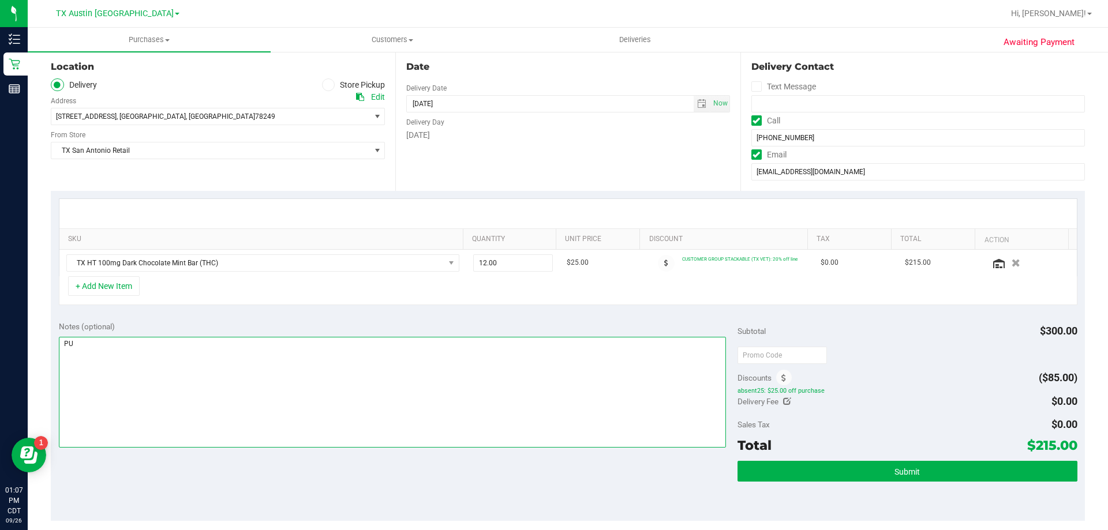
drag, startPoint x: 243, startPoint y: 346, endPoint x: 249, endPoint y: 350, distance: 7.5
click at [243, 346] on textarea at bounding box center [393, 392] width 668 height 111
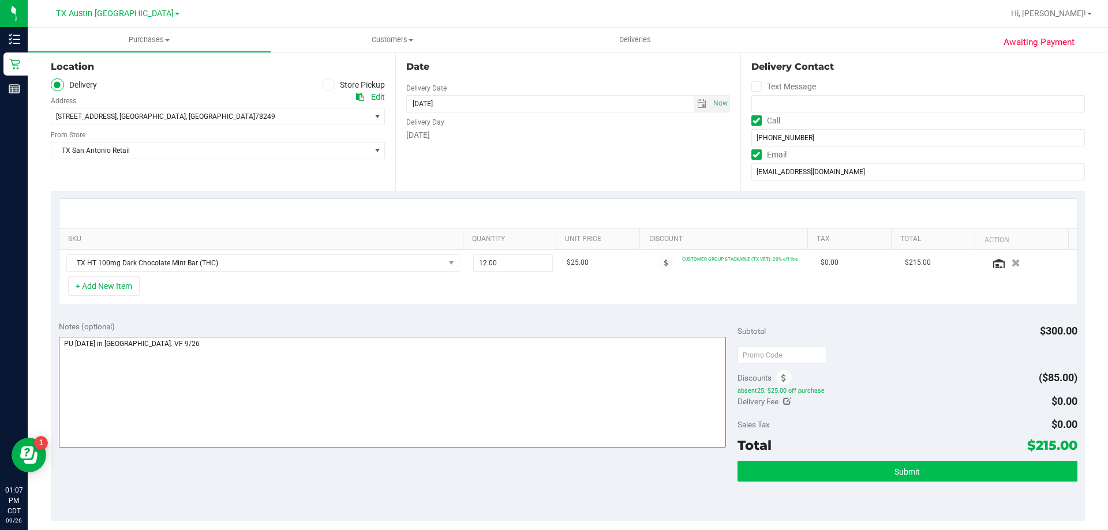
type textarea "PU Sat 9/27 in San Antonio. VF 9/26"
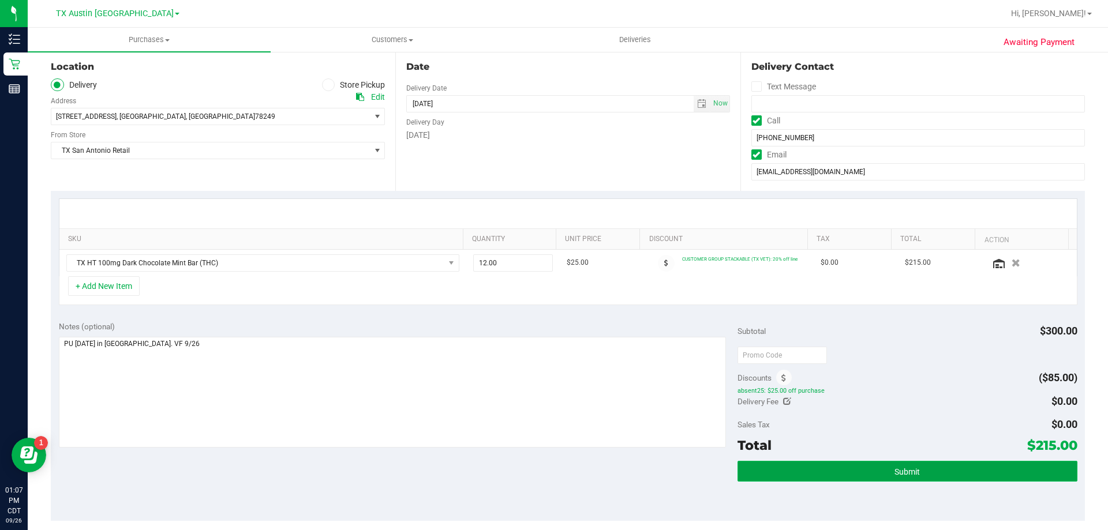
click at [895, 476] on span "Submit" at bounding box center [907, 472] width 25 height 9
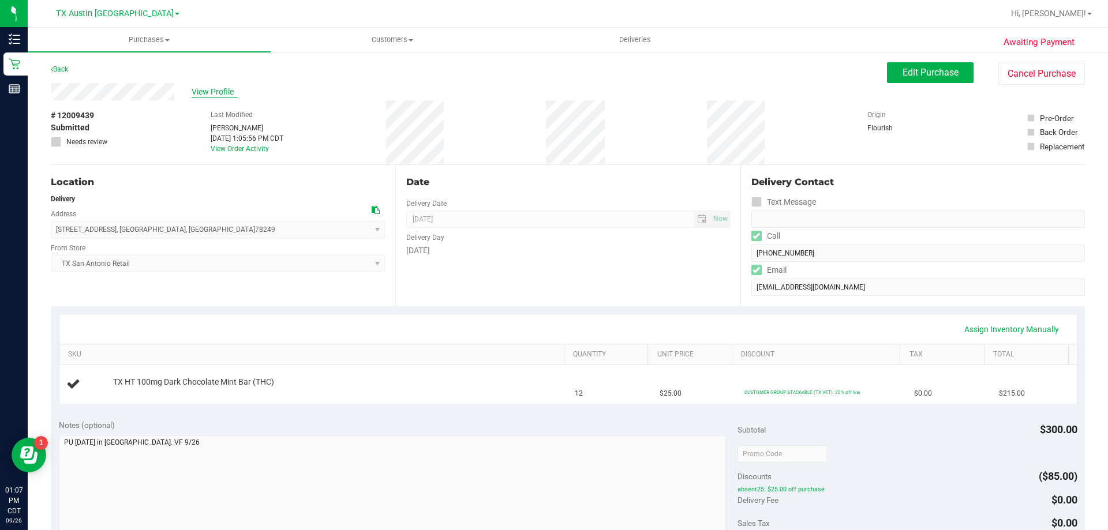
click at [221, 88] on span "View Profile" at bounding box center [215, 92] width 46 height 12
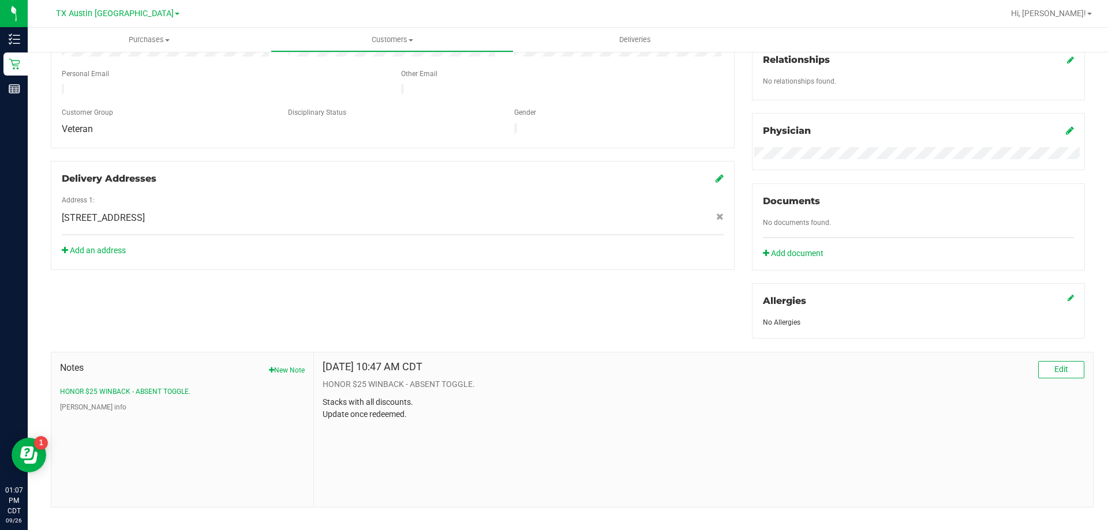
scroll to position [304, 0]
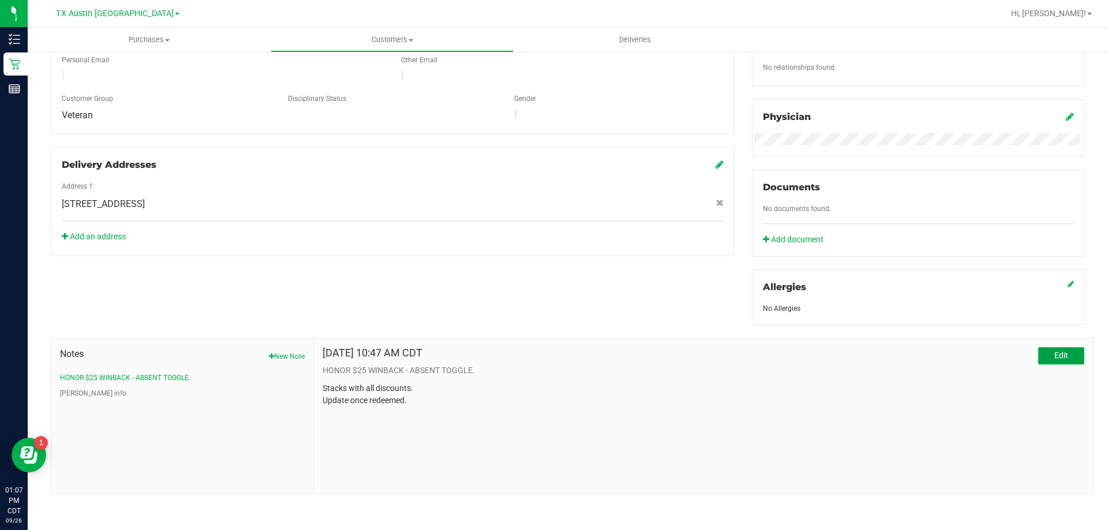
click at [1055, 354] on span "Edit" at bounding box center [1062, 355] width 14 height 9
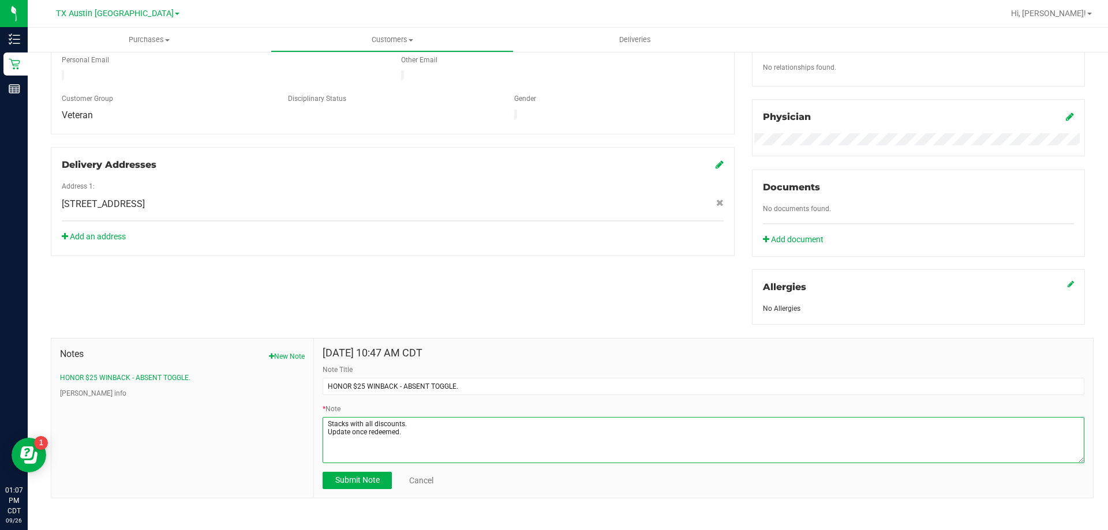
click at [417, 435] on textarea "* Note" at bounding box center [704, 440] width 762 height 46
type textarea "Stacks with all discounts. Update once redeemed. COUPON REDEEMED ON 9/26 Order #"
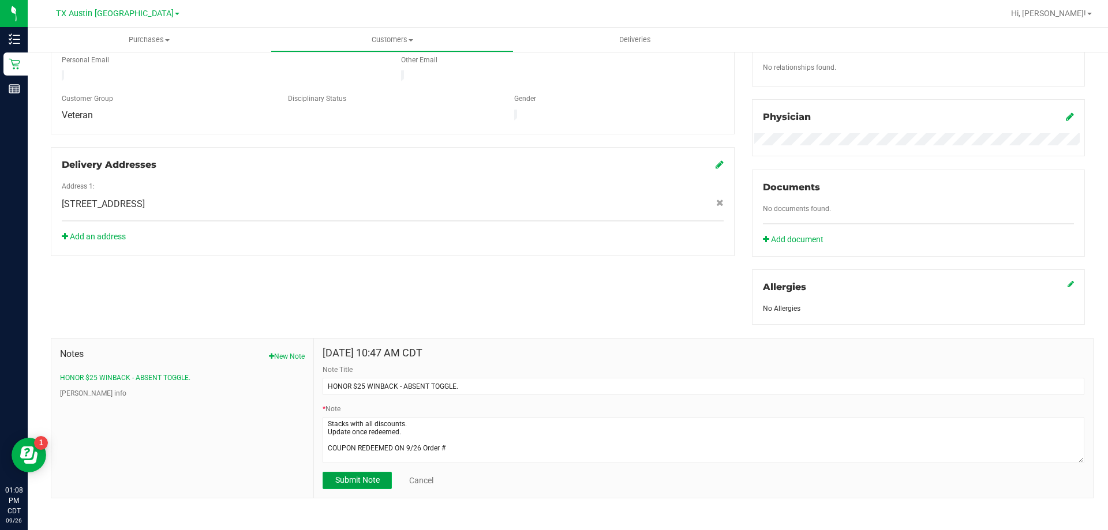
click at [349, 480] on span "Submit Note" at bounding box center [357, 480] width 44 height 9
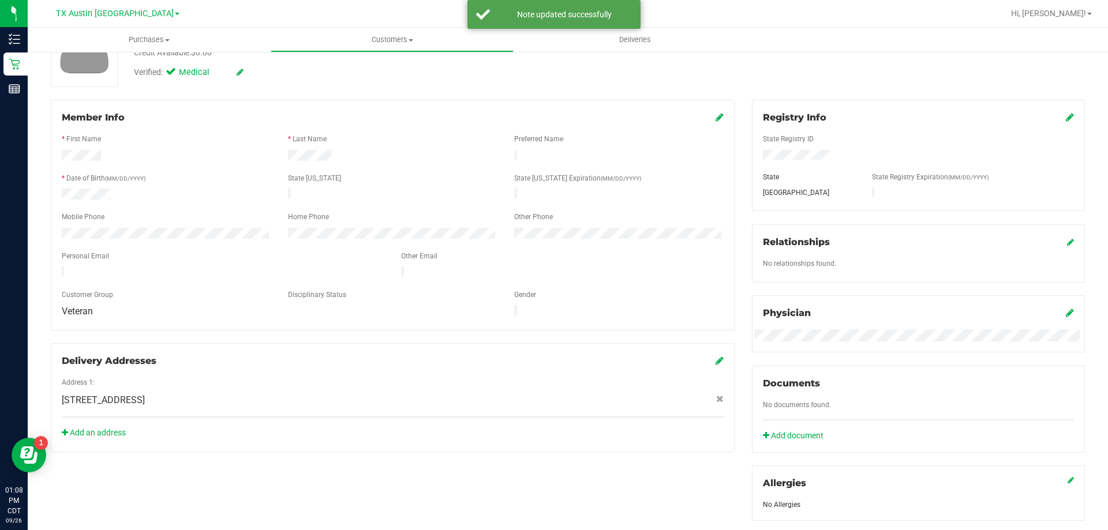
scroll to position [16, 0]
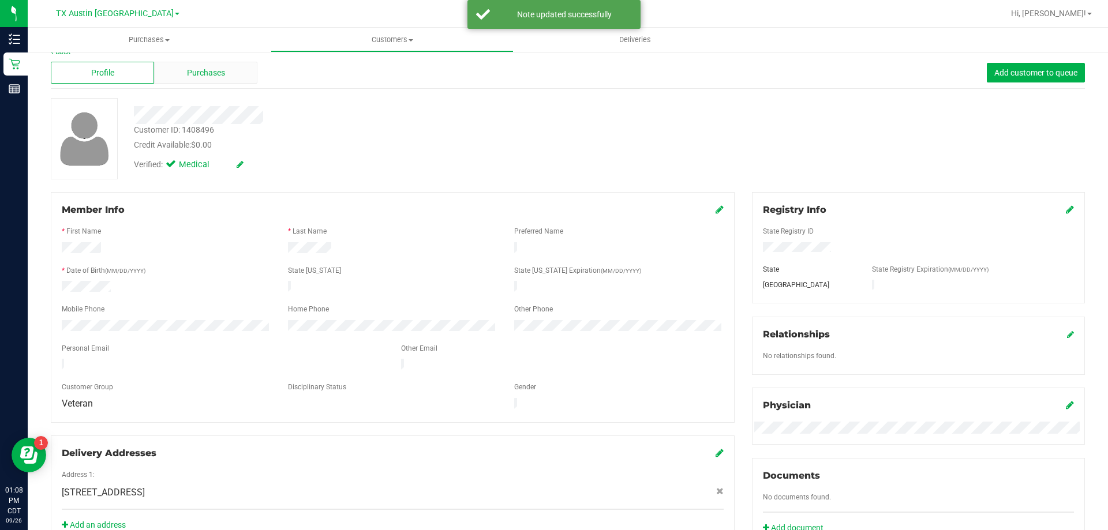
click at [227, 69] on div "Purchases" at bounding box center [205, 73] width 103 height 22
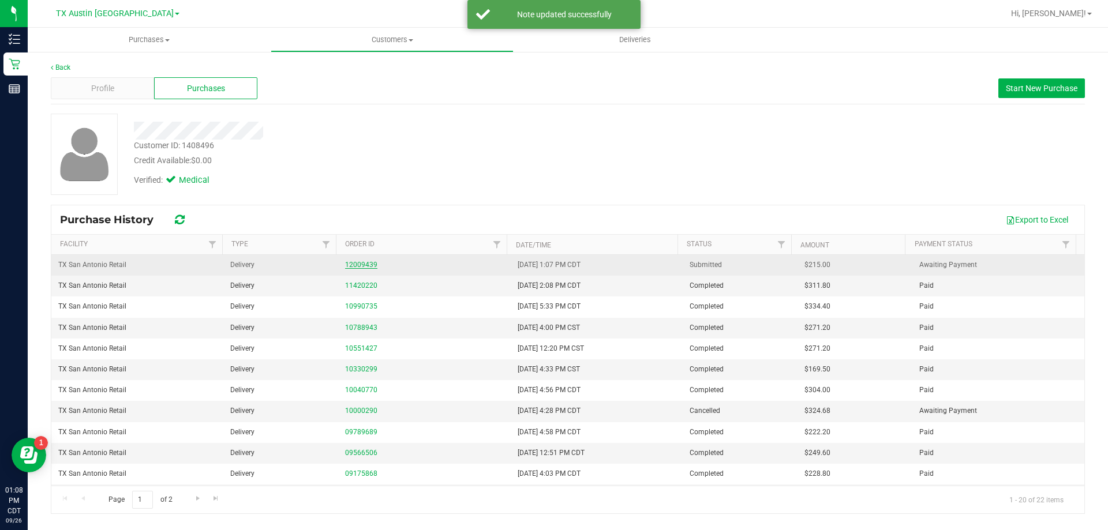
click at [355, 266] on link "12009439" at bounding box center [361, 265] width 32 height 8
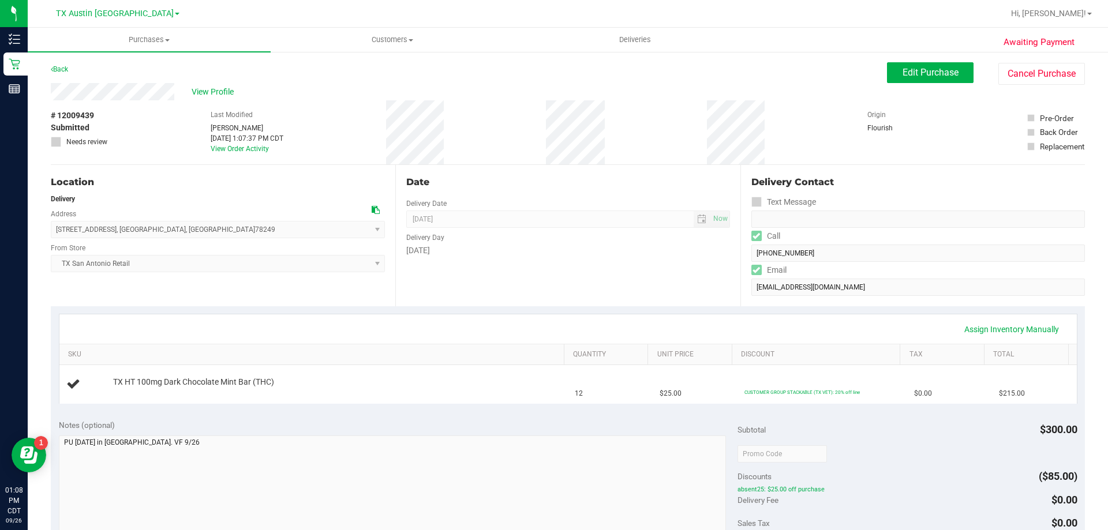
click at [77, 117] on span "# 12009439" at bounding box center [72, 116] width 43 height 12
copy span "12009439"
click at [221, 89] on span "View Profile" at bounding box center [215, 92] width 46 height 12
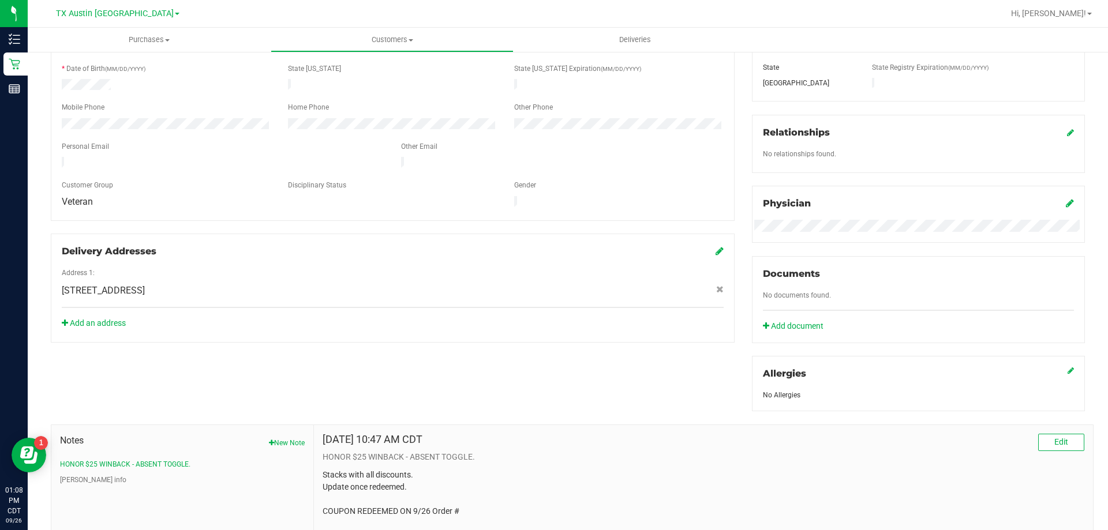
scroll to position [304, 0]
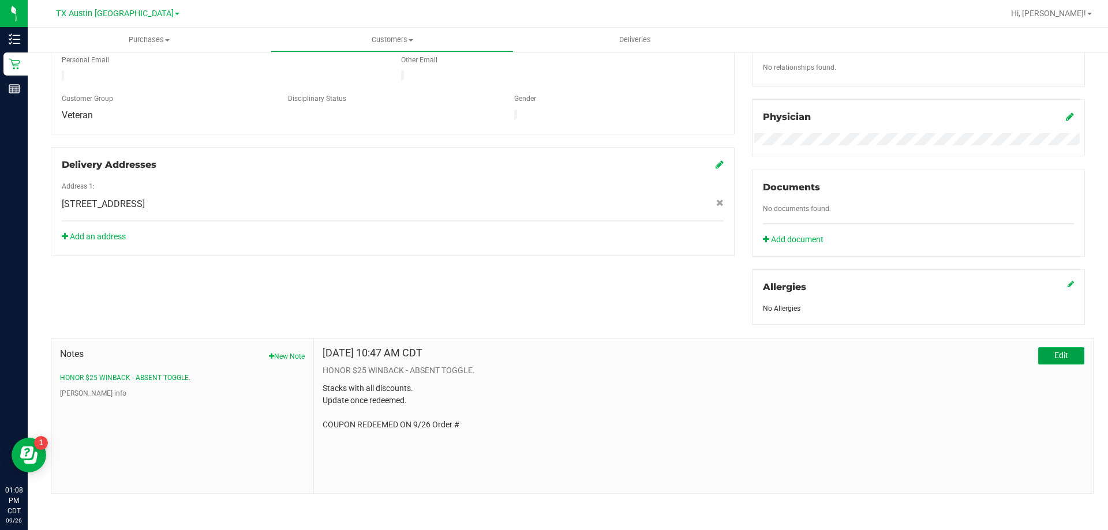
click at [1058, 358] on span "Edit" at bounding box center [1062, 355] width 14 height 9
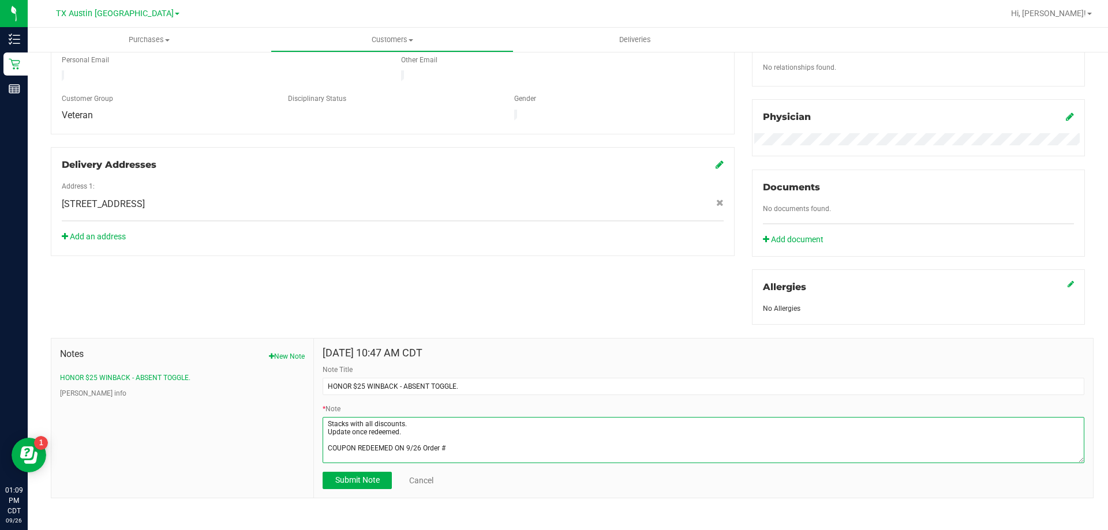
click at [474, 446] on textarea "* Note" at bounding box center [704, 440] width 762 height 46
paste textarea "12009439"
type textarea "Stacks with all discounts. Update once redeemed. COUPON REDEEMED ON 9/26 Order …"
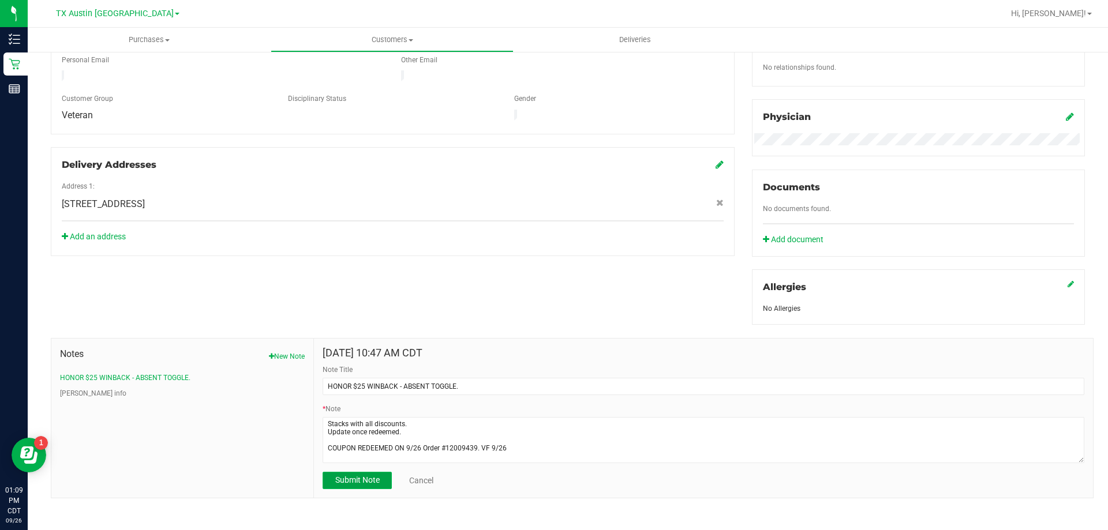
click at [362, 476] on span "Submit Note" at bounding box center [357, 480] width 44 height 9
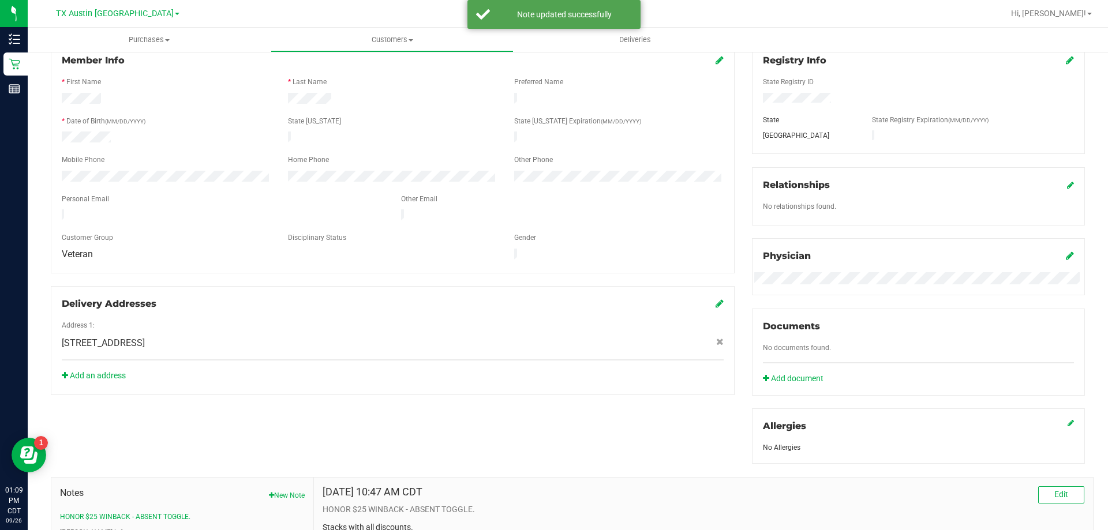
scroll to position [0, 0]
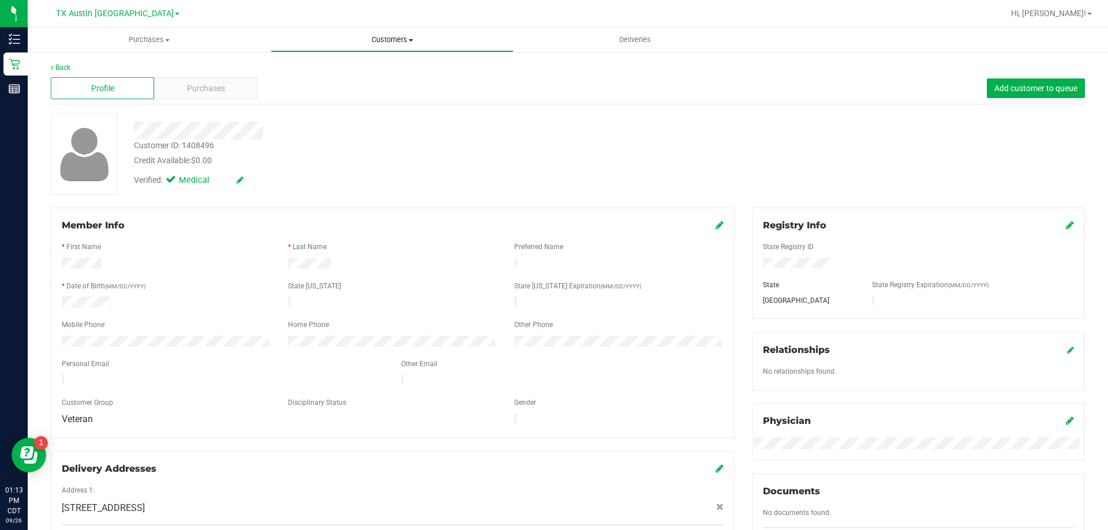
click at [379, 40] on span "Customers" at bounding box center [392, 40] width 242 height 10
click at [381, 67] on li "All customers" at bounding box center [392, 70] width 243 height 14
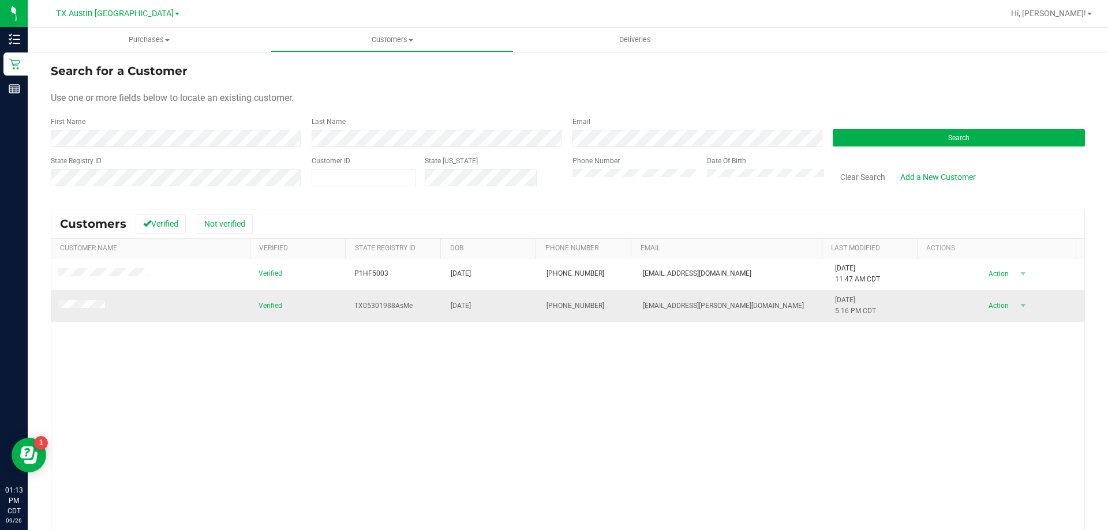
click at [95, 297] on td at bounding box center [151, 305] width 200 height 31
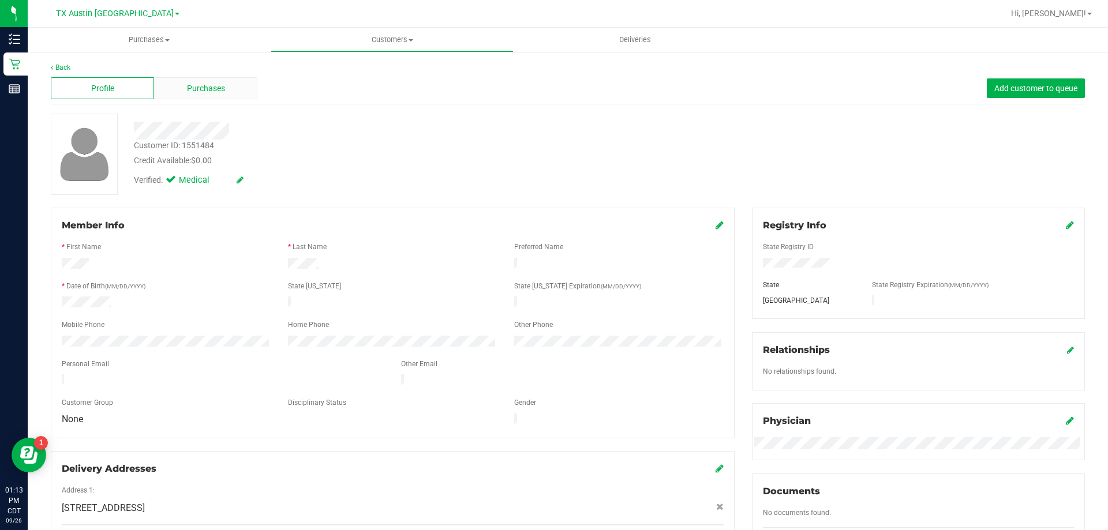
click at [218, 94] on span "Purchases" at bounding box center [206, 89] width 38 height 12
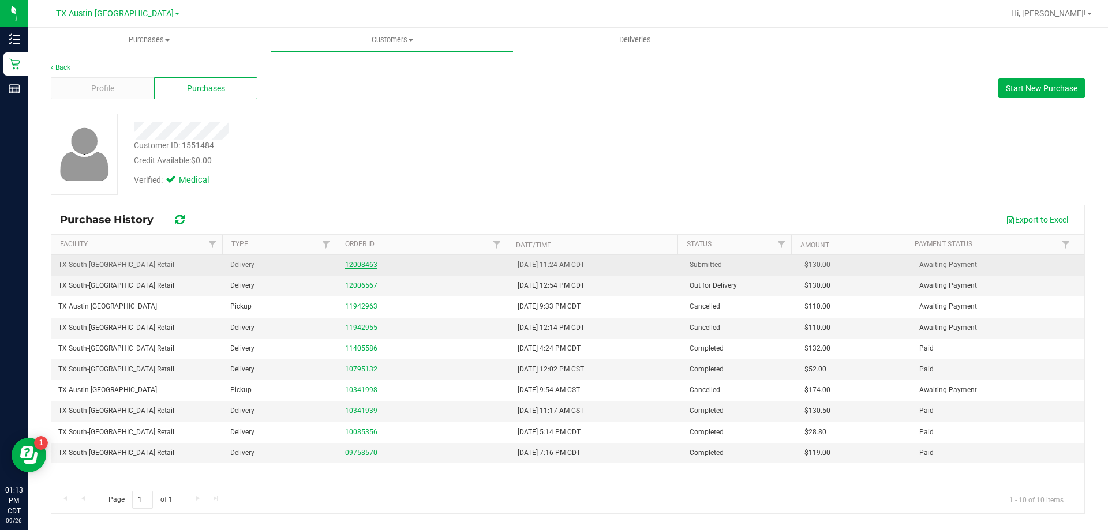
click at [360, 261] on link "12008463" at bounding box center [361, 265] width 32 height 8
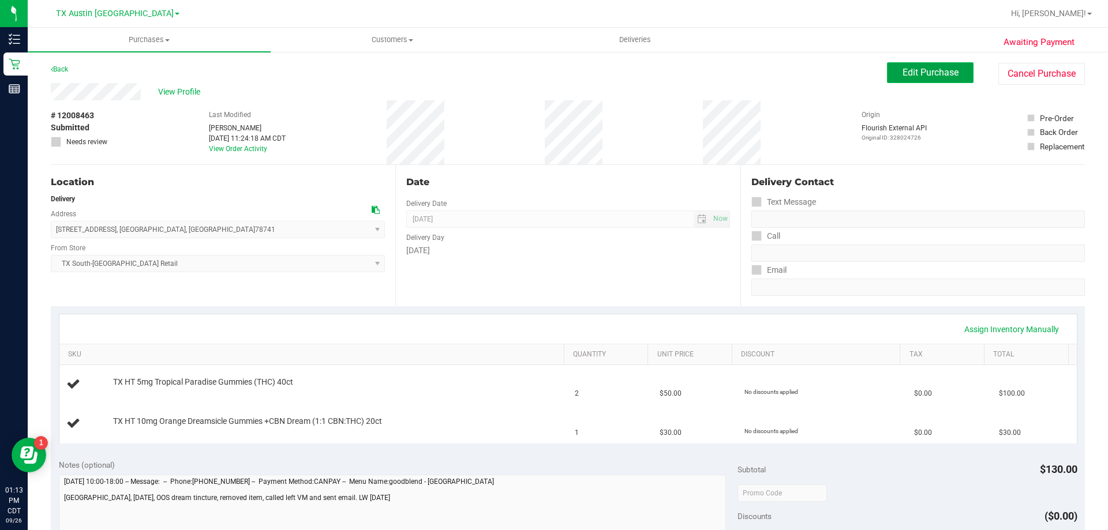
click at [917, 77] on span "Edit Purchase" at bounding box center [931, 72] width 56 height 11
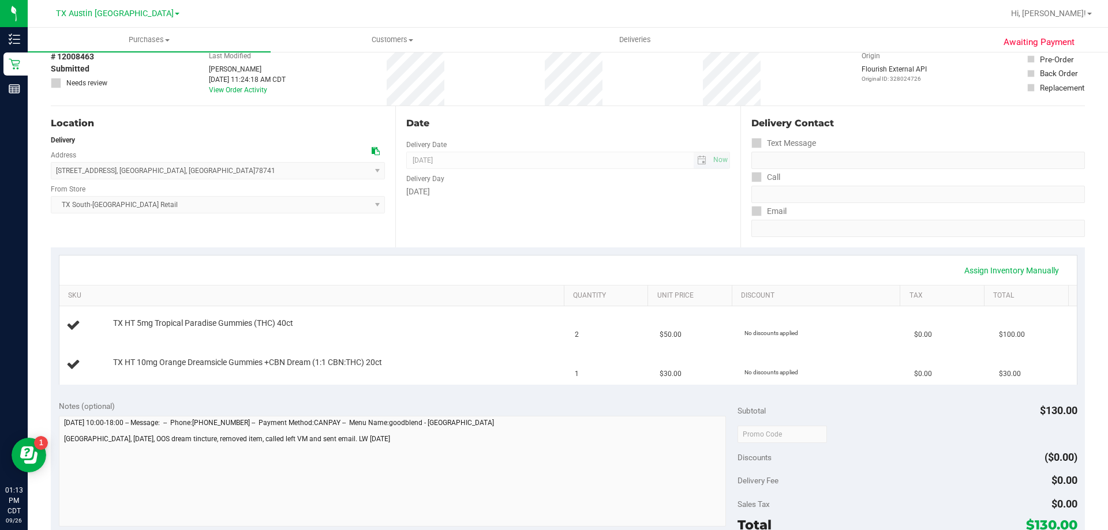
scroll to position [115, 0]
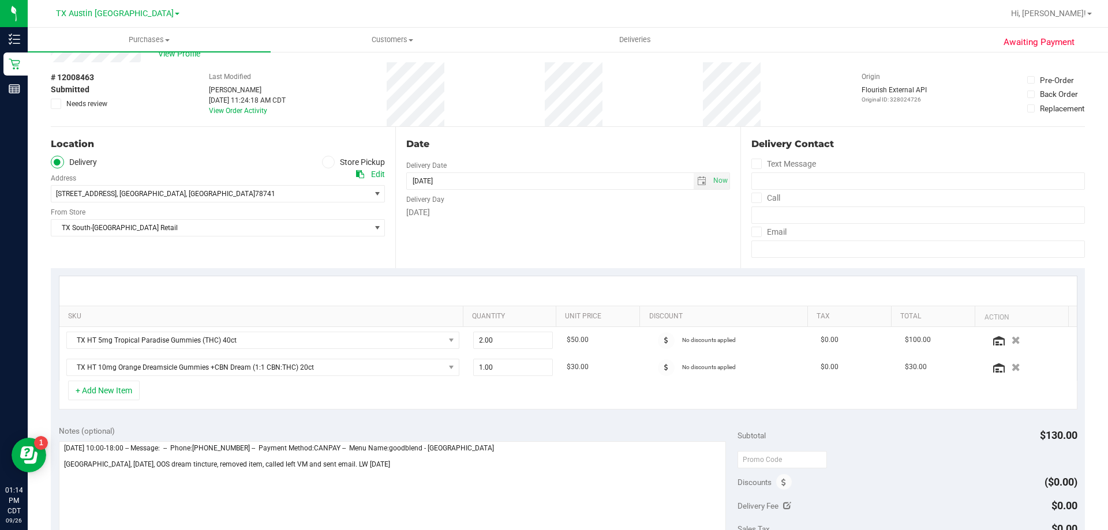
scroll to position [115, 0]
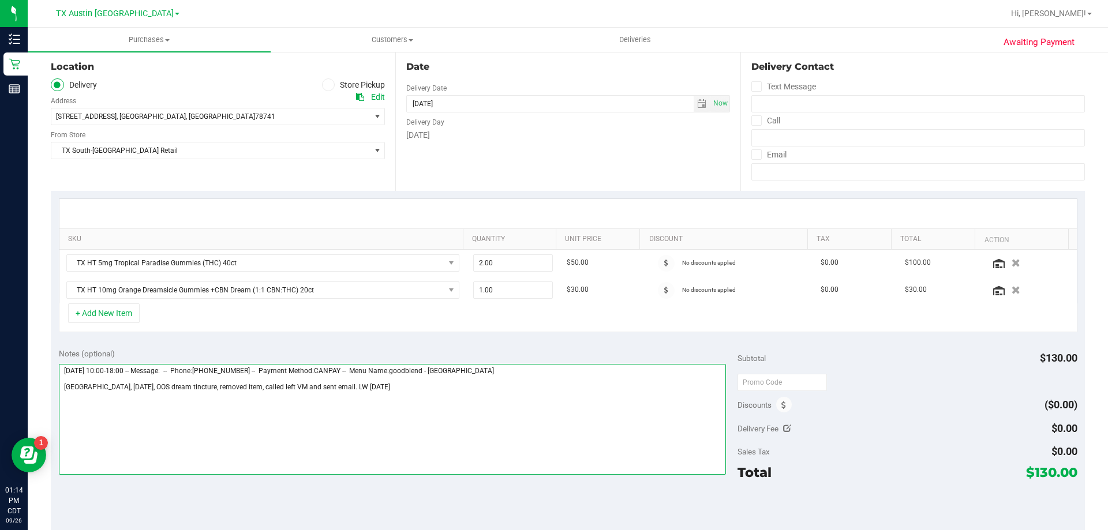
click at [425, 390] on textarea at bounding box center [393, 419] width 668 height 111
paste textarea "Pt had a same-day order for today and a PU for tomorrow. Same-day had OOS Dream…"
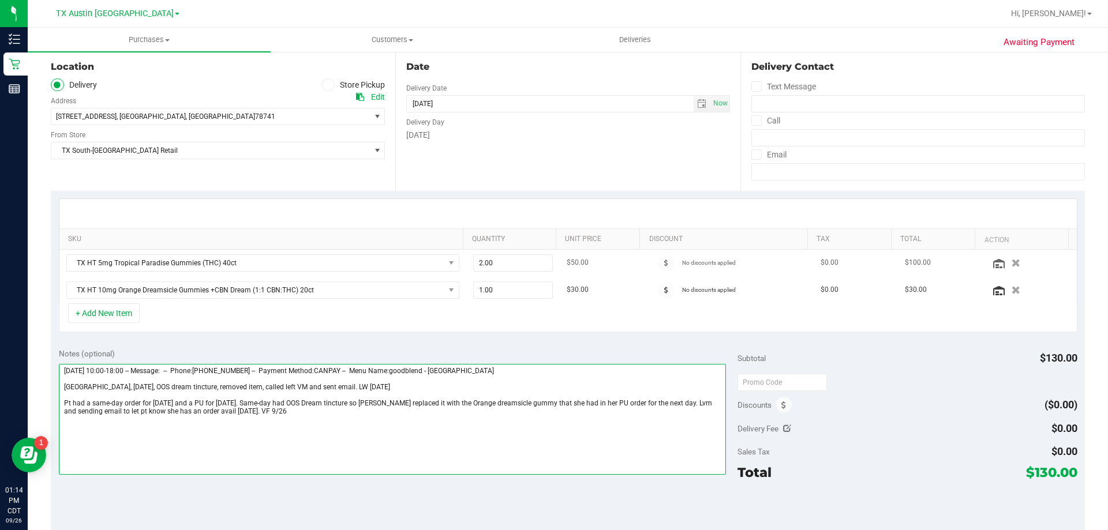
scroll to position [0, 0]
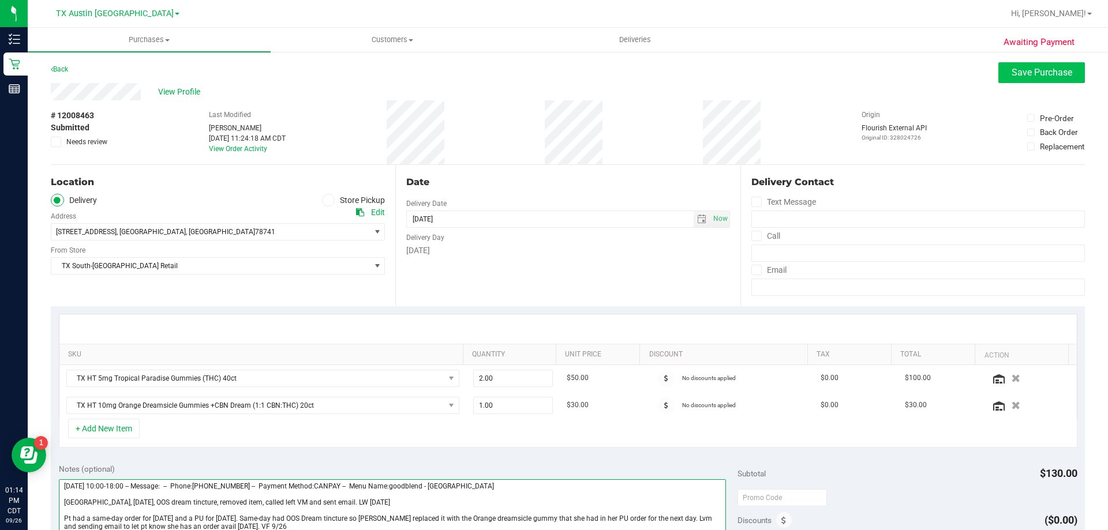
type textarea "Saturday 09/27/2025 10:00-18:00 -- Message: -- Phone:5129691898 -- Payment Meth…"
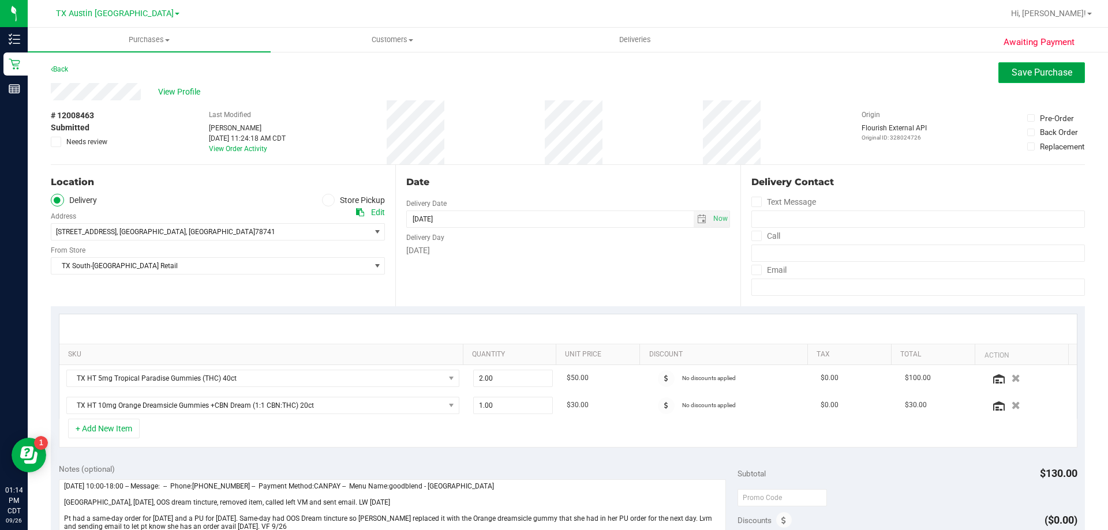
click at [1026, 66] on button "Save Purchase" at bounding box center [1042, 72] width 87 height 21
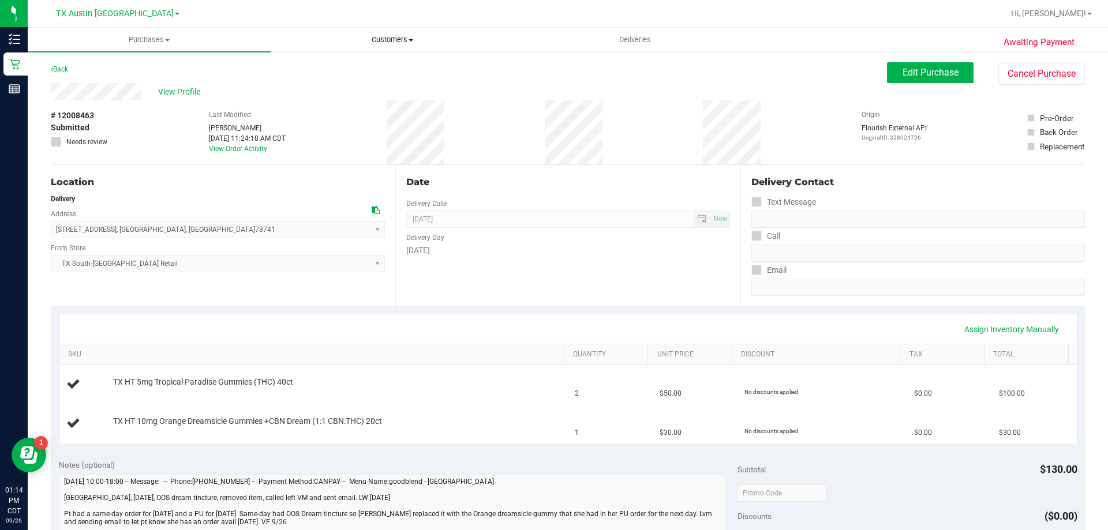
click at [402, 40] on span "Customers" at bounding box center [392, 40] width 242 height 10
click at [397, 67] on li "All customers" at bounding box center [392, 70] width 243 height 14
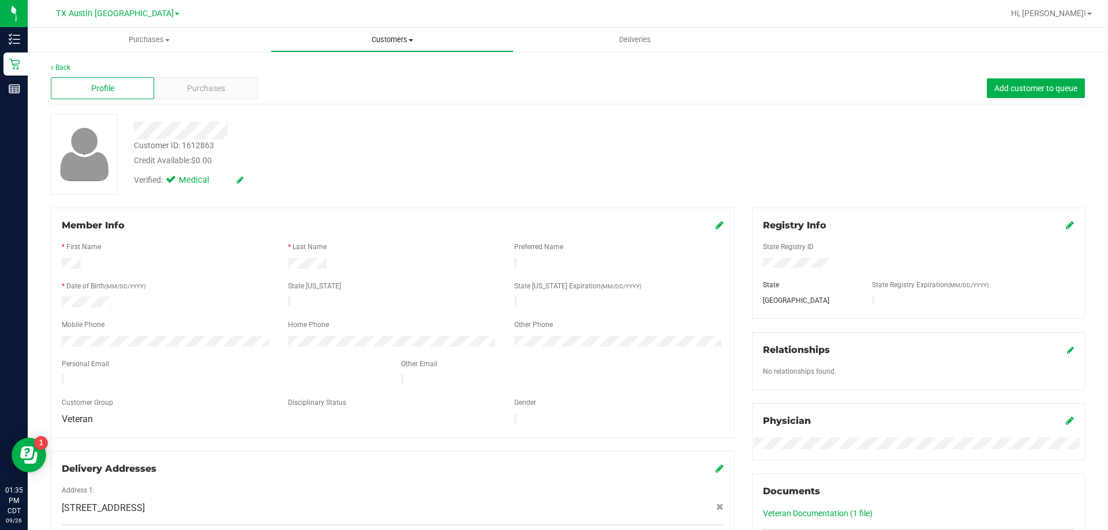
click at [409, 35] on span "Customers" at bounding box center [392, 40] width 242 height 10
click at [399, 62] on ul "All customers Add a new customer All physicians" at bounding box center [392, 84] width 243 height 62
click at [397, 41] on span "Customers" at bounding box center [392, 40] width 243 height 10
click at [383, 71] on li "All customers" at bounding box center [392, 70] width 243 height 14
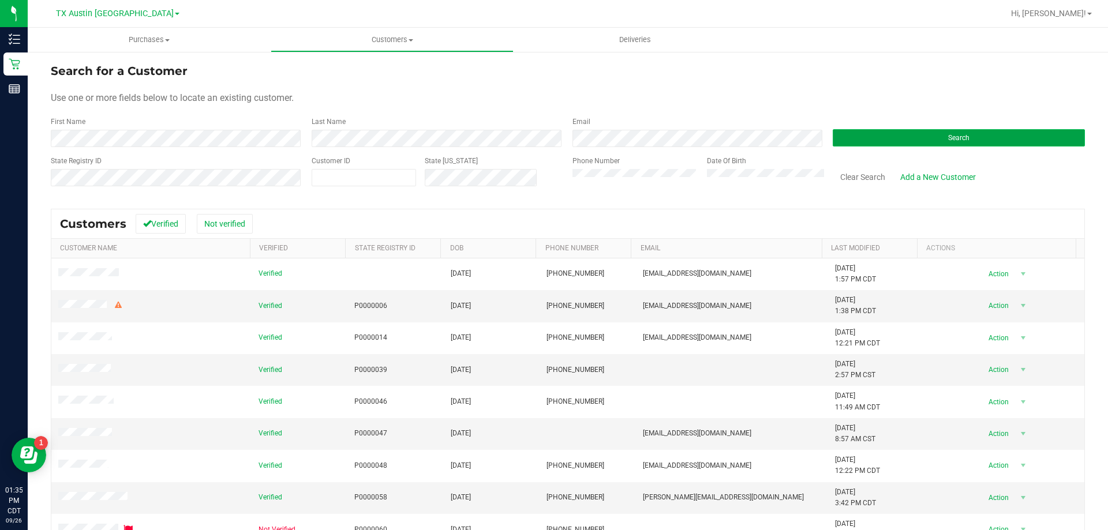
click at [875, 139] on button "Search" at bounding box center [959, 137] width 252 height 17
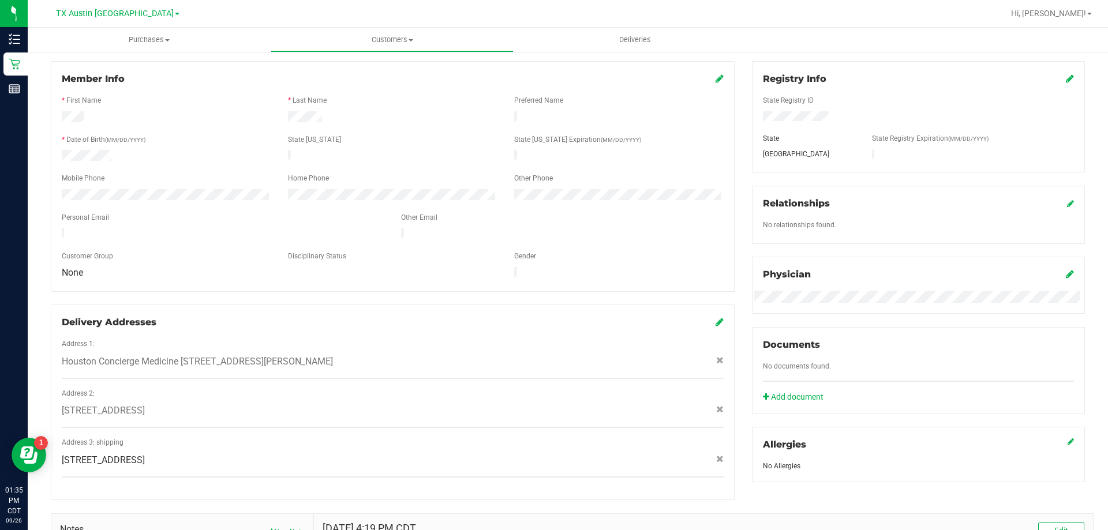
scroll to position [173, 0]
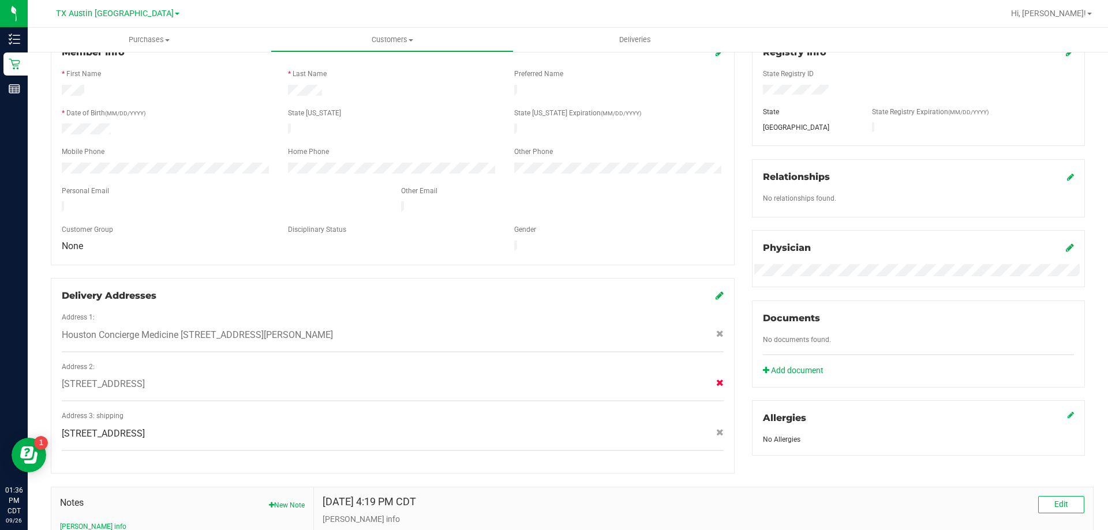
click at [716, 379] on icon at bounding box center [720, 382] width 8 height 7
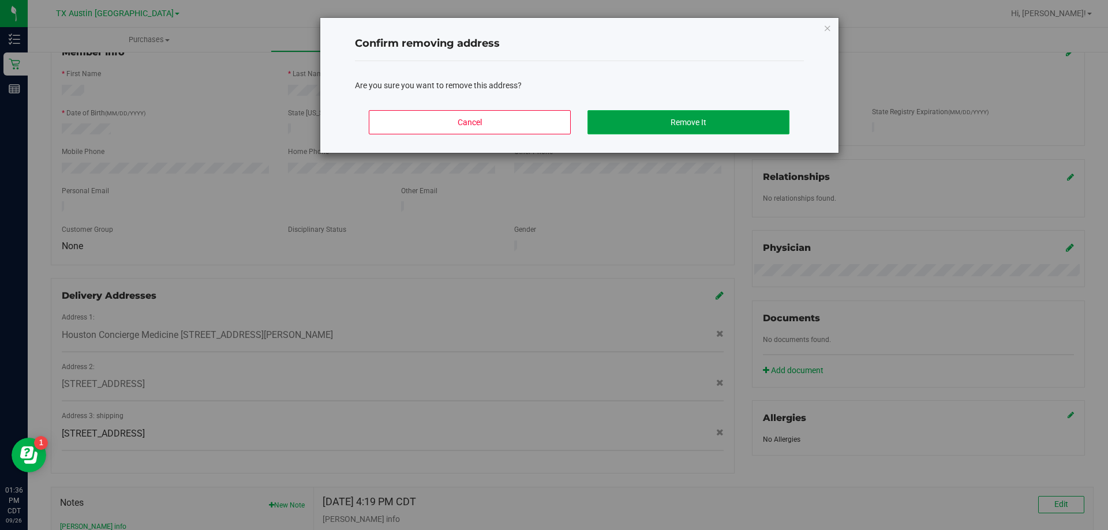
click at [705, 115] on button "Remove It" at bounding box center [689, 122] width 202 height 24
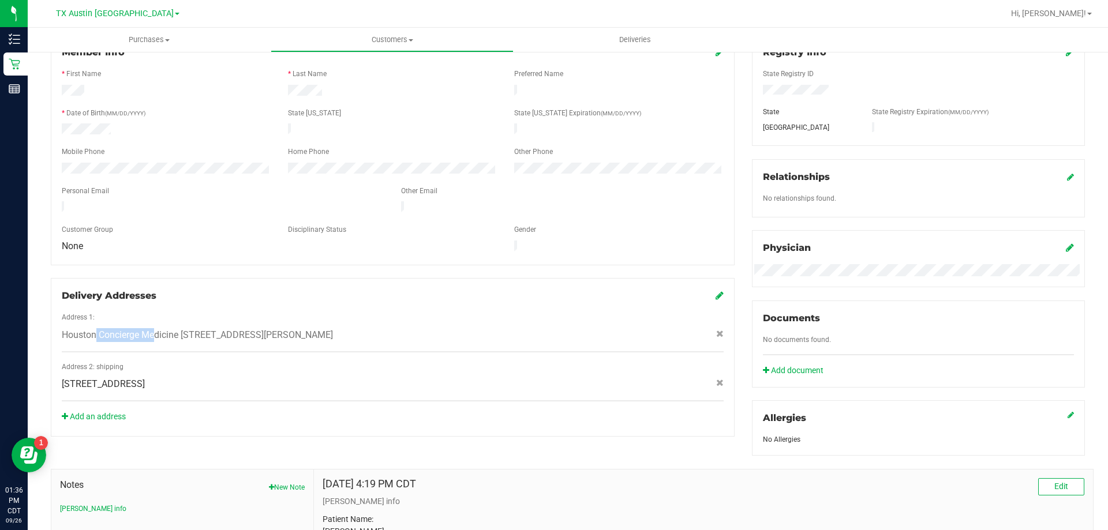
drag, startPoint x: 125, startPoint y: 324, endPoint x: 463, endPoint y: 322, distance: 338.3
click at [463, 328] on div "Houston Concierge Medicine 9432 Katy Fwy, Houston, TX 77055 , STE. #101, Housto…" at bounding box center [392, 335] width 679 height 14
click at [582, 452] on div "Member Info * First Name * Last Name Preferred Name * Date of Birth (MM/DD/YYYY…" at bounding box center [568, 340] width 1052 height 610
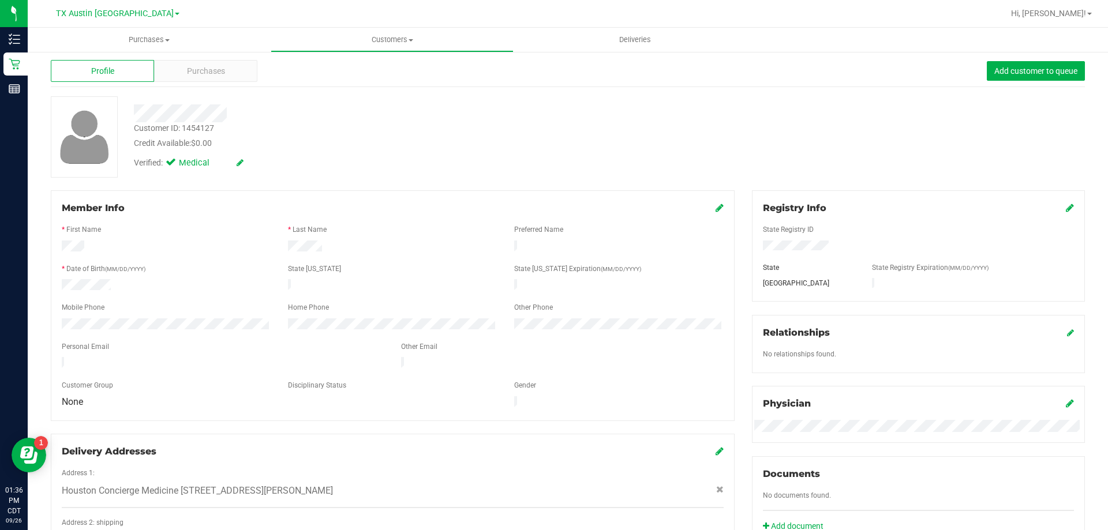
scroll to position [0, 0]
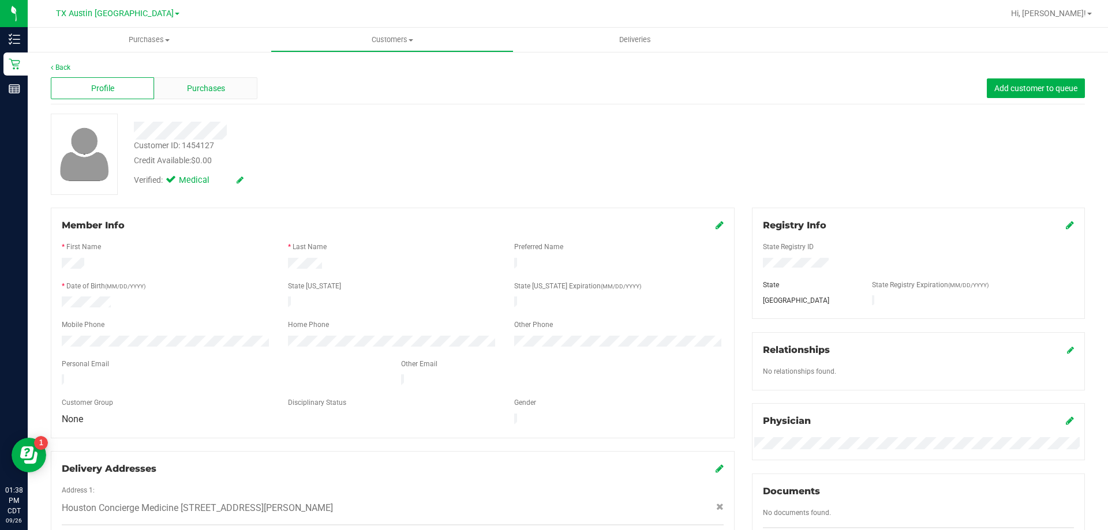
click at [230, 89] on div "Purchases" at bounding box center [205, 88] width 103 height 22
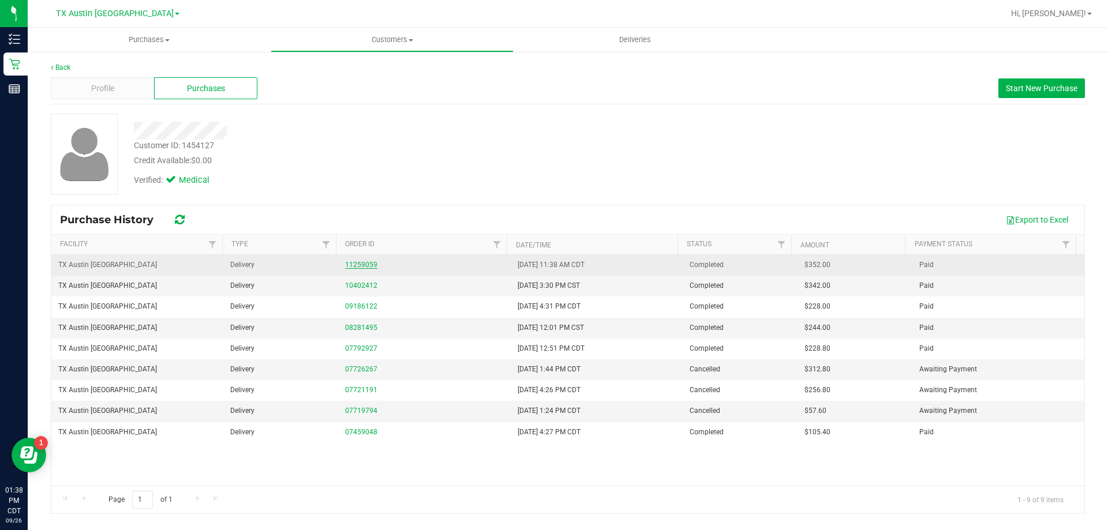
click at [363, 263] on link "11259059" at bounding box center [361, 265] width 32 height 8
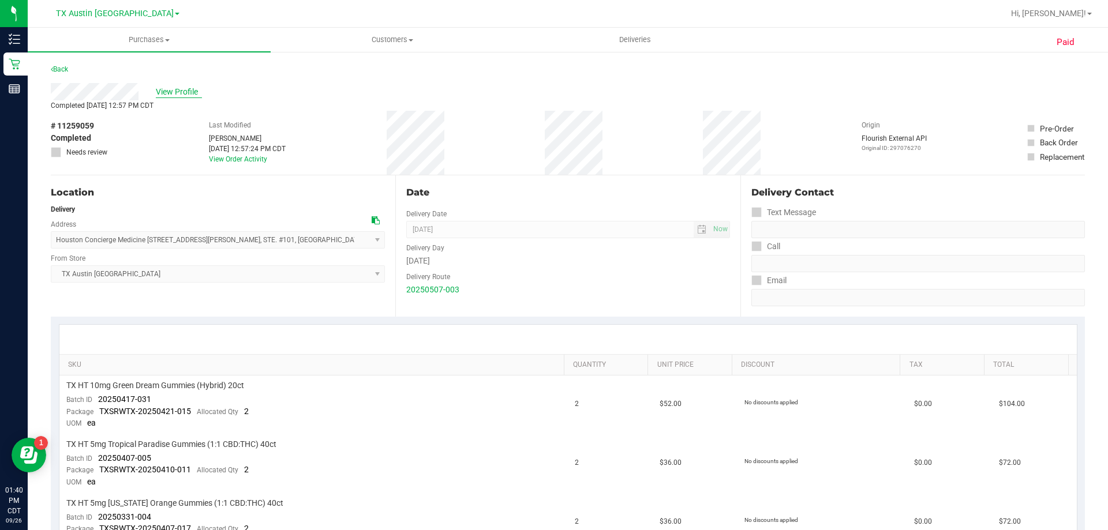
click at [183, 92] on span "View Profile" at bounding box center [179, 92] width 46 height 12
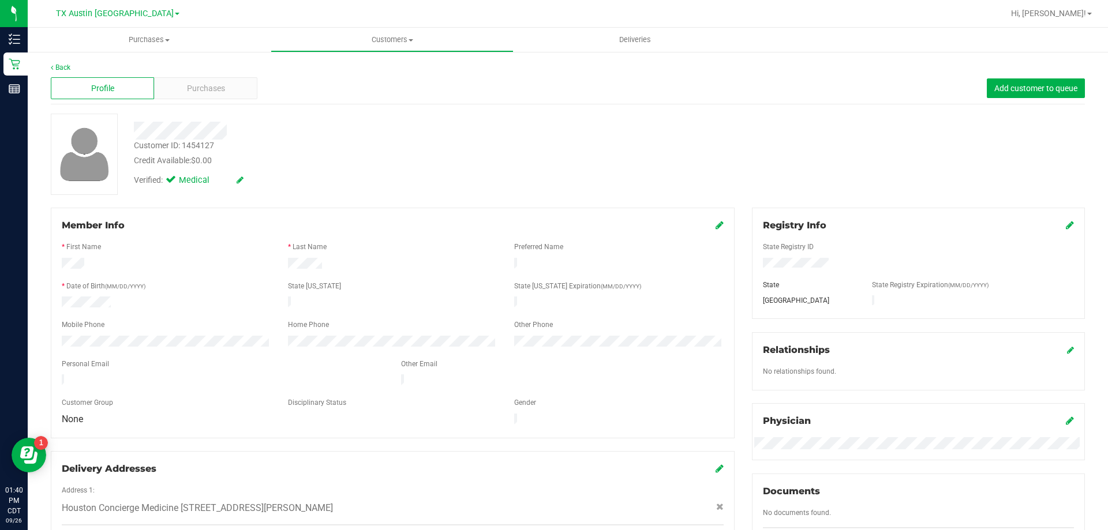
click at [216, 107] on div "Back Profile Purchases Add customer to queue Customer ID: 1454127 Credit Availa…" at bounding box center [568, 439] width 1034 height 755
click at [216, 94] on span "Purchases" at bounding box center [206, 89] width 38 height 12
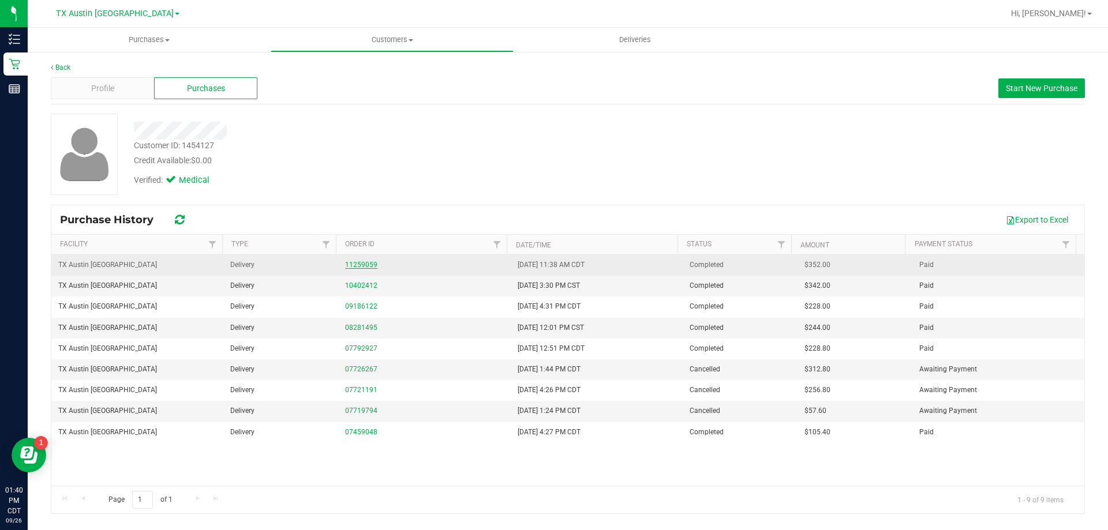
click at [355, 264] on link "11259059" at bounding box center [361, 265] width 32 height 8
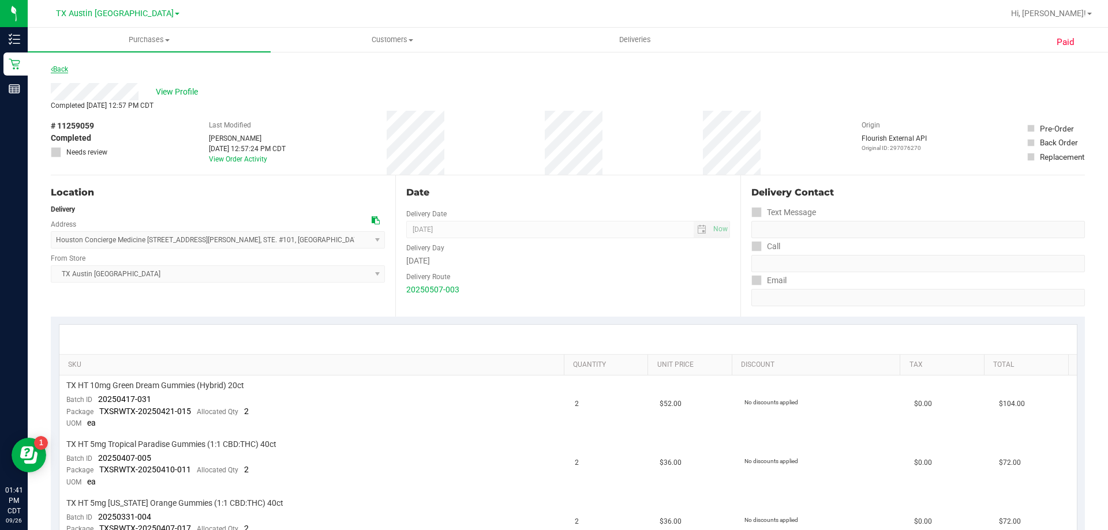
click at [65, 70] on link "Back" at bounding box center [59, 69] width 17 height 8
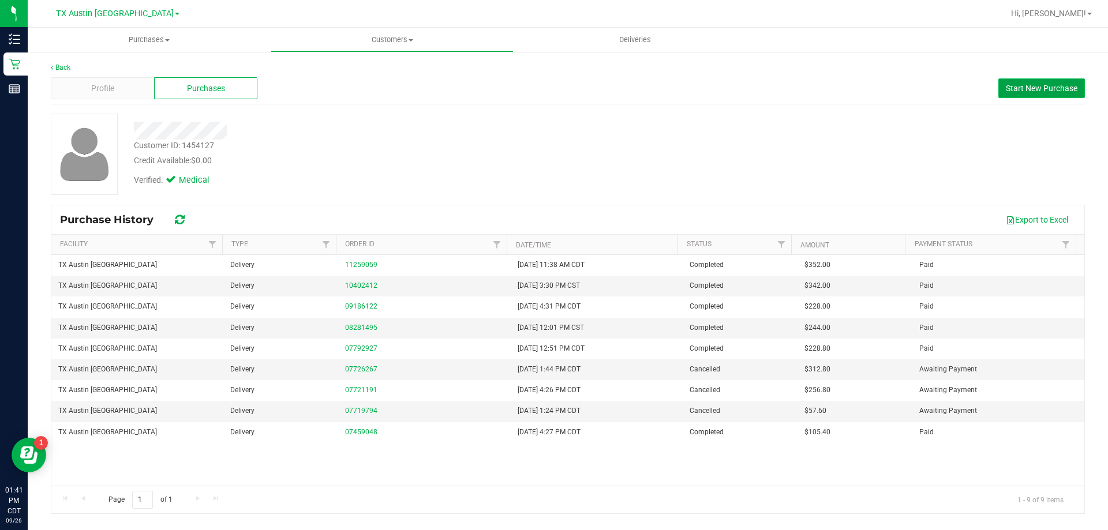
click at [1047, 91] on span "Start New Purchase" at bounding box center [1042, 88] width 72 height 9
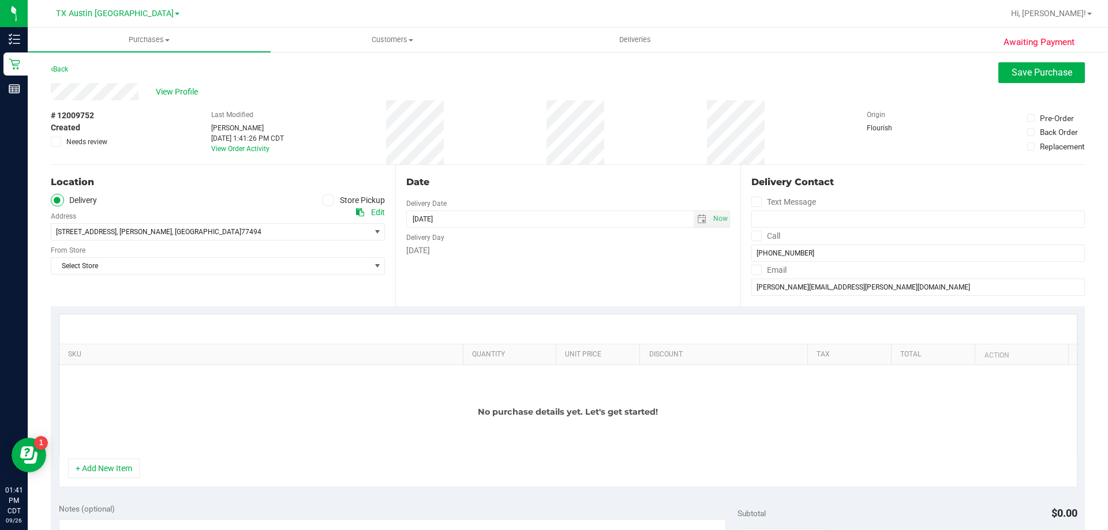
click at [755, 236] on span at bounding box center [757, 236] width 10 height 10
click at [0, 0] on input "Call" at bounding box center [0, 0] width 0 height 0
click at [753, 270] on icon at bounding box center [757, 270] width 8 height 0
click at [0, 0] on input "Email" at bounding box center [0, 0] width 0 height 0
click at [126, 228] on span ", Katy" at bounding box center [144, 232] width 55 height 8
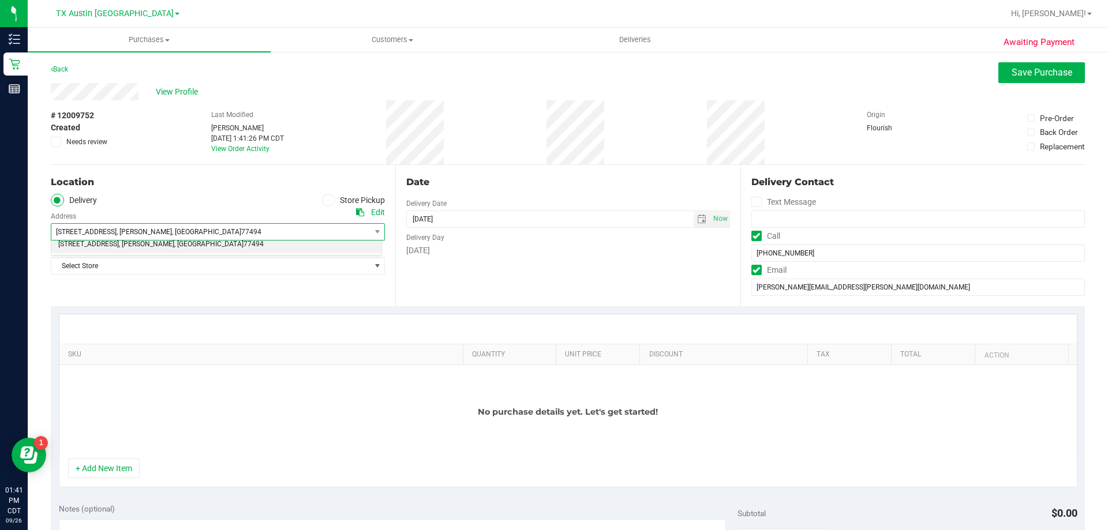
click at [490, 177] on div "Date" at bounding box center [567, 182] width 323 height 14
click at [1030, 79] on button "Save Purchase" at bounding box center [1042, 72] width 87 height 21
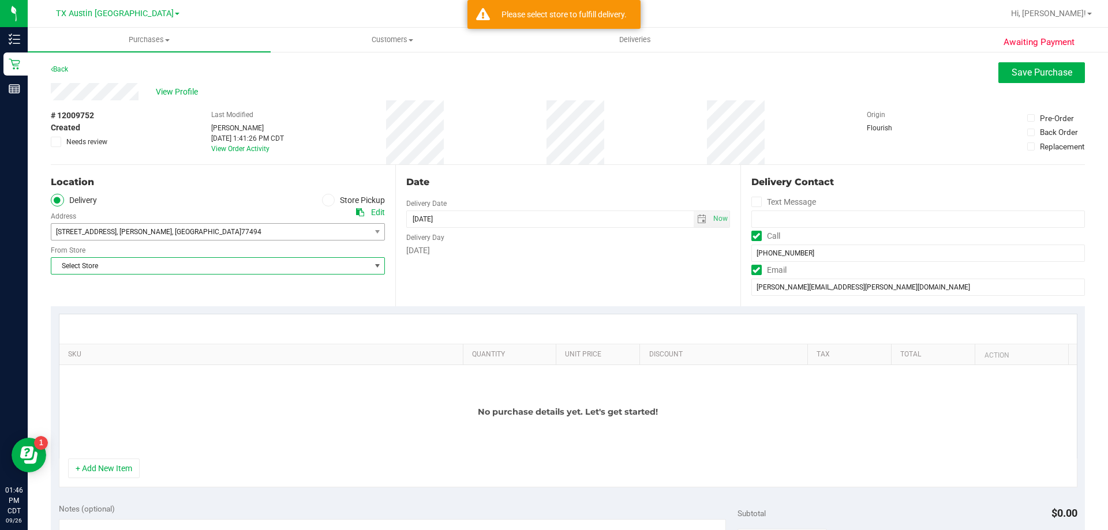
click at [298, 262] on span "Select Store" at bounding box center [210, 266] width 319 height 16
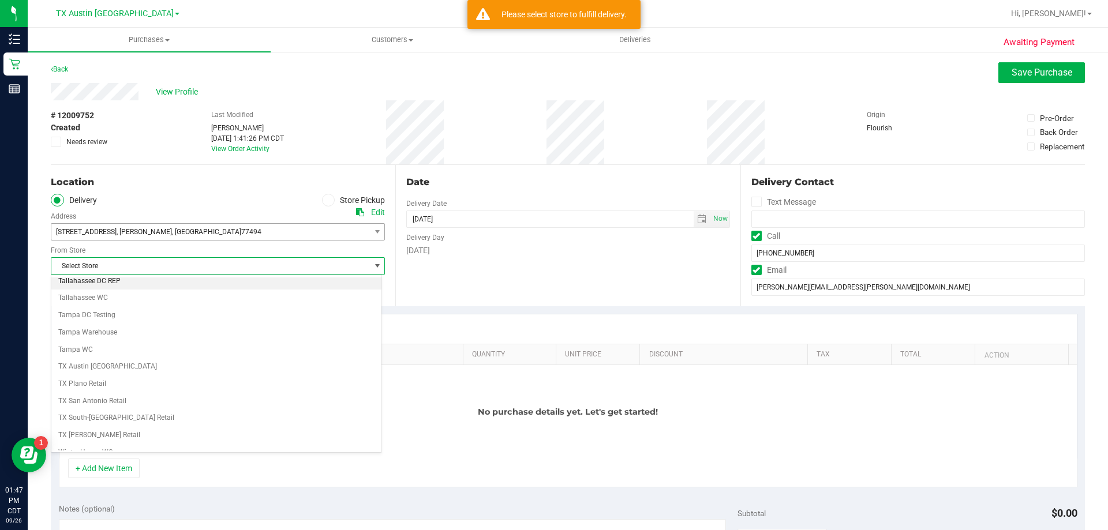
scroll to position [839, 0]
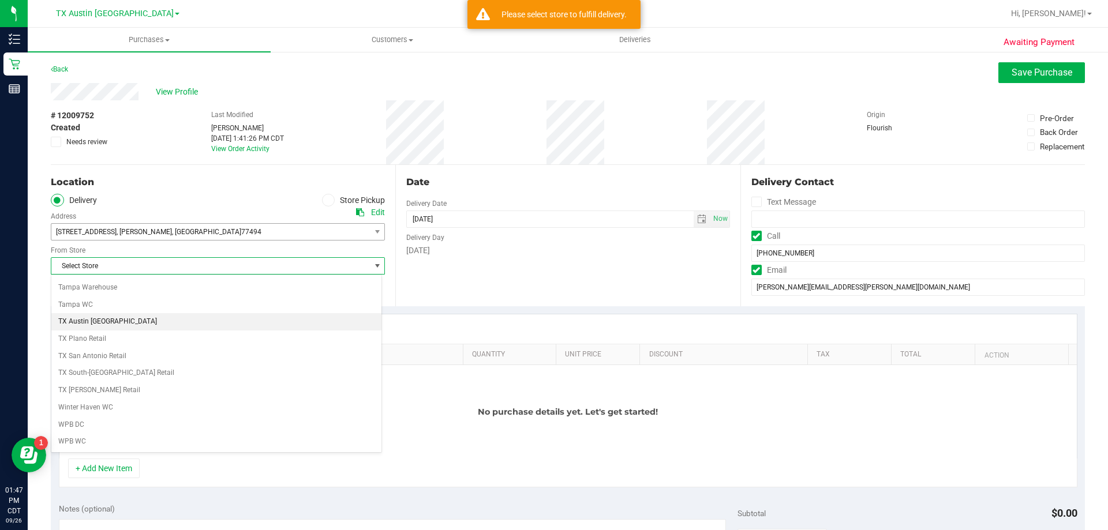
click at [151, 320] on li "TX Austin [GEOGRAPHIC_DATA]" at bounding box center [216, 321] width 330 height 17
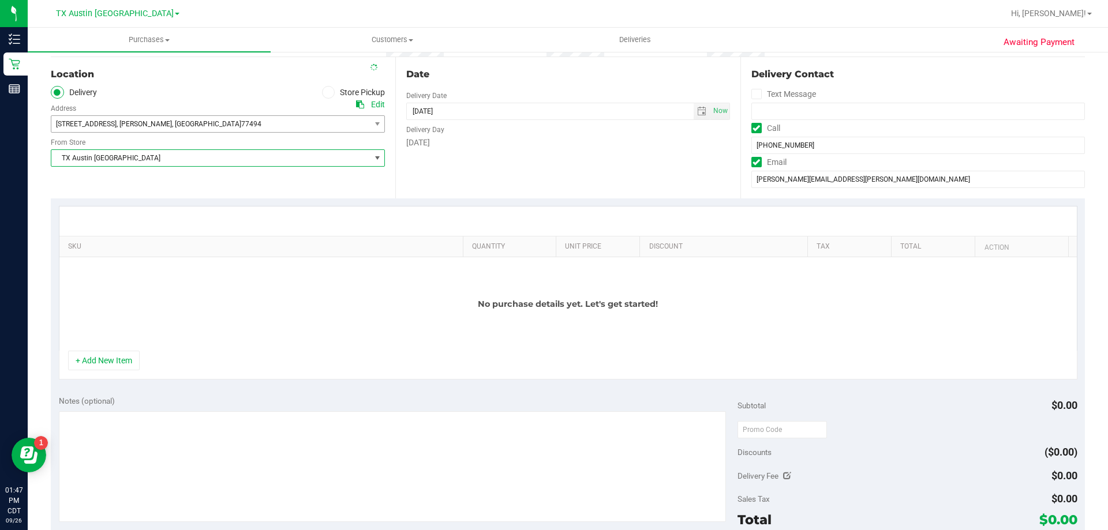
scroll to position [115, 0]
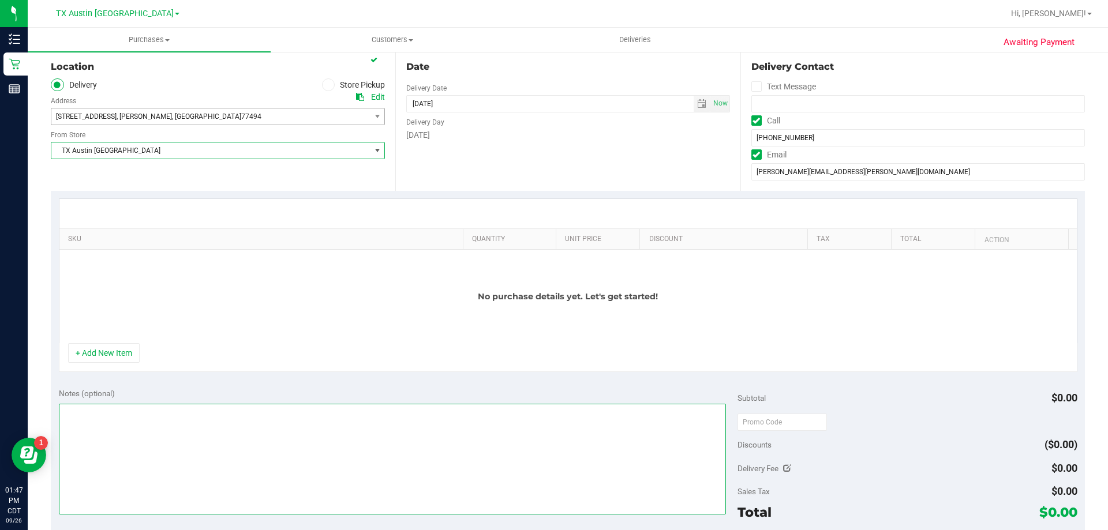
click at [139, 424] on textarea at bounding box center [393, 459] width 668 height 111
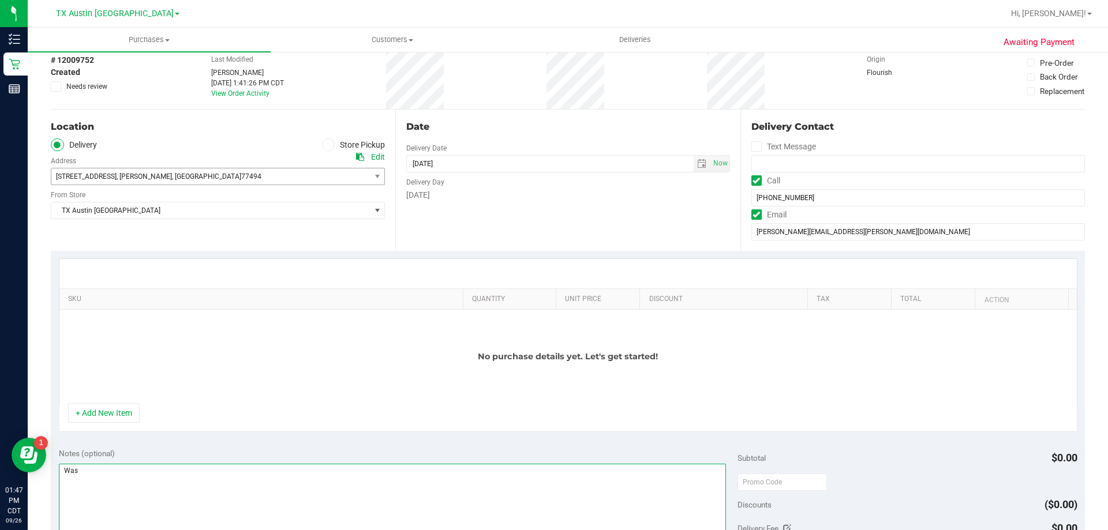
scroll to position [0, 0]
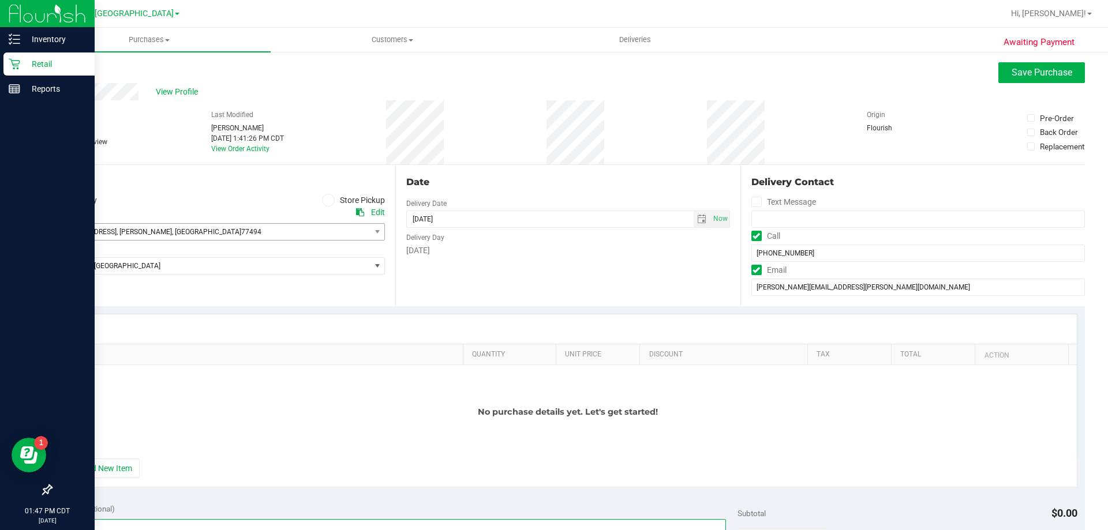
type textarea "Was"
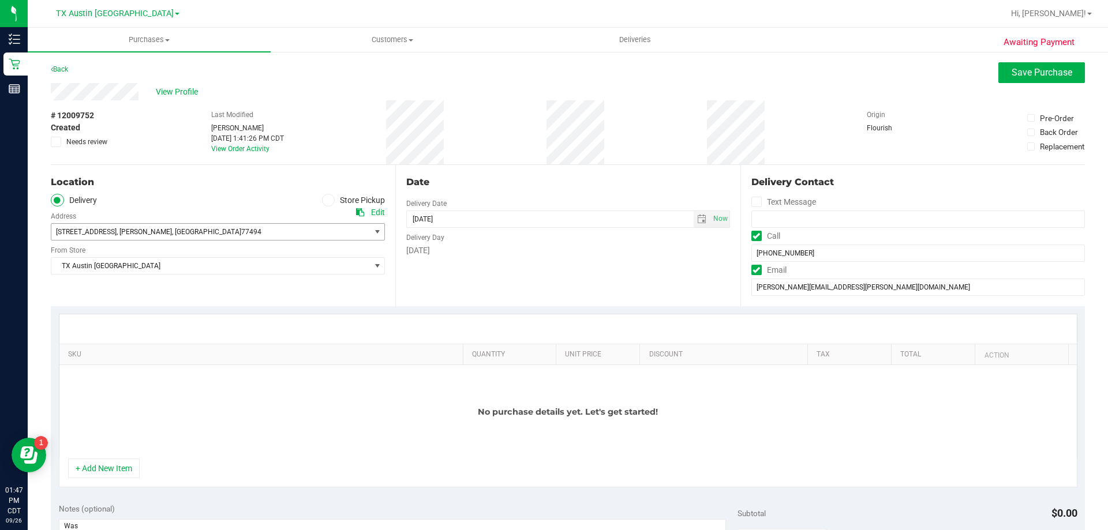
click at [241, 232] on span "77494" at bounding box center [251, 232] width 20 height 8
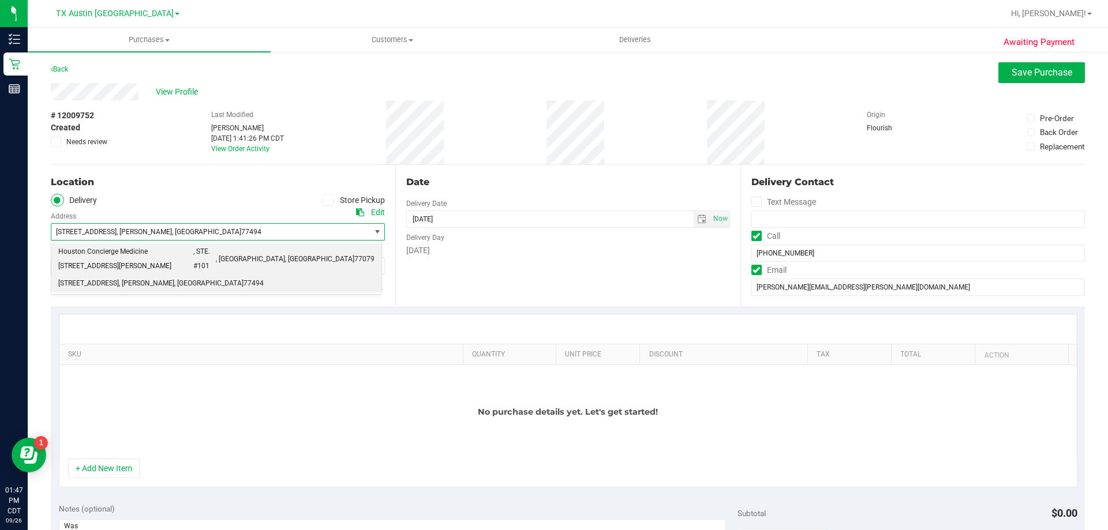
click at [160, 253] on span "Houston Concierge Medicine 9432 Katy Fwy, Houston, TX 77055" at bounding box center [125, 259] width 135 height 29
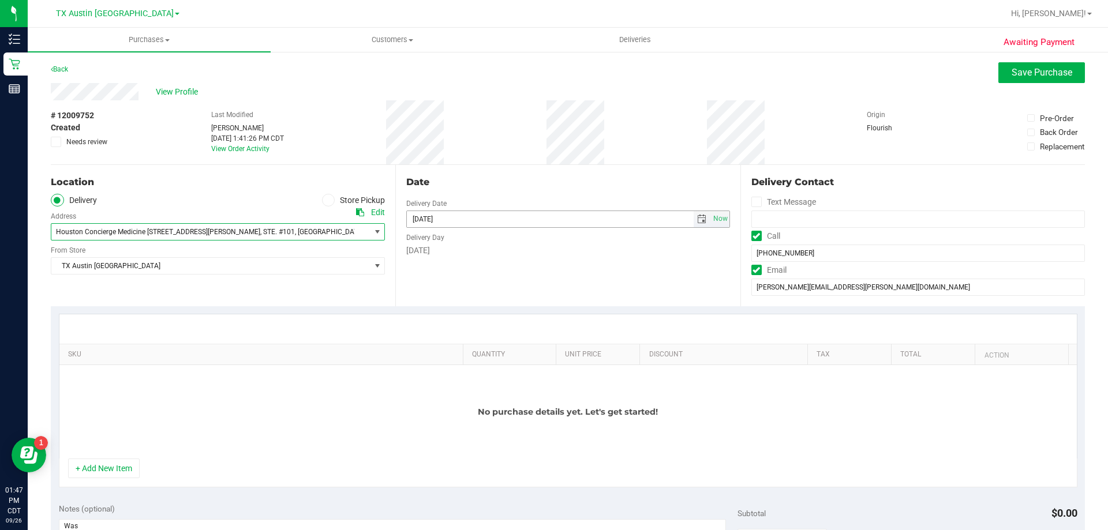
click at [697, 218] on span "select" at bounding box center [701, 219] width 9 height 9
click at [433, 353] on link "29" at bounding box center [431, 354] width 17 height 18
type input "09/29/2025"
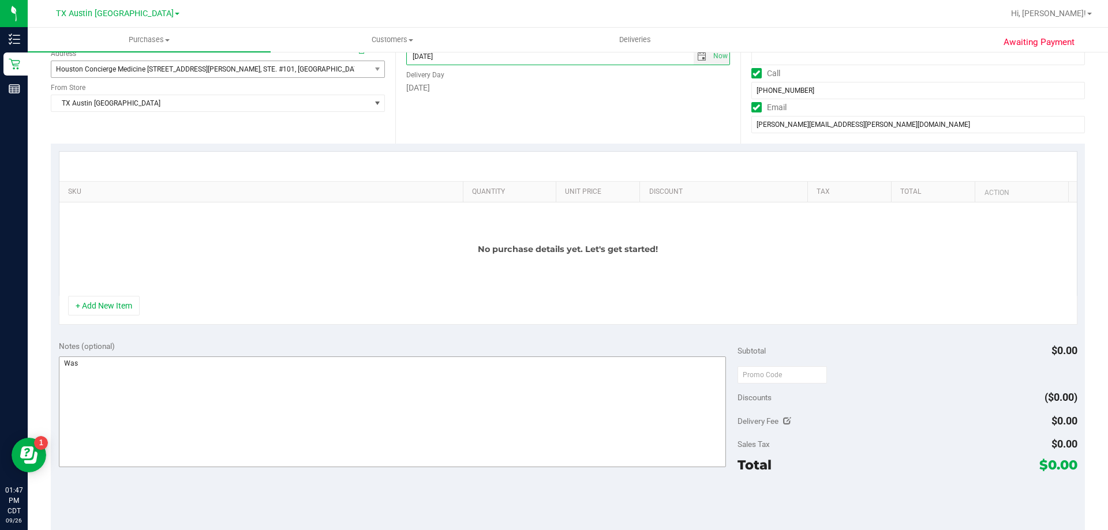
scroll to position [173, 0]
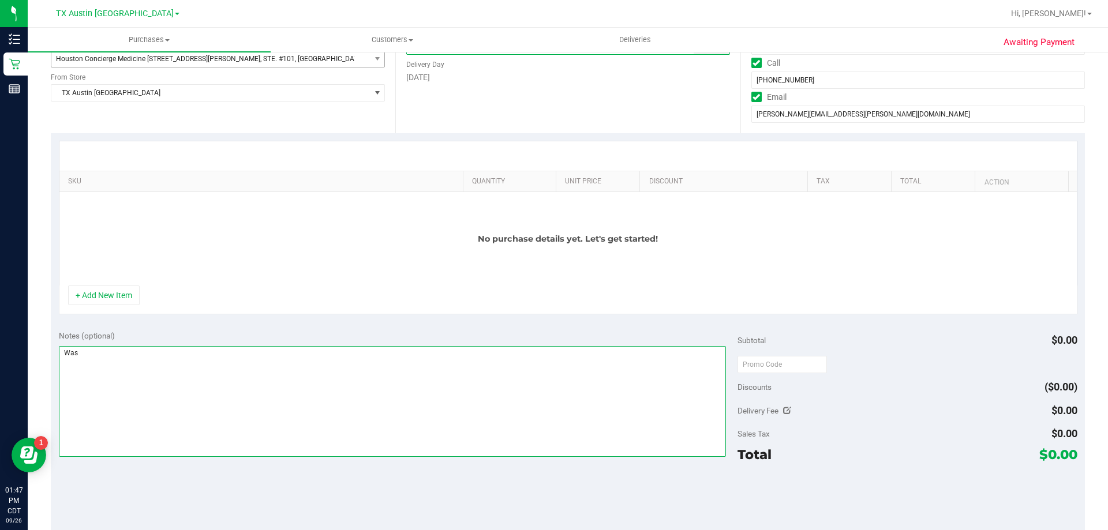
click at [253, 361] on textarea at bounding box center [393, 401] width 668 height 111
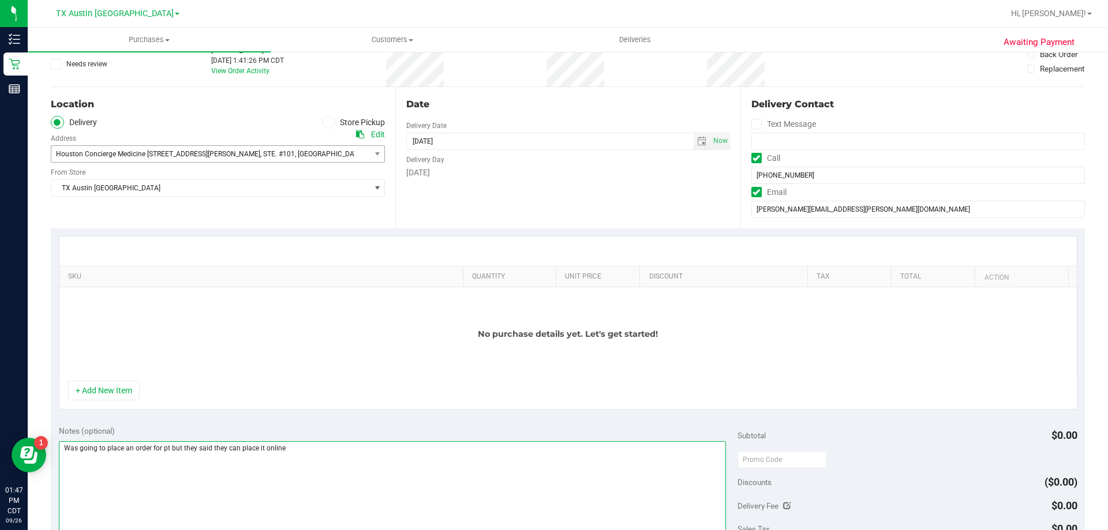
scroll to position [0, 0]
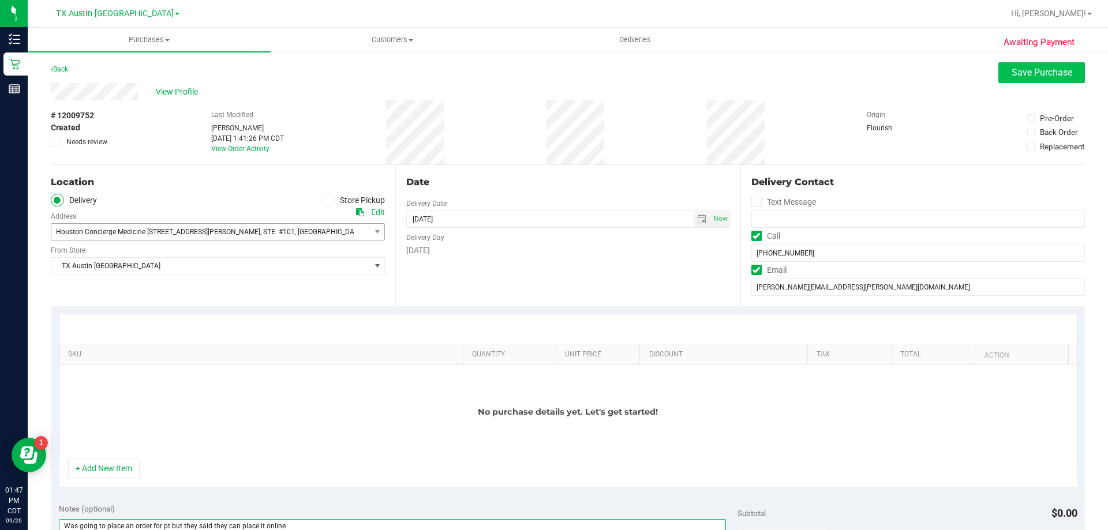
type textarea "Was going to place an order for pt but they said they can place it online"
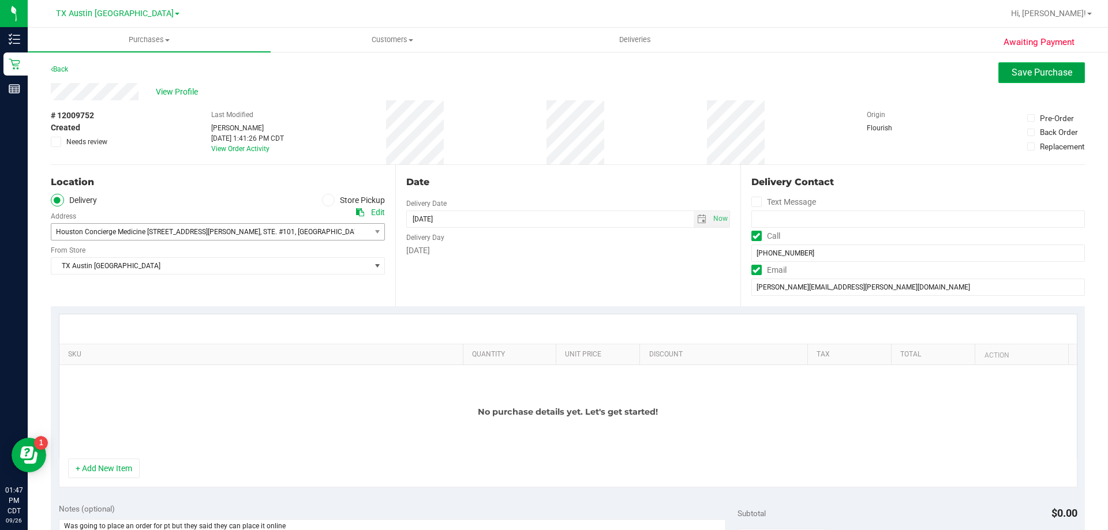
click at [1072, 76] on button "Save Purchase" at bounding box center [1042, 72] width 87 height 21
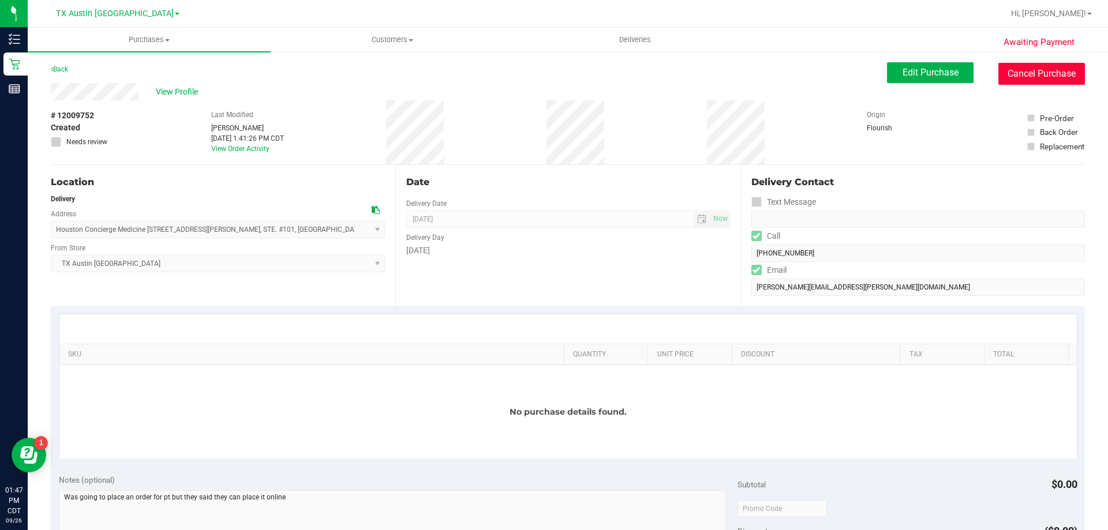
click at [1011, 79] on button "Cancel Purchase" at bounding box center [1042, 74] width 87 height 22
click at [407, 34] on uib-tab-heading "Customers All customers Add a new customer All physicians" at bounding box center [392, 39] width 242 height 23
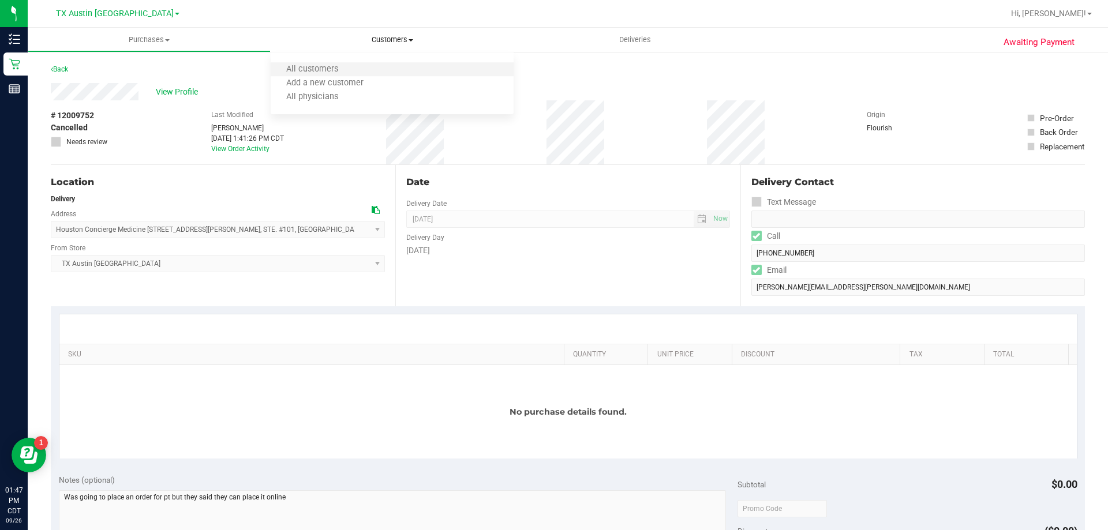
click at [401, 63] on li "All customers" at bounding box center [392, 70] width 243 height 14
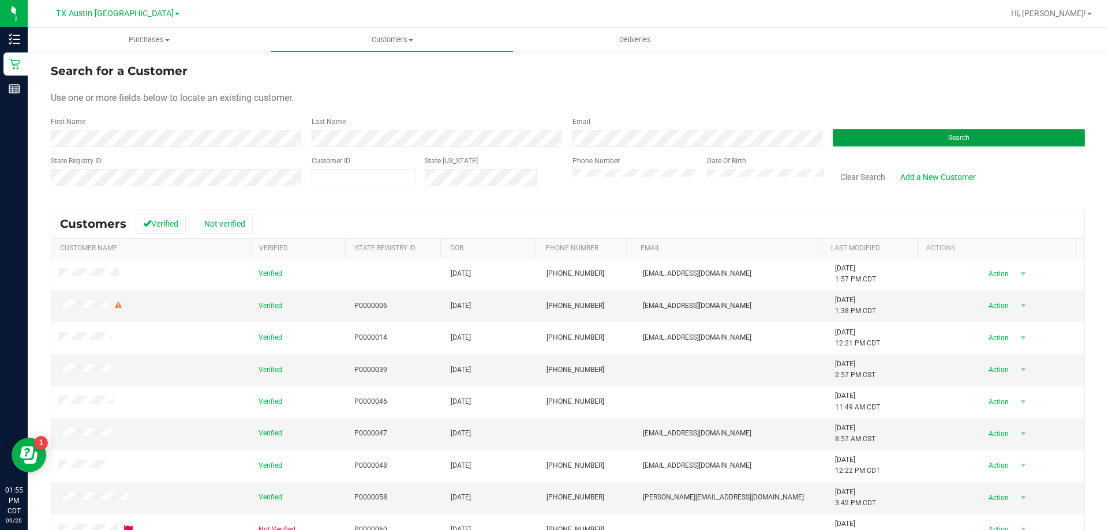
click at [967, 140] on button "Search" at bounding box center [959, 137] width 252 height 17
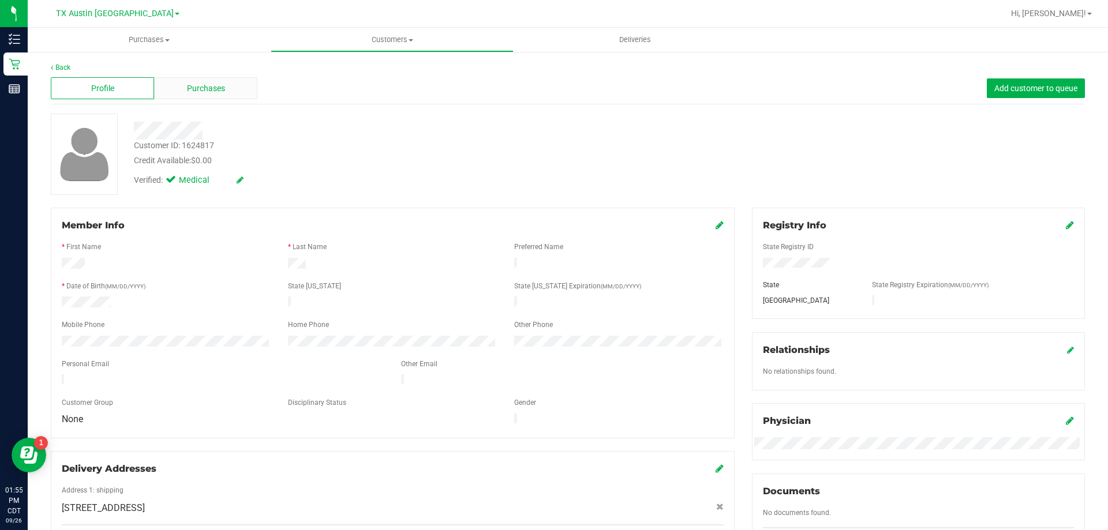
click at [201, 89] on span "Purchases" at bounding box center [206, 89] width 38 height 12
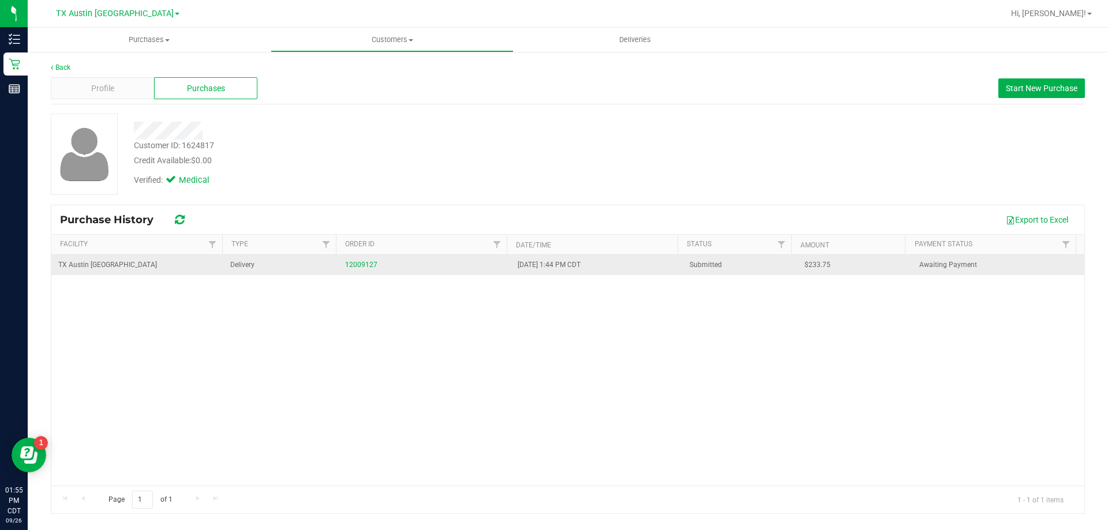
click at [367, 269] on div "12009127" at bounding box center [424, 265] width 158 height 11
click at [366, 264] on link "12009127" at bounding box center [361, 265] width 32 height 8
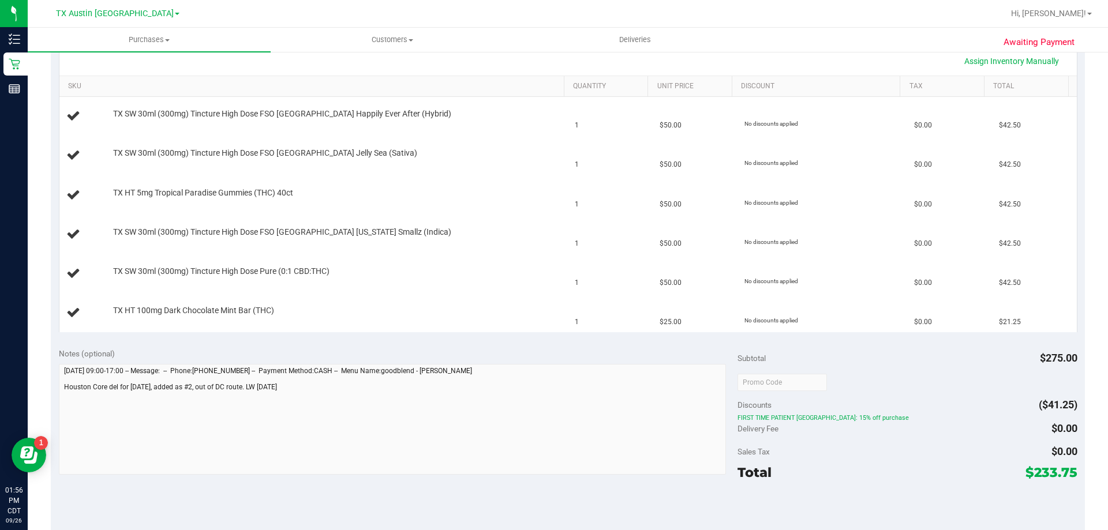
scroll to position [289, 0]
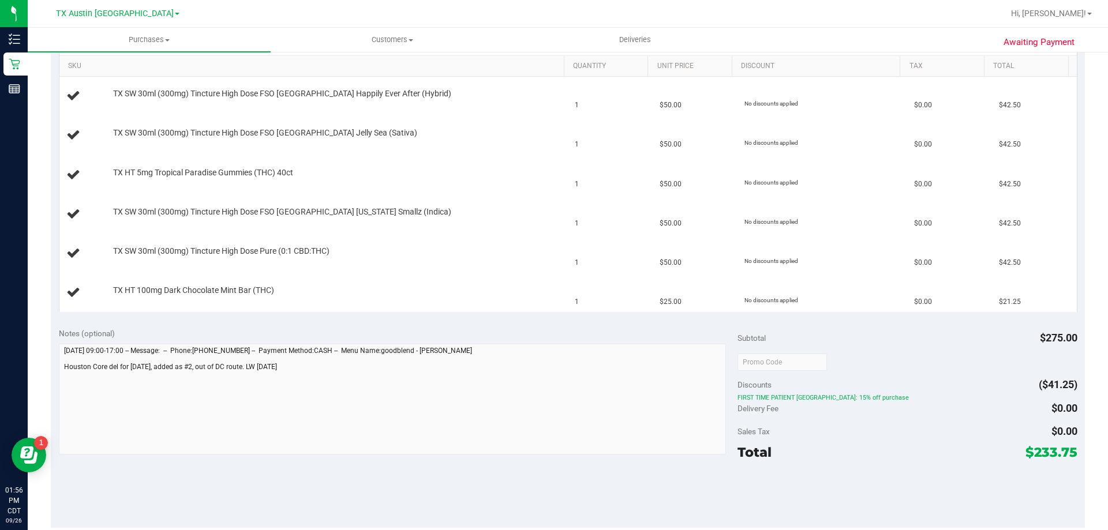
drag, startPoint x: 799, startPoint y: 398, endPoint x: 855, endPoint y: 403, distance: 56.8
click at [855, 403] on div "Subtotal $275.00 Discounts ($41.25) FIRST TIME PATIENT TX: 15% off purchase Del…" at bounding box center [907, 424] width 339 height 192
click at [856, 456] on div "Total $233.75" at bounding box center [907, 452] width 339 height 21
drag, startPoint x: 1024, startPoint y: 455, endPoint x: 1068, endPoint y: 451, distance: 44.6
click at [1068, 451] on span "$233.75" at bounding box center [1052, 452] width 52 height 16
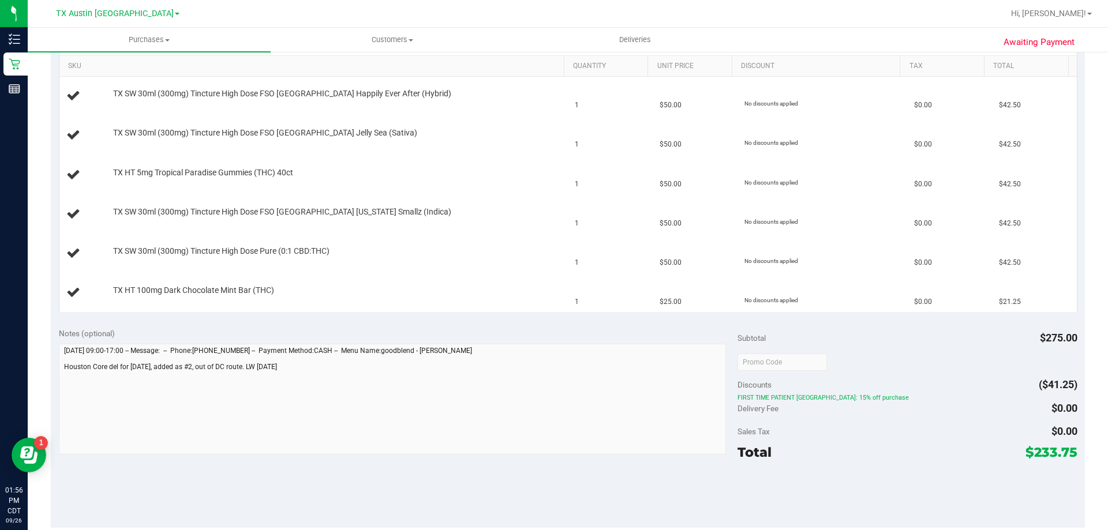
click at [885, 450] on div "Total $233.75" at bounding box center [907, 452] width 339 height 21
drag, startPoint x: 1026, startPoint y: 449, endPoint x: 1067, endPoint y: 454, distance: 41.9
click at [1067, 454] on span "$233.75" at bounding box center [1052, 452] width 52 height 16
click at [893, 459] on div "Total $233.75" at bounding box center [907, 452] width 339 height 21
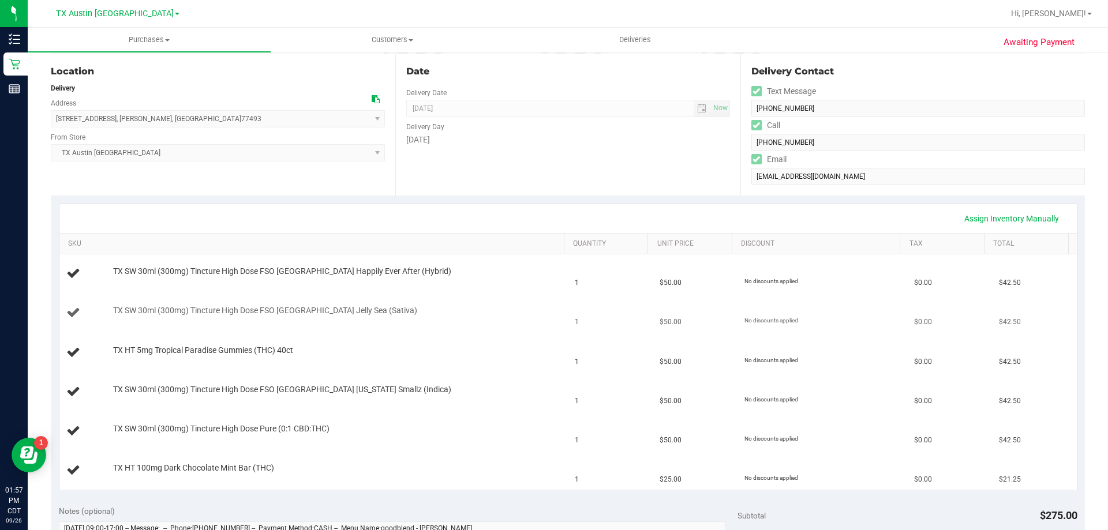
scroll to position [0, 0]
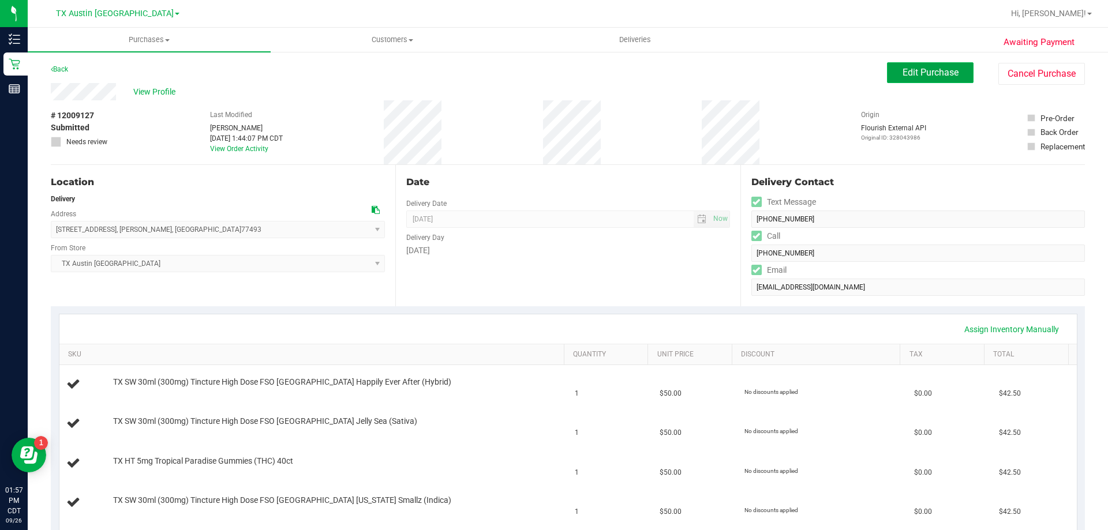
click at [924, 67] on span "Edit Purchase" at bounding box center [931, 72] width 56 height 11
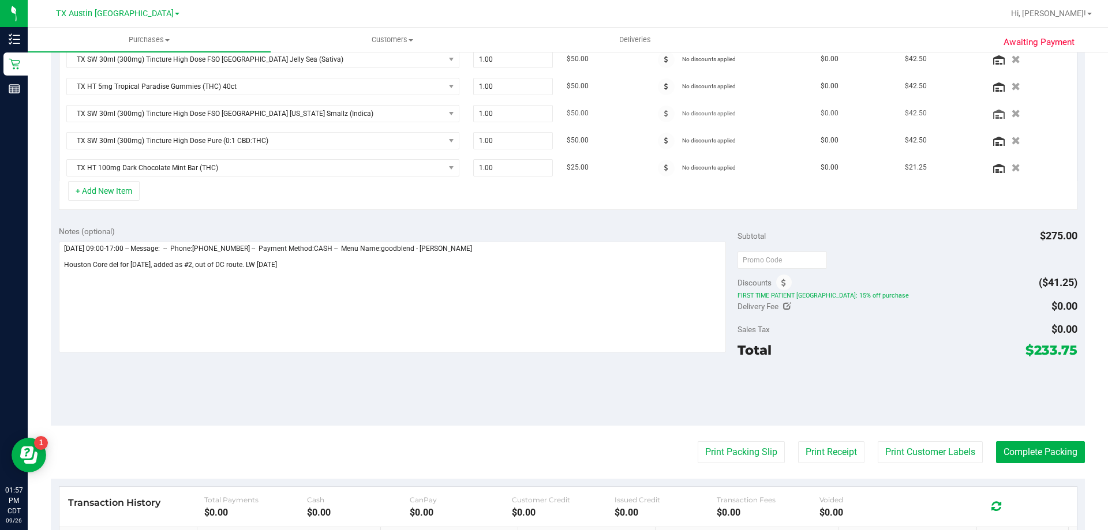
scroll to position [173, 0]
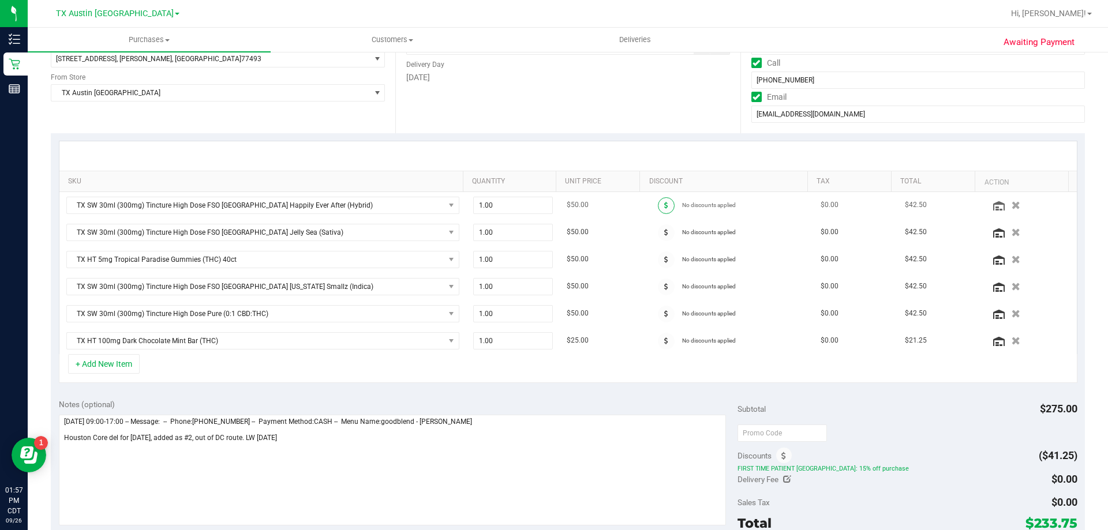
click at [664, 204] on icon at bounding box center [666, 205] width 4 height 7
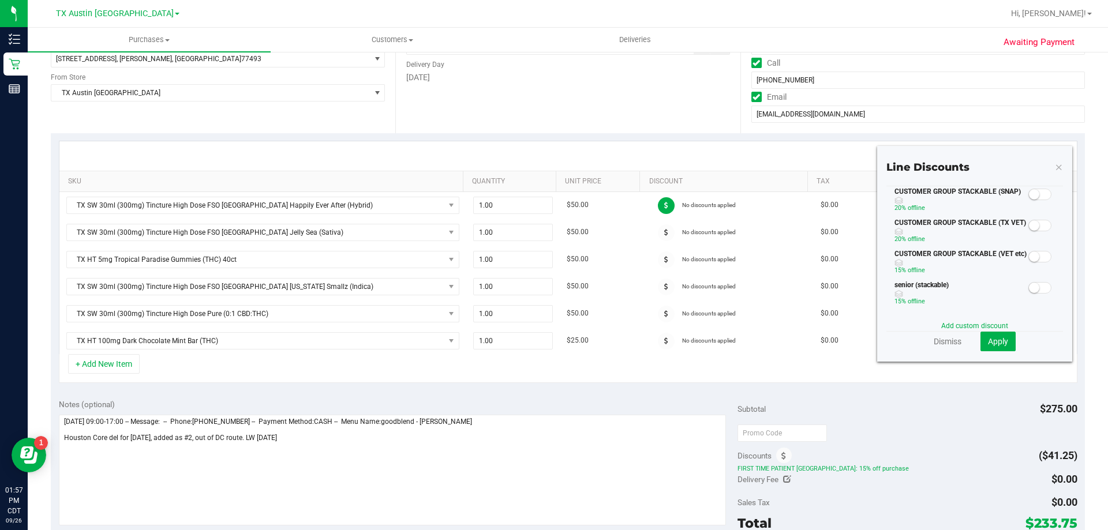
click at [1037, 223] on span at bounding box center [1040, 226] width 23 height 12
click at [998, 346] on span "Apply" at bounding box center [998, 341] width 20 height 9
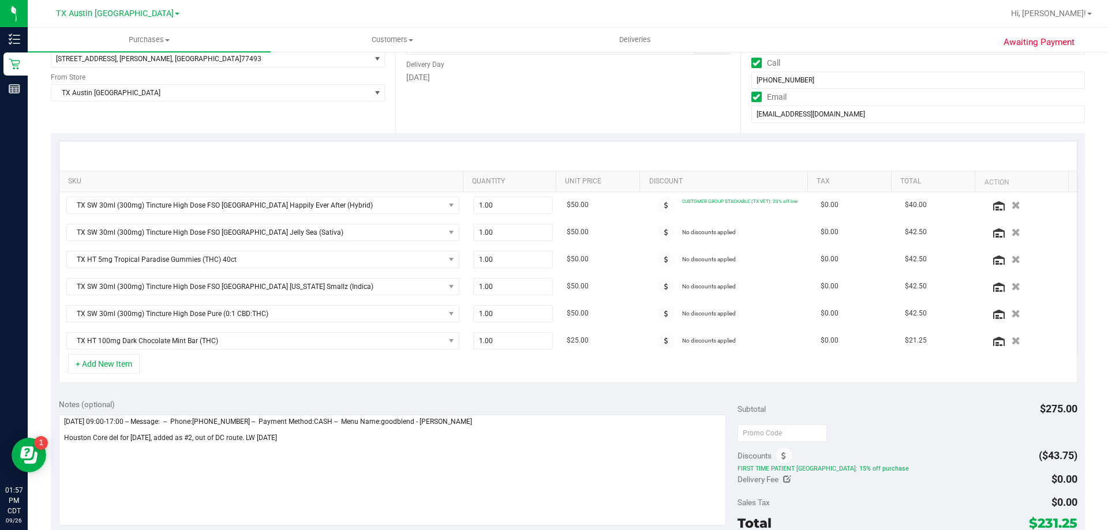
click at [664, 234] on icon at bounding box center [666, 232] width 4 height 7
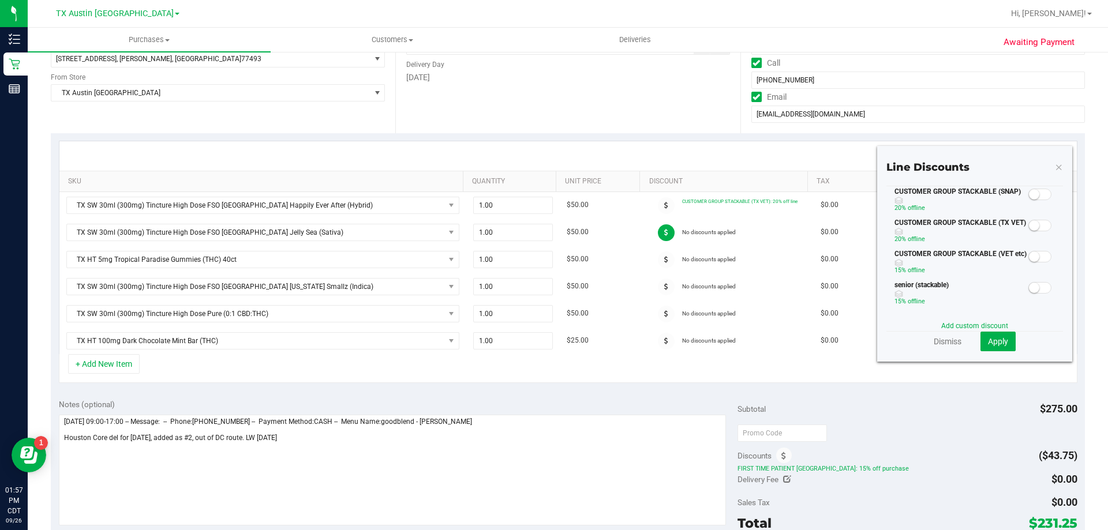
click at [1029, 225] on small at bounding box center [1034, 226] width 10 height 10
click at [991, 343] on span "Apply" at bounding box center [998, 341] width 20 height 9
click at [1031, 231] on div at bounding box center [1041, 225] width 24 height 14
click at [1029, 226] on small at bounding box center [1034, 226] width 10 height 10
click at [991, 343] on span "Apply" at bounding box center [998, 341] width 20 height 9
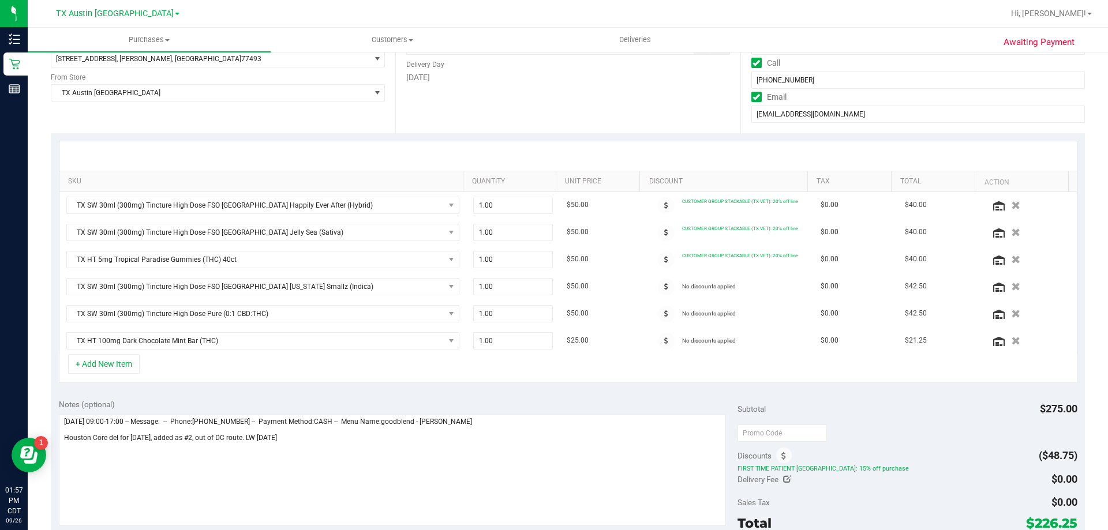
click at [658, 290] on span at bounding box center [666, 287] width 17 height 17
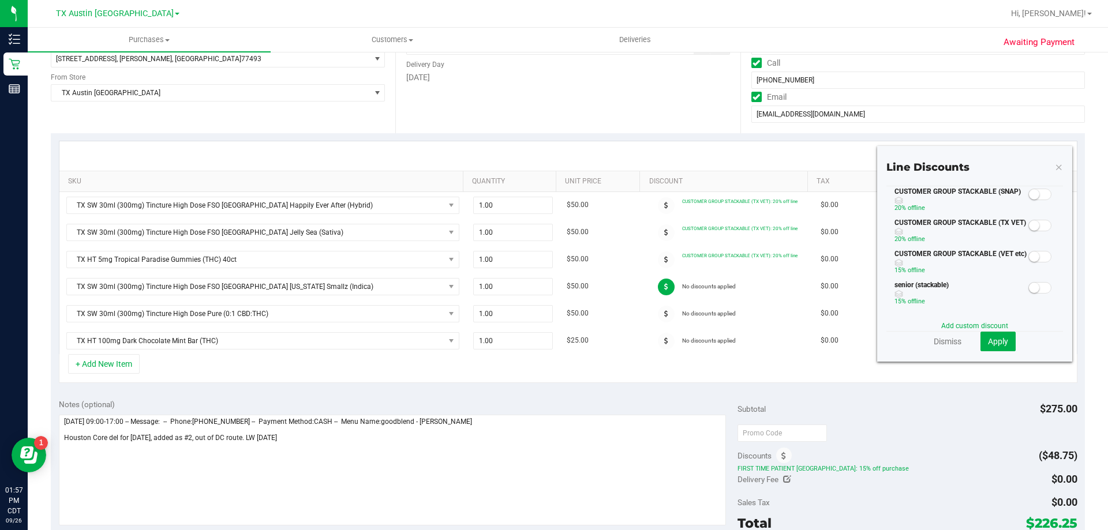
click at [1034, 225] on span at bounding box center [1040, 226] width 23 height 12
click at [991, 346] on span "Apply" at bounding box center [998, 341] width 20 height 9
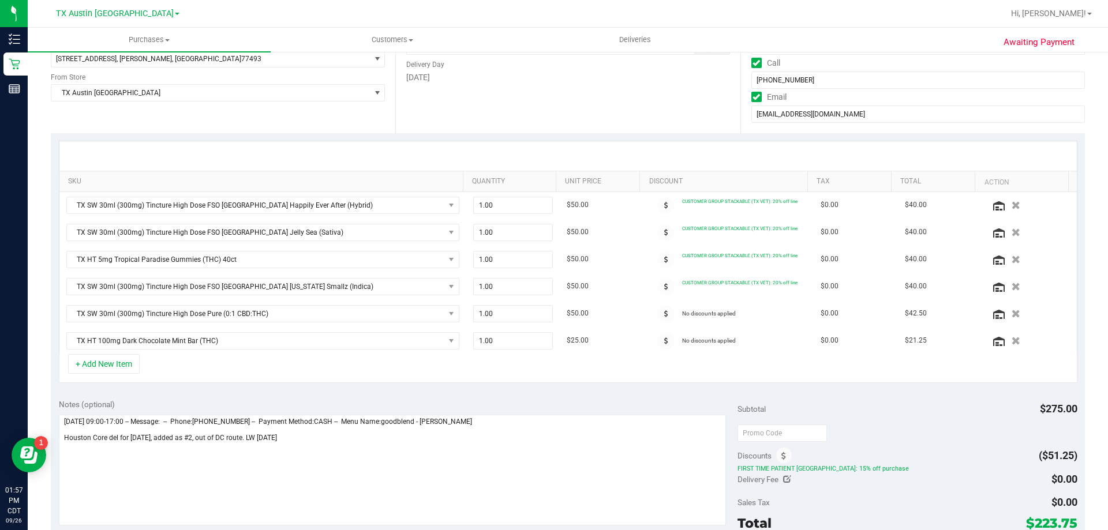
click at [664, 314] on icon at bounding box center [666, 314] width 4 height 7
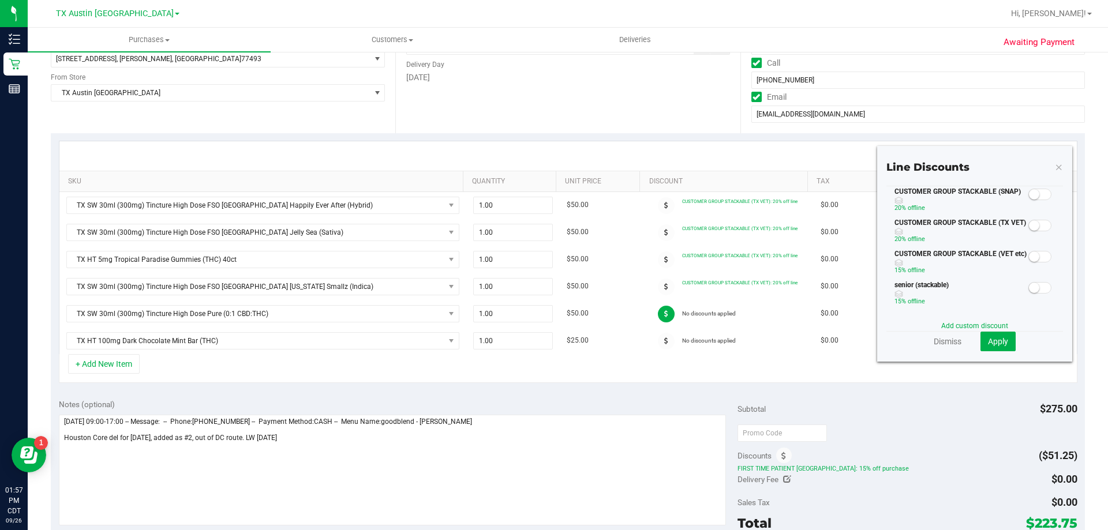
click at [1030, 227] on small at bounding box center [1034, 226] width 10 height 10
click at [998, 344] on span "Apply" at bounding box center [998, 341] width 20 height 9
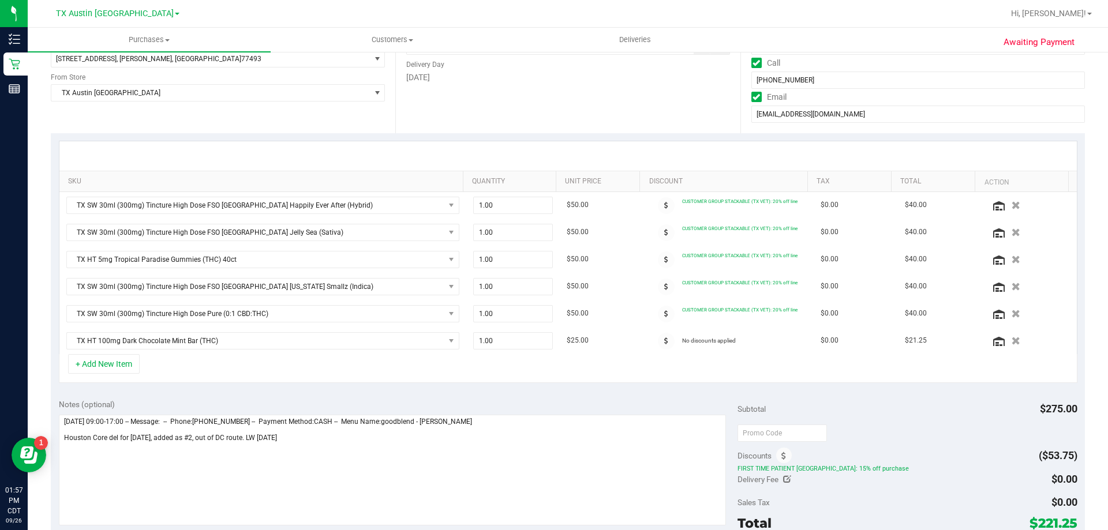
click at [664, 342] on icon at bounding box center [666, 341] width 4 height 7
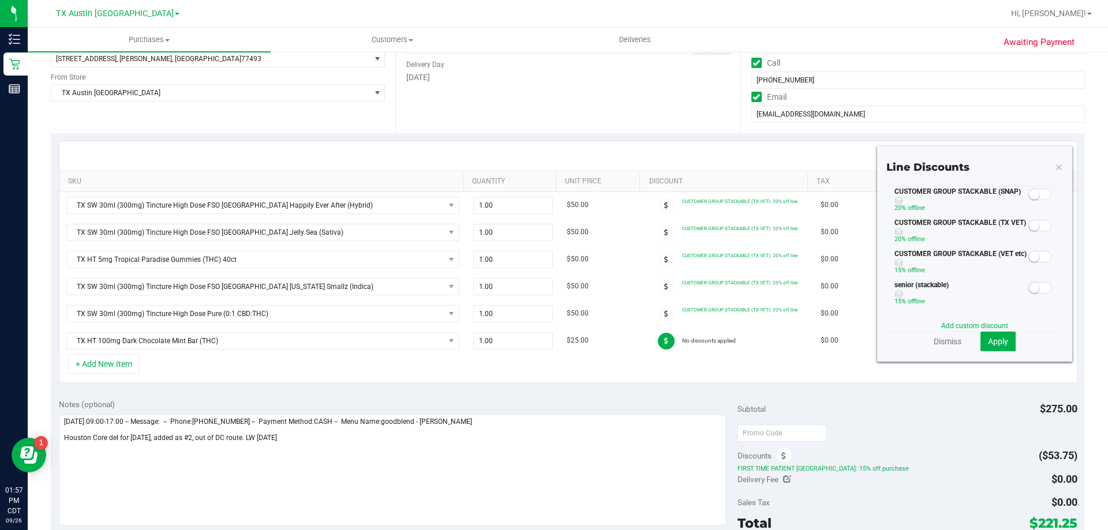
click at [1037, 227] on span at bounding box center [1040, 226] width 23 height 12
click at [995, 347] on button "Apply" at bounding box center [998, 342] width 35 height 20
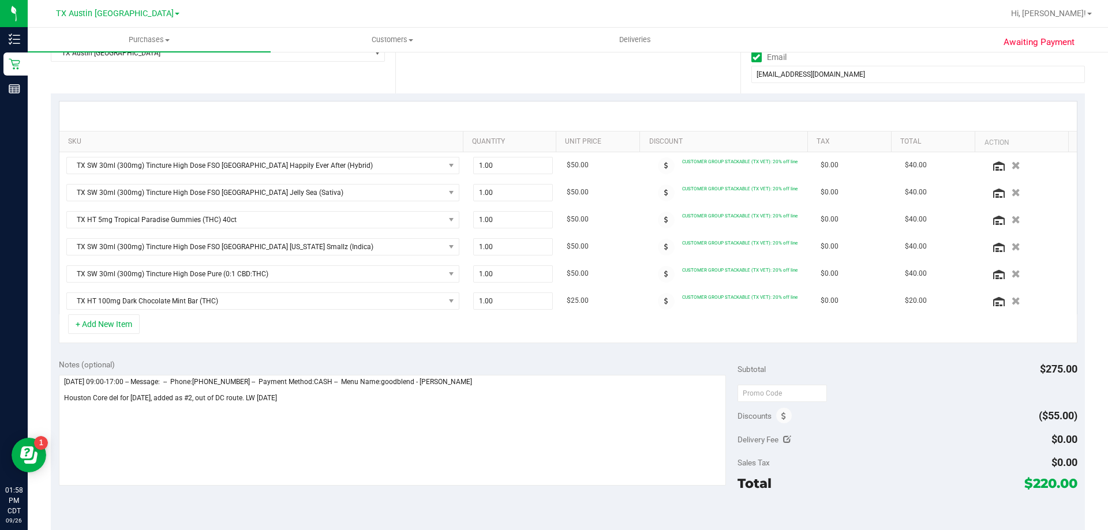
scroll to position [231, 0]
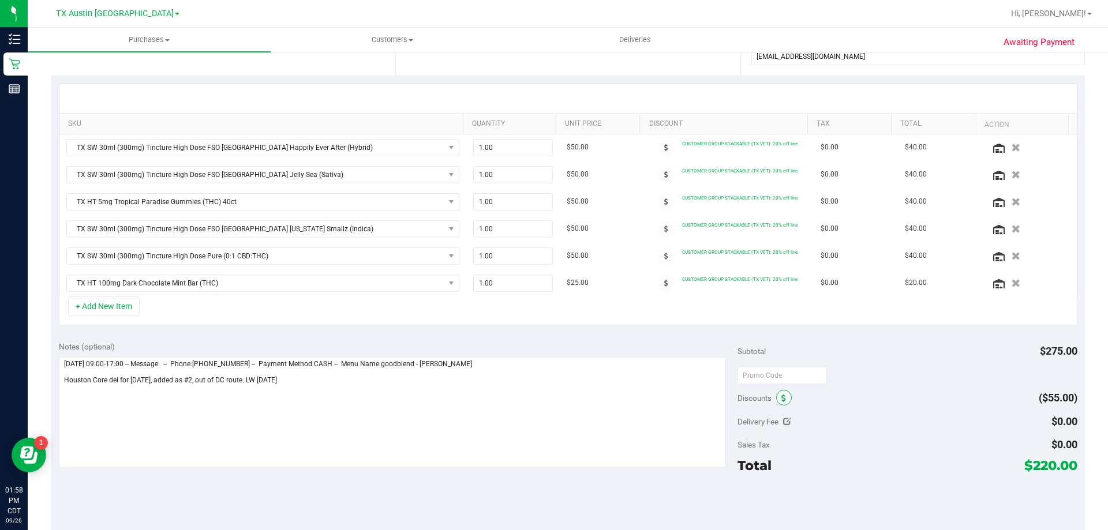
click at [782, 402] on icon at bounding box center [784, 399] width 5 height 8
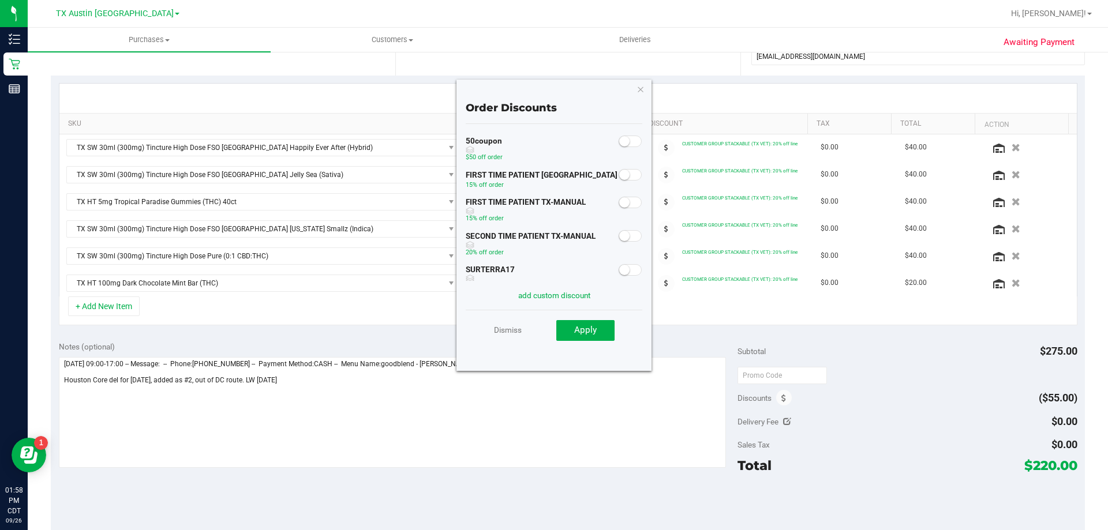
click at [619, 204] on small at bounding box center [624, 202] width 10 height 10
click at [601, 326] on button "Apply" at bounding box center [585, 330] width 58 height 21
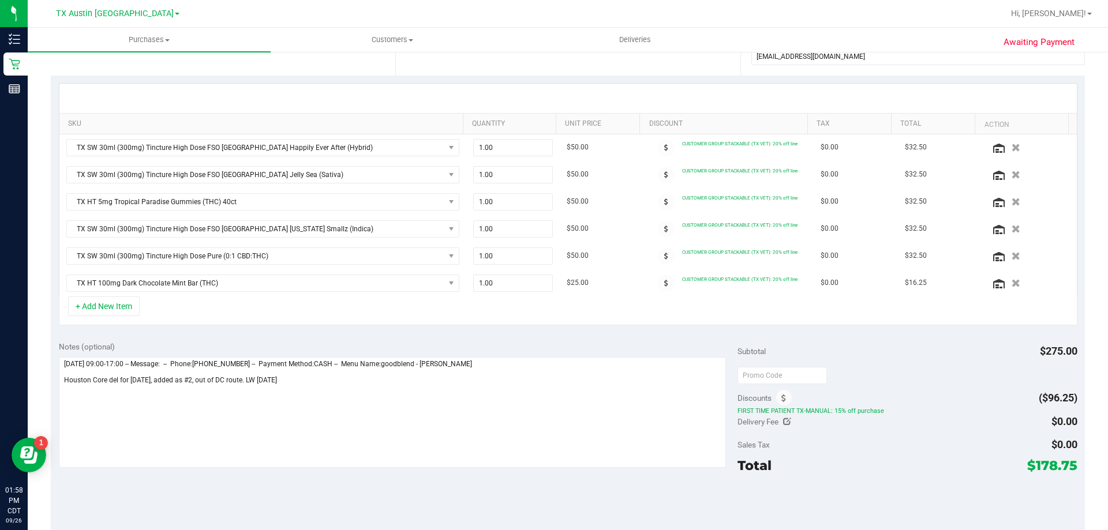
drag, startPoint x: 1026, startPoint y: 466, endPoint x: 1067, endPoint y: 465, distance: 41.6
click at [1067, 465] on span "$178.75" at bounding box center [1052, 466] width 50 height 16
click at [924, 470] on div "Total $178.75" at bounding box center [907, 465] width 339 height 21
drag, startPoint x: 1025, startPoint y: 465, endPoint x: 1067, endPoint y: 465, distance: 42.1
click at [1070, 465] on div "Notes (optional) Subtotal $275.00 Discounts ($96.25) FIRST TIME PATIENT TX-MANU…" at bounding box center [568, 438] width 1034 height 208
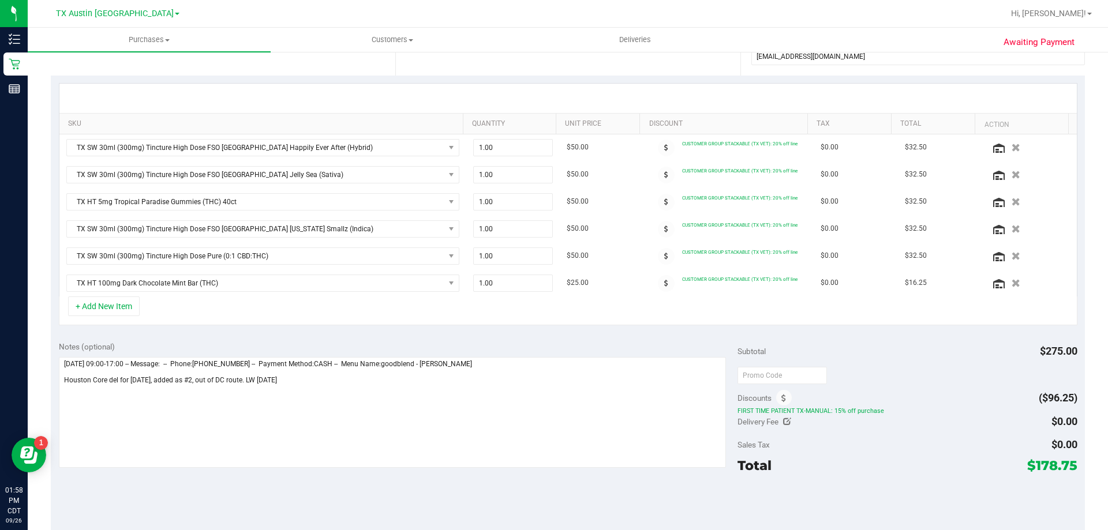
click at [977, 450] on div "Sales Tax $0.00" at bounding box center [907, 445] width 339 height 21
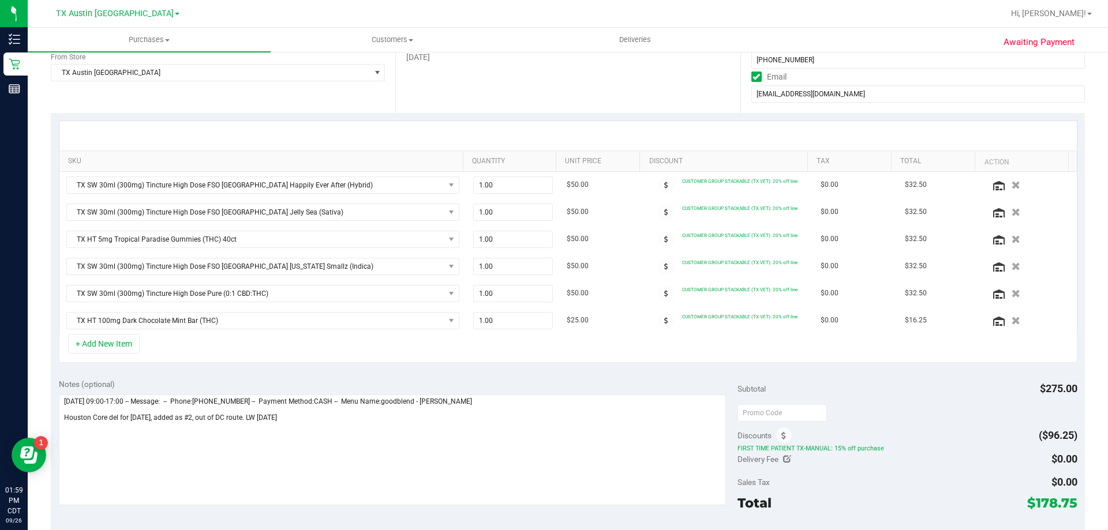
scroll to position [173, 0]
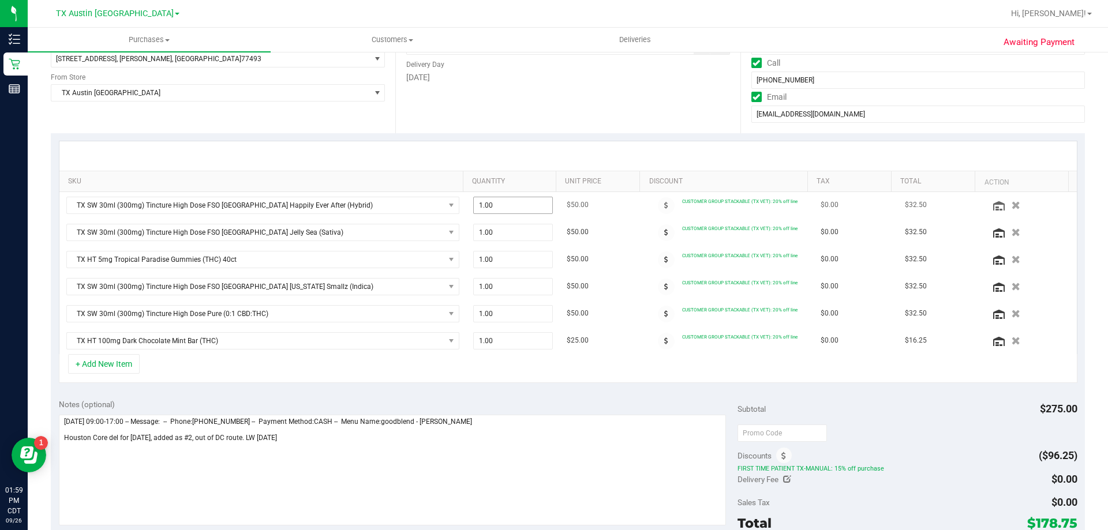
click at [489, 206] on span "1.00 1" at bounding box center [513, 205] width 80 height 17
type input "2"
type input "2.00"
click at [493, 154] on div at bounding box center [568, 155] width 1018 height 29
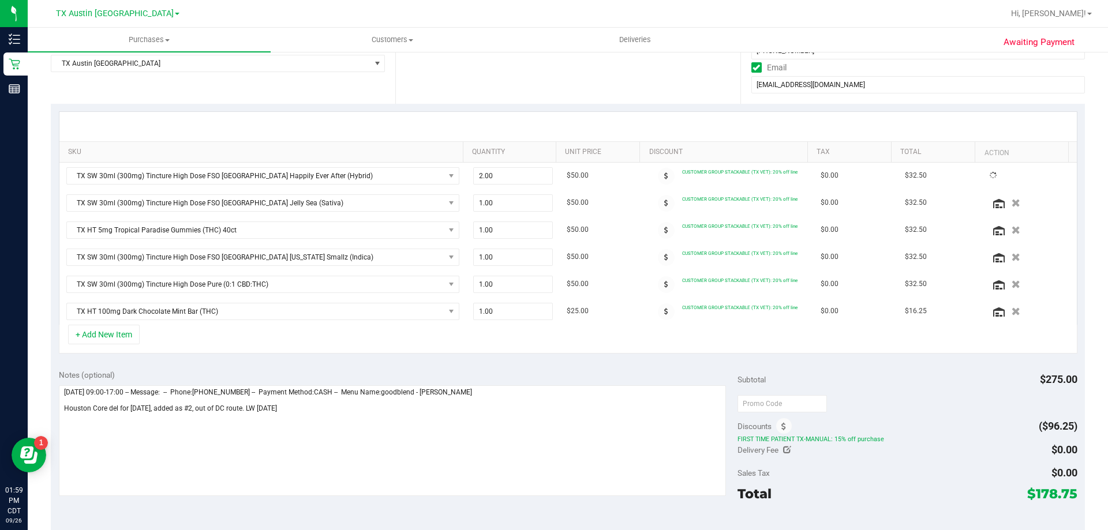
scroll to position [231, 0]
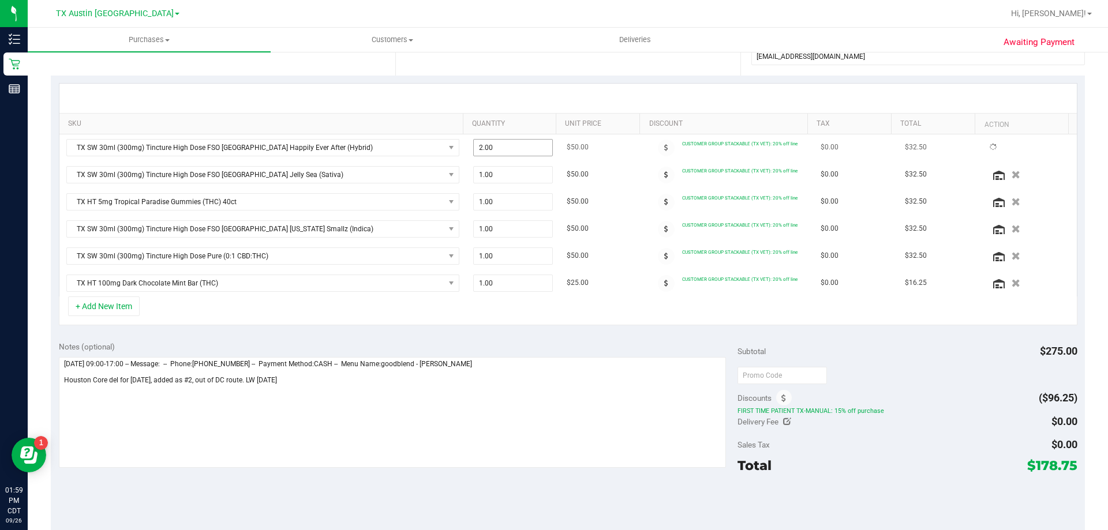
click at [501, 150] on span "2.00 2" at bounding box center [513, 147] width 80 height 17
type input "1"
type input "1.00"
click at [518, 97] on div at bounding box center [568, 98] width 1018 height 29
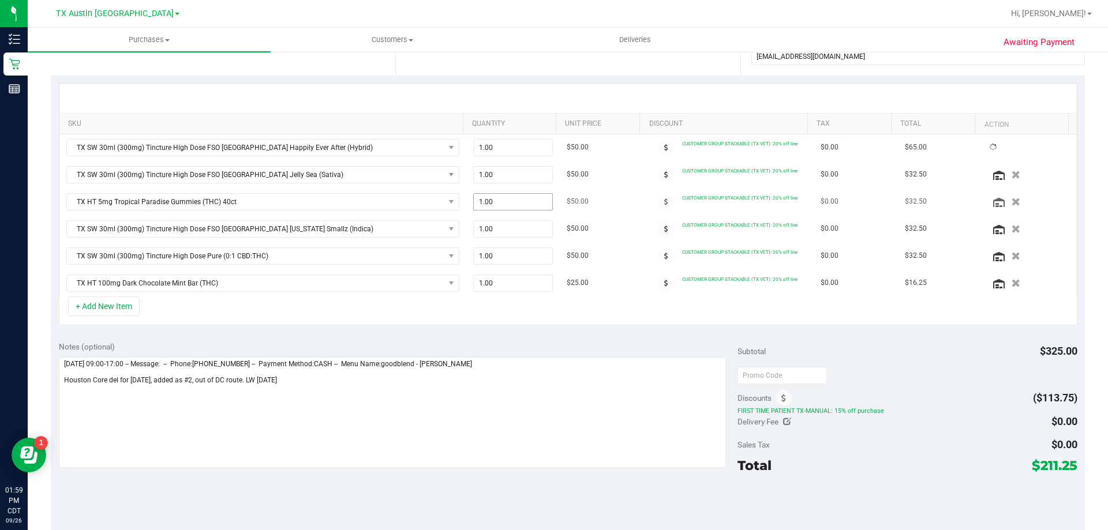
click at [500, 200] on span "1.00 1" at bounding box center [513, 201] width 80 height 17
type input "2"
type input "2.00"
click at [522, 85] on div at bounding box center [568, 98] width 1018 height 29
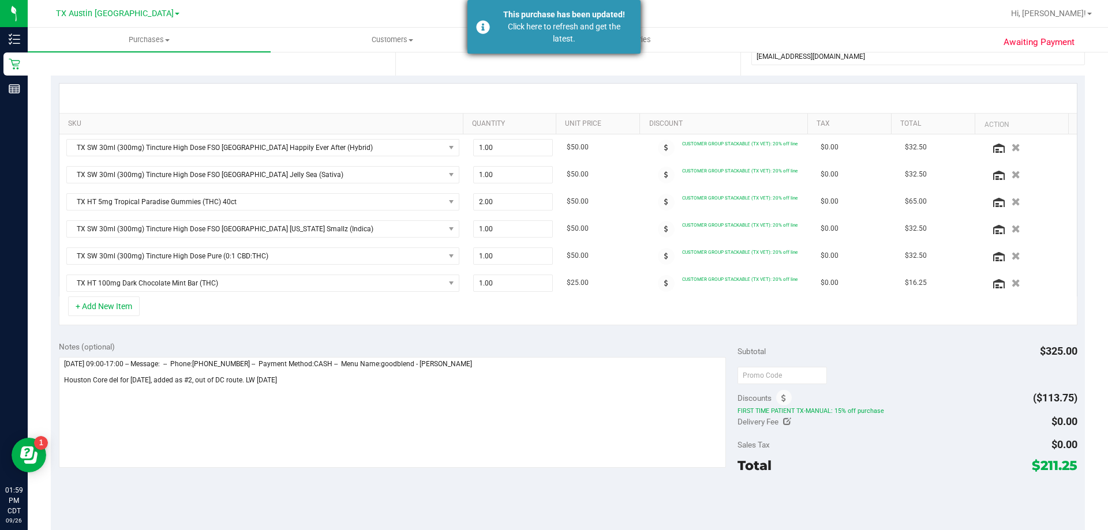
click at [555, 28] on div "Click here to refresh and get the latest." at bounding box center [564, 33] width 136 height 24
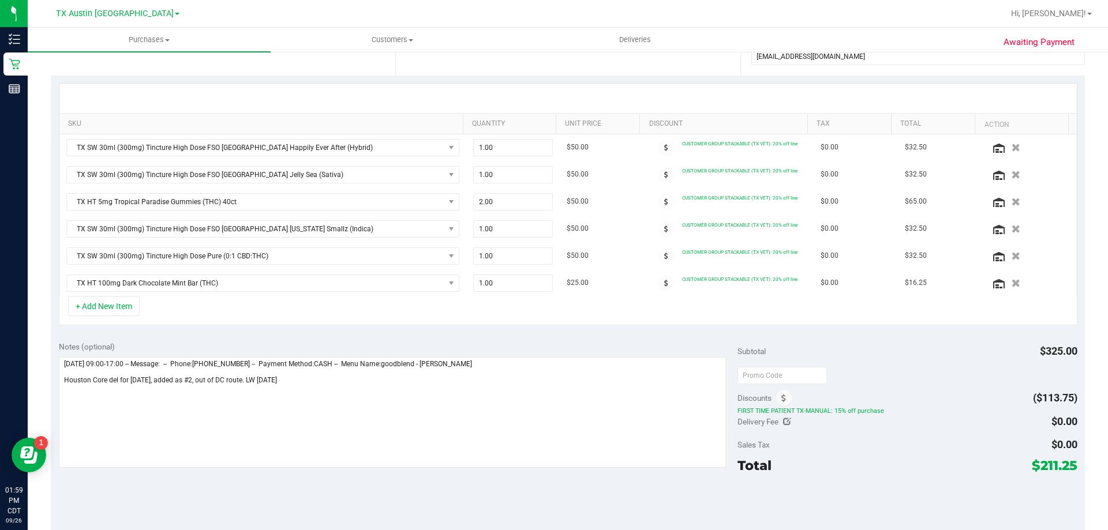
drag, startPoint x: 1028, startPoint y: 470, endPoint x: 1063, endPoint y: 468, distance: 34.7
click at [1063, 468] on span "$211.25" at bounding box center [1055, 466] width 46 height 16
click at [946, 466] on div "Total $211.25" at bounding box center [907, 465] width 339 height 21
drag, startPoint x: 1031, startPoint y: 463, endPoint x: 1067, endPoint y: 468, distance: 36.2
click at [1067, 468] on span "$211.25" at bounding box center [1055, 466] width 46 height 16
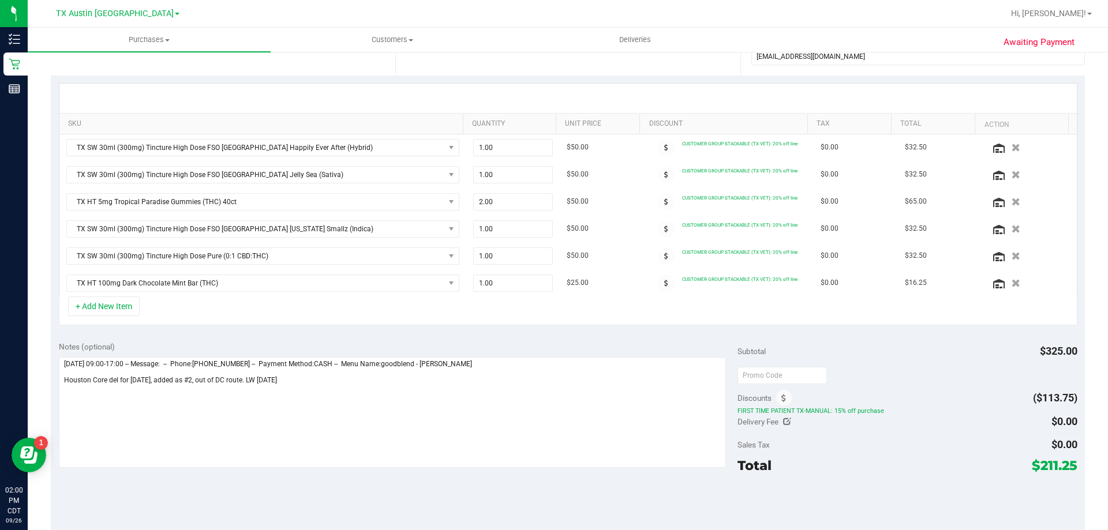
click at [935, 478] on div "Subtotal $325.00 Discounts ($113.75) FIRST TIME PATIENT TX-MANUAL: 15% off purc…" at bounding box center [907, 437] width 339 height 192
click at [504, 199] on span "2.00 2" at bounding box center [513, 201] width 80 height 17
type input "1"
type input "1.00"
click at [521, 73] on div "Date Delivery Date 09/27/2025 Now 09/27/2025 08:00 AM Now Delivery Day Saturday" at bounding box center [567, 4] width 345 height 141
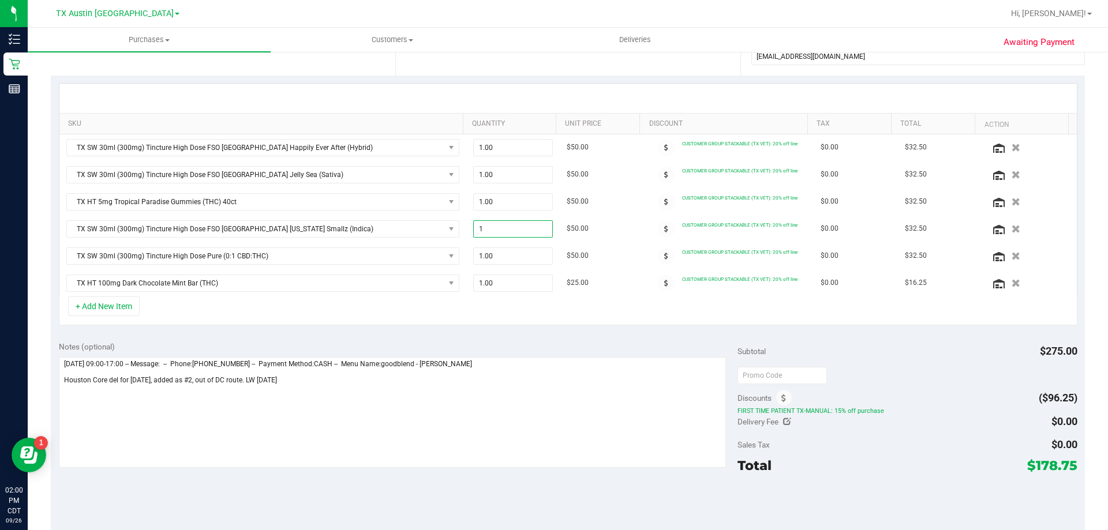
click at [492, 232] on span "1.00 1" at bounding box center [513, 229] width 80 height 17
click at [498, 148] on span "1.00 1" at bounding box center [513, 147] width 80 height 17
type input "2"
type input "2.00"
click at [512, 73] on div "Date Delivery Date 09/27/2025 Now 09/27/2025 08:00 AM Now Delivery Day Saturday" at bounding box center [567, 4] width 345 height 141
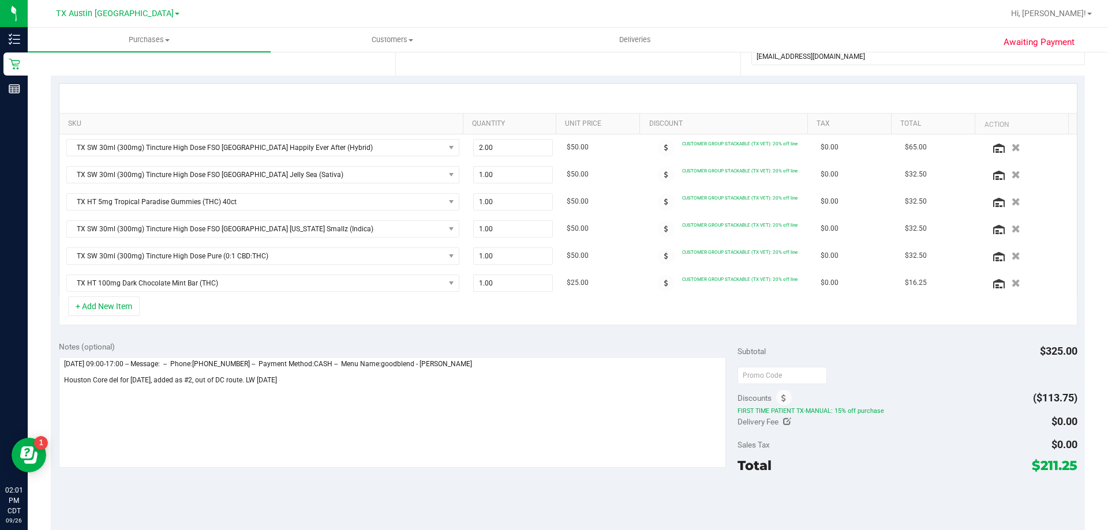
drag, startPoint x: 1029, startPoint y: 469, endPoint x: 1068, endPoint y: 467, distance: 39.9
click at [1068, 467] on span "$211.25" at bounding box center [1055, 466] width 46 height 16
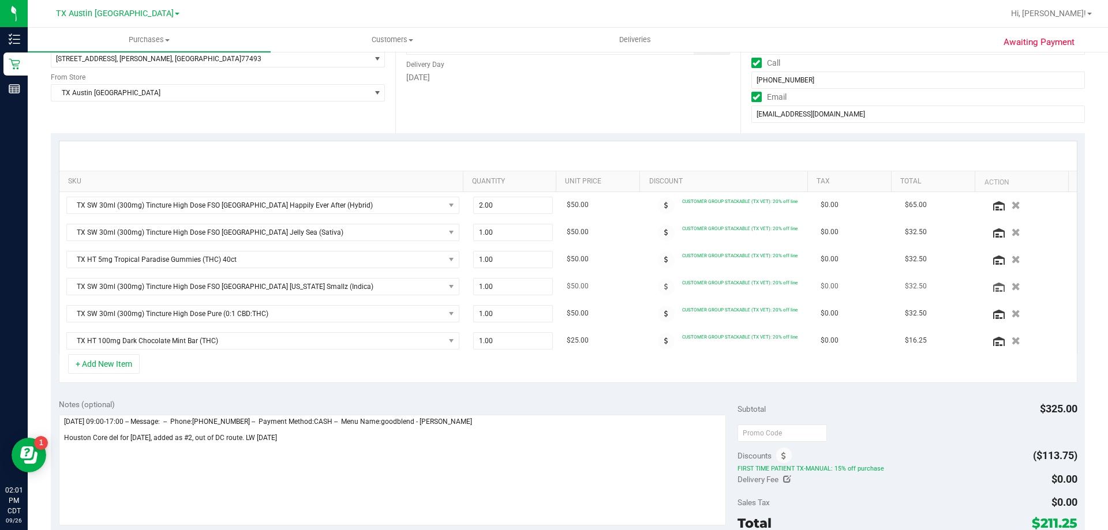
scroll to position [0, 0]
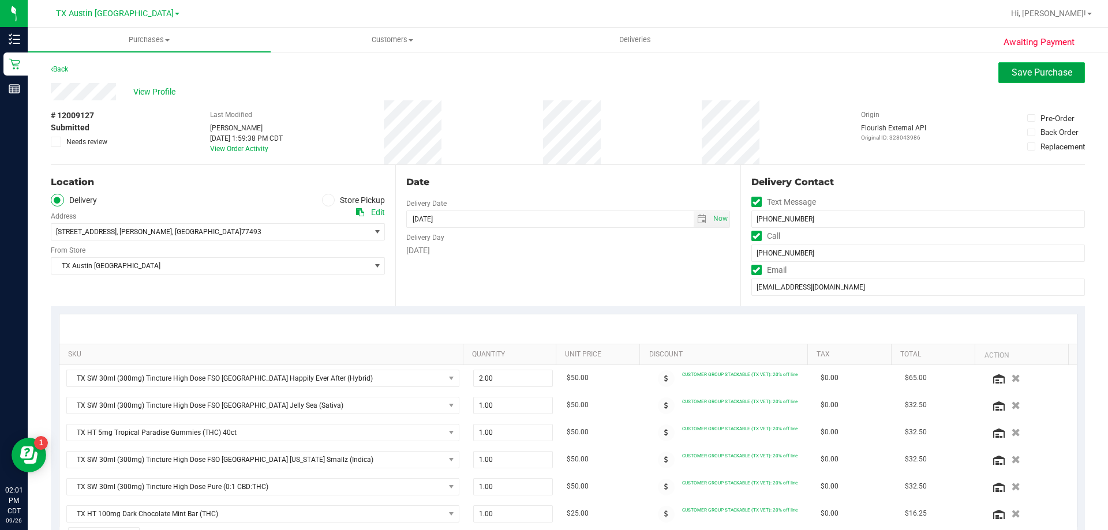
click at [1030, 68] on span "Save Purchase" at bounding box center [1042, 72] width 61 height 11
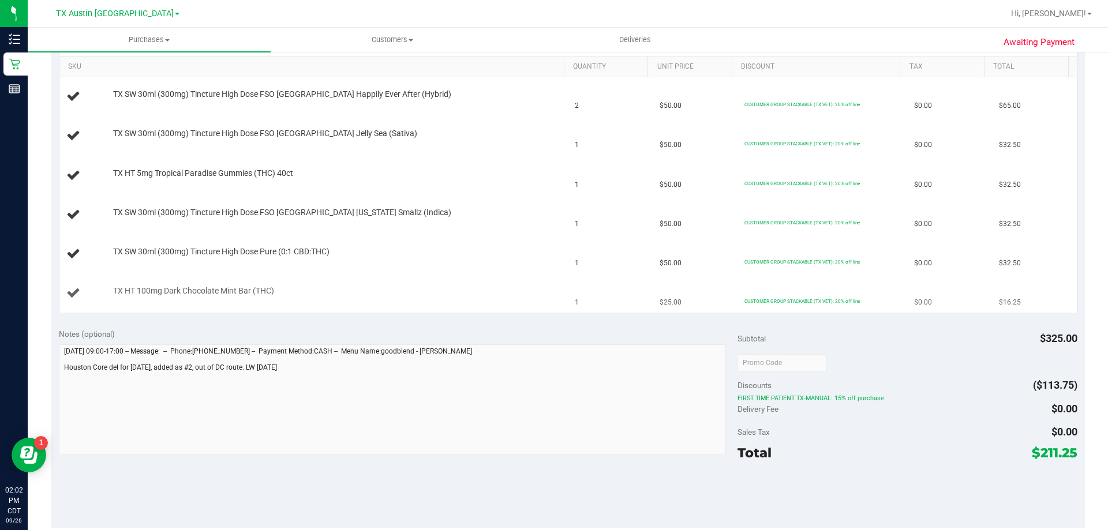
scroll to position [289, 0]
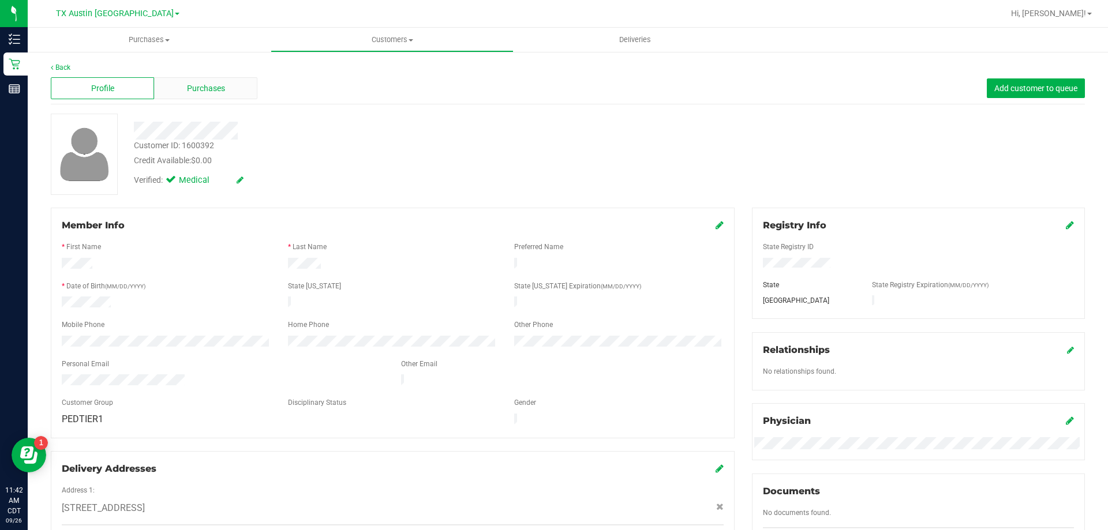
click at [231, 95] on div "Purchases" at bounding box center [205, 88] width 103 height 22
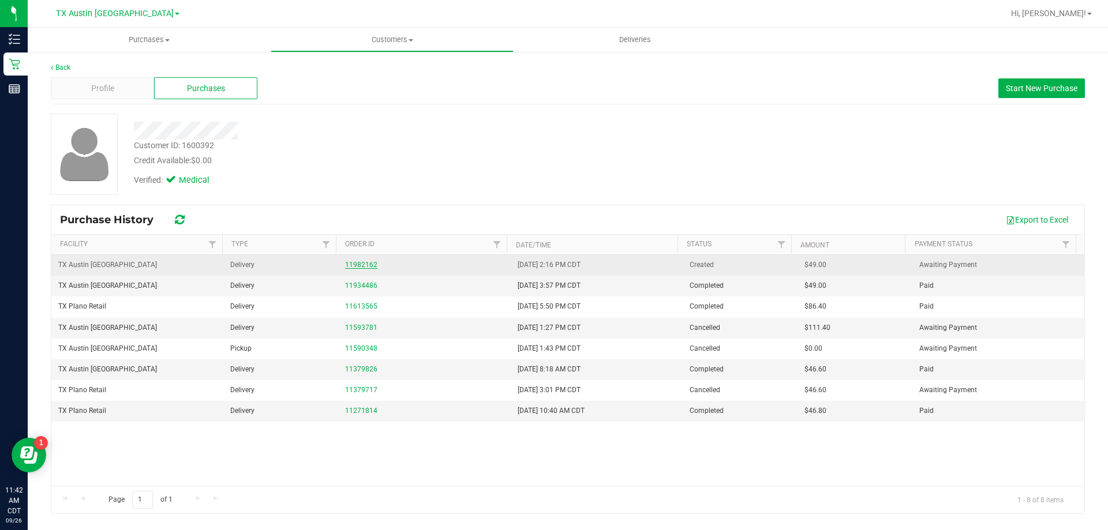
click at [360, 265] on link "11982162" at bounding box center [361, 265] width 32 height 8
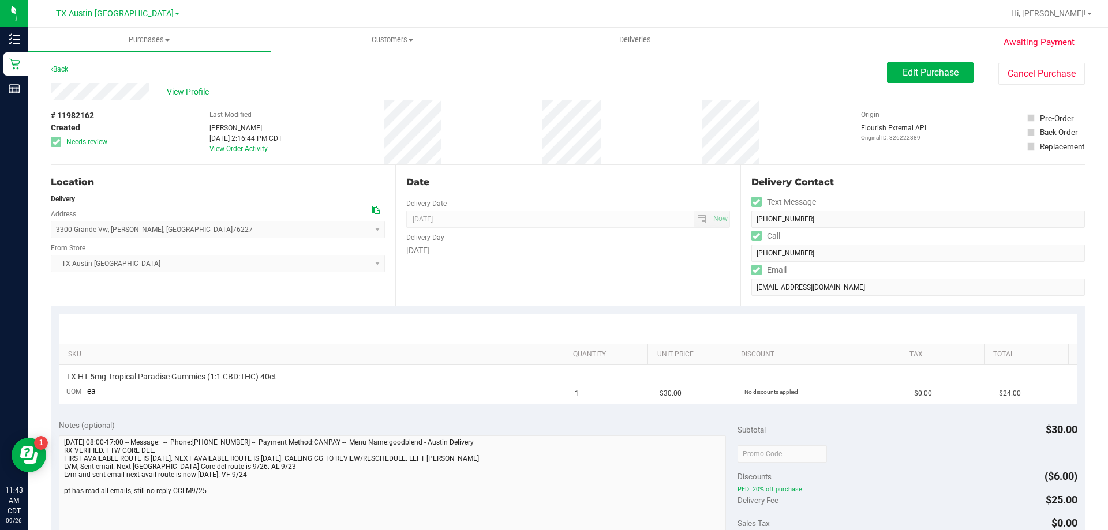
click at [372, 207] on icon at bounding box center [376, 210] width 8 height 8
click at [372, 210] on icon at bounding box center [376, 210] width 8 height 8
click at [180, 84] on div "View Profile" at bounding box center [469, 91] width 836 height 17
click at [182, 96] on span "View Profile" at bounding box center [190, 92] width 46 height 12
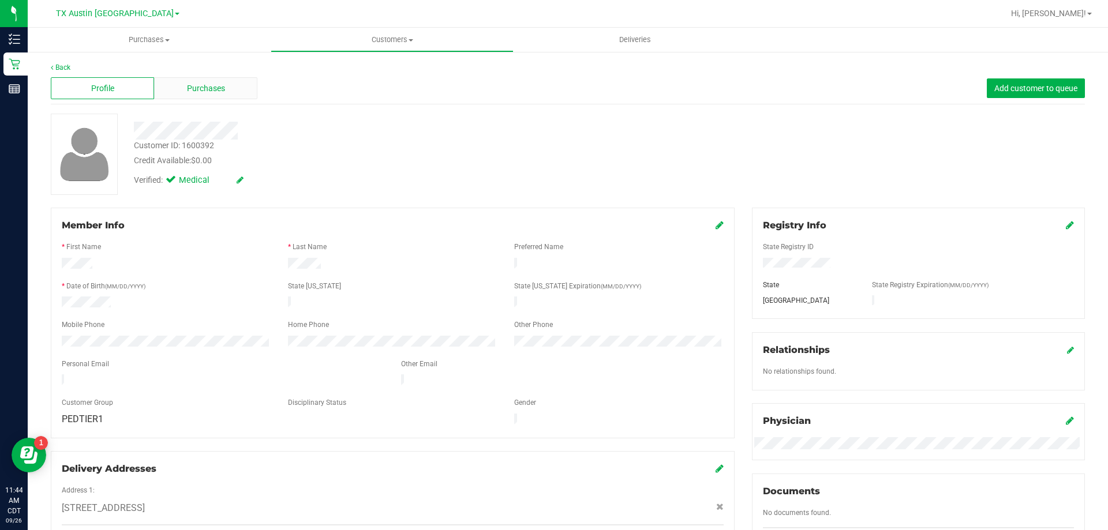
click at [208, 97] on div "Purchases" at bounding box center [205, 88] width 103 height 22
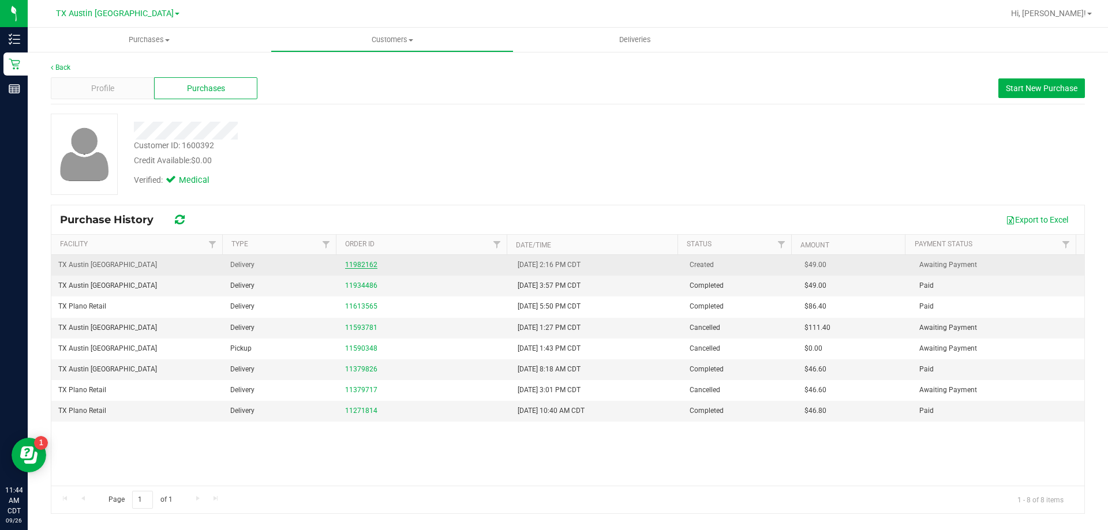
click at [370, 266] on link "11982162" at bounding box center [361, 265] width 32 height 8
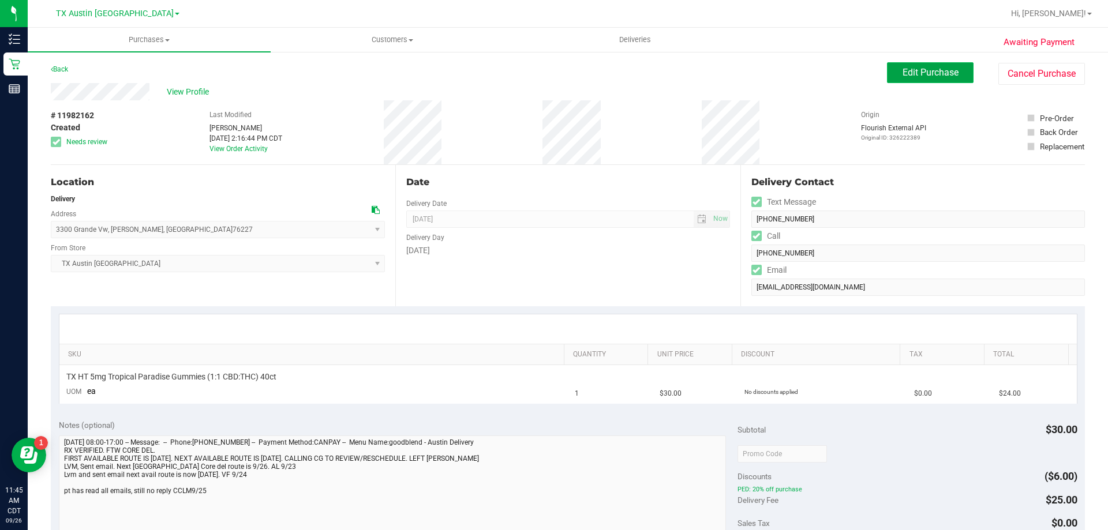
click at [913, 63] on button "Edit Purchase" at bounding box center [930, 72] width 87 height 21
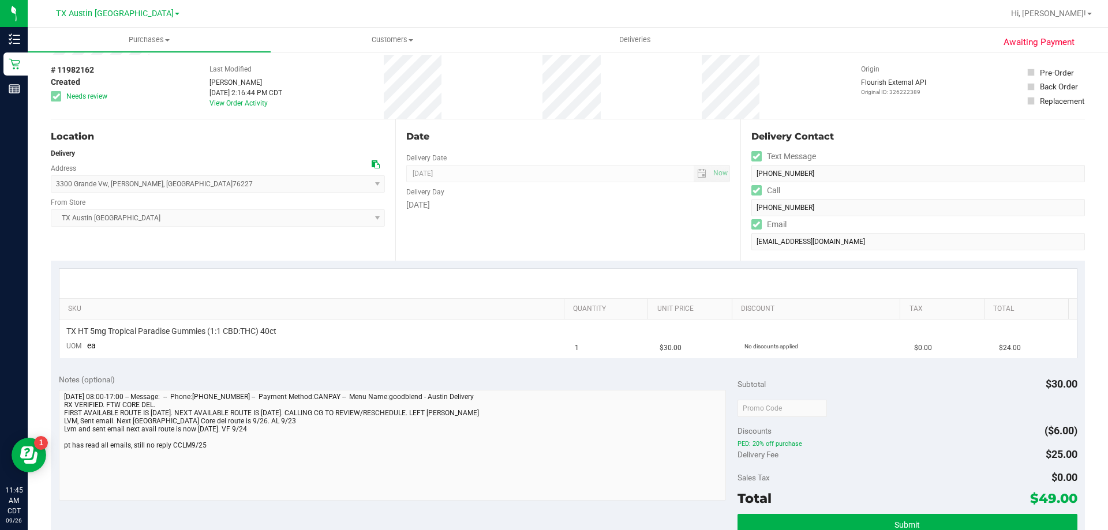
scroll to position [115, 0]
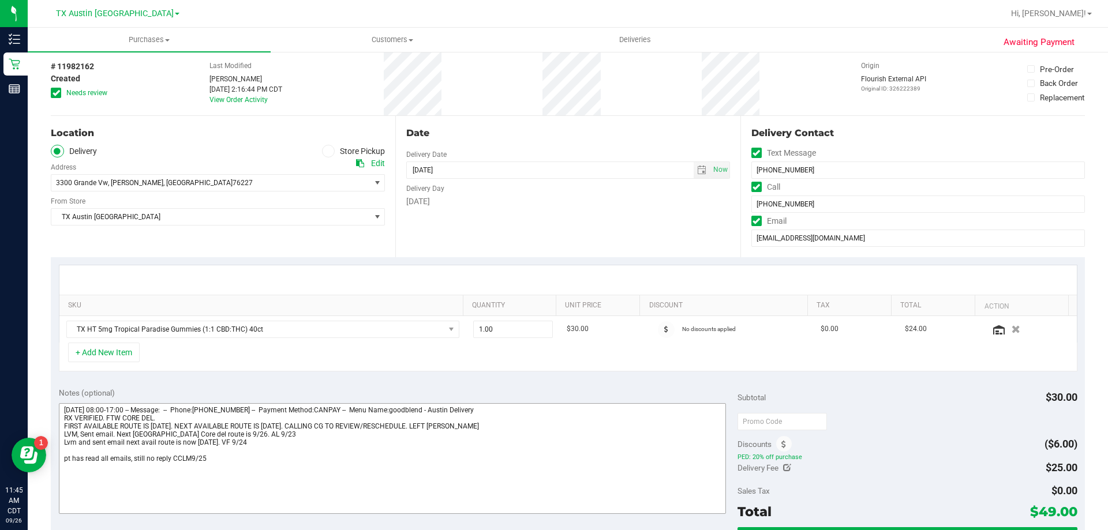
scroll to position [115, 0]
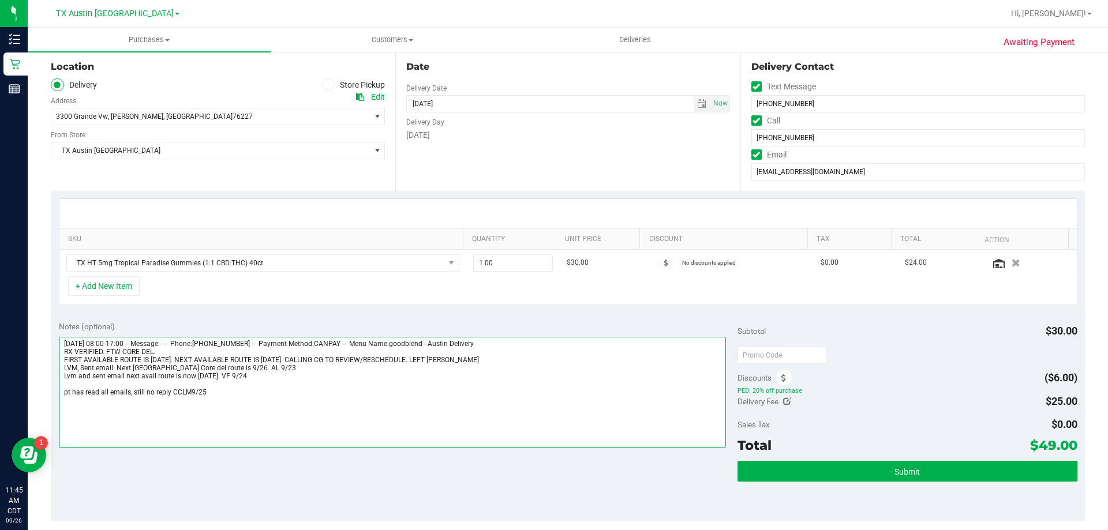
click at [219, 389] on textarea at bounding box center [393, 392] width 668 height 111
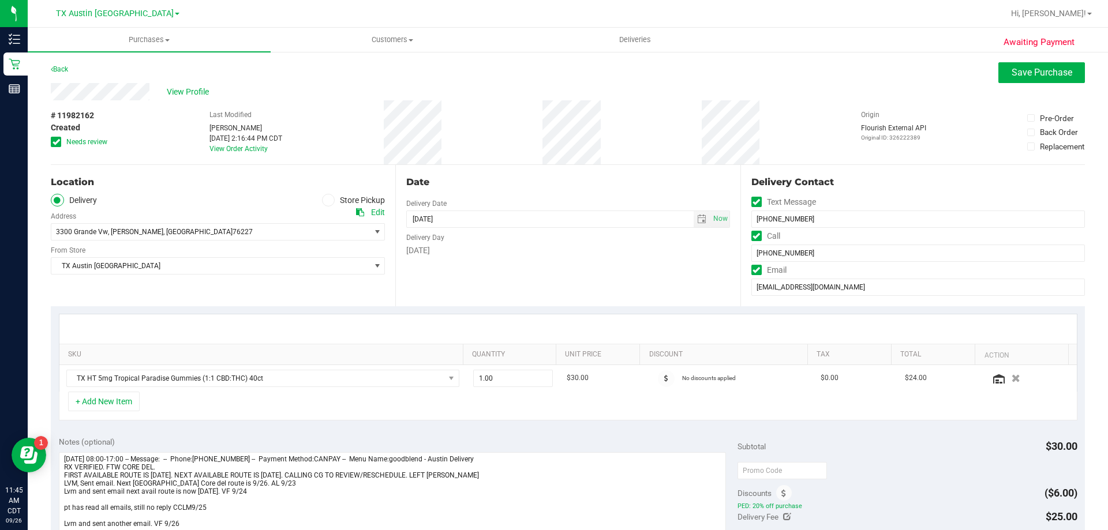
click at [243, 153] on div "Last Modified Lauren Myers Sep 25, 2025 2:16:44 PM CDT View Order Activity" at bounding box center [246, 132] width 73 height 64
click at [244, 152] on link "View Order Activity" at bounding box center [239, 149] width 58 height 8
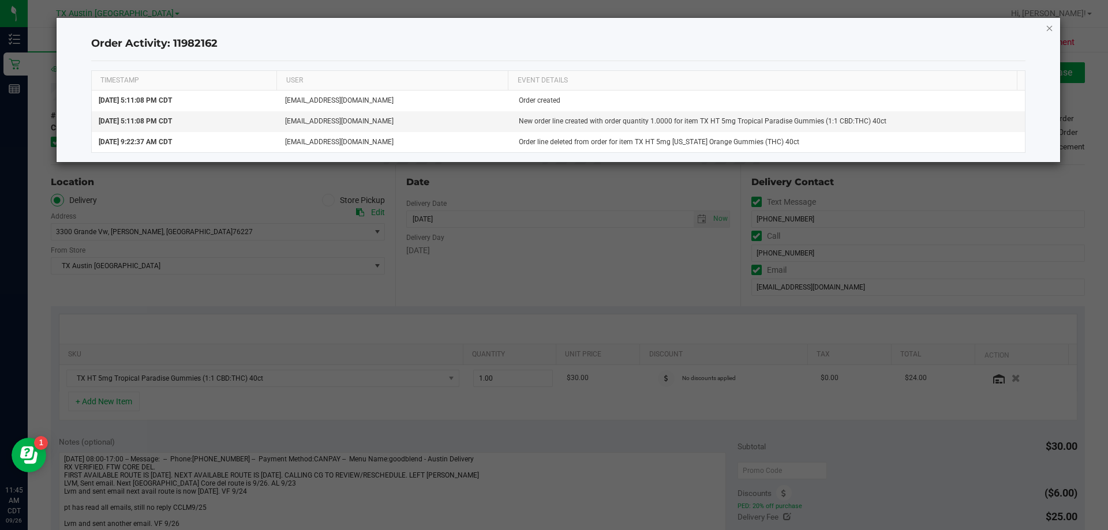
click at [1050, 29] on icon "button" at bounding box center [1050, 28] width 8 height 14
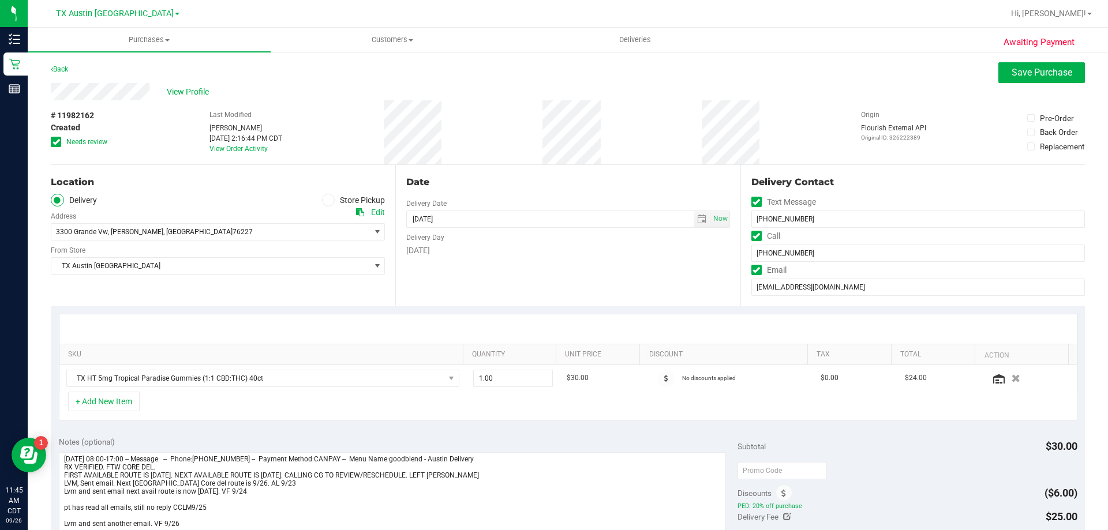
scroll to position [58, 0]
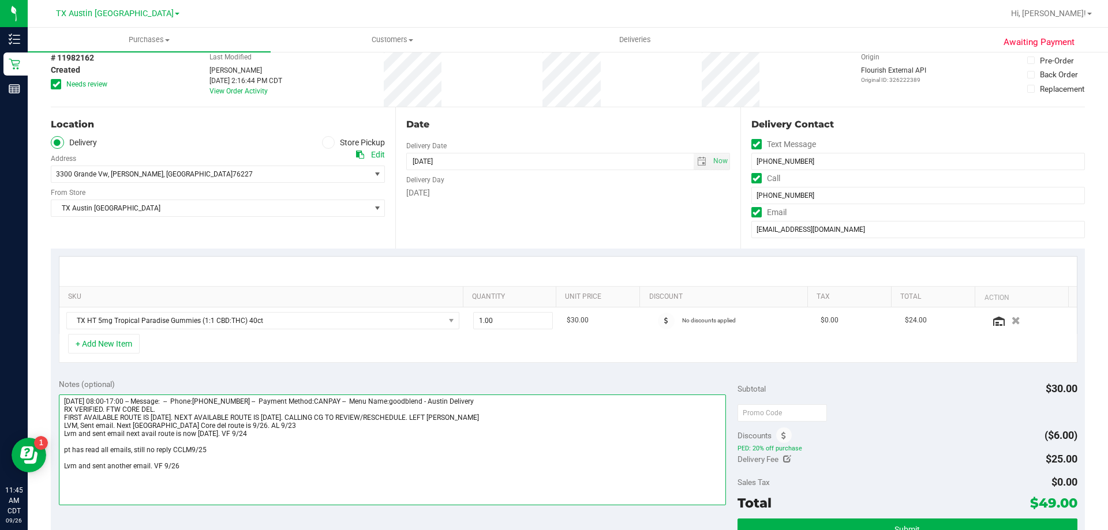
click at [151, 464] on textarea at bounding box center [393, 450] width 668 height 111
click at [577, 468] on textarea at bounding box center [393, 450] width 668 height 111
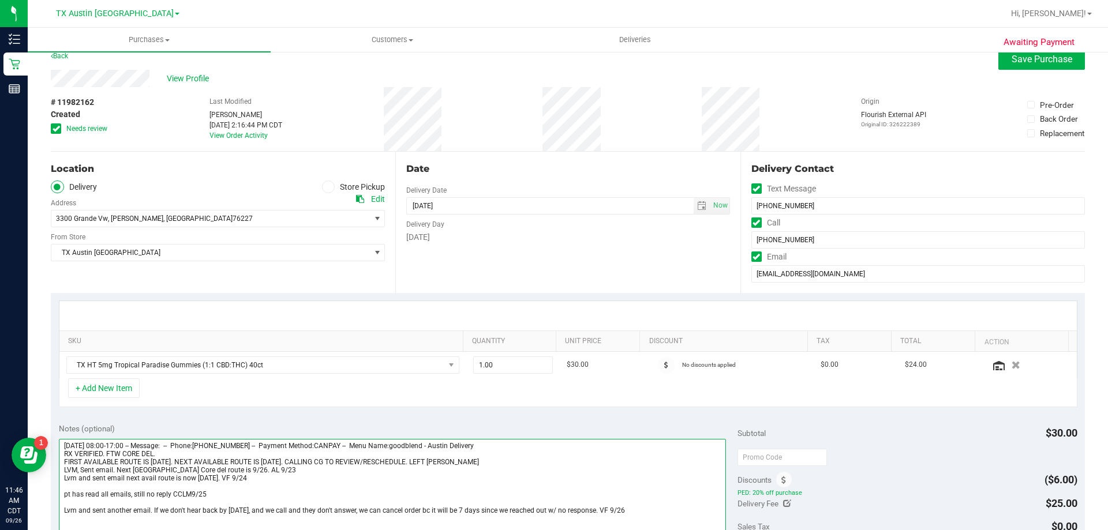
scroll to position [0, 0]
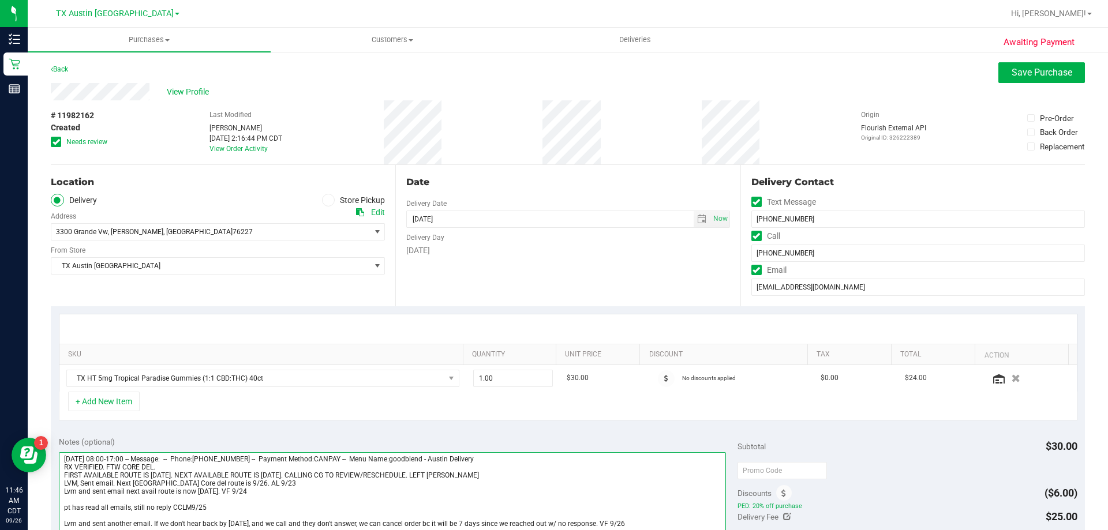
type textarea "Monday 09/22/2025 08:00-17:00 -- Message: -- Phone:2144713332 -- Payment Method…"
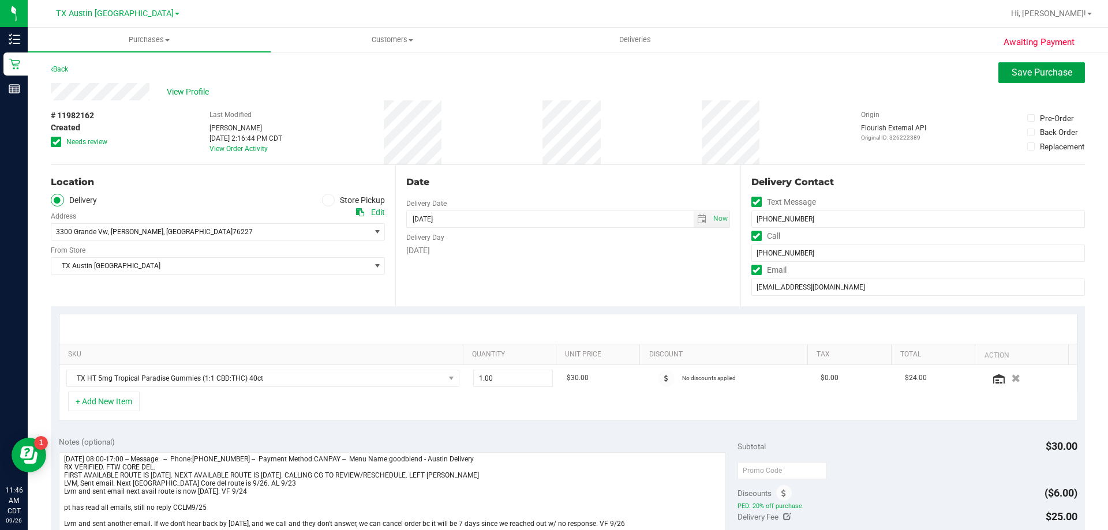
click at [1036, 79] on button "Save Purchase" at bounding box center [1042, 72] width 87 height 21
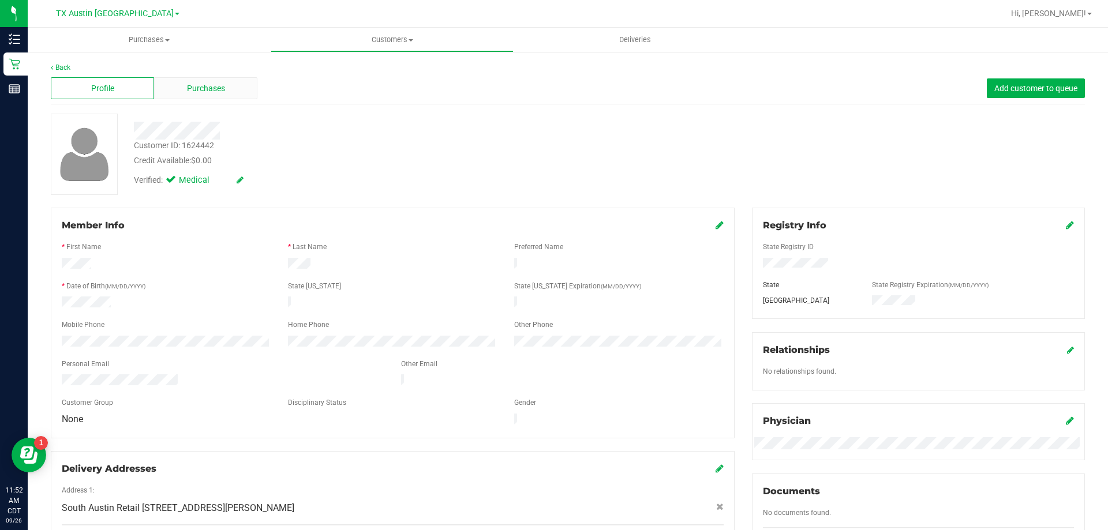
click at [227, 78] on div "Purchases" at bounding box center [205, 88] width 103 height 22
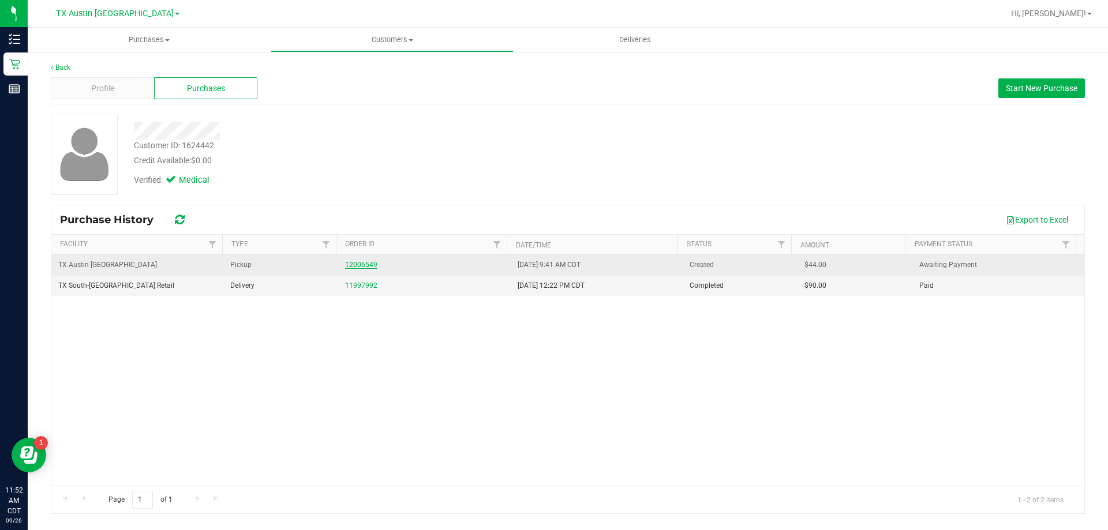
click at [372, 264] on link "12006549" at bounding box center [361, 265] width 32 height 8
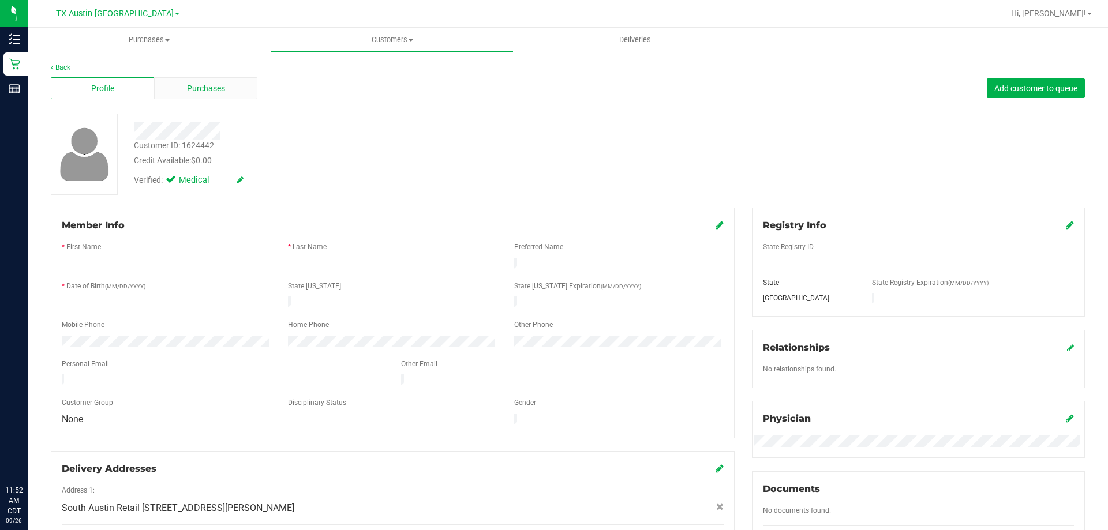
click at [226, 79] on div "Purchases" at bounding box center [205, 88] width 103 height 22
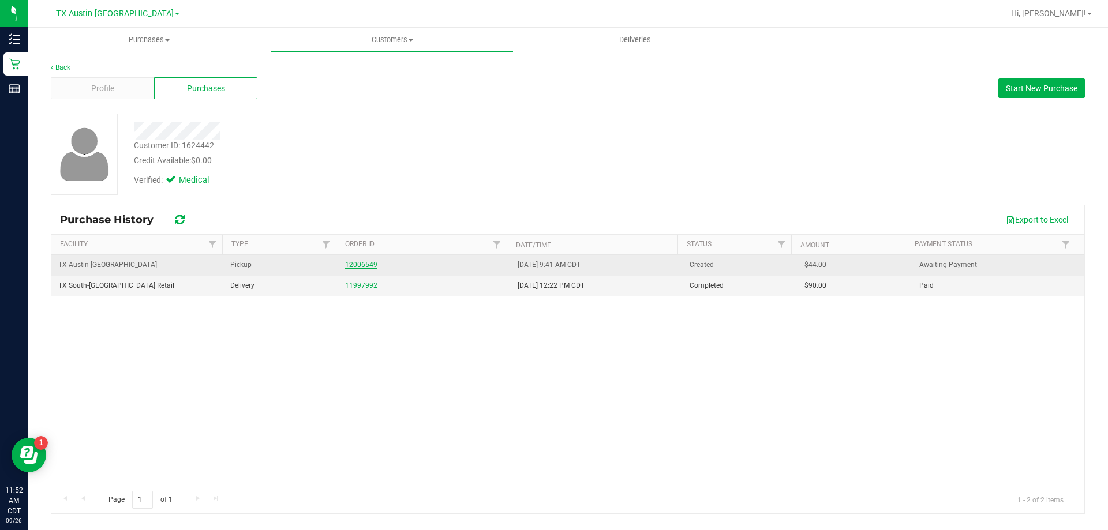
click at [363, 265] on link "12006549" at bounding box center [361, 265] width 32 height 8
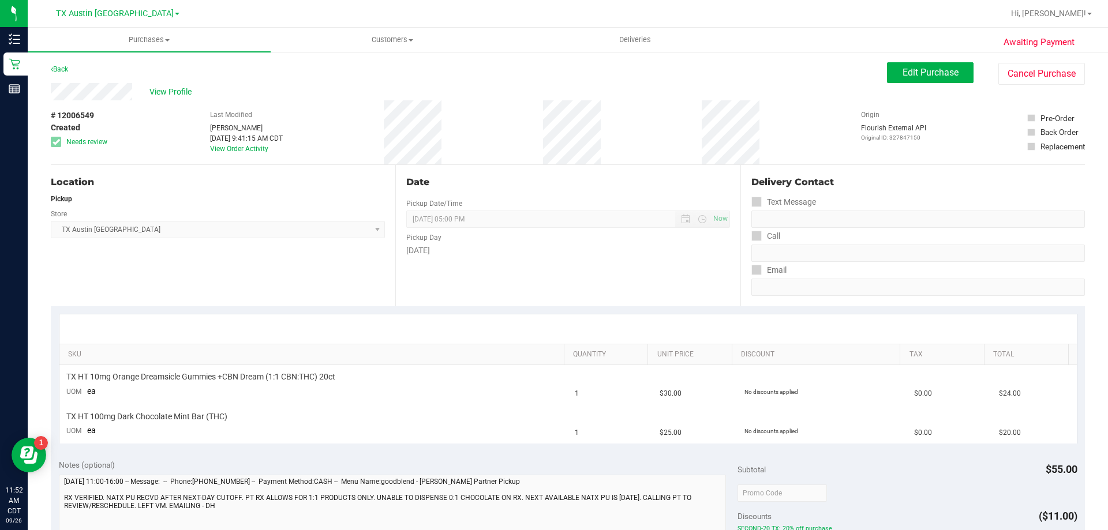
scroll to position [58, 0]
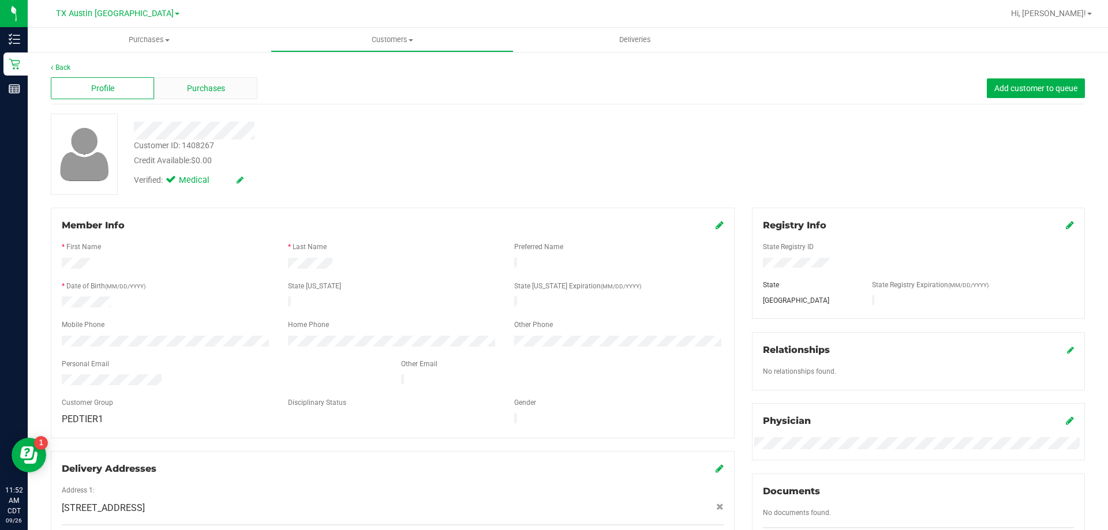
click at [212, 94] on span "Purchases" at bounding box center [206, 89] width 38 height 12
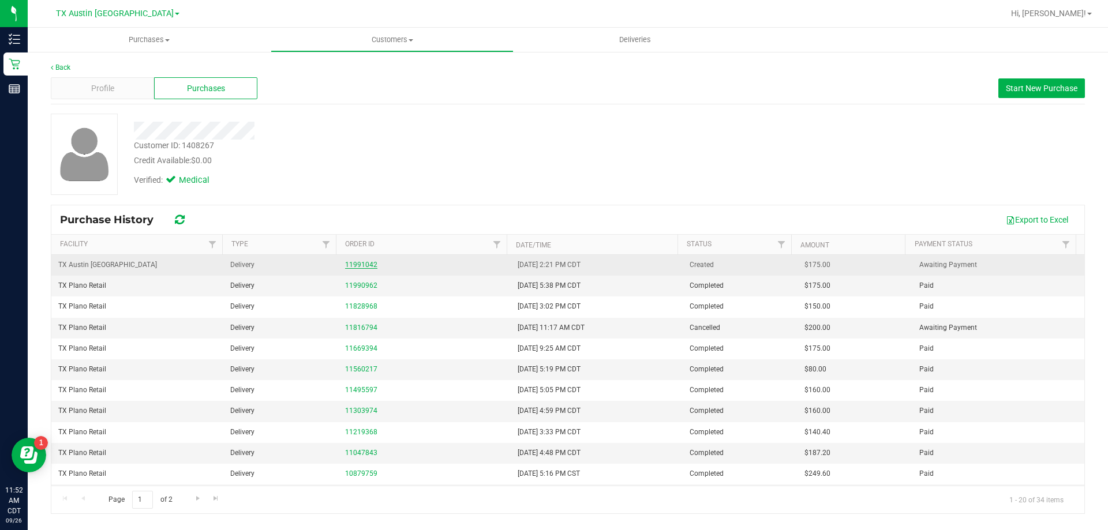
click at [355, 262] on link "11991042" at bounding box center [361, 265] width 32 height 8
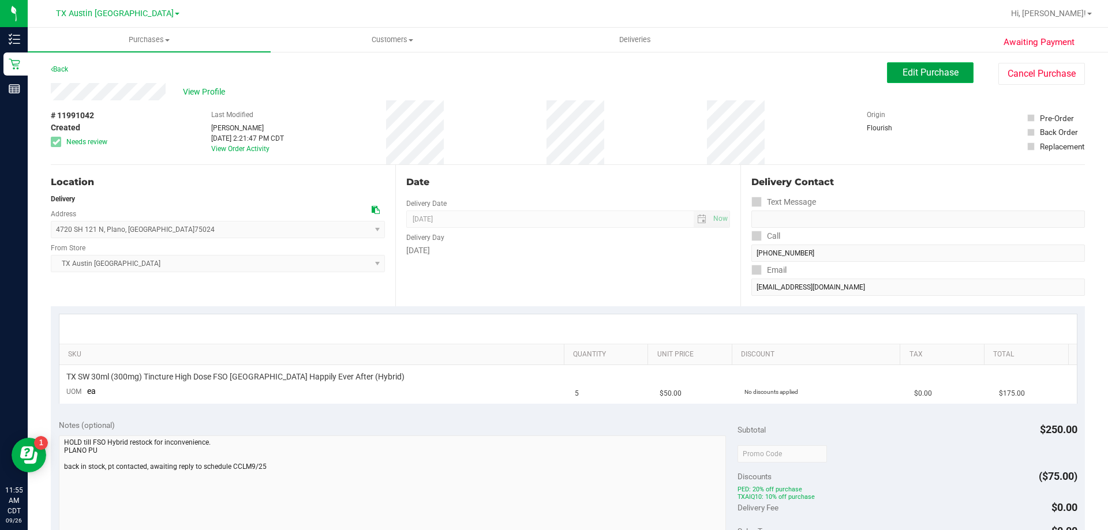
click at [905, 79] on button "Edit Purchase" at bounding box center [930, 72] width 87 height 21
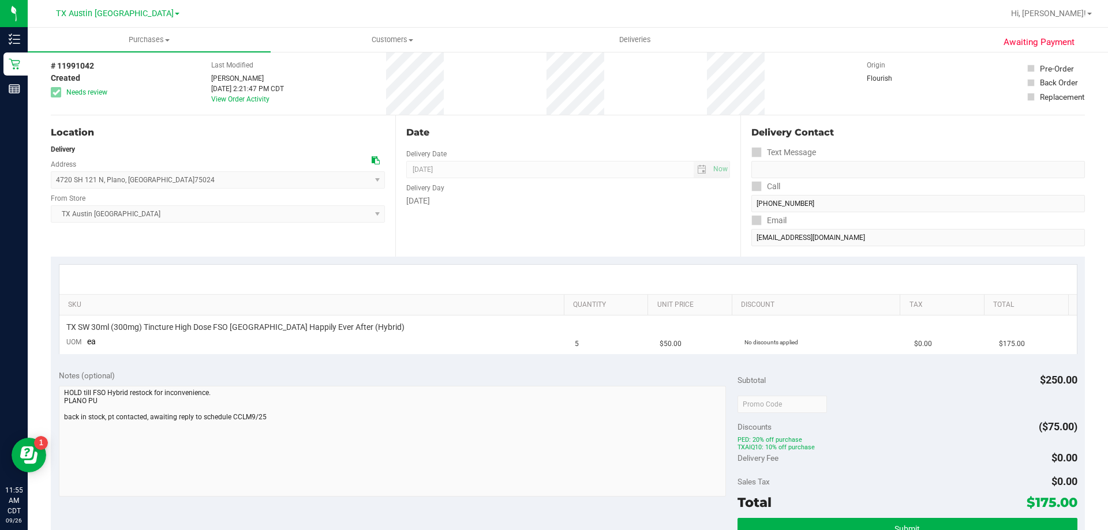
scroll to position [173, 0]
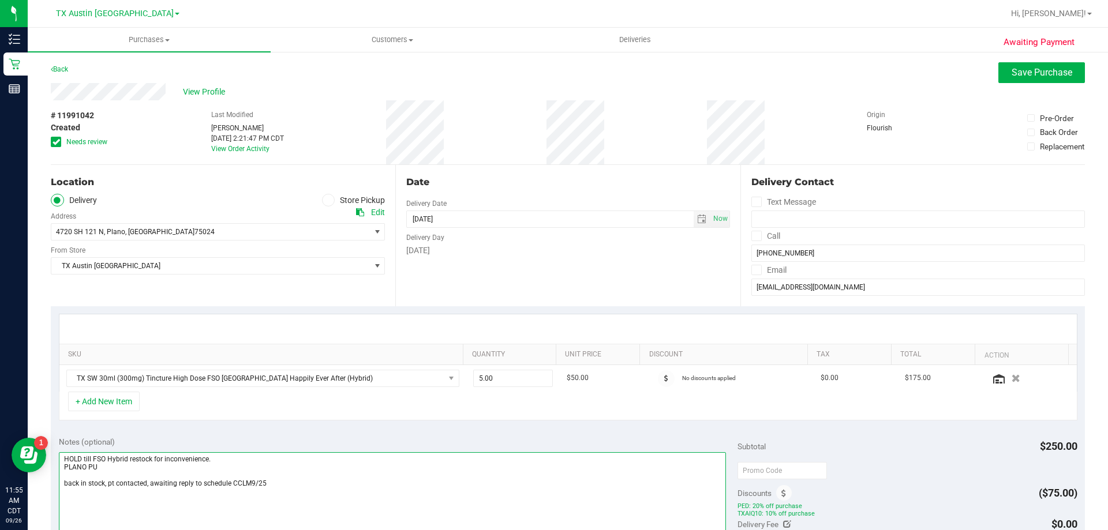
click at [284, 485] on textarea at bounding box center [393, 508] width 668 height 111
paste textarea "Hybrid Tincture back in Stock, Lvm and sent email. VF 9/26"
type textarea "HOLD till FSO Hybrid restock for inconvenience. PLANO PU back in stock, pt cont…"
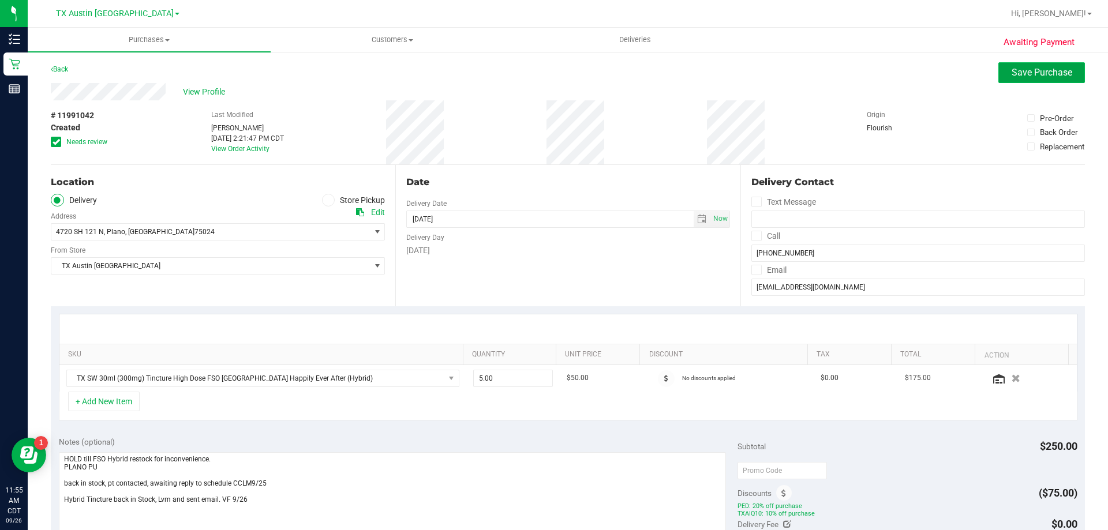
click at [1026, 73] on span "Save Purchase" at bounding box center [1042, 72] width 61 height 11
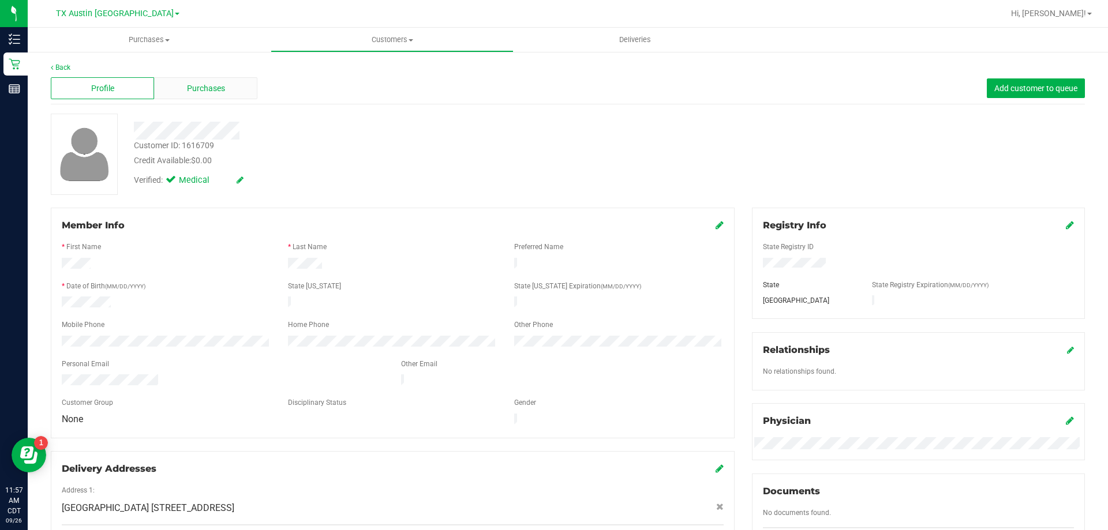
click at [217, 87] on span "Purchases" at bounding box center [206, 89] width 38 height 12
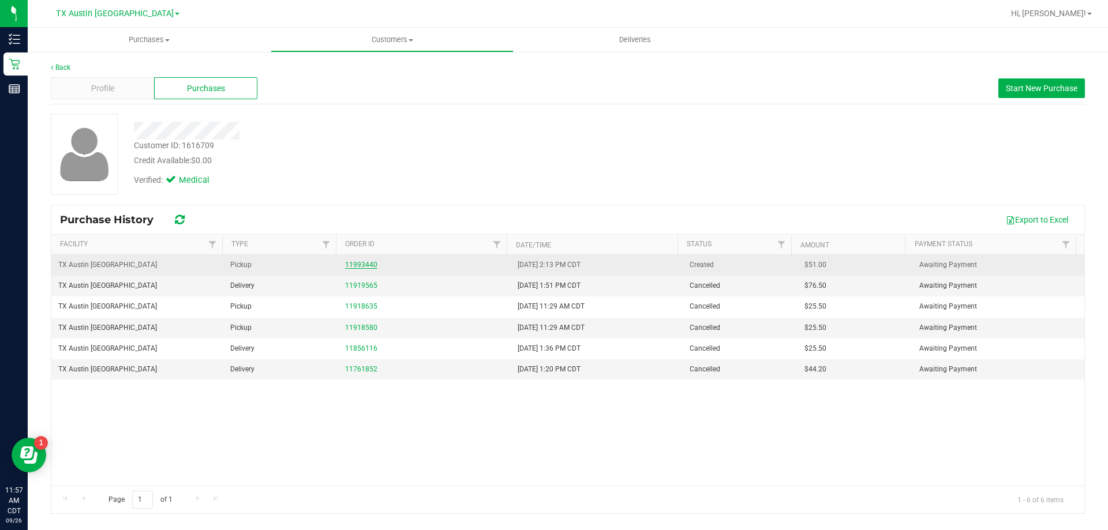
click at [365, 263] on link "11993440" at bounding box center [361, 265] width 32 height 8
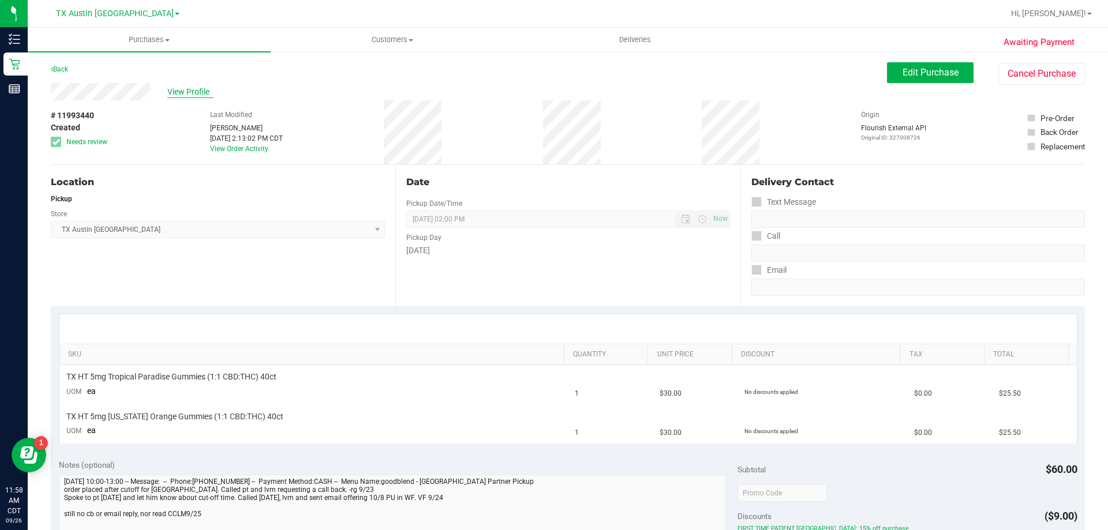
click at [190, 94] on span "View Profile" at bounding box center [190, 92] width 46 height 12
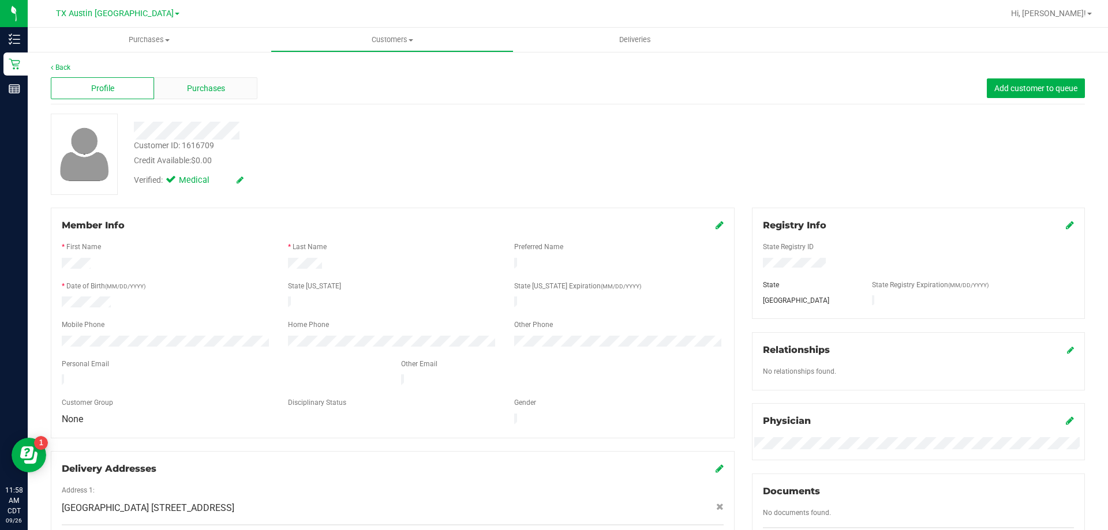
click at [184, 90] on div "Purchases" at bounding box center [205, 88] width 103 height 22
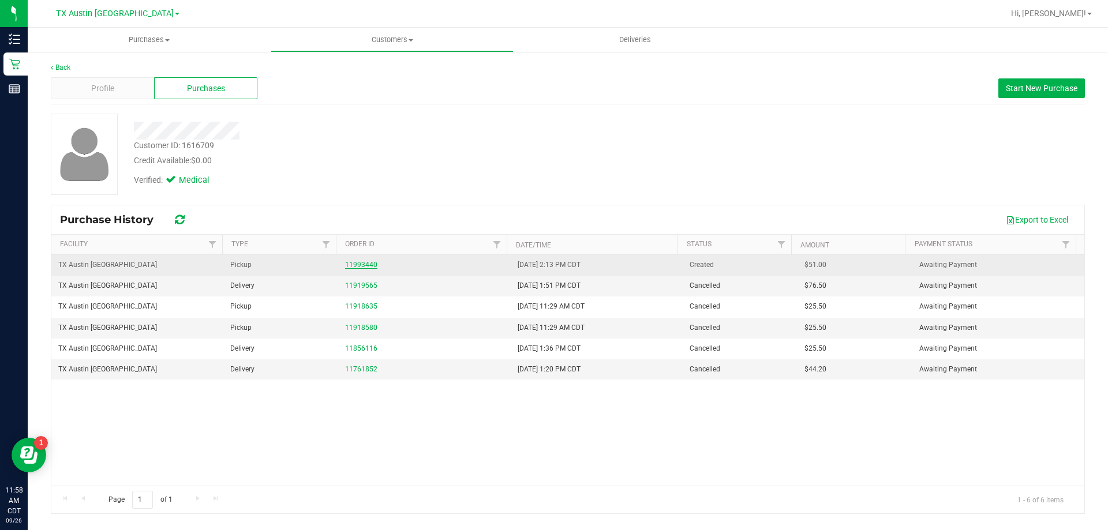
click at [368, 265] on link "11993440" at bounding box center [361, 265] width 32 height 8
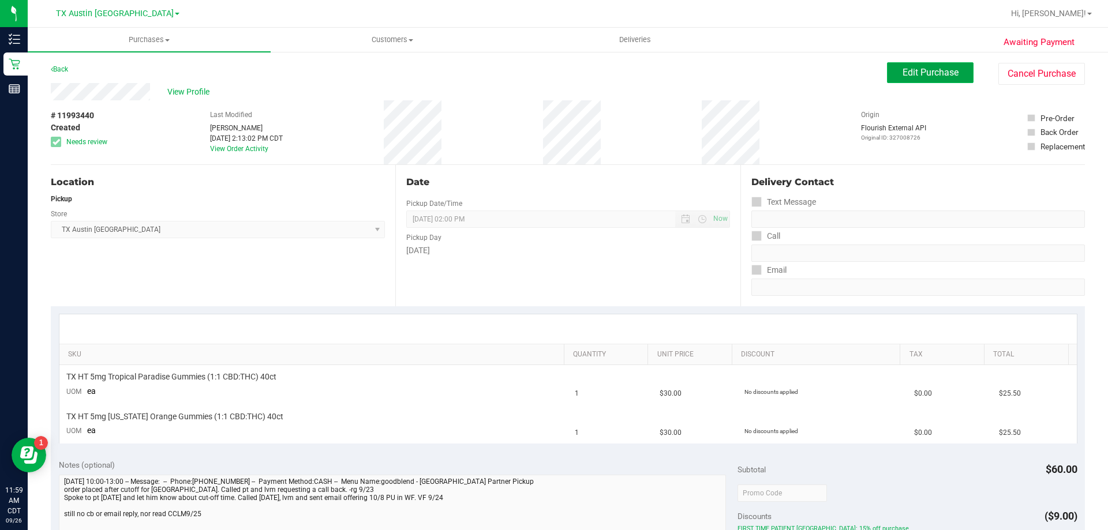
click at [899, 65] on button "Edit Purchase" at bounding box center [930, 72] width 87 height 21
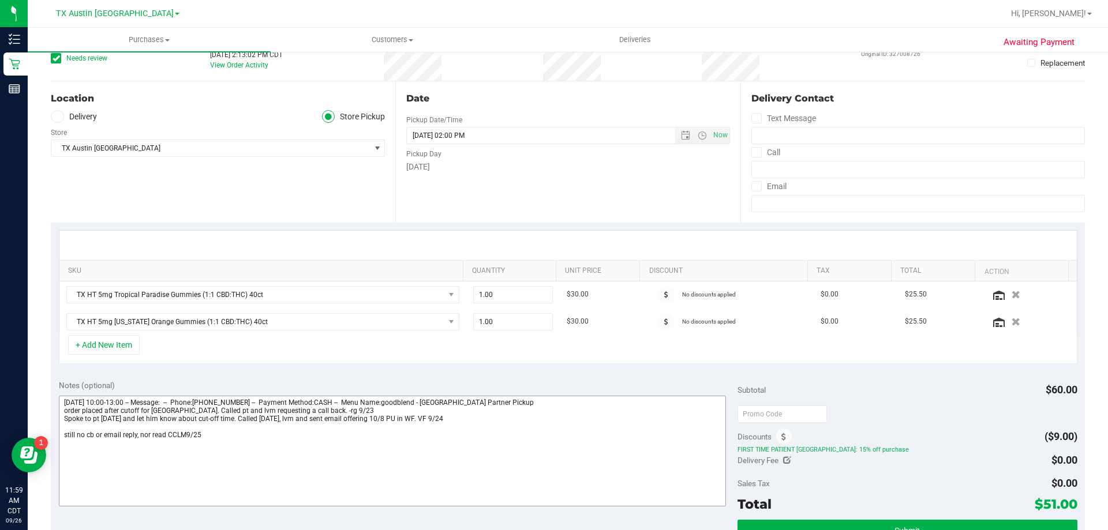
scroll to position [115, 0]
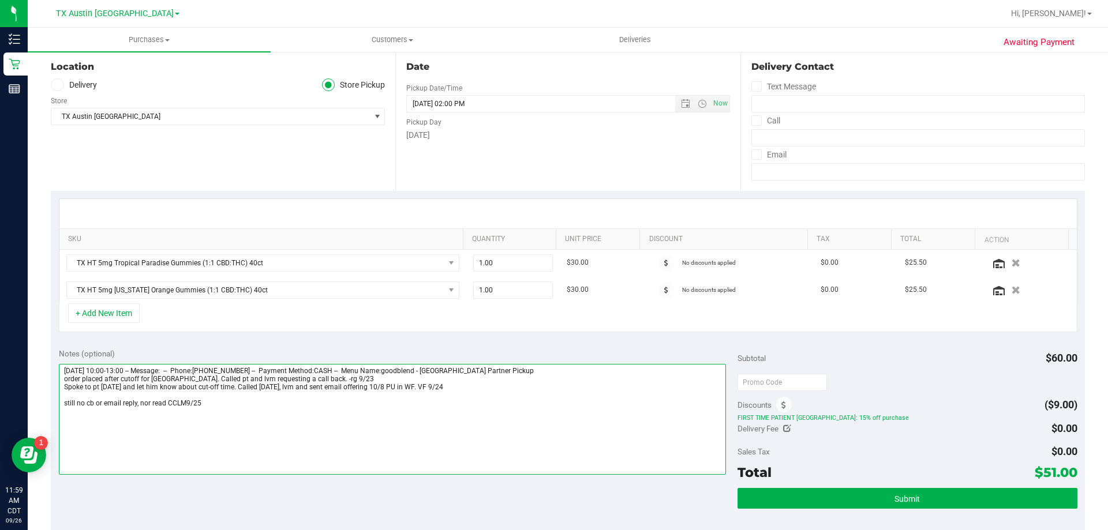
click at [234, 405] on textarea at bounding box center [393, 419] width 668 height 111
paste textarea "Lvm and sent another email offering pU for 10/8. VF 9/26"
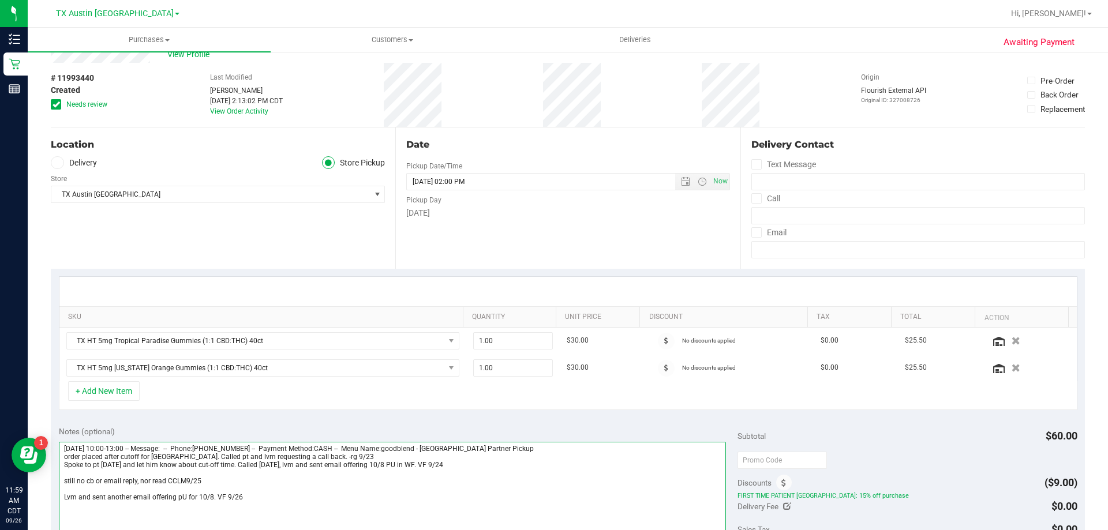
scroll to position [58, 0]
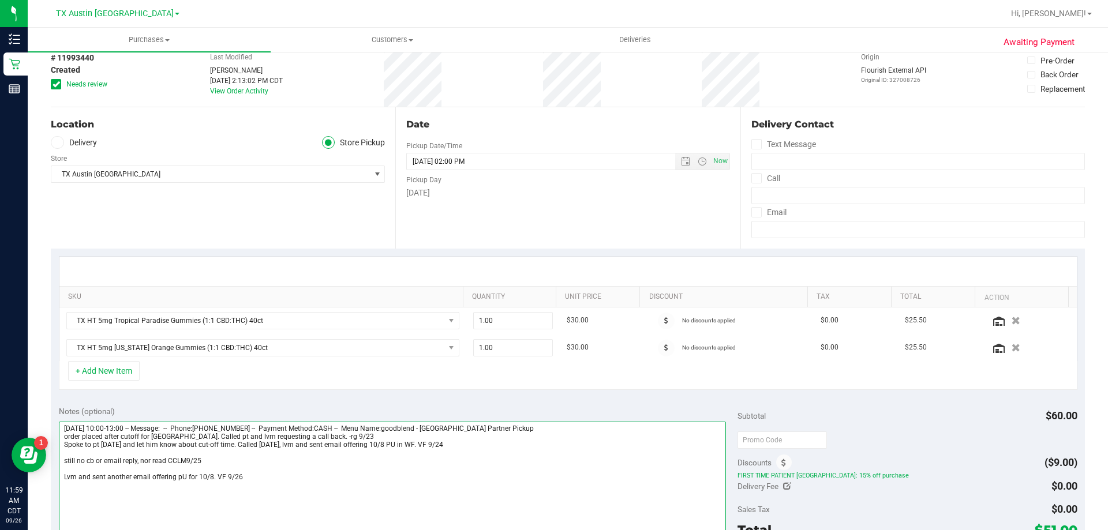
click at [180, 474] on textarea at bounding box center [393, 477] width 668 height 111
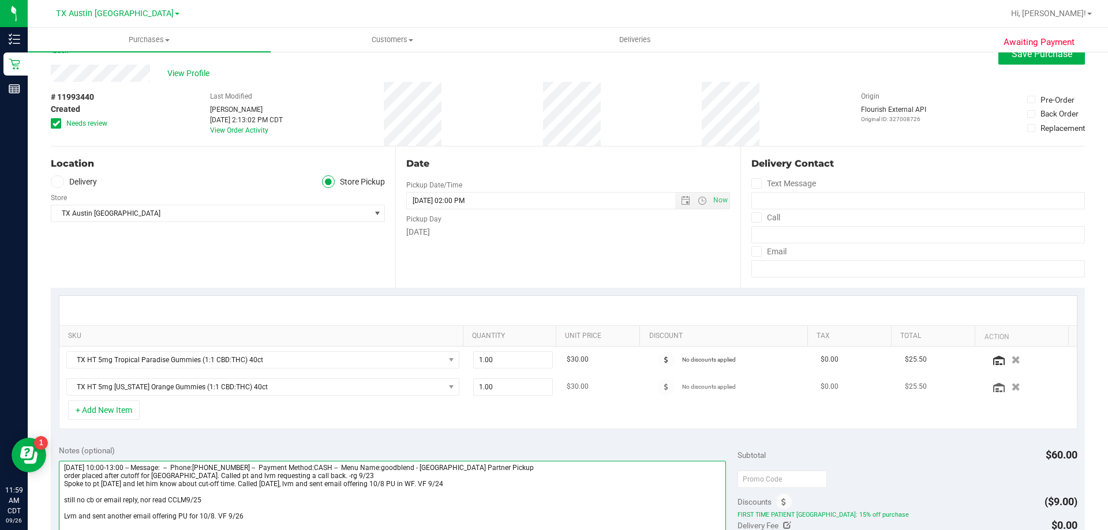
scroll to position [0, 0]
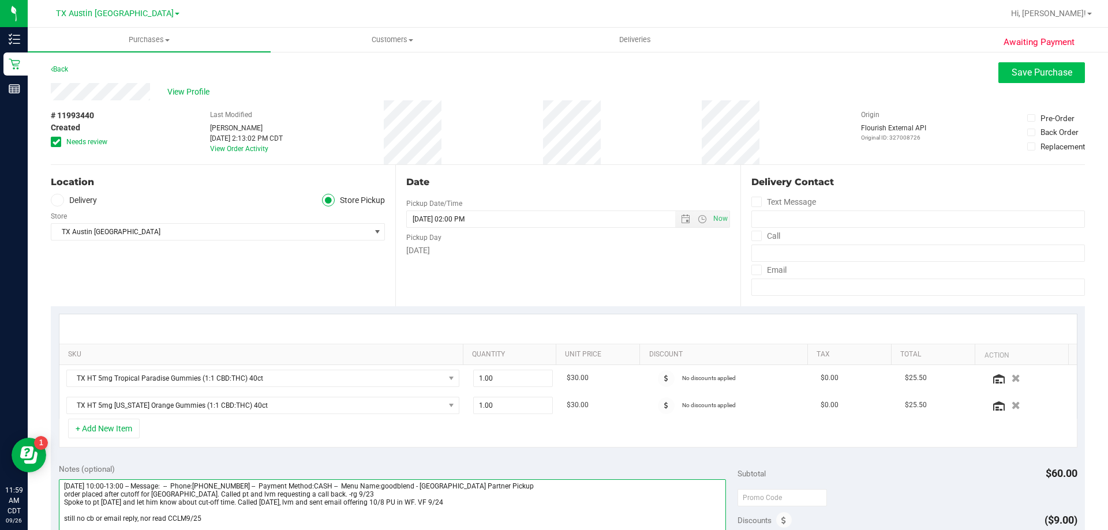
type textarea "Wednesday 09/24/2025 10:00-13:00 -- Message: -- Phone:9402227170 -- Payment Met…"
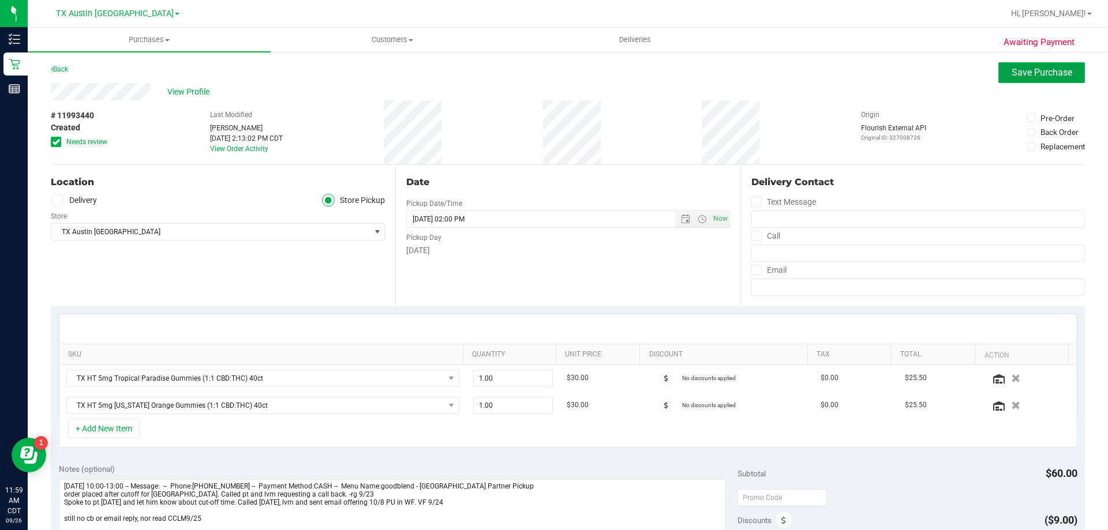
click at [1025, 73] on span "Save Purchase" at bounding box center [1042, 72] width 61 height 11
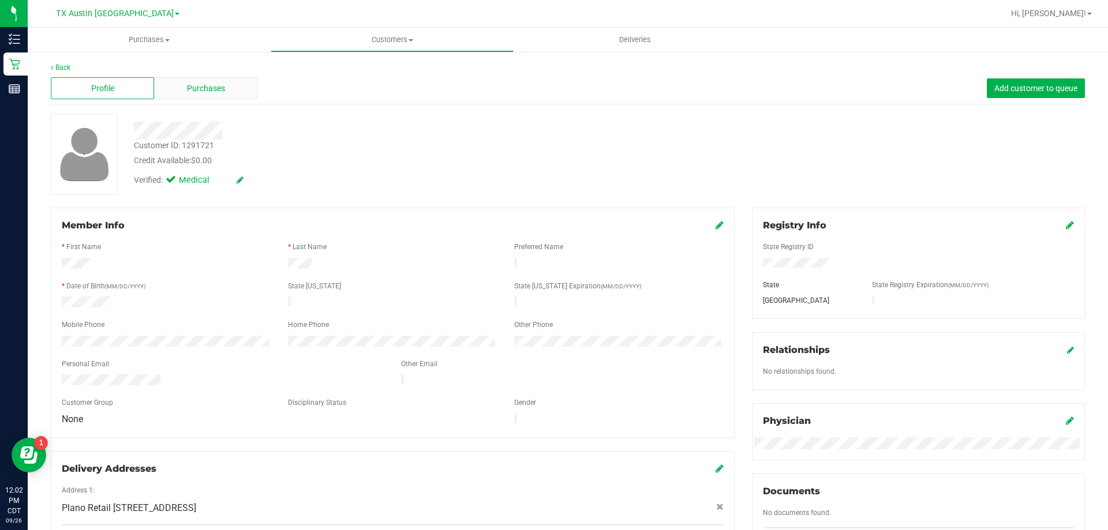
click at [195, 95] on div "Purchases" at bounding box center [205, 88] width 103 height 22
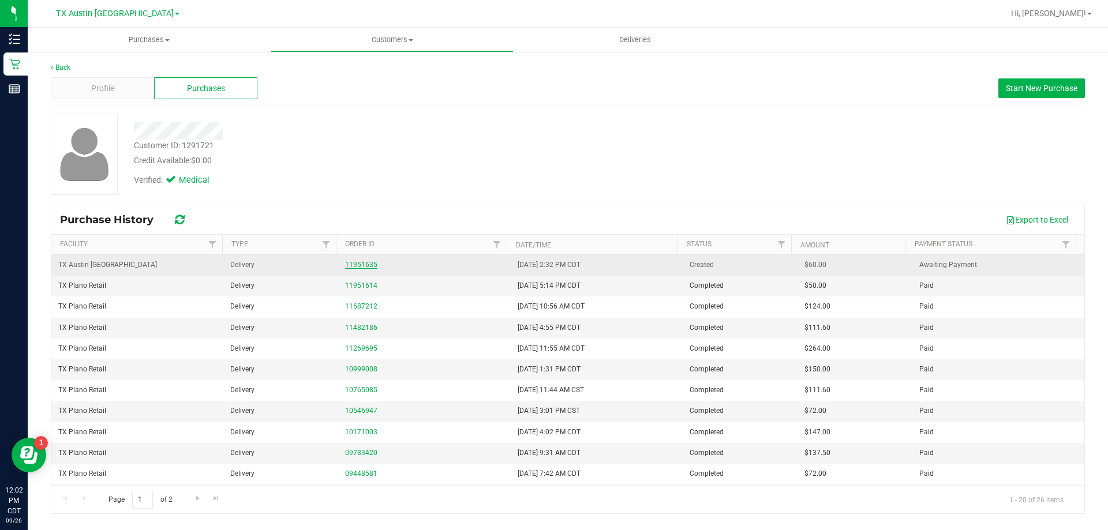
click at [366, 268] on link "11951635" at bounding box center [361, 265] width 32 height 8
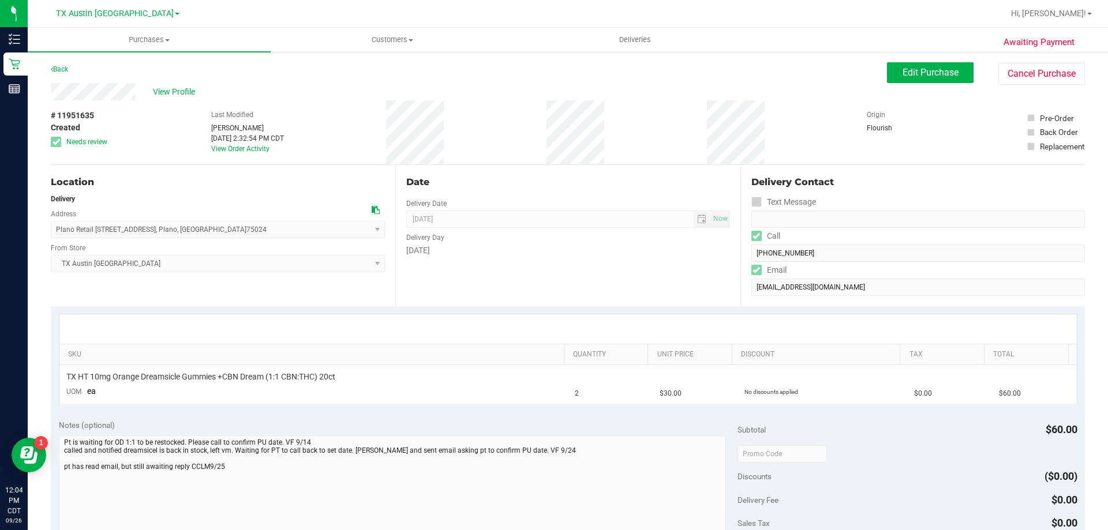
click at [564, 290] on div "Date Delivery Date [DATE] Now [DATE] 08:00 AM Now Delivery Day [DATE]" at bounding box center [567, 235] width 345 height 141
click at [915, 68] on span "Edit Purchase" at bounding box center [931, 72] width 56 height 11
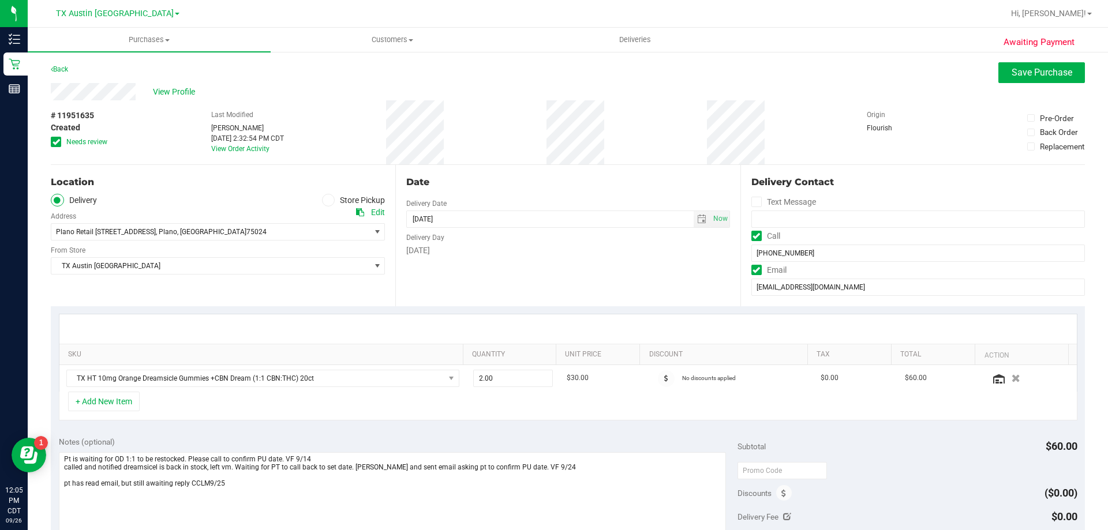
click at [52, 141] on span at bounding box center [56, 142] width 10 height 10
click at [0, 0] on input "Needs review" at bounding box center [0, 0] width 0 height 0
click at [128, 268] on span "TX Austin [GEOGRAPHIC_DATA]" at bounding box center [210, 266] width 319 height 16
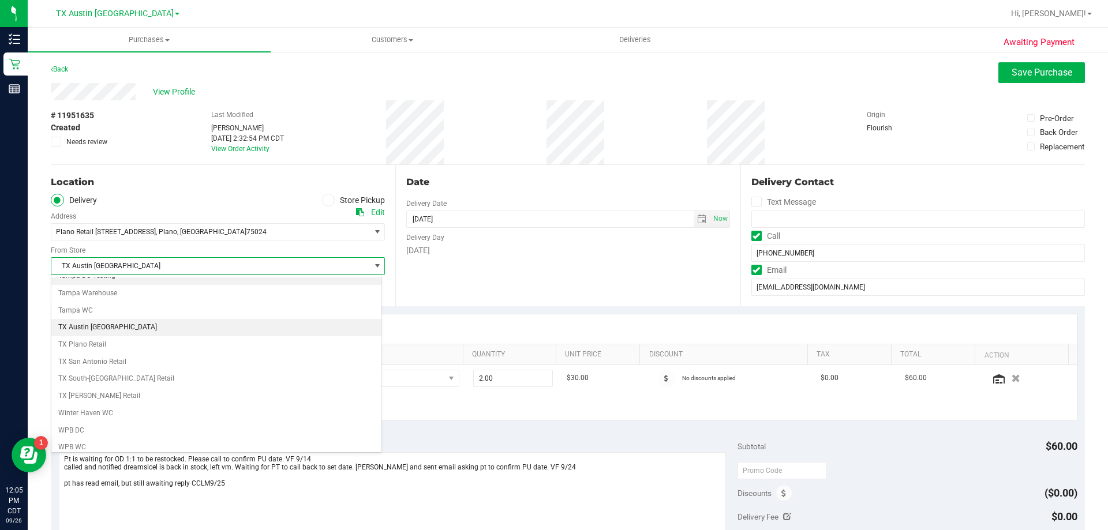
scroll to position [839, 0]
click at [124, 341] on li "TX Plano Retail" at bounding box center [216, 339] width 330 height 17
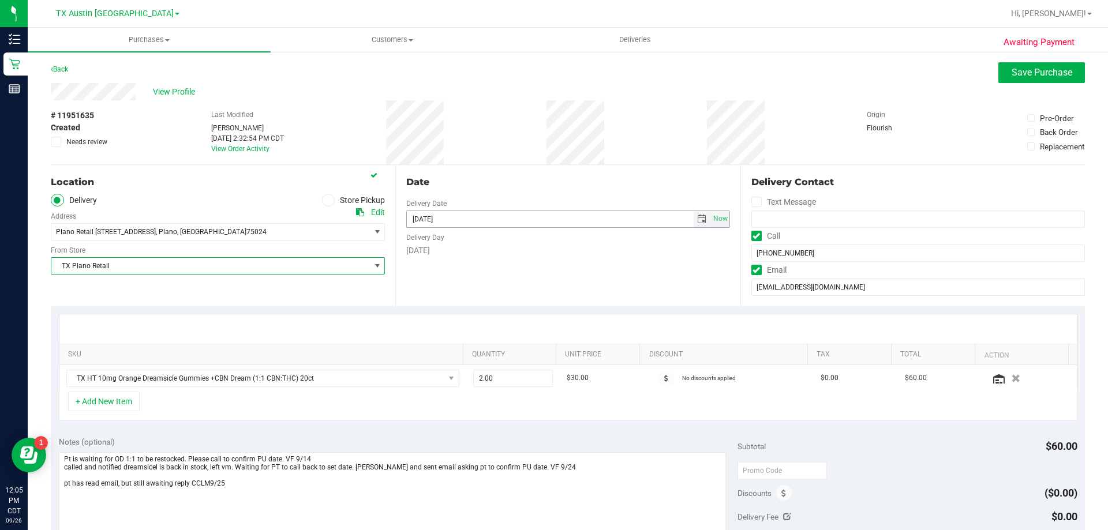
click at [694, 217] on span "select" at bounding box center [702, 219] width 17 height 16
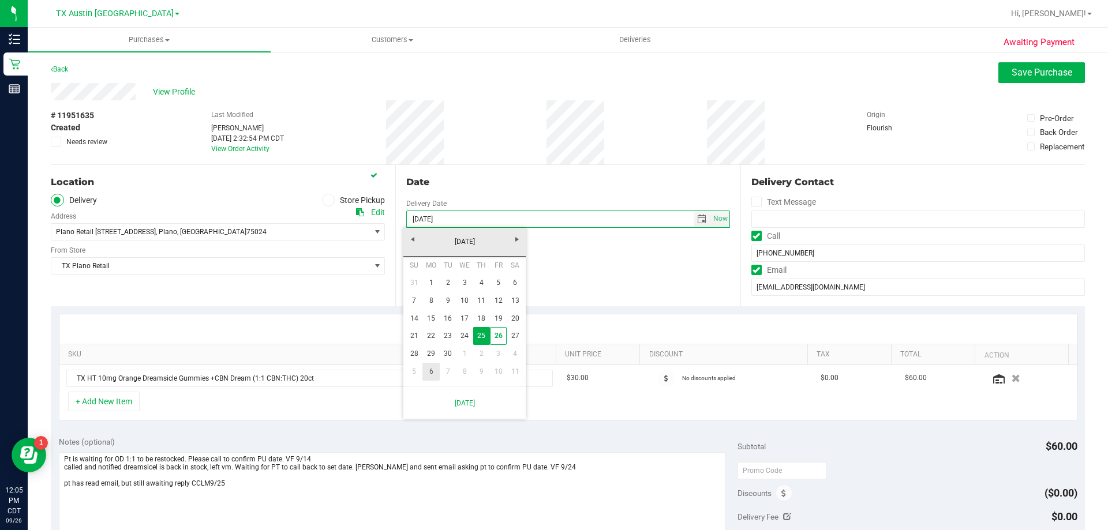
click at [425, 371] on link "6" at bounding box center [431, 372] width 17 height 18
type input "10/06/2025"
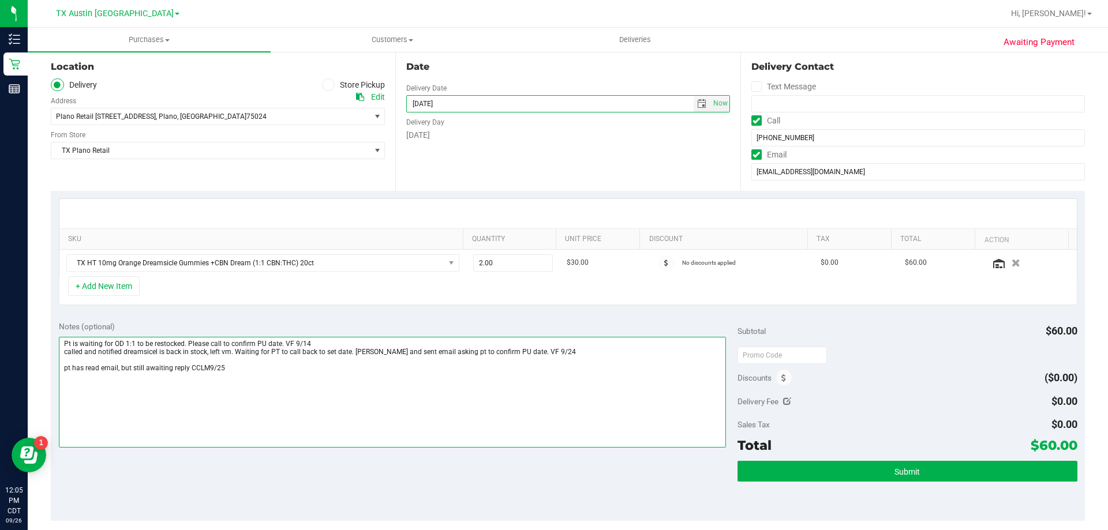
click at [236, 377] on textarea at bounding box center [393, 392] width 668 height 111
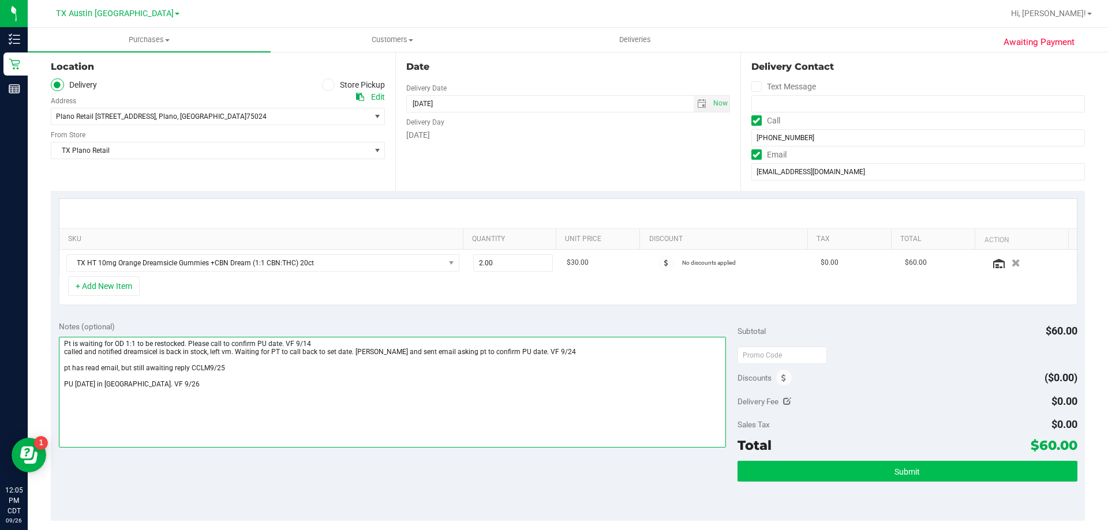
type textarea "Pt is waiting for OD 1:1 to be restocked. Please call to confirm PU date. VF 9/…"
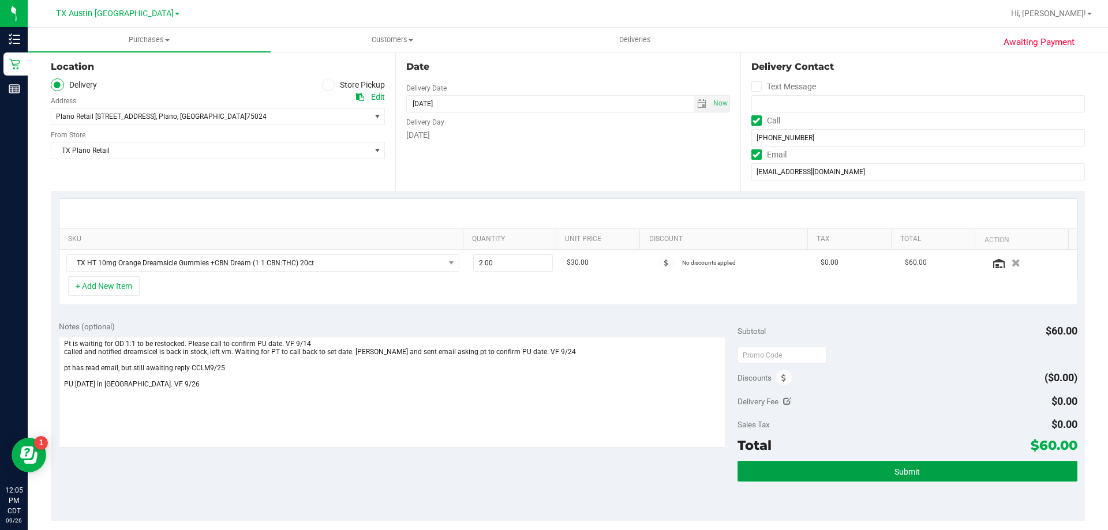
click at [851, 464] on button "Submit" at bounding box center [907, 471] width 339 height 21
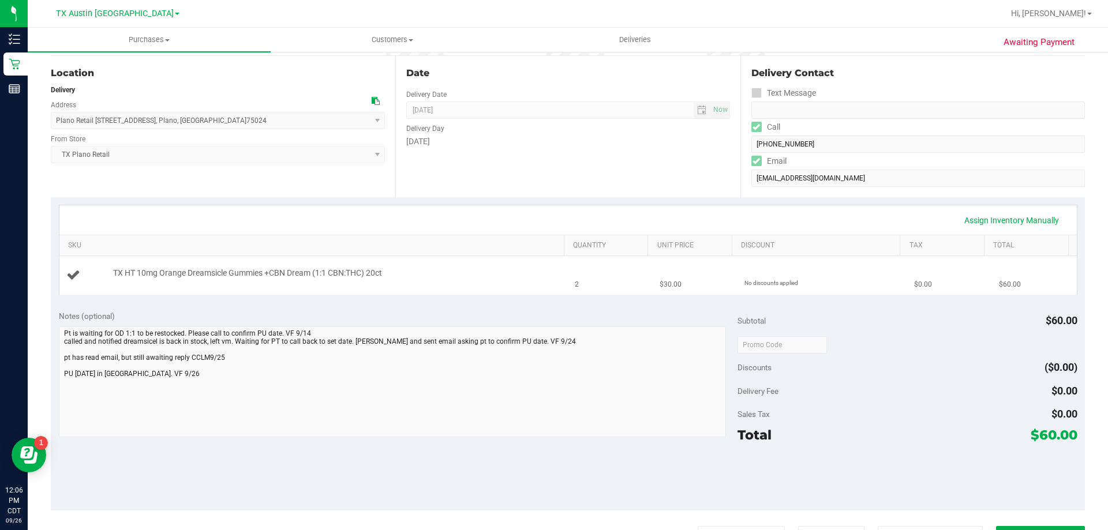
scroll to position [115, 0]
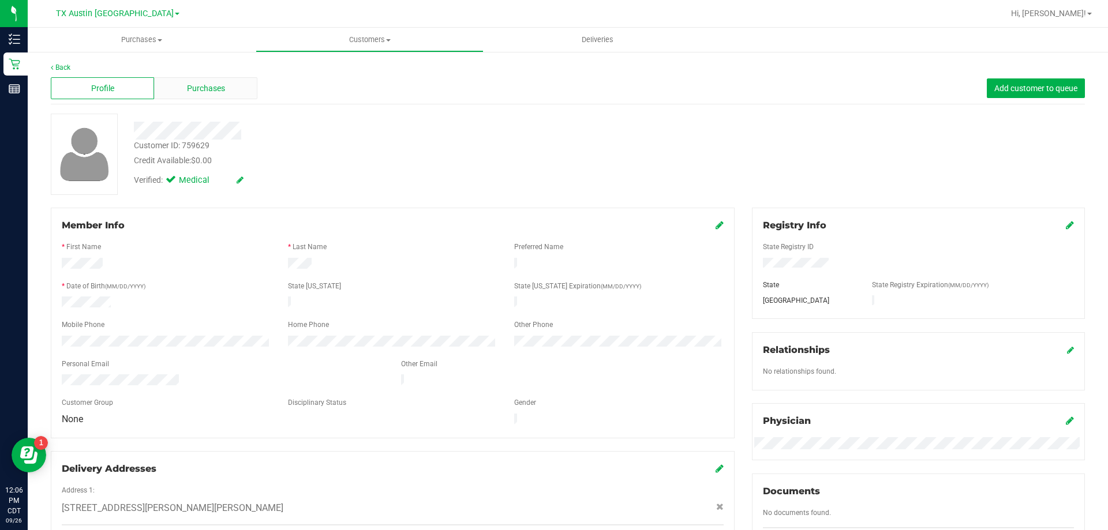
click at [215, 89] on span "Purchases" at bounding box center [206, 89] width 38 height 12
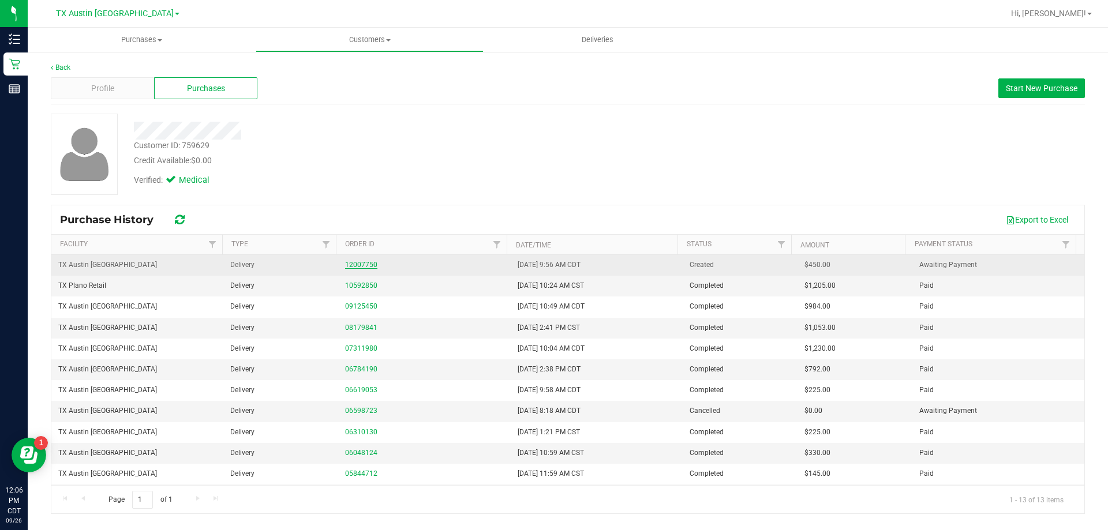
click at [365, 264] on link "12007750" at bounding box center [361, 265] width 32 height 8
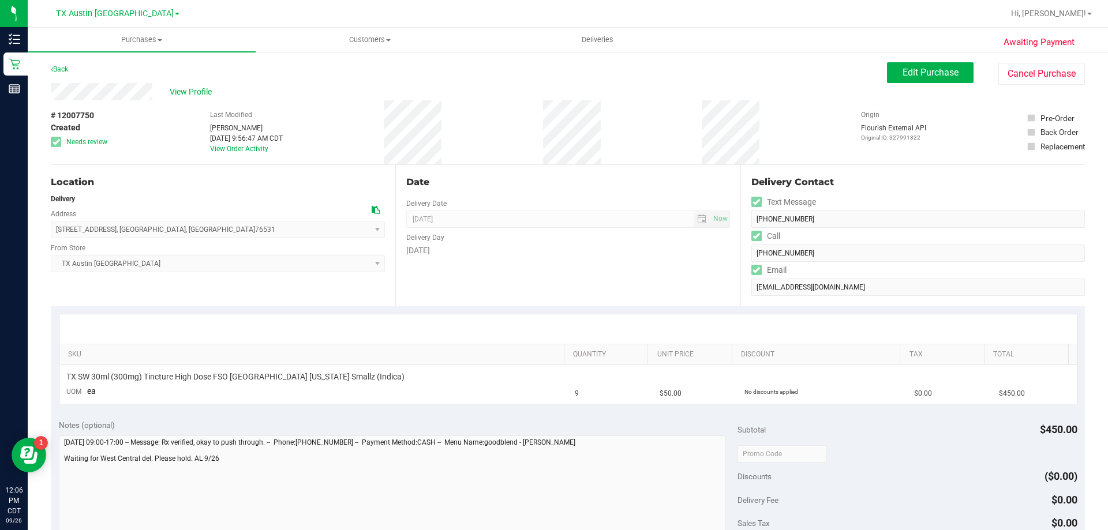
click at [374, 208] on icon at bounding box center [376, 210] width 8 height 8
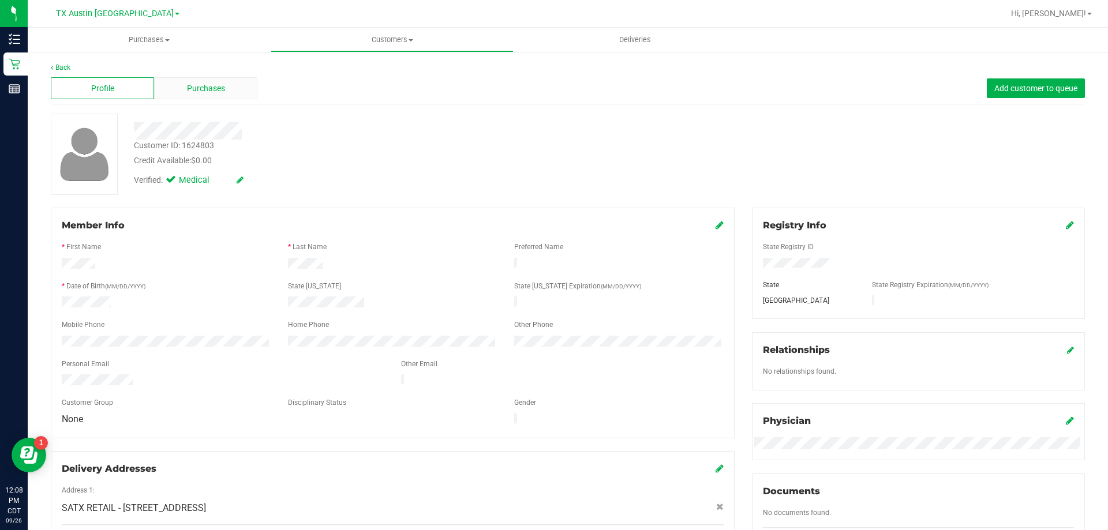
drag, startPoint x: 224, startPoint y: 74, endPoint x: 224, endPoint y: 86, distance: 11.5
click at [224, 81] on div "Profile Purchases Add customer to queue" at bounding box center [568, 89] width 1034 height 32
click at [225, 92] on div "Purchases" at bounding box center [205, 88] width 103 height 22
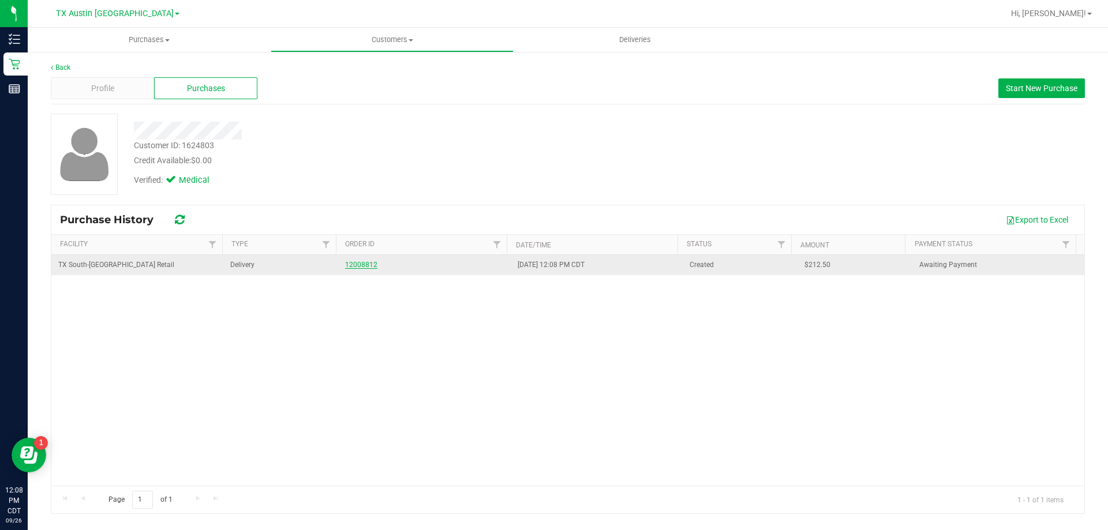
click at [357, 264] on link "12008812" at bounding box center [361, 265] width 32 height 8
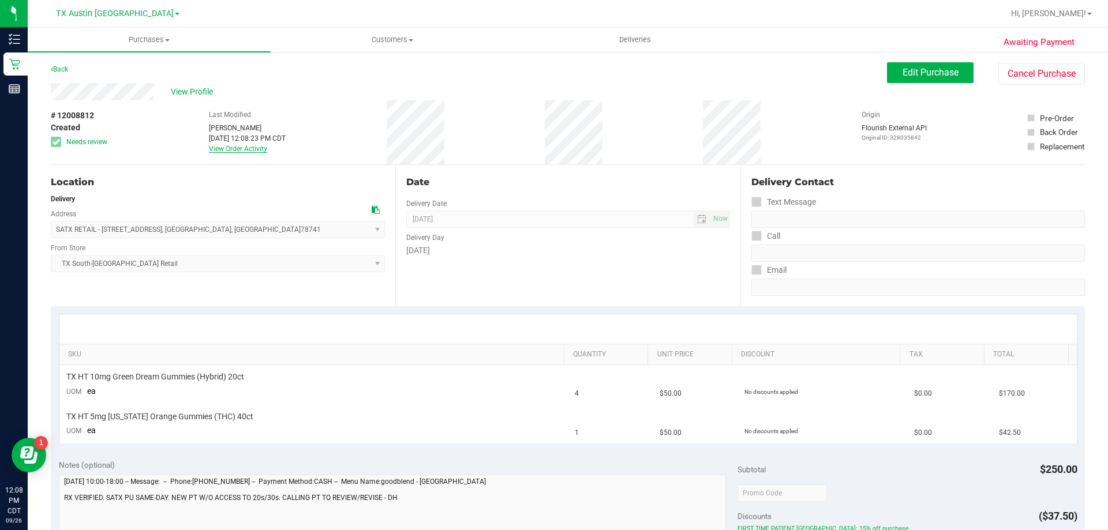
click at [246, 151] on link "View Order Activity" at bounding box center [238, 149] width 58 height 8
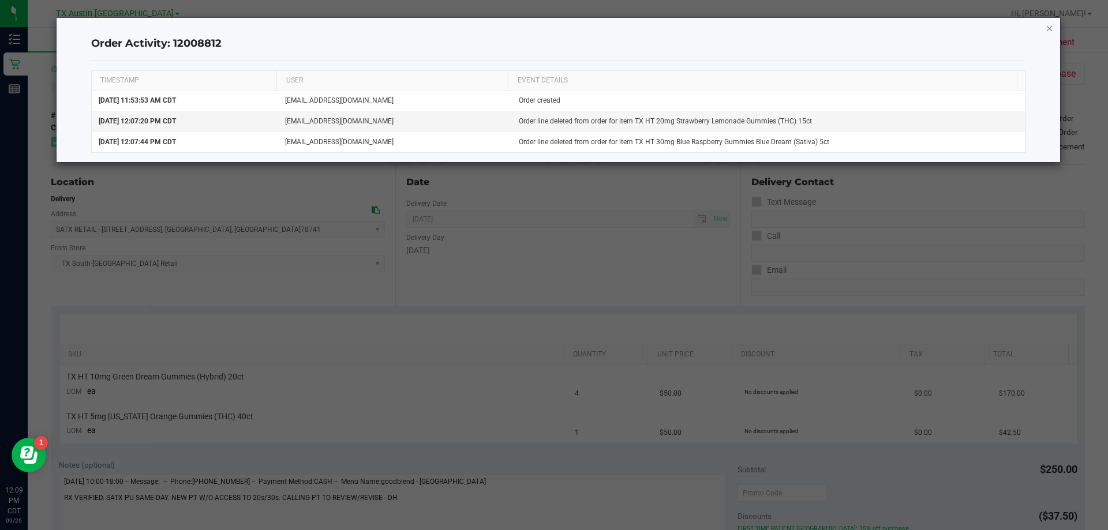
click at [1047, 24] on icon "button" at bounding box center [1050, 28] width 8 height 14
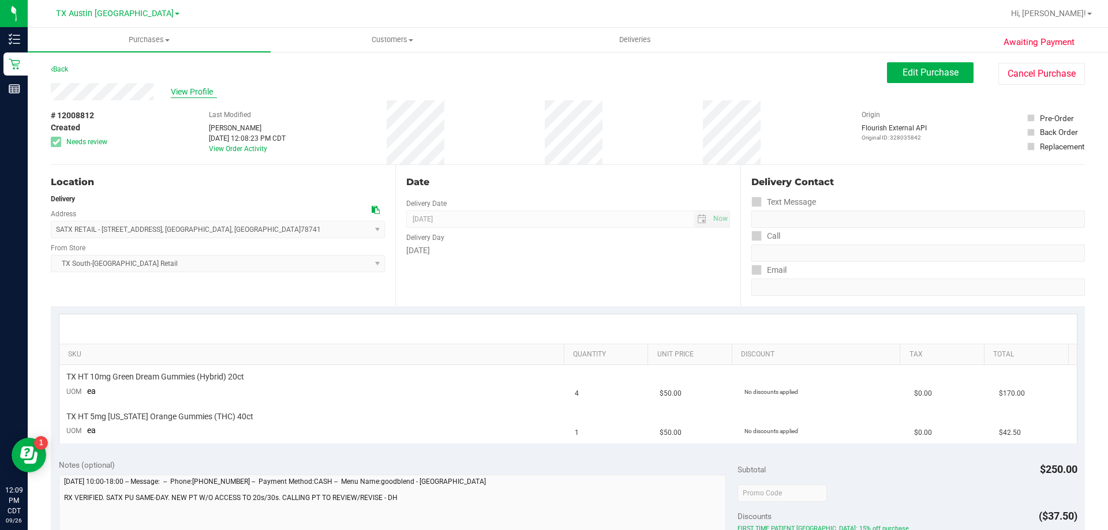
click at [206, 90] on span "View Profile" at bounding box center [194, 92] width 46 height 12
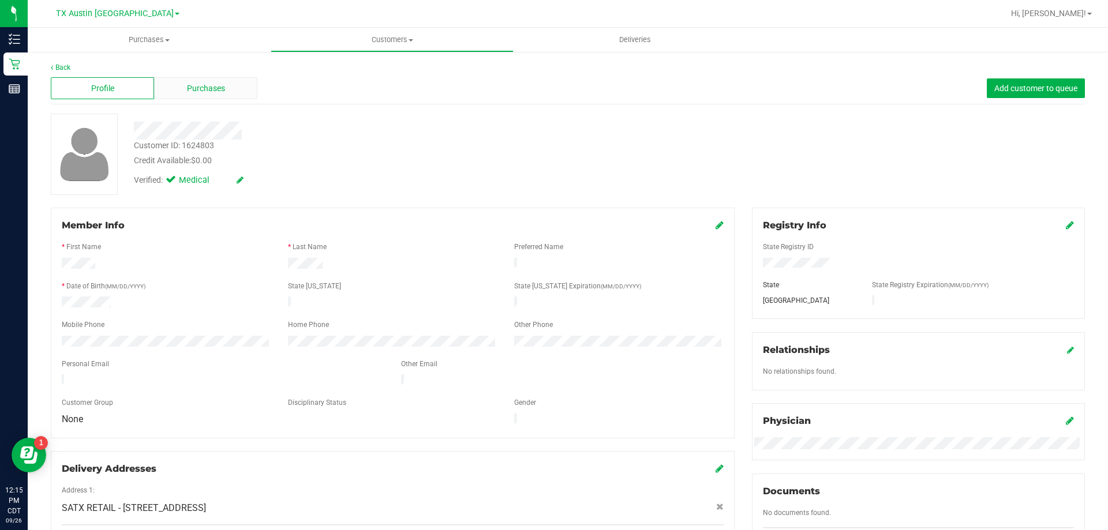
click at [218, 95] on div "Purchases" at bounding box center [205, 88] width 103 height 22
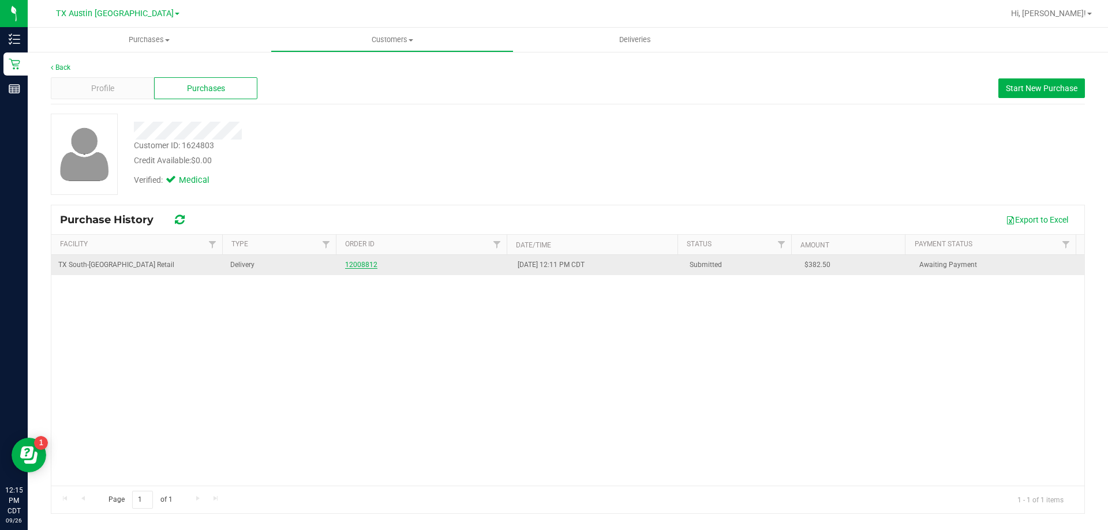
click at [369, 265] on link "12008812" at bounding box center [361, 265] width 32 height 8
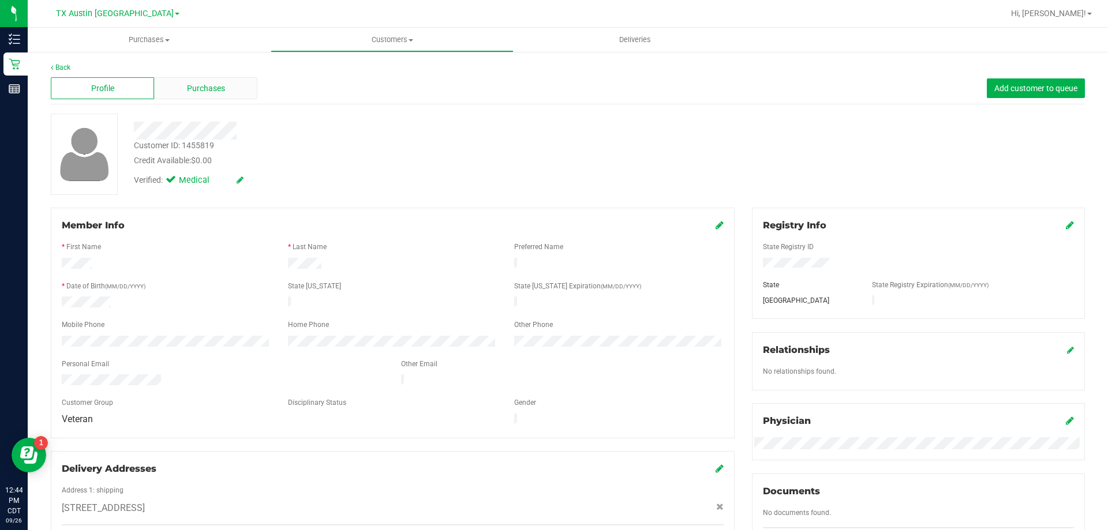
click at [229, 95] on div "Purchases" at bounding box center [205, 88] width 103 height 22
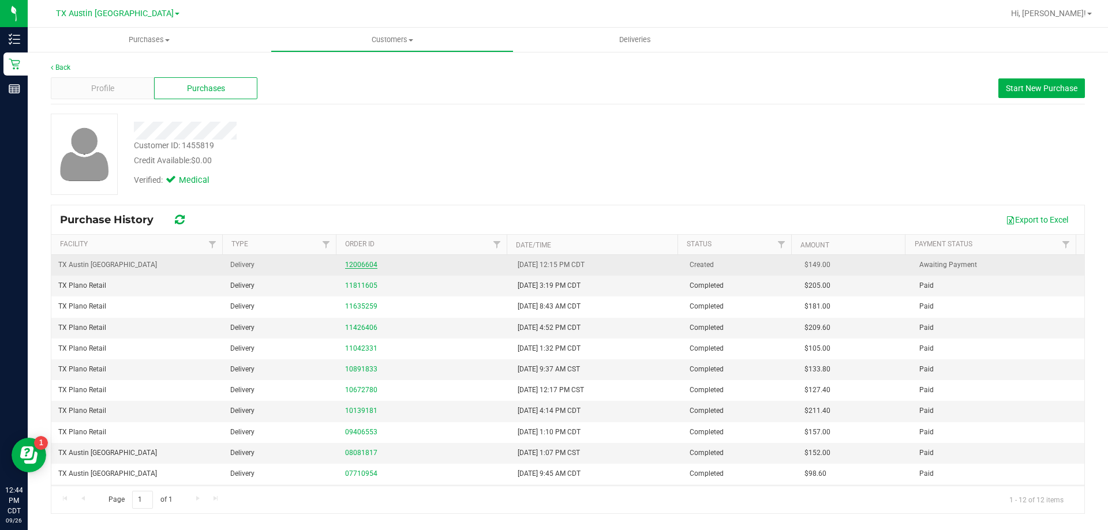
click at [369, 261] on link "12006604" at bounding box center [361, 265] width 32 height 8
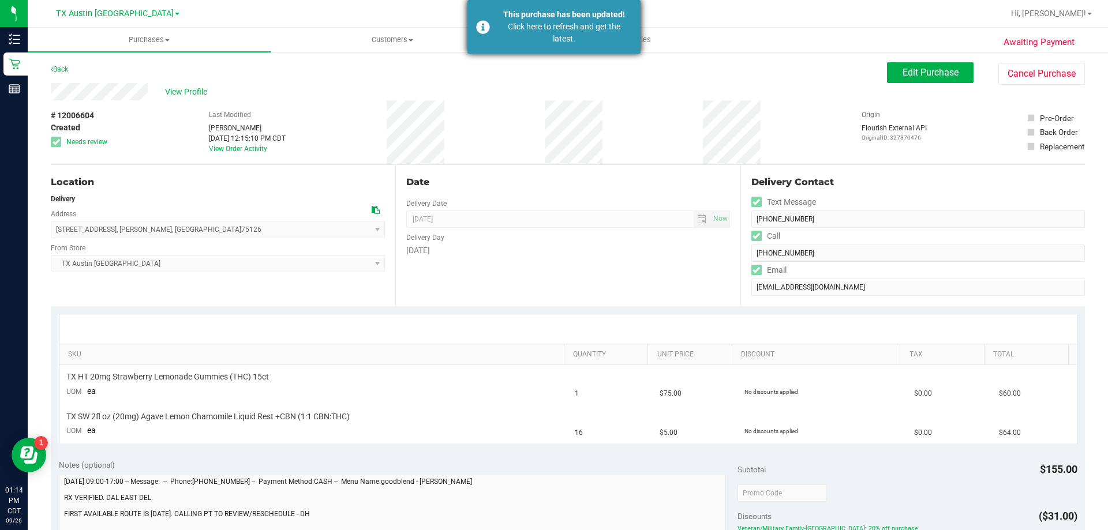
click at [564, 19] on div "This purchase has been updated!" at bounding box center [564, 15] width 136 height 12
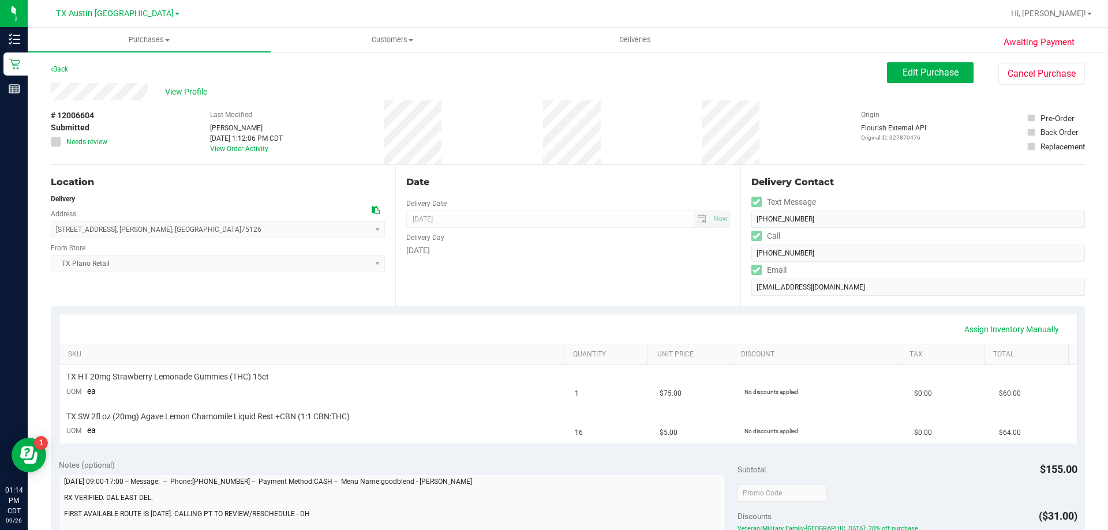
type textarea "Saturday 09/27/2025 09:00-17:00 -- Message: -- Phone:9733091732 -- Payment Meth…"
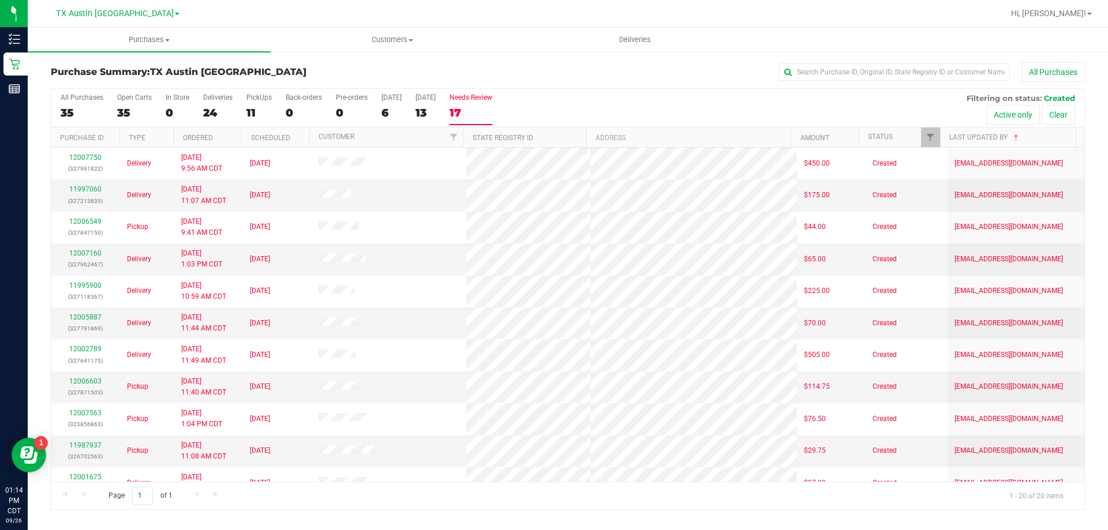
click at [470, 109] on div "17" at bounding box center [471, 112] width 43 height 13
click at [0, 0] on input "Needs Review 17" at bounding box center [0, 0] width 0 height 0
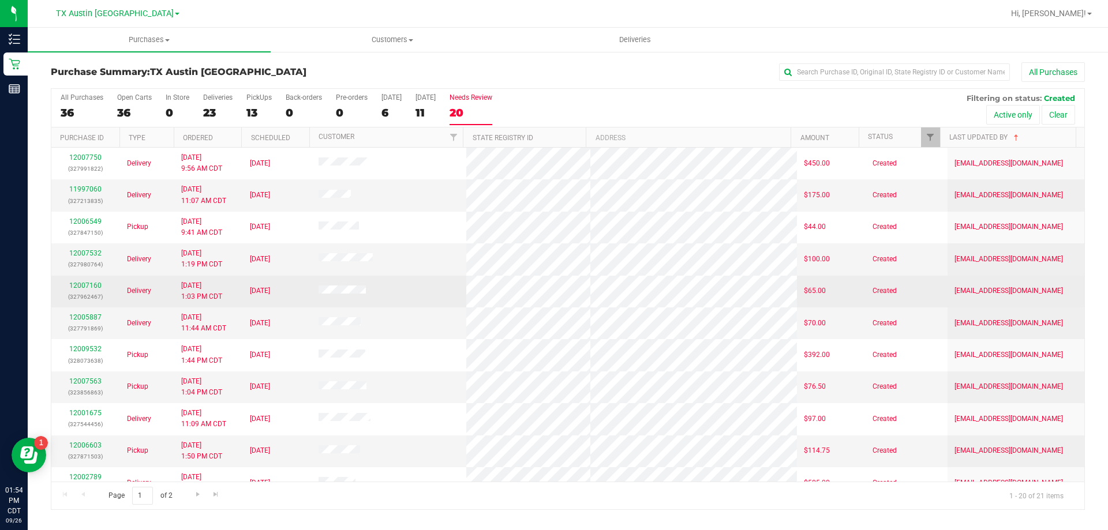
scroll to position [58, 0]
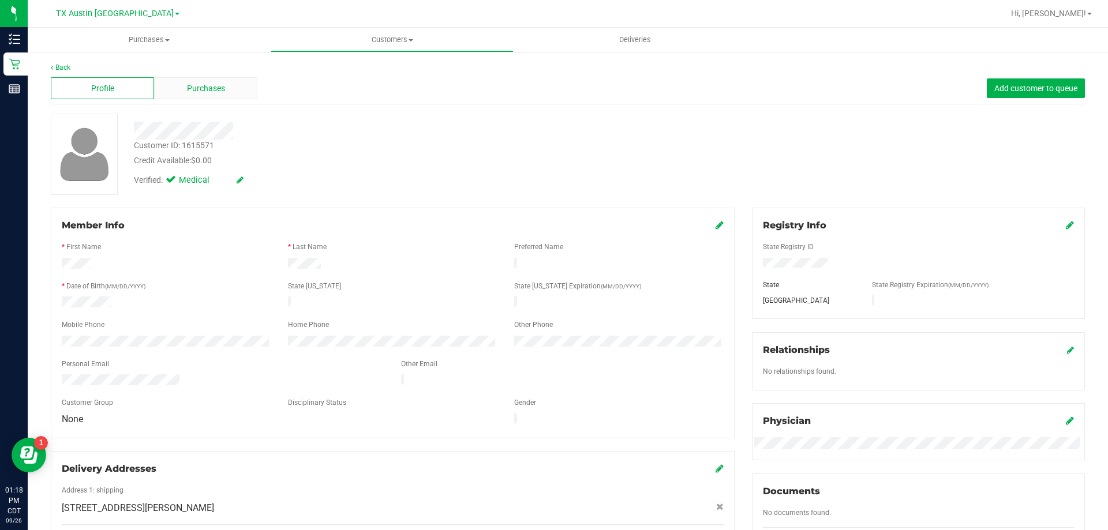
click at [197, 84] on span "Purchases" at bounding box center [206, 89] width 38 height 12
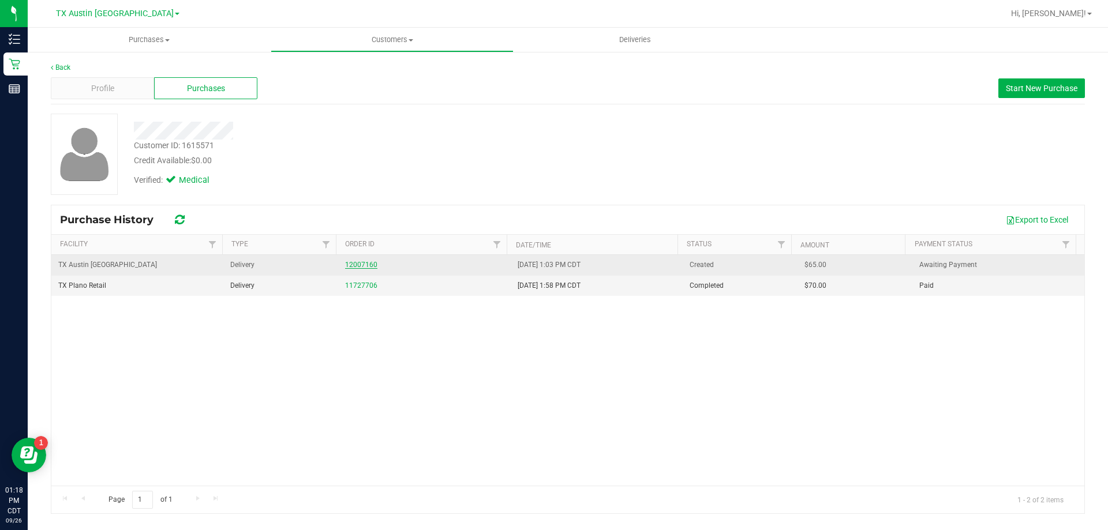
click at [373, 266] on link "12007160" at bounding box center [361, 265] width 32 height 8
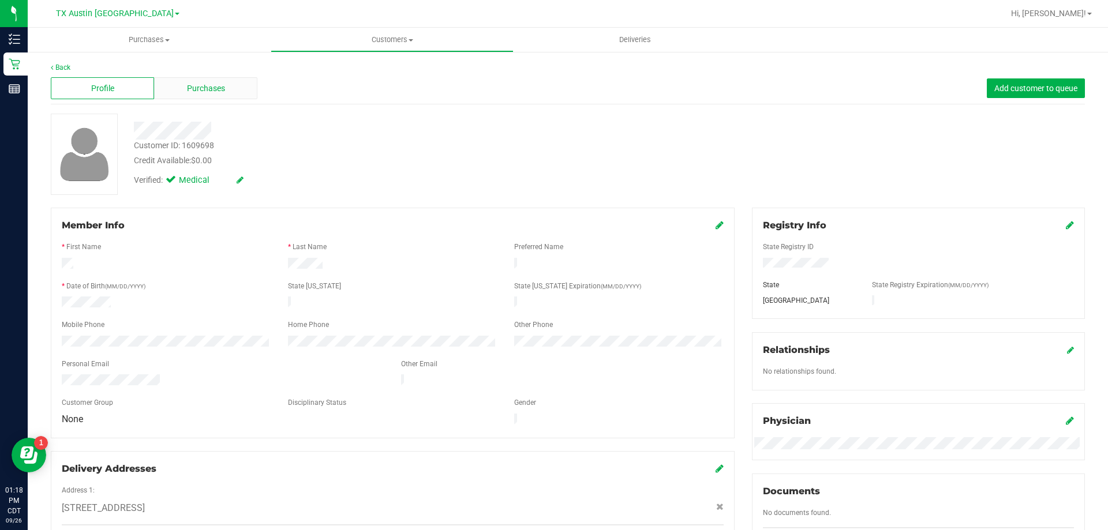
click at [224, 84] on div "Purchases" at bounding box center [205, 88] width 103 height 22
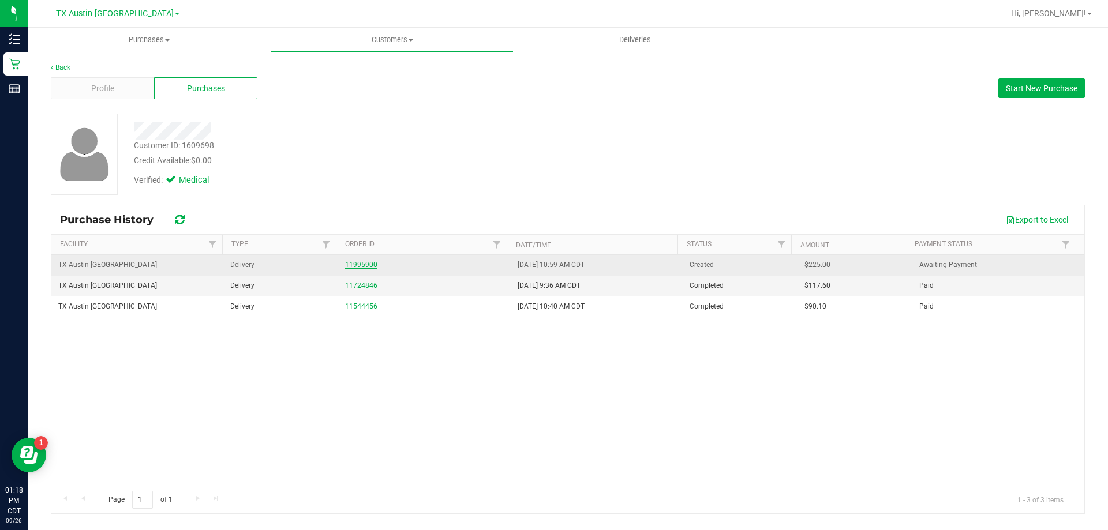
click at [365, 265] on link "11995900" at bounding box center [361, 265] width 32 height 8
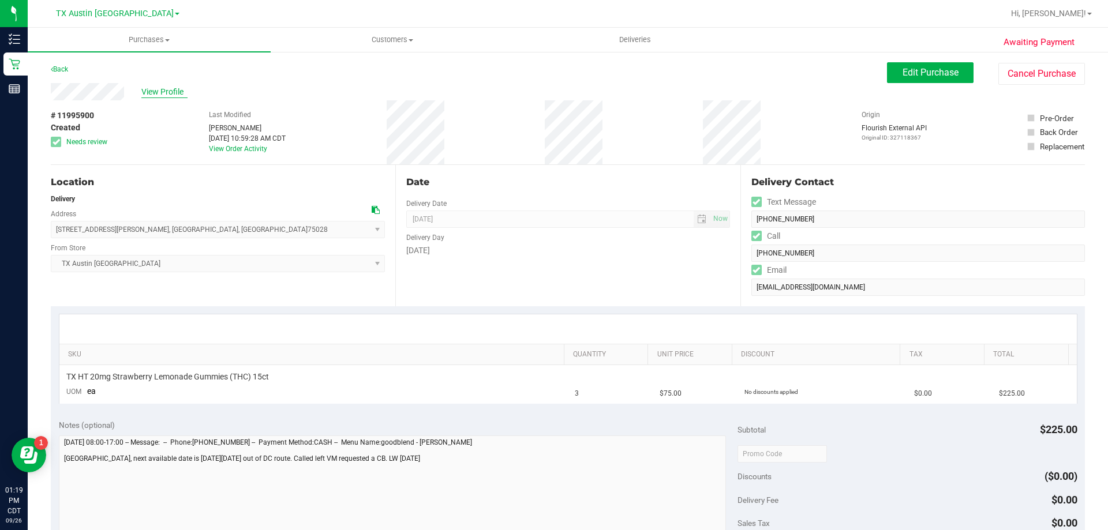
click at [165, 91] on span "View Profile" at bounding box center [164, 92] width 46 height 12
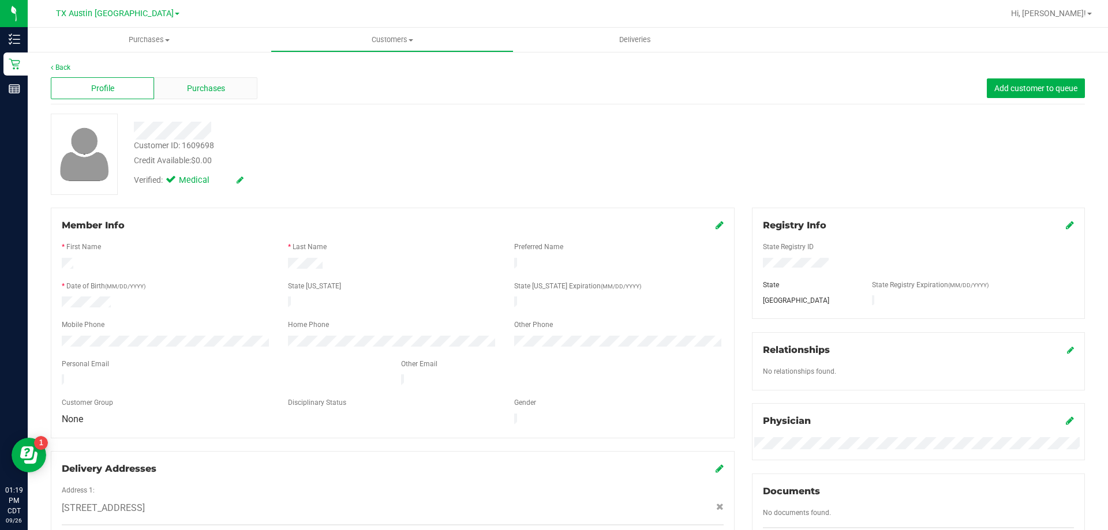
click at [213, 92] on span "Purchases" at bounding box center [206, 89] width 38 height 12
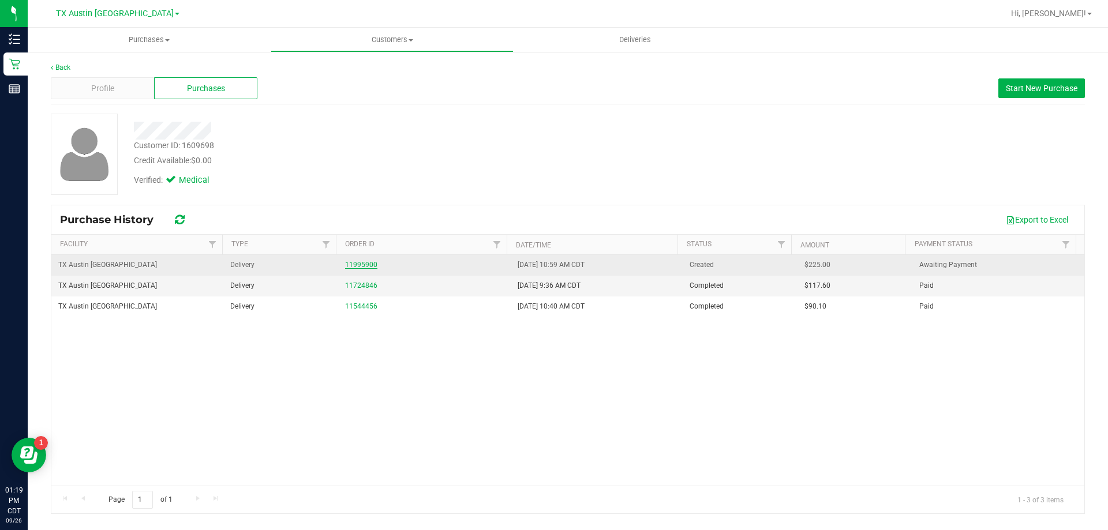
click at [349, 264] on link "11995900" at bounding box center [361, 265] width 32 height 8
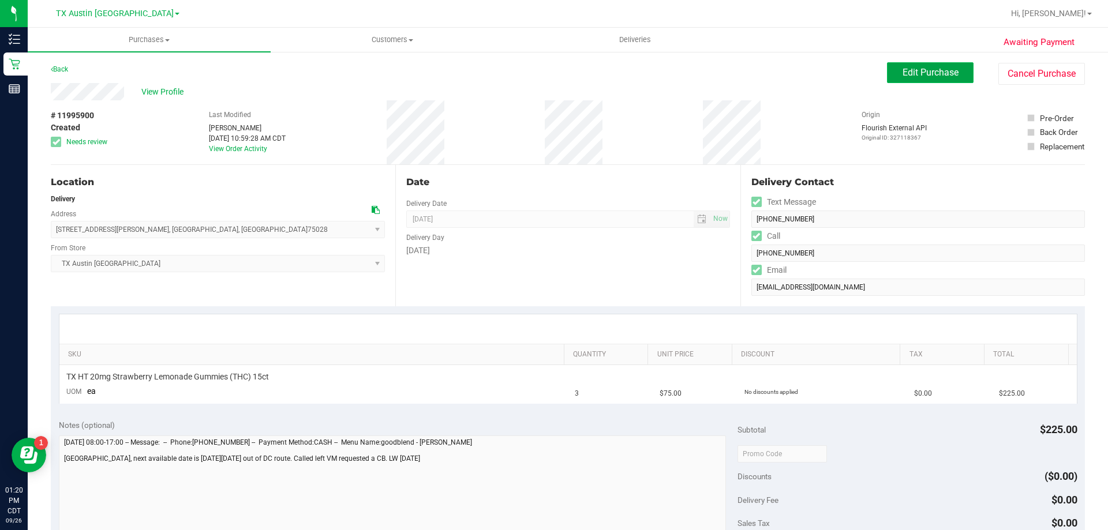
click at [905, 76] on span "Edit Purchase" at bounding box center [931, 72] width 56 height 11
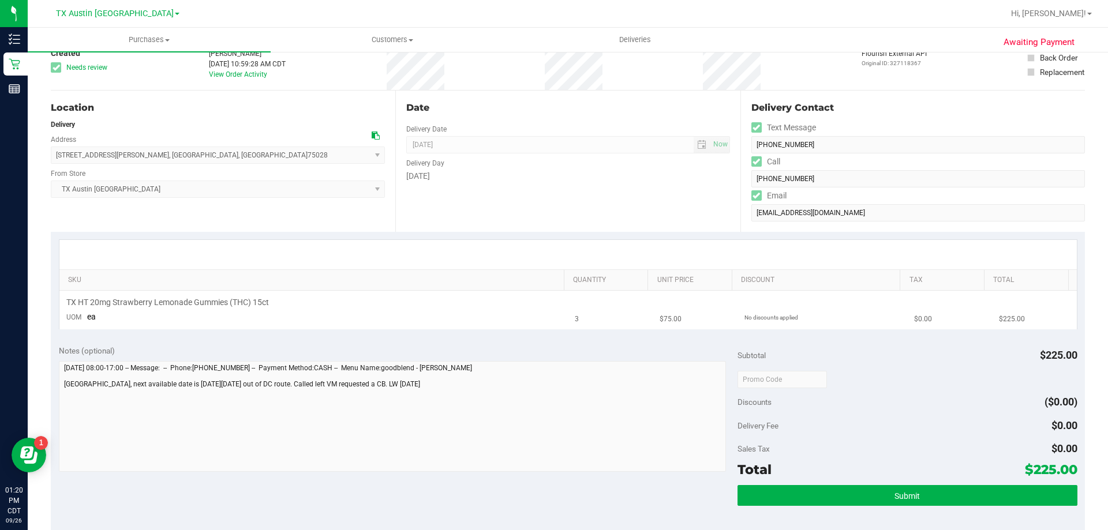
scroll to position [173, 0]
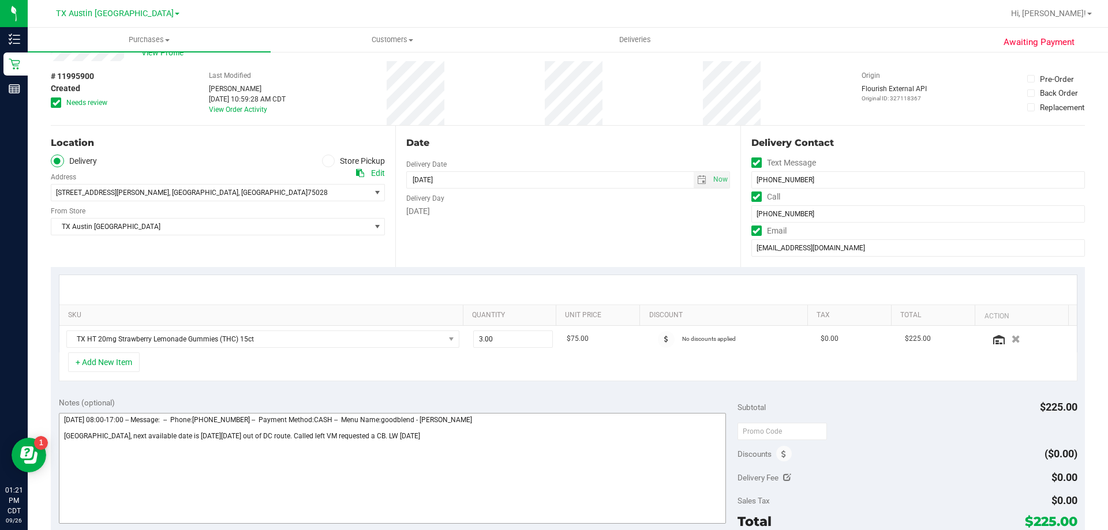
scroll to position [115, 0]
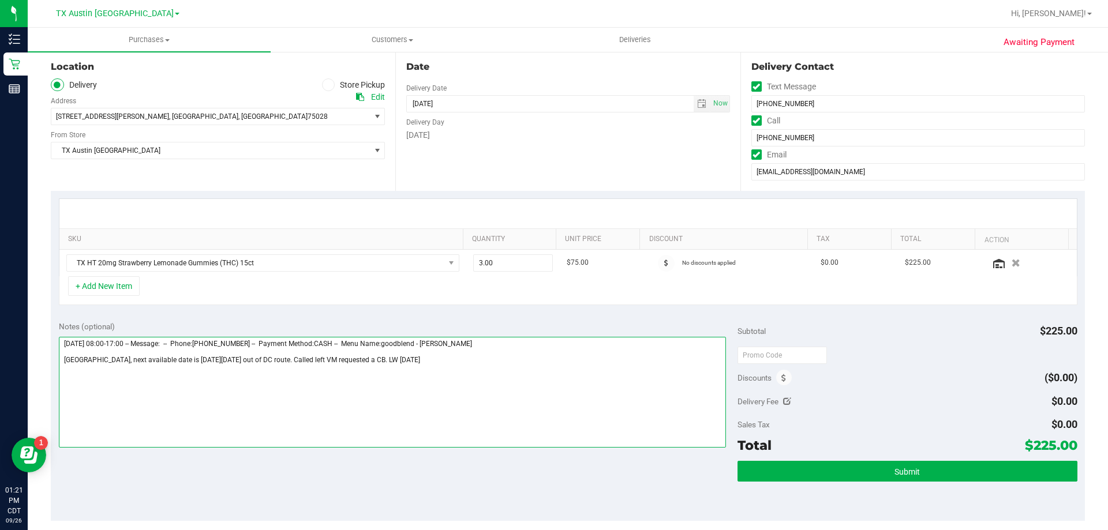
click at [443, 356] on textarea at bounding box center [393, 392] width 668 height 111
click at [439, 361] on textarea at bounding box center [393, 392] width 668 height 111
paste textarea "Retail called and lvm so just sent email. VF 9/26"
drag, startPoint x: 215, startPoint y: 371, endPoint x: 45, endPoint y: 371, distance: 170.3
click at [47, 371] on div "Awaiting Payment Back Save Purchase View Profile # 11995900 Created Needs revie…" at bounding box center [568, 373] width 1081 height 877
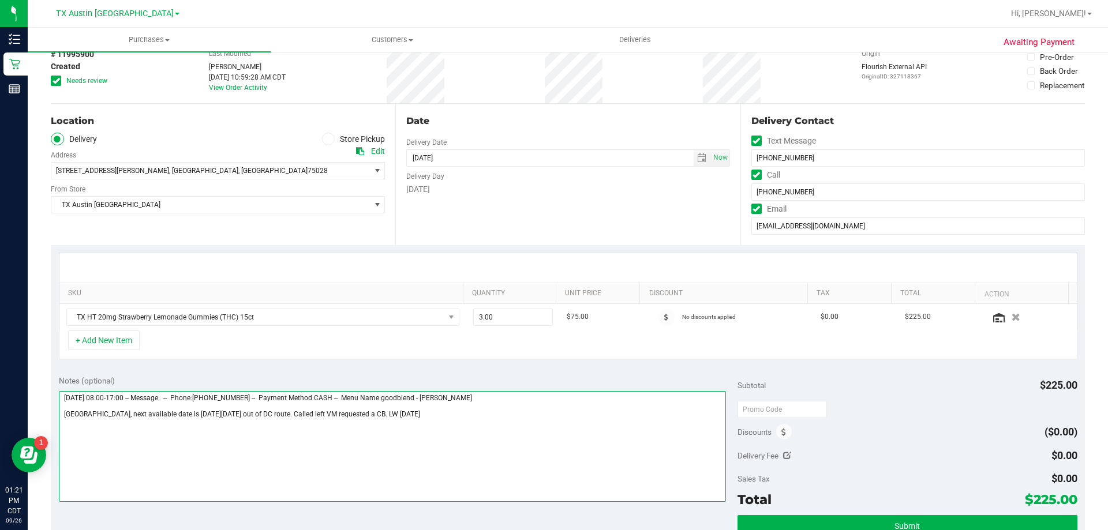
scroll to position [0, 0]
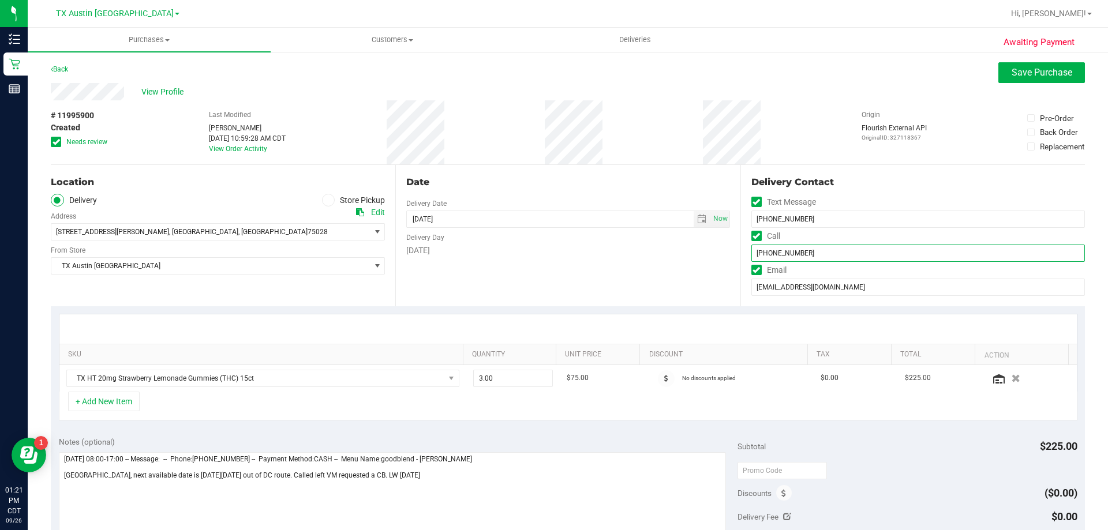
click at [776, 253] on input "[PHONE_NUMBER]" at bounding box center [919, 253] width 334 height 17
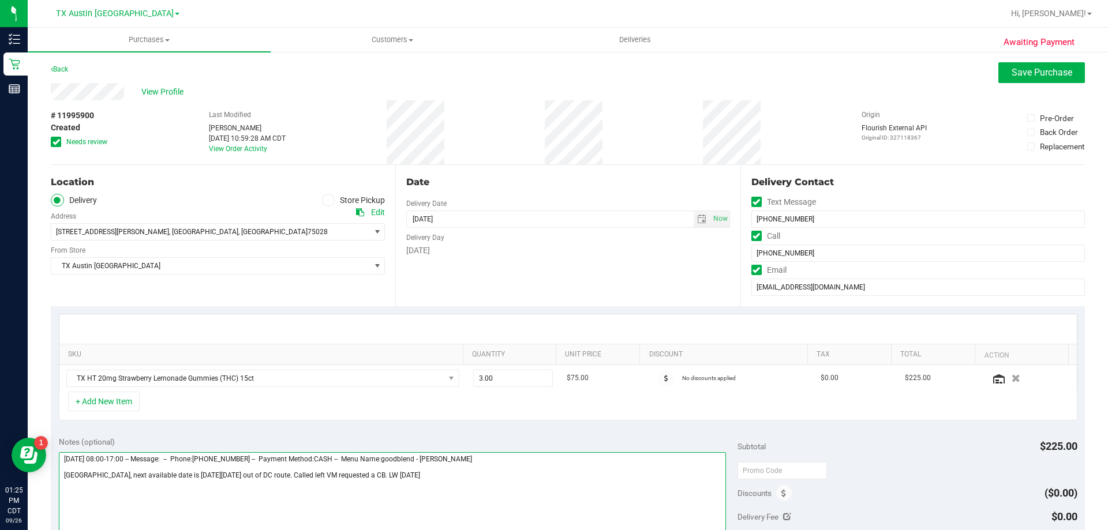
click at [444, 481] on textarea at bounding box center [393, 508] width 668 height 111
click at [442, 474] on textarea at bounding box center [393, 508] width 668 height 111
paste textarea "Lvm and sent email req cb from pt. VF 9/26"
type textarea "[DATE] 08:00-17:00 -- Message: -- Phone:[PHONE_NUMBER] -- Payment Method:CASH -…"
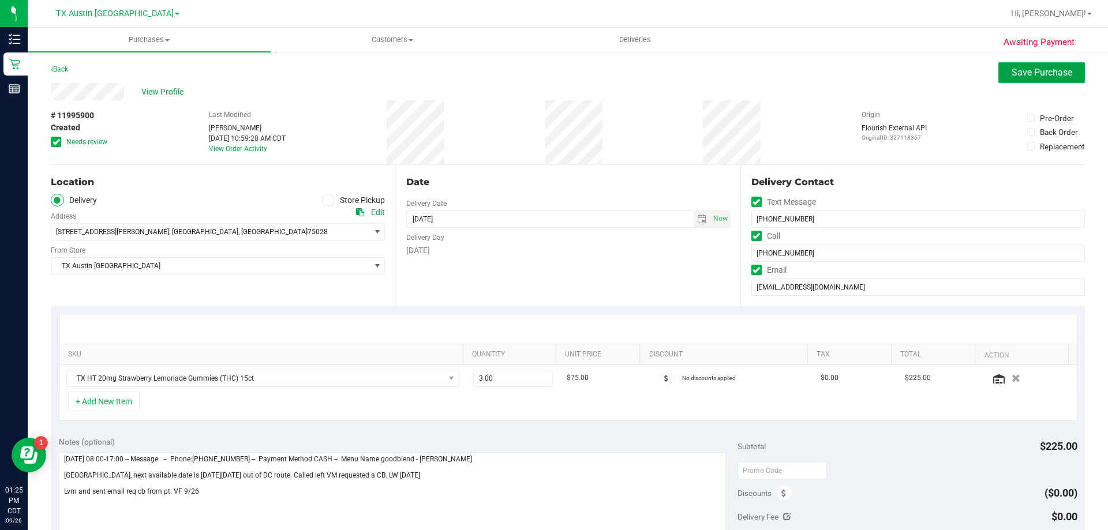
click at [1025, 72] on span "Save Purchase" at bounding box center [1042, 72] width 61 height 11
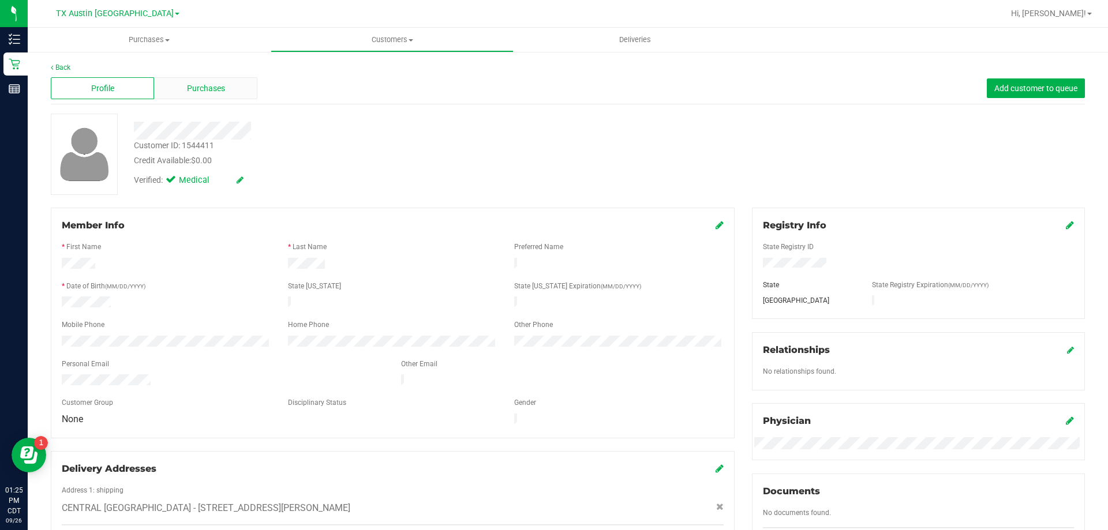
click at [222, 89] on span "Purchases" at bounding box center [206, 89] width 38 height 12
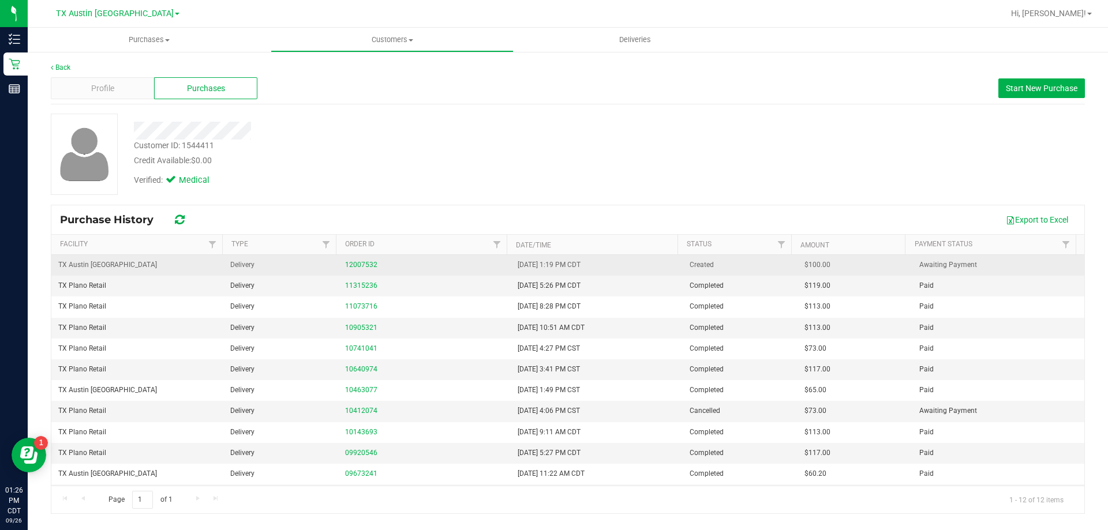
click at [342, 264] on td "12007532" at bounding box center [424, 265] width 172 height 21
click at [357, 266] on link "12007532" at bounding box center [361, 265] width 32 height 8
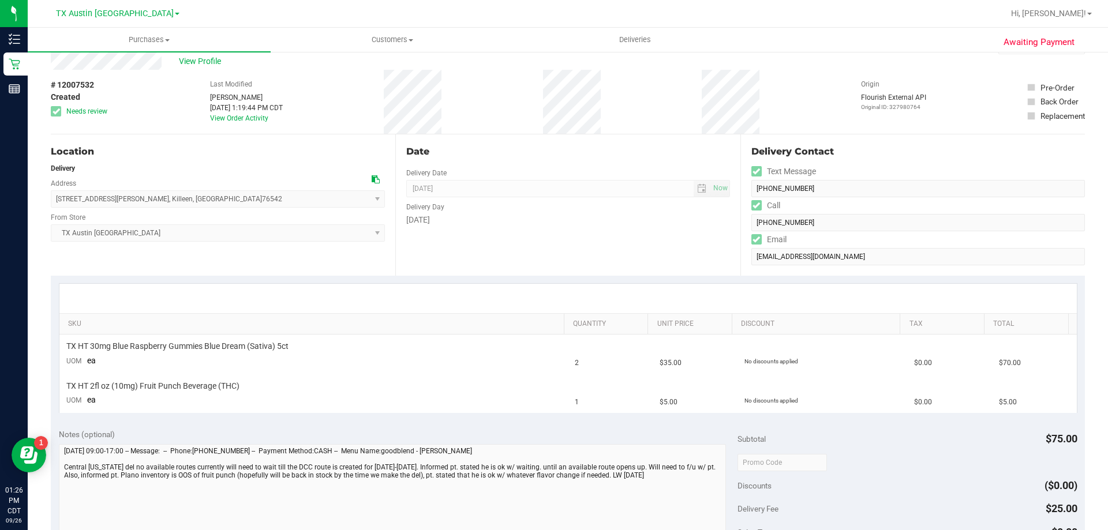
scroll to position [58, 0]
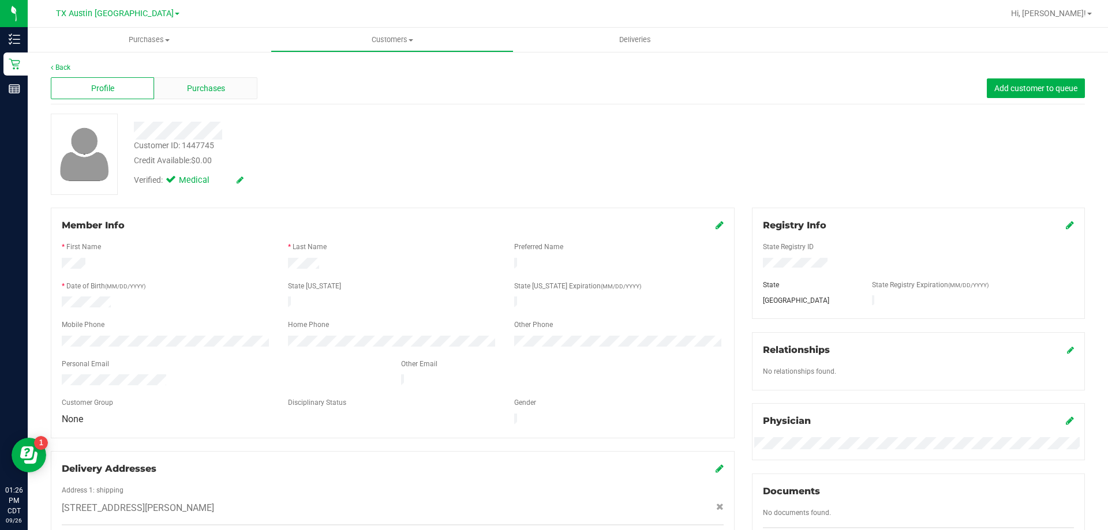
click at [204, 88] on span "Purchases" at bounding box center [206, 89] width 38 height 12
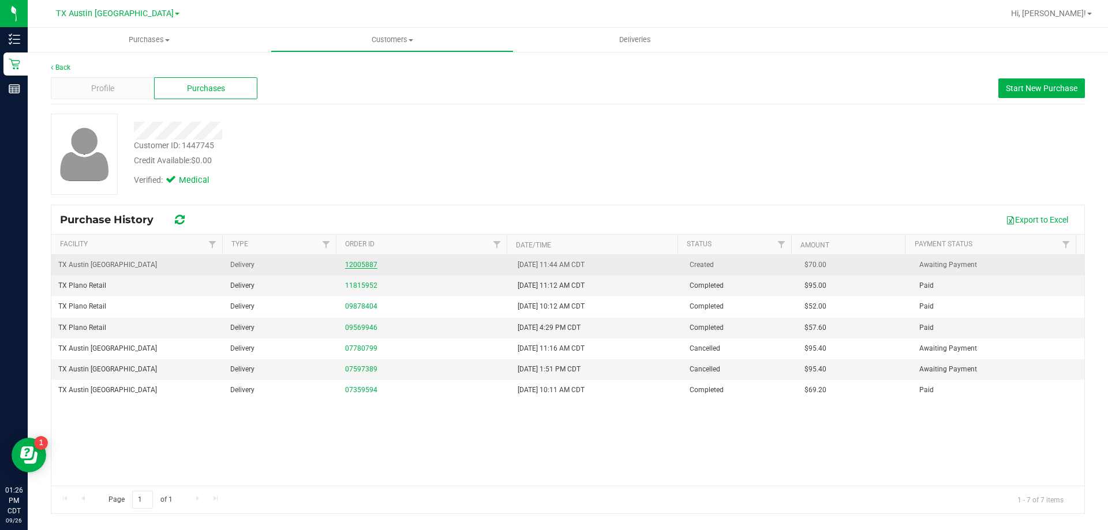
click at [360, 264] on link "12005887" at bounding box center [361, 265] width 32 height 8
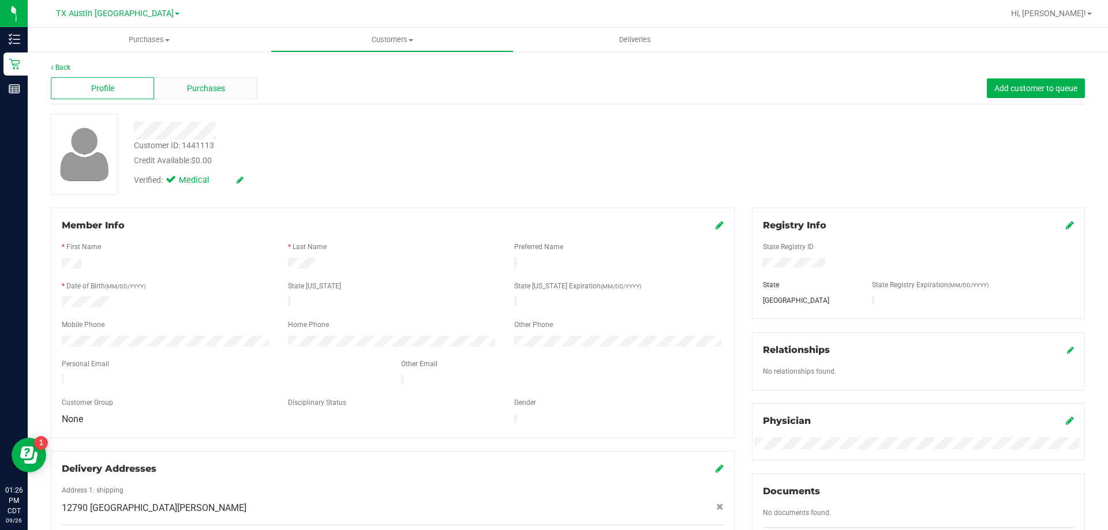
click at [233, 89] on div "Purchases" at bounding box center [205, 88] width 103 height 22
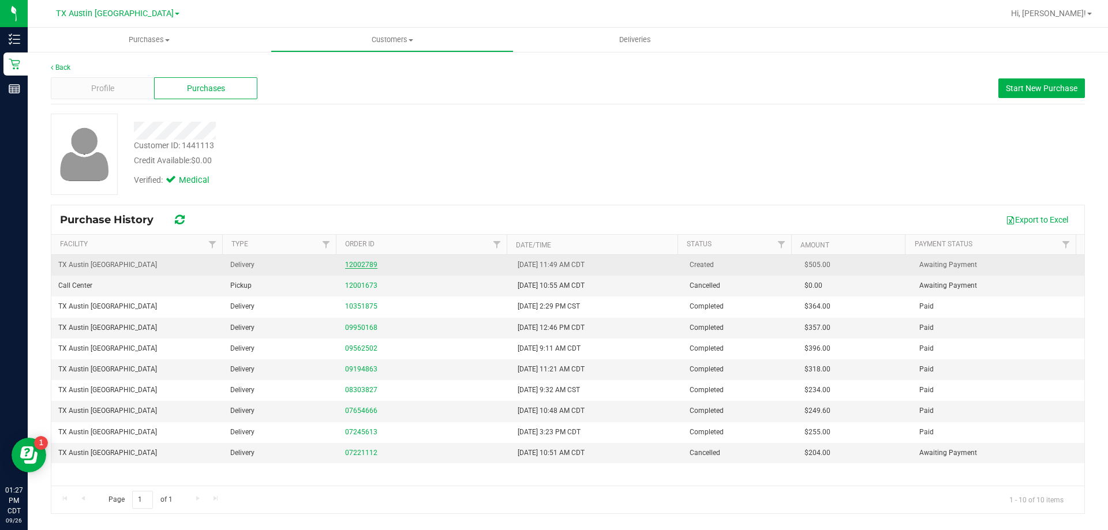
click at [364, 267] on link "12002789" at bounding box center [361, 265] width 32 height 8
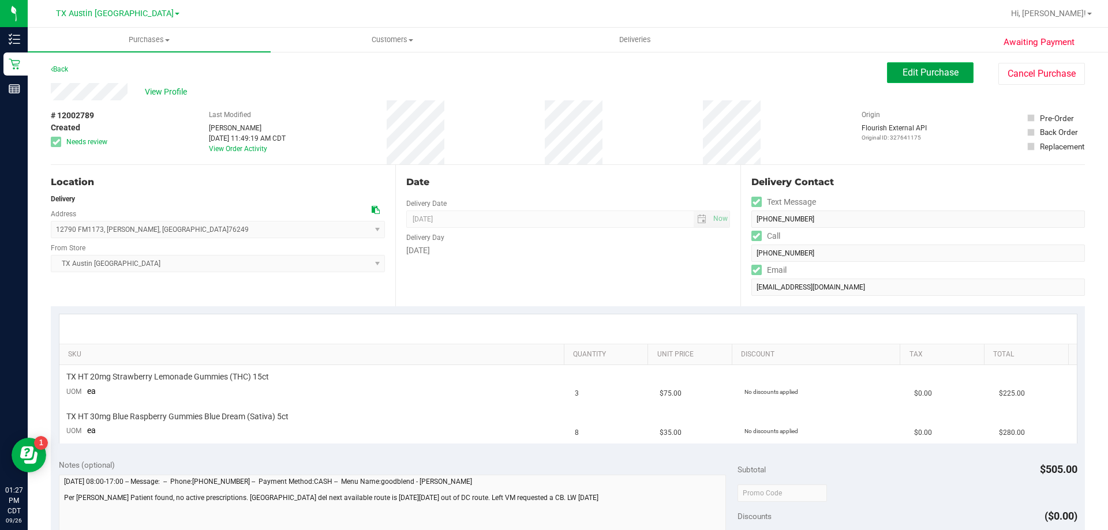
click at [932, 77] on span "Edit Purchase" at bounding box center [931, 72] width 56 height 11
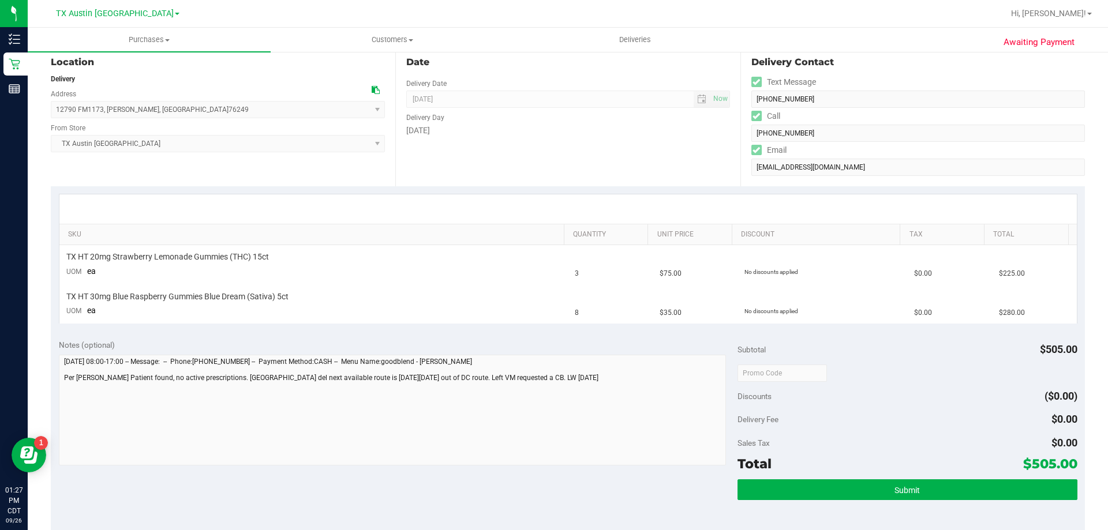
scroll to position [231, 0]
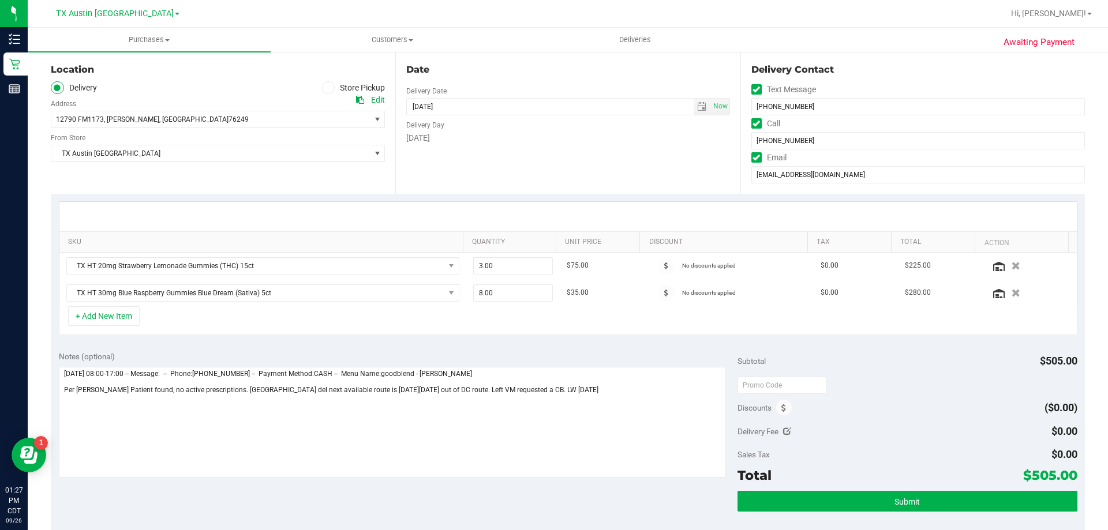
scroll to position [115, 0]
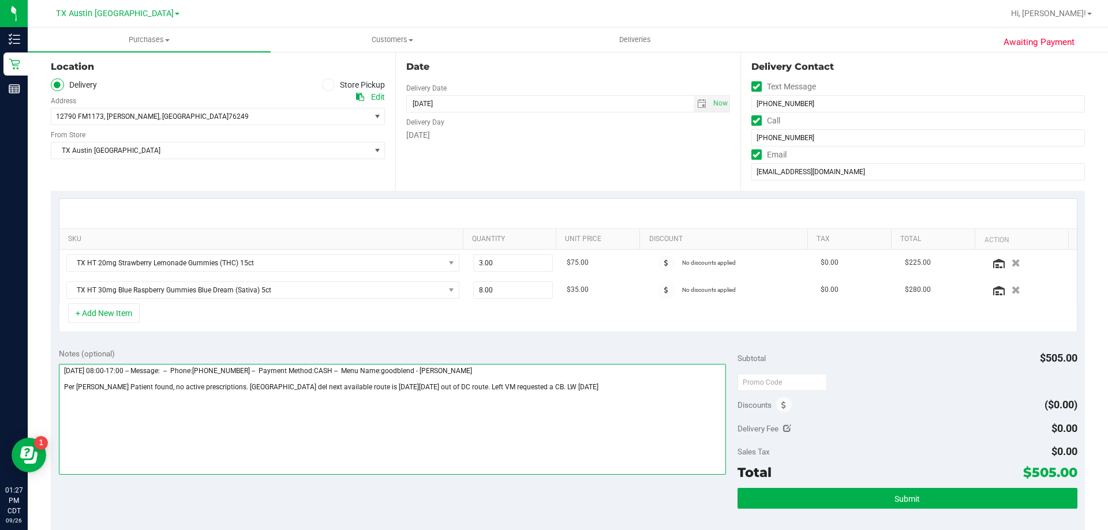
click at [576, 393] on textarea at bounding box center [393, 419] width 668 height 111
click at [102, 402] on textarea at bounding box center [393, 419] width 668 height 111
click at [63, 410] on textarea at bounding box center [393, 419] width 668 height 111
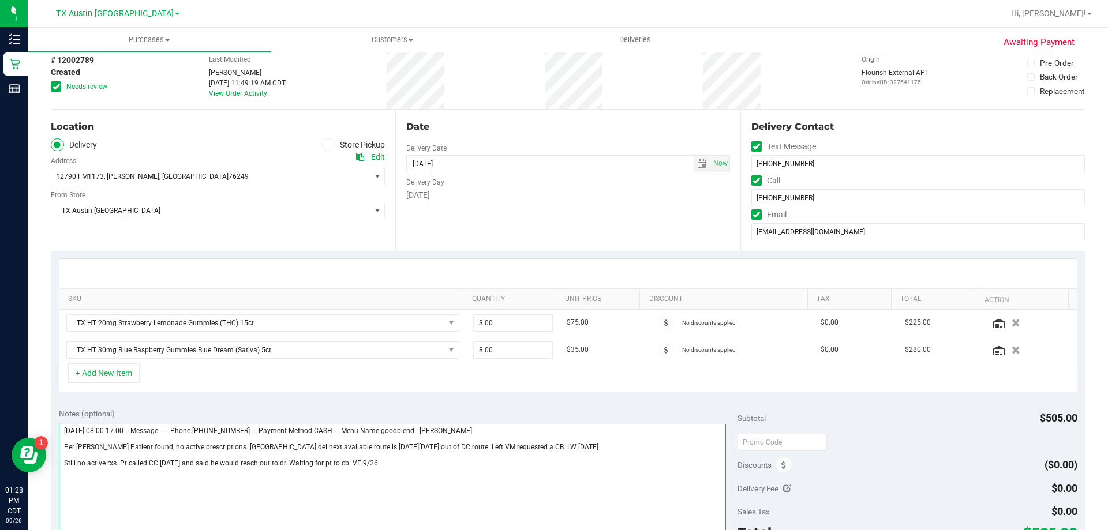
scroll to position [0, 0]
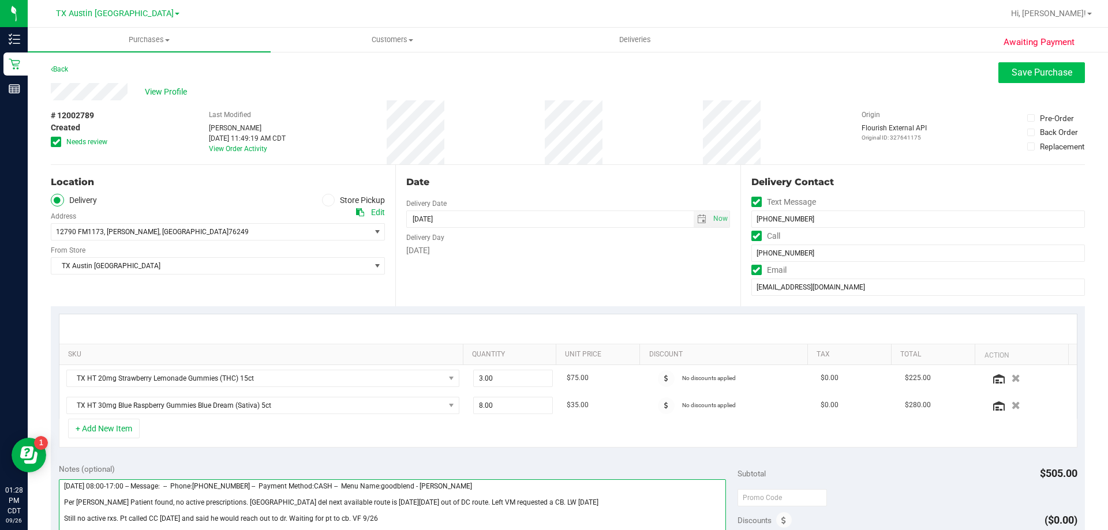
type textarea "Friday 09/26/2025 08:00-17:00 -- Message: -- Phone:9403908442 -- Payment Method…"
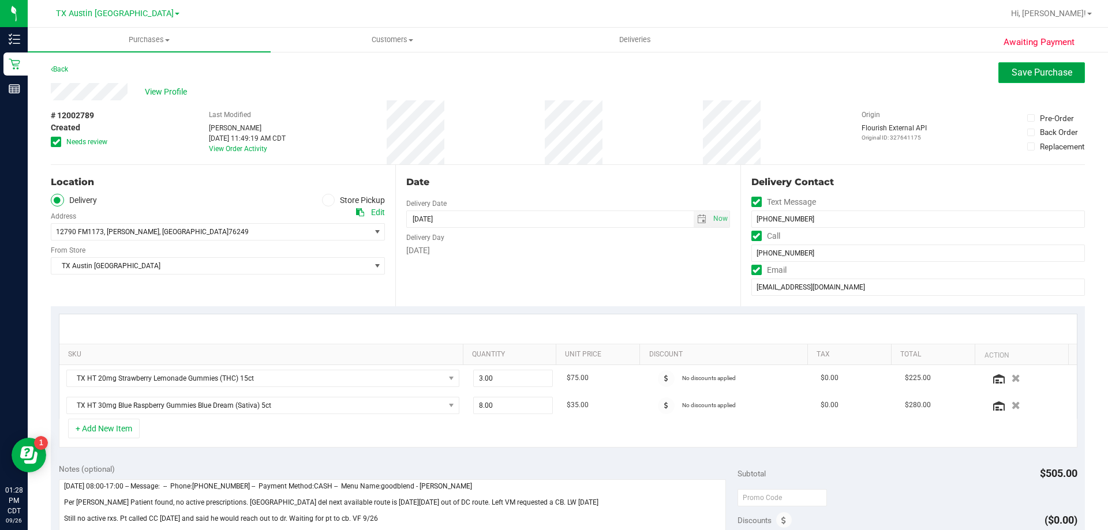
click at [1016, 73] on span "Save Purchase" at bounding box center [1042, 72] width 61 height 11
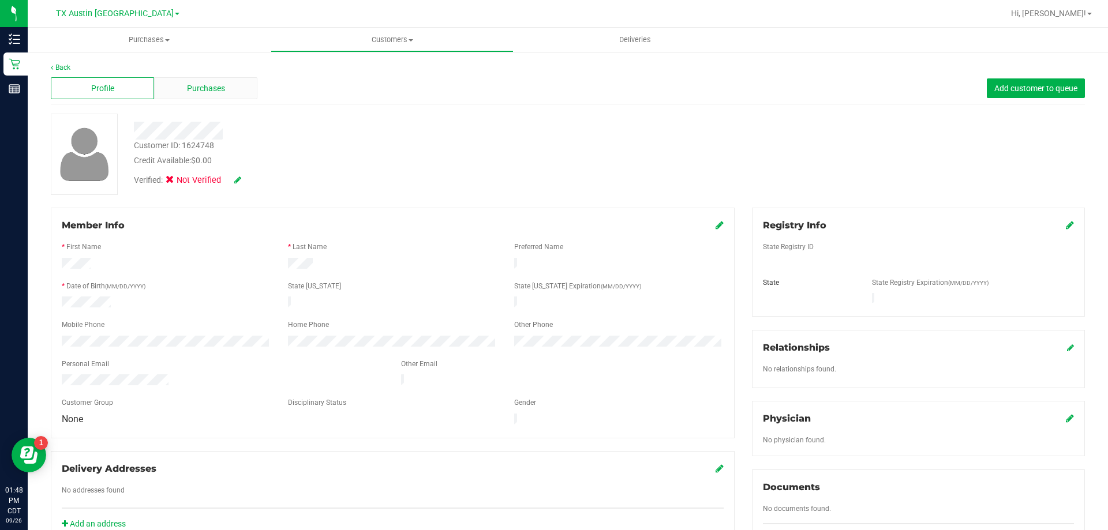
click at [208, 79] on div "Purchases" at bounding box center [205, 88] width 103 height 22
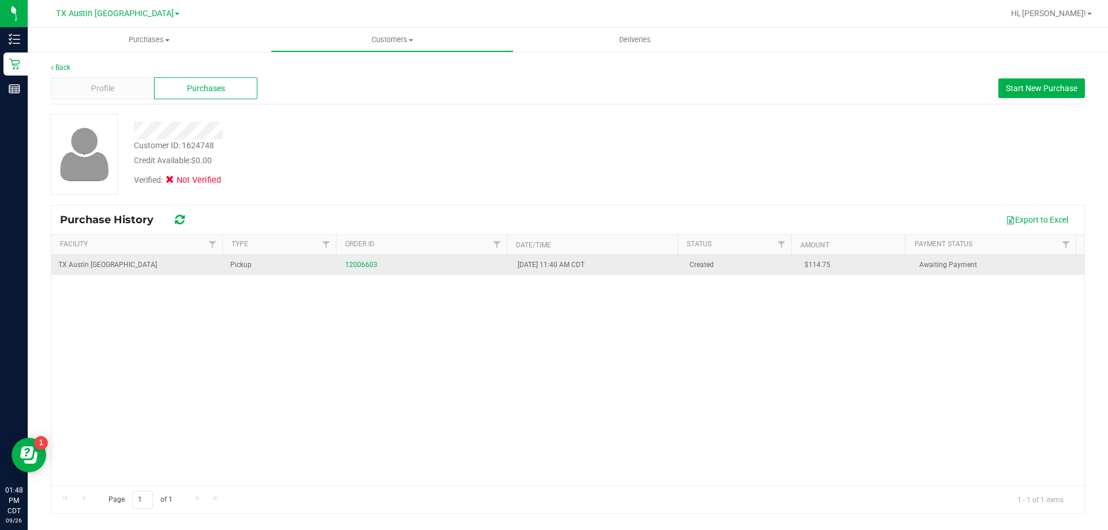
click at [358, 260] on div "12006603" at bounding box center [424, 265] width 158 height 11
click at [358, 264] on link "12006603" at bounding box center [361, 265] width 32 height 8
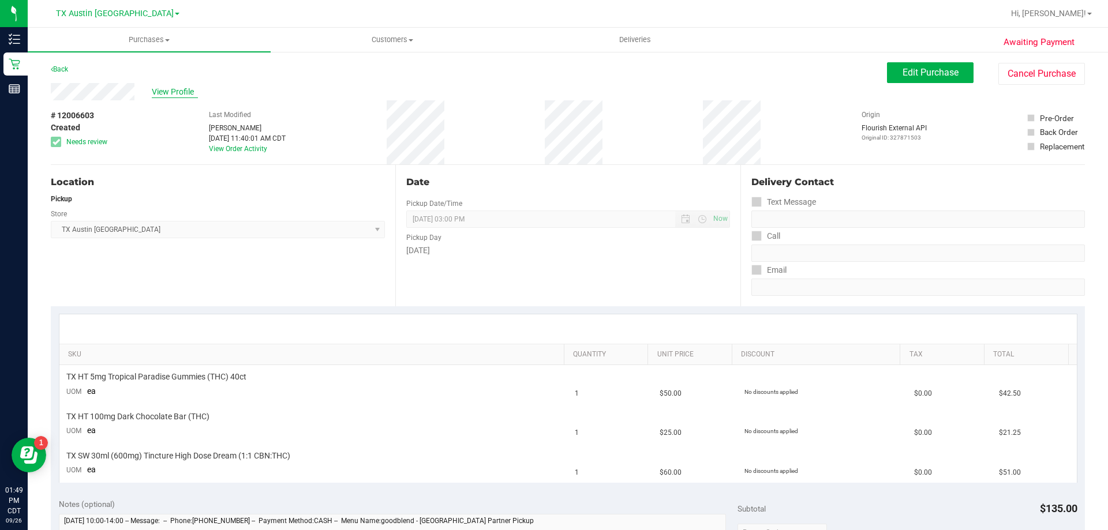
click at [181, 88] on span "View Profile" at bounding box center [175, 92] width 46 height 12
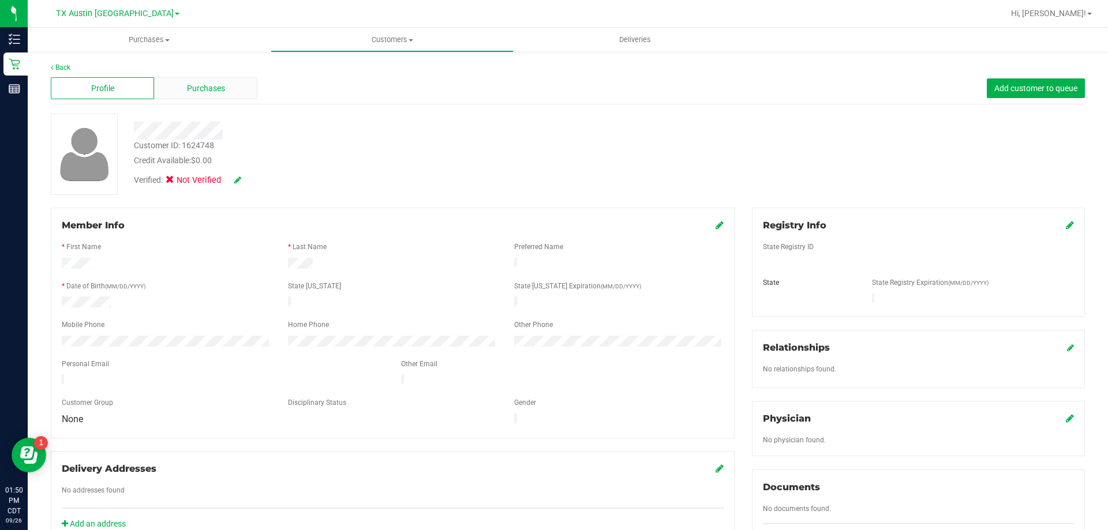
click at [219, 80] on div "Purchases" at bounding box center [205, 88] width 103 height 22
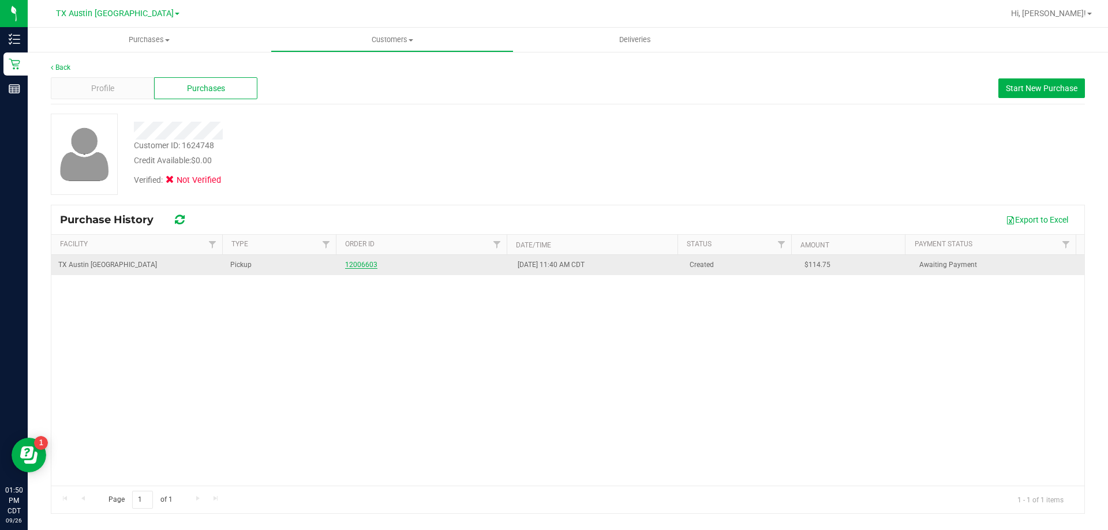
click at [358, 265] on link "12006603" at bounding box center [361, 265] width 32 height 8
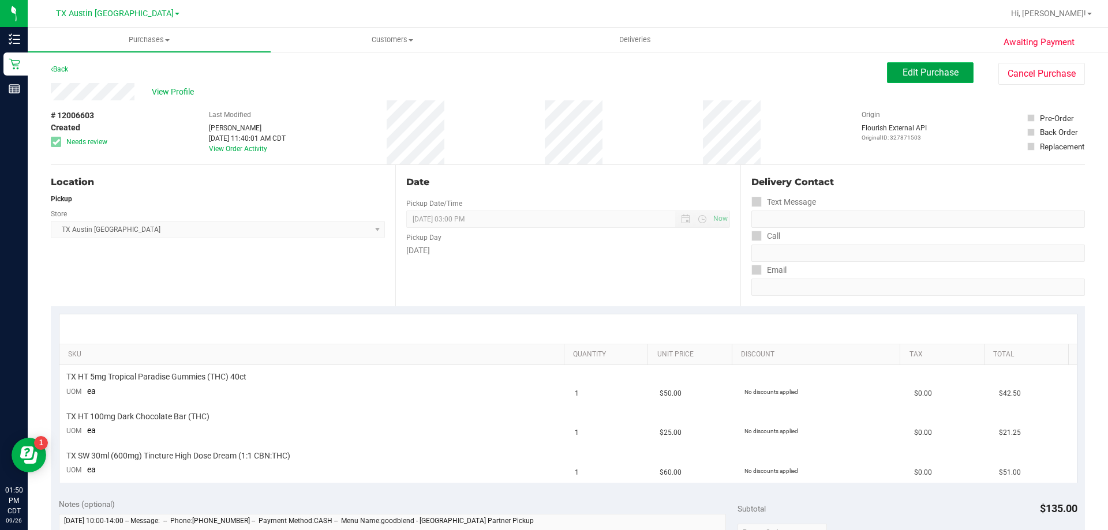
click at [922, 73] on span "Edit Purchase" at bounding box center [931, 72] width 56 height 11
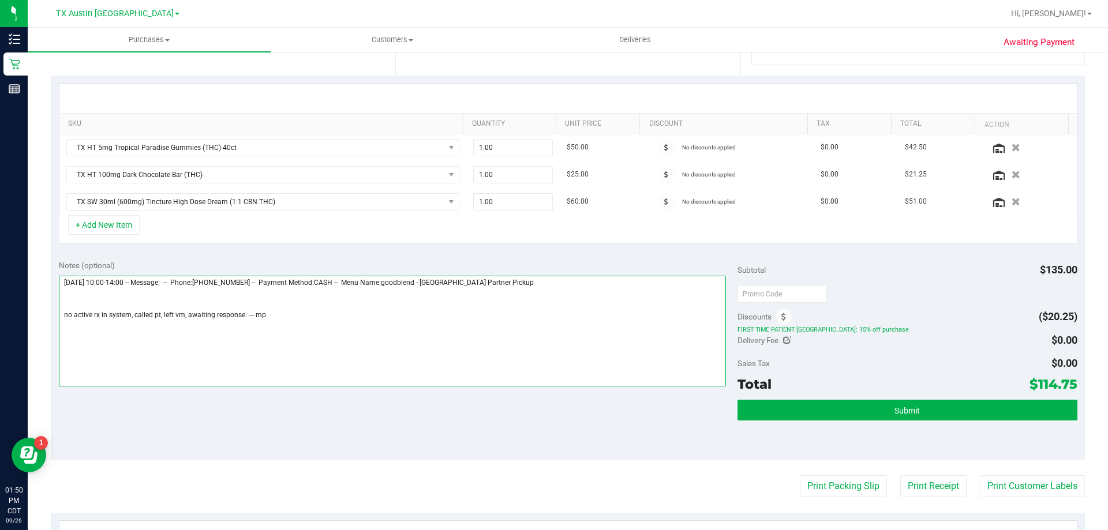
click at [62, 317] on textarea at bounding box center [393, 331] width 668 height 111
click at [300, 301] on textarea at bounding box center [393, 331] width 668 height 111
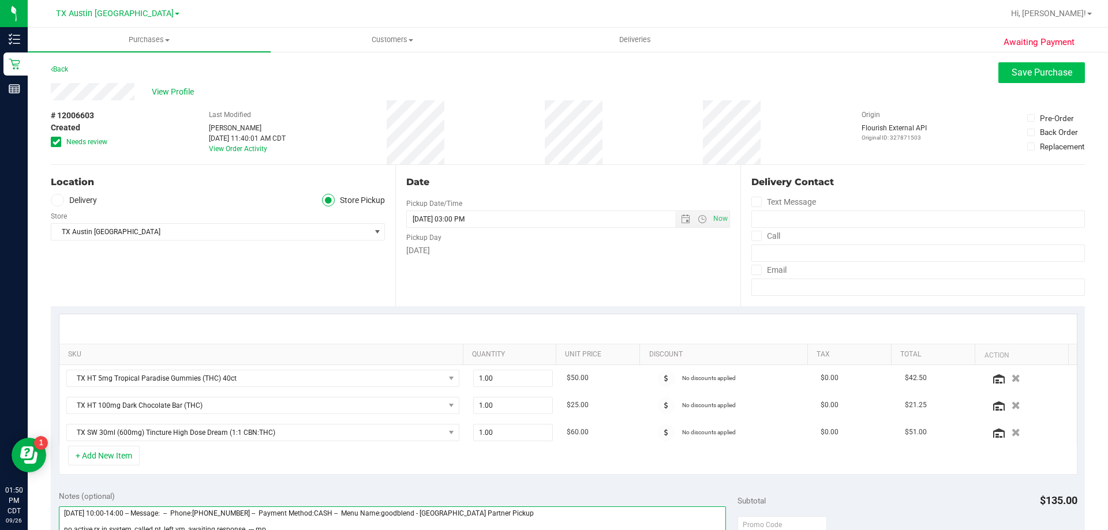
type textarea "Monday 09/29/2025 10:00-14:00 -- Message: -- Phone:8325611369 -- Payment Method…"
click at [1045, 74] on span "Save Purchase" at bounding box center [1042, 72] width 61 height 11
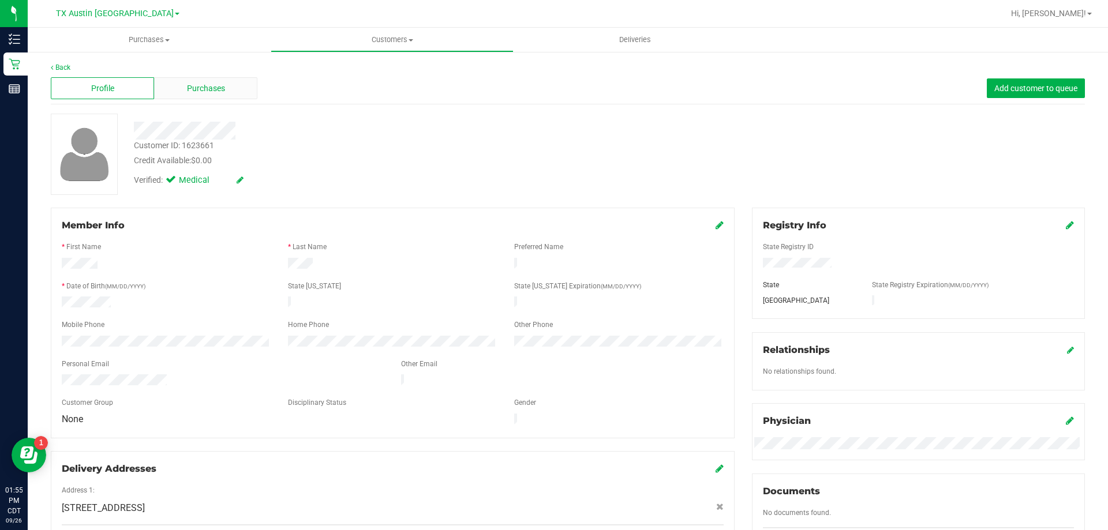
click at [226, 85] on div "Purchases" at bounding box center [205, 88] width 103 height 22
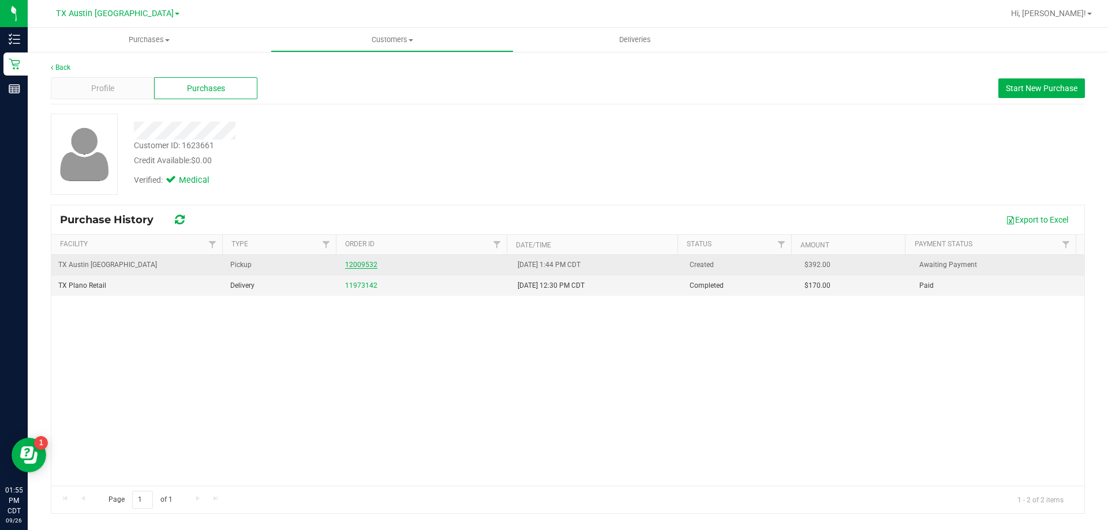
click at [361, 264] on link "12009532" at bounding box center [361, 265] width 32 height 8
